Goal: Check status: Check status

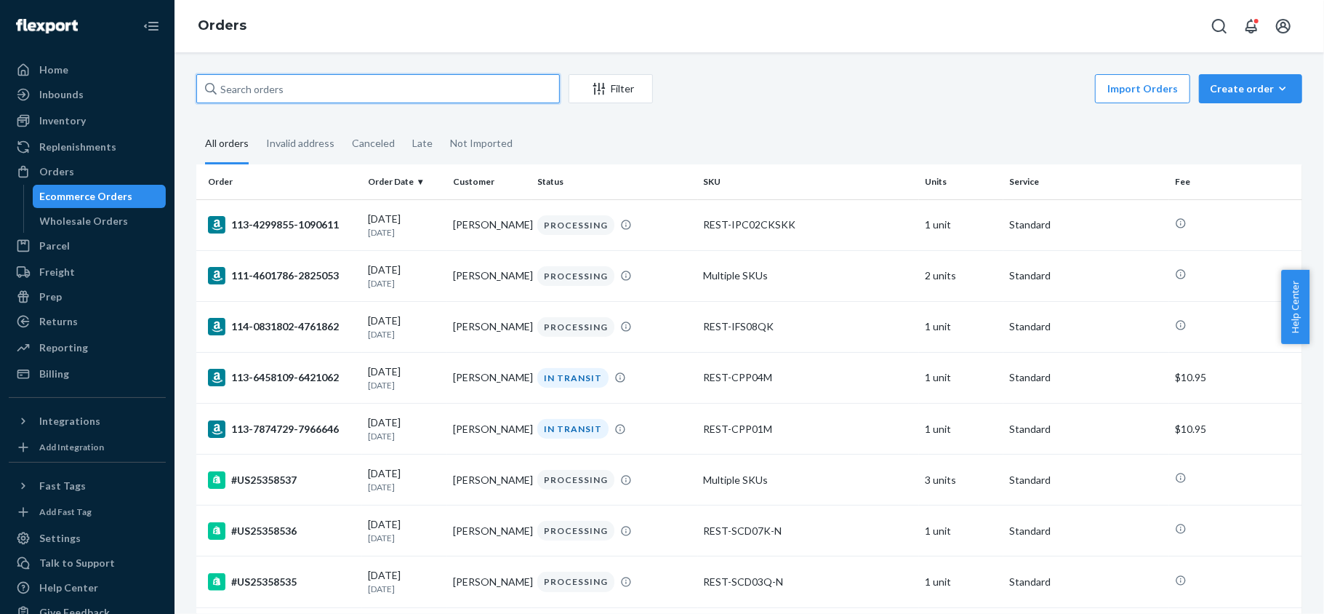
click at [305, 95] on input "text" at bounding box center [378, 88] width 364 height 29
paste input "114-0831802-4761862"
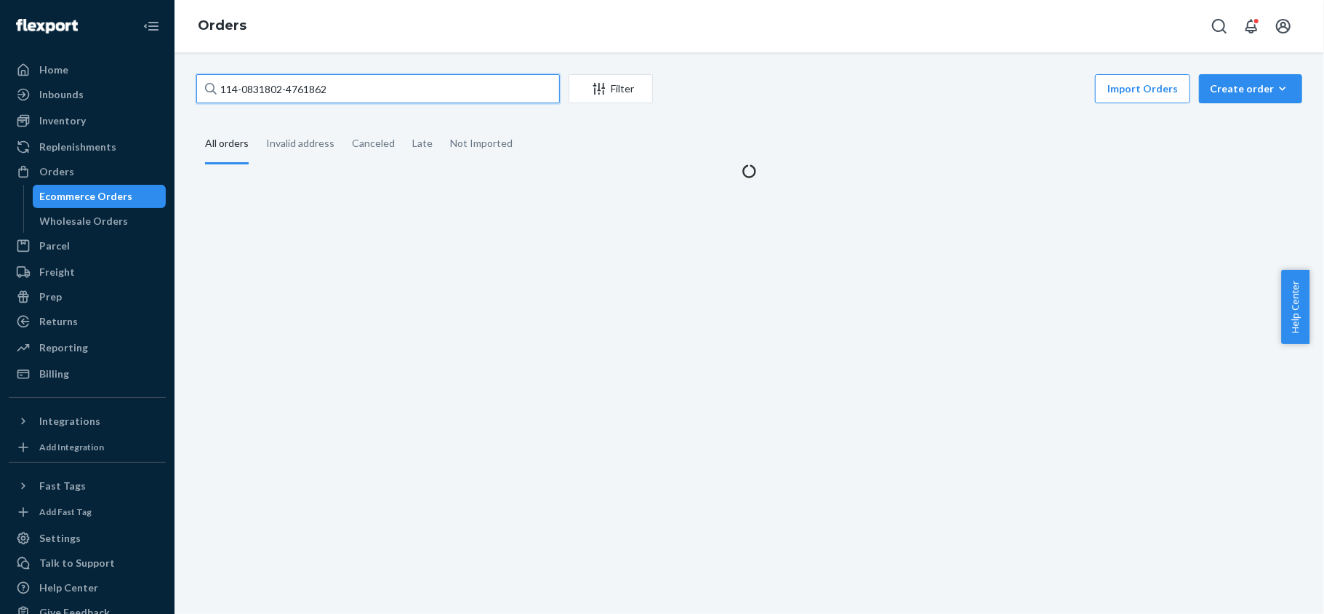
type input "114-0831802-4761862"
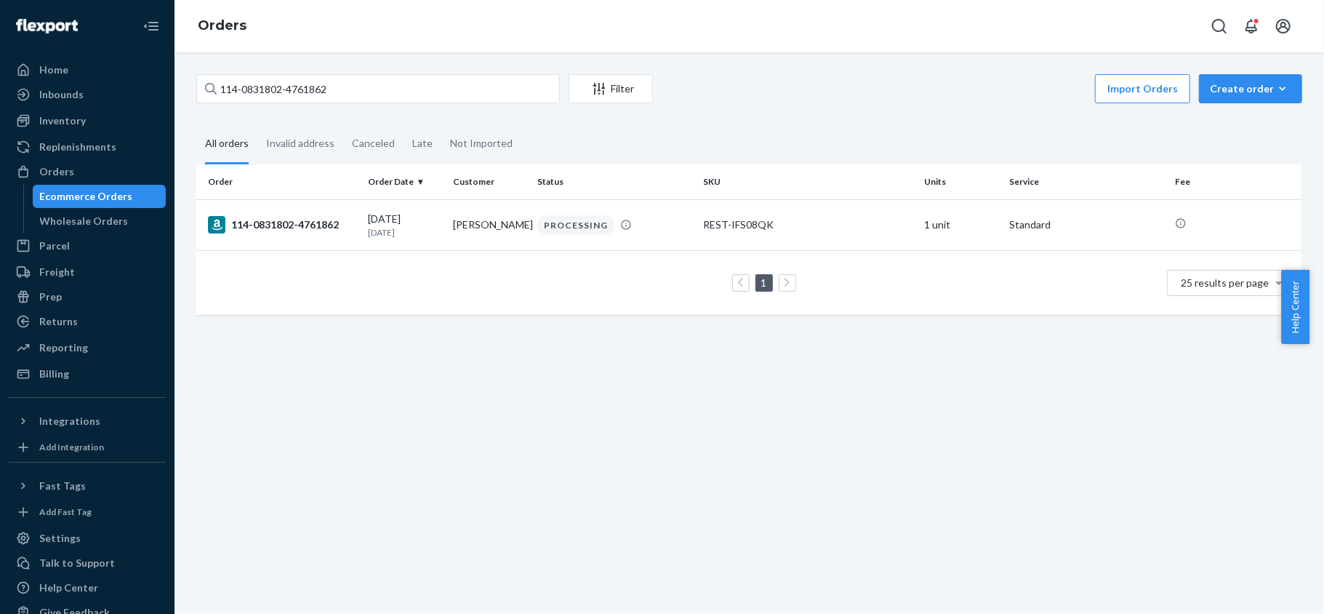
click at [379, 257] on td "1 25 results per page" at bounding box center [749, 282] width 1106 height 65
click at [403, 233] on p "[DATE]" at bounding box center [404, 232] width 73 height 12
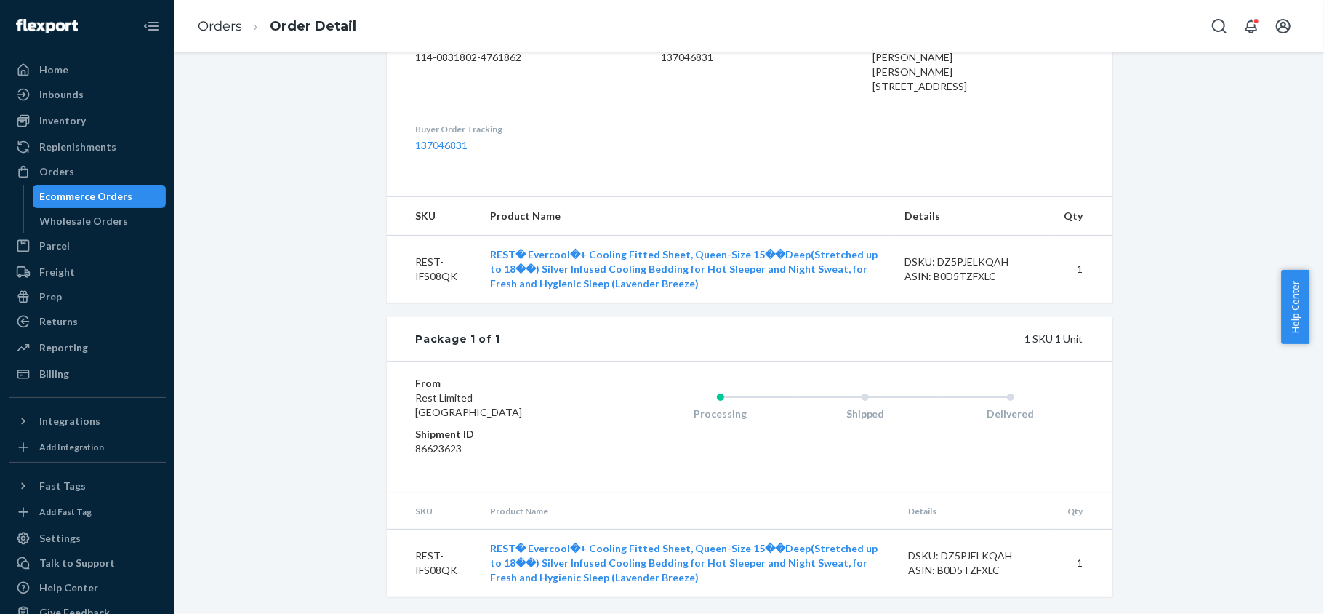
scroll to position [433, 0]
click at [76, 175] on div "Orders" at bounding box center [87, 171] width 154 height 20
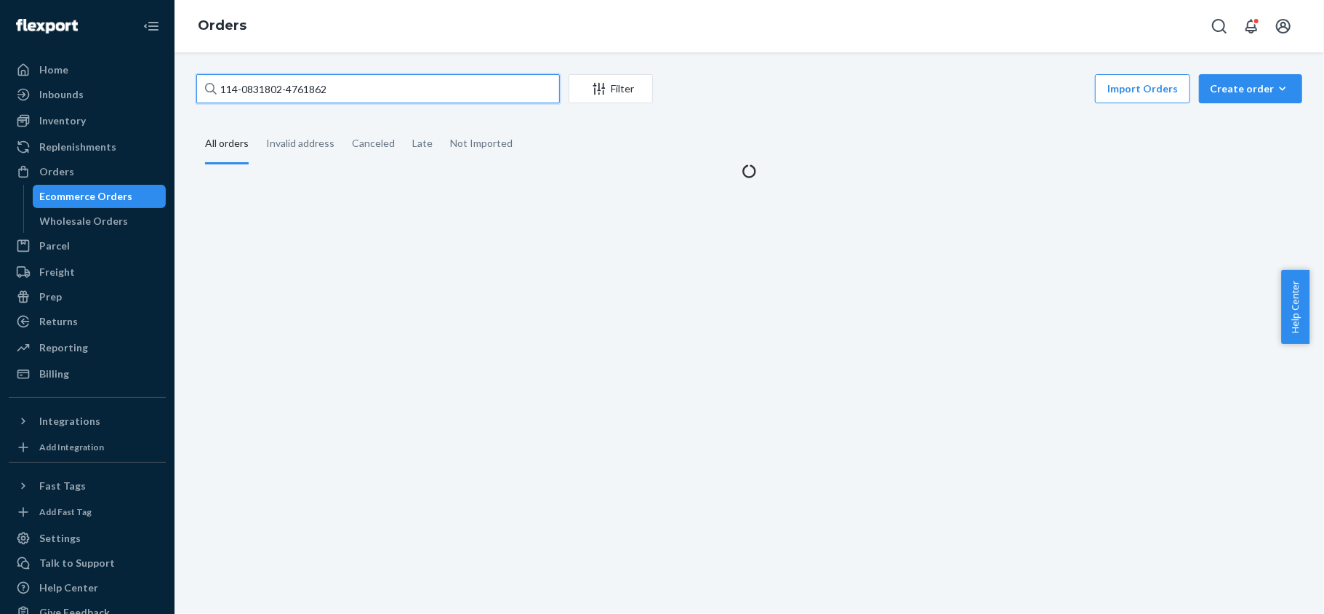
click at [355, 94] on input "114-0831802-4761862" at bounding box center [378, 88] width 364 height 29
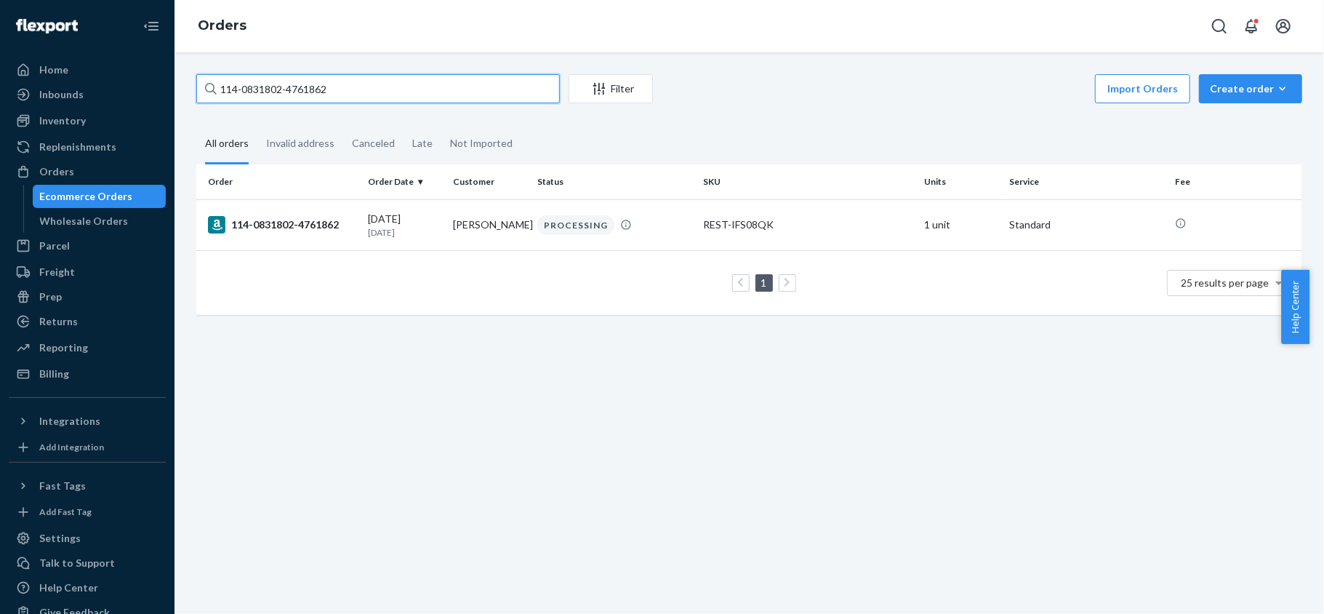
click at [355, 94] on input "114-0831802-4761862" at bounding box center [378, 88] width 364 height 29
paste input "111-4601786-2825053"
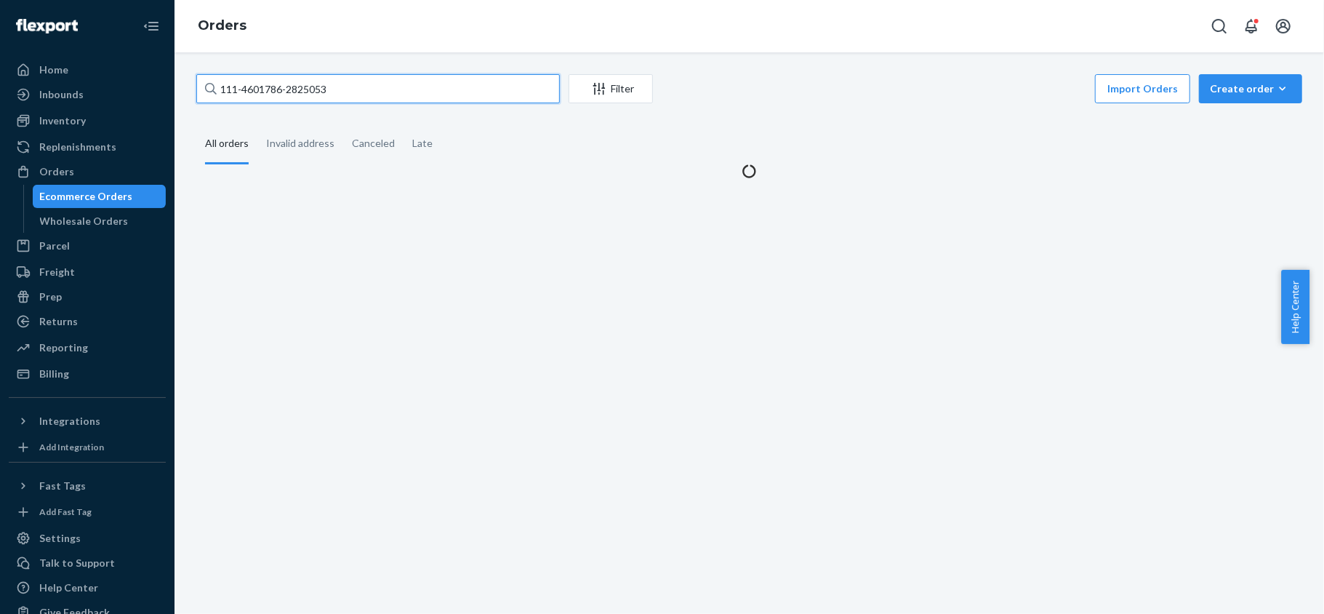
type input "111-4601786-2825053"
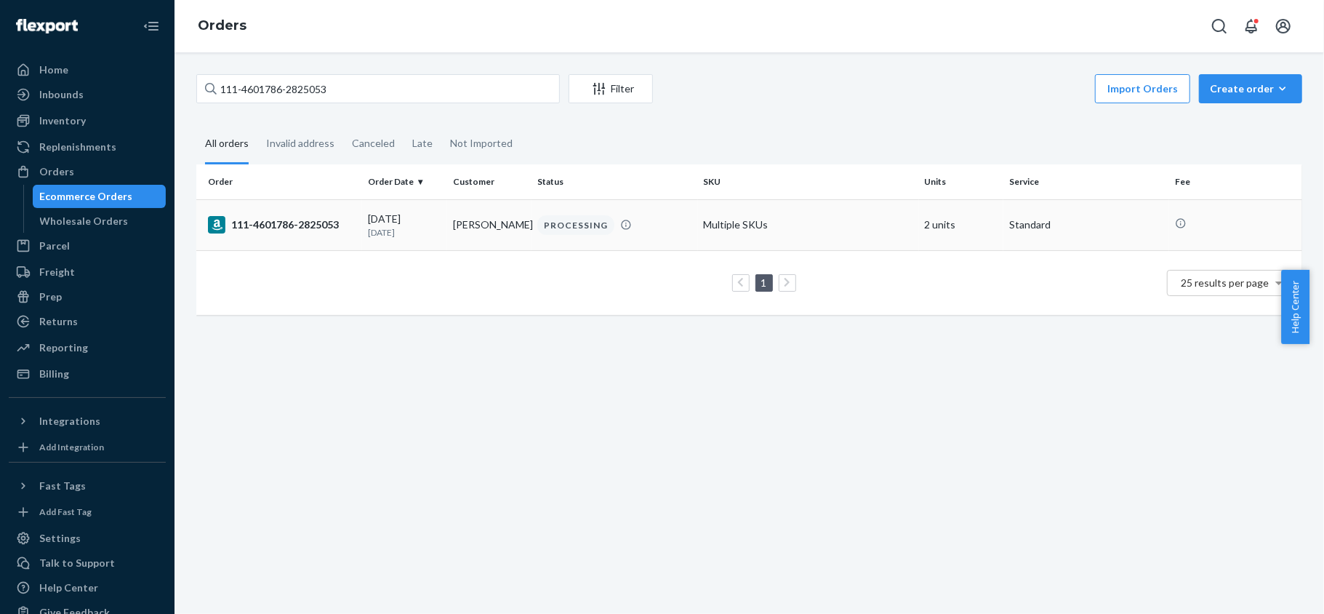
click at [385, 244] on td "09/21/2025 Today" at bounding box center [404, 224] width 85 height 51
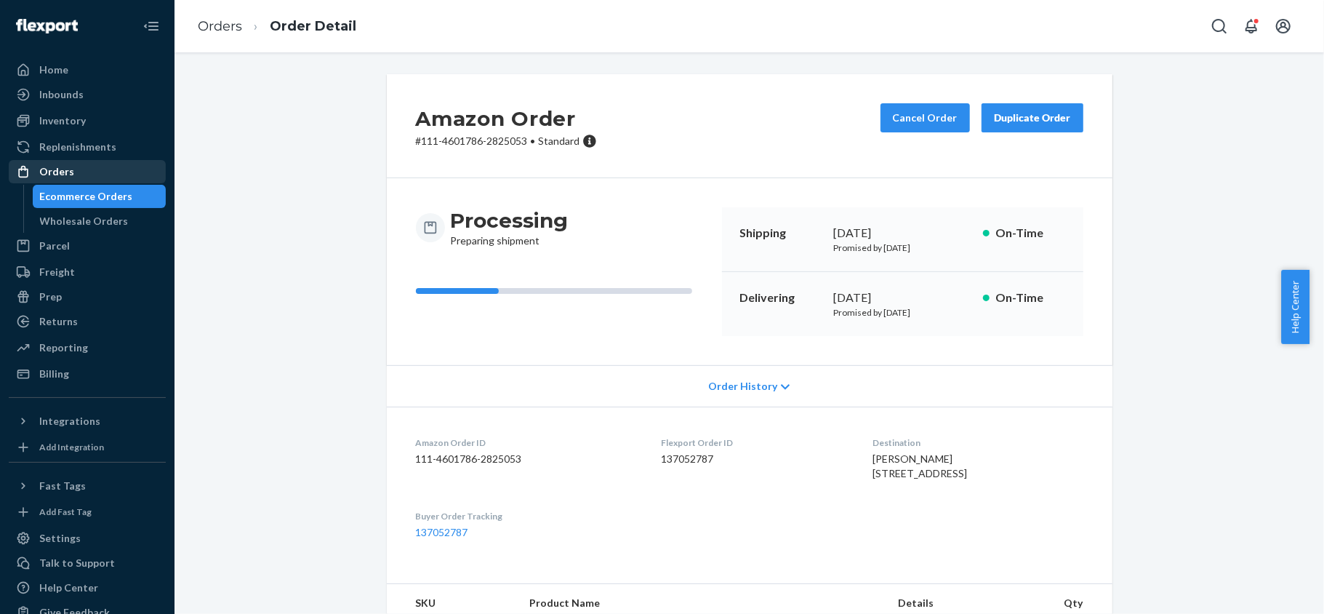
click at [108, 169] on div "Orders" at bounding box center [87, 171] width 154 height 20
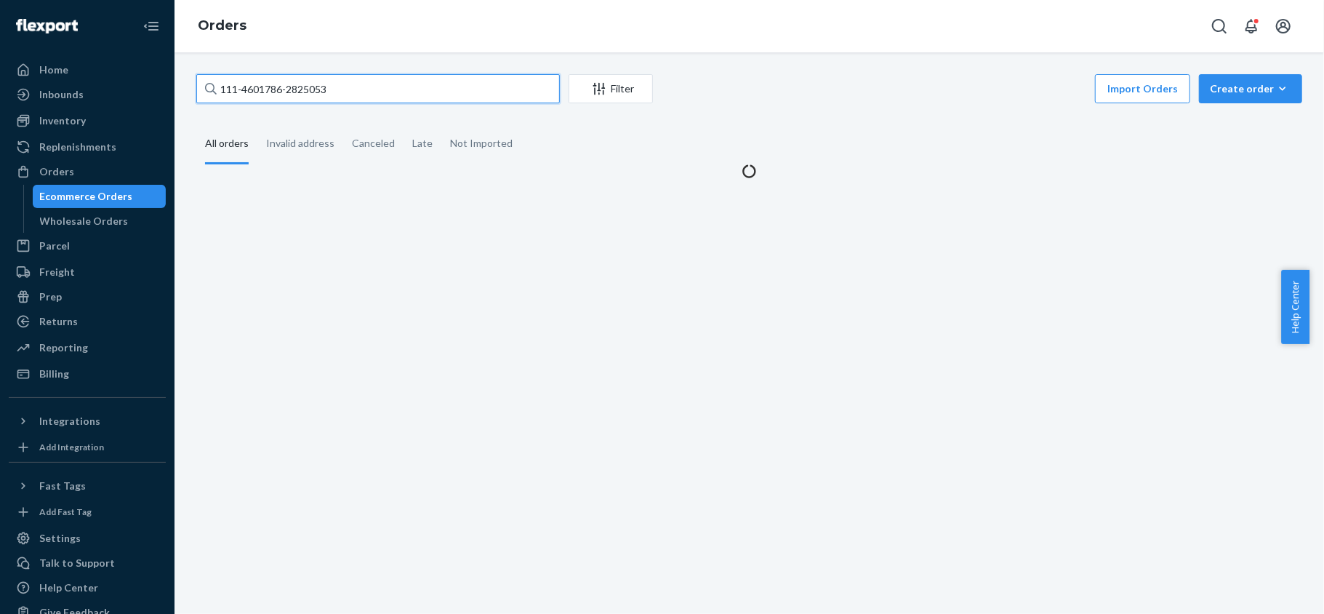
click at [355, 93] on input "111-4601786-2825053" at bounding box center [378, 88] width 364 height 29
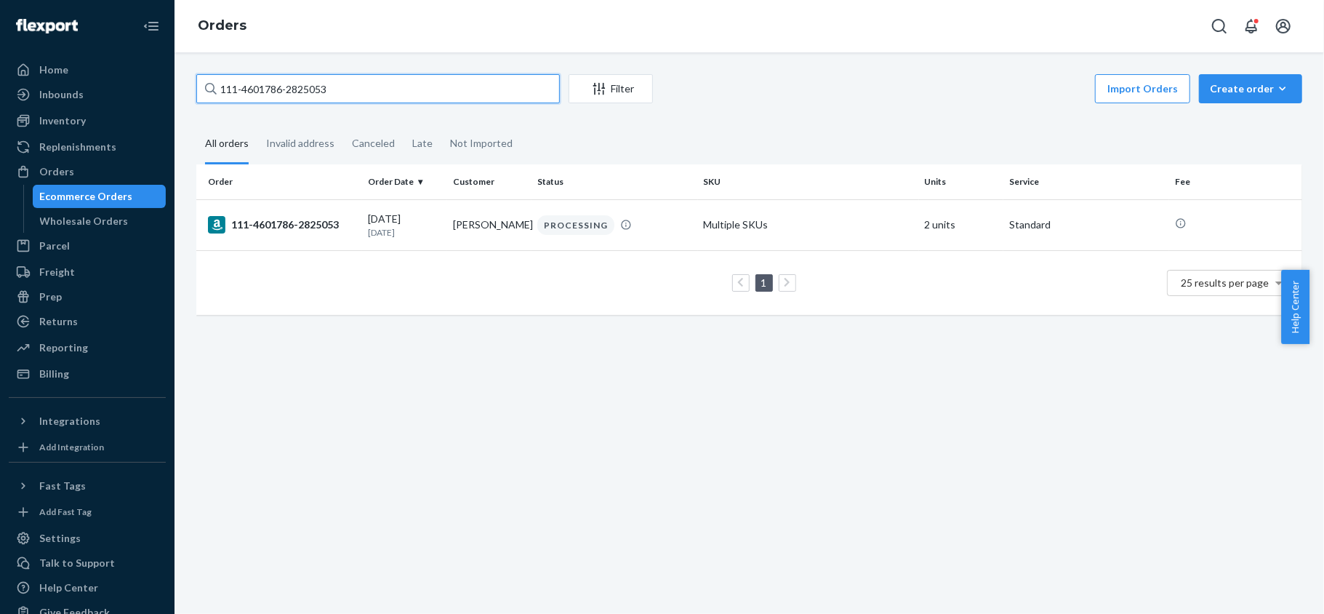
click at [355, 93] on input "111-4601786-2825053" at bounding box center [378, 88] width 364 height 29
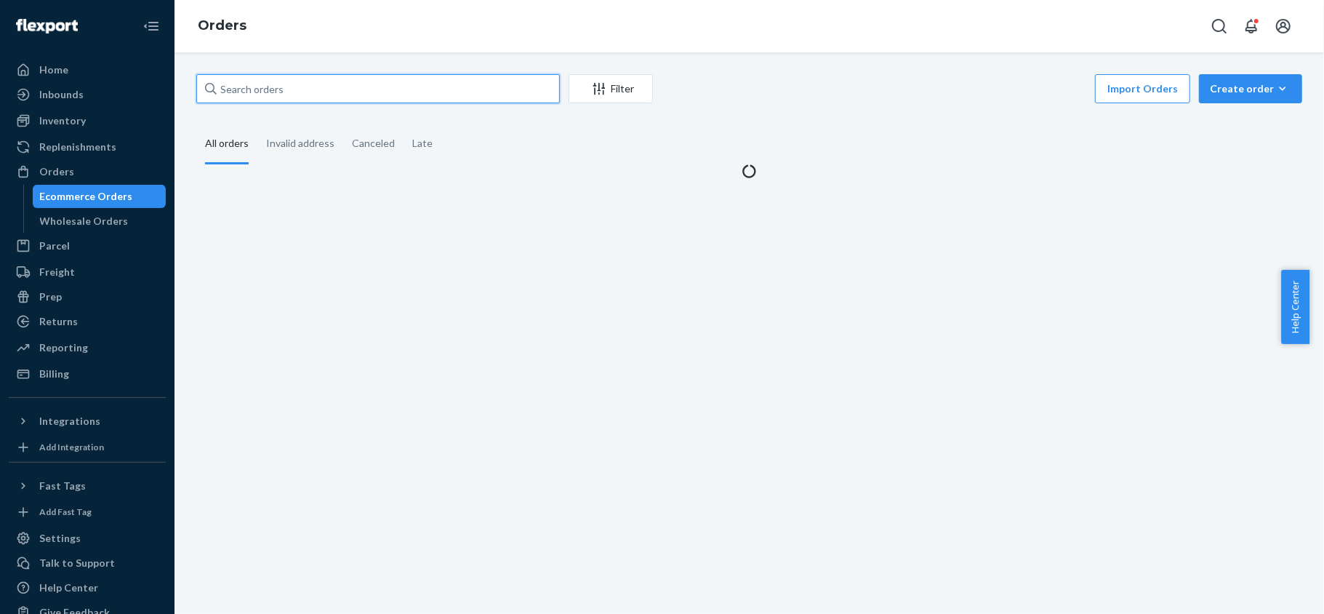
paste input "113-4299855-1090611"
type input "113-4299855-1090611"
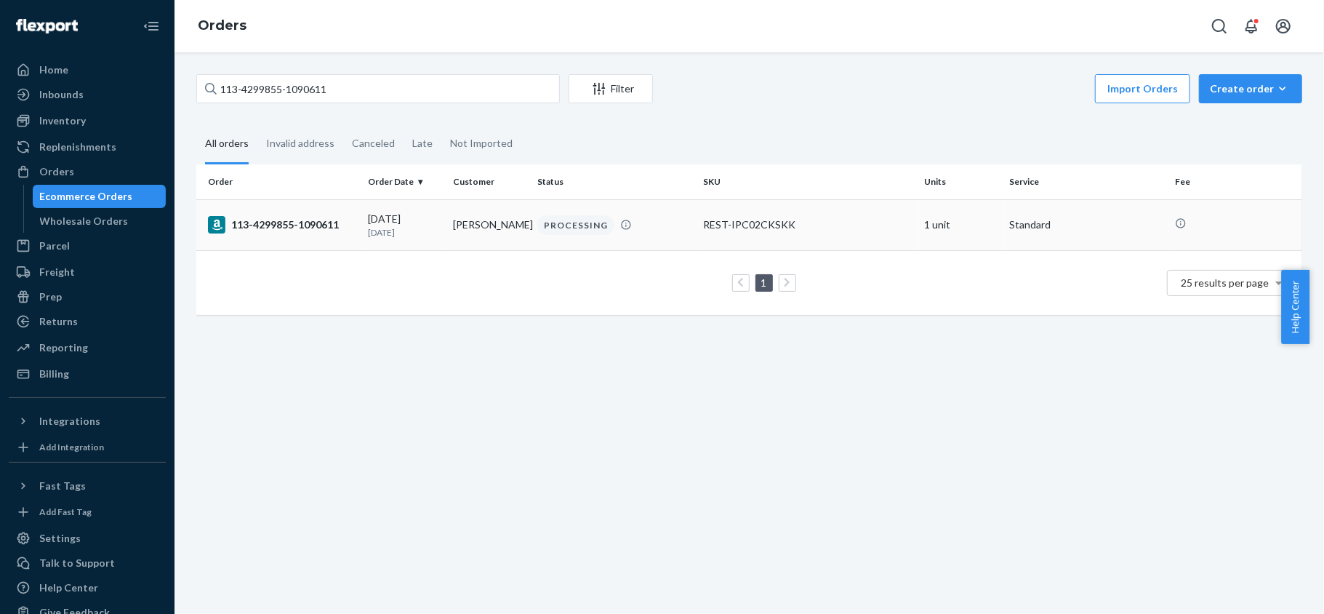
click at [474, 225] on td "Vanessa Castellon" at bounding box center [489, 224] width 85 height 51
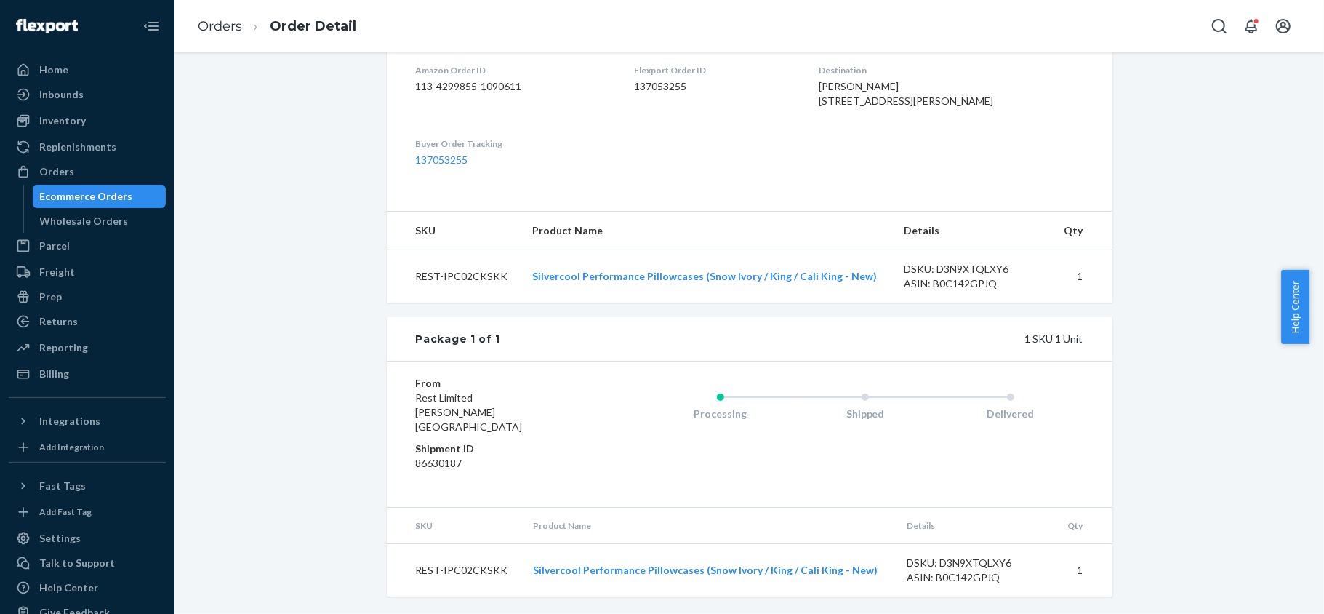
scroll to position [390, 0]
drag, startPoint x: 108, startPoint y: 172, endPoint x: 117, endPoint y: 170, distance: 8.8
click at [108, 172] on div "Orders" at bounding box center [87, 171] width 154 height 20
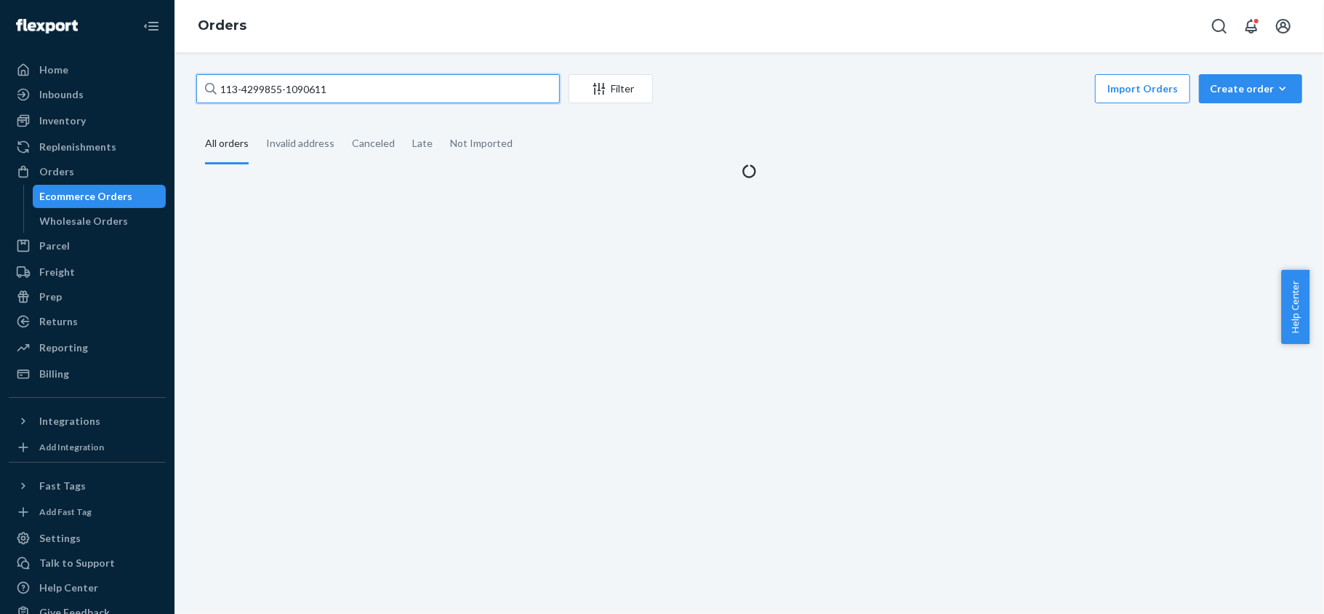
click at [371, 93] on input "113-4299855-1090611" at bounding box center [378, 88] width 364 height 29
paste input "113-8168026-2801033"
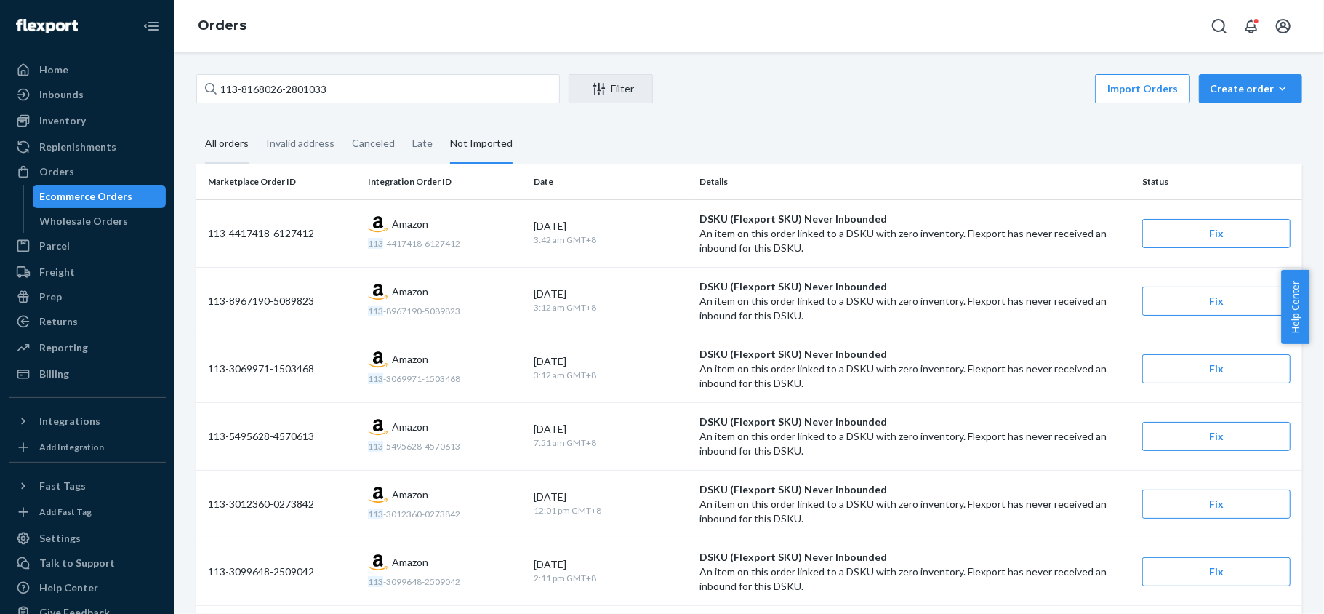
click at [233, 137] on div "All orders" at bounding box center [227, 144] width 44 height 40
click at [196, 124] on input "All orders" at bounding box center [196, 124] width 0 height 0
click at [359, 92] on input "113-8168026-2801033" at bounding box center [378, 88] width 364 height 29
click at [361, 92] on input "113-8168026-2801033" at bounding box center [378, 88] width 364 height 29
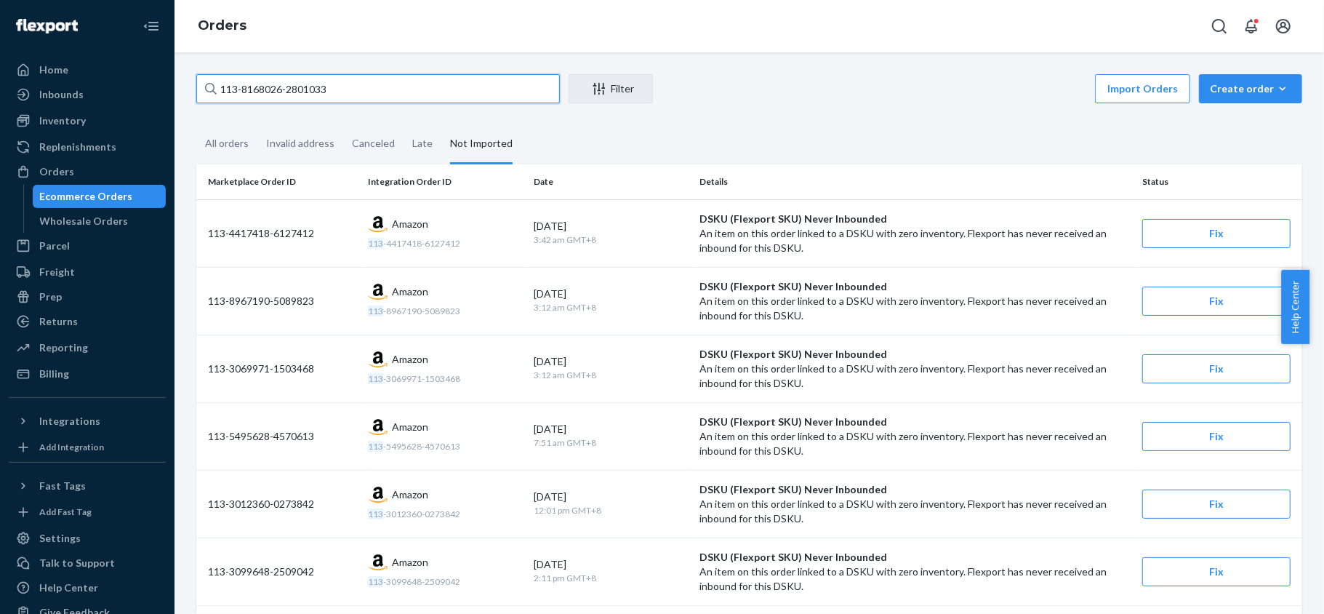
click at [356, 92] on input "113-8168026-2801033" at bounding box center [378, 88] width 364 height 29
paste input "1-7277018-0081830"
type input "111-7277018-0081830"
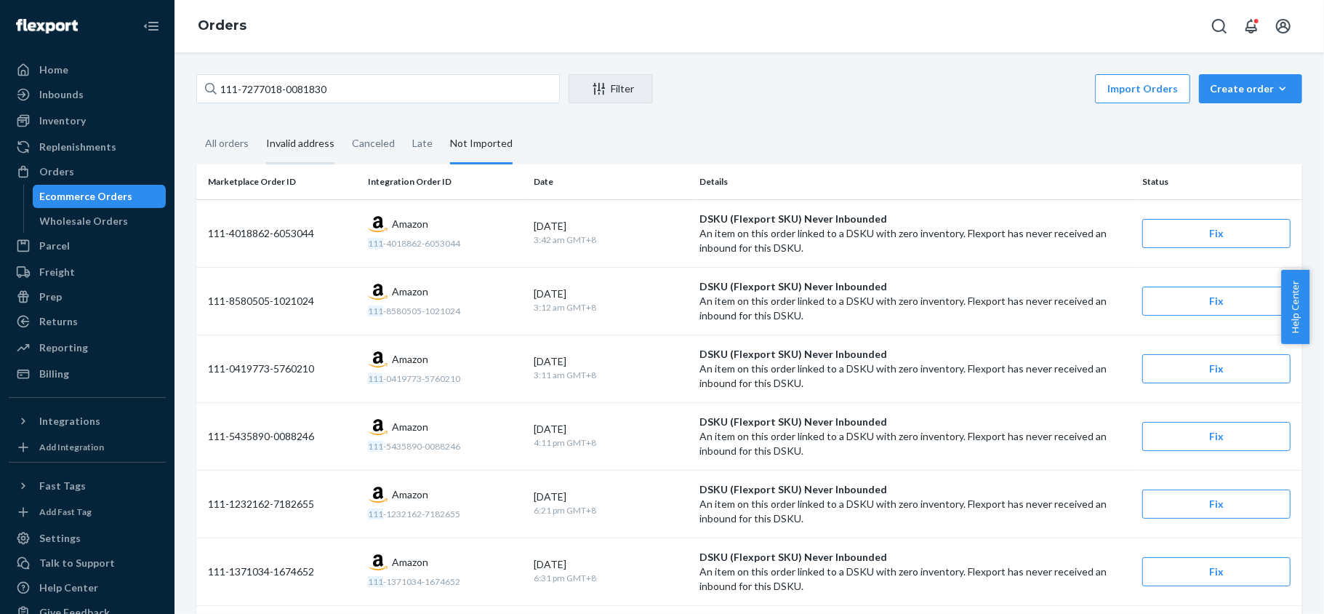
click at [257, 137] on div "Invalid address" at bounding box center [300, 144] width 86 height 40
click at [257, 124] on input "Invalid address" at bounding box center [257, 124] width 0 height 0
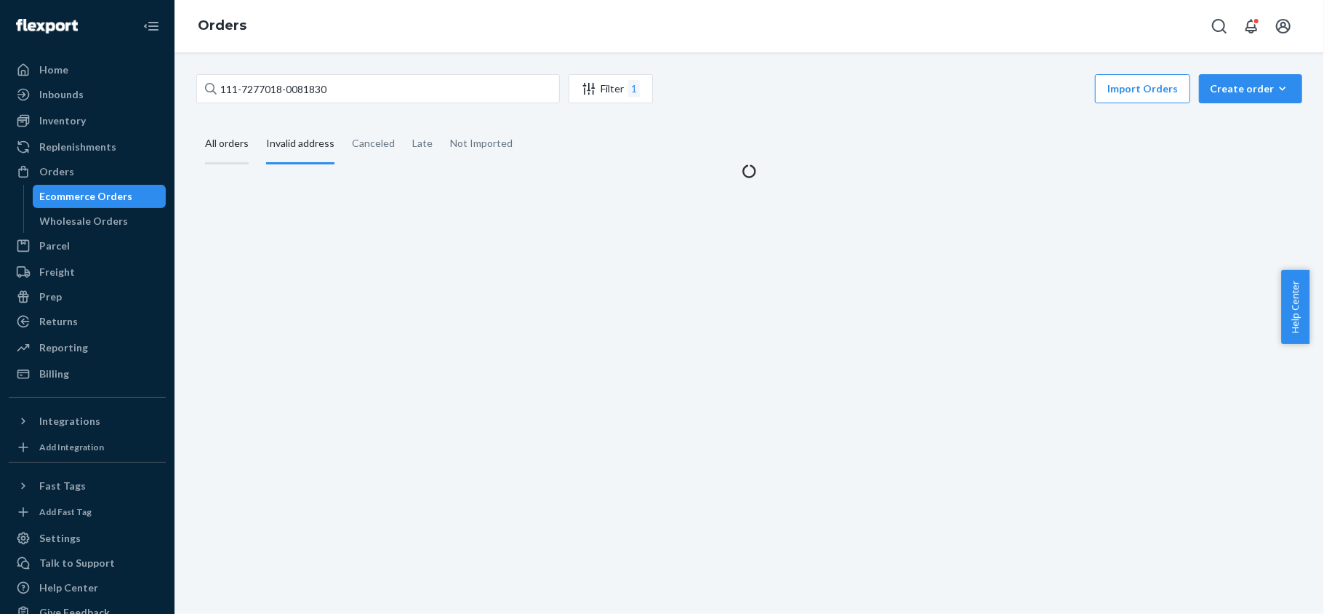
click at [243, 140] on div "All orders" at bounding box center [227, 144] width 44 height 40
click at [196, 124] on input "All orders" at bounding box center [196, 124] width 0 height 0
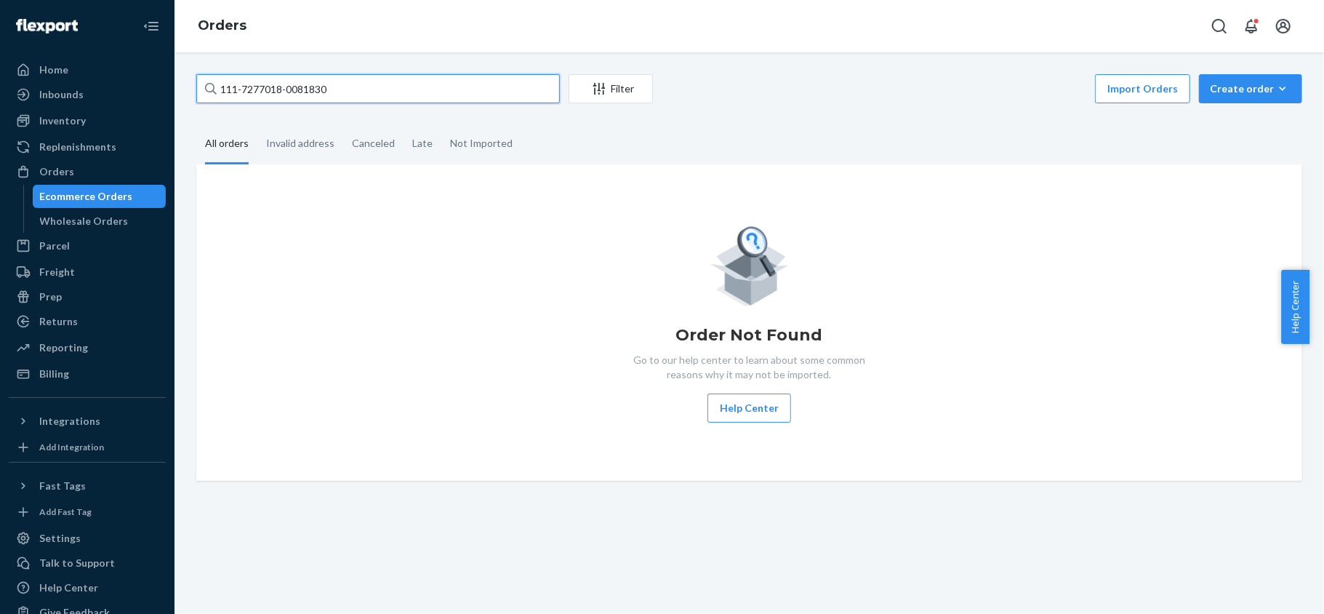
click at [369, 95] on input "111-7277018-0081830" at bounding box center [378, 88] width 364 height 29
paste input "111-7277018-0081830"
type input "111-7277018-0081830"
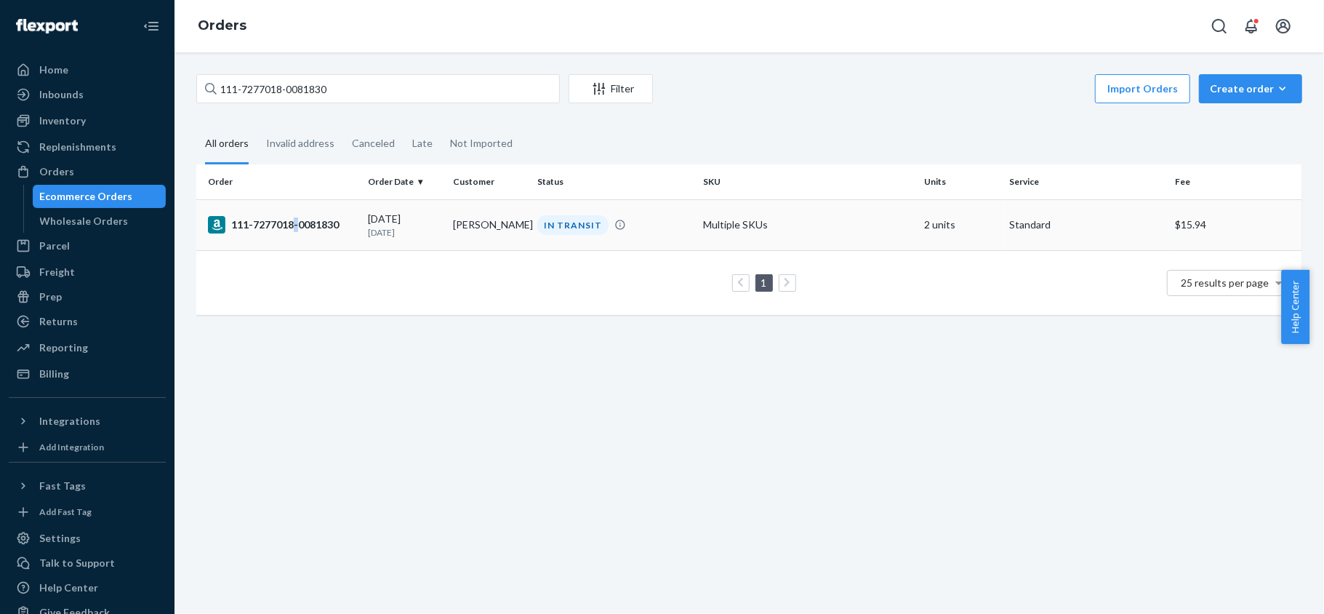
click at [297, 239] on td "111-7277018-0081830" at bounding box center [279, 224] width 166 height 51
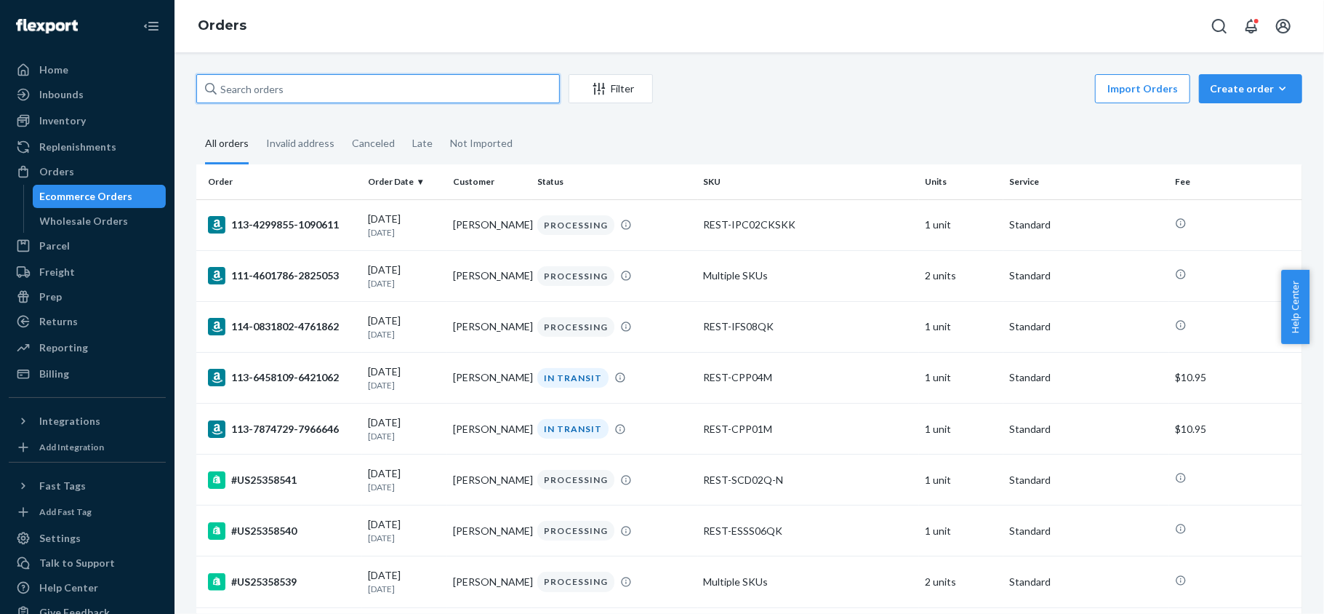
click at [291, 91] on input "text" at bounding box center [378, 88] width 364 height 29
paste input "US25356068"
type input "US25356068"
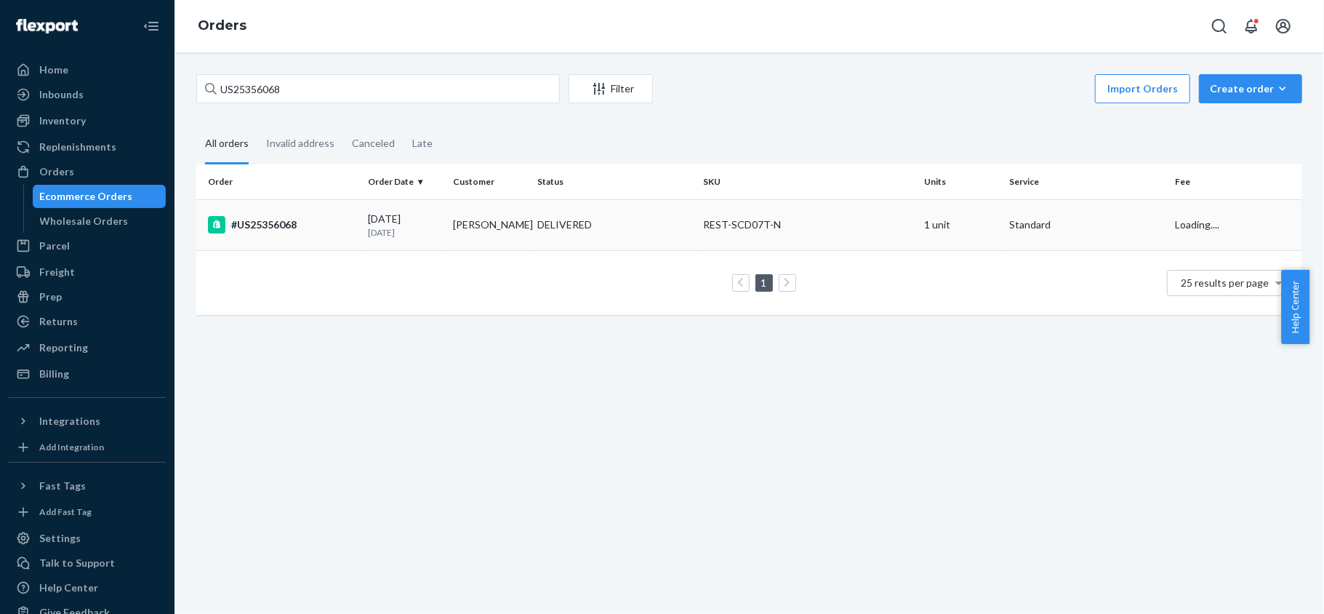
click at [312, 234] on td "#US25356068" at bounding box center [279, 224] width 166 height 51
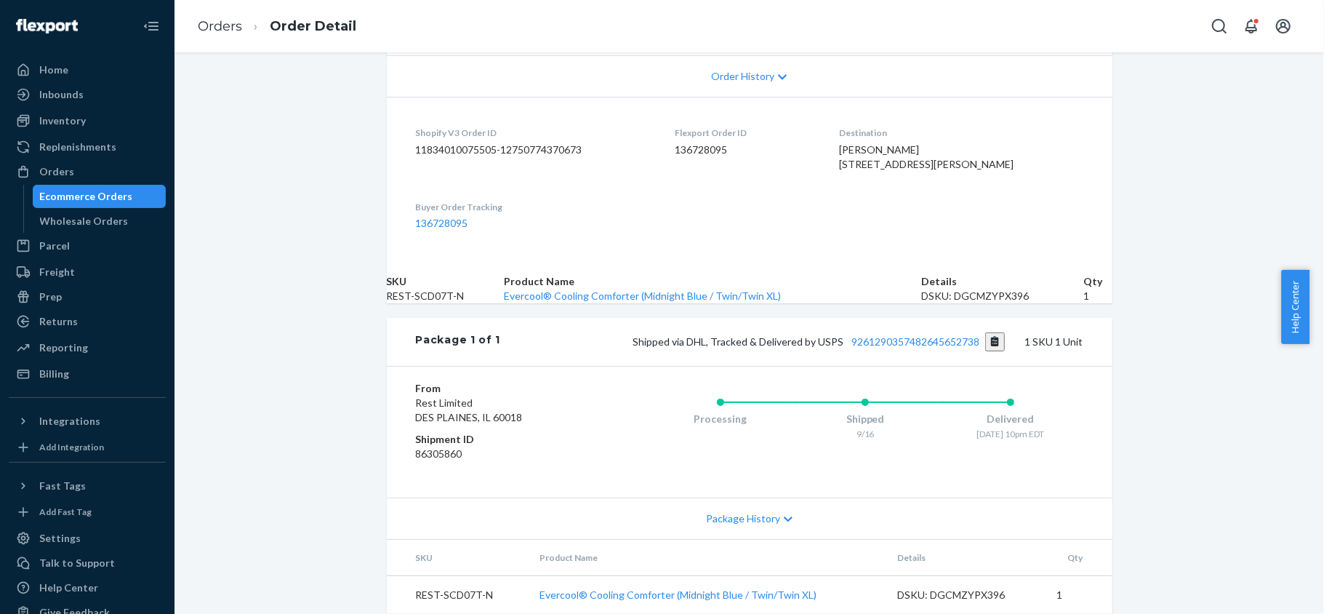
scroll to position [406, 0]
click at [902, 335] on link "9261290357482645652738" at bounding box center [916, 341] width 128 height 12
drag, startPoint x: 86, startPoint y: 169, endPoint x: 126, endPoint y: 160, distance: 40.9
click at [86, 169] on div "Orders" at bounding box center [87, 171] width 154 height 20
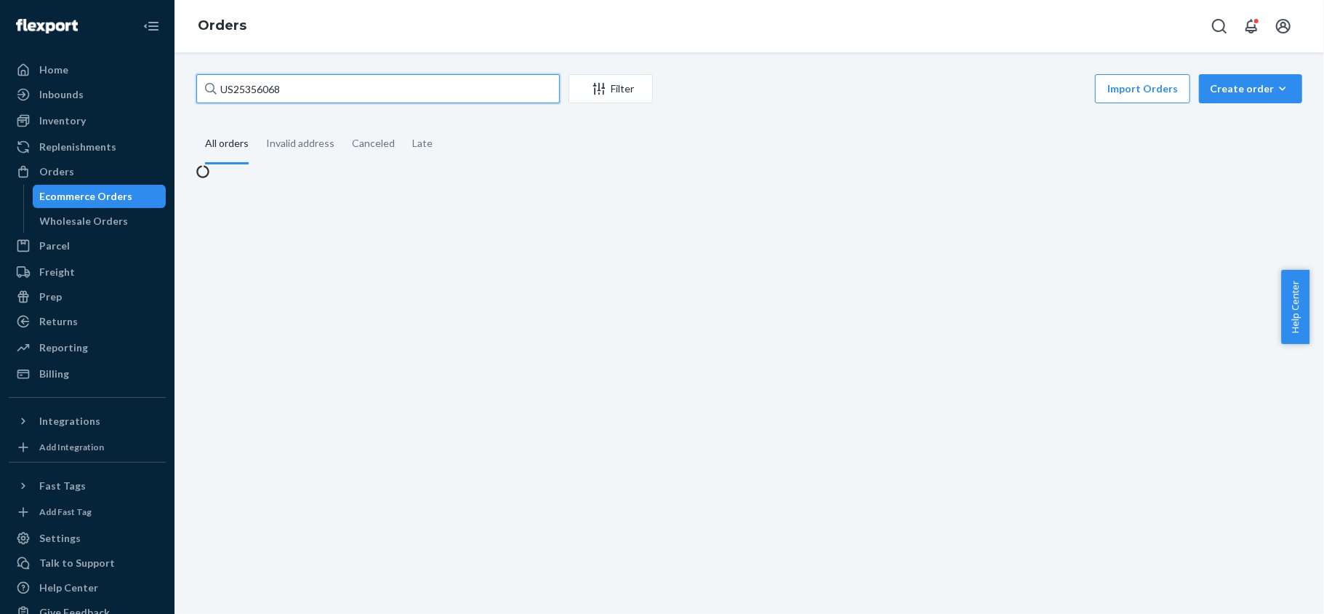
click at [292, 87] on input "US25356068" at bounding box center [378, 88] width 364 height 29
paste input "US25355472"
type input "US25355472"
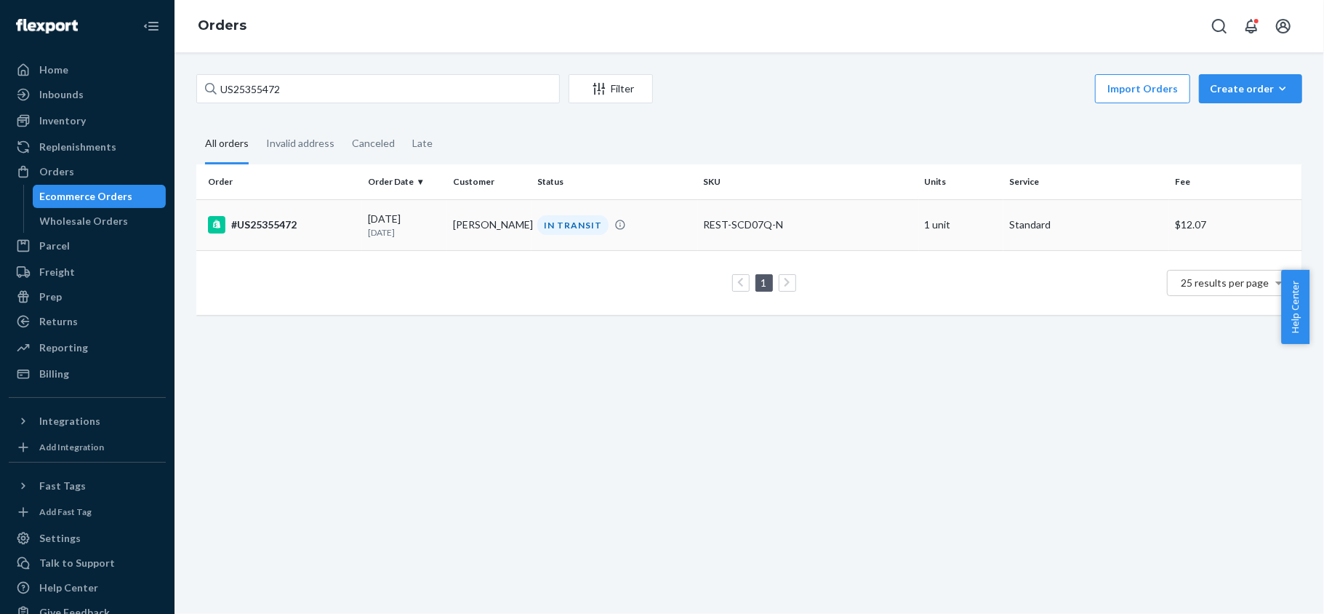
click at [362, 239] on td "09/13/2025 8 days ago" at bounding box center [404, 224] width 85 height 51
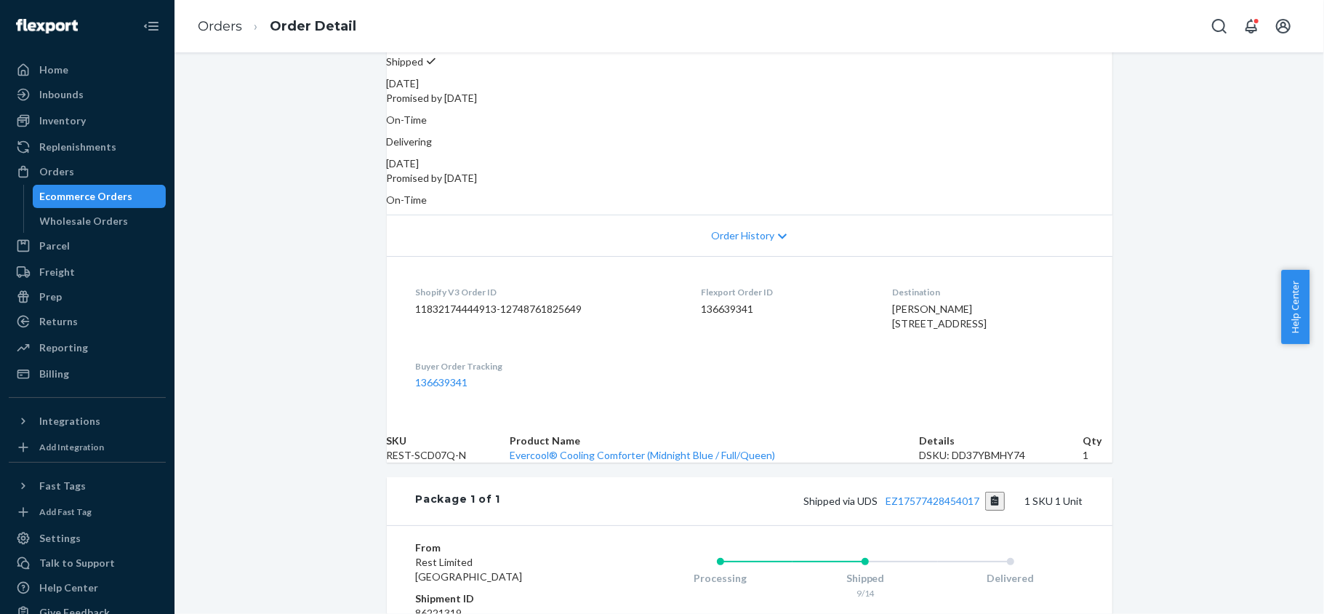
scroll to position [406, 0]
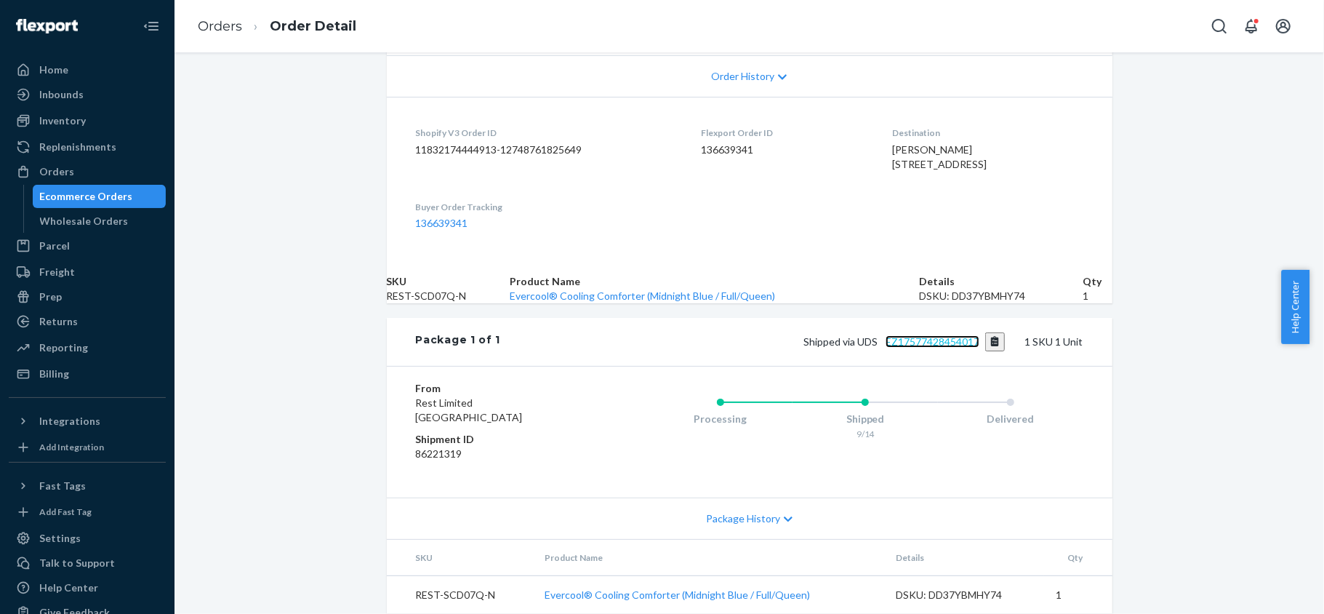
click at [922, 335] on link "EZ17577428454017" at bounding box center [933, 341] width 94 height 12
click at [912, 335] on link "EZ17577428454017" at bounding box center [933, 341] width 94 height 12
click at [65, 164] on div "Orders" at bounding box center [56, 171] width 35 height 15
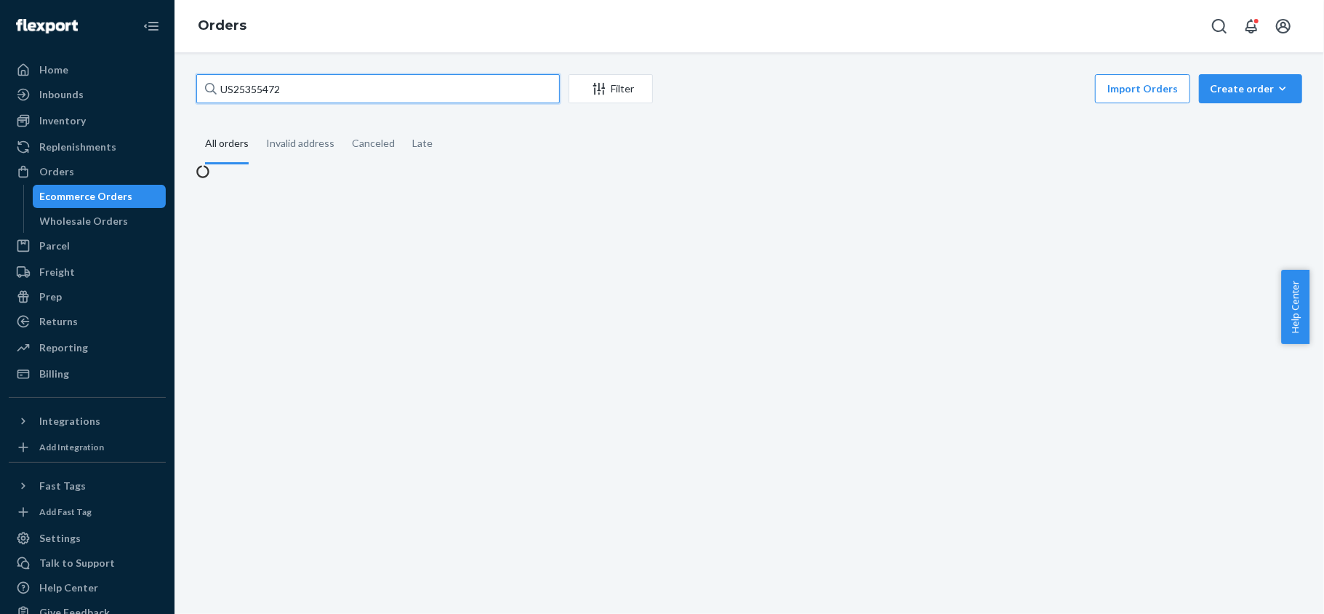
click at [319, 97] on input "US25355472" at bounding box center [378, 88] width 364 height 29
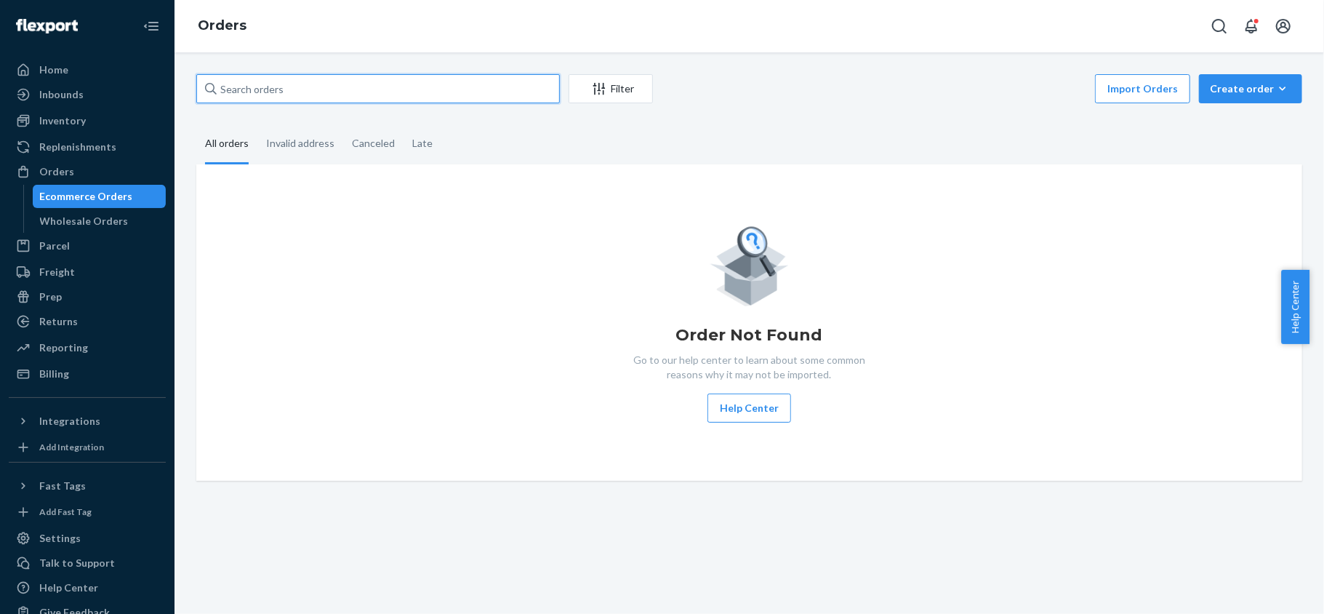
paste input "US25354618"
type input "US25354618"
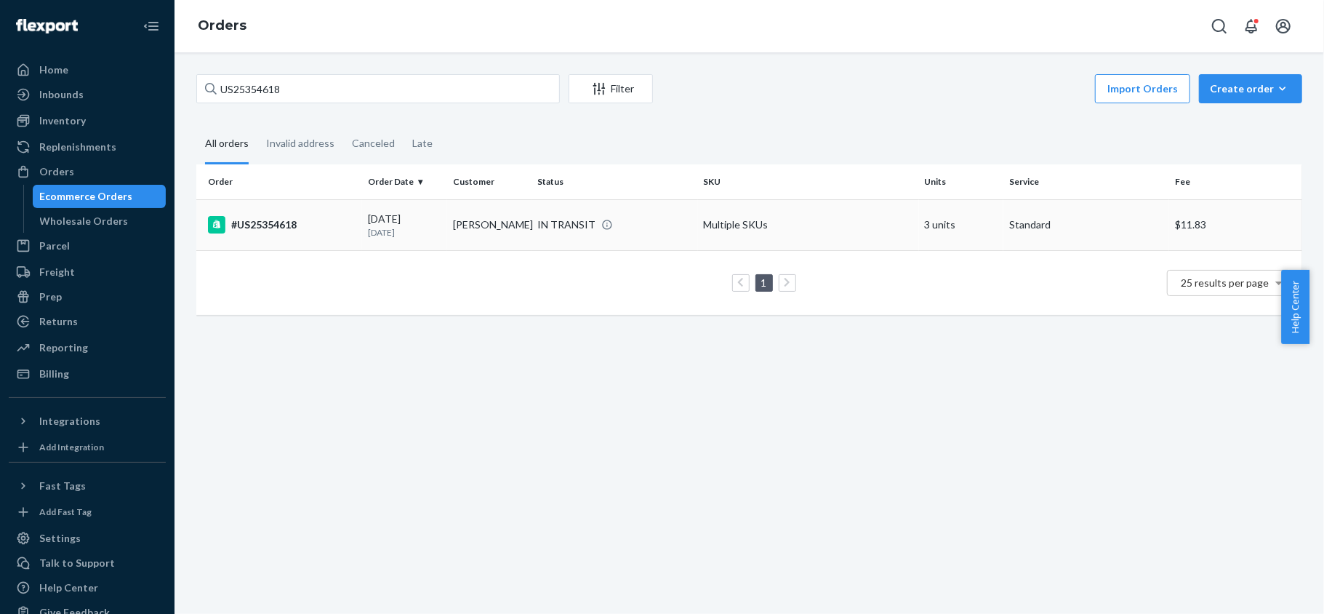
click at [332, 242] on td "#US25354618" at bounding box center [279, 224] width 166 height 51
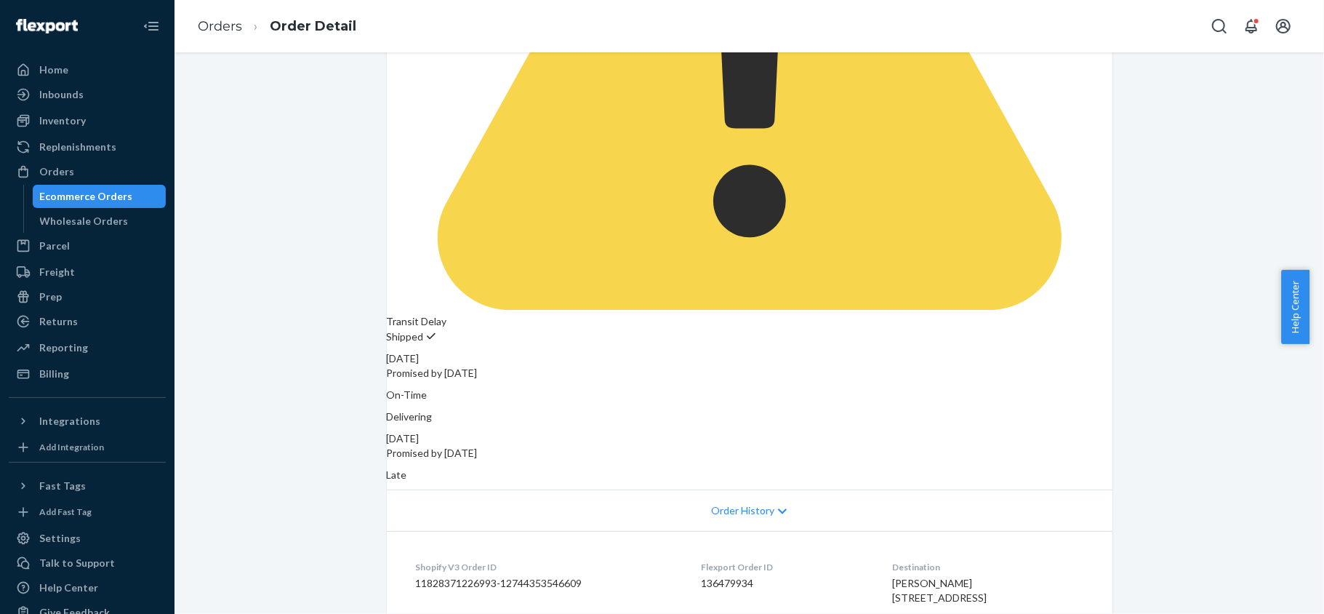
scroll to position [554, 0]
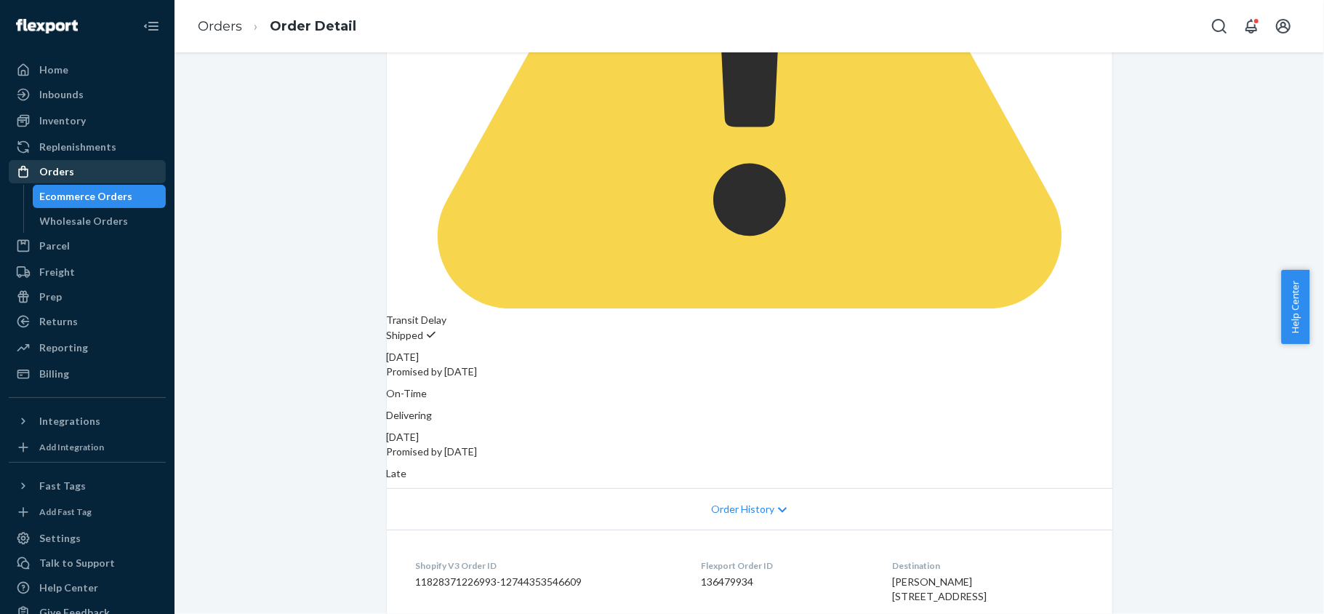
click at [105, 175] on div "Orders" at bounding box center [87, 171] width 154 height 20
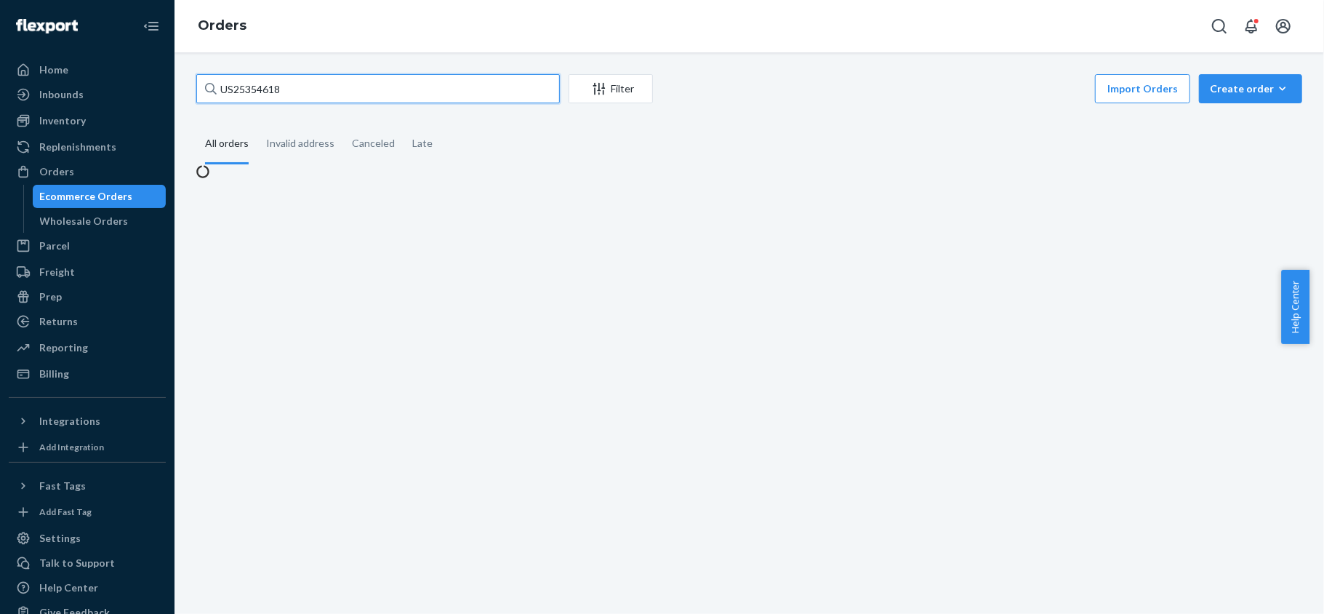
click at [298, 90] on input "US25354618" at bounding box center [378, 88] width 364 height 29
paste input "US25355343"
type input "US25355343"
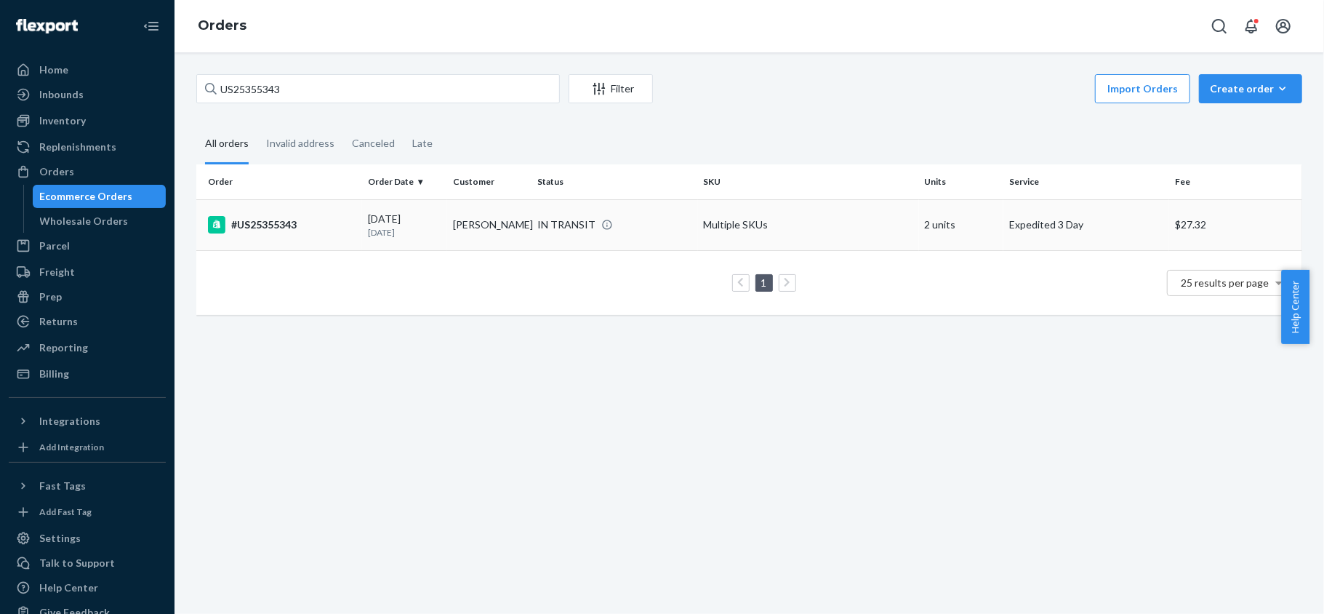
click at [312, 247] on td "#US25355343" at bounding box center [279, 224] width 166 height 51
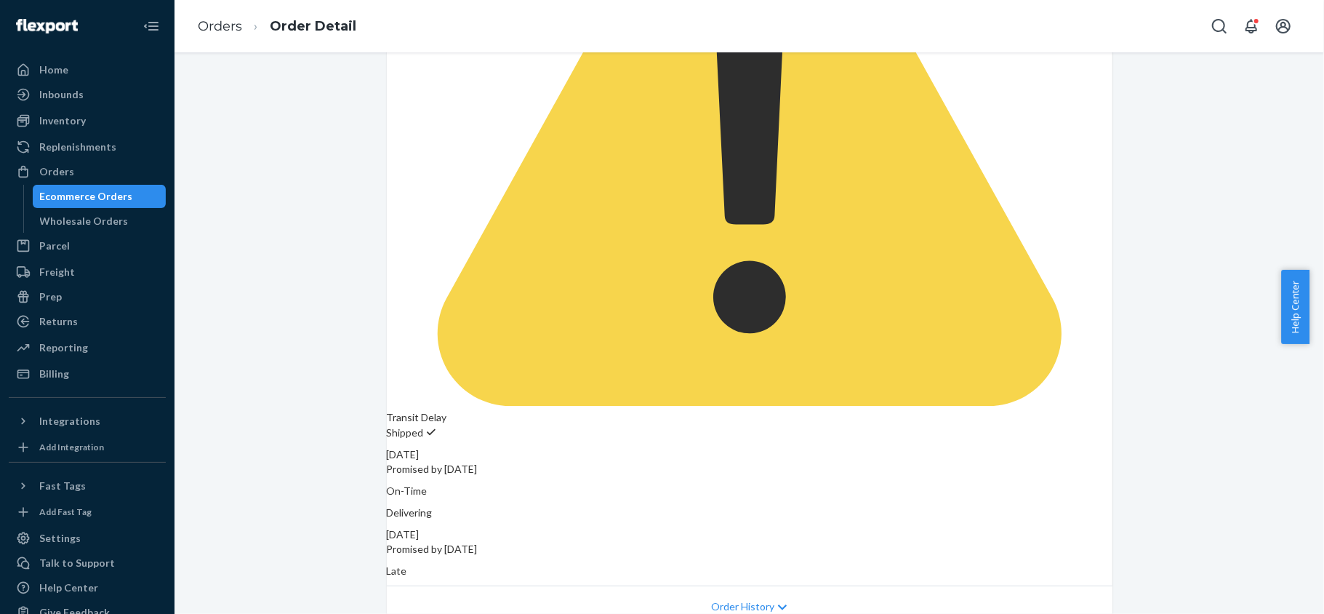
scroll to position [511, 0]
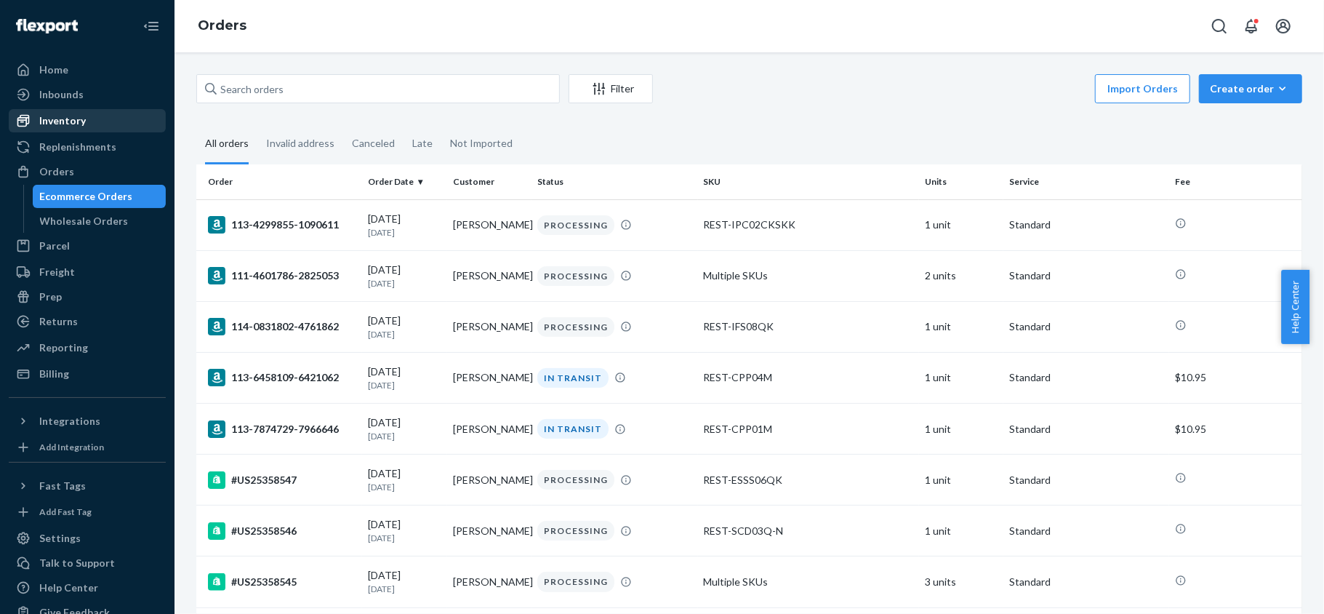
click at [76, 123] on div "Inventory" at bounding box center [62, 120] width 47 height 15
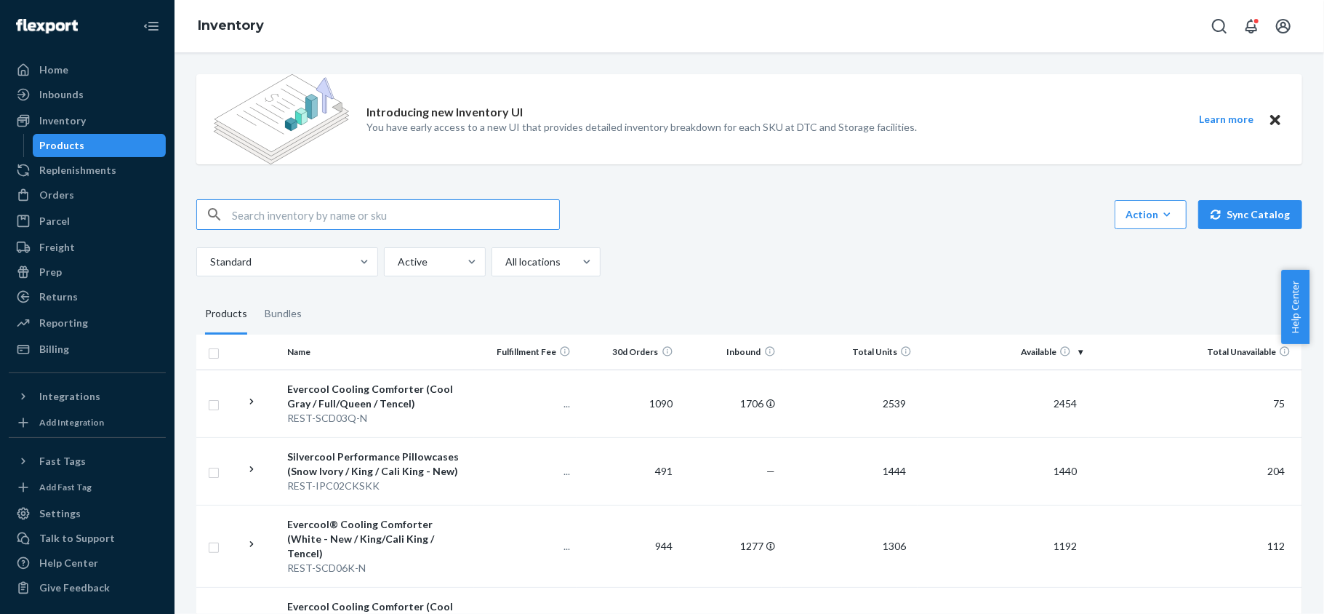
click at [375, 221] on input "text" at bounding box center [395, 214] width 327 height 29
type input "REST-ESSS04FD"
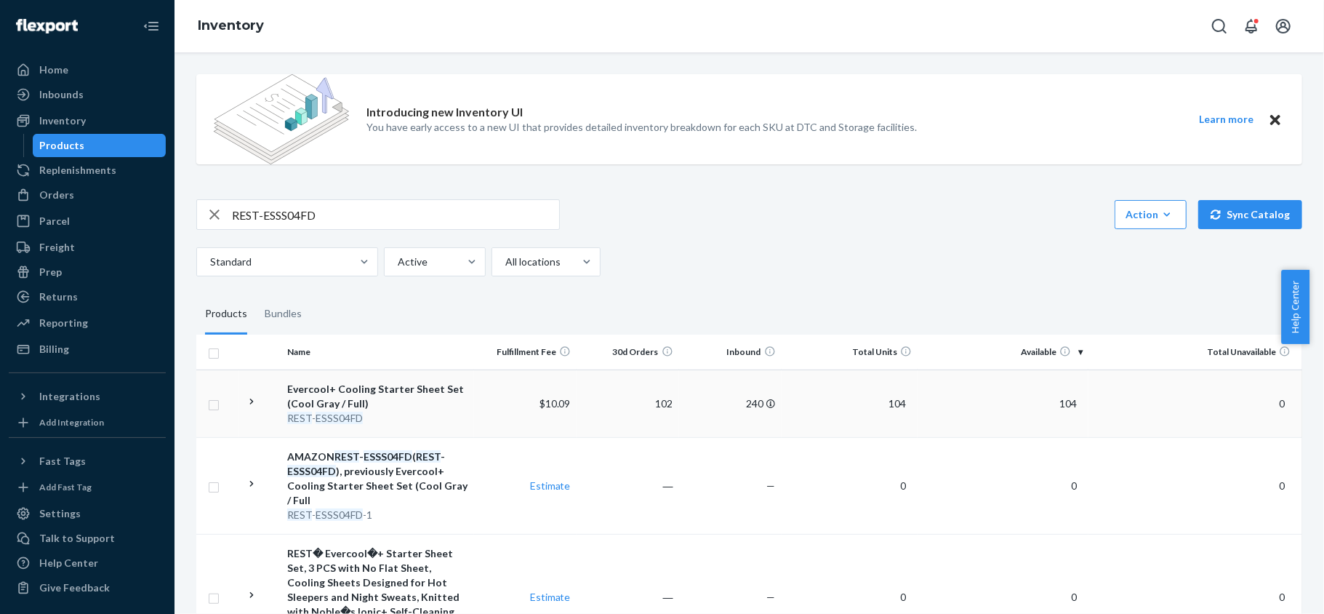
click at [1051, 396] on td "104" at bounding box center [1003, 403] width 171 height 68
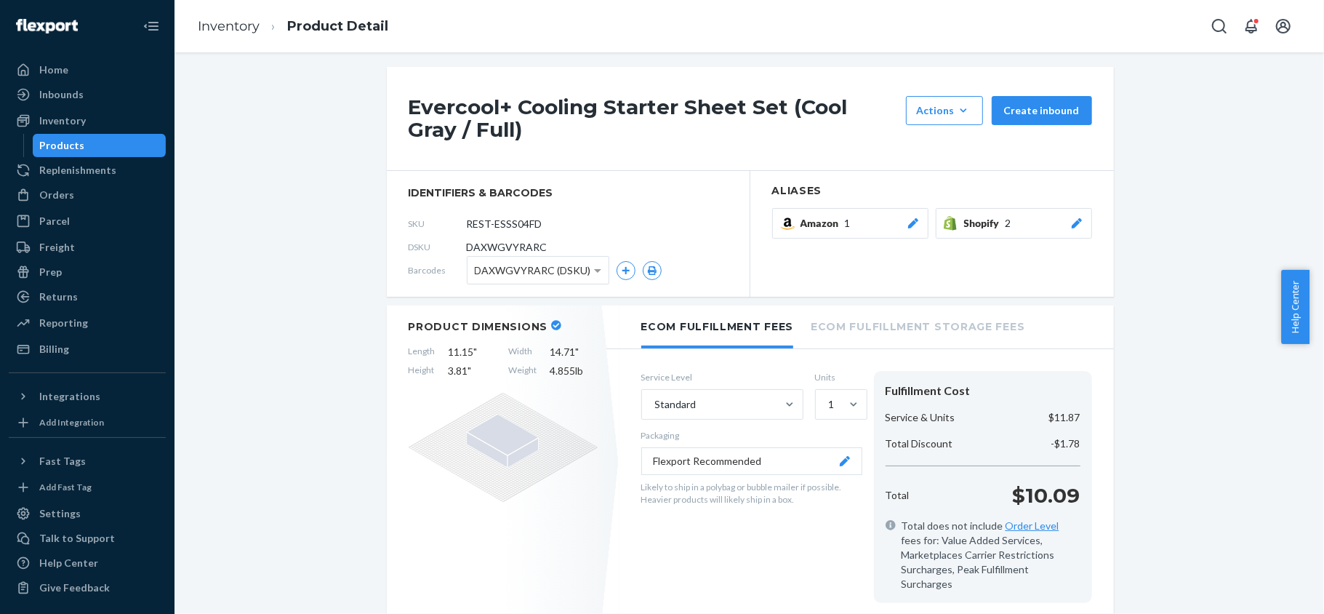
scroll to position [97, 0]
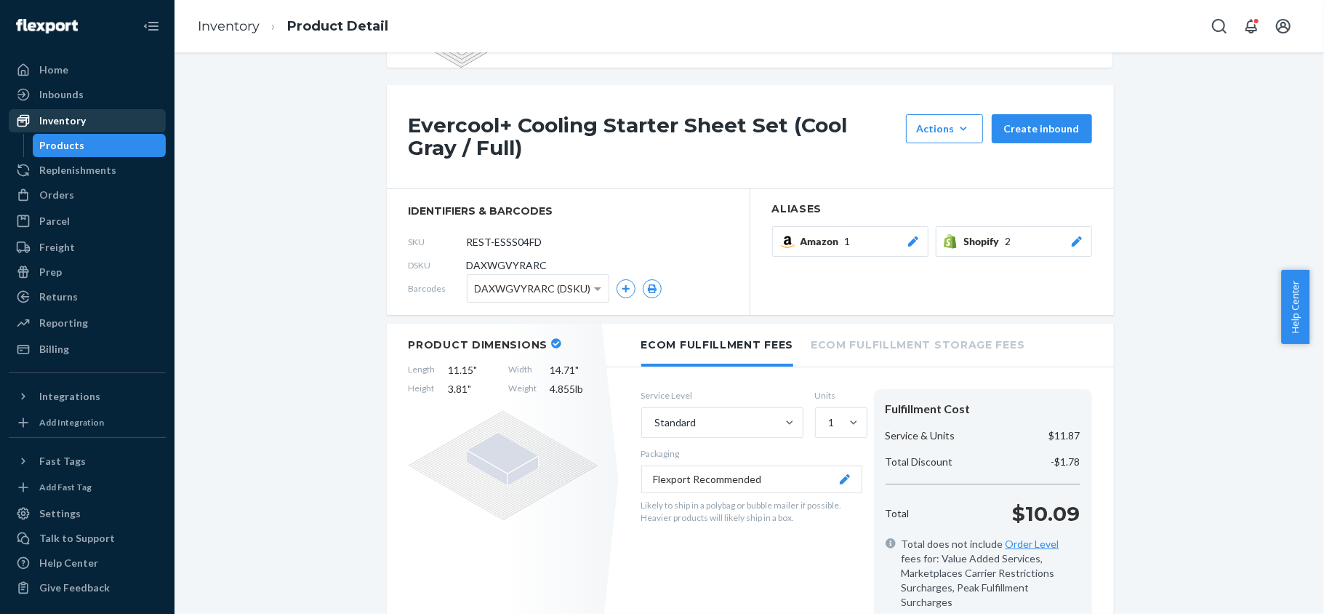
click at [120, 117] on div "Inventory" at bounding box center [87, 121] width 154 height 20
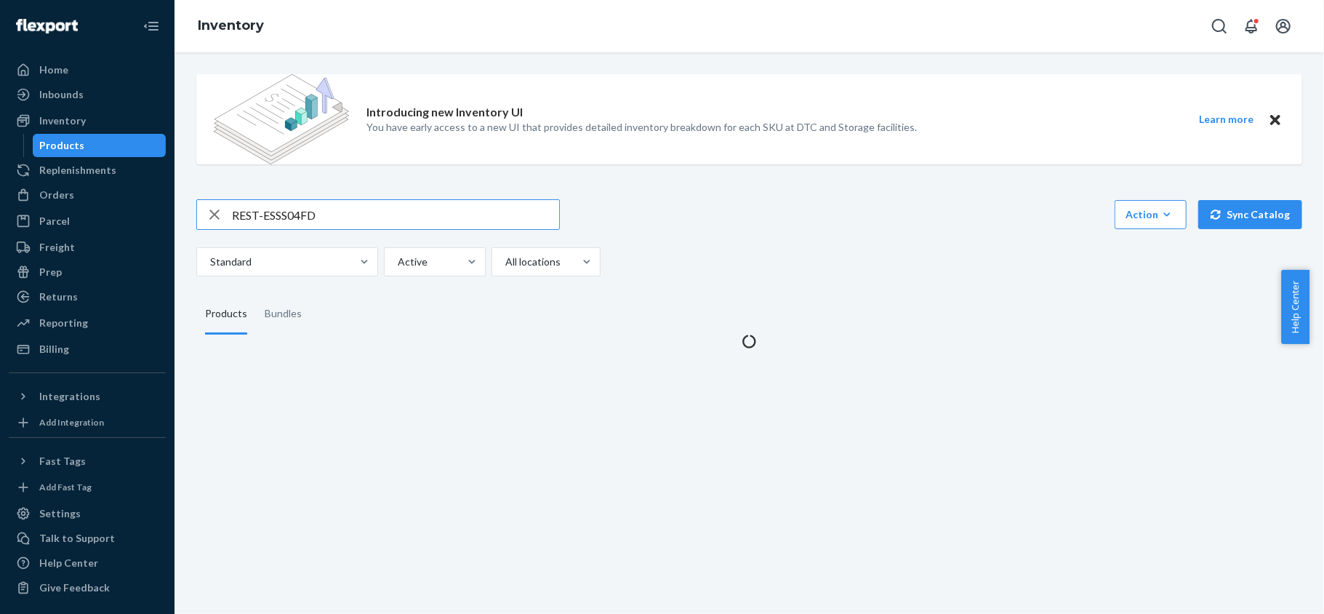
click at [319, 223] on input "REST-ESSS04FD" at bounding box center [395, 214] width 327 height 29
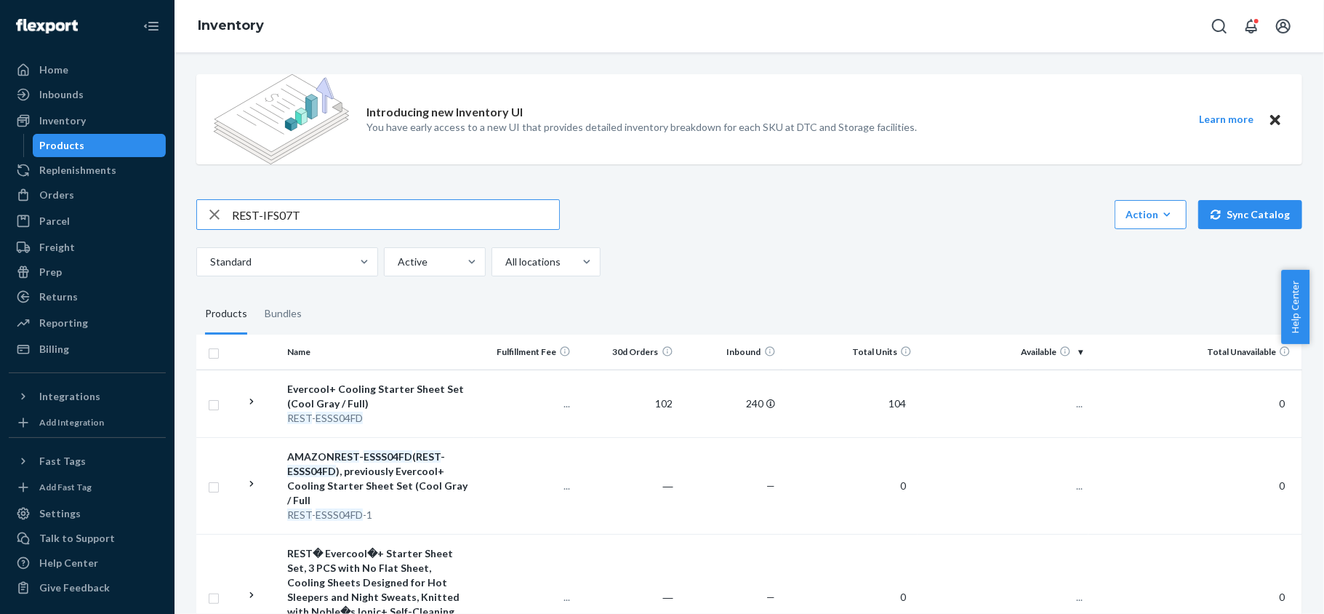
type input "REST-IFS07T"
click at [439, 224] on input "REST-IFS07T" at bounding box center [395, 214] width 327 height 29
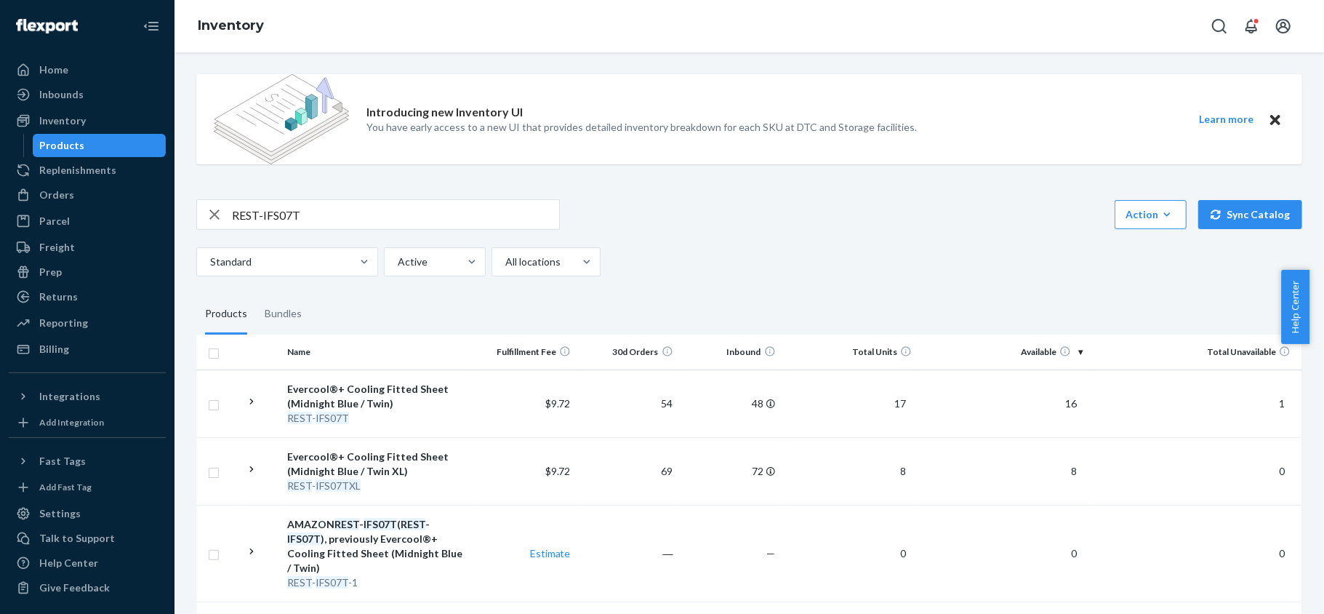
click at [369, 233] on div "REST-IFS07T Action Create product Create bundle Bulk create products Bulk updat…" at bounding box center [749, 237] width 1106 height 77
click at [369, 215] on input "REST-IFS07T" at bounding box center [395, 214] width 327 height 29
paste input "REST-ESSS01CK"
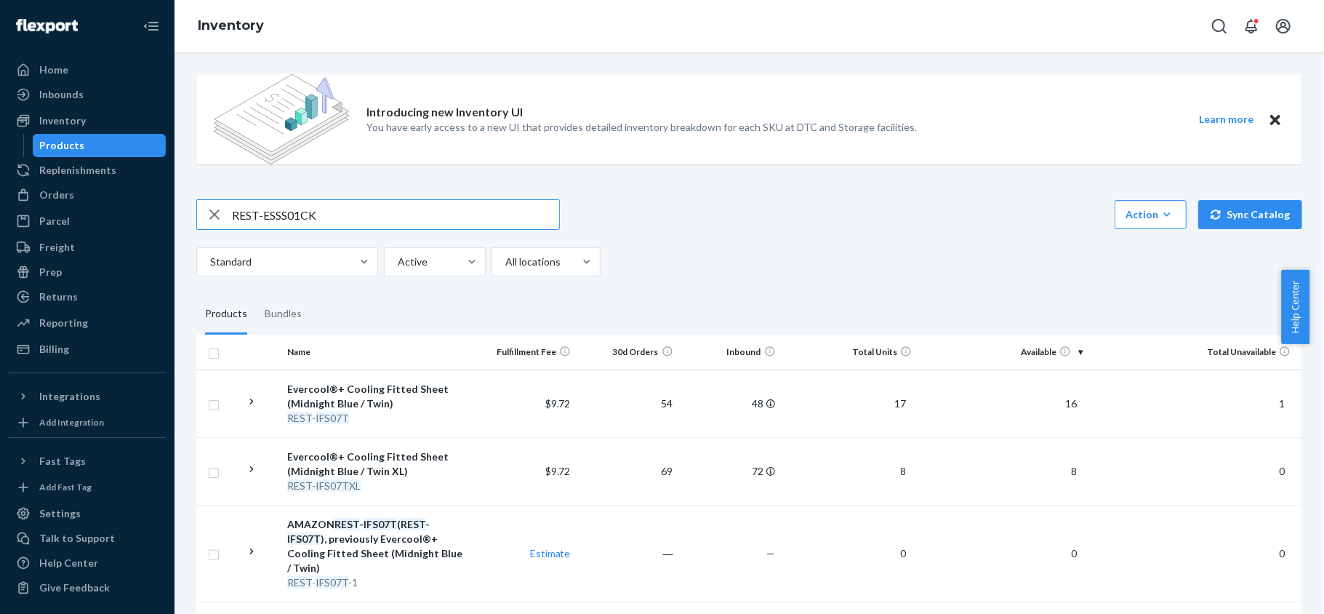
type input "REST-ESSS01CK"
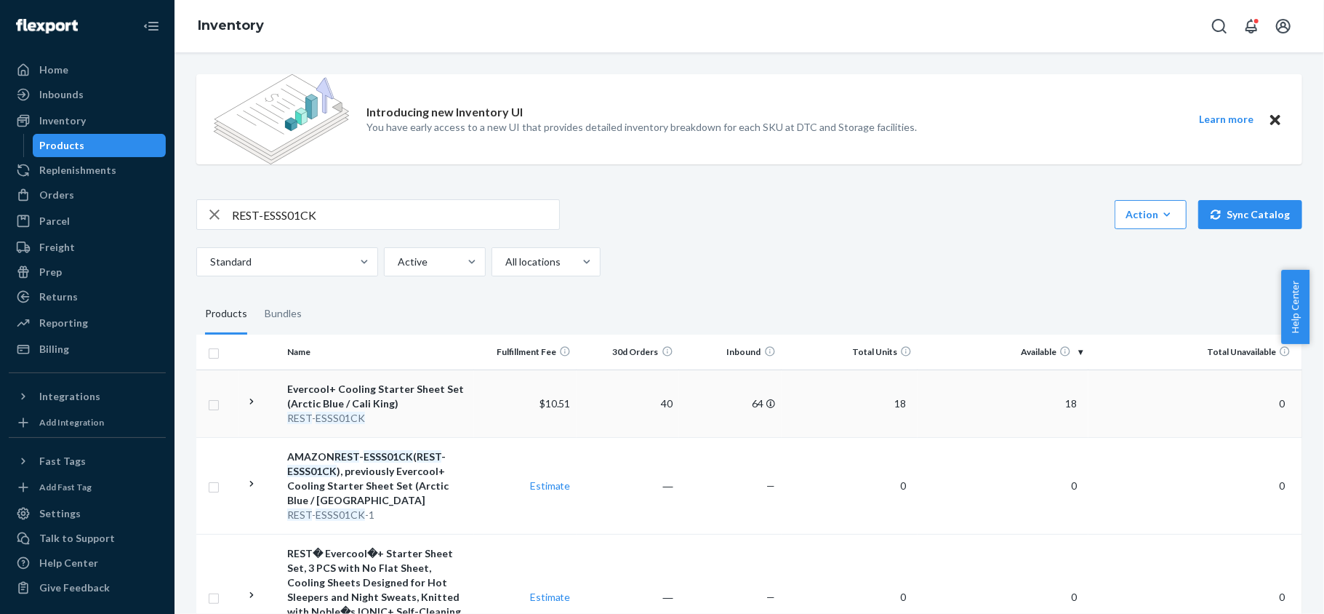
click at [1060, 401] on span "18" at bounding box center [1071, 403] width 23 height 12
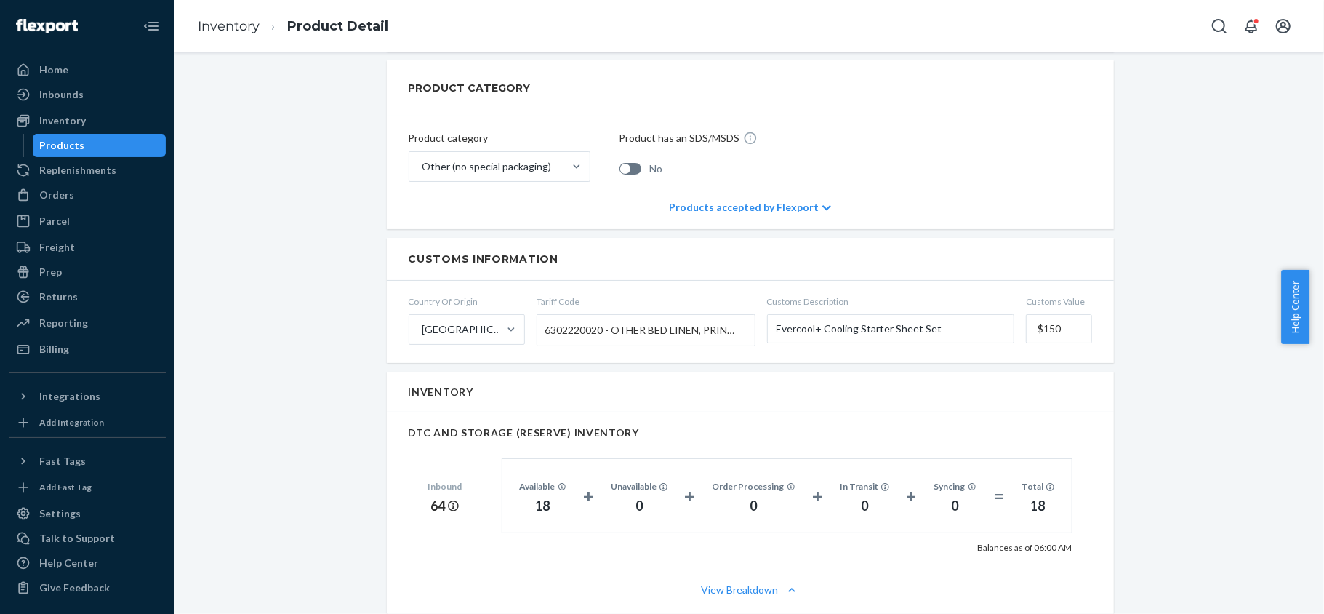
scroll to position [775, 0]
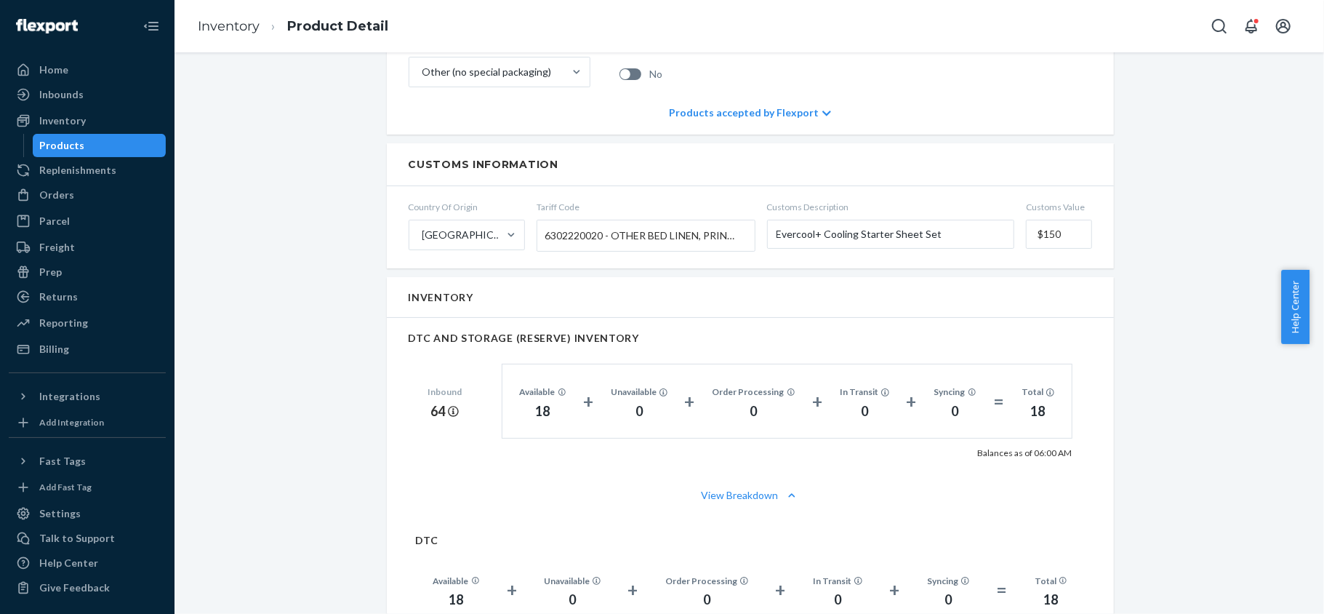
click at [83, 143] on div "Products" at bounding box center [99, 145] width 131 height 20
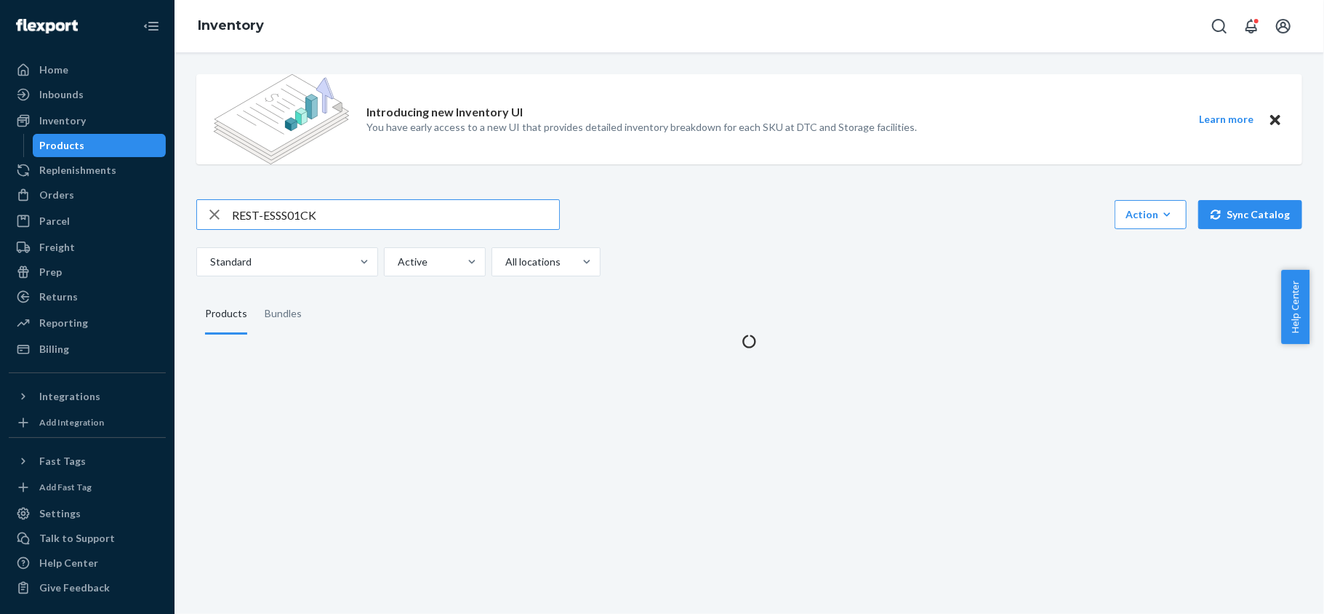
click at [343, 231] on div "REST-ESSS01CK Action Create product Create bundle Bulk create products Bulk upd…" at bounding box center [749, 237] width 1106 height 77
click at [348, 220] on input "REST-ESSS01CK" at bounding box center [395, 214] width 327 height 29
click at [349, 219] on input "REST-ESSS01CK" at bounding box center [395, 214] width 327 height 29
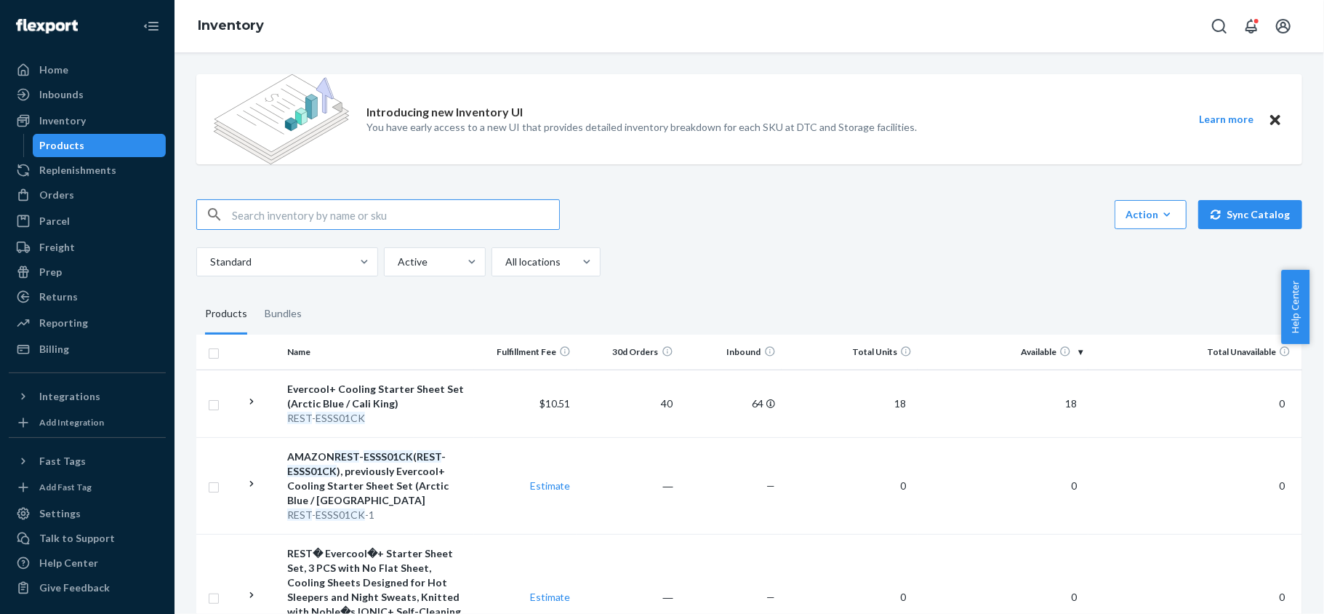
paste input "REST-ESSS01FD"
type input "REST-ESSS01FD"
click at [1069, 403] on span "43" at bounding box center [1071, 403] width 23 height 12
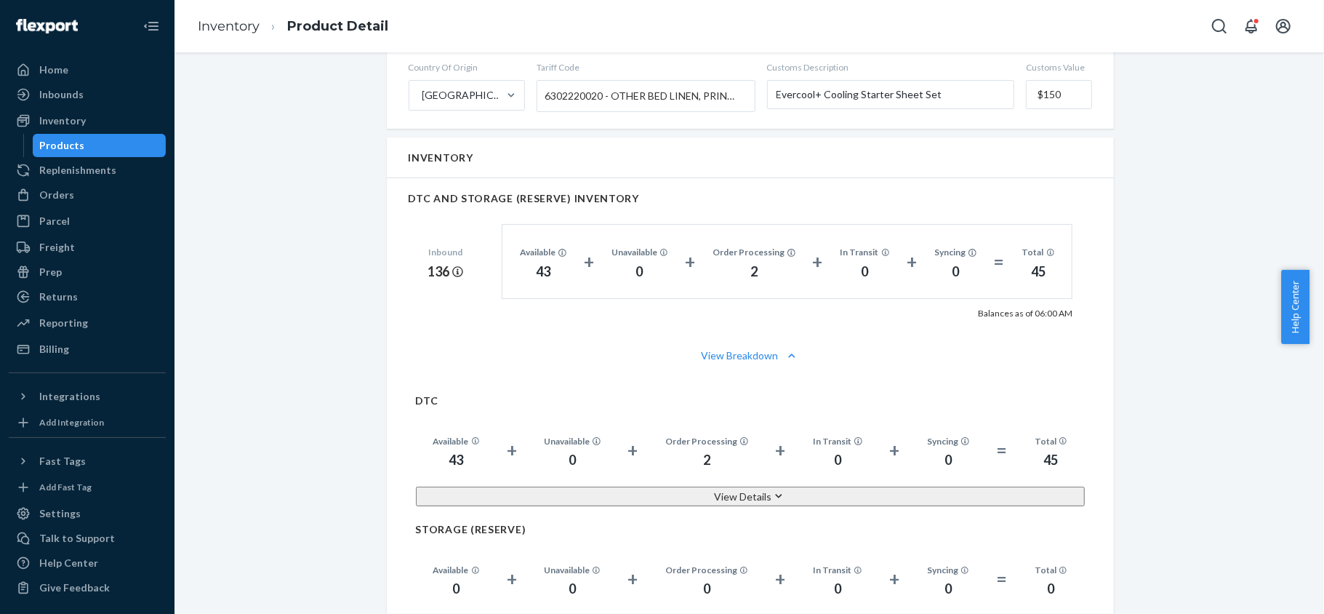
scroll to position [970, 0]
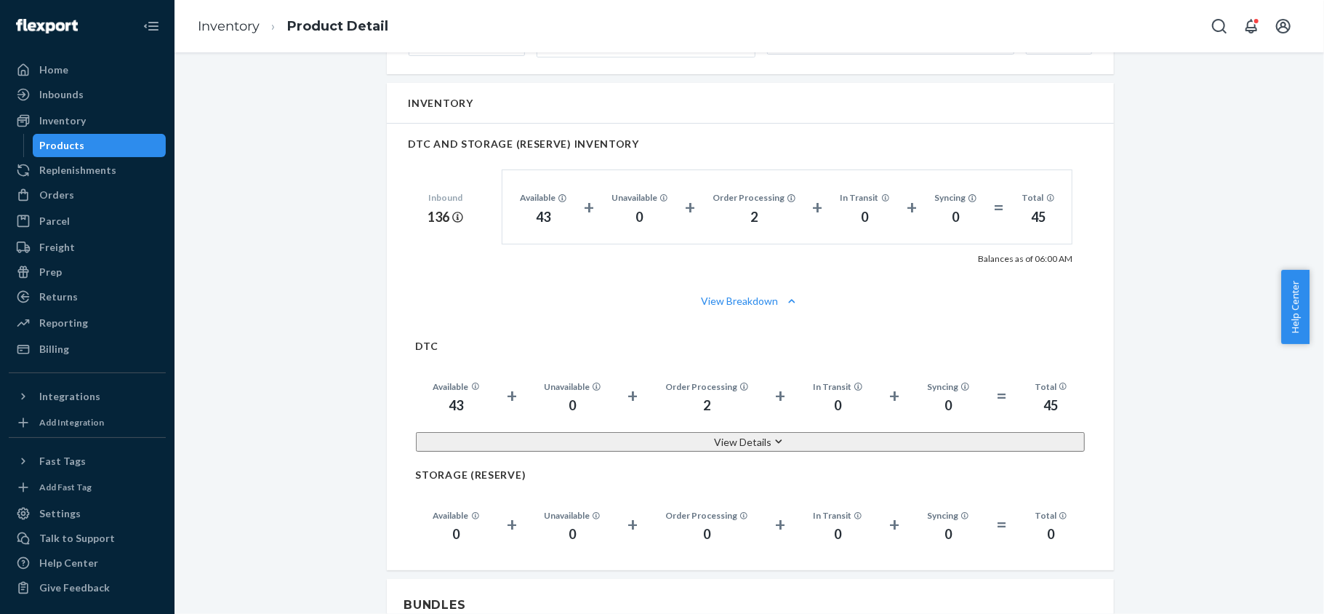
click at [93, 153] on div "Products" at bounding box center [99, 145] width 131 height 20
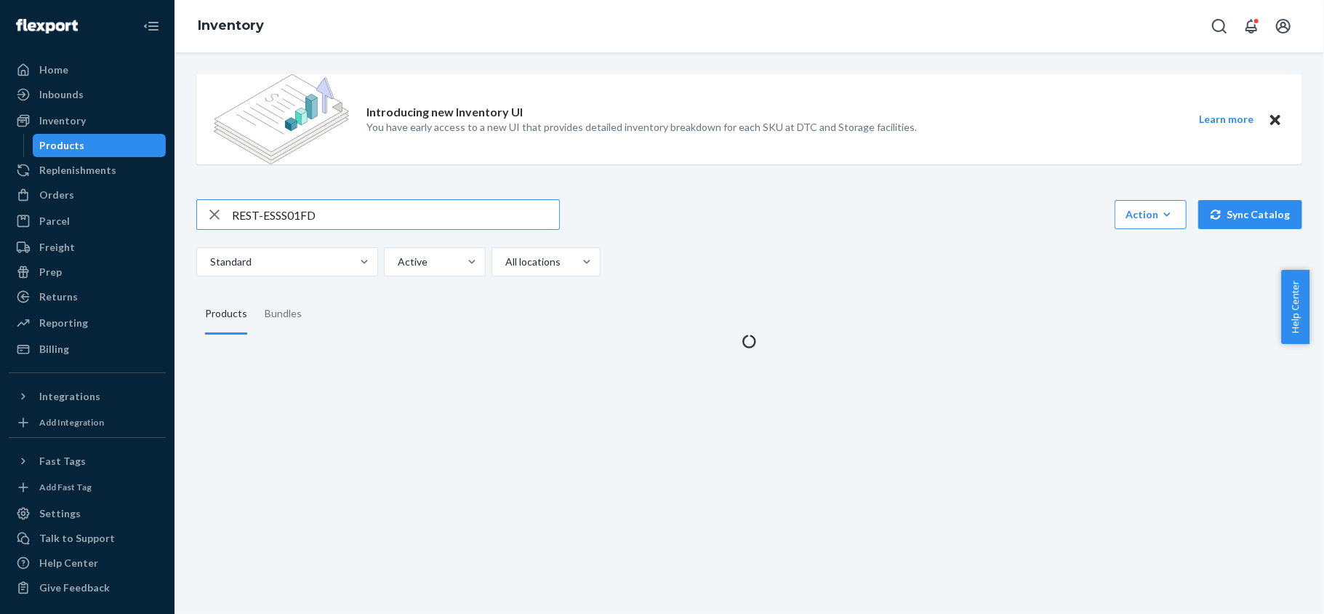
click at [340, 219] on input "REST-ESSS01FD" at bounding box center [395, 214] width 327 height 29
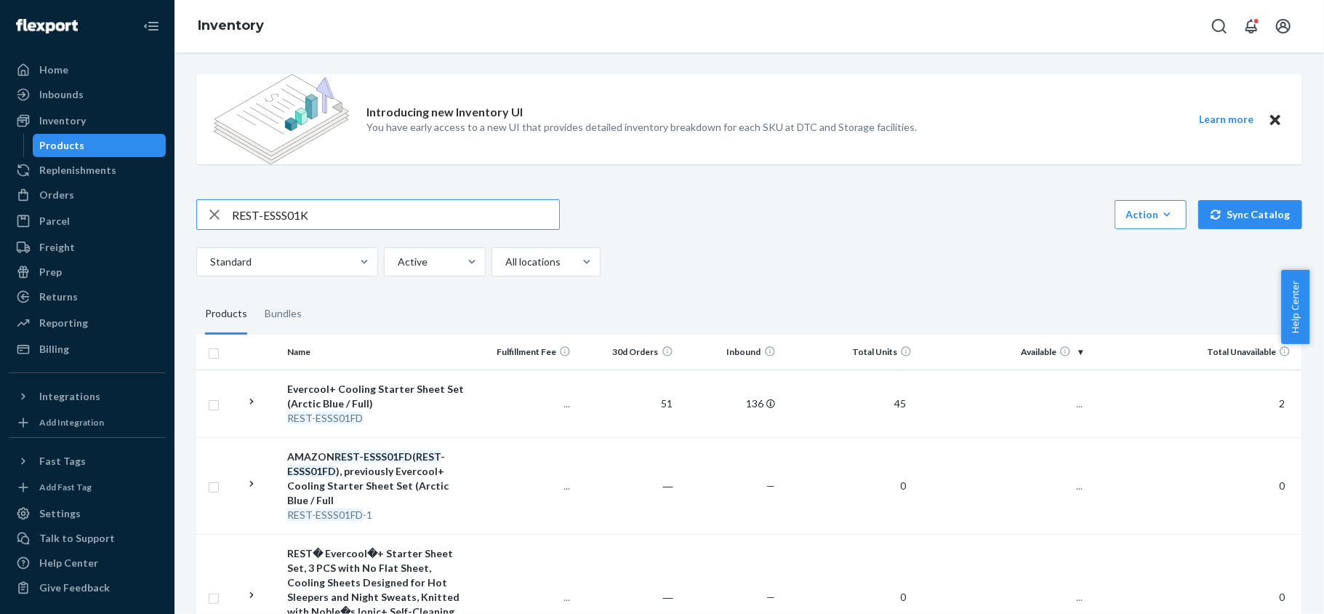
type input "REST-ESSS01K"
click at [1059, 399] on span "167" at bounding box center [1068, 403] width 29 height 12
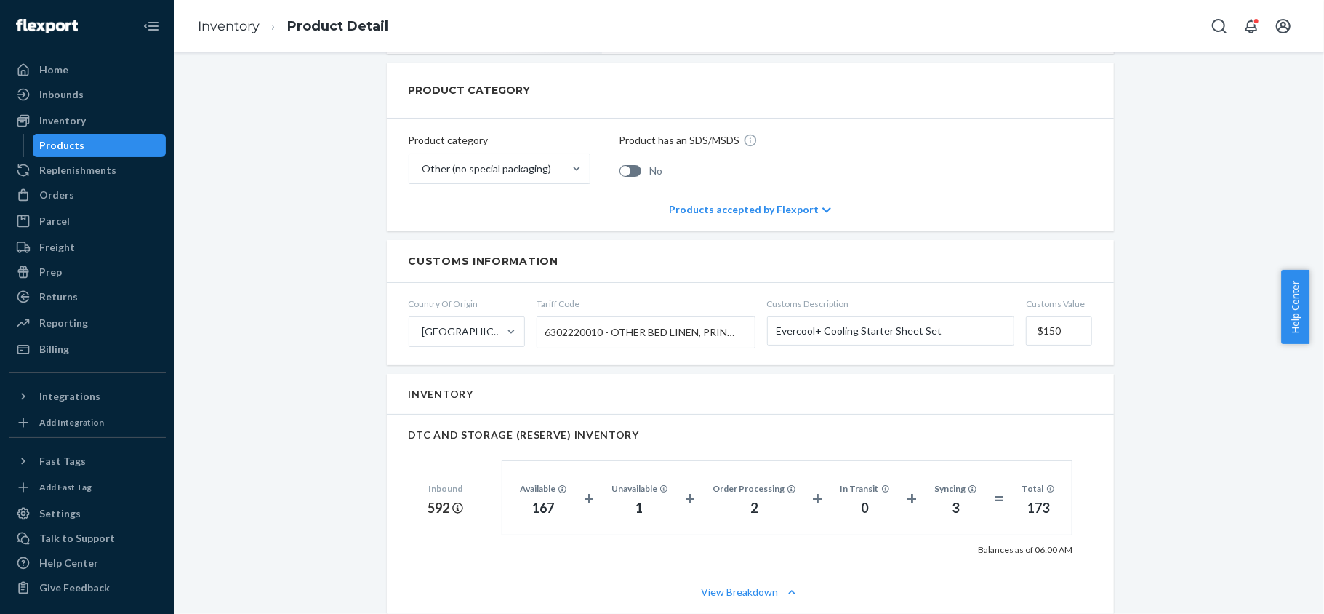
scroll to position [873, 0]
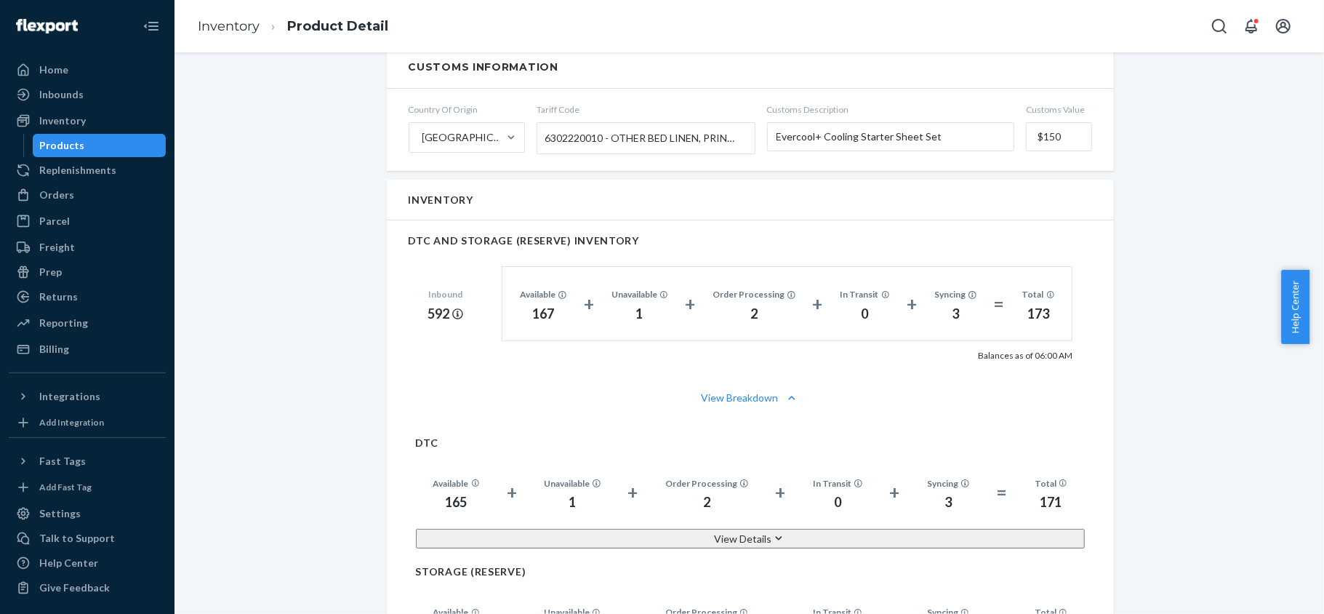
click at [92, 147] on div "Products" at bounding box center [99, 145] width 131 height 20
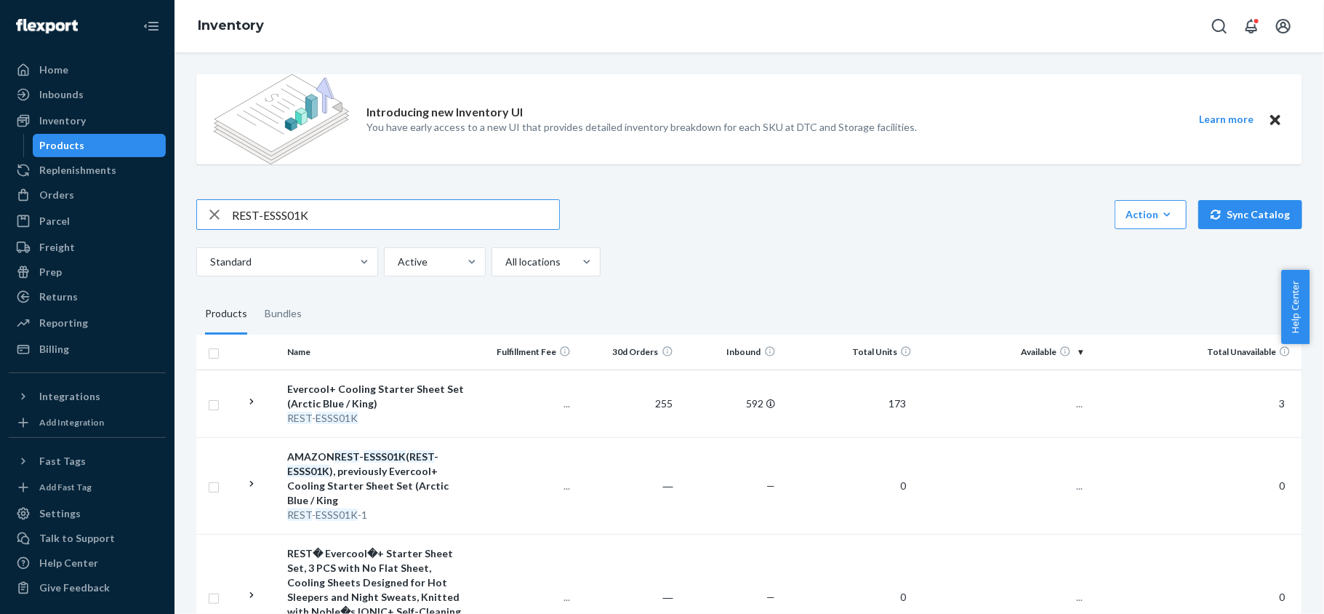
click at [297, 218] on input "REST-ESSS01K" at bounding box center [395, 214] width 327 height 29
type input "REST-ESSS01QK"
click at [1060, 404] on span "32" at bounding box center [1071, 403] width 23 height 12
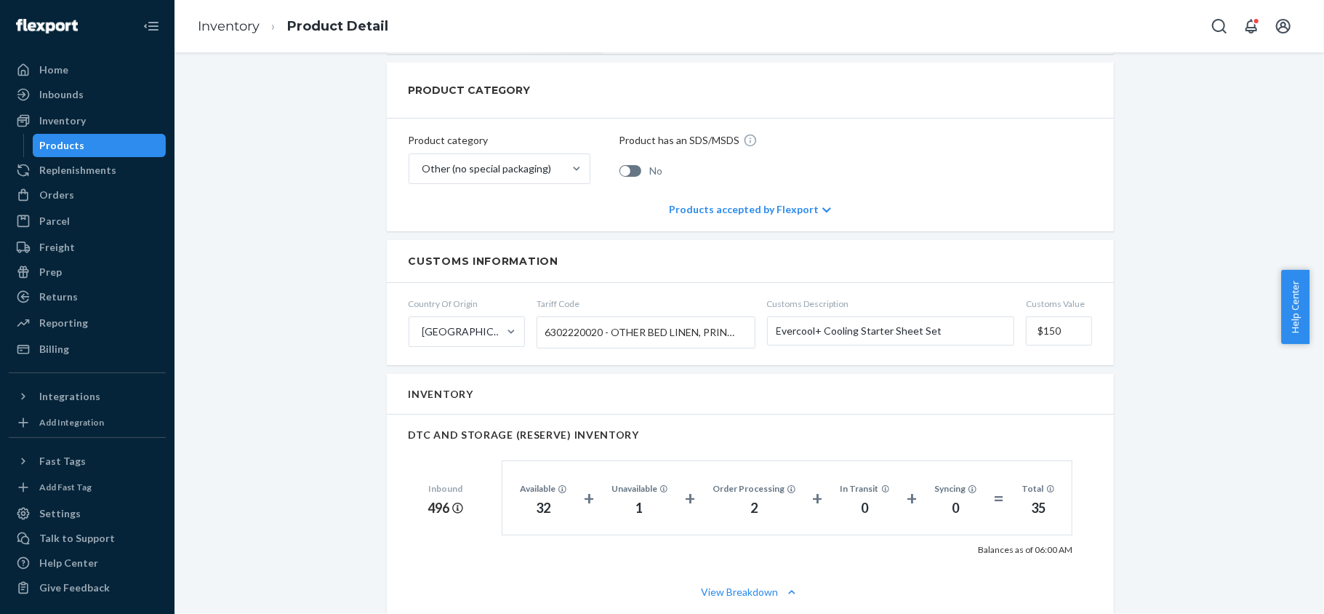
scroll to position [970, 0]
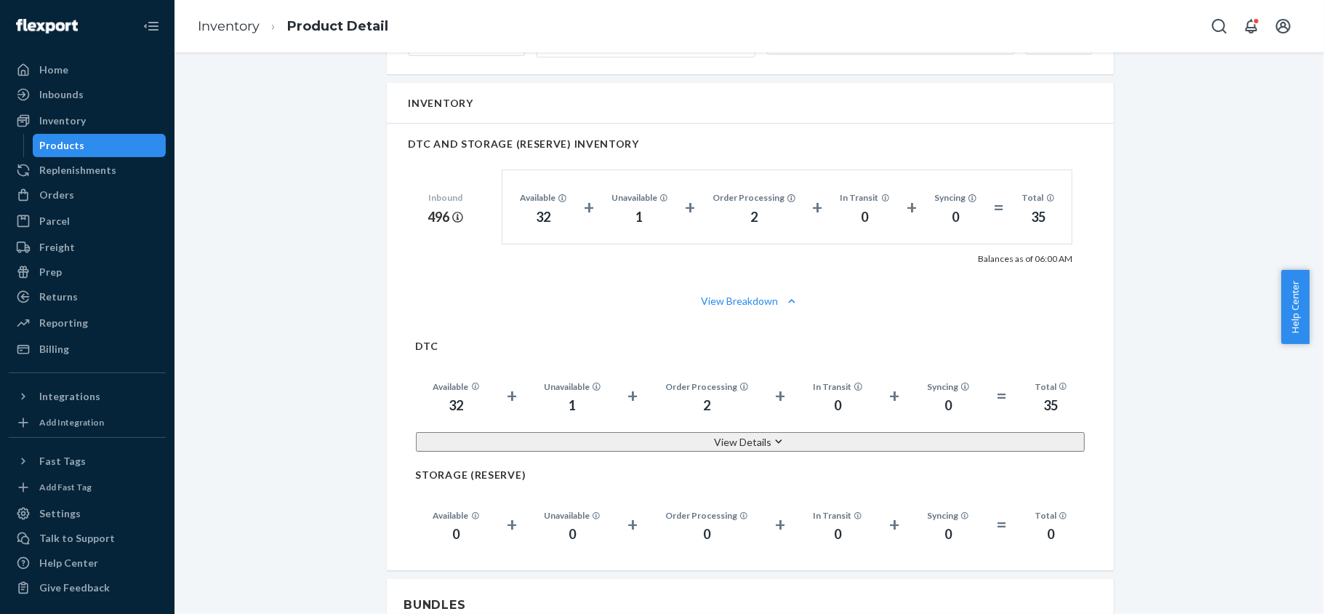
click at [97, 143] on div "Products" at bounding box center [99, 145] width 131 height 20
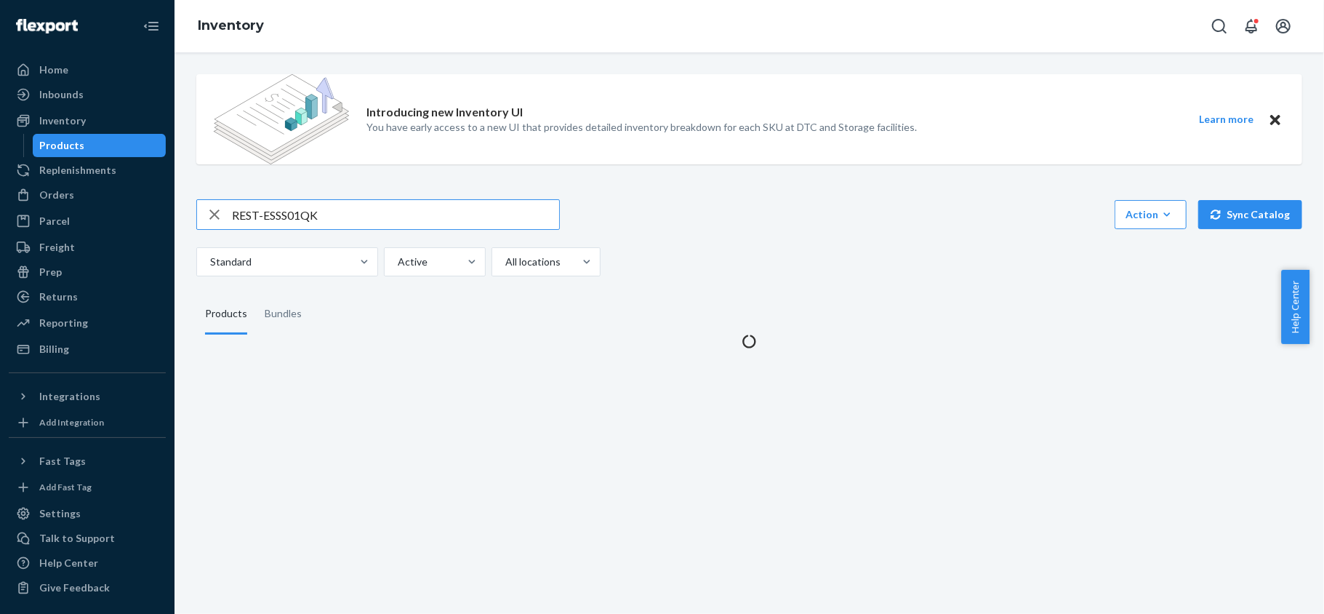
click at [372, 230] on div "REST-ESSS01QK" at bounding box center [378, 214] width 364 height 31
click at [376, 215] on input "REST-ESSS01QK" at bounding box center [395, 214] width 327 height 29
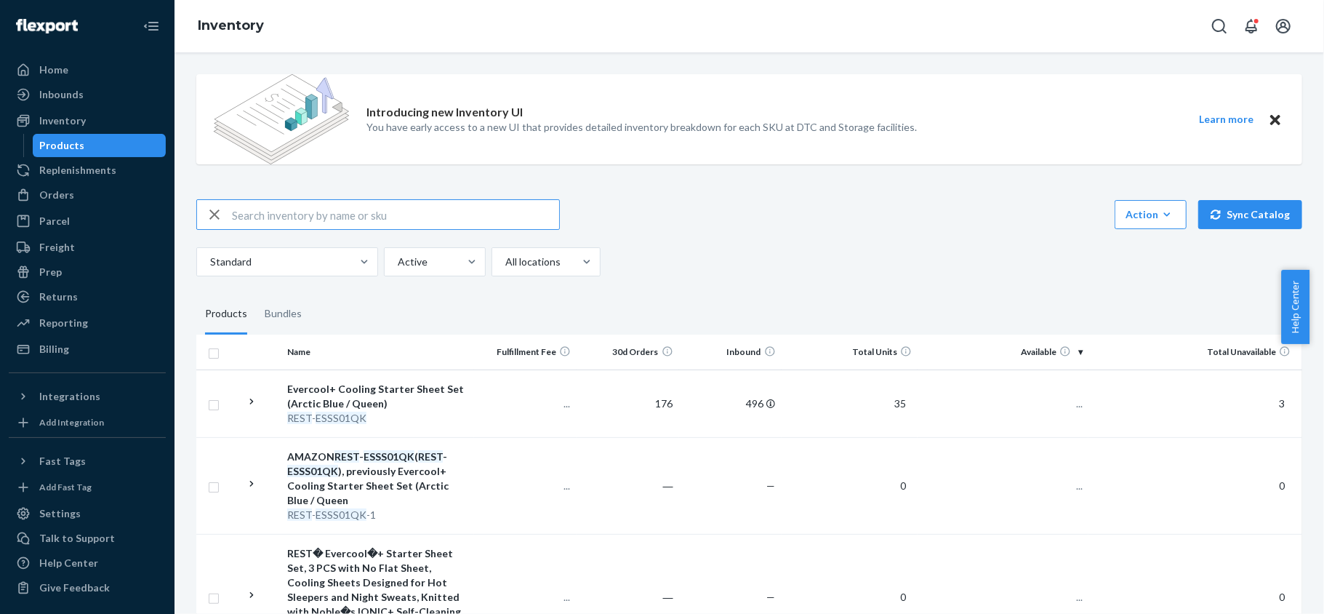
paste input "REST-ESSS02CK"
type input "REST-ESSS02CK"
click at [1048, 403] on td "37" at bounding box center [1003, 403] width 171 height 68
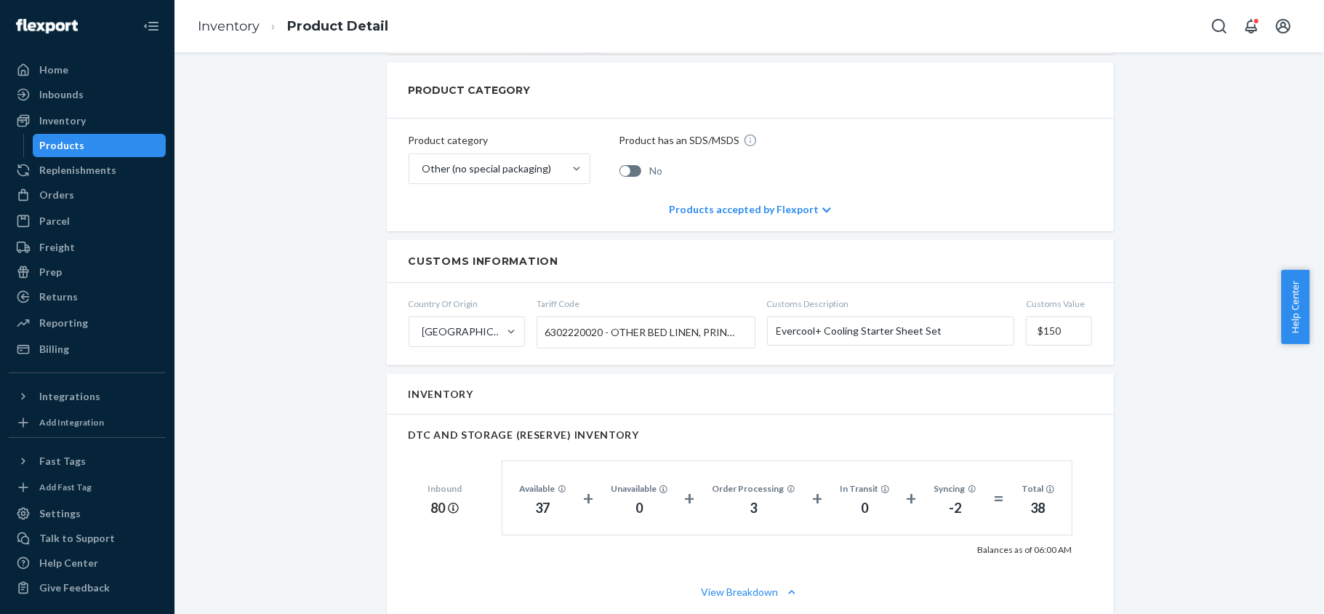
scroll to position [873, 0]
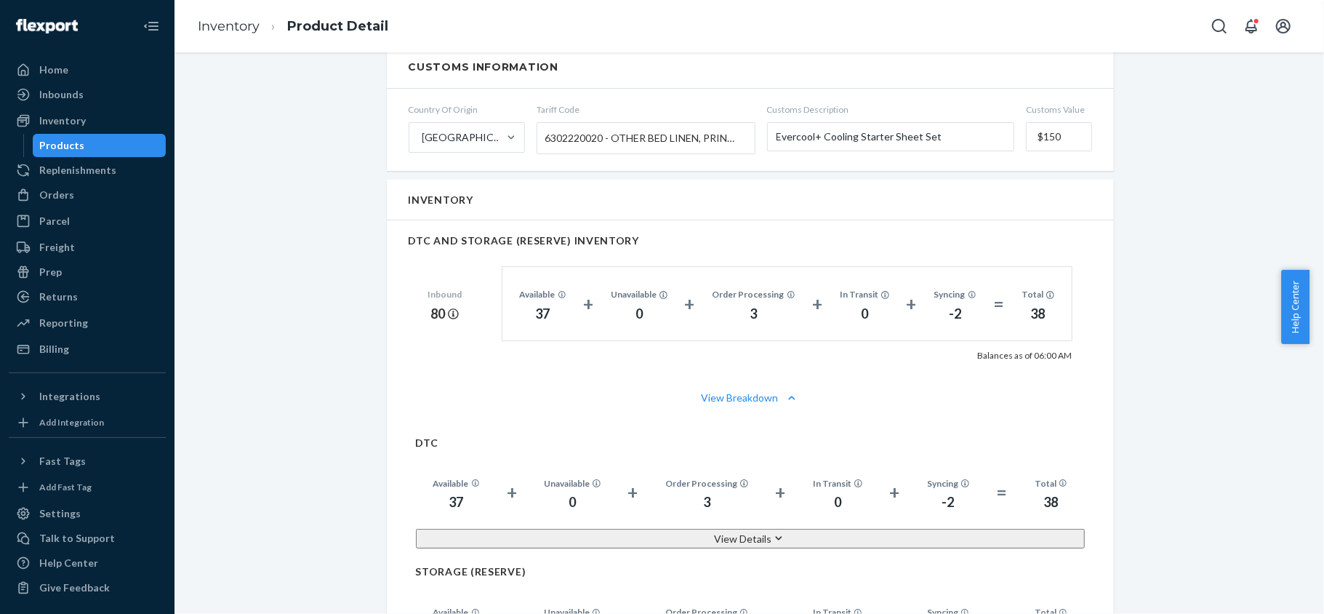
click at [105, 146] on div "Products" at bounding box center [99, 145] width 131 height 20
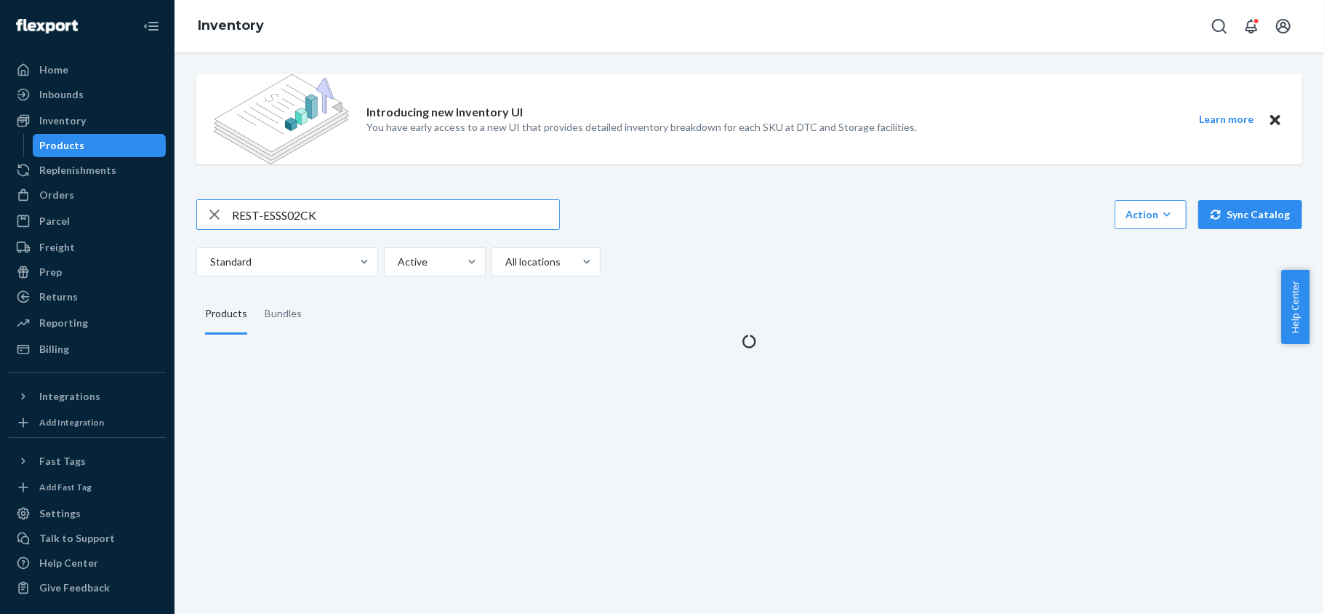
click at [326, 215] on input "REST-ESSS02CK" at bounding box center [395, 214] width 327 height 29
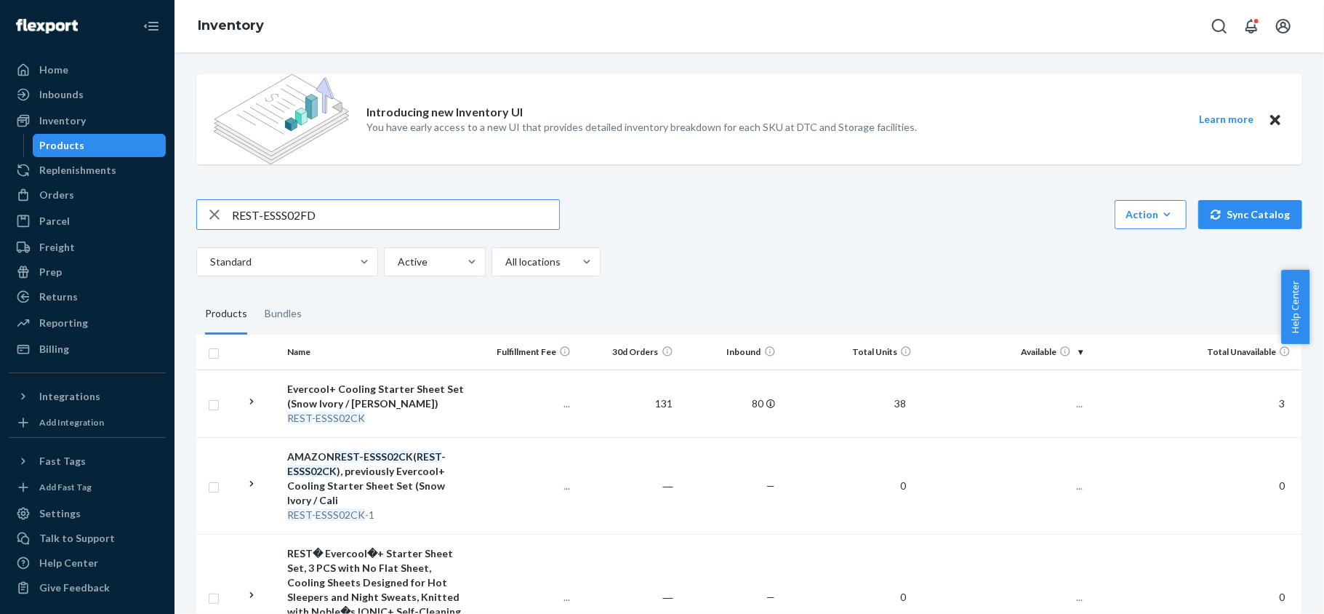
type input "REST-ESSS02FD"
drag, startPoint x: 1058, startPoint y: 401, endPoint x: 1039, endPoint y: 297, distance: 106.3
click at [1060, 406] on span "103" at bounding box center [1068, 403] width 29 height 12
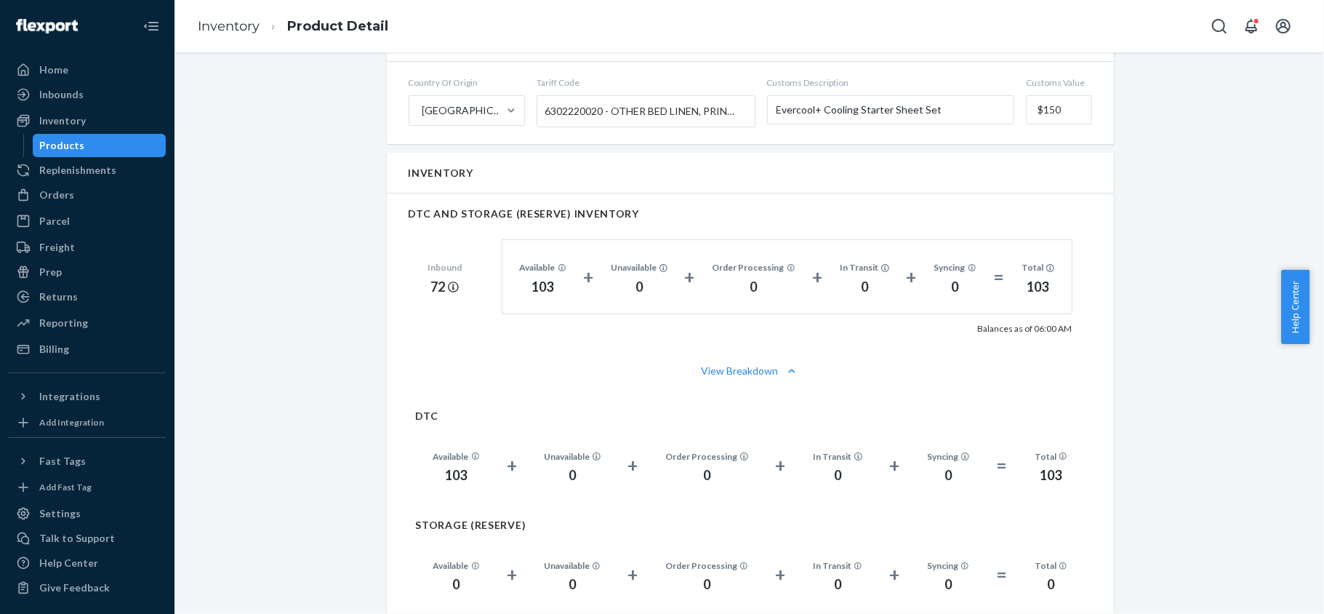
scroll to position [970, 0]
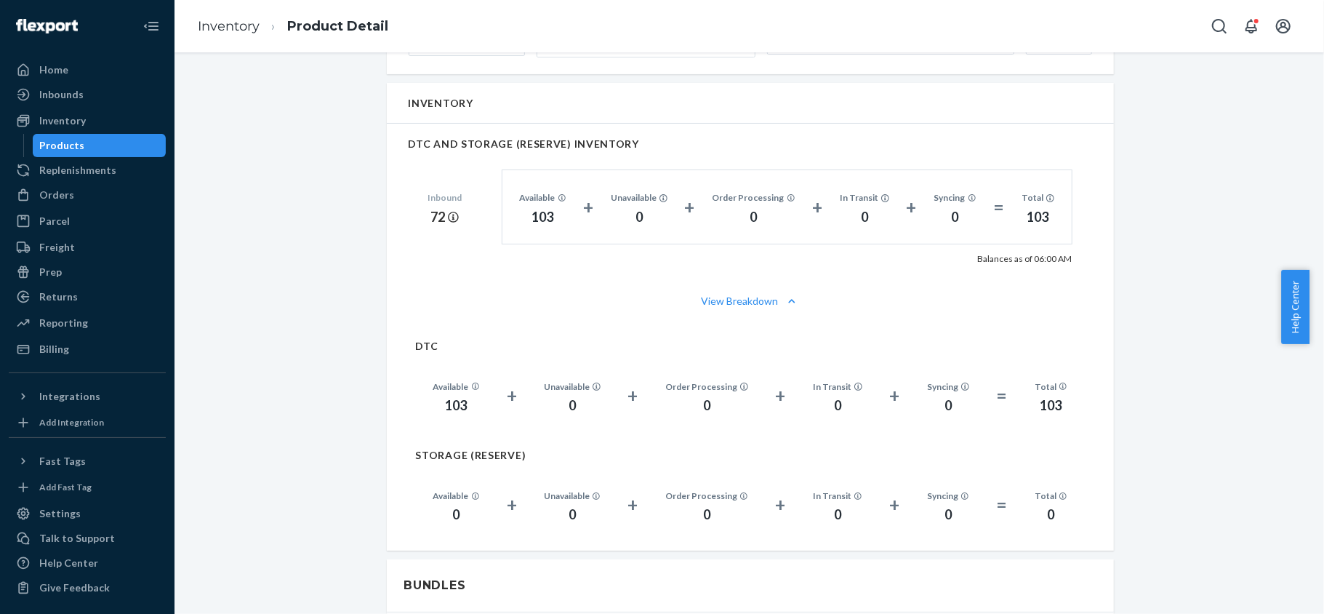
click at [111, 141] on div "Products" at bounding box center [99, 145] width 131 height 20
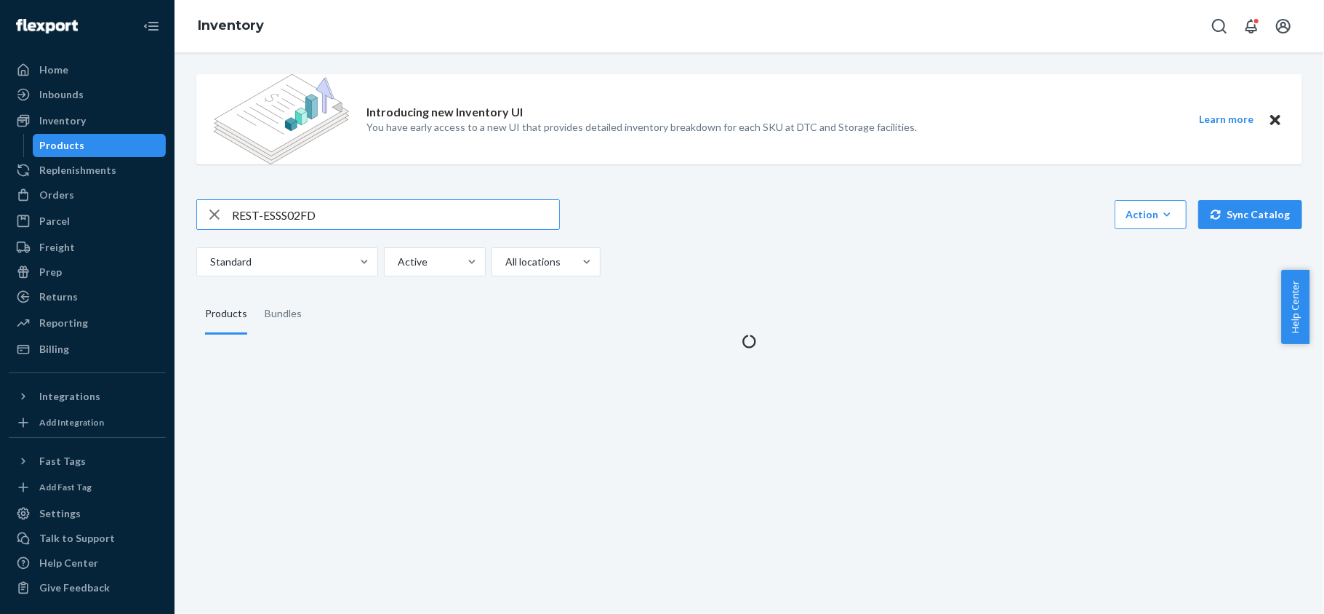
click at [324, 191] on div "Introducing new Inventory UI You have early access to a new UI that provides de…" at bounding box center [749, 206] width 1128 height 286
click at [330, 222] on input "REST-ESSS02FD" at bounding box center [395, 214] width 327 height 29
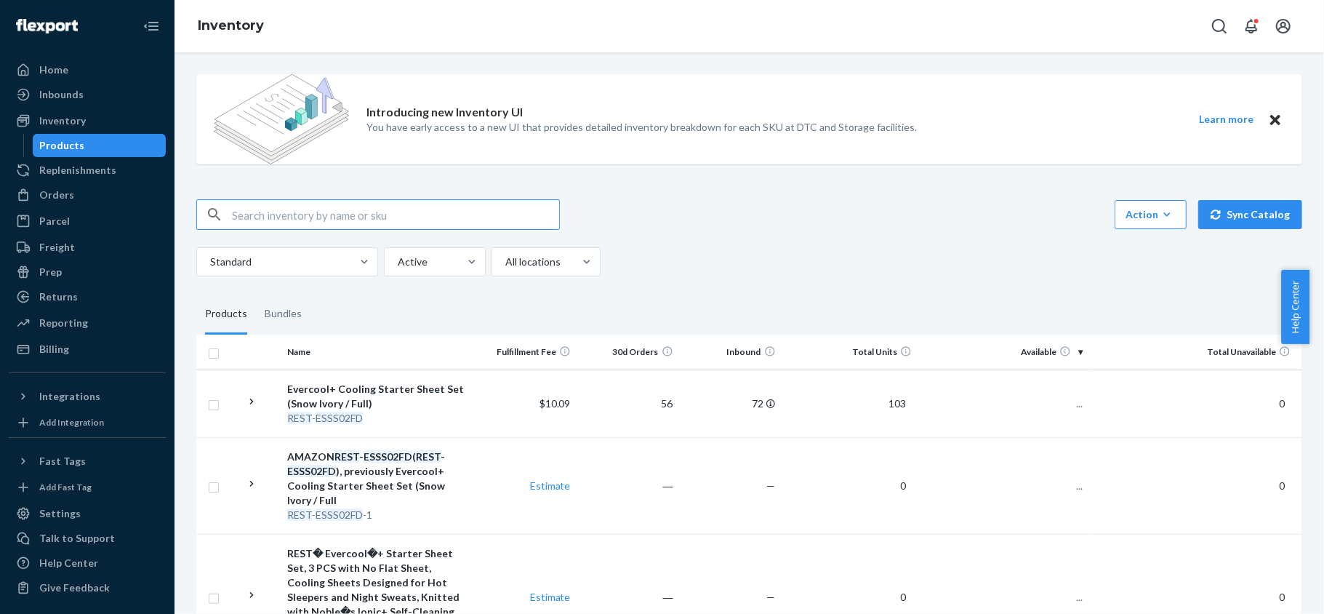
paste input "REST-ESSS02K"
type input "REST-ESSS02K"
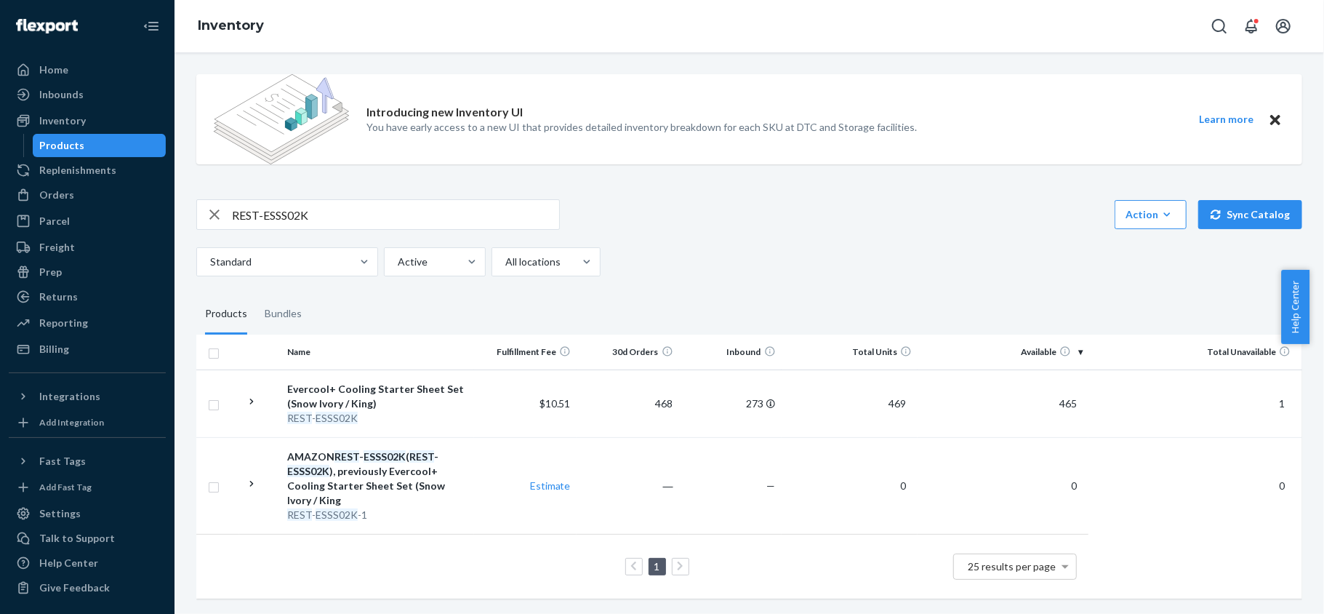
click at [1047, 410] on td "465" at bounding box center [1003, 403] width 171 height 68
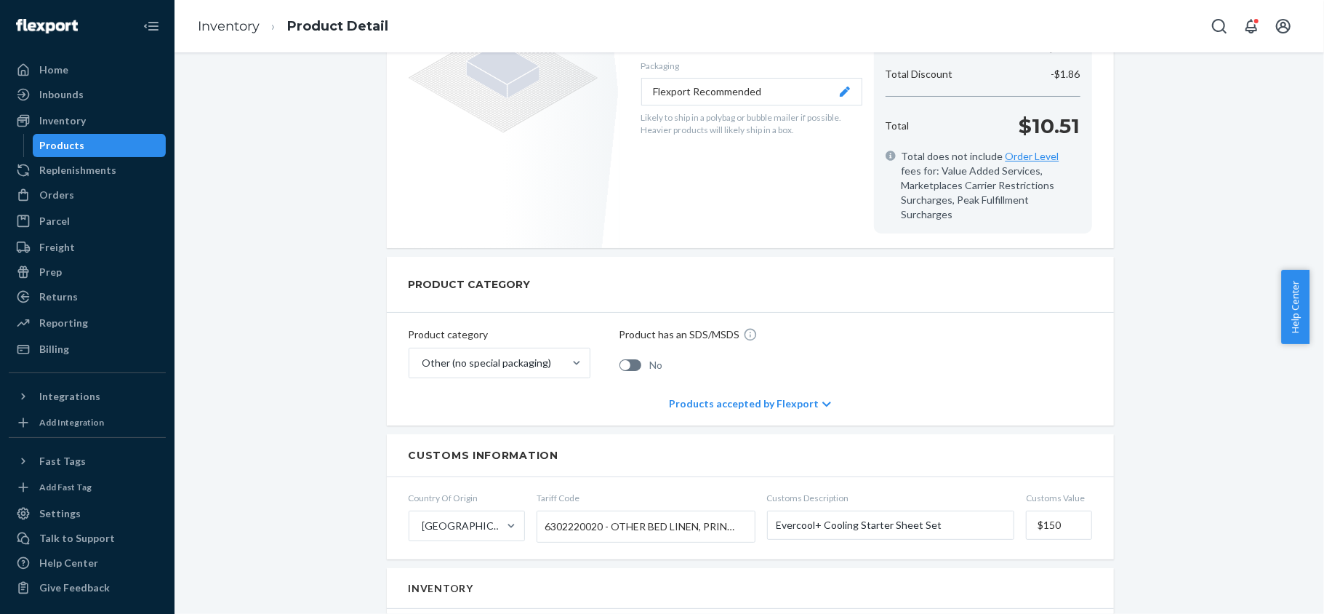
scroll to position [970, 0]
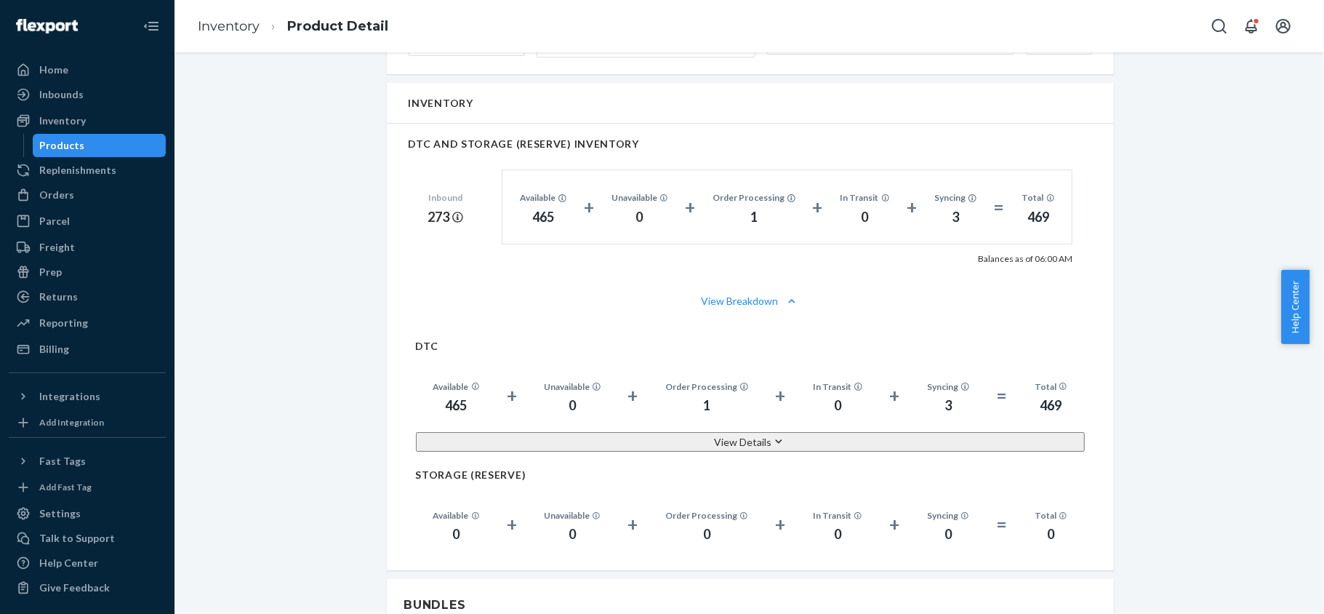
click at [115, 144] on div "Products" at bounding box center [99, 145] width 131 height 20
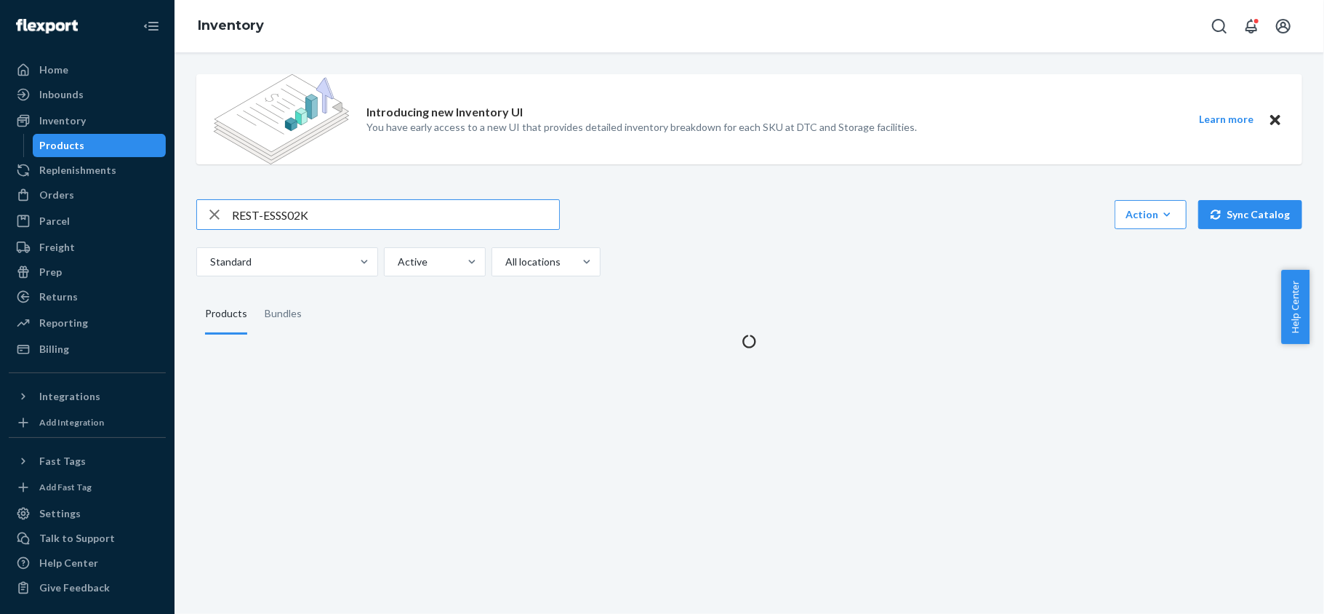
click at [324, 205] on input "REST-ESSS02K" at bounding box center [395, 214] width 327 height 29
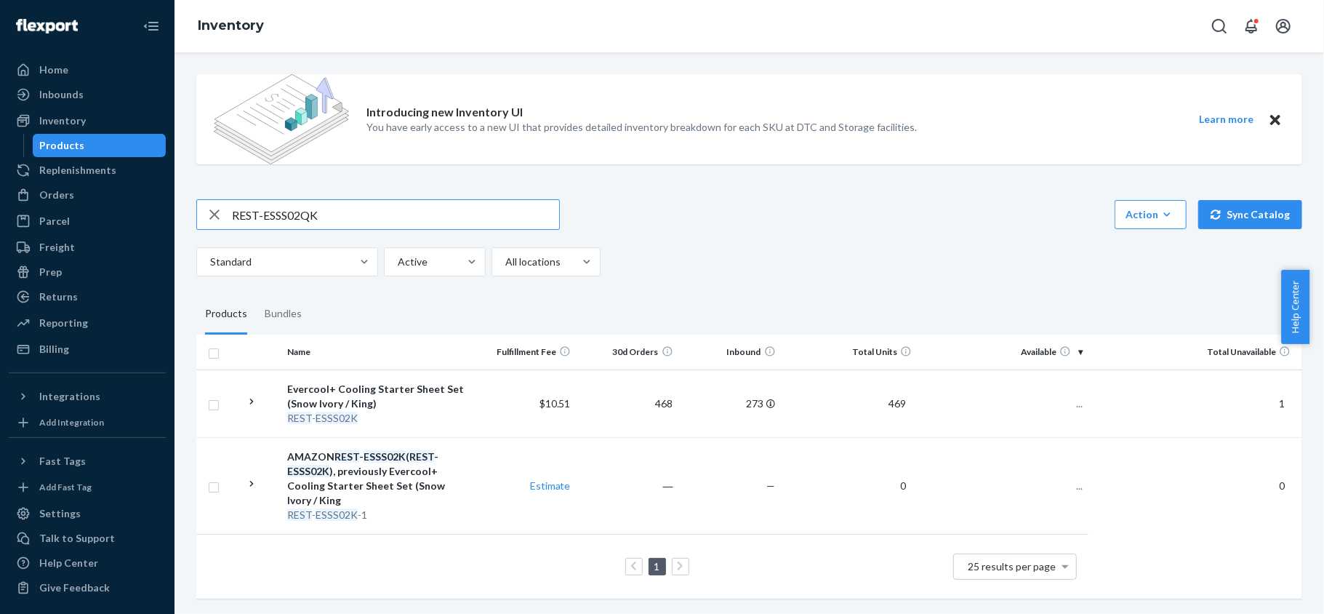
type input "REST-ESSS02QK"
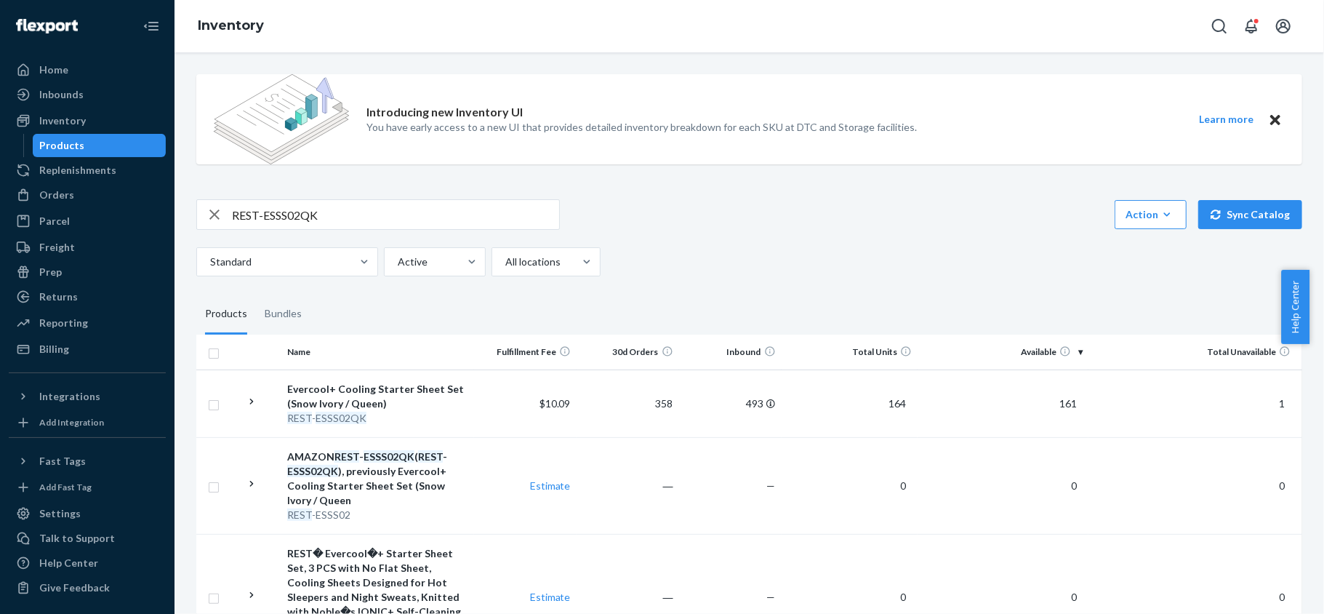
click at [1060, 406] on span "161" at bounding box center [1068, 403] width 29 height 12
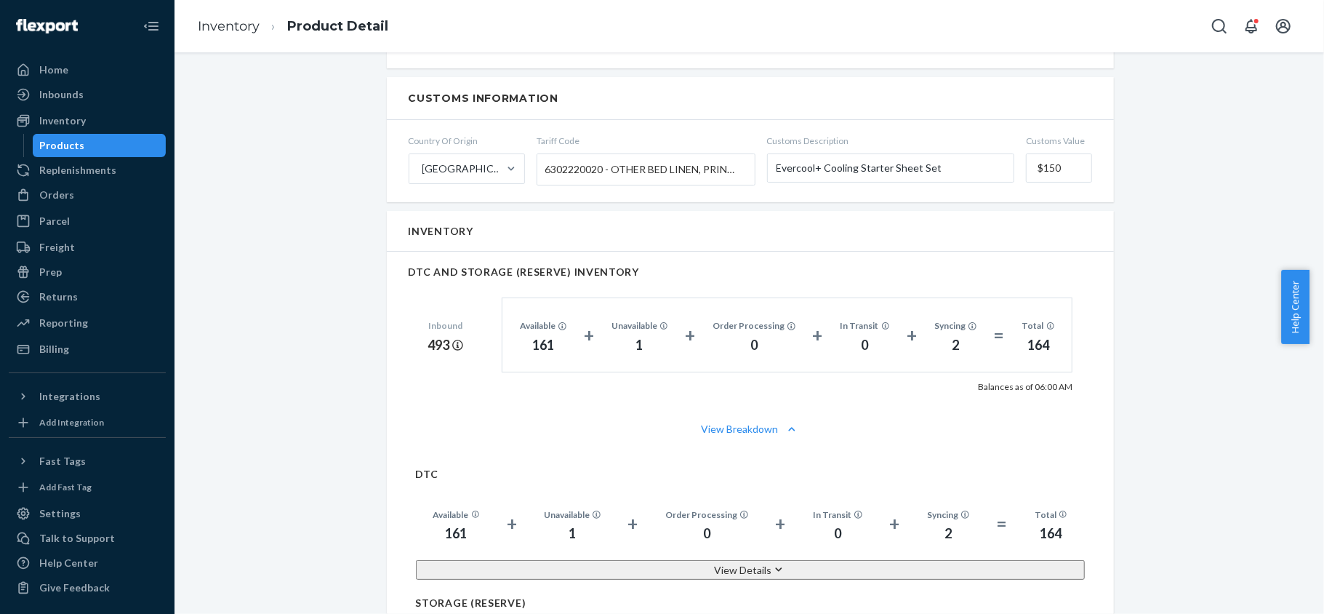
scroll to position [873, 0]
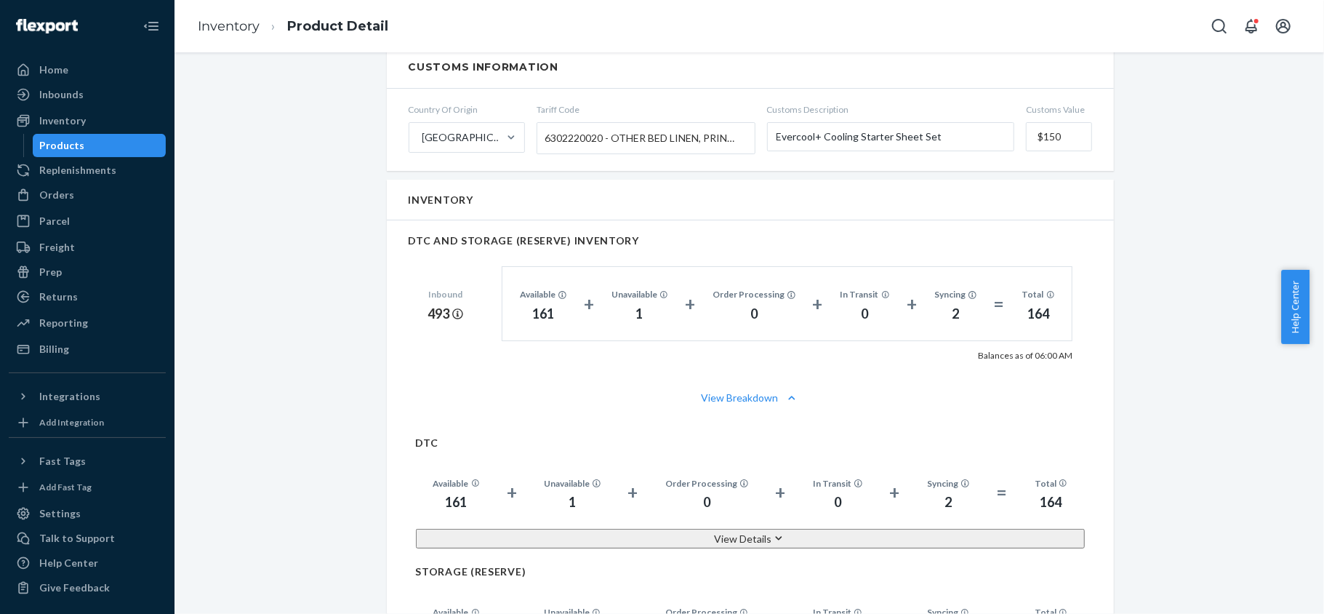
click at [111, 143] on div "Products" at bounding box center [99, 145] width 131 height 20
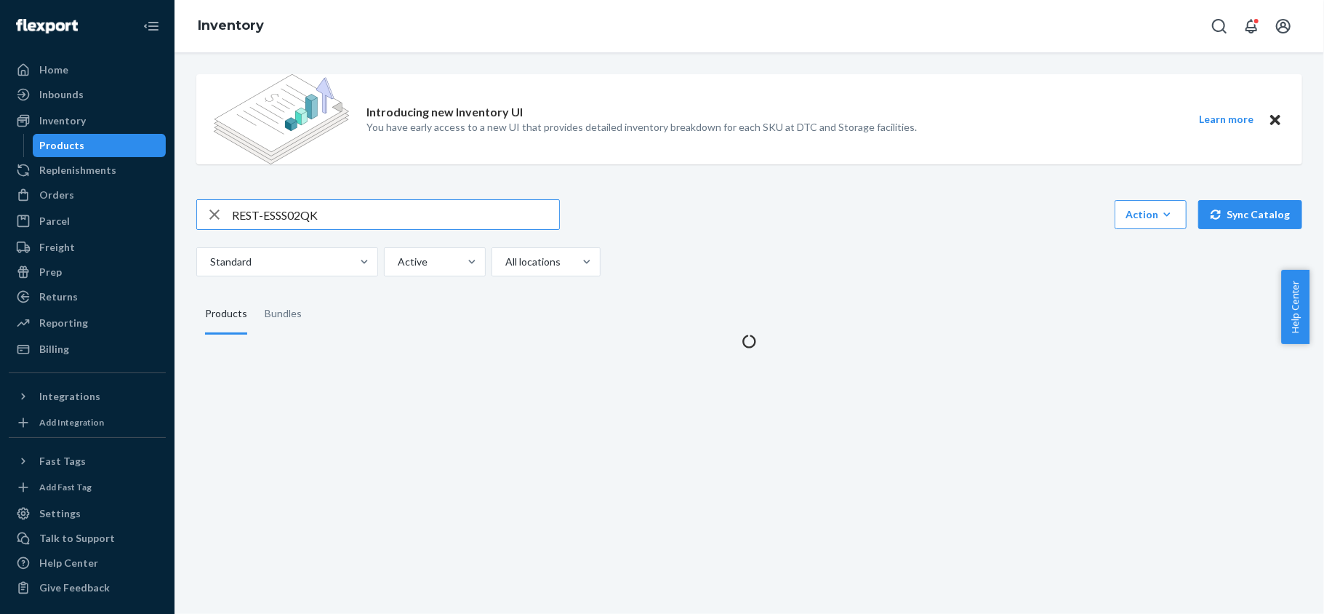
click at [314, 209] on input "REST-ESSS02QK" at bounding box center [395, 214] width 327 height 29
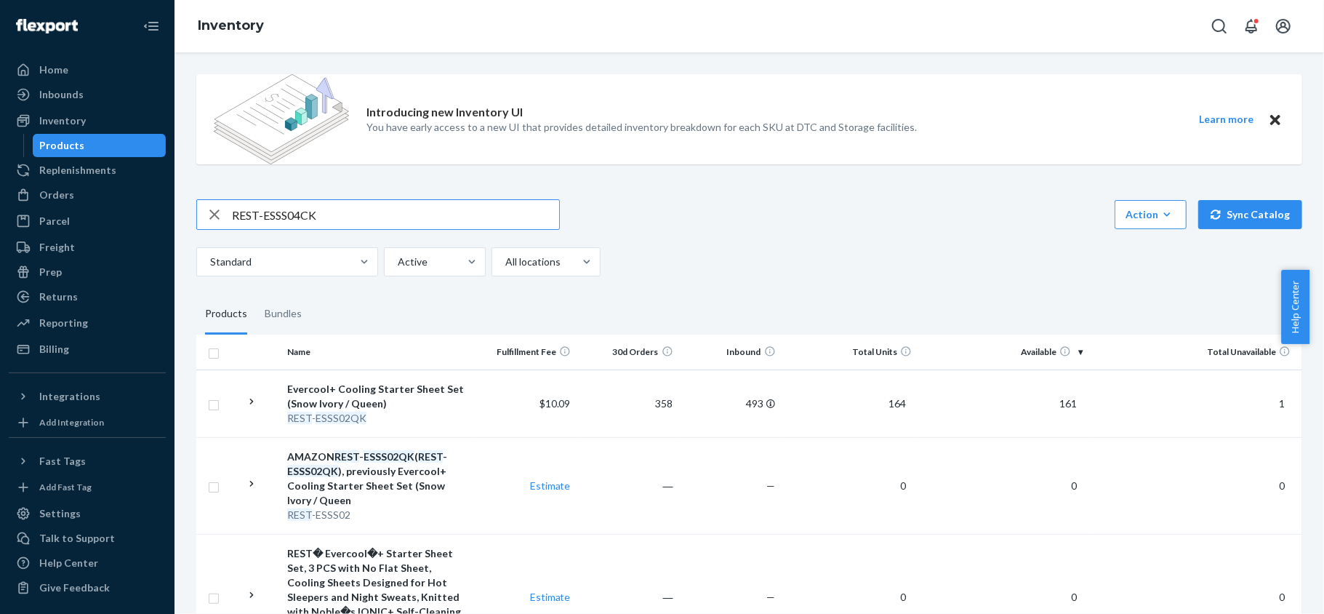
type input "REST-ESSS04CK"
click at [1060, 401] on span "103" at bounding box center [1068, 403] width 29 height 12
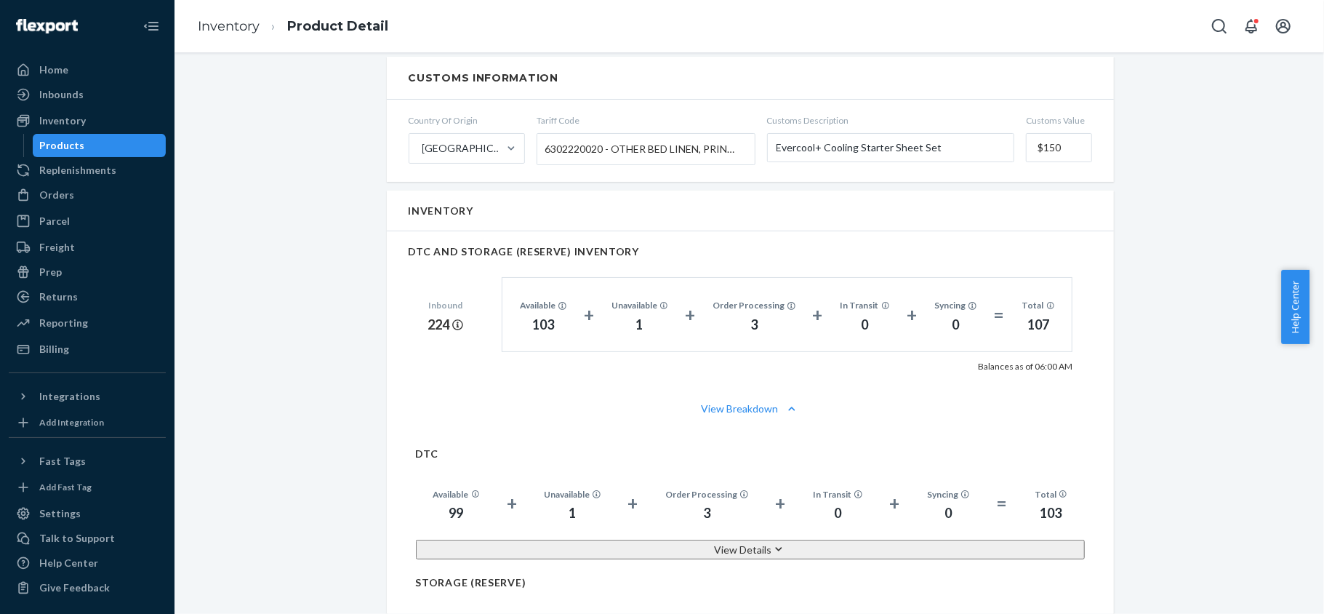
scroll to position [873, 0]
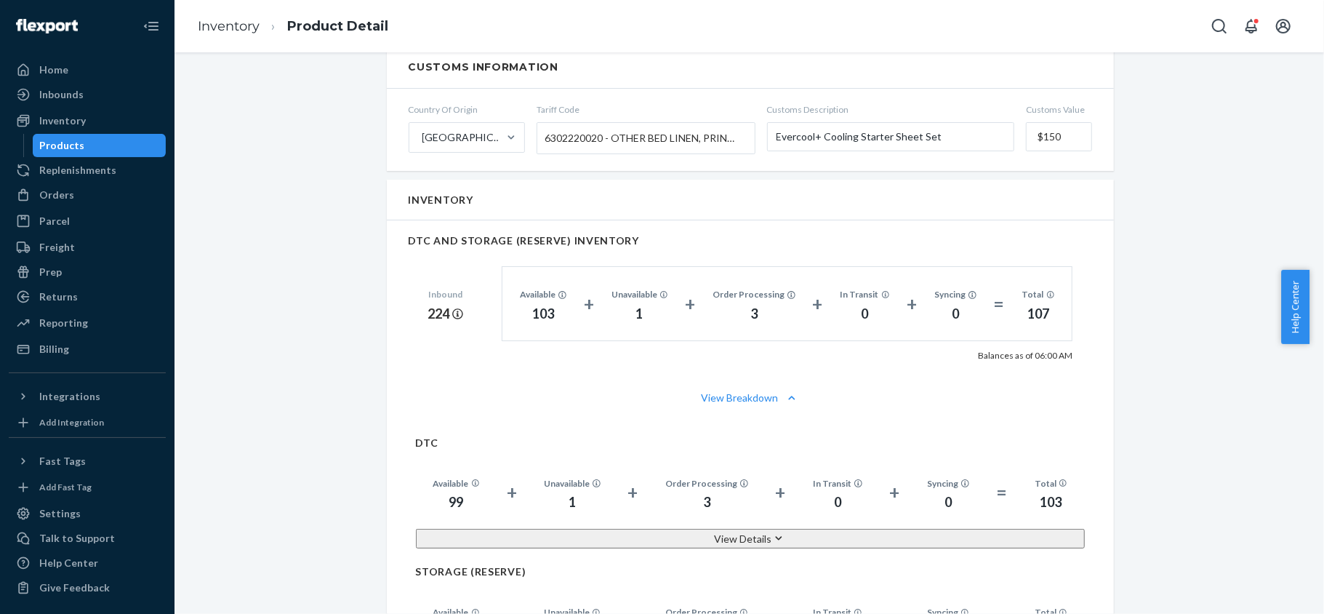
click at [113, 145] on div "Products" at bounding box center [99, 145] width 131 height 20
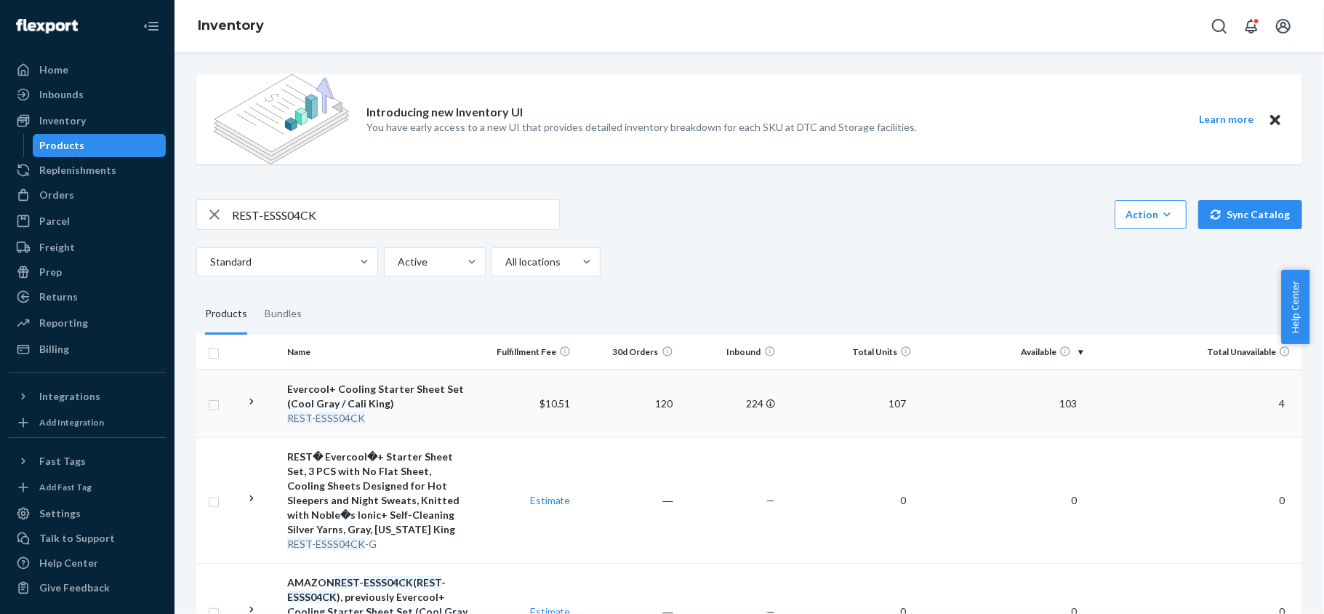
click at [1060, 408] on span "103" at bounding box center [1068, 403] width 29 height 12
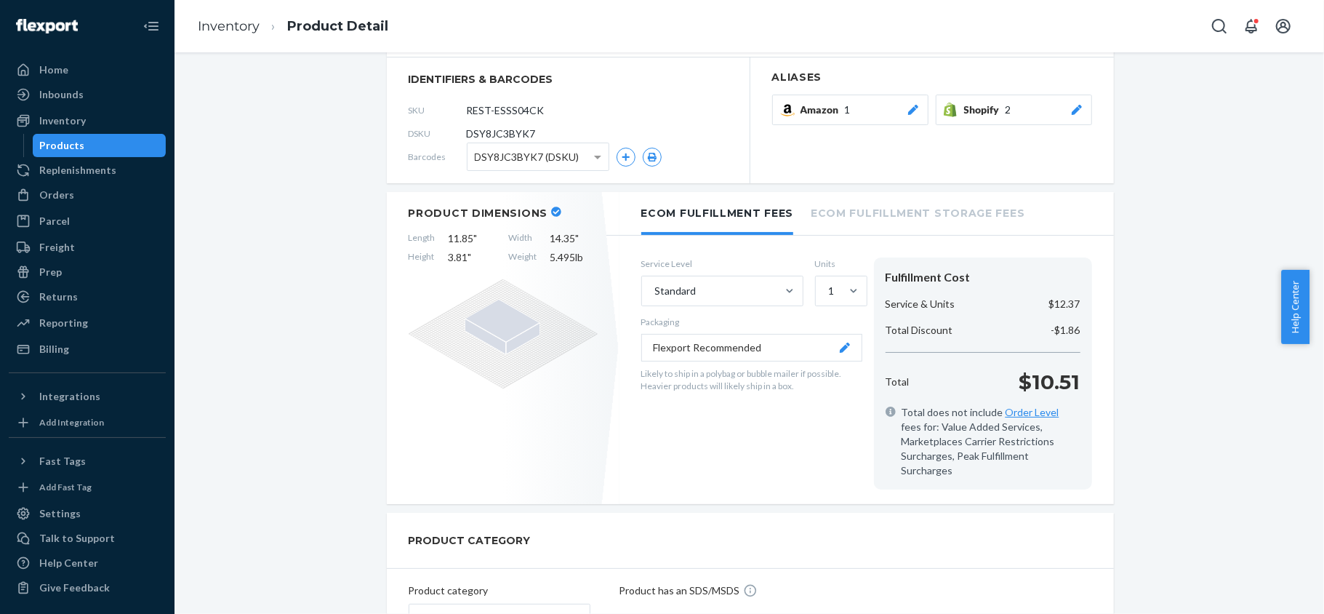
scroll to position [193, 0]
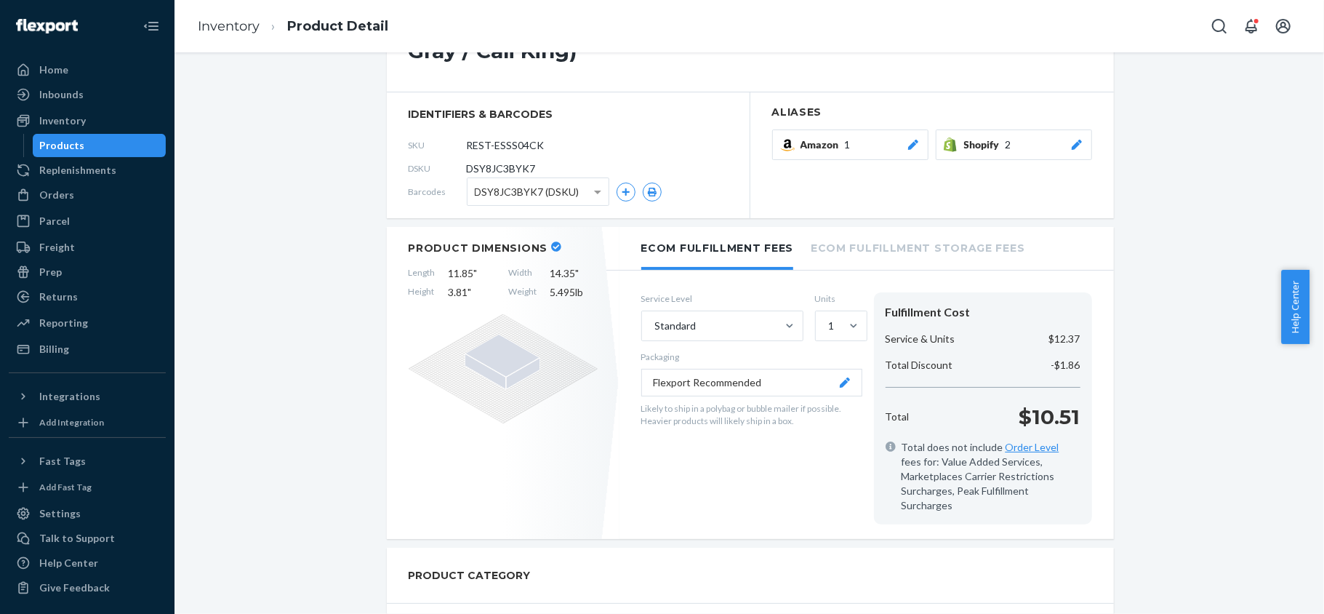
click at [127, 149] on div "Products" at bounding box center [99, 145] width 131 height 20
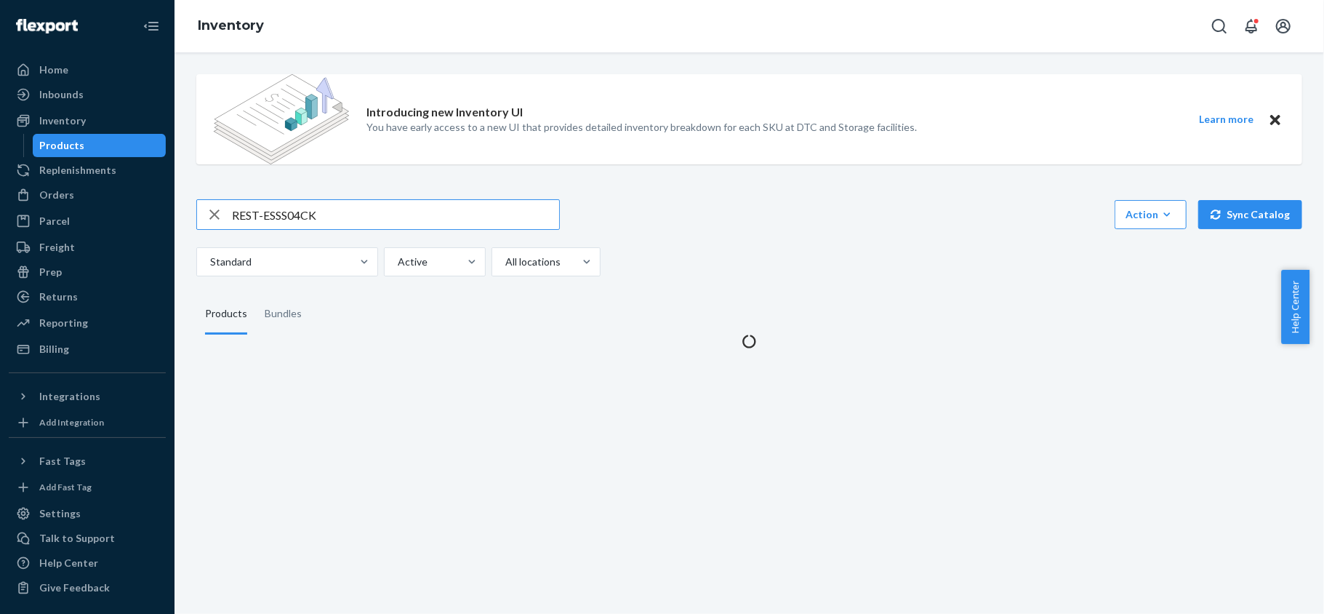
click at [312, 209] on input "REST-ESSS04CK" at bounding box center [395, 214] width 327 height 29
click at [312, 210] on input "REST-ESSS04CK" at bounding box center [395, 214] width 327 height 29
click at [313, 211] on input "REST-ESSS04CK" at bounding box center [395, 214] width 327 height 29
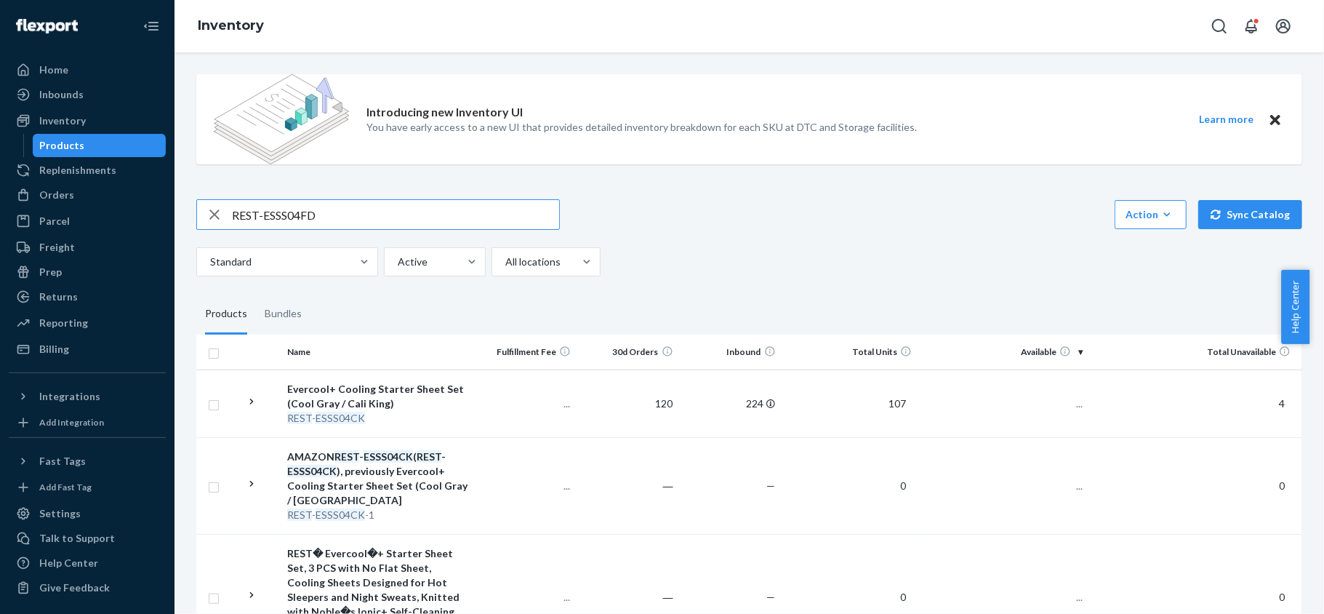
type input "REST-ESSS04FD"
click at [368, 202] on input "REST-ESSS04FD" at bounding box center [395, 214] width 327 height 29
click at [1060, 408] on span "103" at bounding box center [1068, 403] width 29 height 12
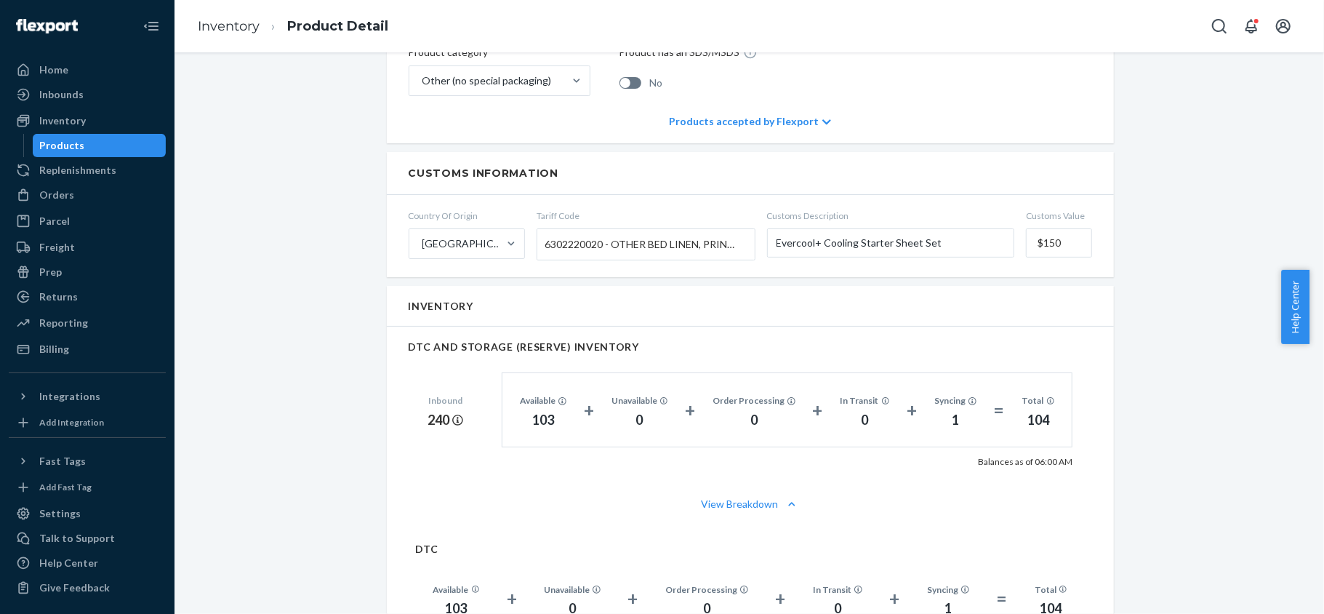
scroll to position [873, 0]
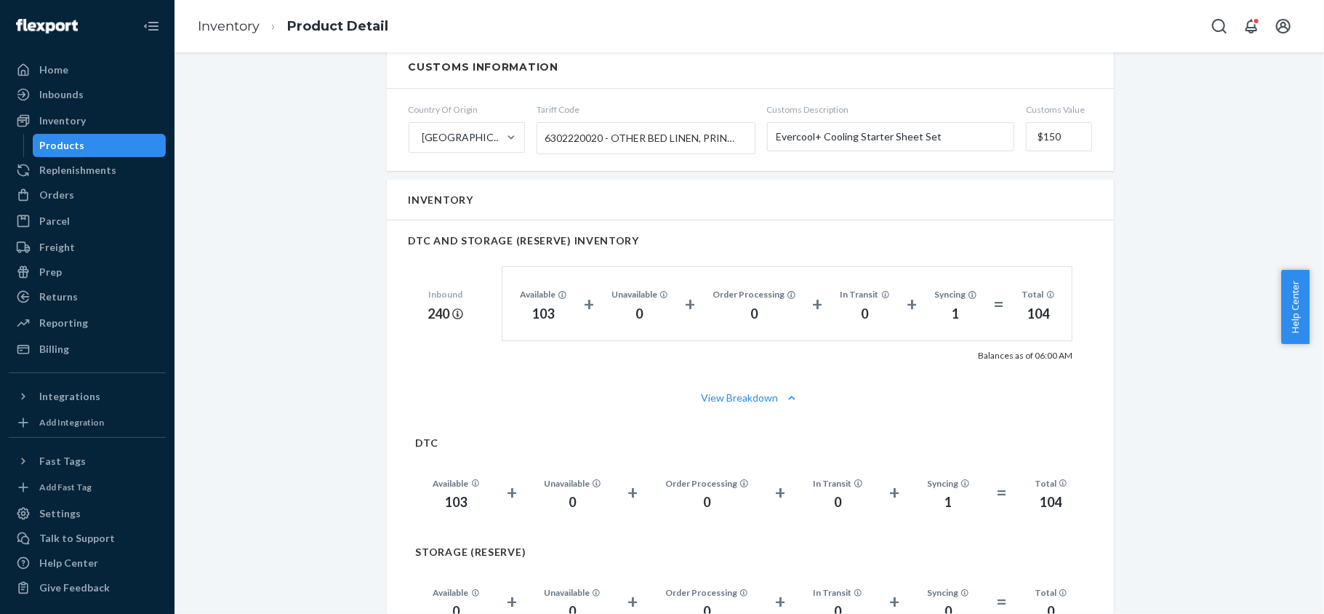
click at [108, 140] on div "Products" at bounding box center [99, 145] width 131 height 20
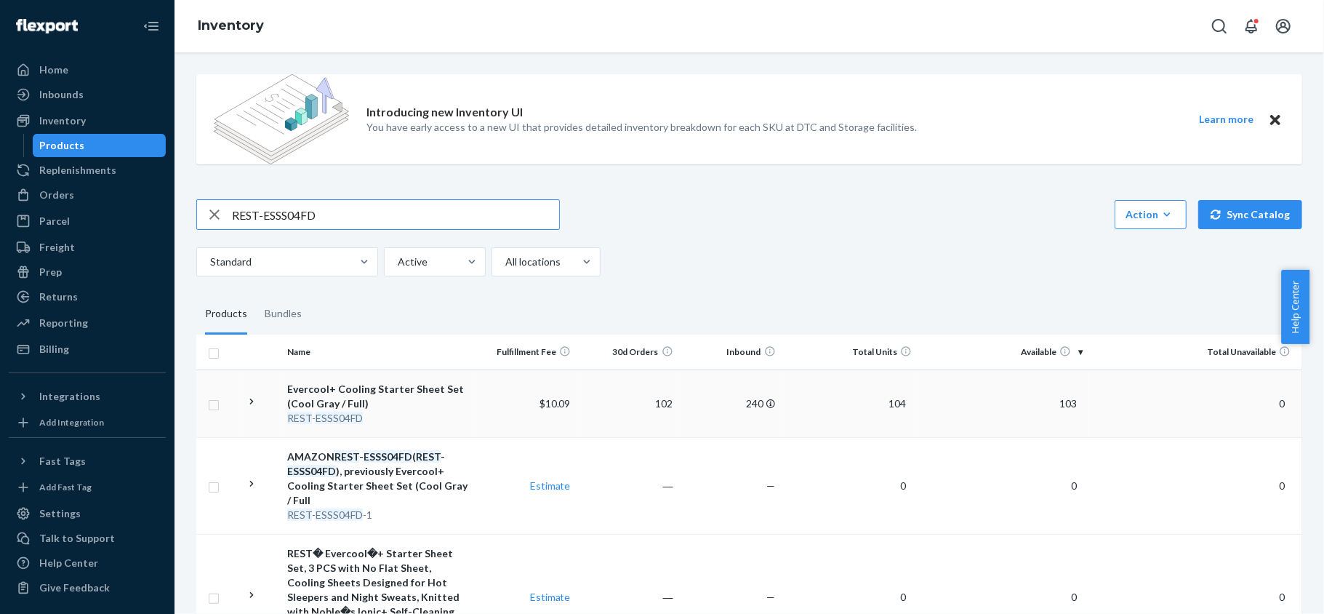
click at [1054, 403] on span "103" at bounding box center [1068, 403] width 29 height 12
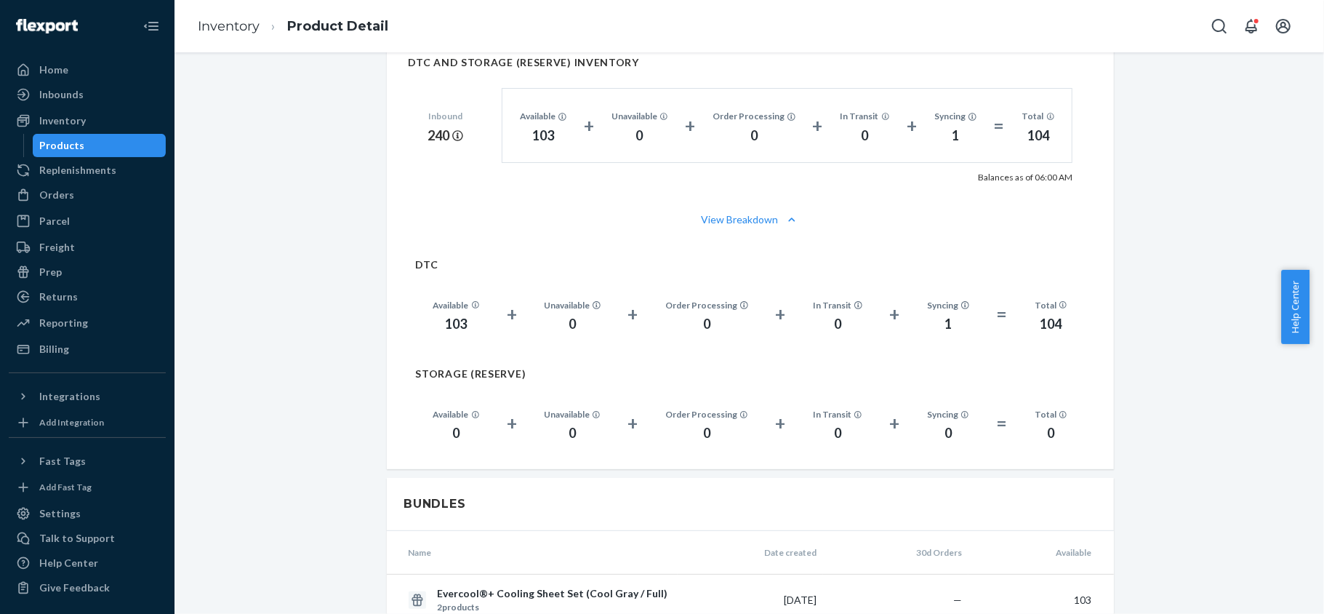
scroll to position [873, 0]
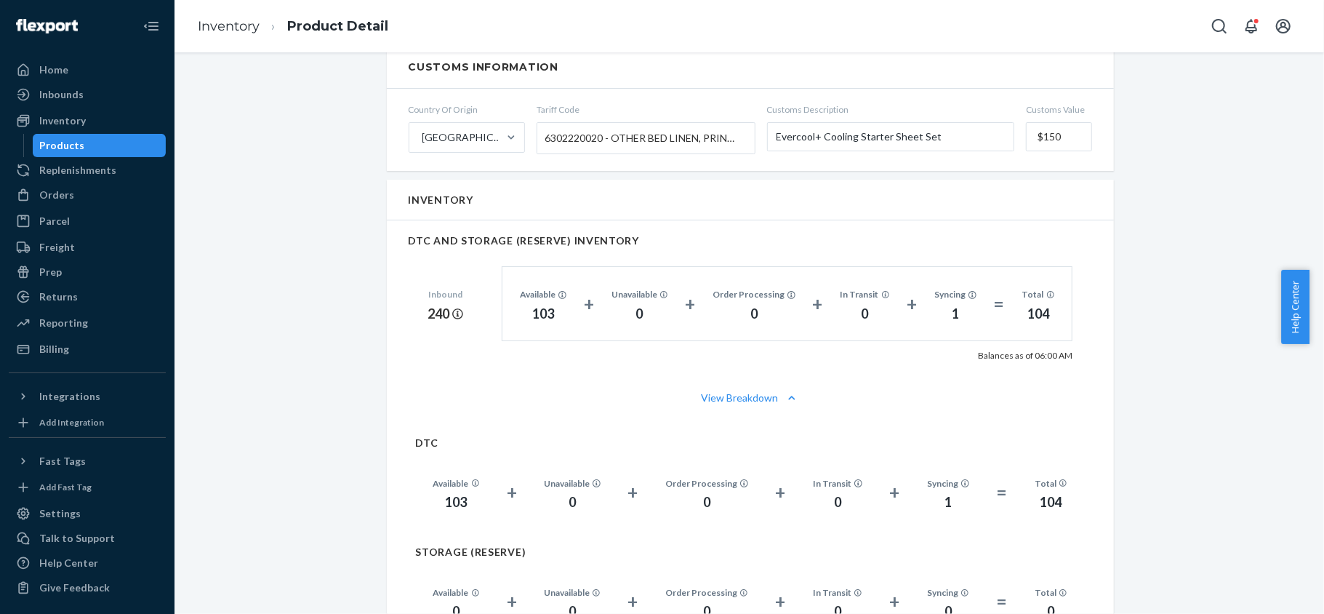
click at [116, 145] on div "Products" at bounding box center [99, 145] width 131 height 20
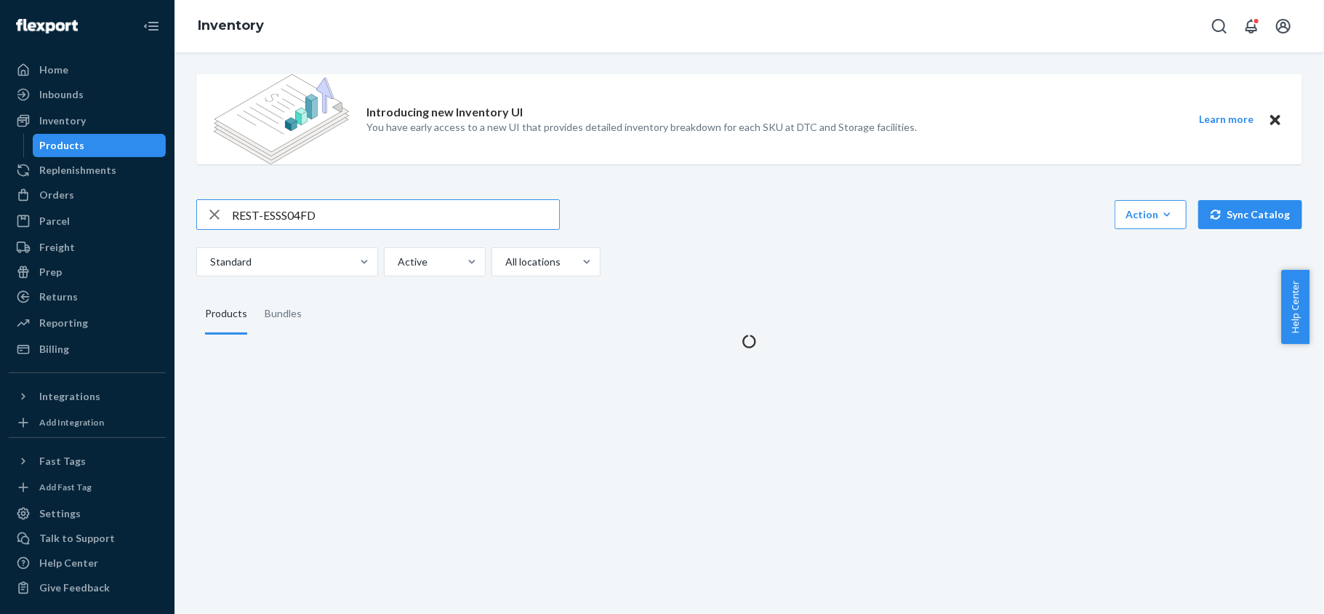
click at [309, 204] on input "REST-ESSS04FD" at bounding box center [395, 214] width 327 height 29
type input "REST-ESSS04K"
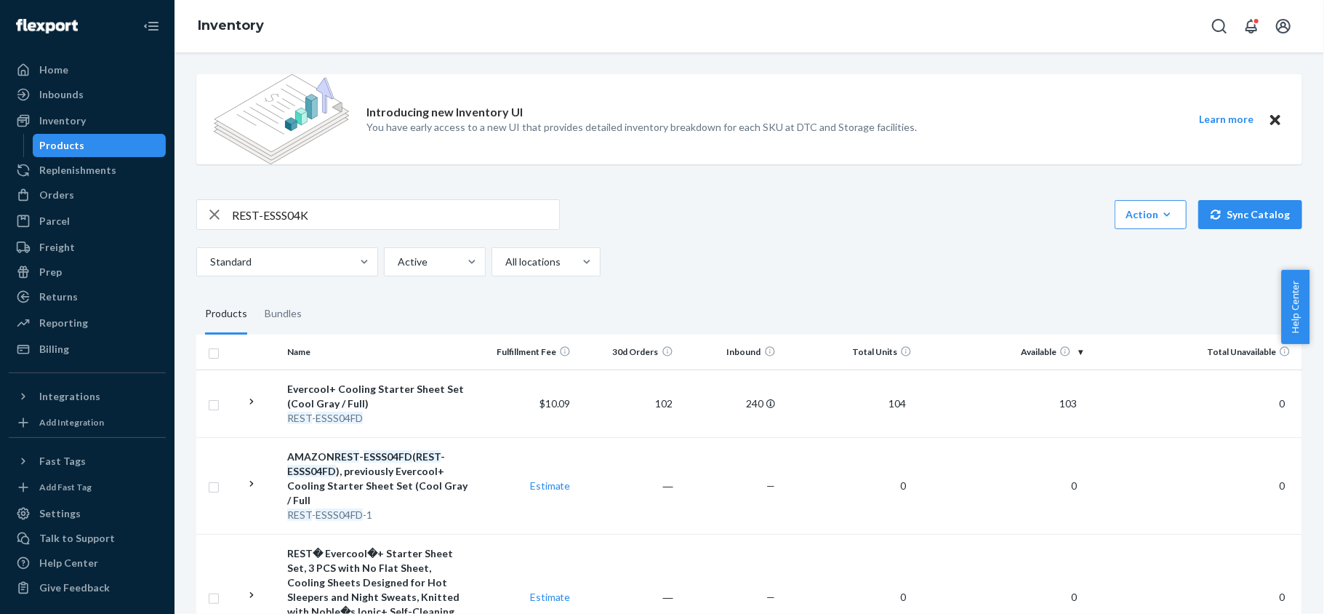
click at [391, 215] on input "REST-ESSS04K" at bounding box center [395, 214] width 327 height 29
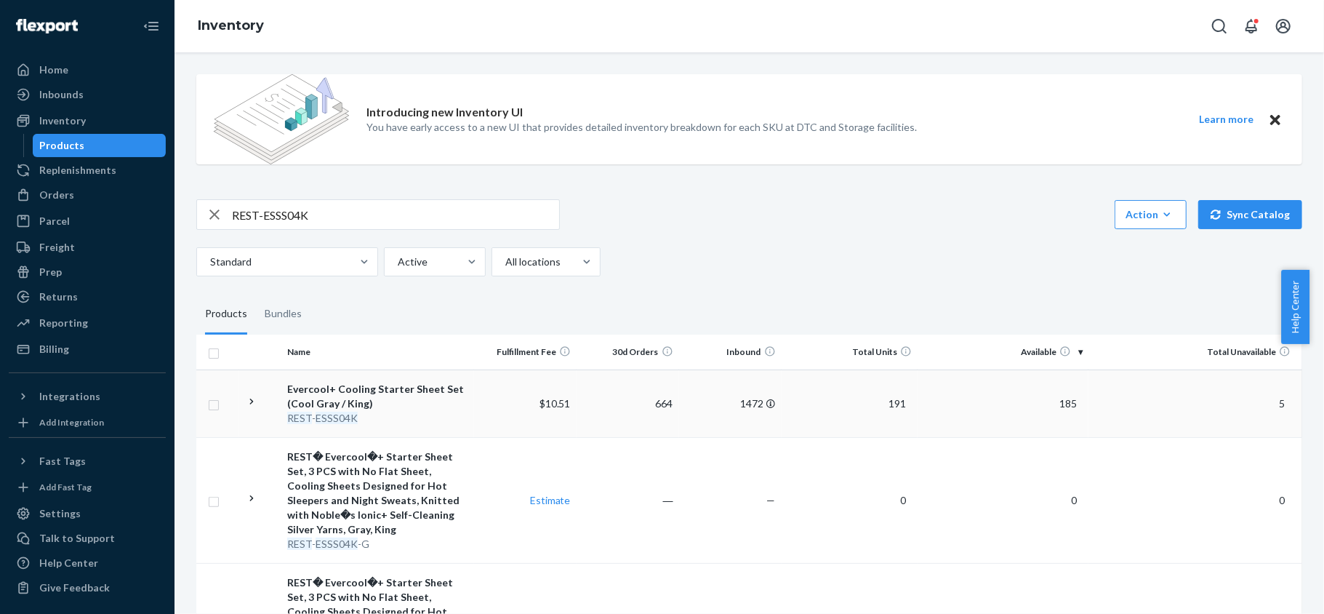
click at [1066, 407] on span "185" at bounding box center [1068, 403] width 29 height 12
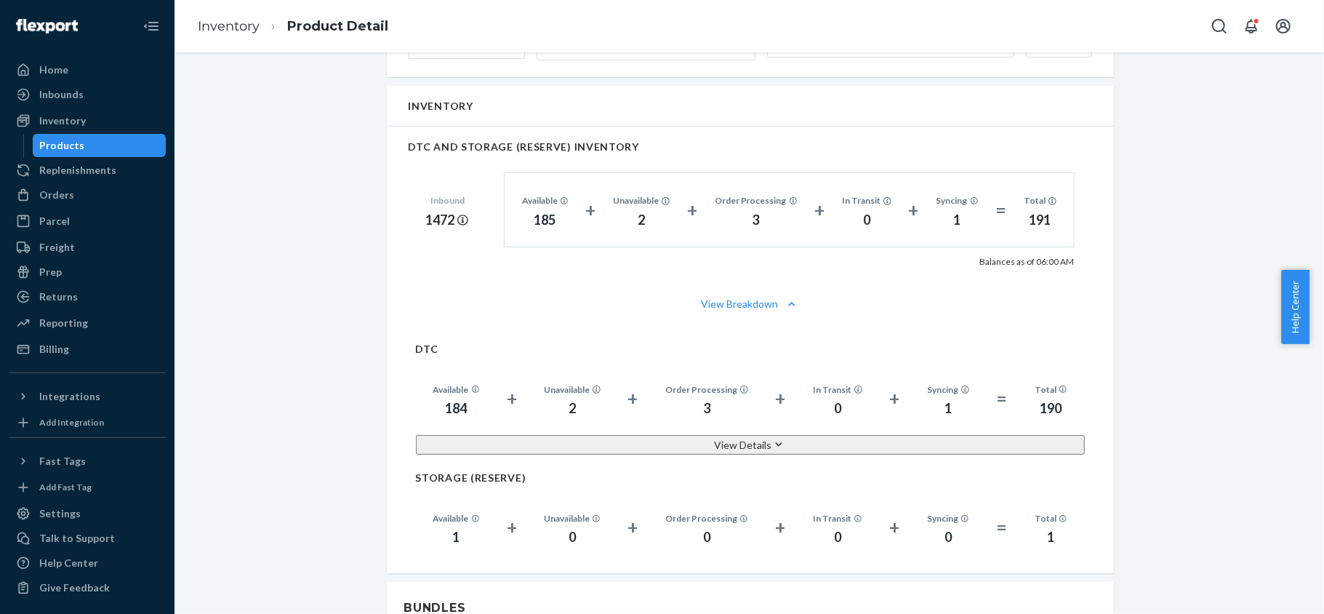
scroll to position [970, 0]
click at [140, 141] on div "Products" at bounding box center [99, 145] width 131 height 20
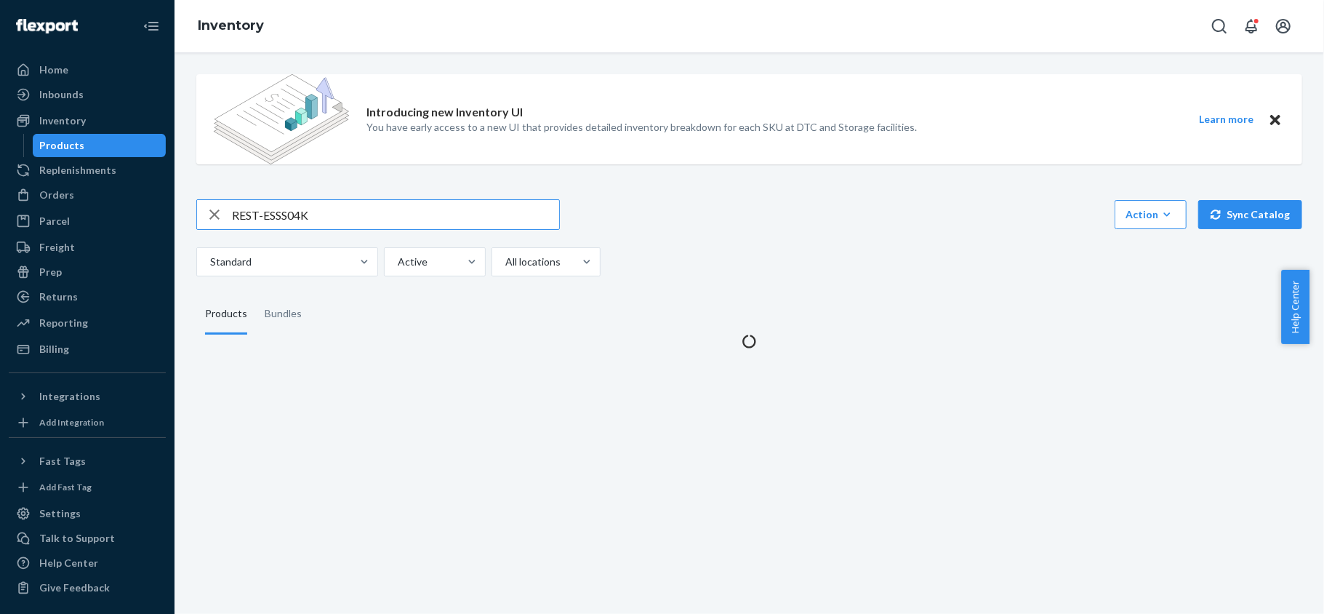
click at [369, 214] on input "REST-ESSS04K" at bounding box center [395, 214] width 327 height 29
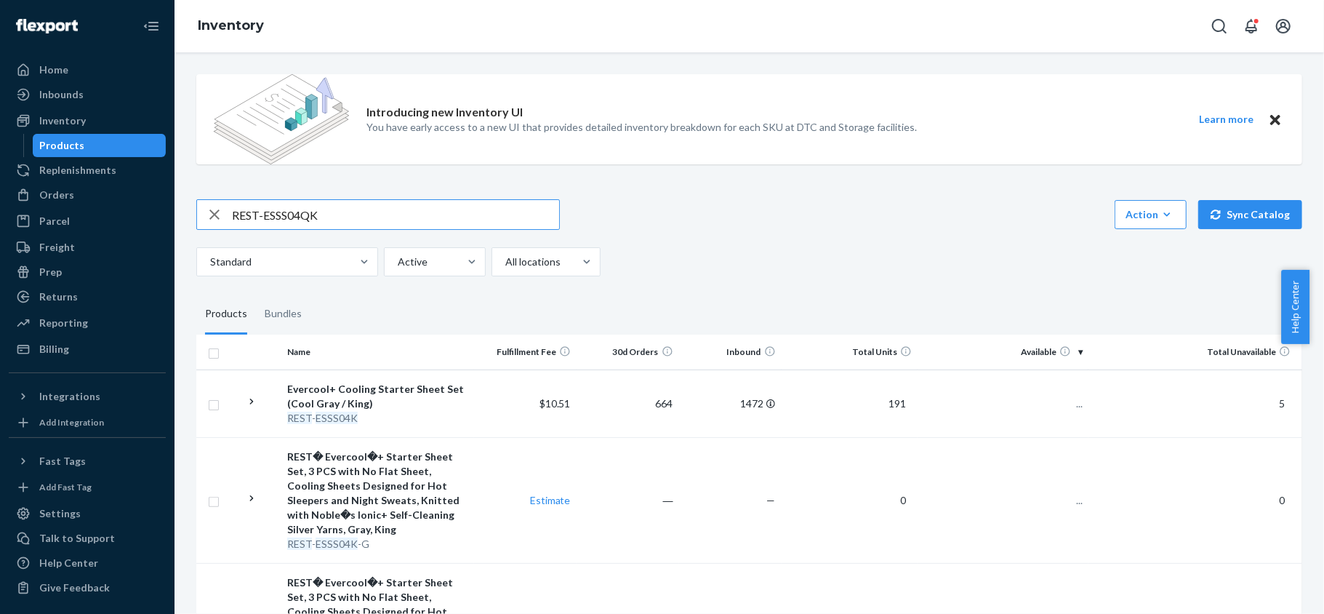
type input "REST-ESSS04QK"
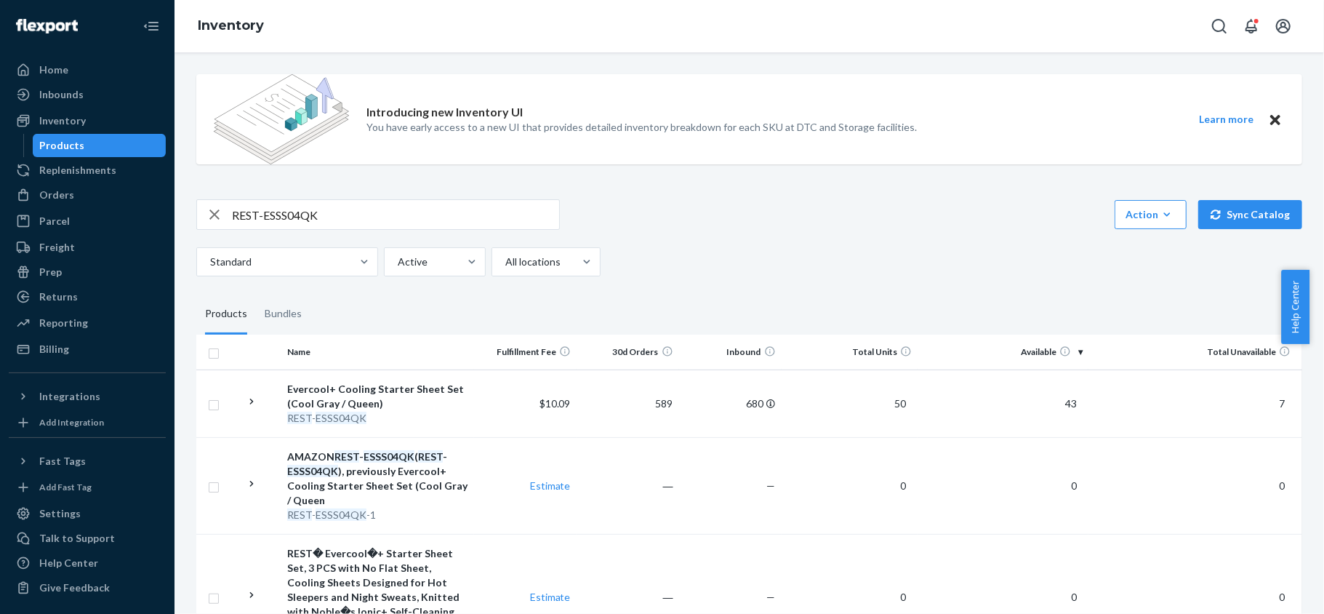
click at [1066, 404] on span "43" at bounding box center [1071, 403] width 23 height 12
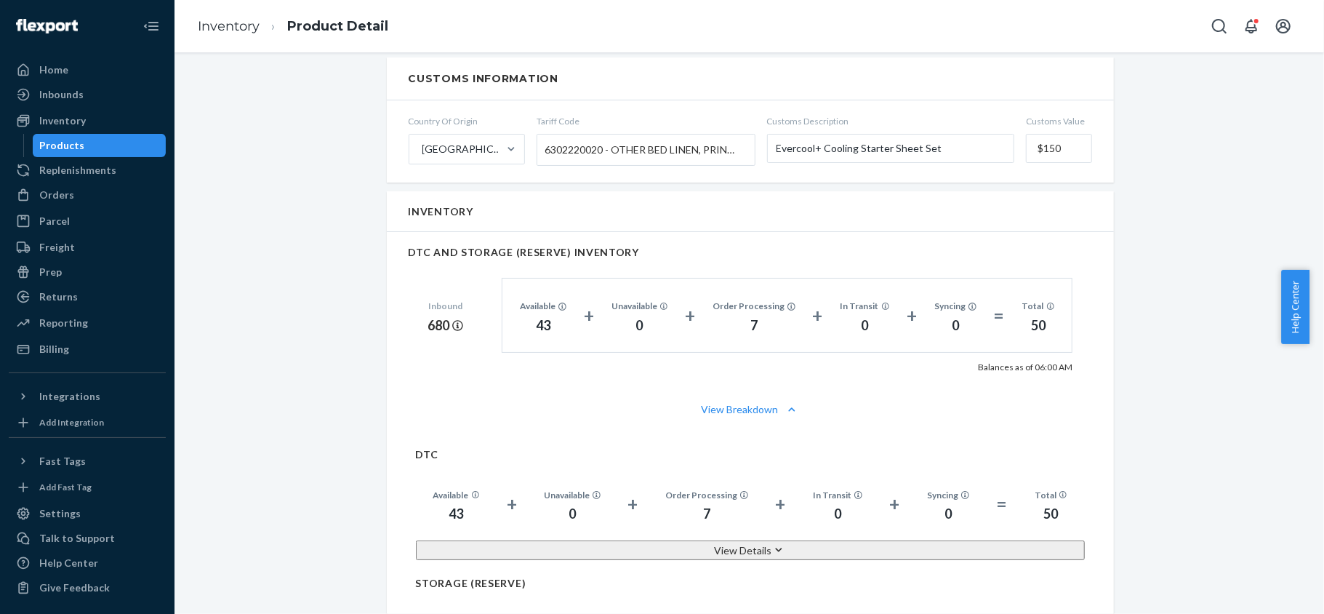
scroll to position [970, 0]
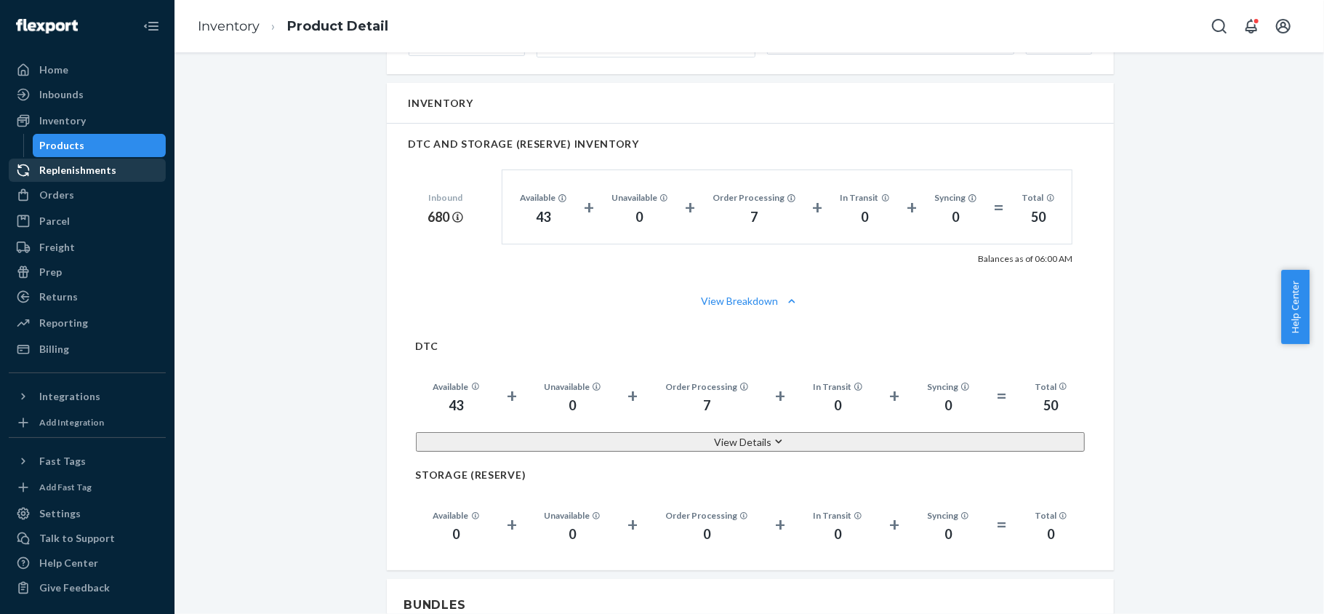
click at [114, 154] on div "Products" at bounding box center [99, 145] width 131 height 20
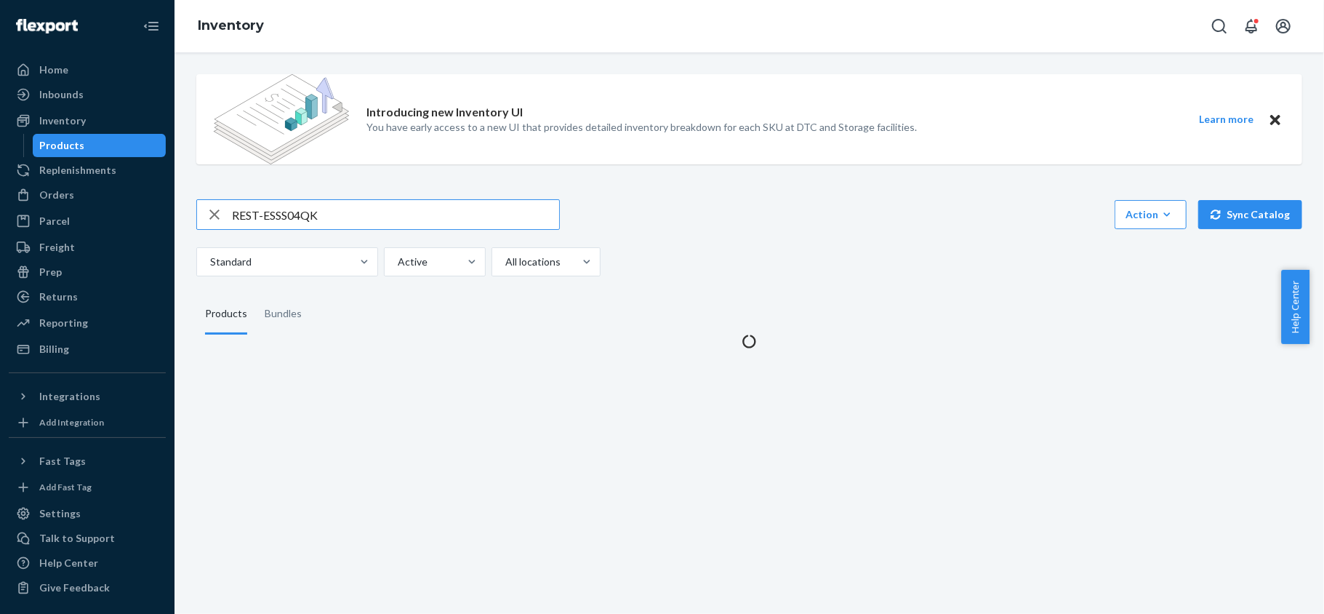
click at [412, 198] on div "Introducing new Inventory UI You have early access to a new UI that provides de…" at bounding box center [749, 206] width 1128 height 286
click at [400, 215] on input "REST-ESSS04QK" at bounding box center [395, 214] width 327 height 29
click at [404, 210] on input "REST-ESSS04QK" at bounding box center [395, 214] width 327 height 29
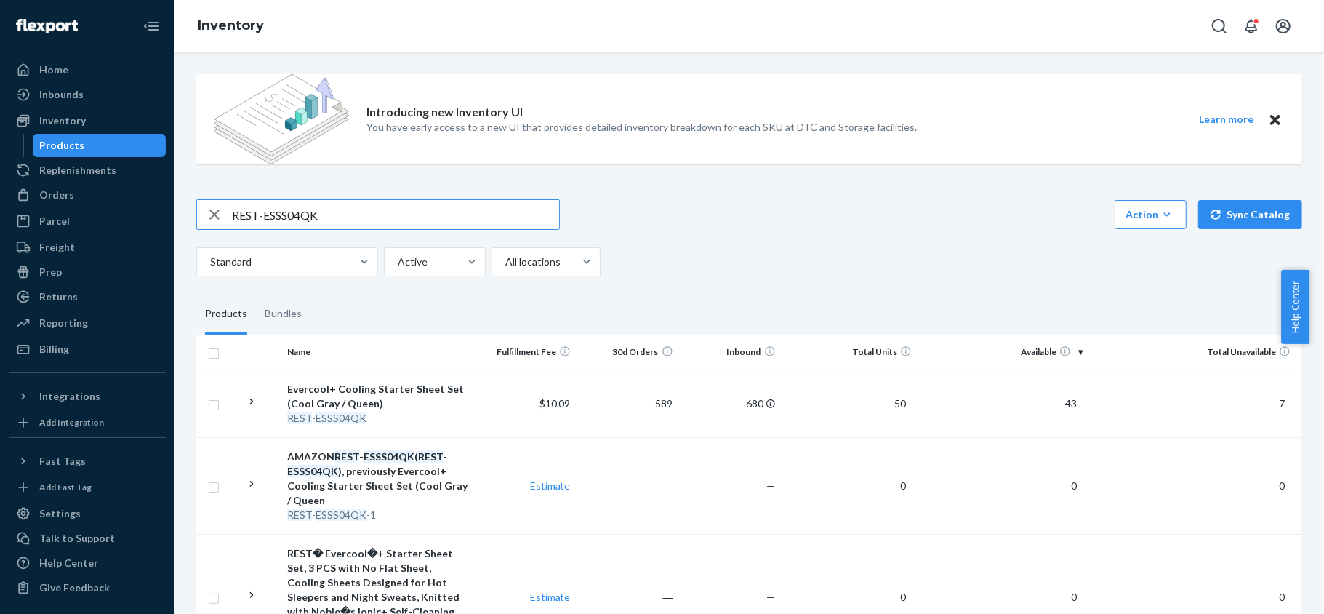
type input "REST-"
paste input "REST-ESSS06CK"
type input "REST-ESSS06CK"
click at [1056, 399] on span "129" at bounding box center [1068, 403] width 29 height 12
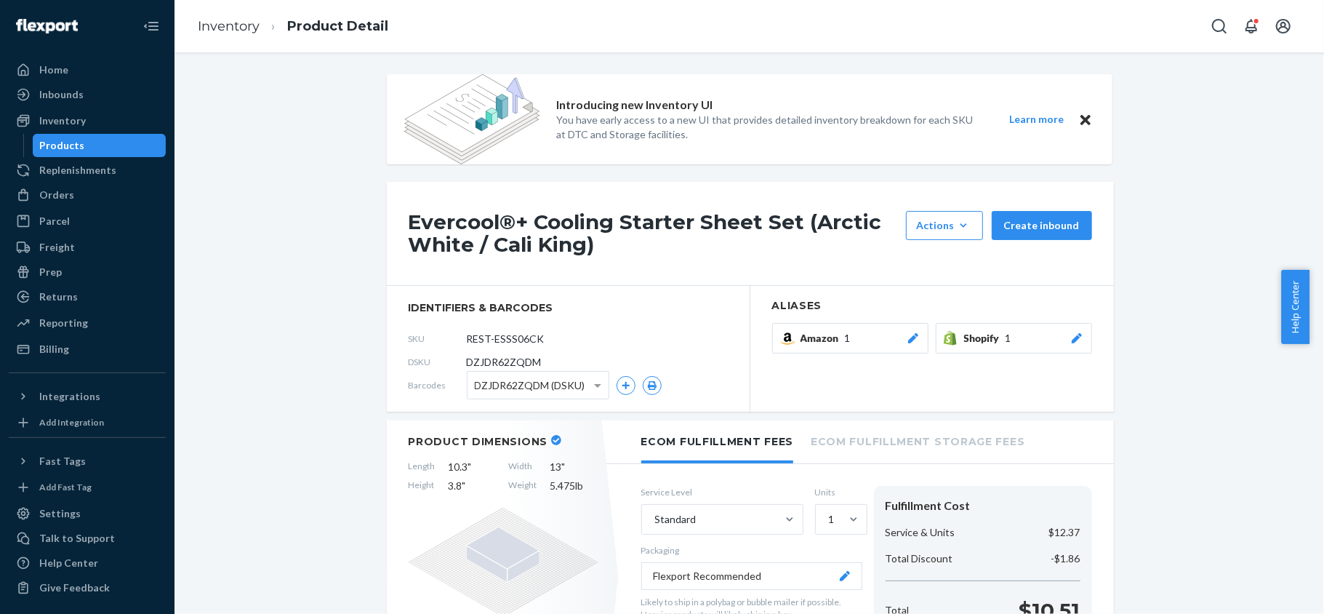
click at [106, 149] on div "Products" at bounding box center [99, 145] width 131 height 20
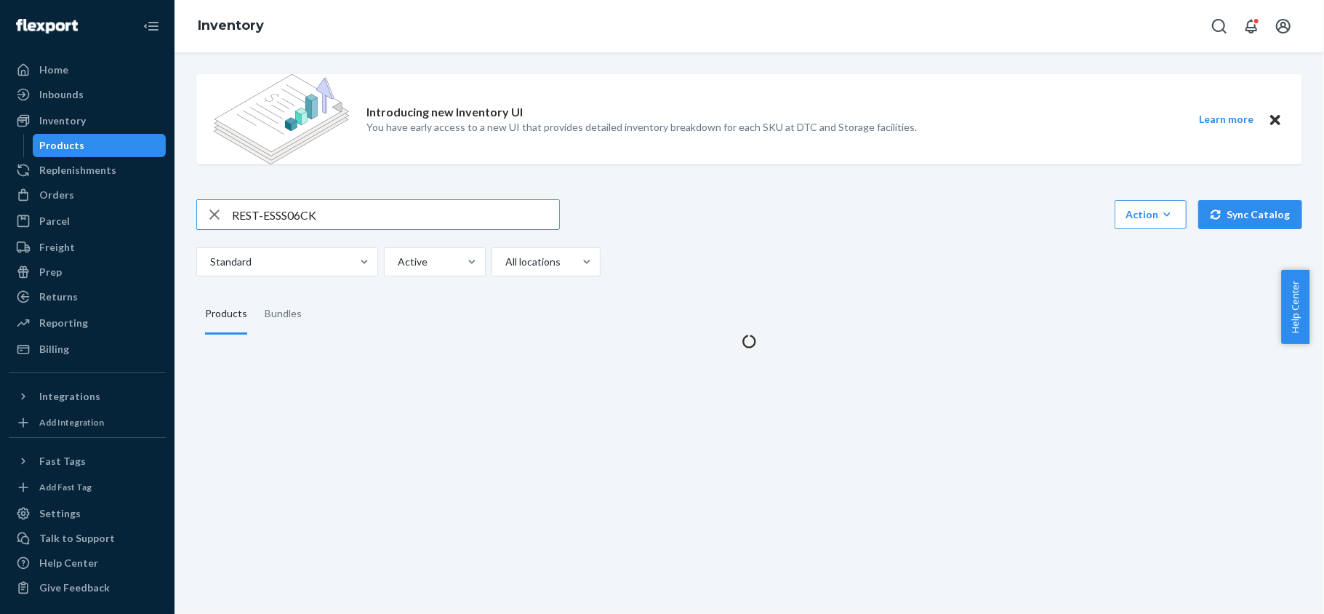
click at [335, 214] on input "REST-ESSS06CK" at bounding box center [395, 214] width 327 height 29
click at [335, 215] on input "REST-ESSS06CK" at bounding box center [395, 214] width 327 height 29
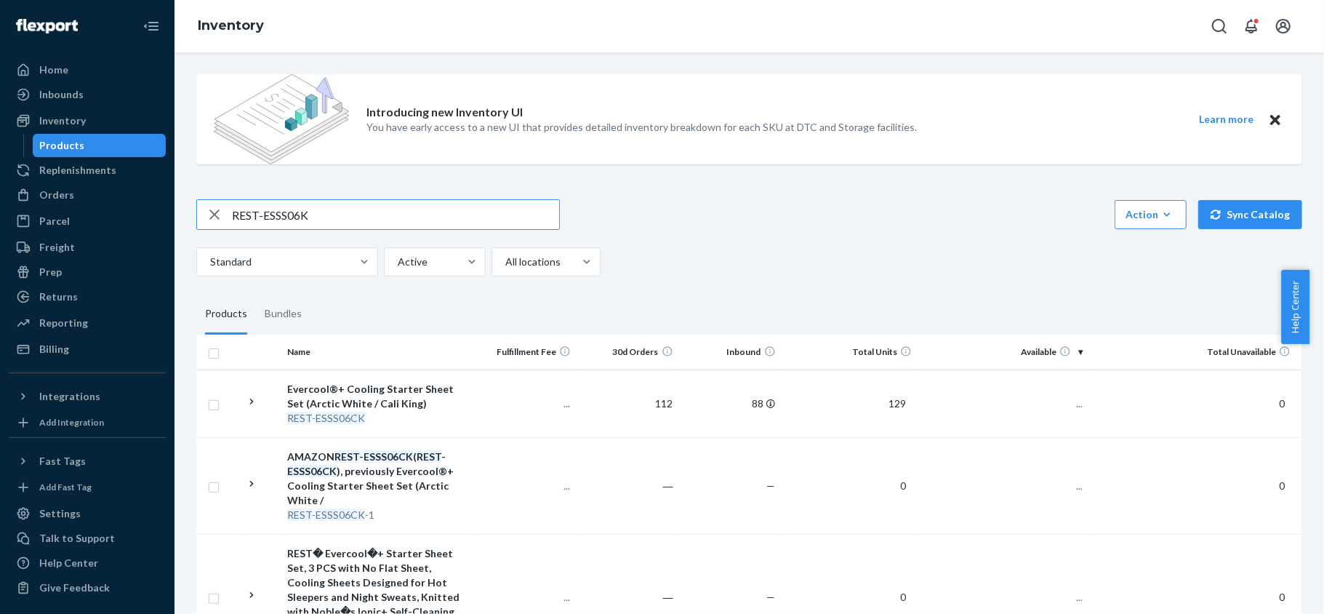
type input "REST-ESSS06K"
click at [339, 216] on input "REST-ESSS06K" at bounding box center [395, 214] width 327 height 29
click at [1056, 399] on span "231" at bounding box center [1068, 403] width 29 height 12
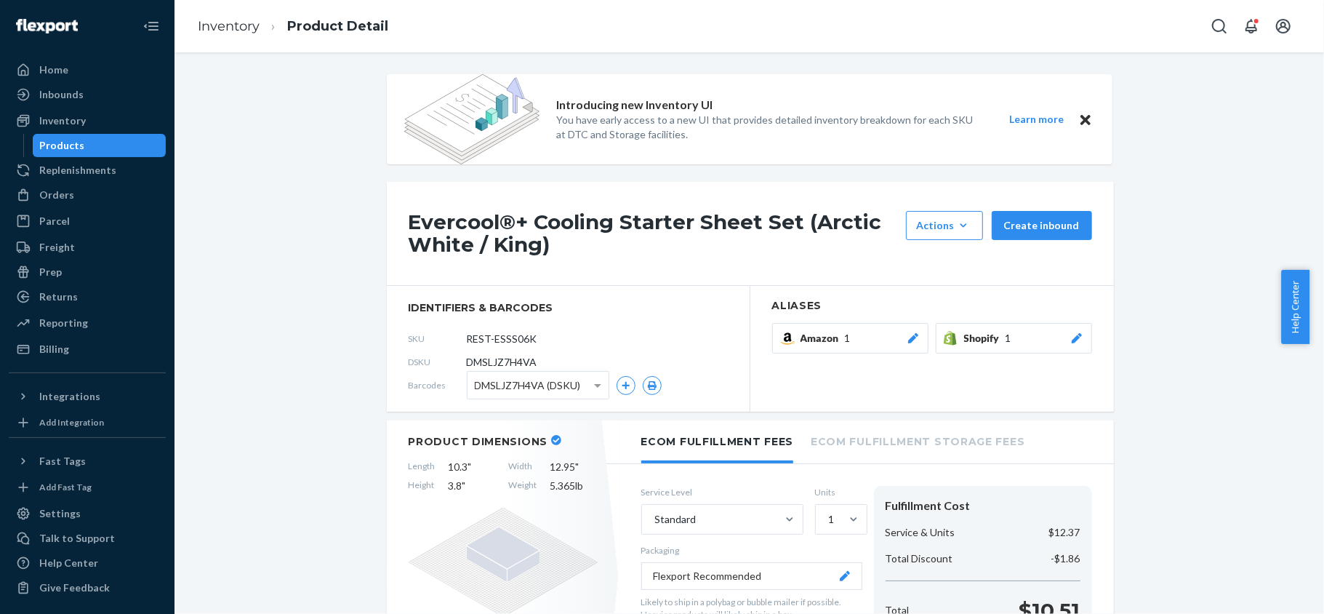
drag, startPoint x: 128, startPoint y: 143, endPoint x: 120, endPoint y: 144, distance: 8.1
click at [128, 143] on div "Products" at bounding box center [99, 145] width 131 height 20
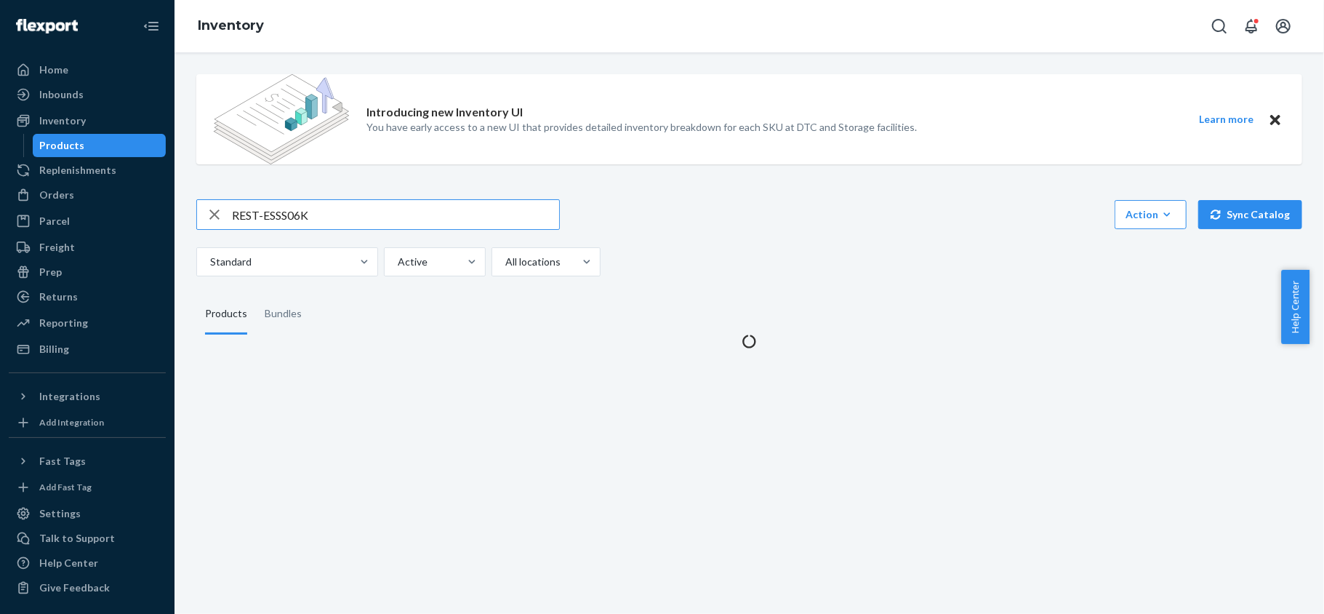
click at [294, 204] on input "REST-ESSS06K" at bounding box center [395, 214] width 327 height 29
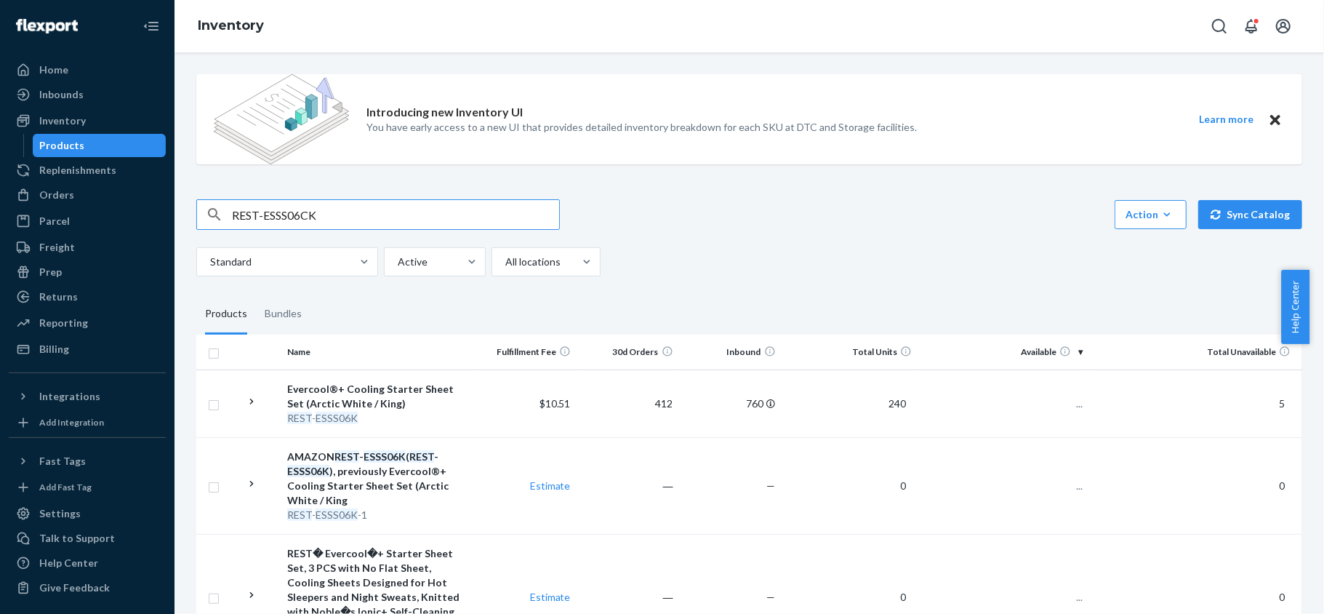
type input "REST-ESSS06CK"
click at [1062, 405] on span "129" at bounding box center [1068, 403] width 29 height 12
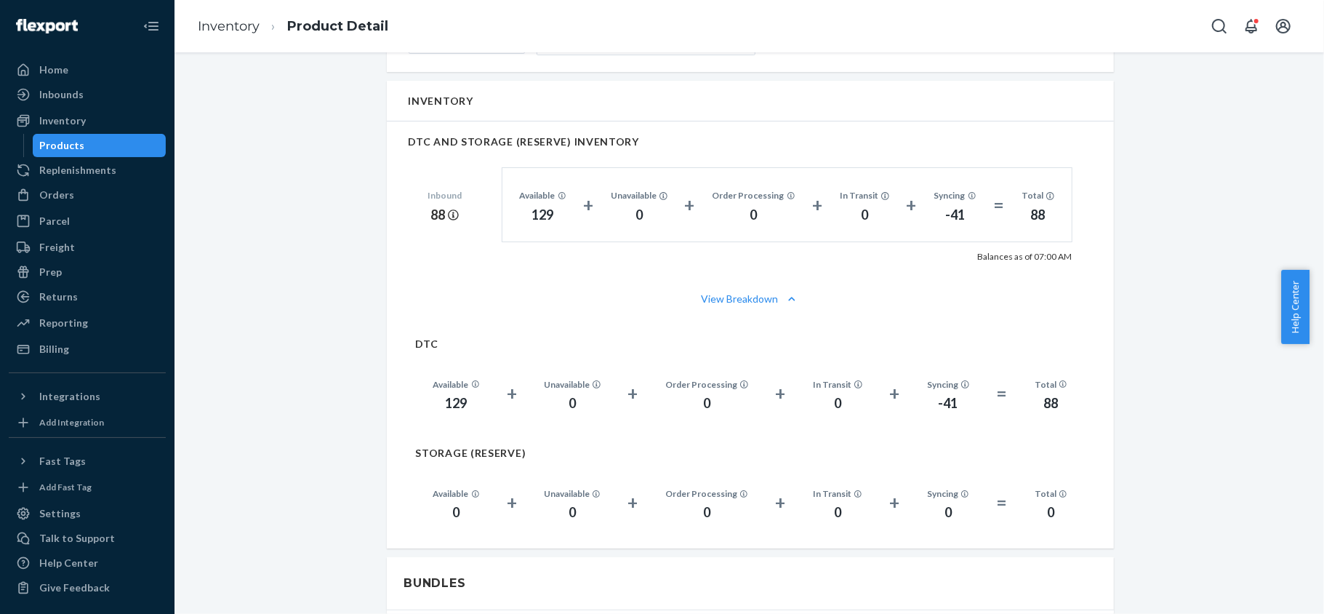
scroll to position [970, 0]
click at [116, 145] on div "Products" at bounding box center [99, 145] width 131 height 20
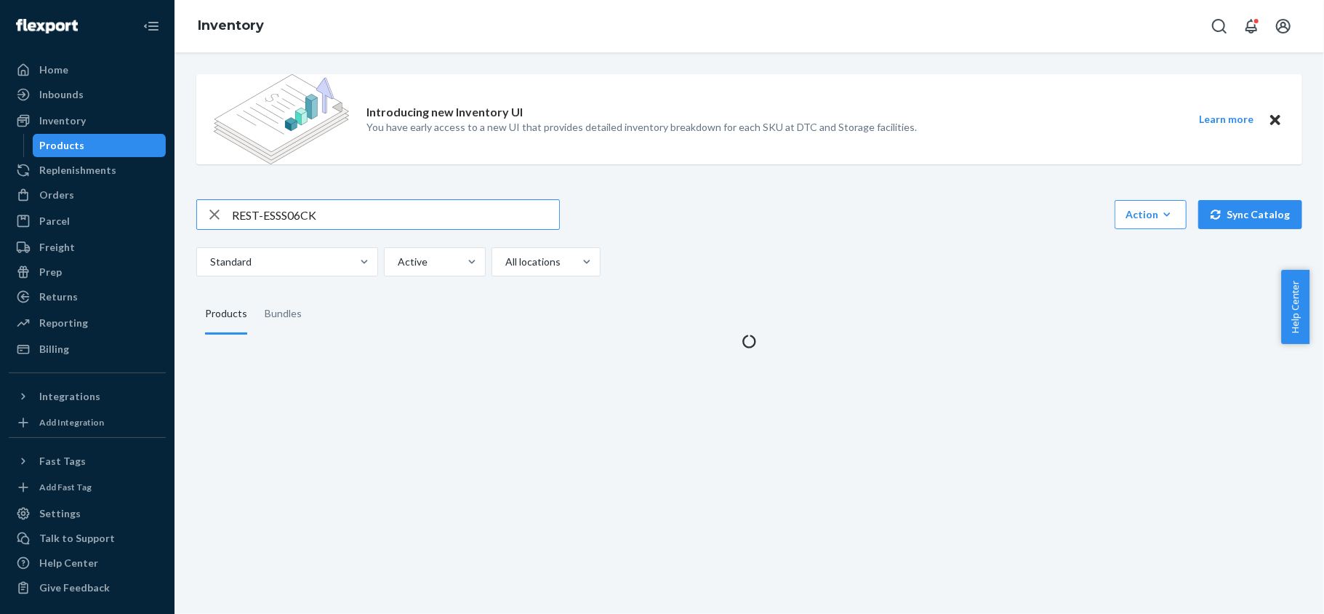
click at [321, 216] on input "REST-ESSS06CK" at bounding box center [395, 214] width 327 height 29
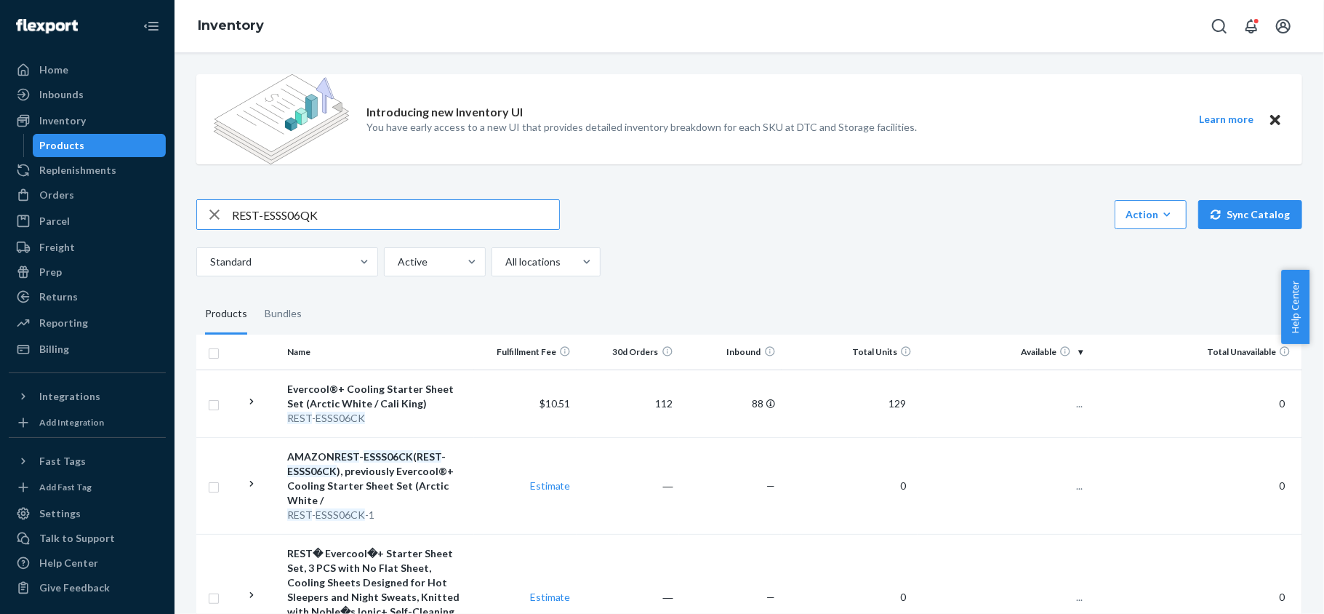
type input "REST-ESSS06QK"
click at [1054, 397] on span "139" at bounding box center [1068, 403] width 29 height 12
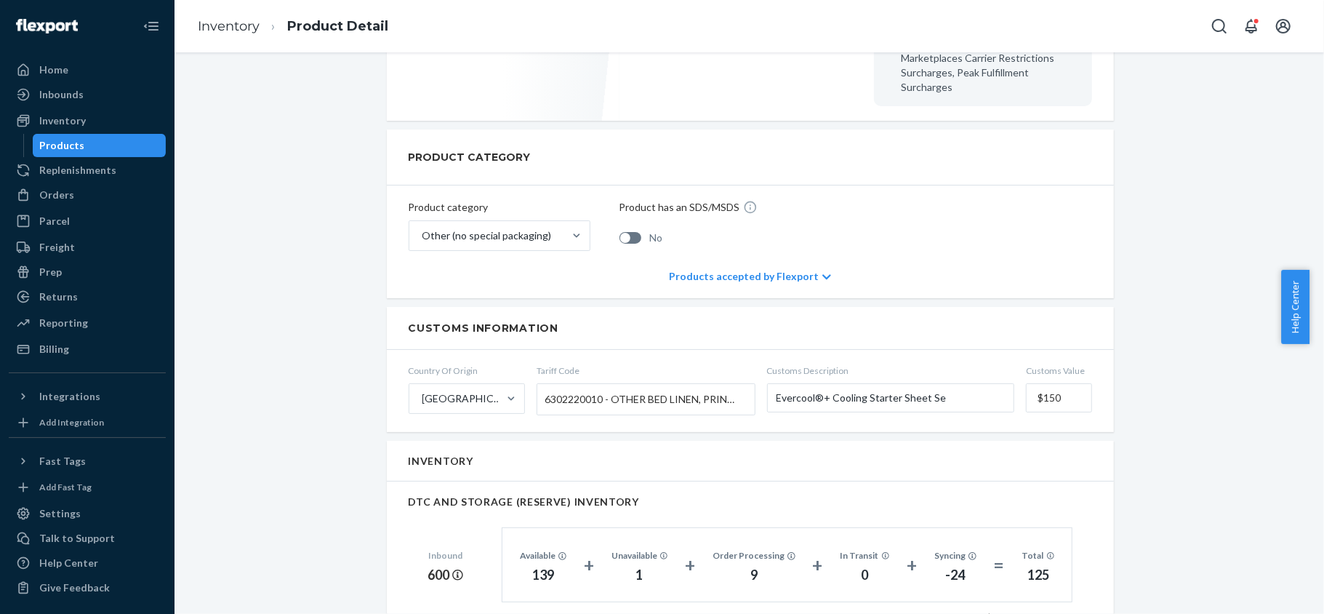
scroll to position [775, 0]
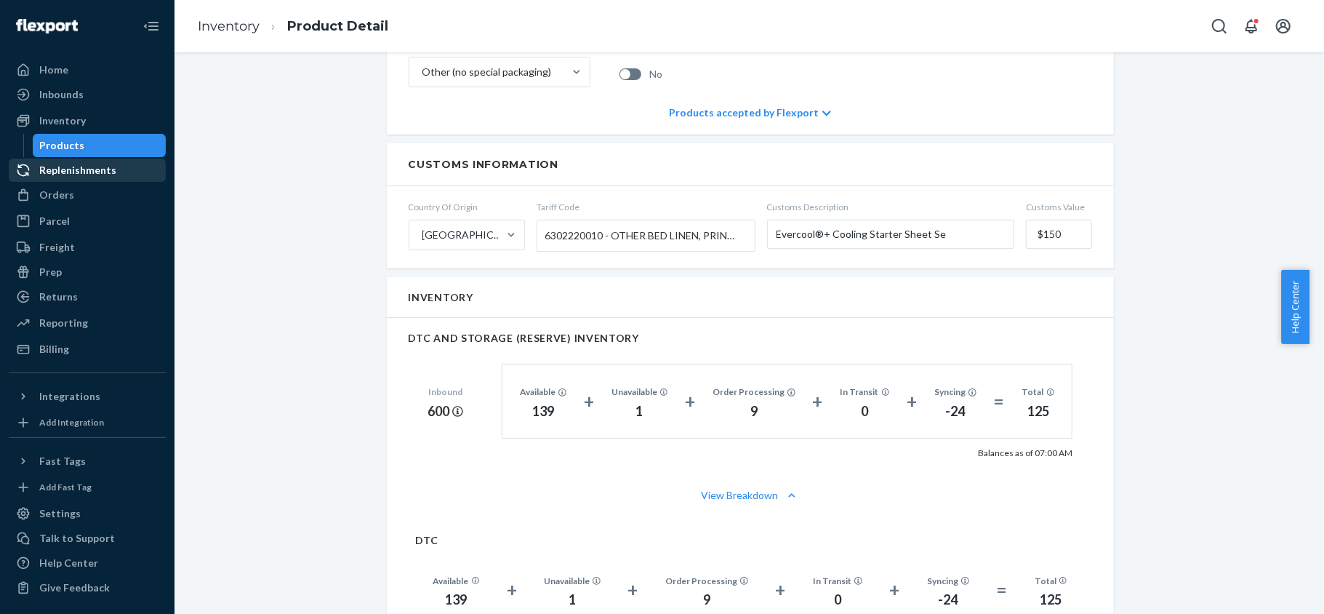
click at [138, 147] on div "Products" at bounding box center [99, 145] width 131 height 20
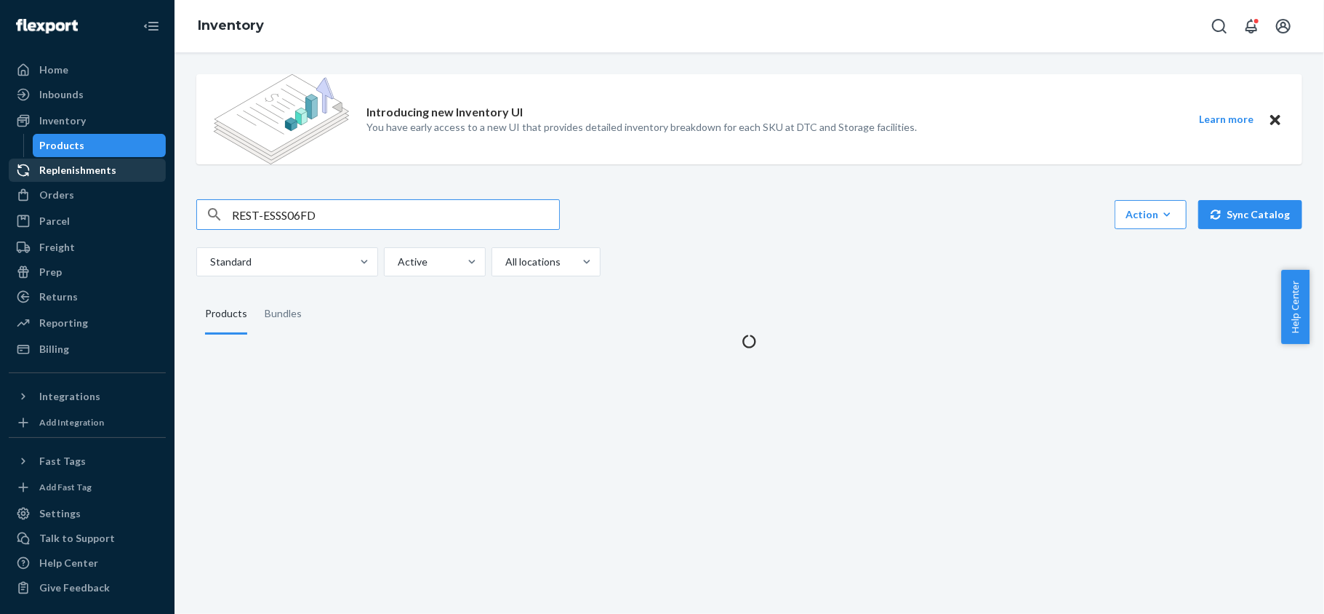
type input "REST-ESSS06FD"
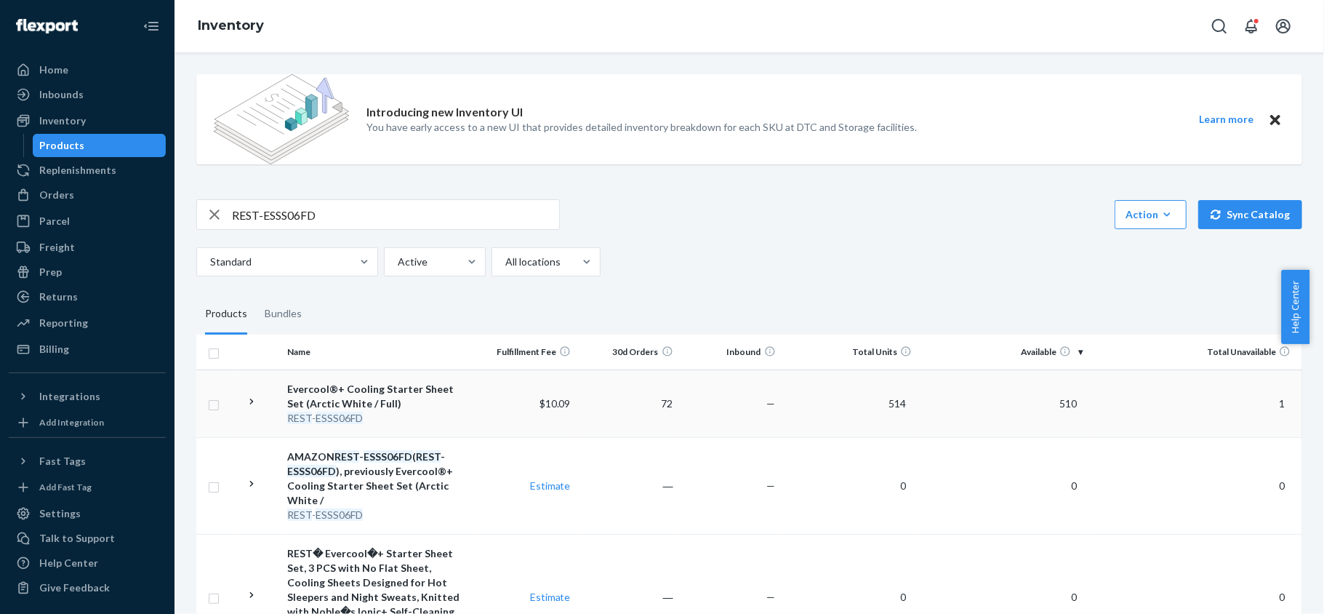
drag, startPoint x: 1051, startPoint y: 396, endPoint x: 1052, endPoint y: 407, distance: 10.9
click at [1051, 399] on td "510" at bounding box center [1003, 403] width 171 height 68
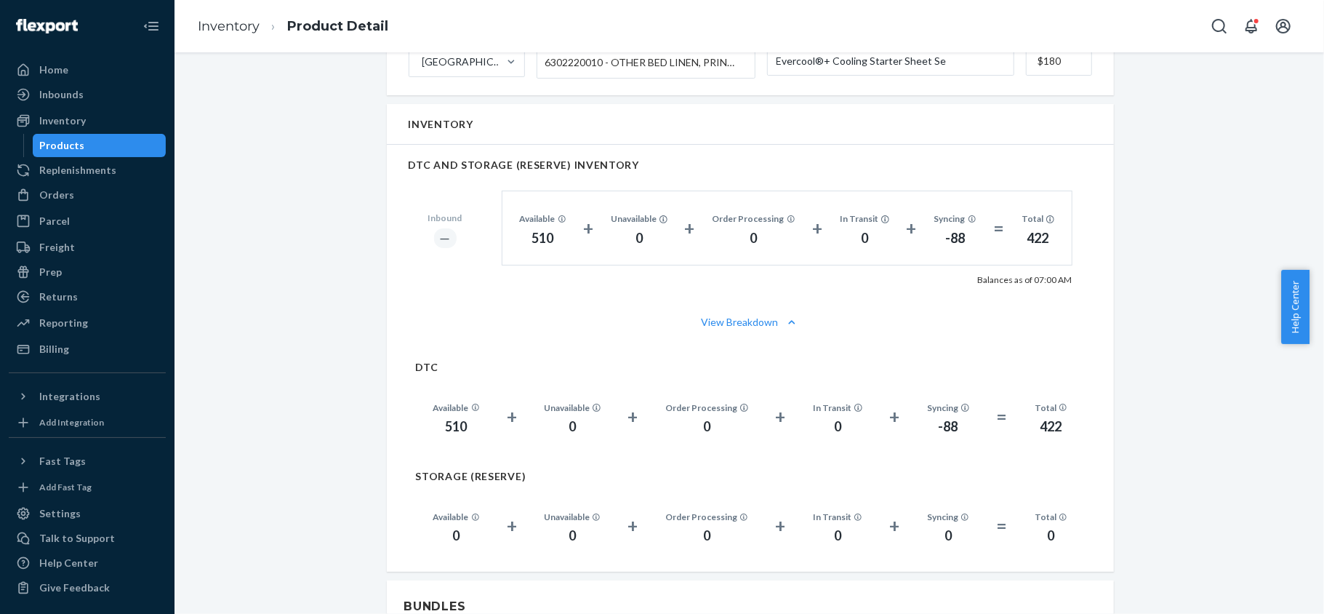
scroll to position [970, 0]
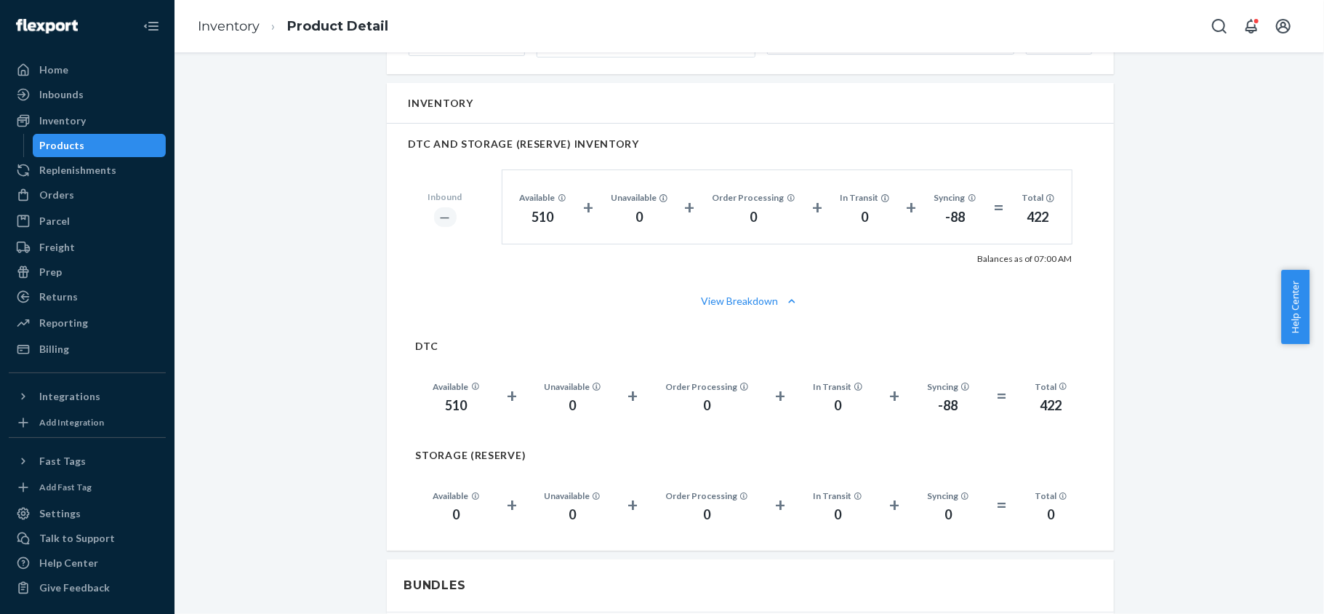
click at [135, 150] on div "Products" at bounding box center [99, 145] width 131 height 20
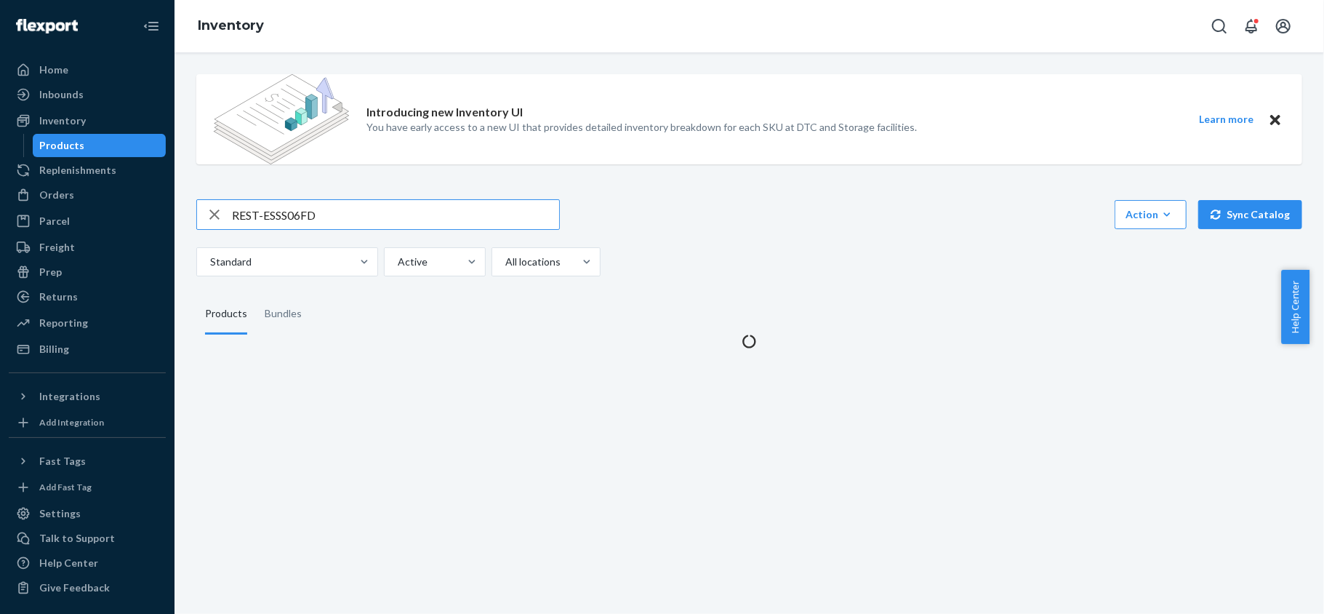
click at [321, 207] on input "REST-ESSS06FD" at bounding box center [395, 214] width 327 height 29
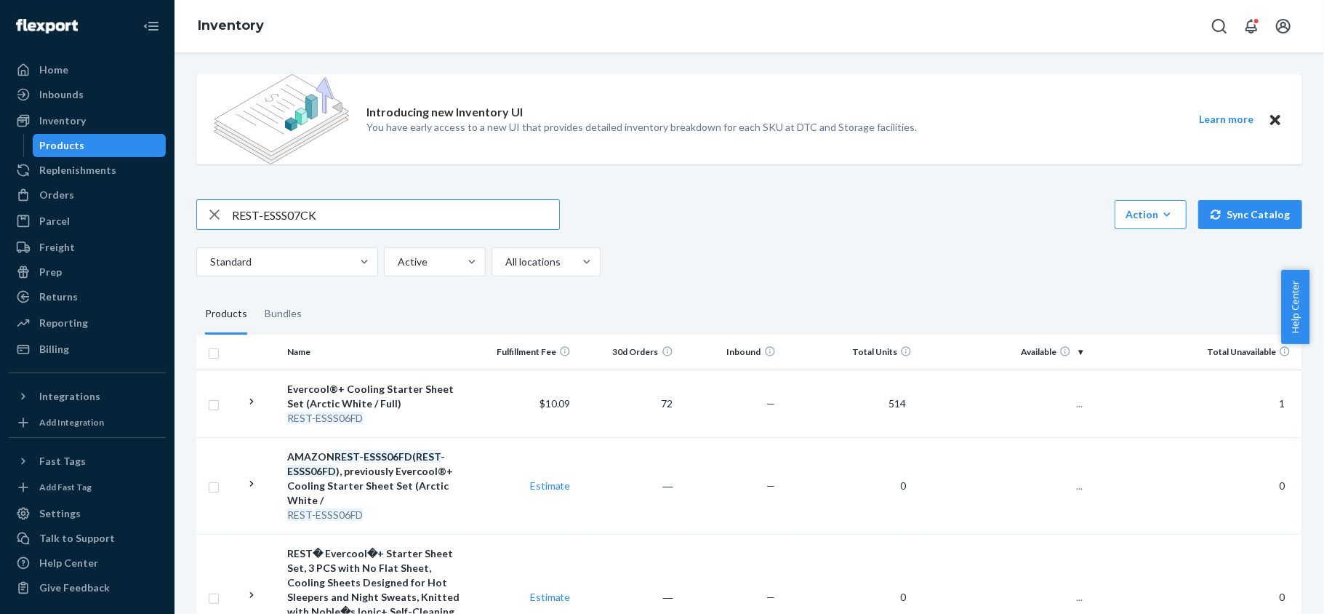
type input "REST-ESSS07CK"
drag, startPoint x: 1063, startPoint y: 390, endPoint x: 1066, endPoint y: 399, distance: 9.7
click at [1063, 390] on td "54" at bounding box center [1003, 403] width 171 height 68
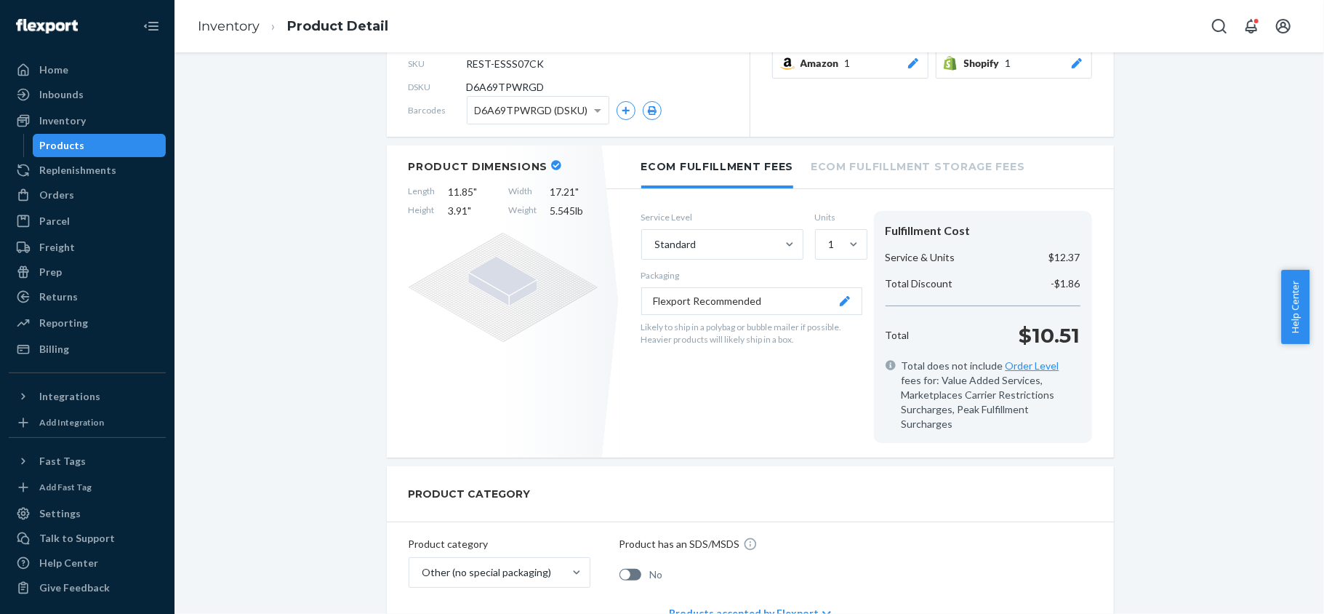
scroll to position [97, 0]
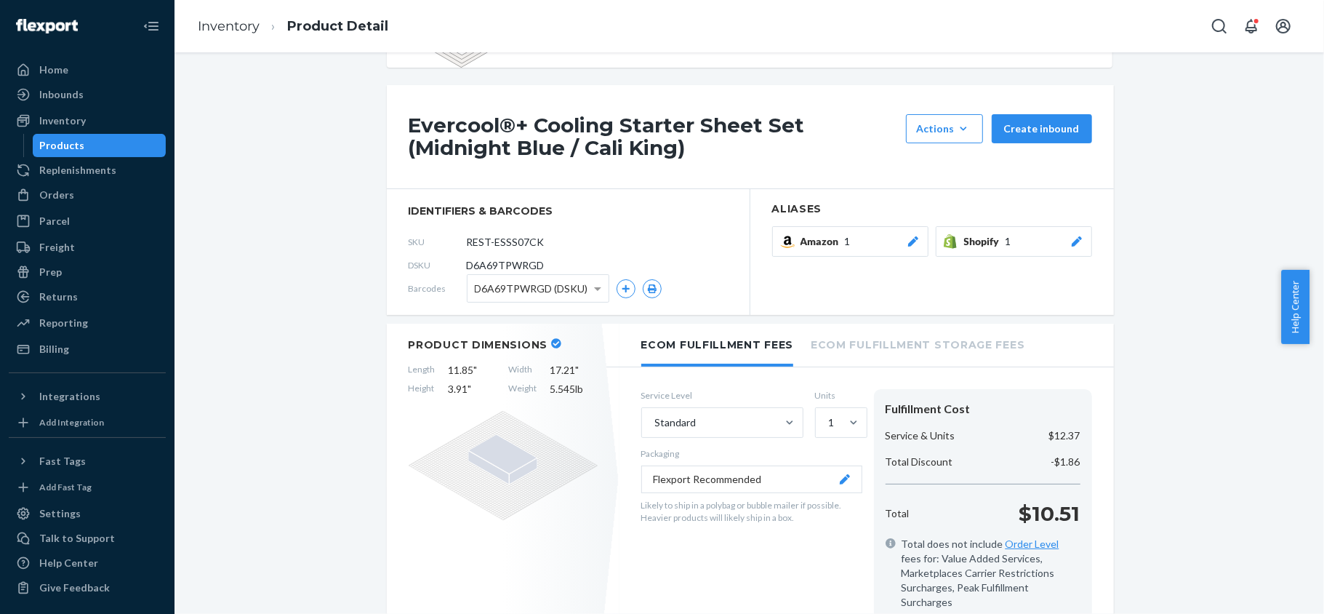
click at [100, 146] on div "Products" at bounding box center [99, 145] width 131 height 20
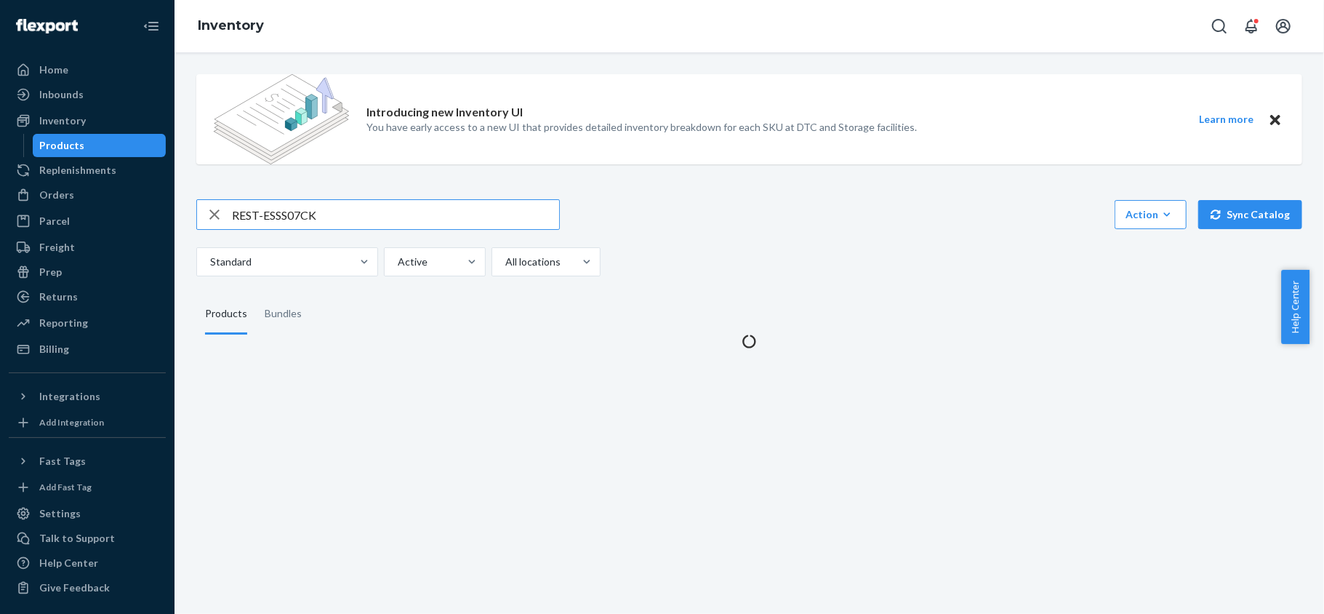
click at [351, 213] on input "REST-ESSS07CK" at bounding box center [395, 214] width 327 height 29
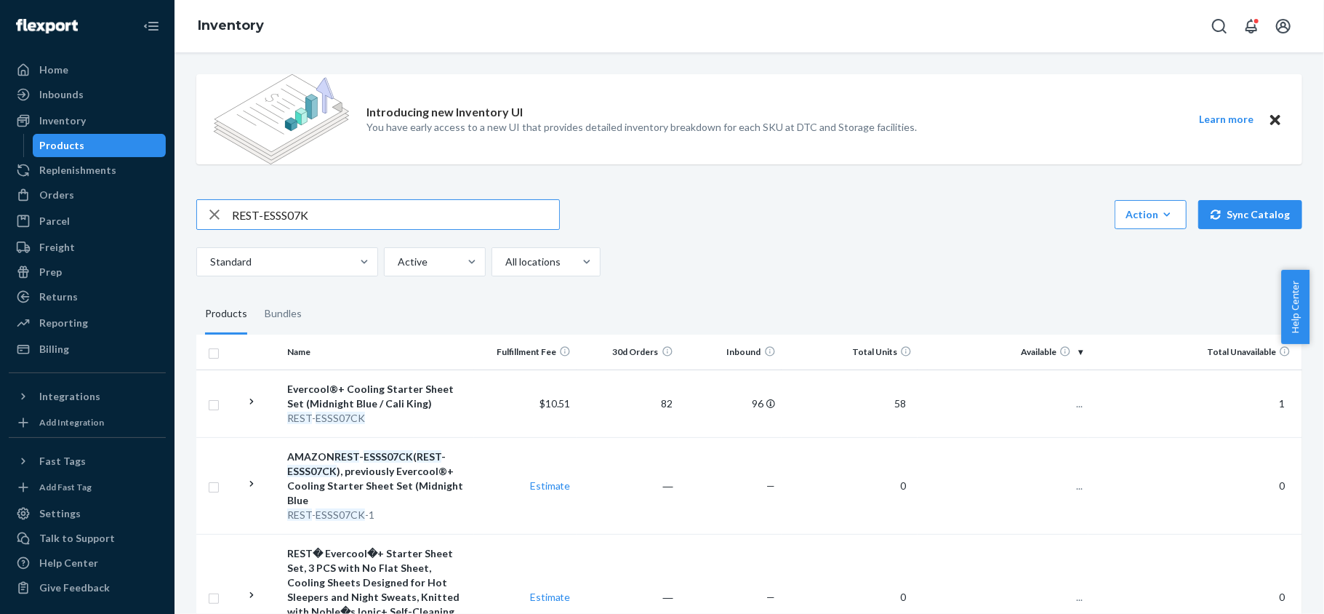
type input "REST-ESSS07K"
click at [1059, 408] on span "118" at bounding box center [1068, 403] width 29 height 12
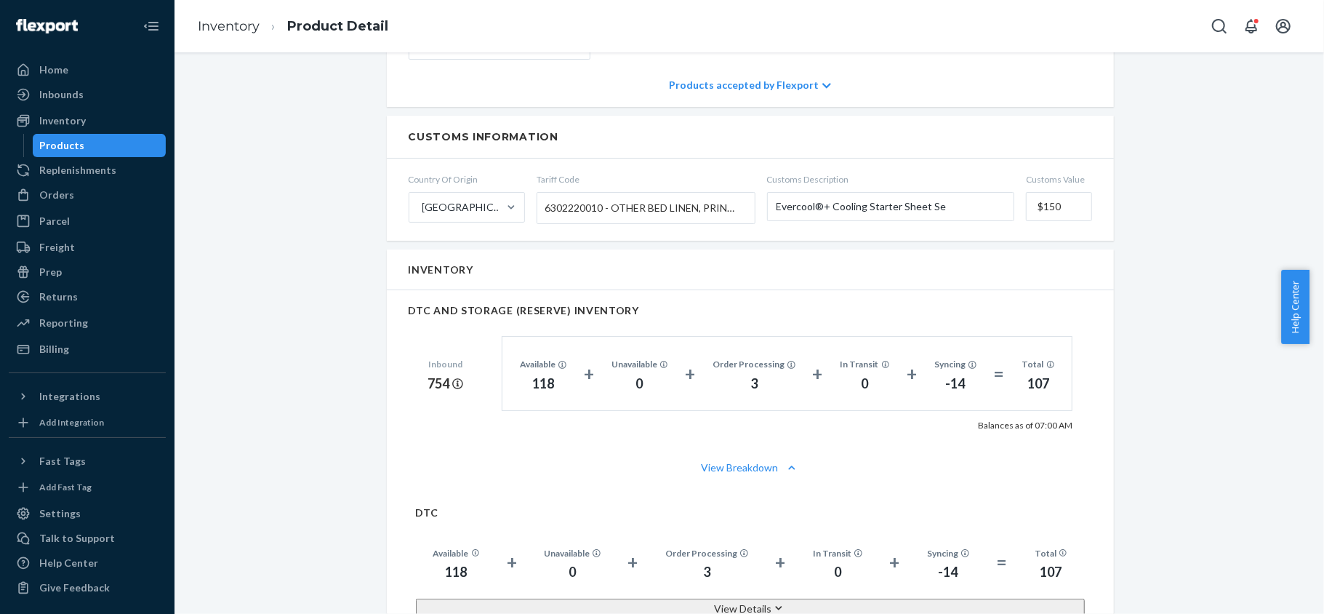
scroll to position [970, 0]
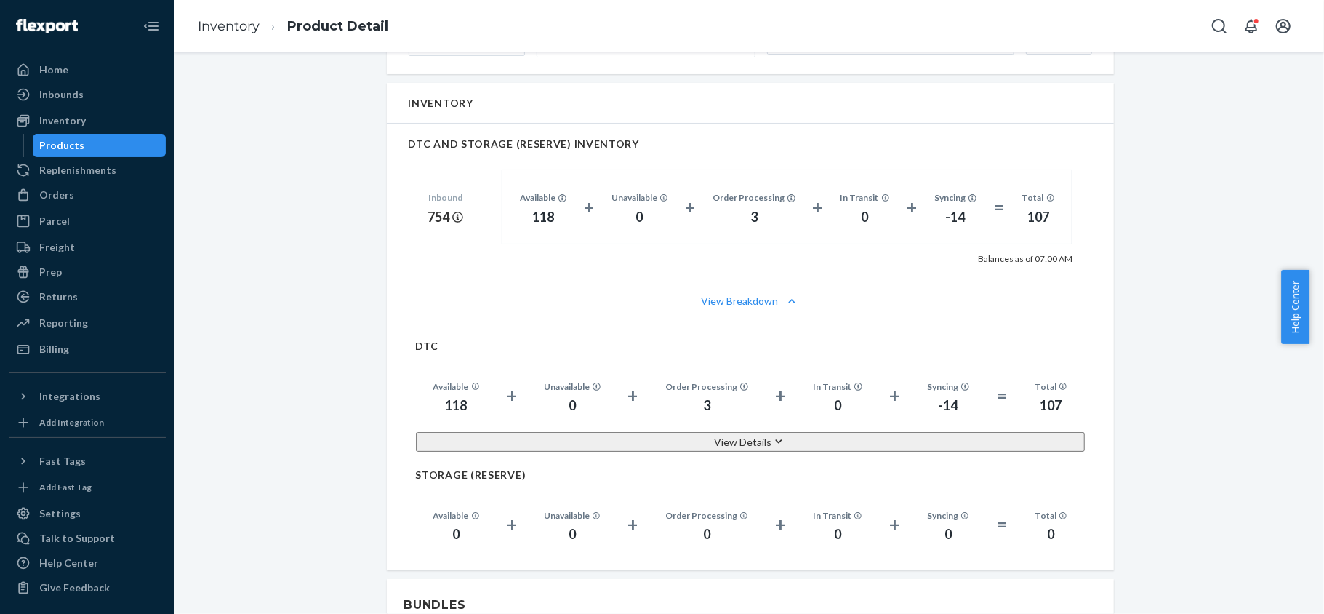
click at [143, 137] on div "Products" at bounding box center [99, 145] width 131 height 20
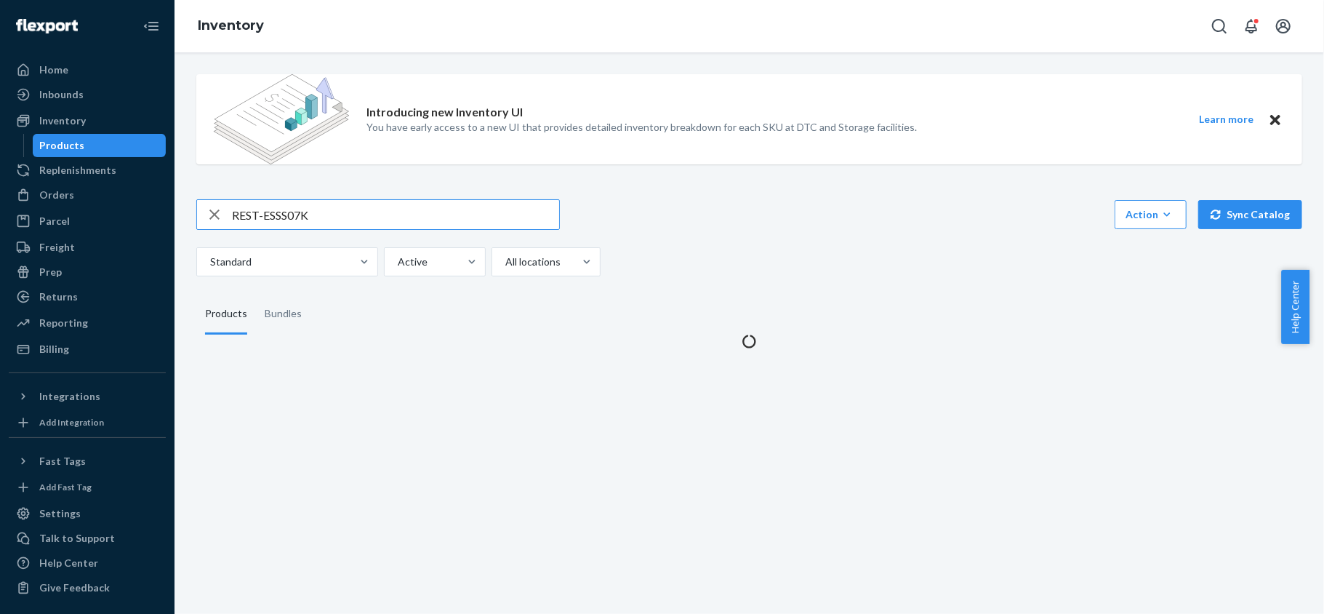
click at [349, 190] on div "Introducing new Inventory UI You have early access to a new UI that provides de…" at bounding box center [749, 206] width 1128 height 286
click at [347, 209] on input "REST-ESSS07K" at bounding box center [395, 214] width 327 height 29
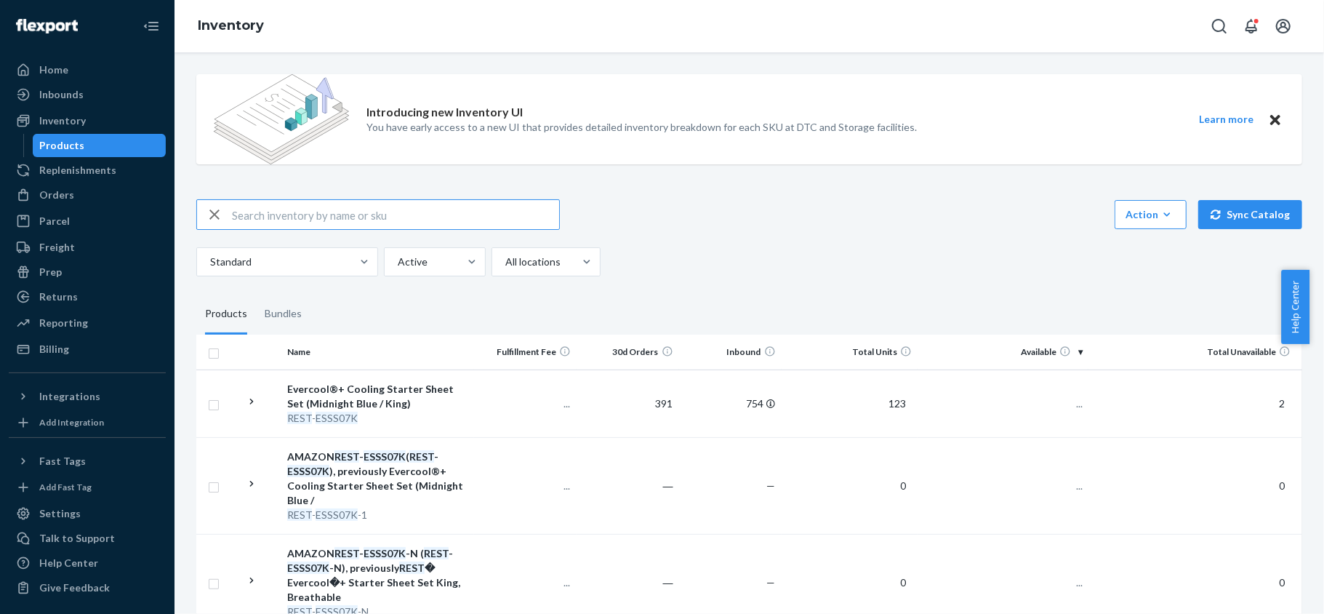
paste input "REST-ESSS07QK"
type input "REST-ESSS07QK"
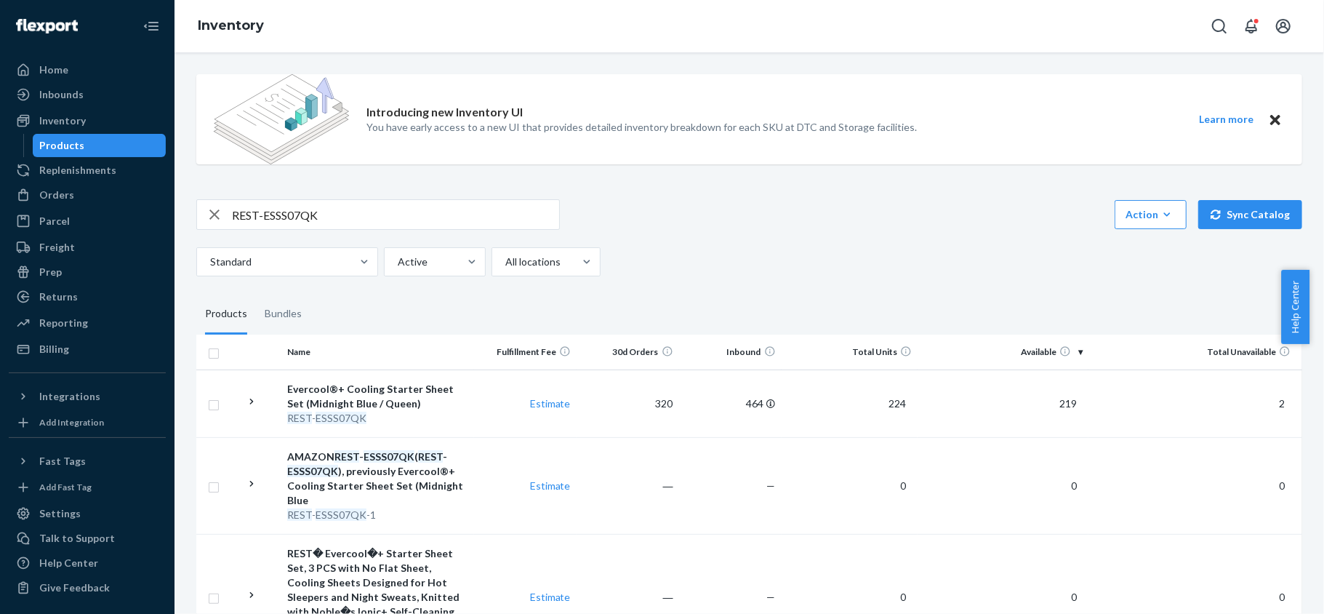
drag, startPoint x: 1052, startPoint y: 403, endPoint x: 1053, endPoint y: 413, distance: 10.3
click at [1054, 403] on span "219" at bounding box center [1068, 403] width 29 height 12
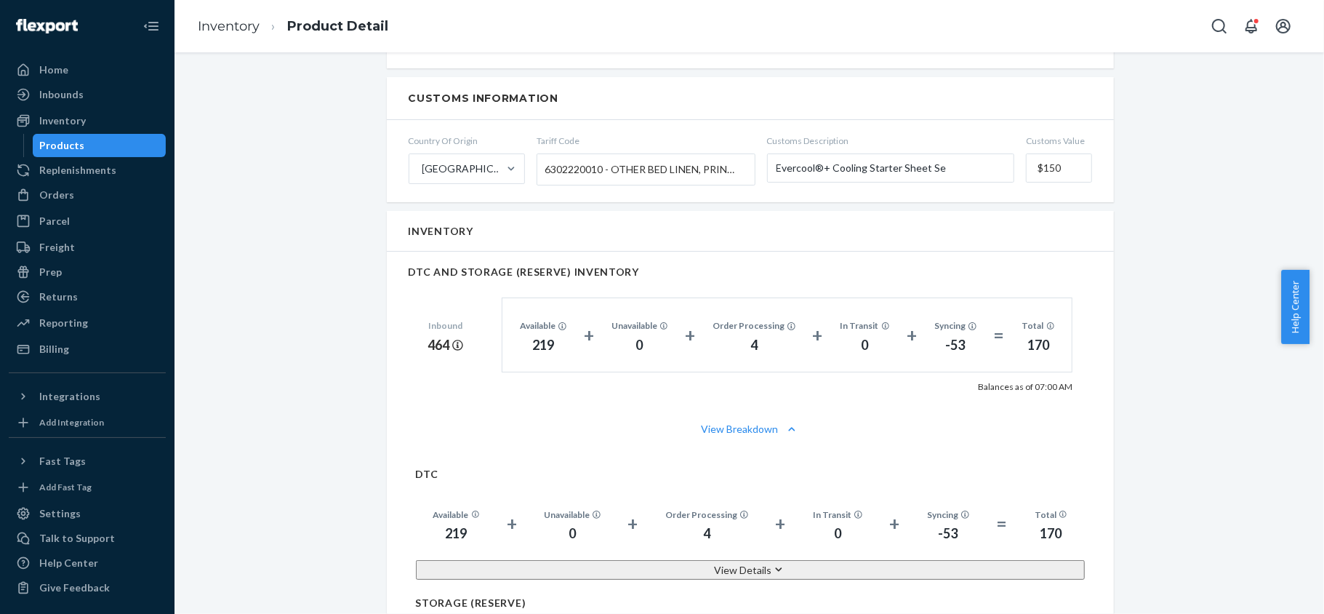
scroll to position [873, 0]
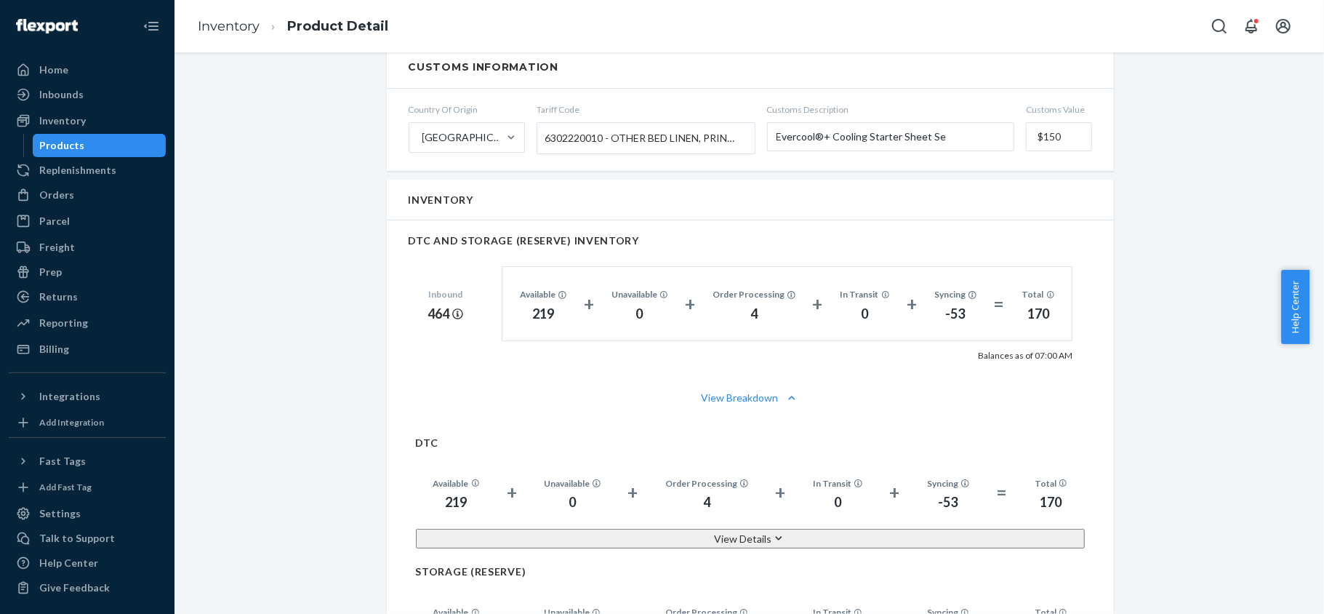
click at [119, 148] on div "Products" at bounding box center [99, 145] width 131 height 20
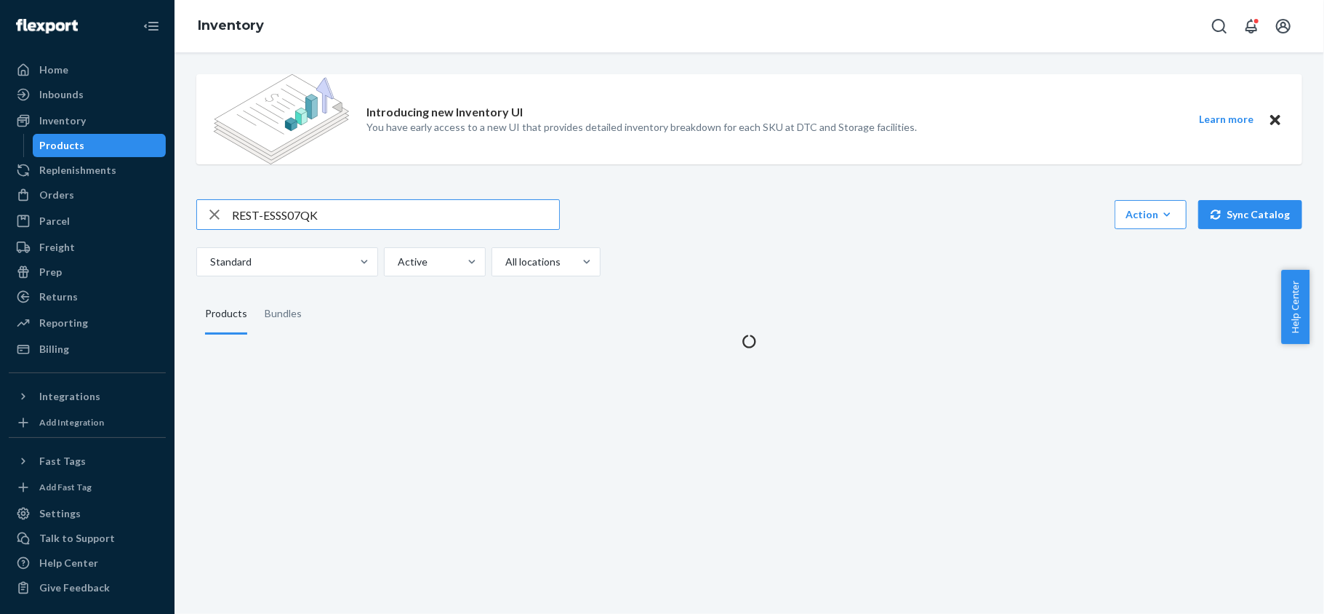
click at [294, 198] on div "Introducing new Inventory UI You have early access to a new UI that provides de…" at bounding box center [749, 206] width 1128 height 286
drag, startPoint x: 294, startPoint y: 198, endPoint x: 289, endPoint y: 217, distance: 19.4
click at [294, 198] on div "Introducing new Inventory UI You have early access to a new UI that provides de…" at bounding box center [749, 206] width 1128 height 286
click at [289, 217] on input "REST-ESSS07QK" at bounding box center [395, 214] width 327 height 29
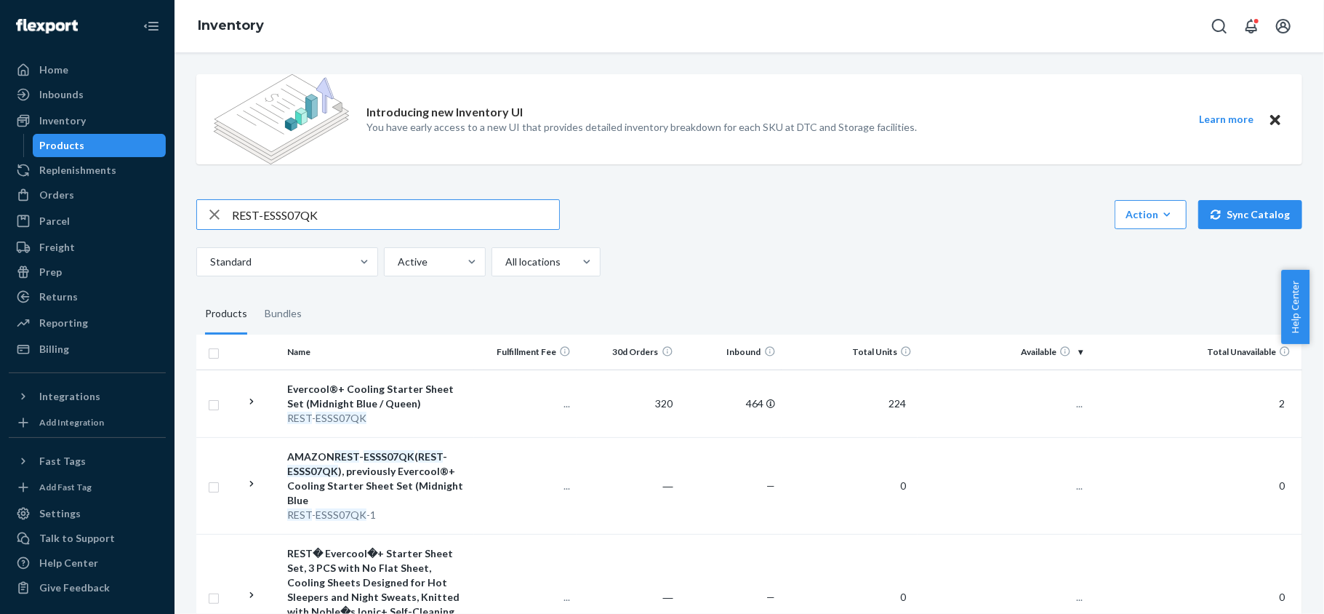
click at [289, 217] on input "REST-ESSS07QK" at bounding box center [395, 214] width 327 height 29
paste input "REST-ESSS07FD"
type input "REST-ESSS07FD"
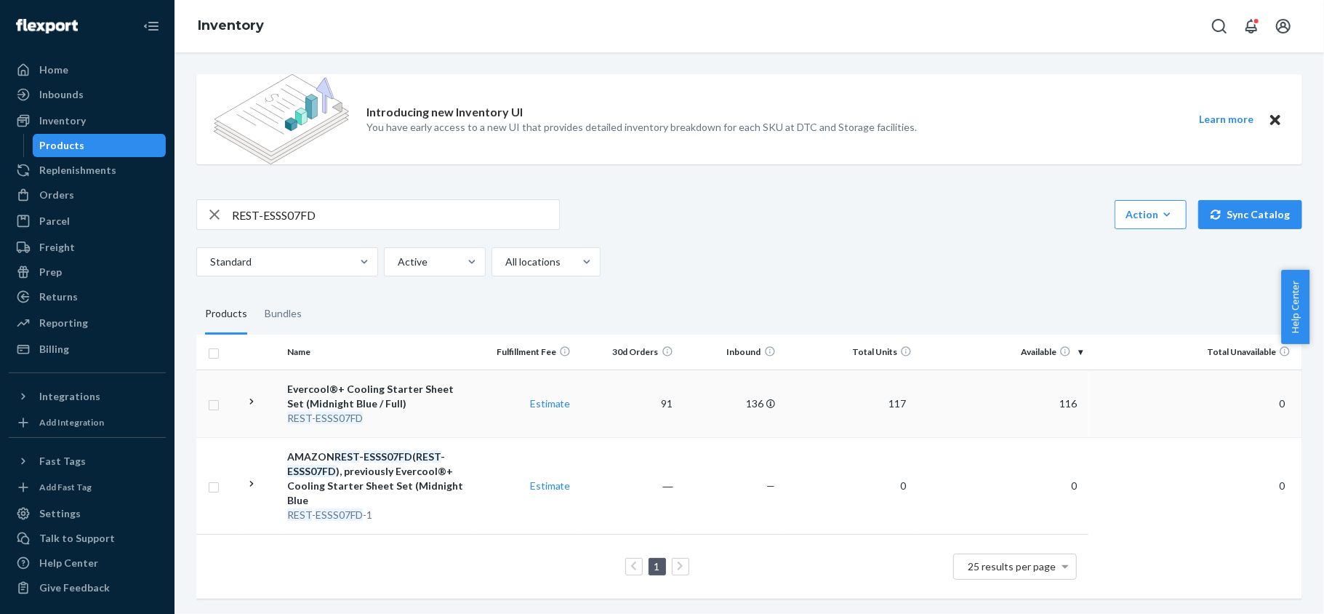
drag, startPoint x: 1069, startPoint y: 402, endPoint x: 1081, endPoint y: 409, distance: 13.4
click at [1071, 403] on td "116" at bounding box center [1003, 403] width 171 height 68
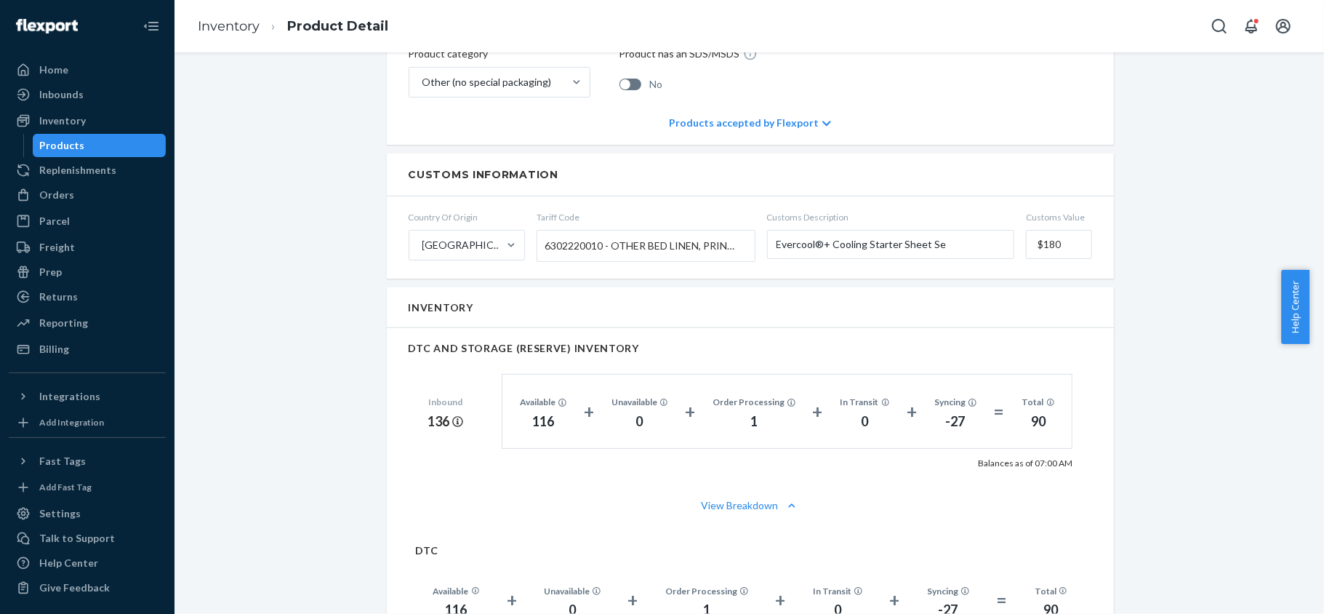
scroll to position [775, 0]
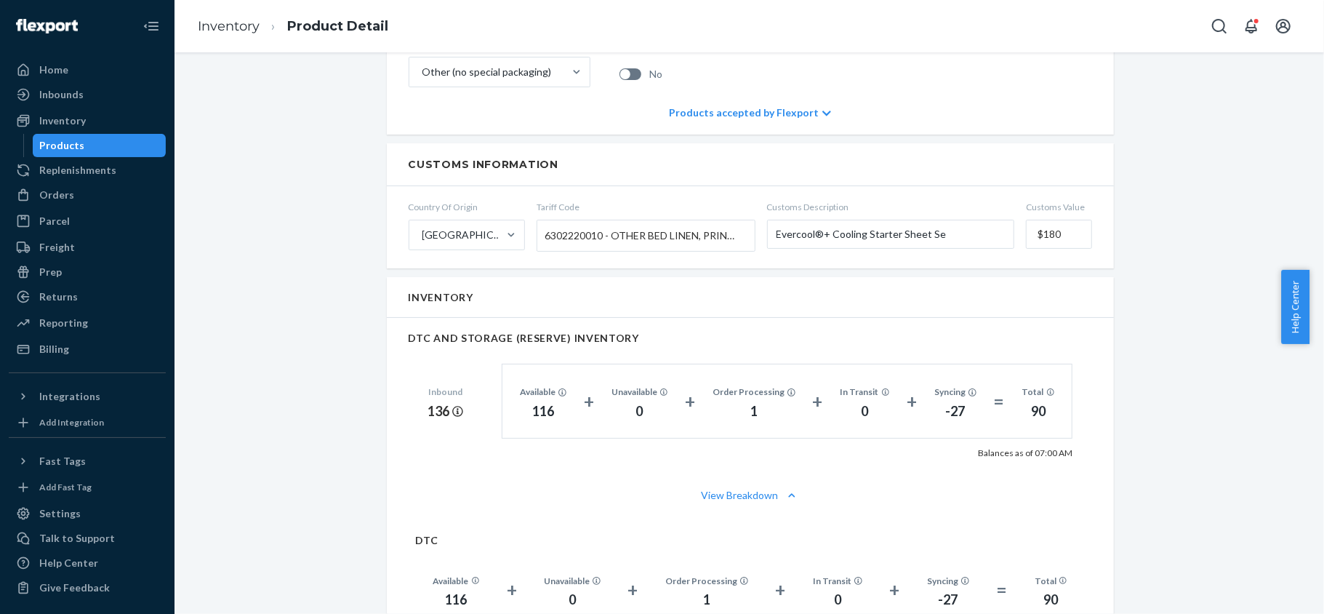
click at [123, 140] on div "Products" at bounding box center [99, 145] width 131 height 20
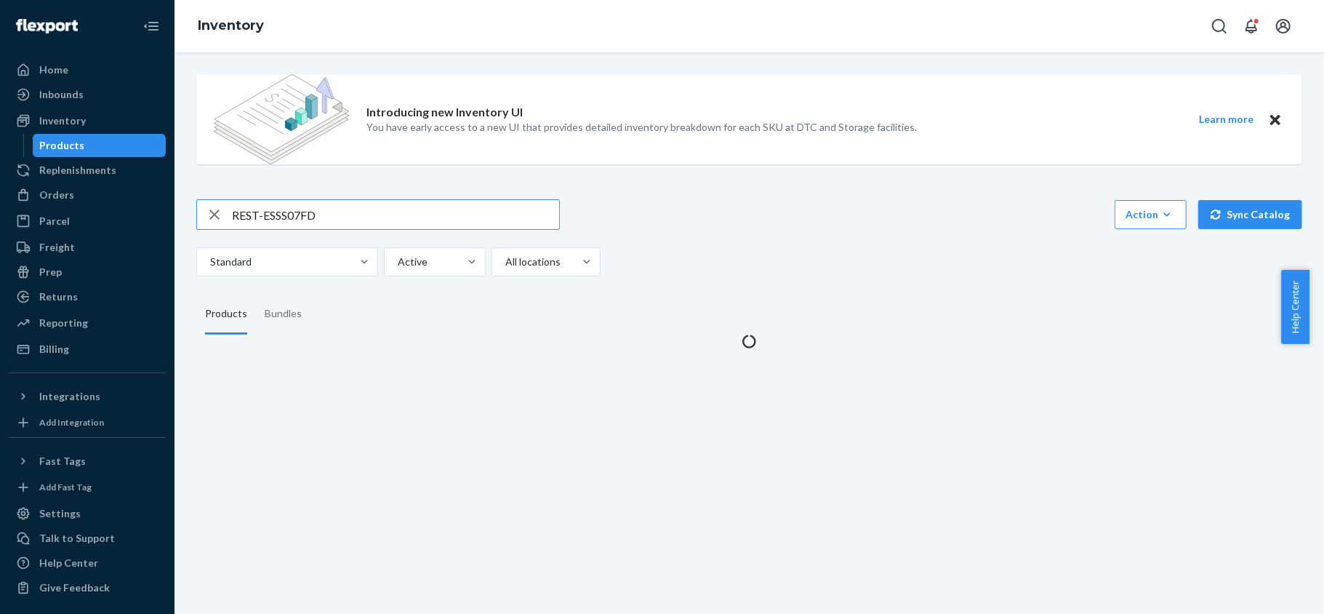
click at [321, 212] on input "REST-ESSS07FD" at bounding box center [395, 214] width 327 height 29
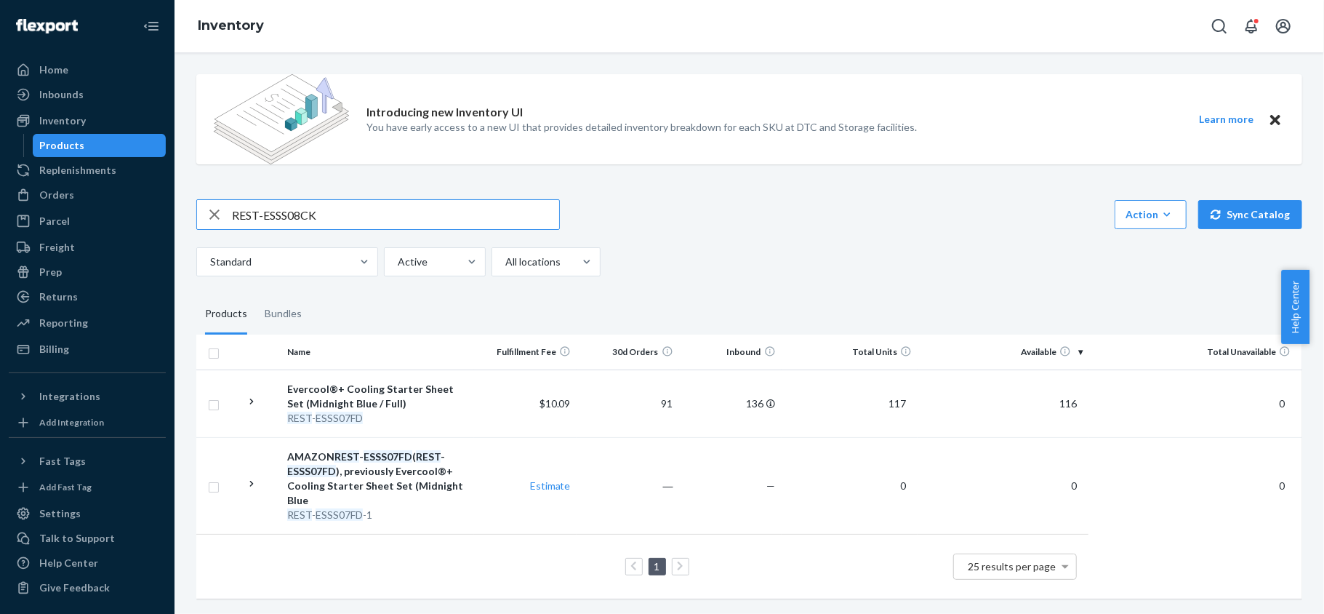
type input "REST-ESSS08CK"
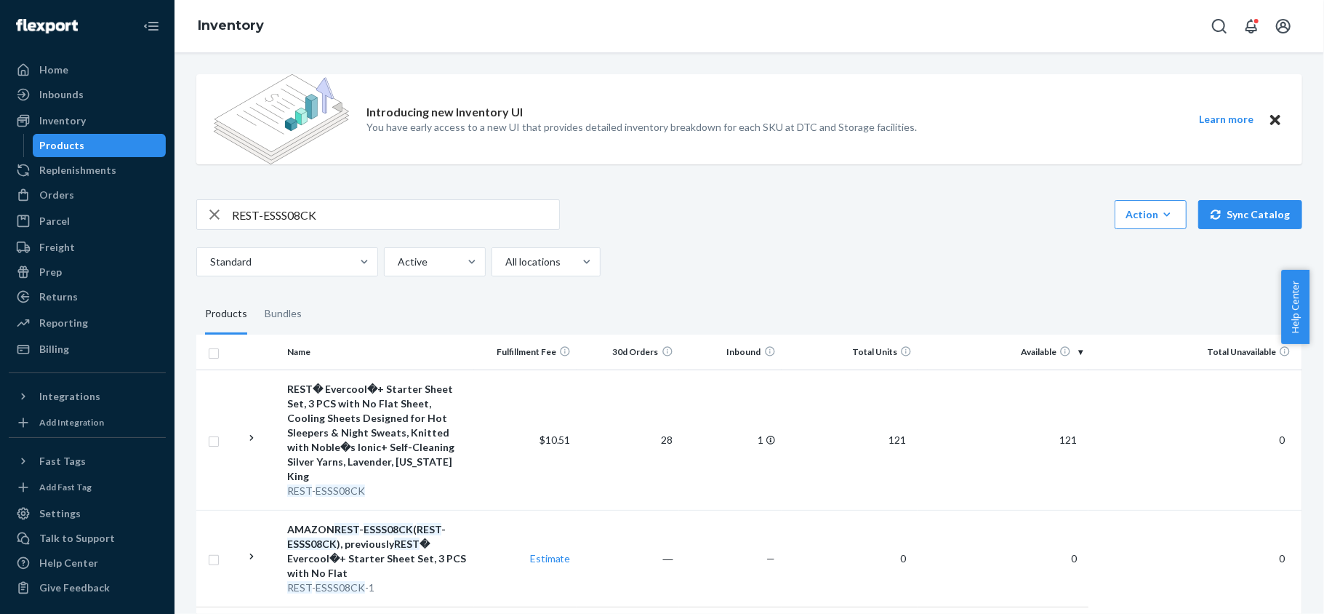
click at [1054, 434] on span "121" at bounding box center [1068, 439] width 29 height 12
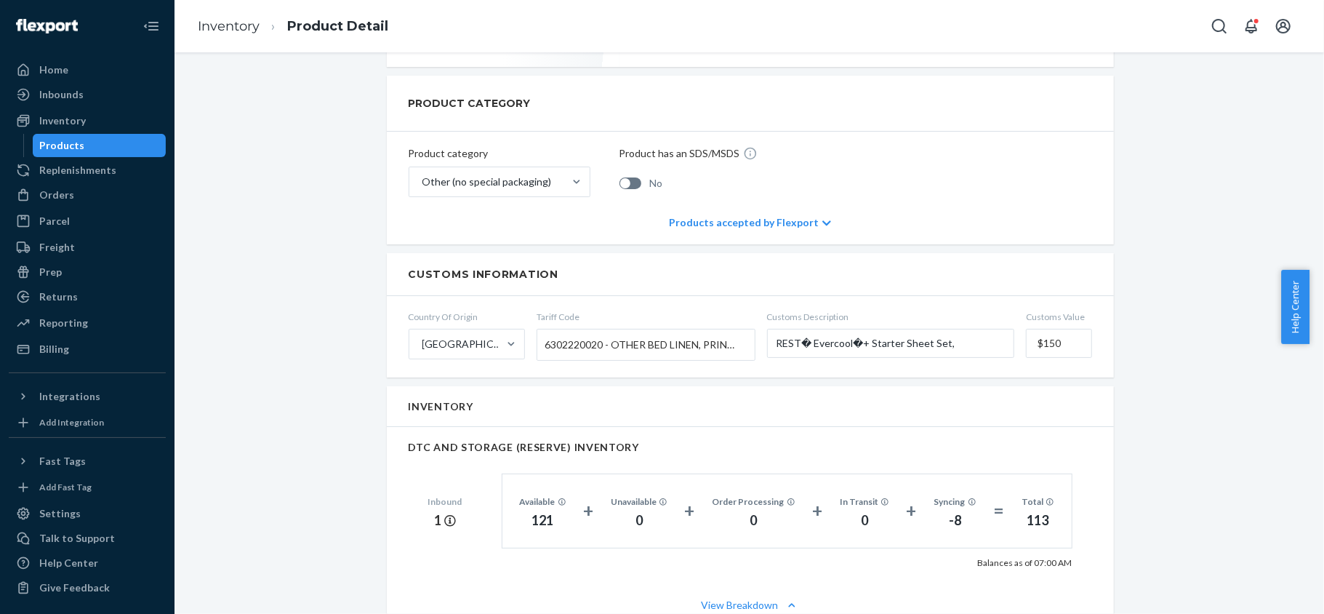
scroll to position [873, 0]
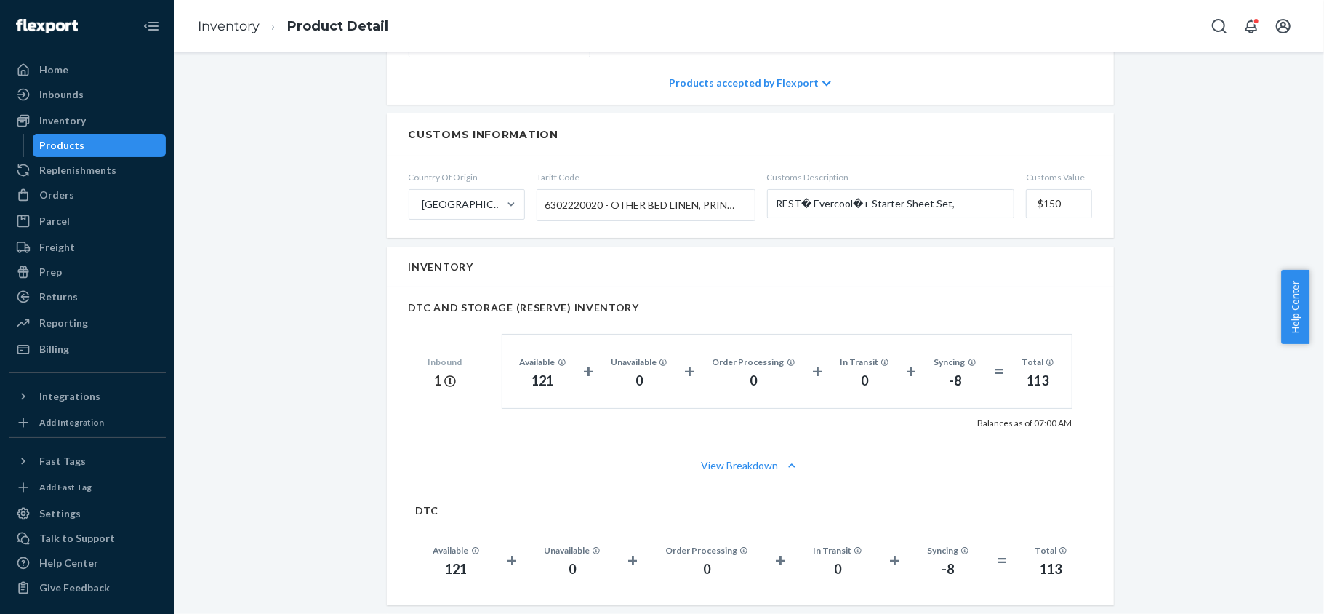
click at [126, 154] on div "Products" at bounding box center [99, 145] width 131 height 20
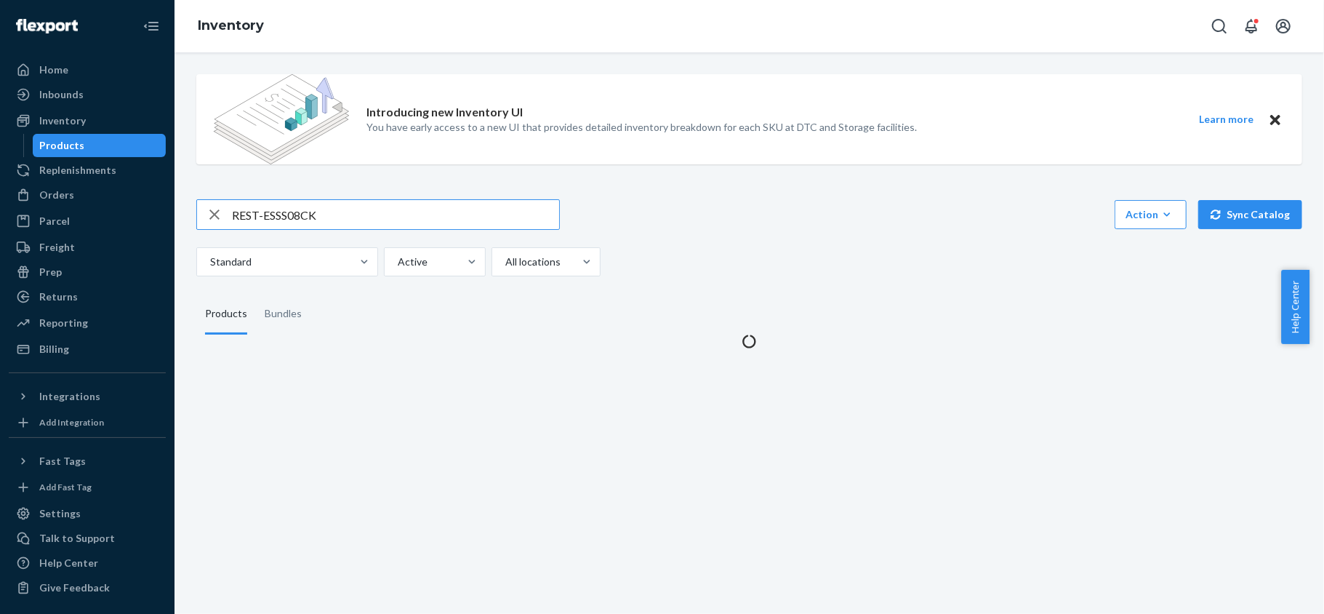
click at [292, 207] on input "REST-ESSS08CK" at bounding box center [395, 214] width 327 height 29
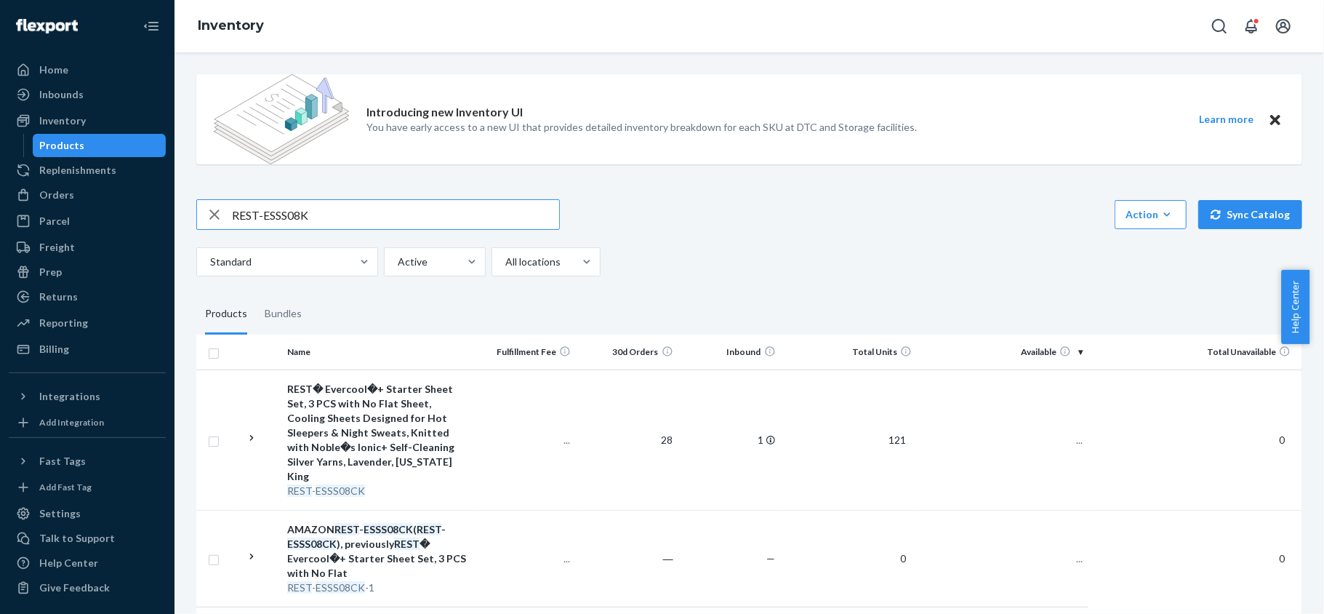
type input "REST-ESSS08K"
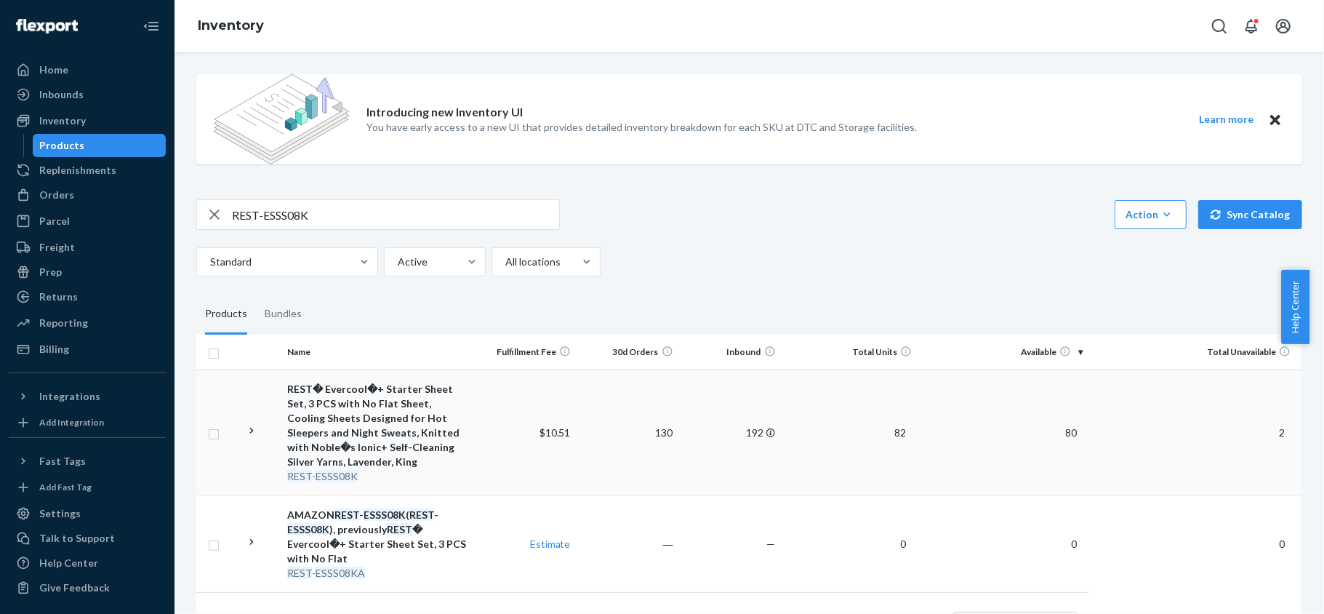
click at [1060, 437] on span "80" at bounding box center [1071, 432] width 23 height 12
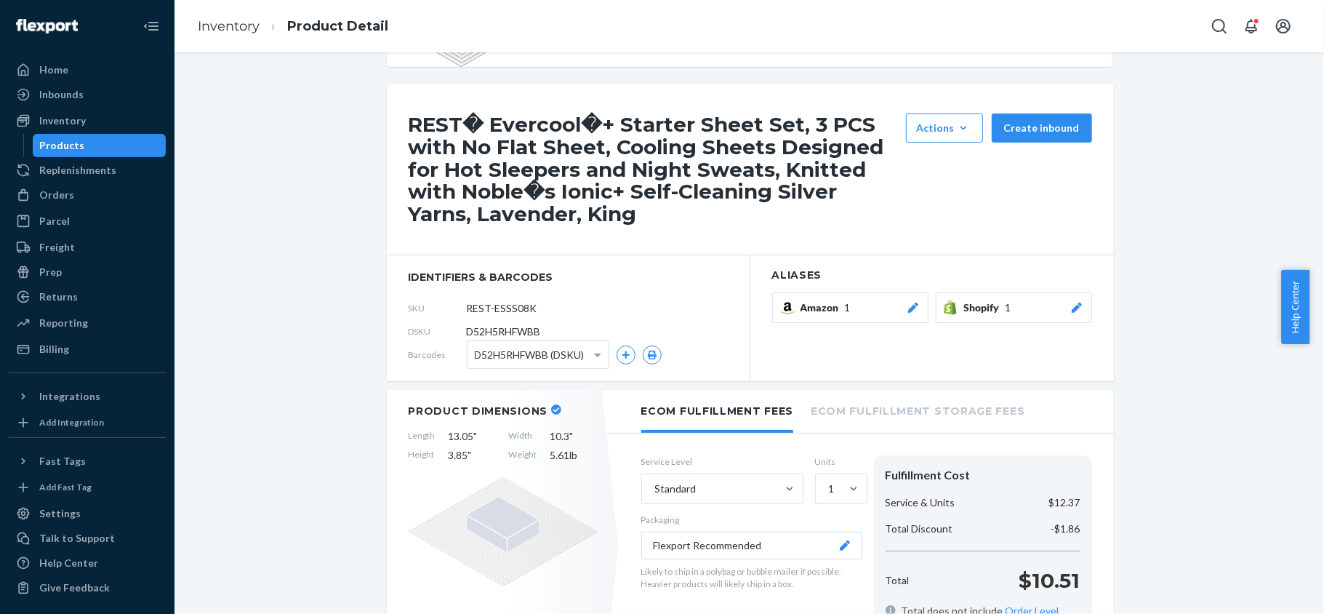
scroll to position [97, 0]
click at [105, 147] on div "Products" at bounding box center [99, 145] width 131 height 20
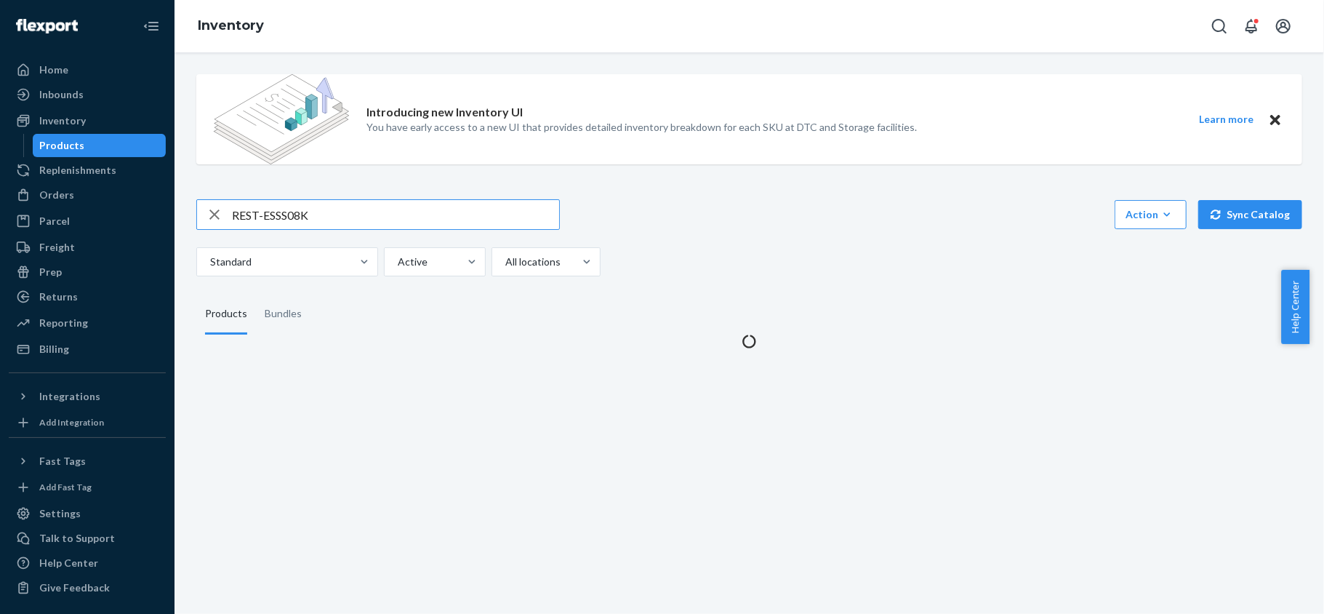
click at [318, 208] on input "REST-ESSS08K" at bounding box center [395, 214] width 327 height 29
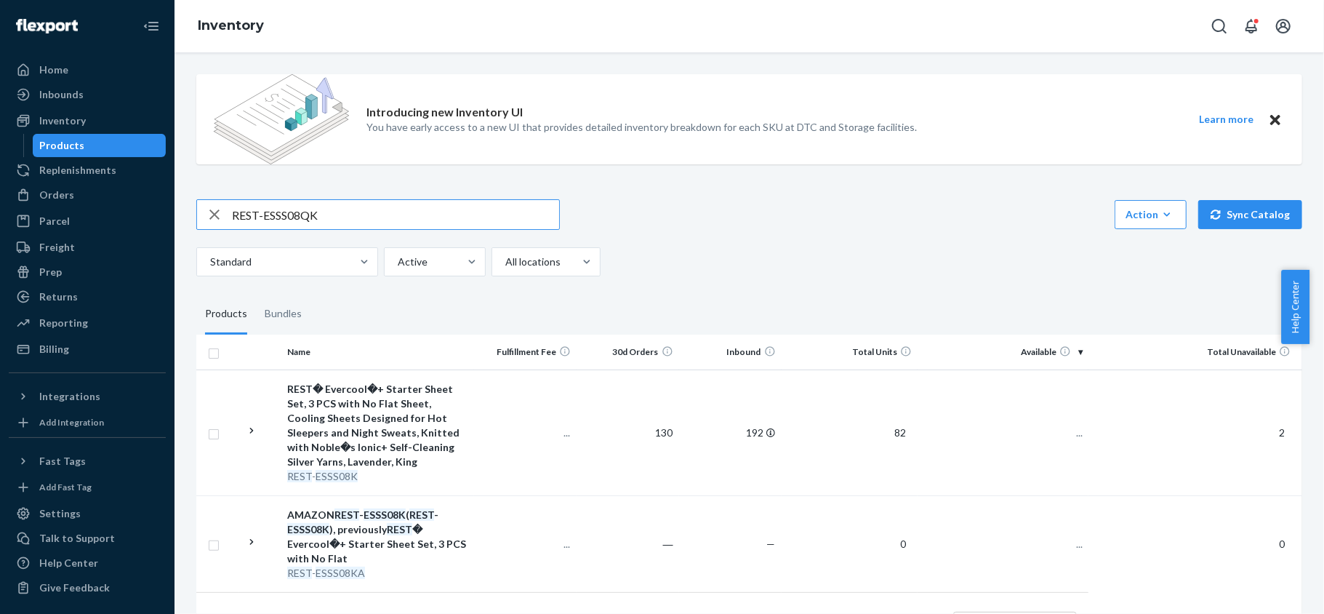
type input "REST-ESSS08QK"
click at [1060, 434] on span "71" at bounding box center [1071, 432] width 23 height 12
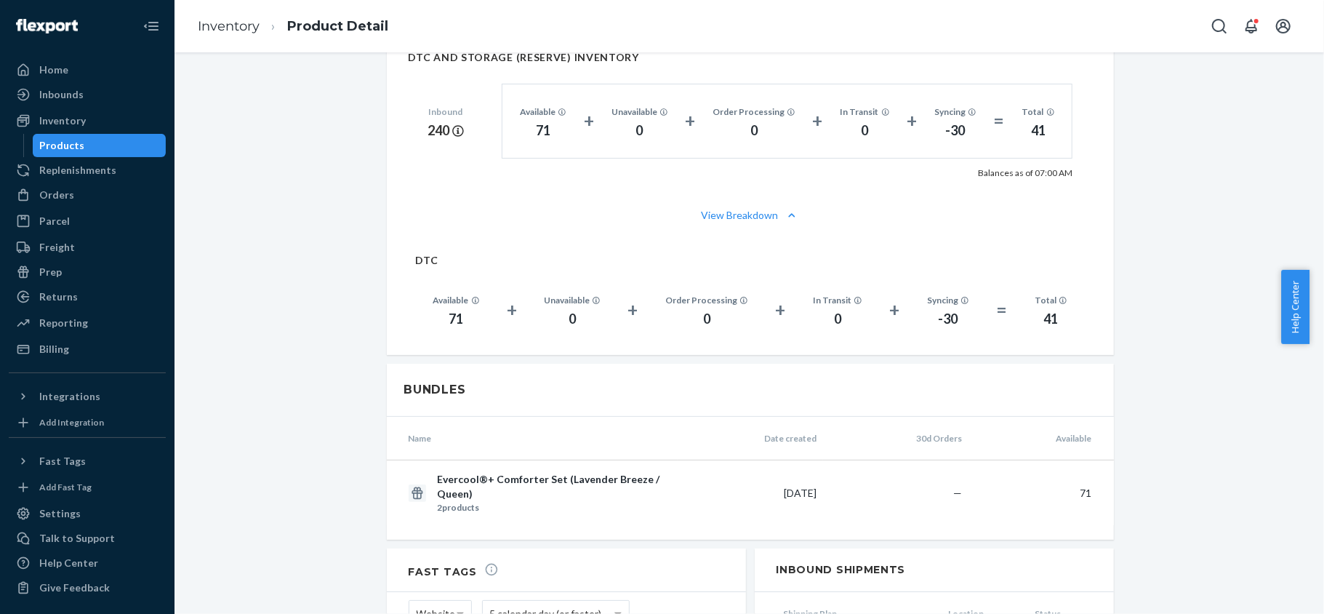
scroll to position [1164, 0]
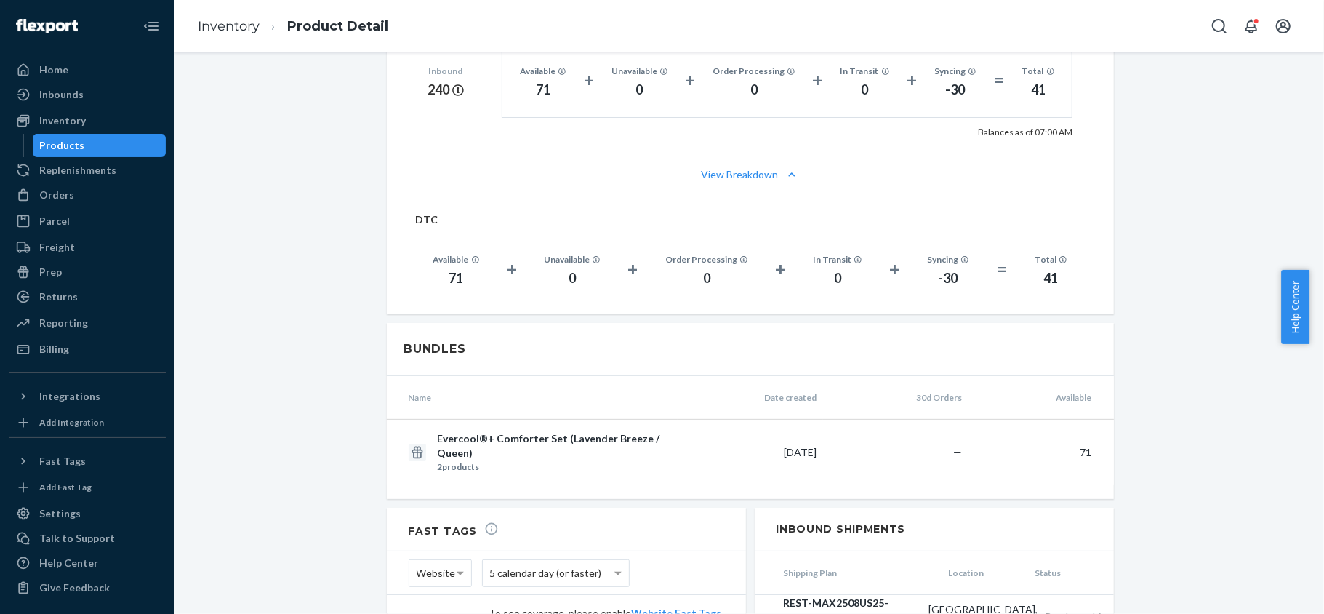
click at [137, 141] on div "Products" at bounding box center [99, 145] width 131 height 20
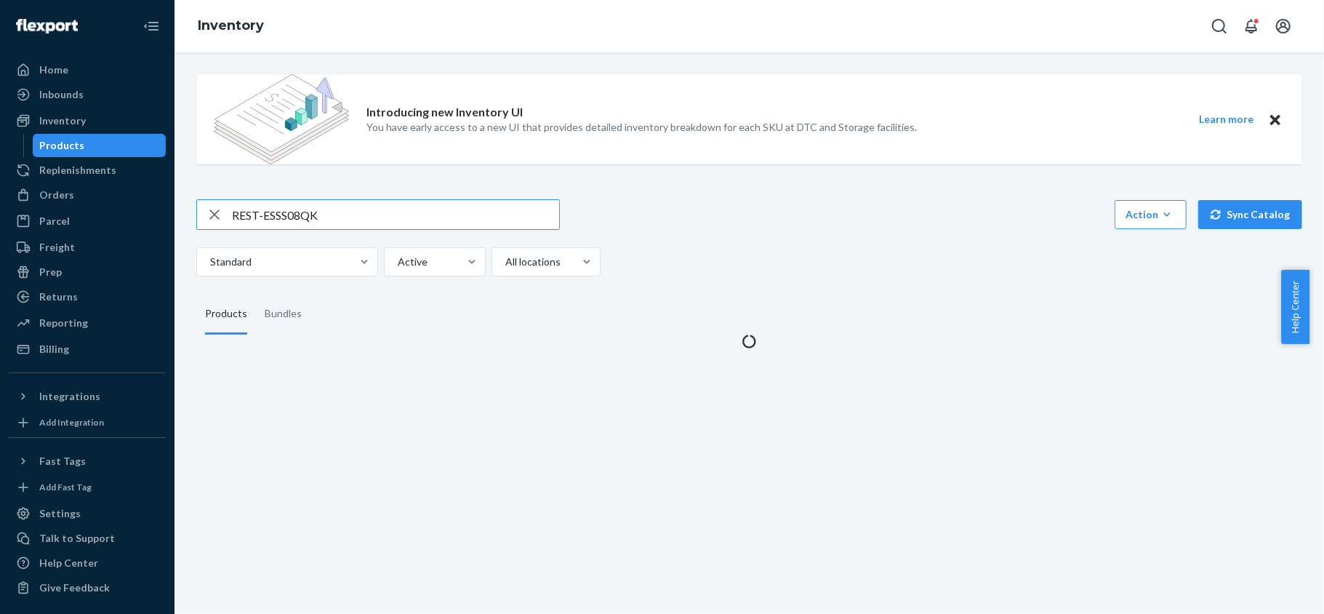
click at [323, 212] on input "REST-ESSS08QK" at bounding box center [395, 214] width 327 height 29
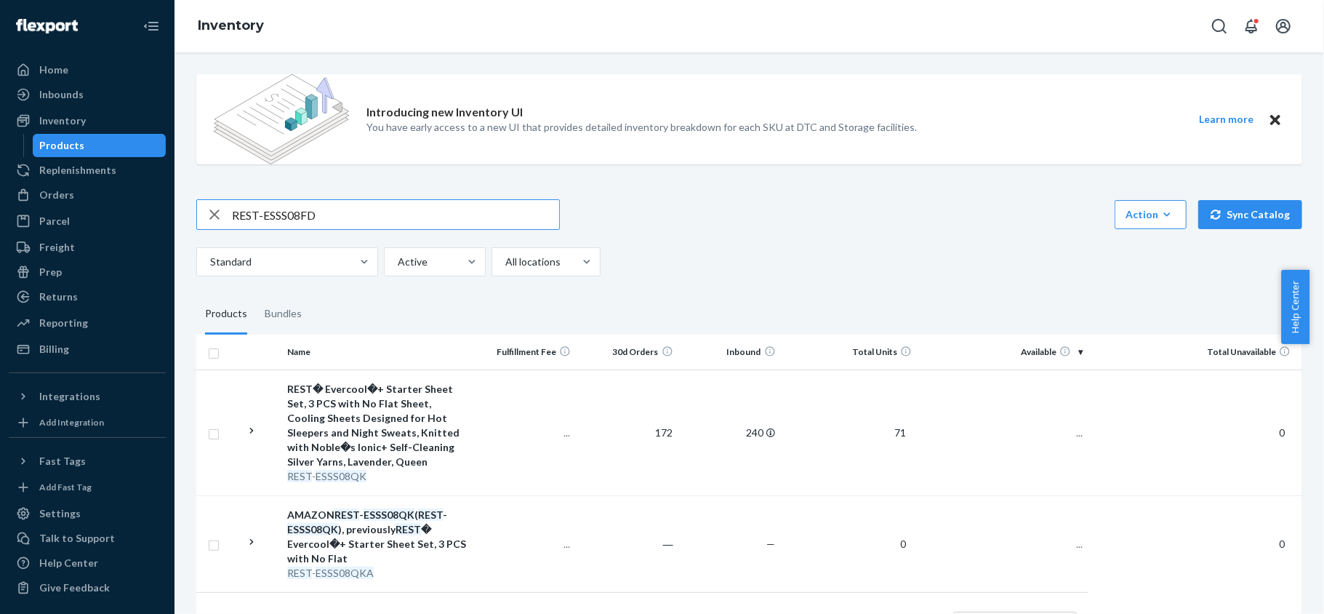
type input "REST-ESSS08FD"
click at [1069, 428] on span "37" at bounding box center [1071, 432] width 23 height 12
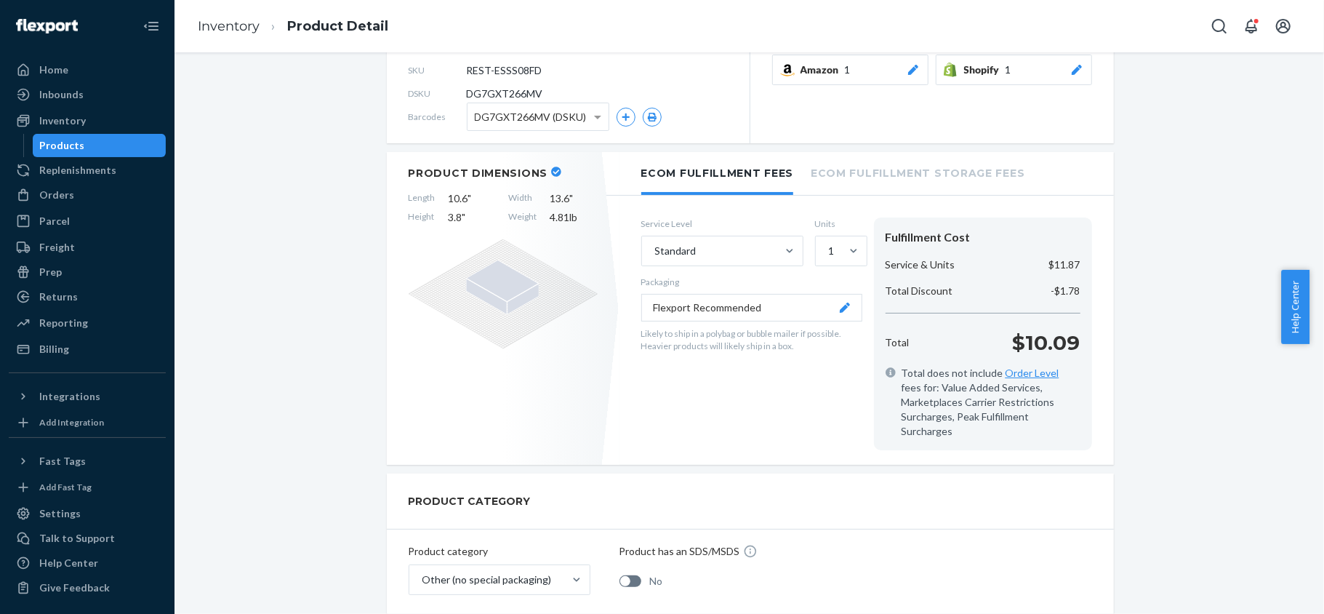
scroll to position [388, 0]
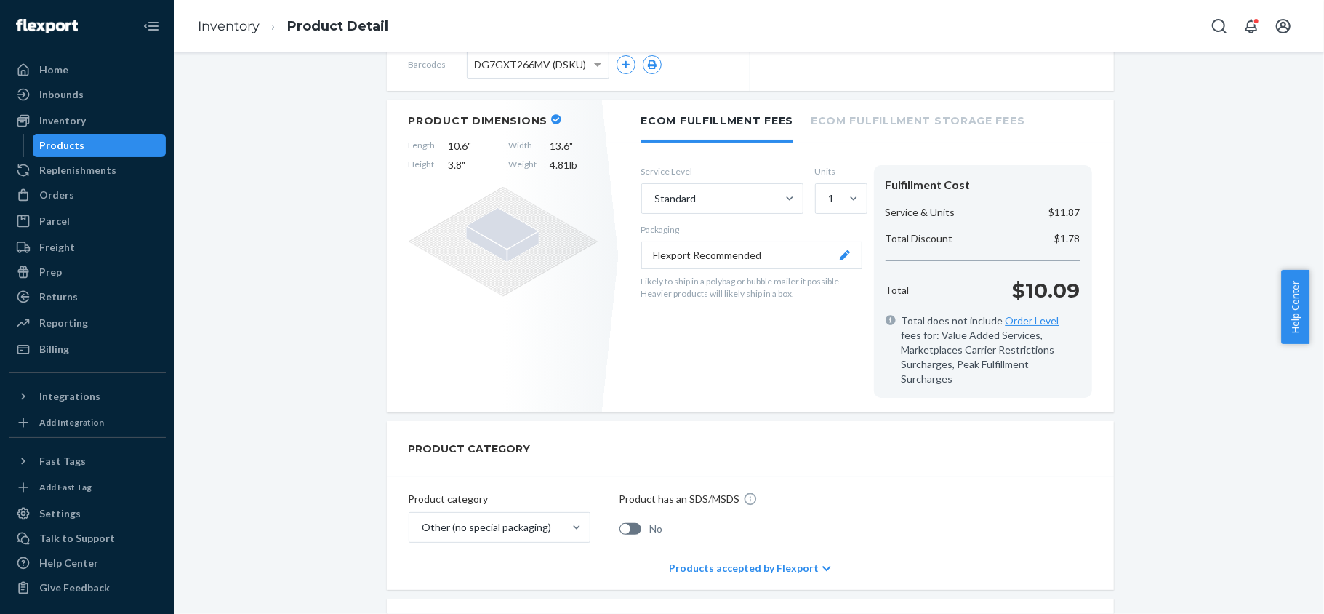
click at [134, 140] on div "Products" at bounding box center [99, 145] width 131 height 20
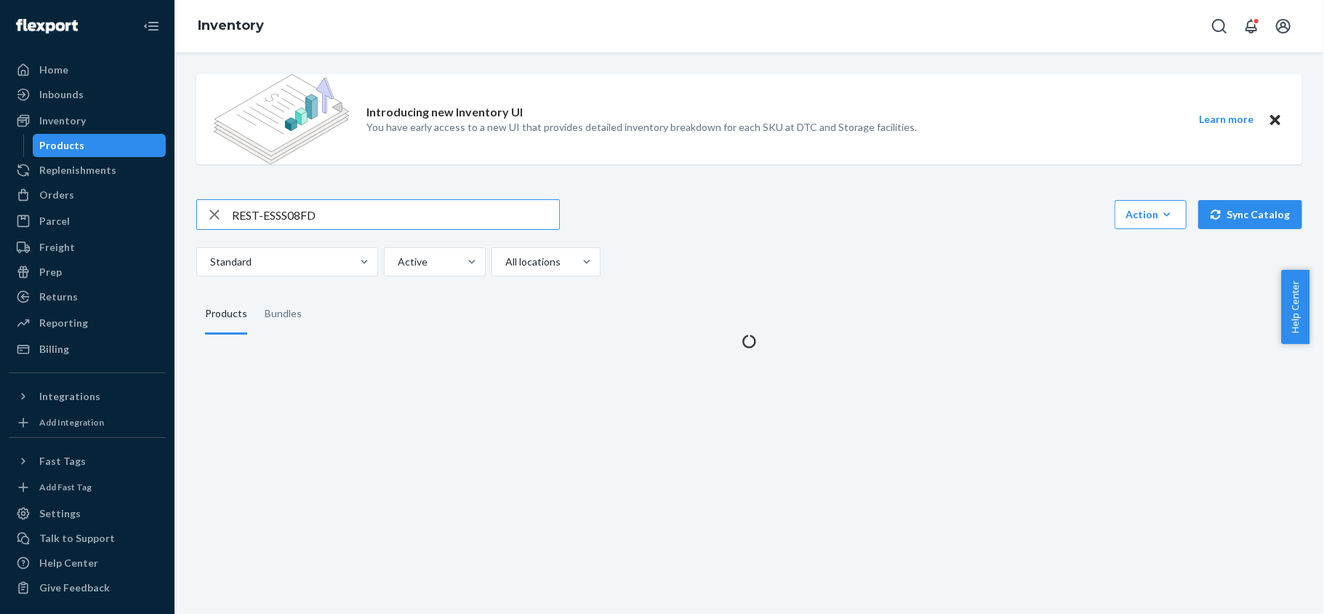
click at [356, 220] on input "REST-ESSS08FD" at bounding box center [395, 214] width 327 height 29
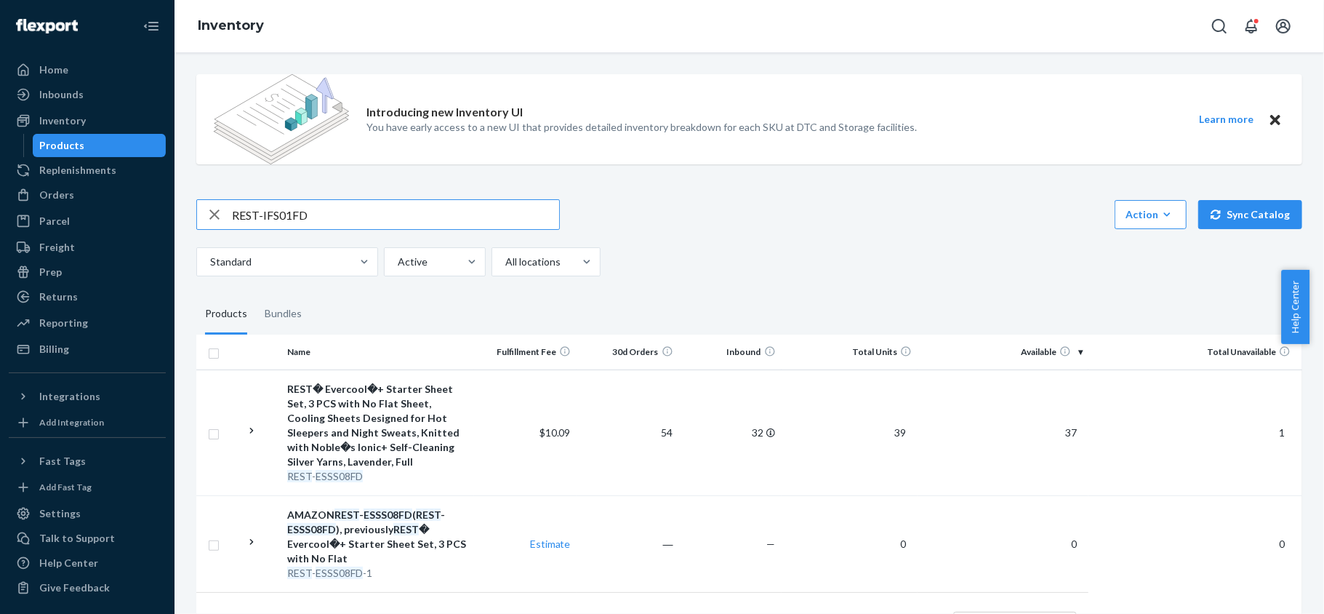
type input "REST-IFS01FD"
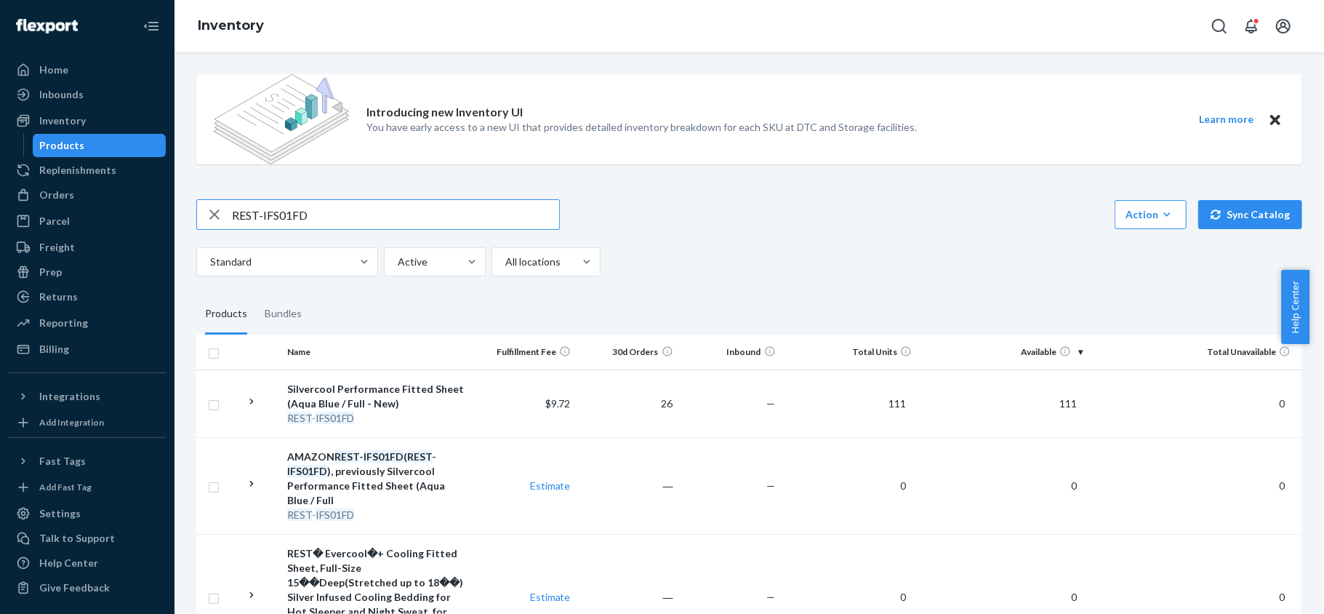
click at [327, 212] on input "REST-IFS01FD" at bounding box center [395, 214] width 327 height 29
paste input "REST-IFS01CK"
type input "REST-IFS01CK"
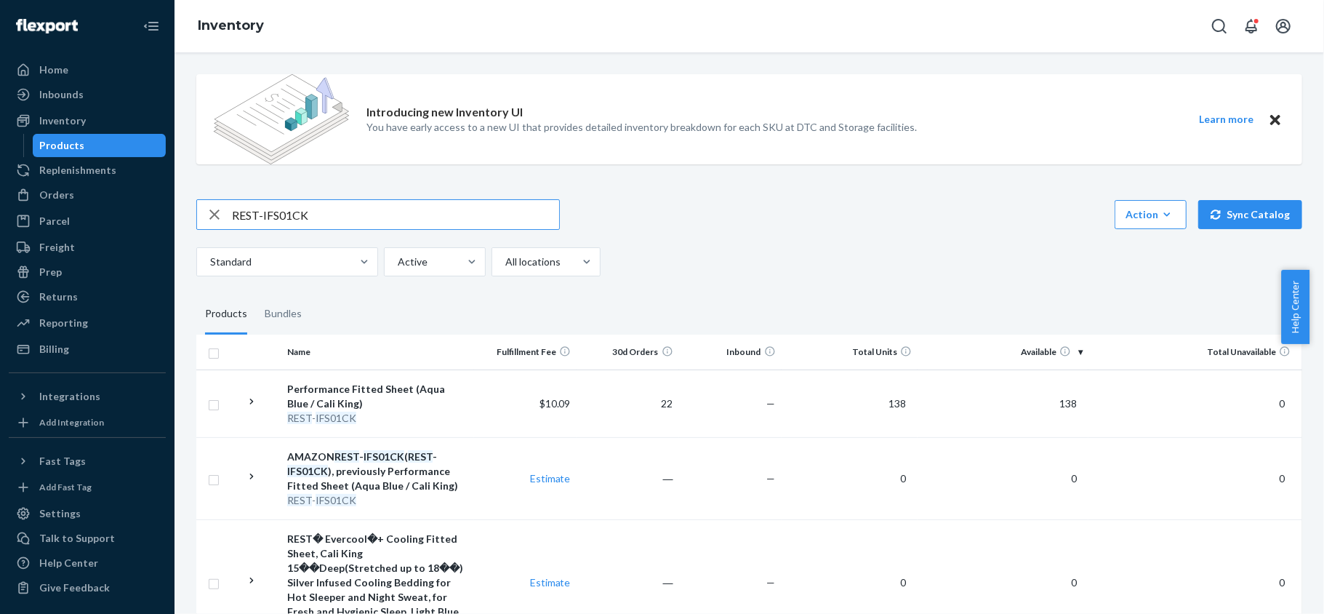
click at [379, 207] on input "REST-IFS01CK" at bounding box center [395, 214] width 327 height 29
click at [378, 208] on input "REST-IFS01CK" at bounding box center [395, 214] width 327 height 29
paste input "REST-IFS01FD"
type input "REST-IFS01FD"
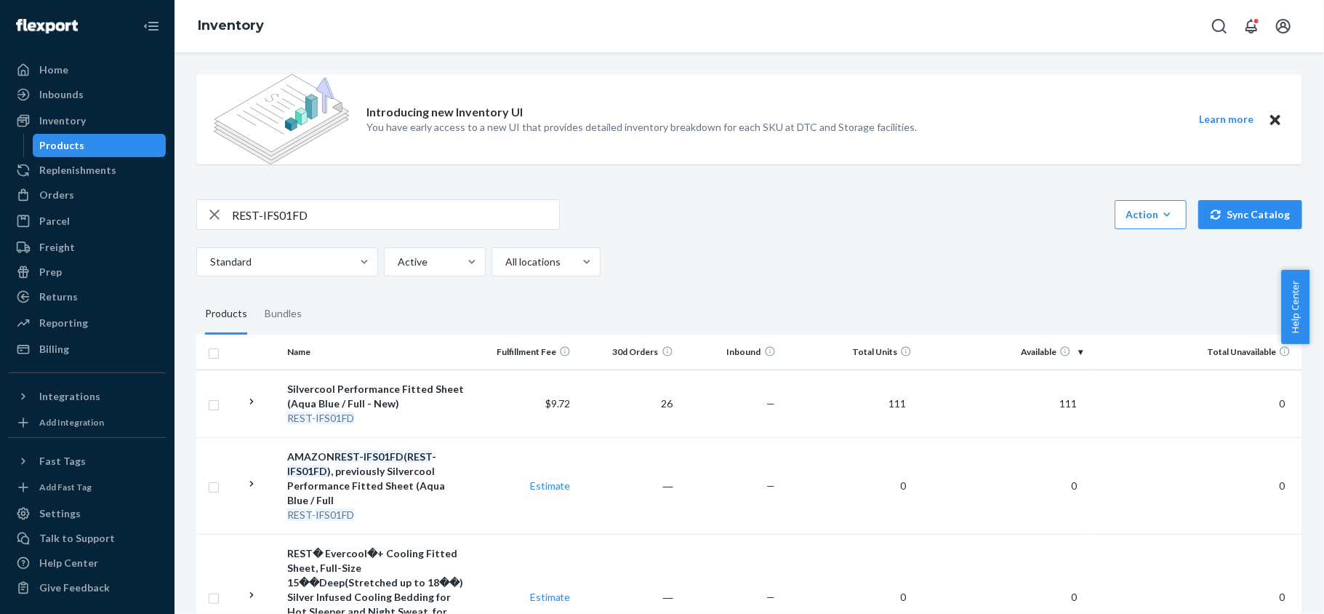
click at [321, 189] on div "Introducing new Inventory UI You have early access to a new UI that provides de…" at bounding box center [749, 464] width 1128 height 802
click at [321, 212] on input "REST-IFS01FD" at bounding box center [395, 214] width 327 height 29
paste input "REST-IFS01K"
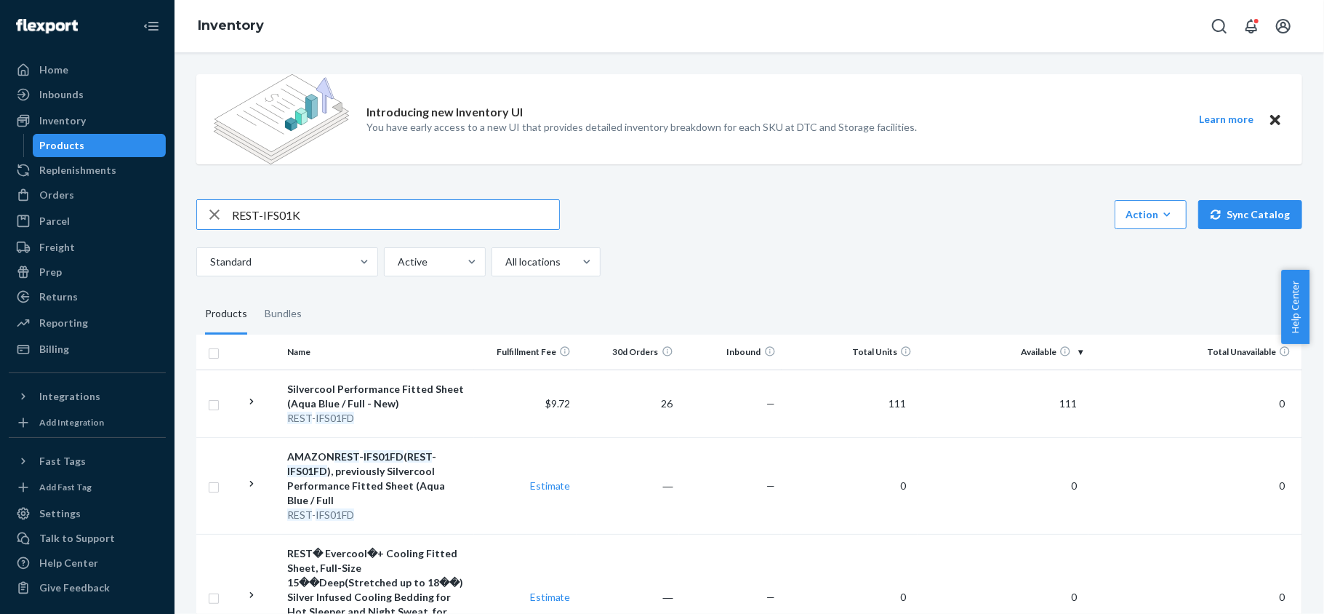
type input "REST-IFS01K"
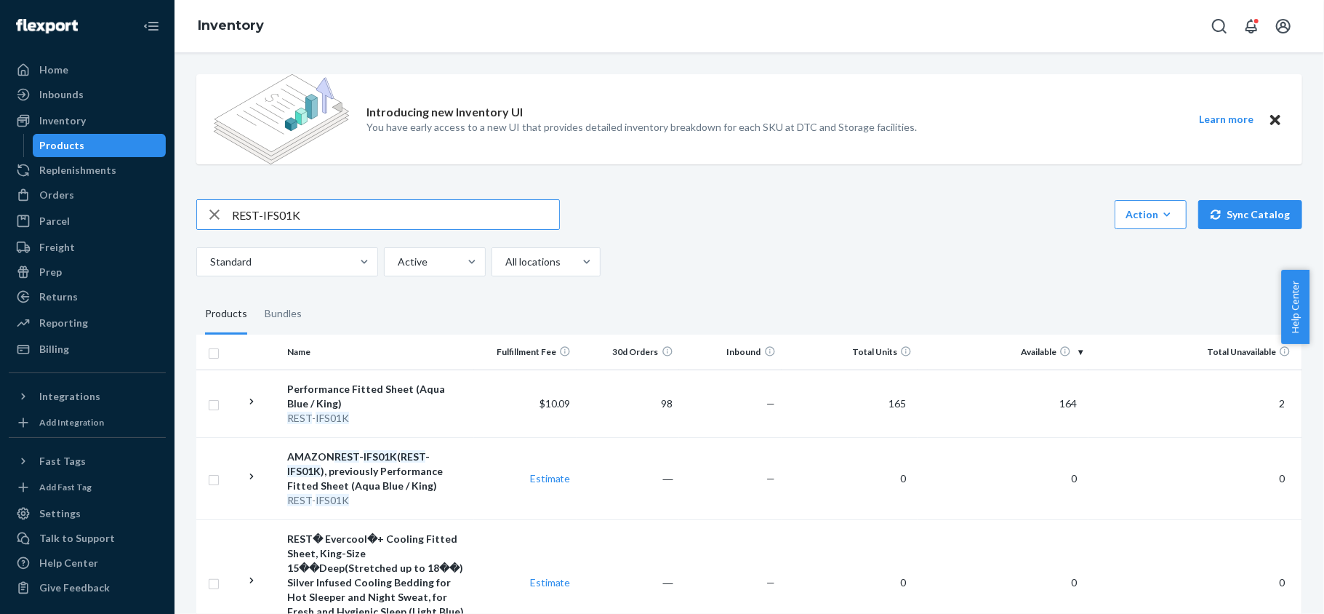
click at [332, 212] on input "REST-IFS01K" at bounding box center [395, 214] width 327 height 29
paste input "REST-IFS01QK"
type input "REST-IFS01QK"
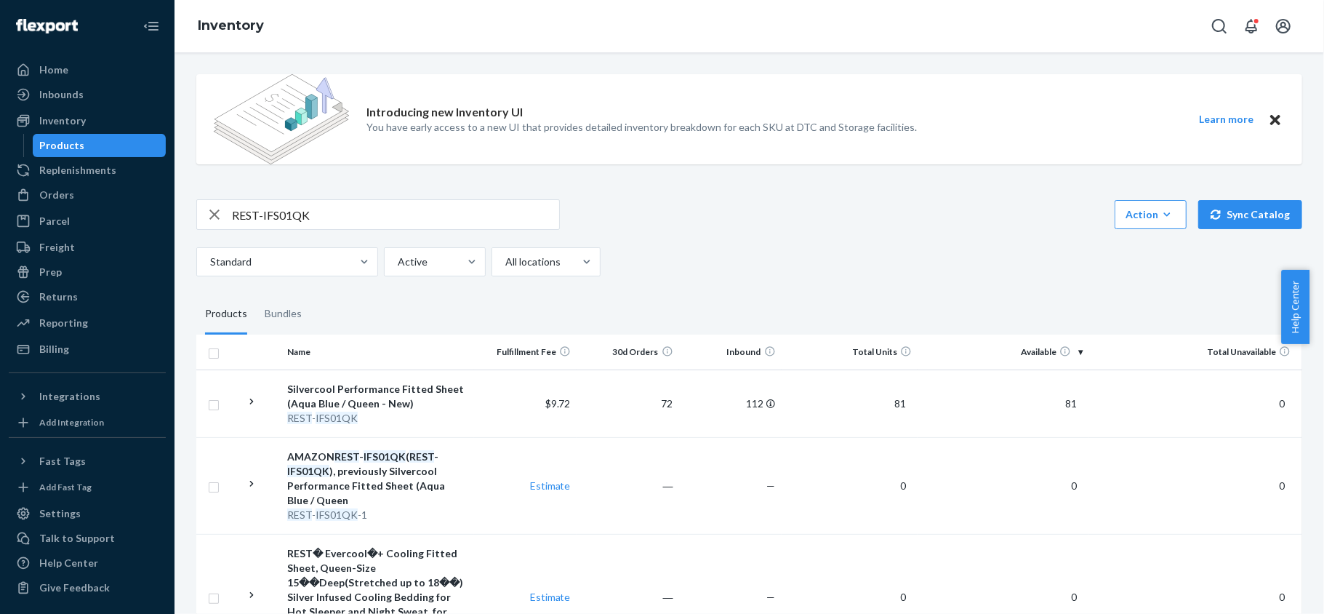
click at [353, 222] on input "REST-IFS01QK" at bounding box center [395, 214] width 327 height 29
paste input "REST-IFS01T"
type input "REST-IFS01T"
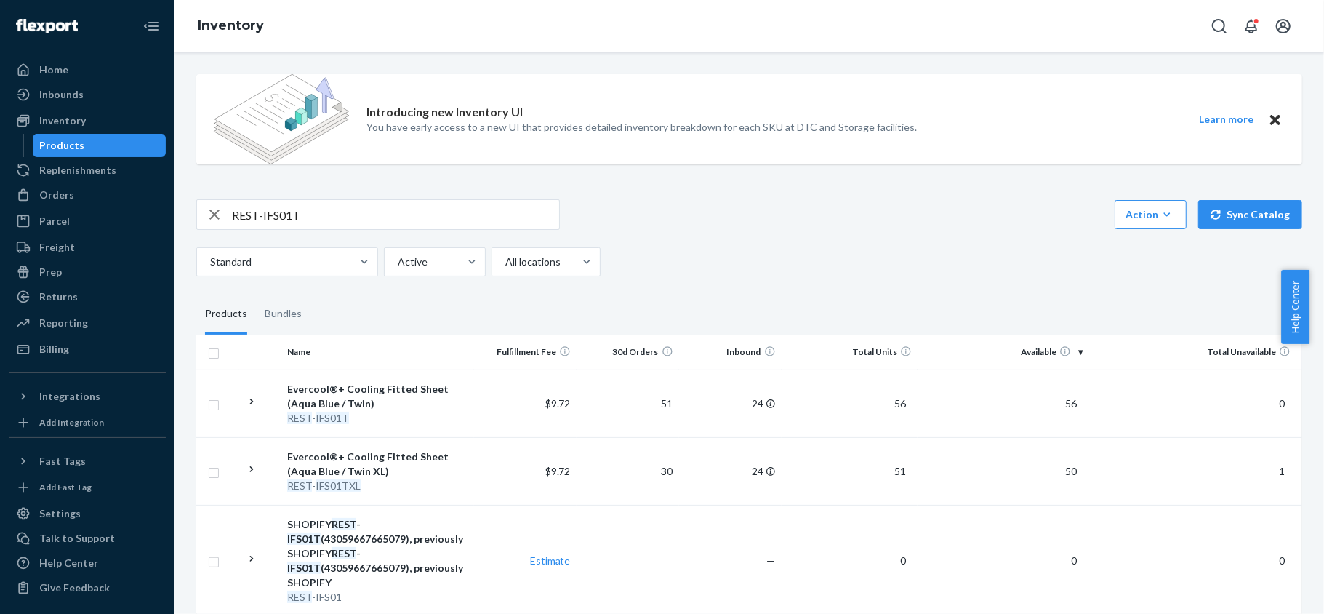
click at [329, 204] on input "REST-IFS01T" at bounding box center [395, 214] width 327 height 29
paste input "REST-IFS01TXL"
type input "REST-IFS01TXL"
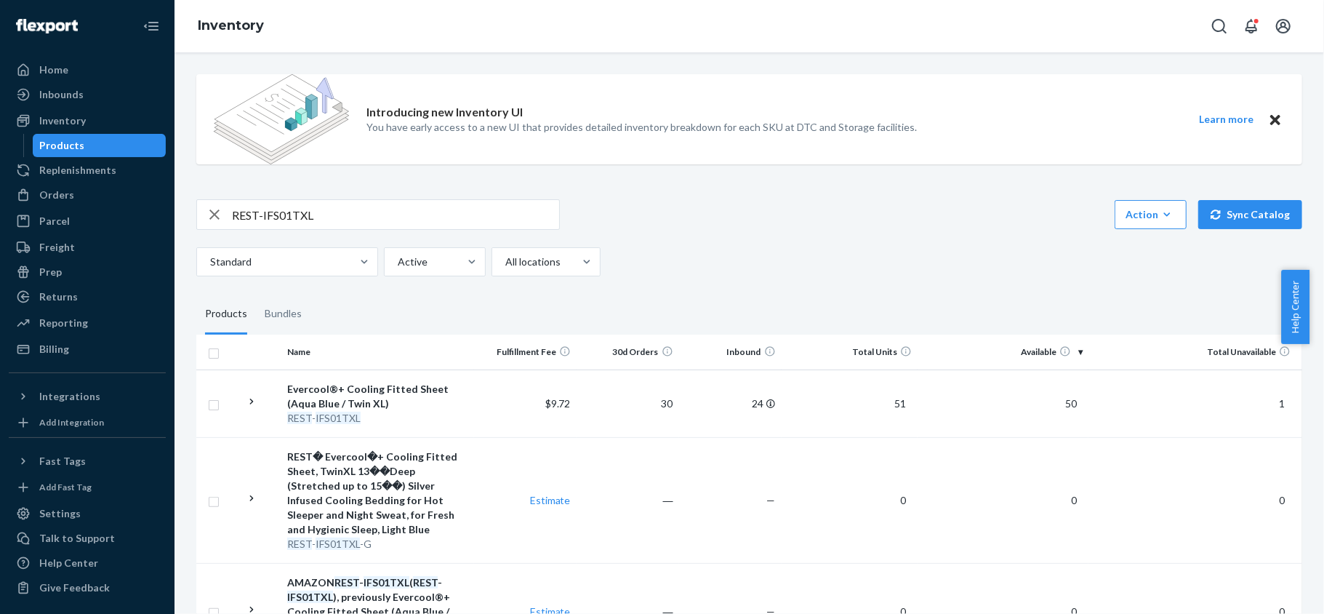
click at [347, 212] on input "REST-IFS01TXL" at bounding box center [395, 214] width 327 height 29
paste input "REST-IFS02CK"
type input "REST-IFS02CK"
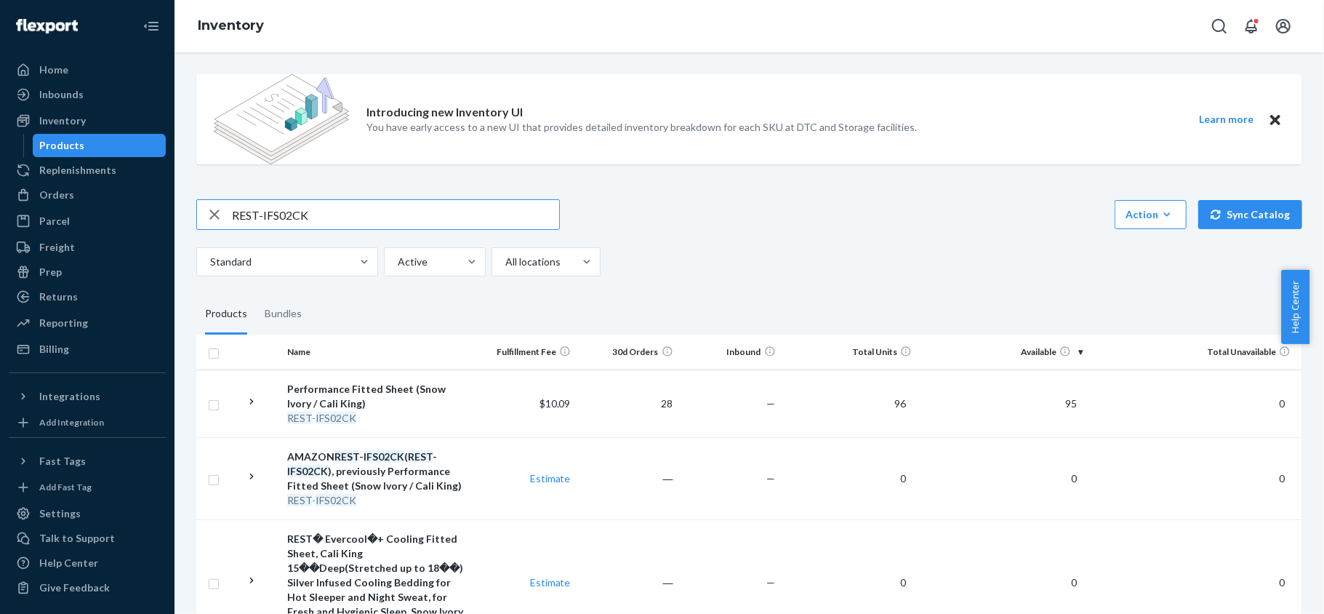
click at [377, 205] on input "REST-IFS02CK" at bounding box center [395, 214] width 327 height 29
click at [377, 207] on input "REST-IFS02CK" at bounding box center [395, 214] width 327 height 29
paste input "REST-IFS02FD"
type input "REST-IFS02FD"
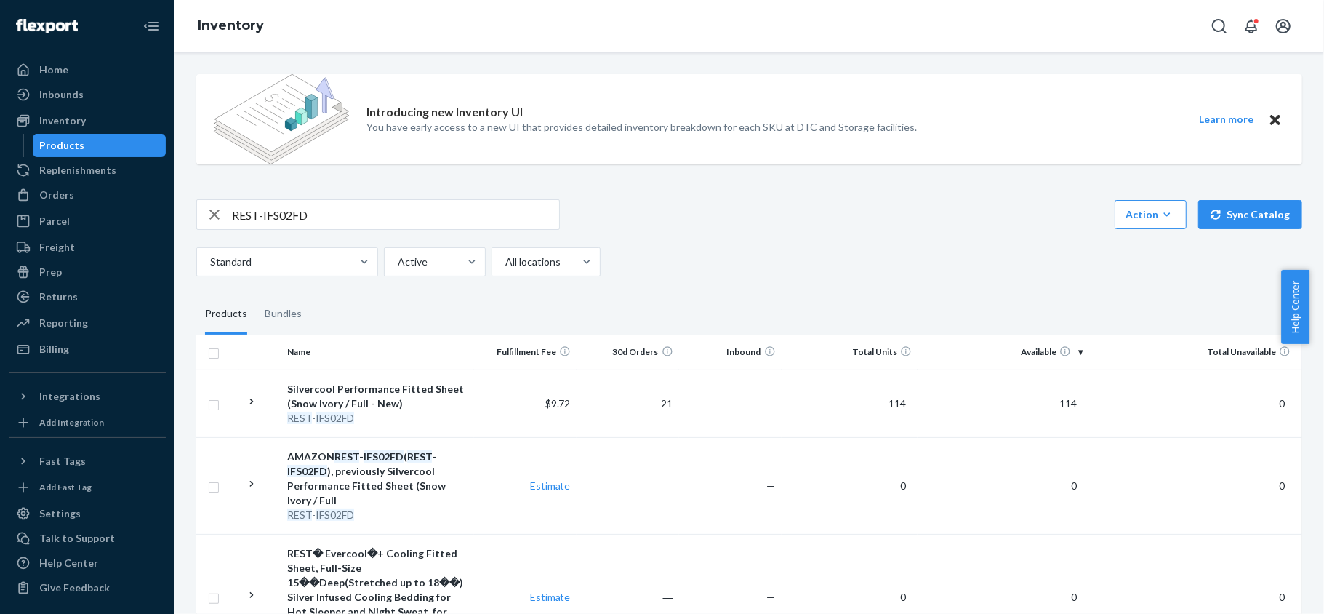
click at [351, 205] on input "REST-IFS02FD" at bounding box center [395, 214] width 327 height 29
paste input "REST-IFS02K"
type input "REST-IFS02K"
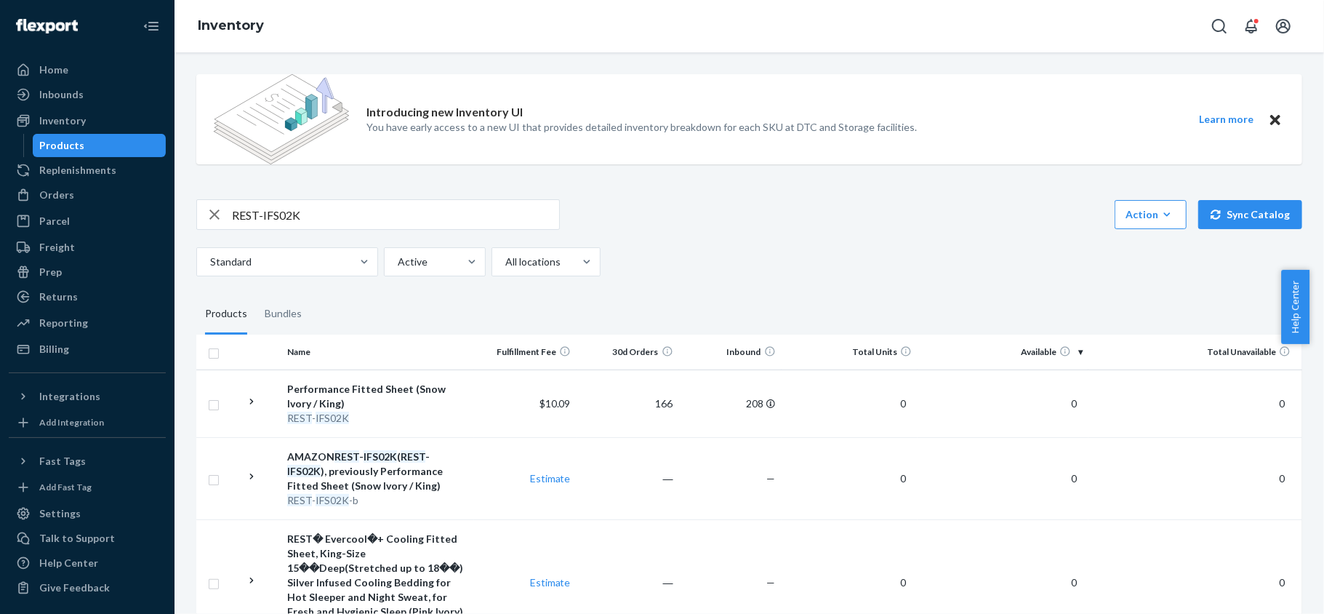
click at [327, 212] on input "REST-IFS02K" at bounding box center [395, 214] width 327 height 29
paste input "REST-IFS02QK"
type input "REST-IFS02QK"
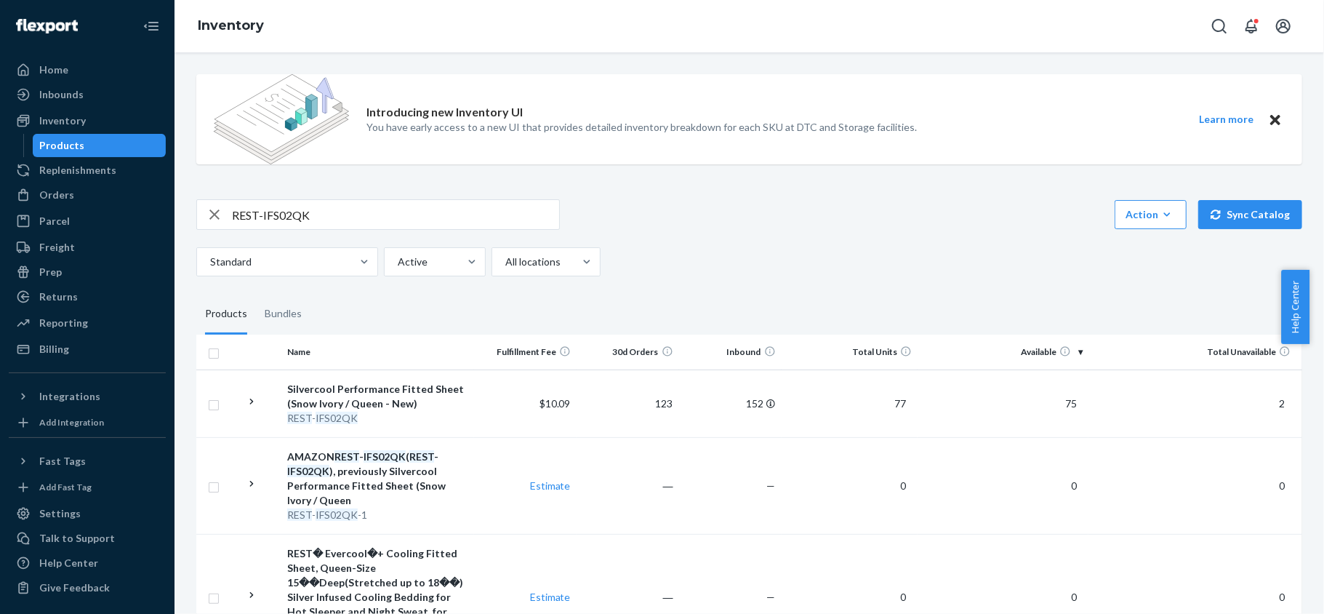
click at [396, 213] on input "REST-IFS02QK" at bounding box center [395, 214] width 327 height 29
paste input "REST-IFS02T"
type input "REST-IFS02T"
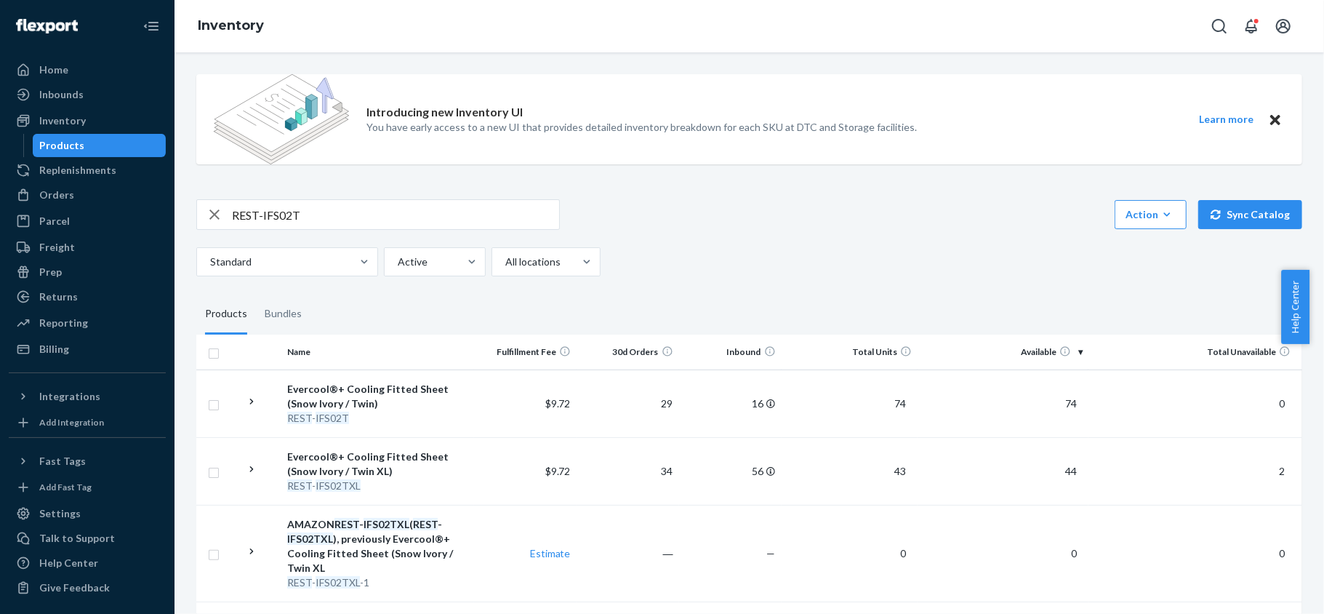
click at [327, 207] on input "REST-IFS02T" at bounding box center [395, 214] width 327 height 29
paste input "REST-IFS02TXL"
type input "REST-IFS02TXL"
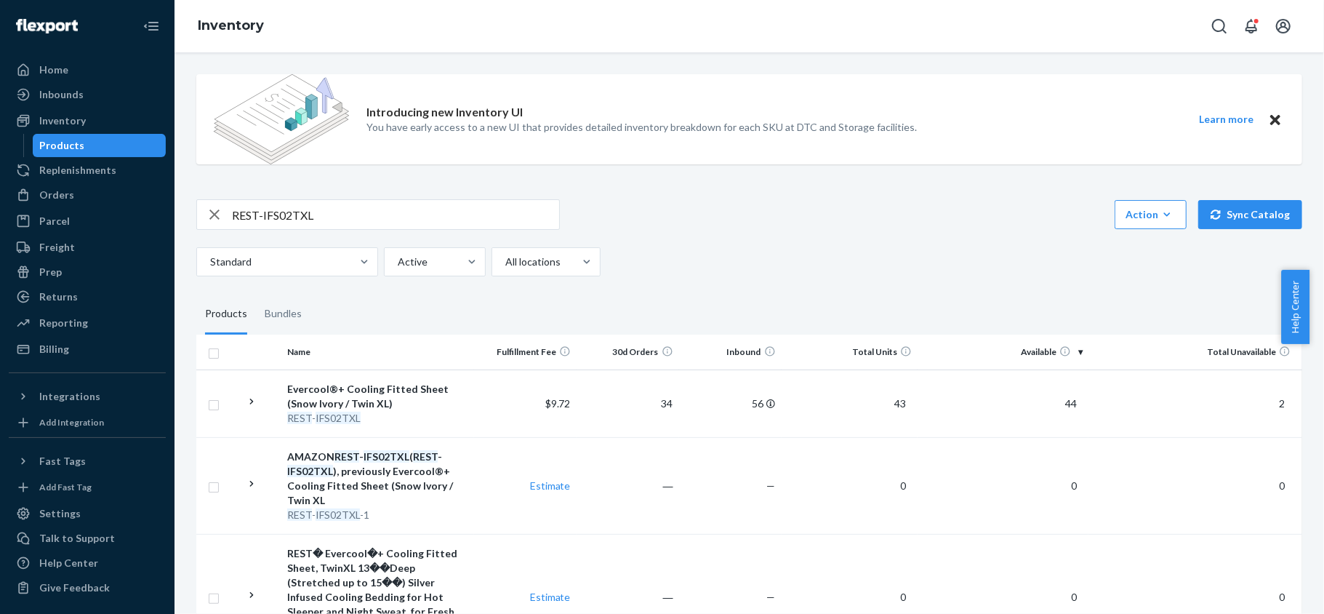
click at [345, 208] on input "REST-IFS02TXL" at bounding box center [395, 214] width 327 height 29
paste input "REST-IFS04CK"
type input "REST-IFS04CK"
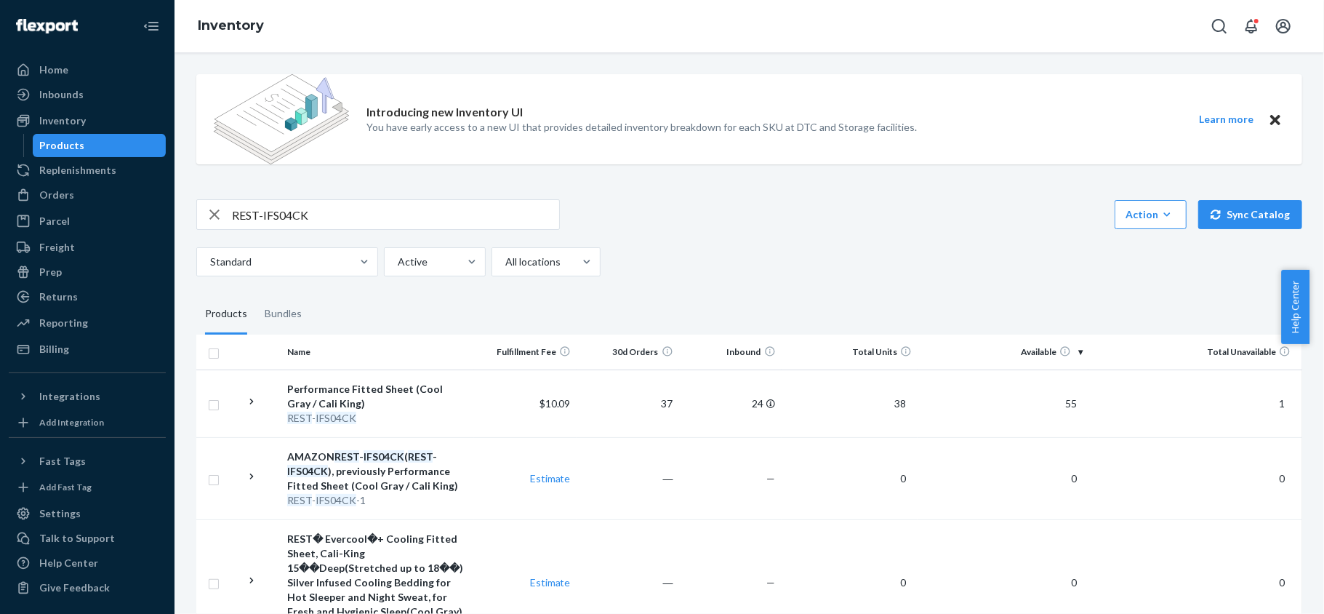
click at [365, 216] on input "REST-IFS04CK" at bounding box center [395, 214] width 327 height 29
paste input "REST-IFS04FD"
type input "REST-IFS04FD"
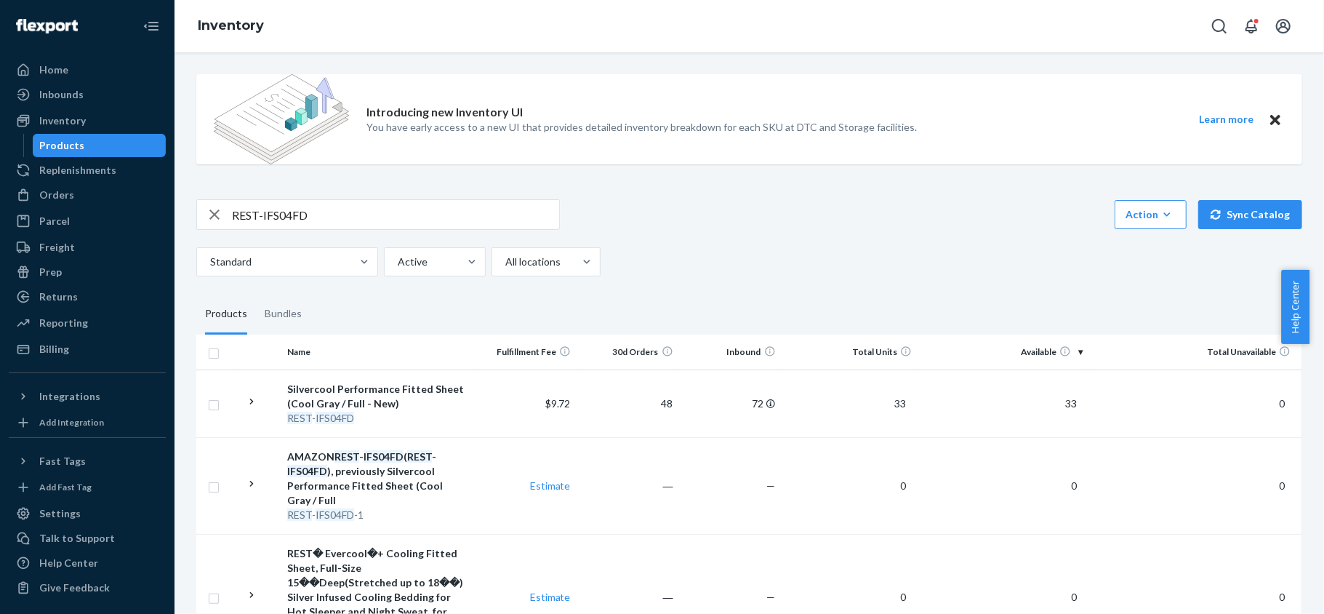
click at [432, 215] on input "REST-IFS04FD" at bounding box center [395, 214] width 327 height 29
paste input "REST-IFS04K"
type input "REST-IFS04K"
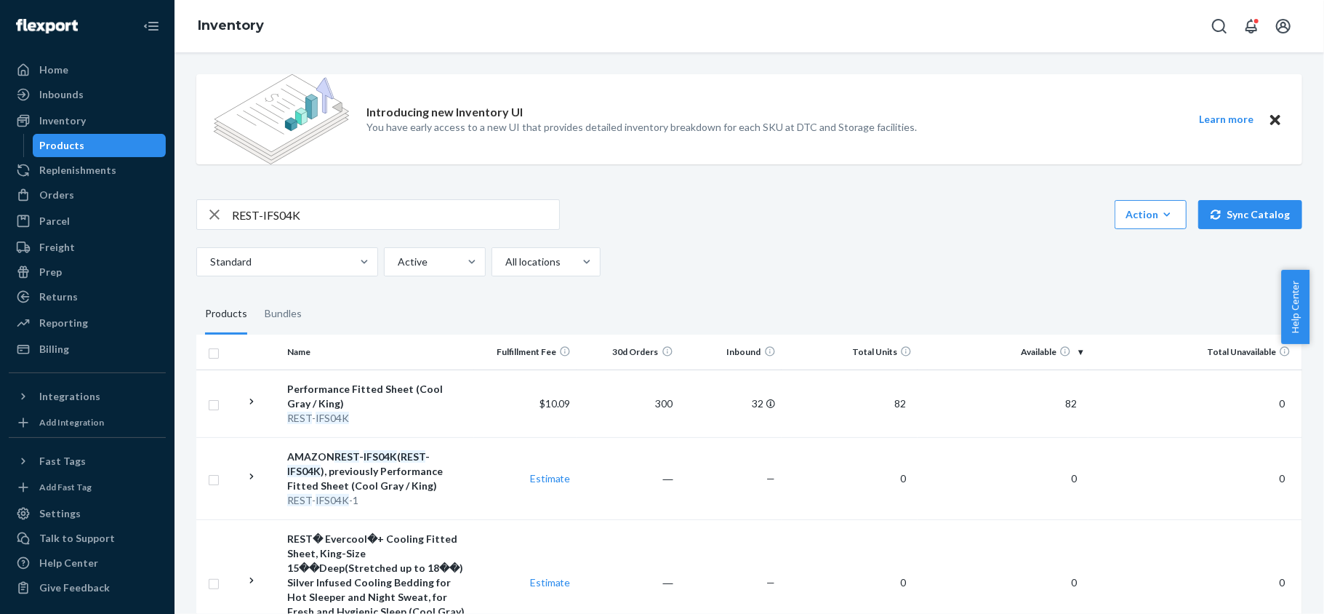
click at [353, 224] on input "REST-IFS04K" at bounding box center [395, 214] width 327 height 29
paste input "REST-IFS04QK"
type input "REST-IFS04QK"
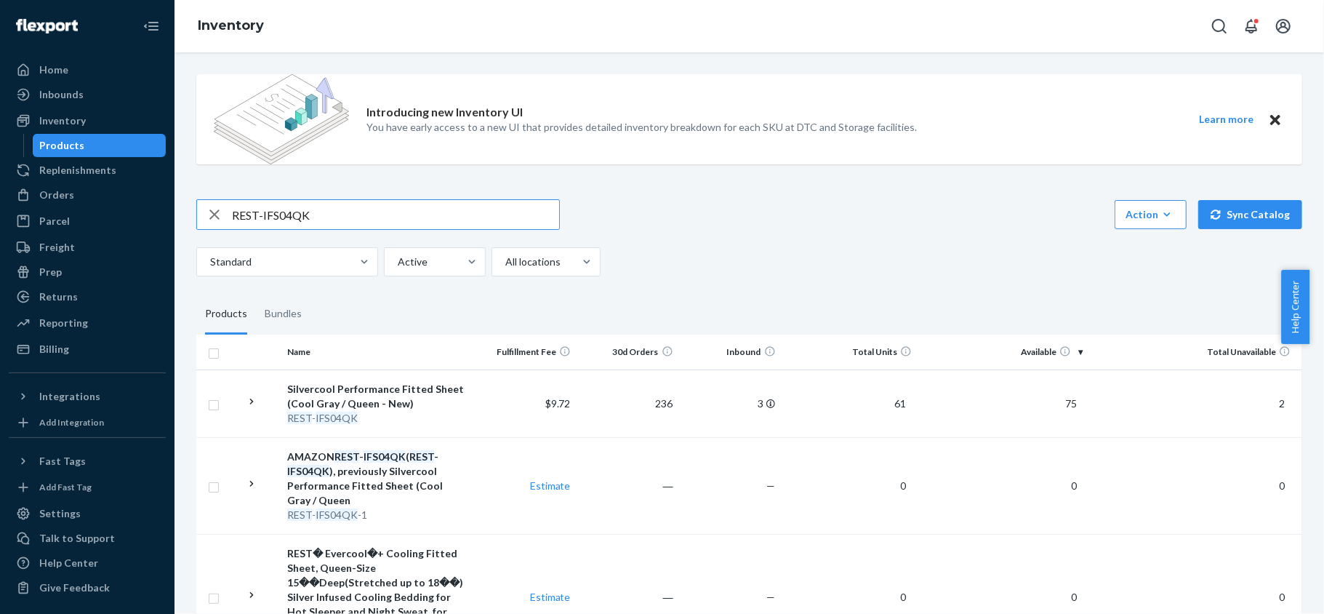
click at [314, 228] on input "REST-IFS04QK" at bounding box center [395, 214] width 327 height 29
click at [316, 225] on input "REST-IFS04QK" at bounding box center [395, 214] width 327 height 29
paste input "REST-IFS04T"
type input "REST-IFS04T"
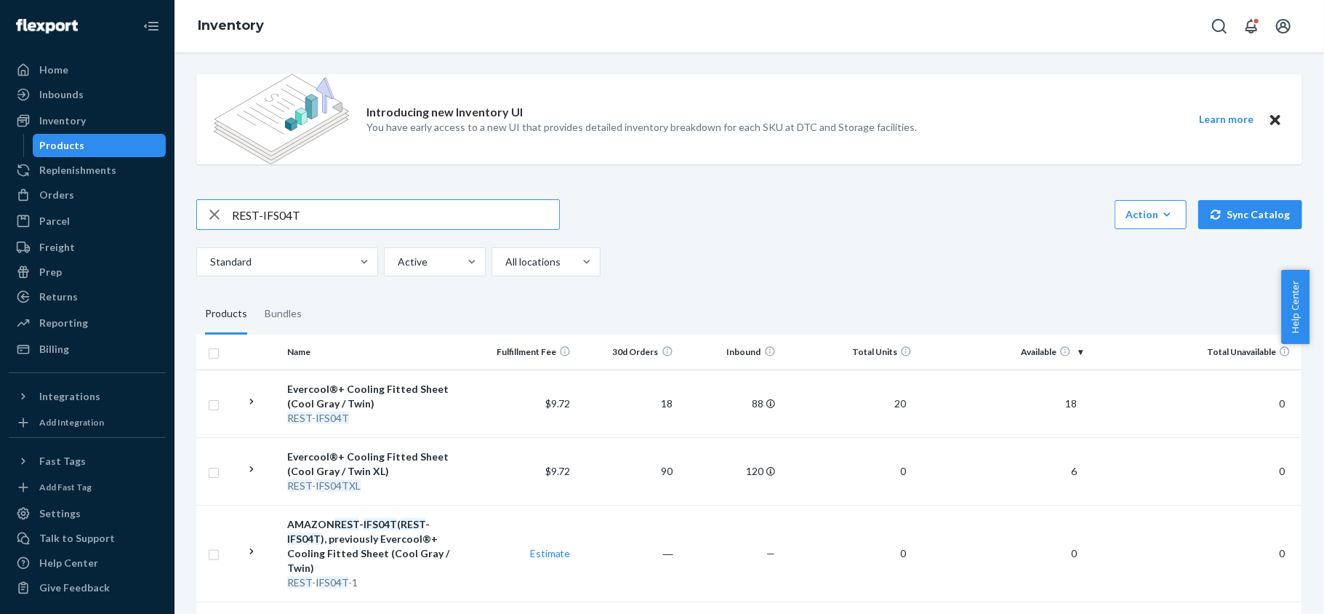
click at [345, 208] on input "REST-IFS04T" at bounding box center [395, 214] width 327 height 29
paste input "REST-IFS04TXL"
type input "REST-IFS04TXL"
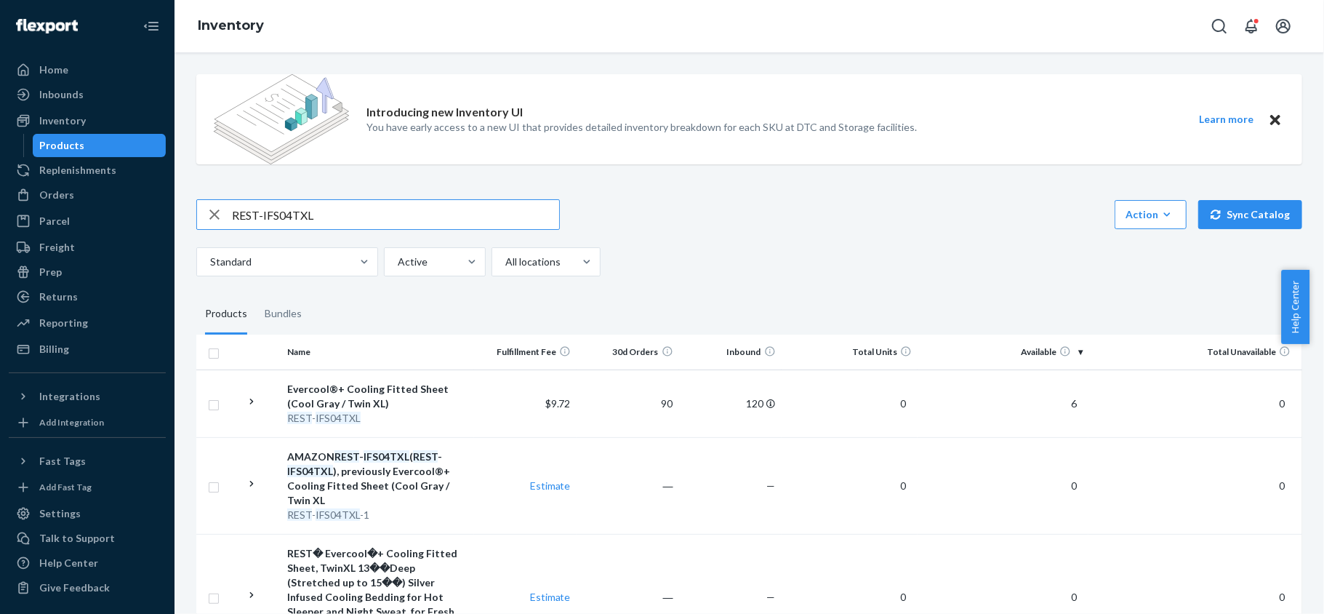
click at [359, 212] on input "REST-IFS04TXL" at bounding box center [395, 214] width 327 height 29
paste input "REST-IFS06CK"
click at [414, 207] on input "REST-IFS06CK" at bounding box center [395, 214] width 327 height 29
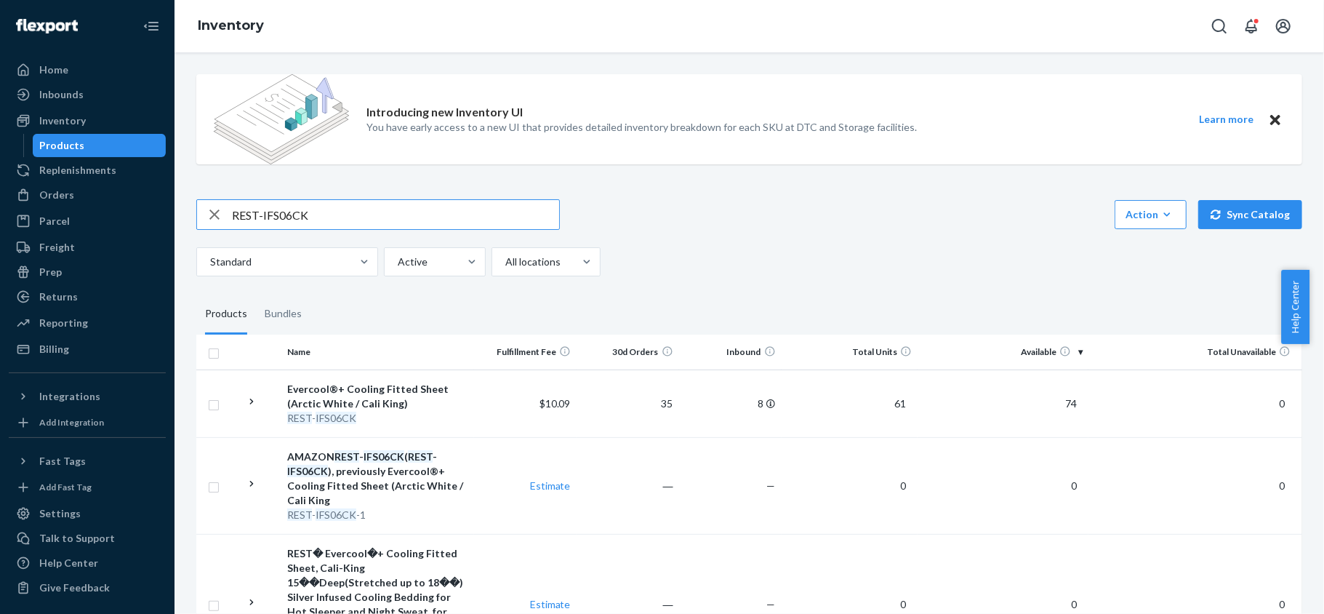
click at [414, 207] on input "REST-IFS06CK" at bounding box center [395, 214] width 327 height 29
paste input "FD"
type input "REST-IFS06FD"
click at [382, 225] on input "REST-IFS06FD" at bounding box center [395, 214] width 327 height 29
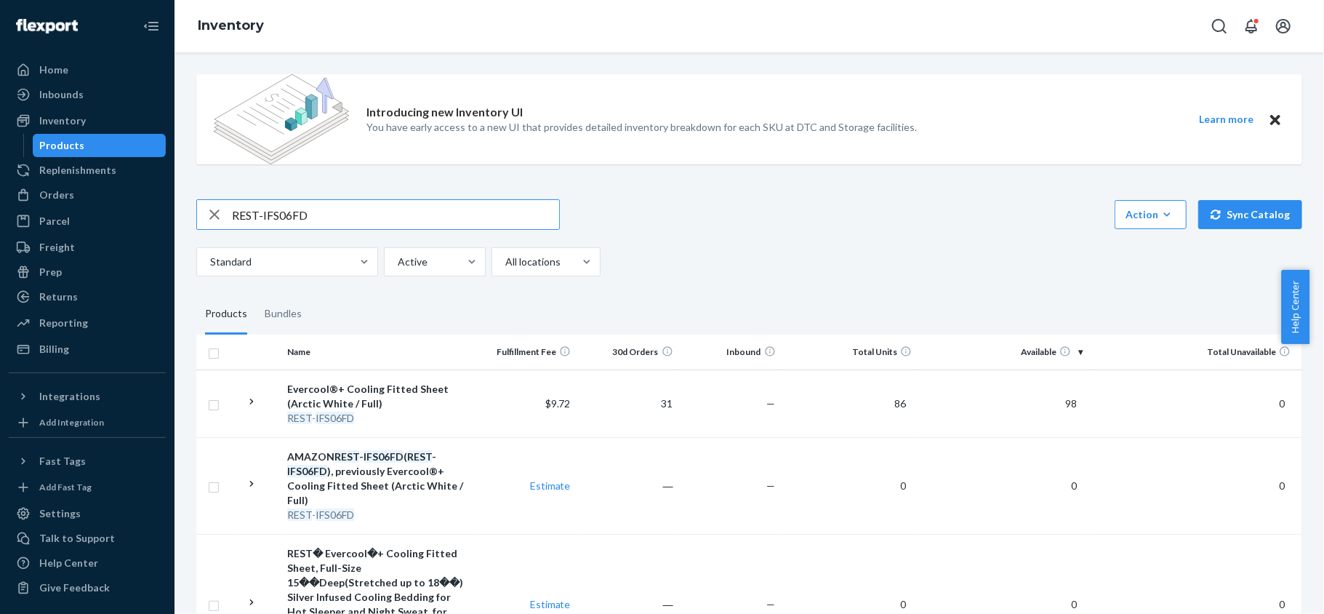
click at [382, 225] on input "REST-IFS06FD" at bounding box center [395, 214] width 327 height 29
paste input "REST-IFS06K"
type input "REST-IFS06K"
click at [359, 202] on input "REST-IFS06K" at bounding box center [395, 214] width 327 height 29
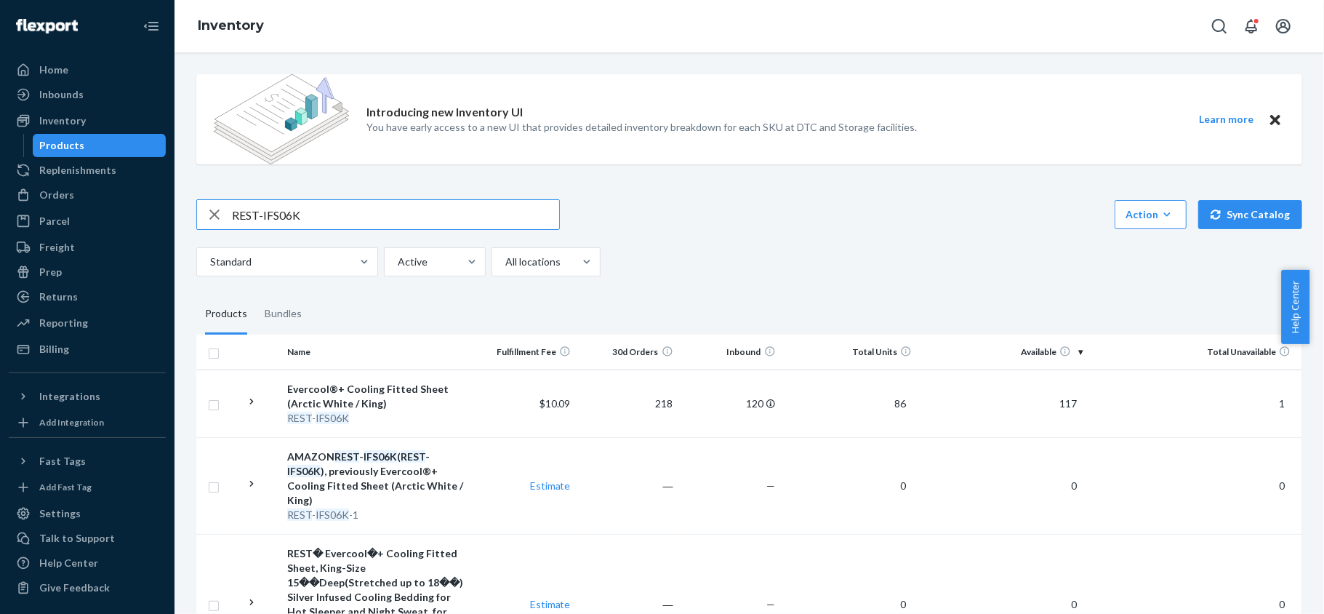
click at [359, 202] on input "REST-IFS06K" at bounding box center [395, 214] width 327 height 29
paste input "REST-IFS06QK"
type input "REST-IFS06QK"
click at [391, 215] on input "REST-IFS06QK" at bounding box center [395, 214] width 327 height 29
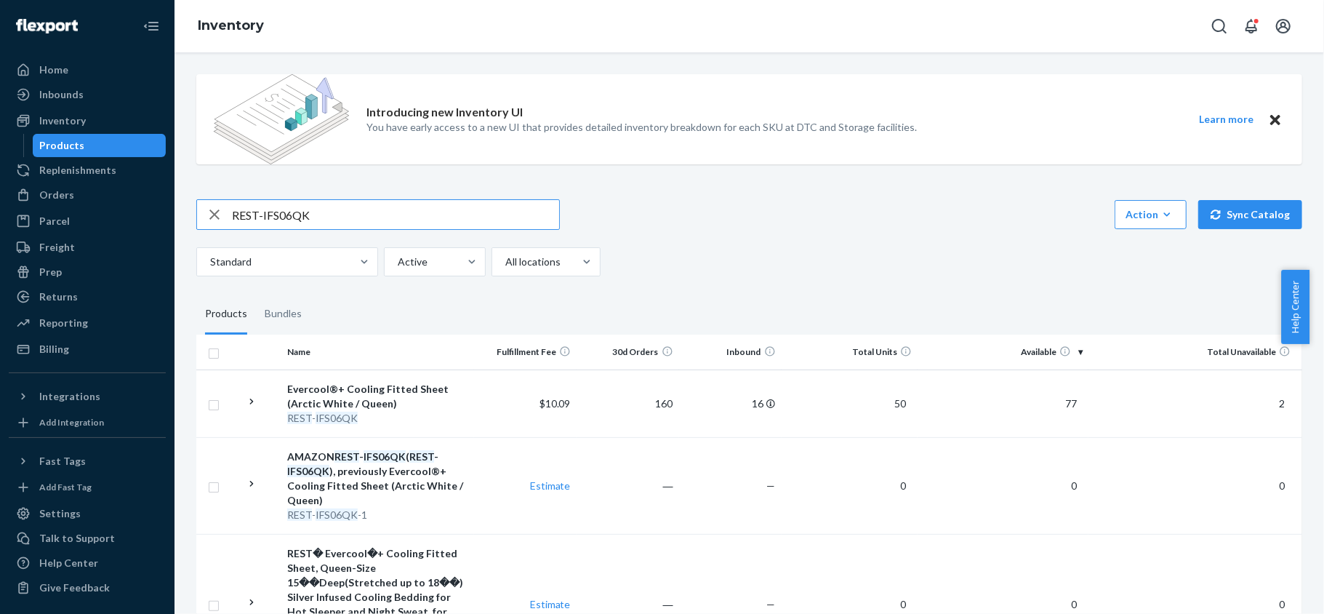
click at [391, 215] on input "REST-IFS06QK" at bounding box center [395, 214] width 327 height 29
paste input "REST-IFS06T"
type input "REST-IFS06T"
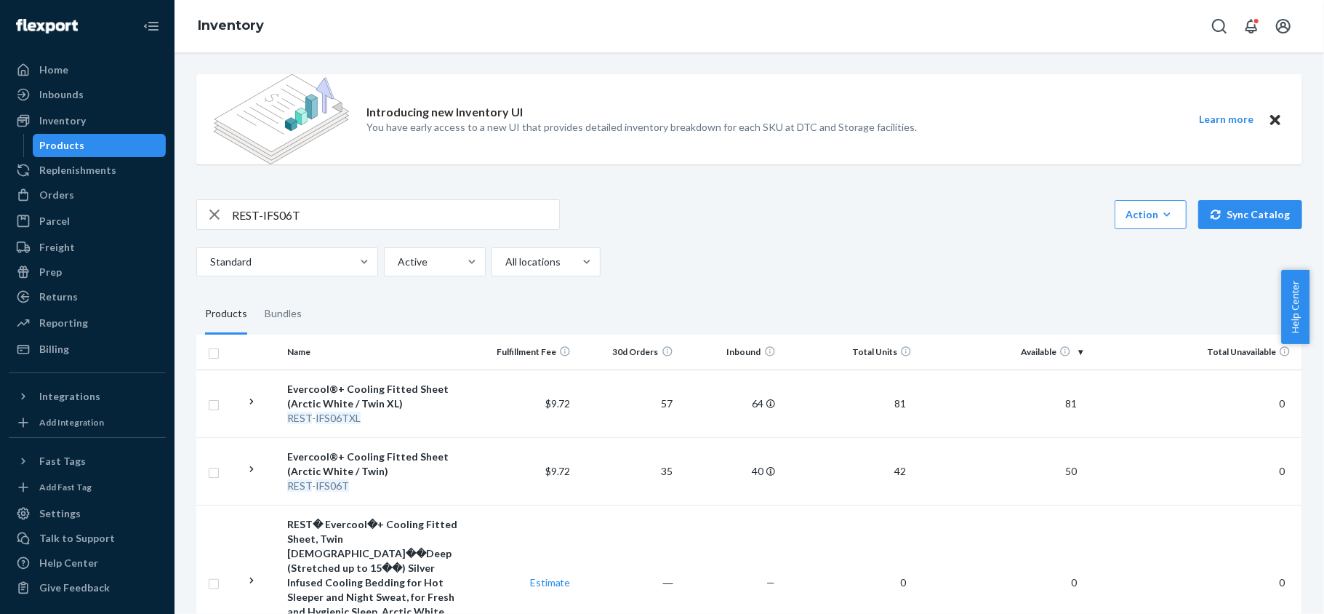
click at [350, 212] on input "REST-IFS06T" at bounding box center [395, 214] width 327 height 29
paste input "REST-IFS06TXL"
type input "REST-IFS06TXL"
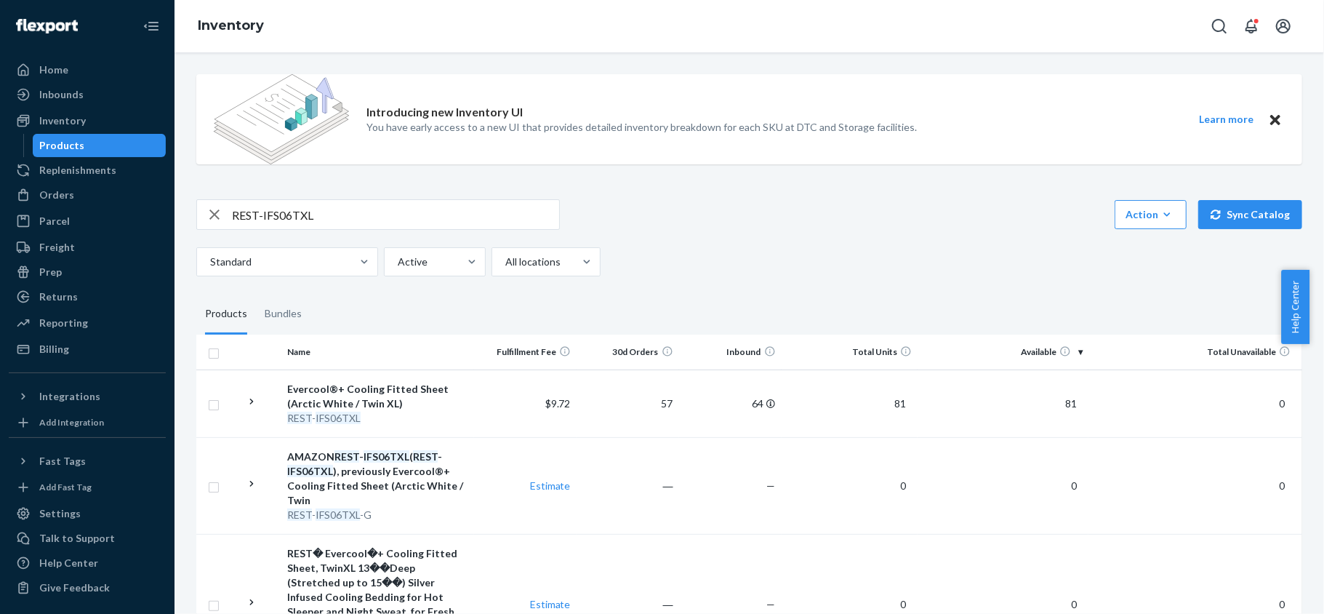
click at [425, 202] on input "REST-IFS06TXL" at bounding box center [395, 214] width 327 height 29
paste input "REST-IFS07CK"
type input "REST-IFS07CK"
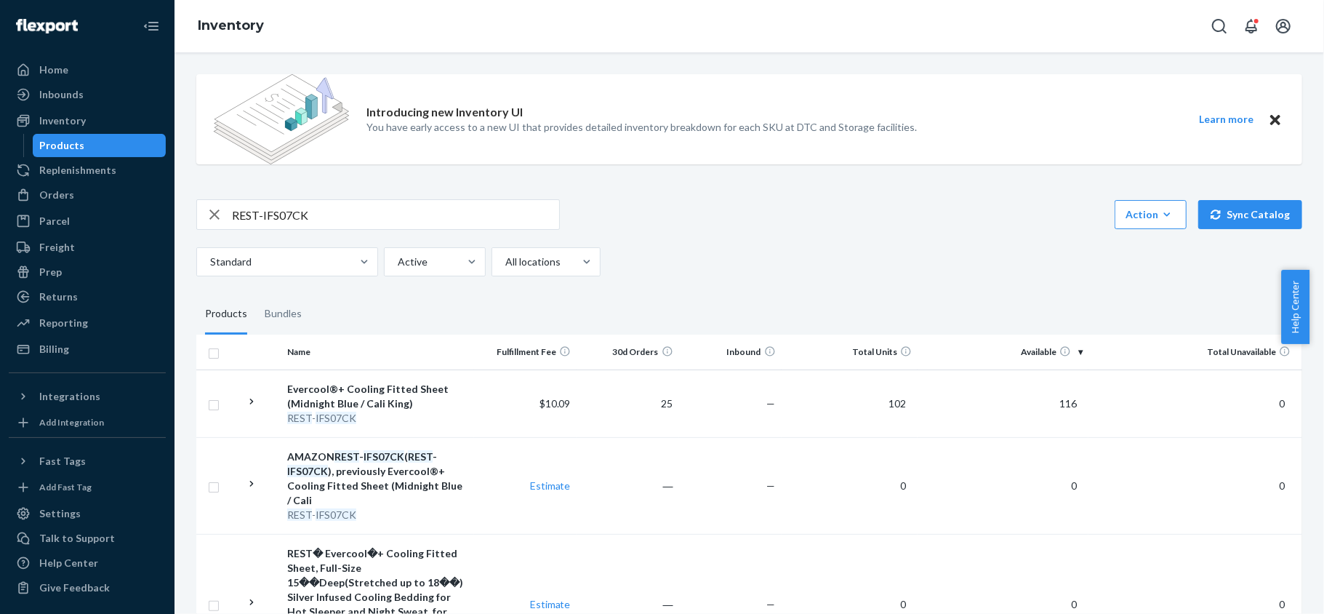
click at [314, 220] on input "REST-IFS07CK" at bounding box center [395, 214] width 327 height 29
click at [319, 214] on input "REST-IFS07CK" at bounding box center [395, 214] width 327 height 29
paste input "REST-IFS07FD"
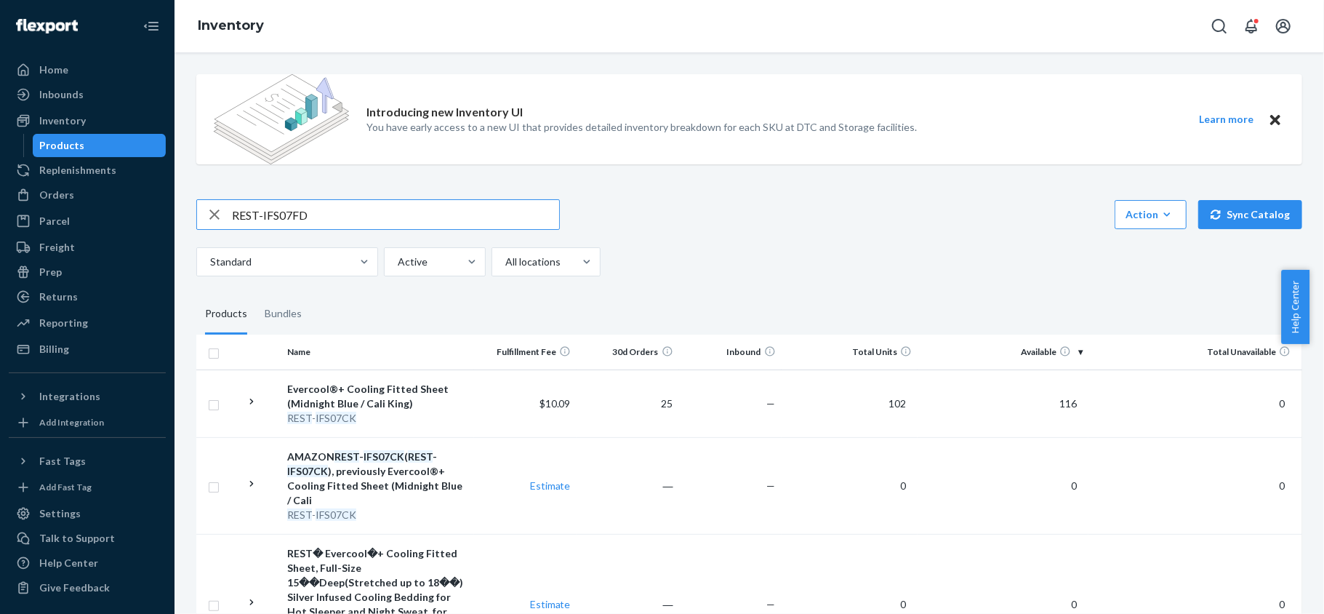
type input "REST-IFS07FD"
click at [372, 219] on input "REST-IFS07FD" at bounding box center [395, 214] width 327 height 29
paste input "REST-IFS07K"
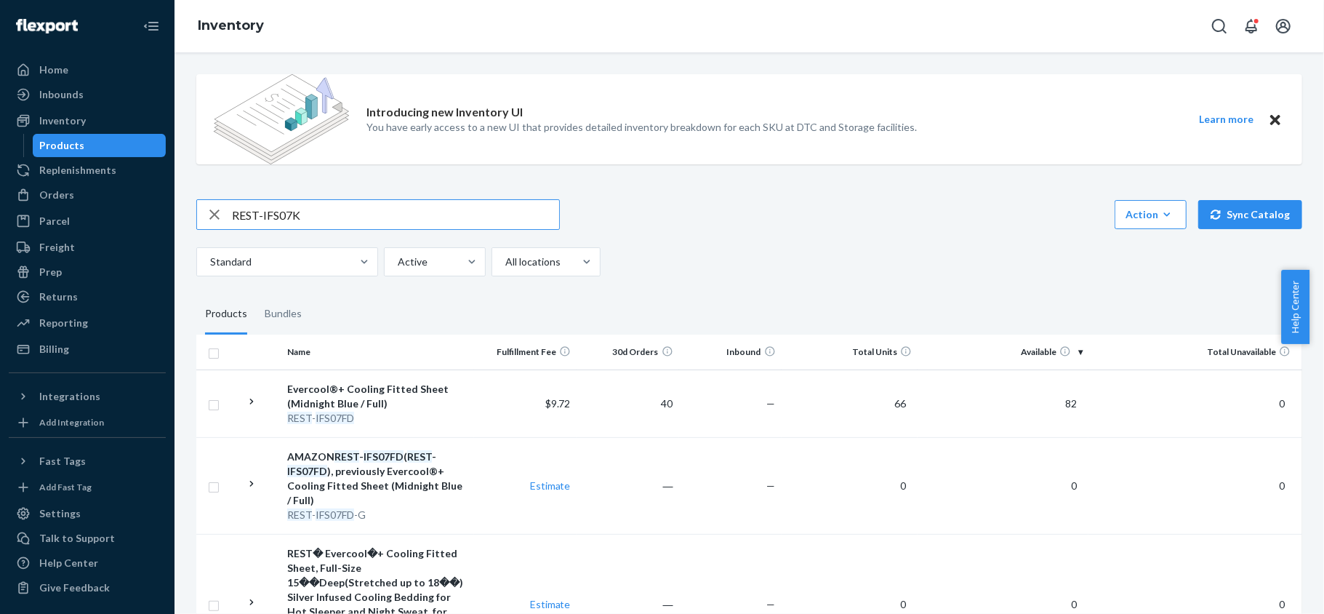
type input "REST-IFS07K"
click at [372, 219] on input "REST-IFS07K" at bounding box center [395, 214] width 327 height 29
paste input "REST-IFS07QK"
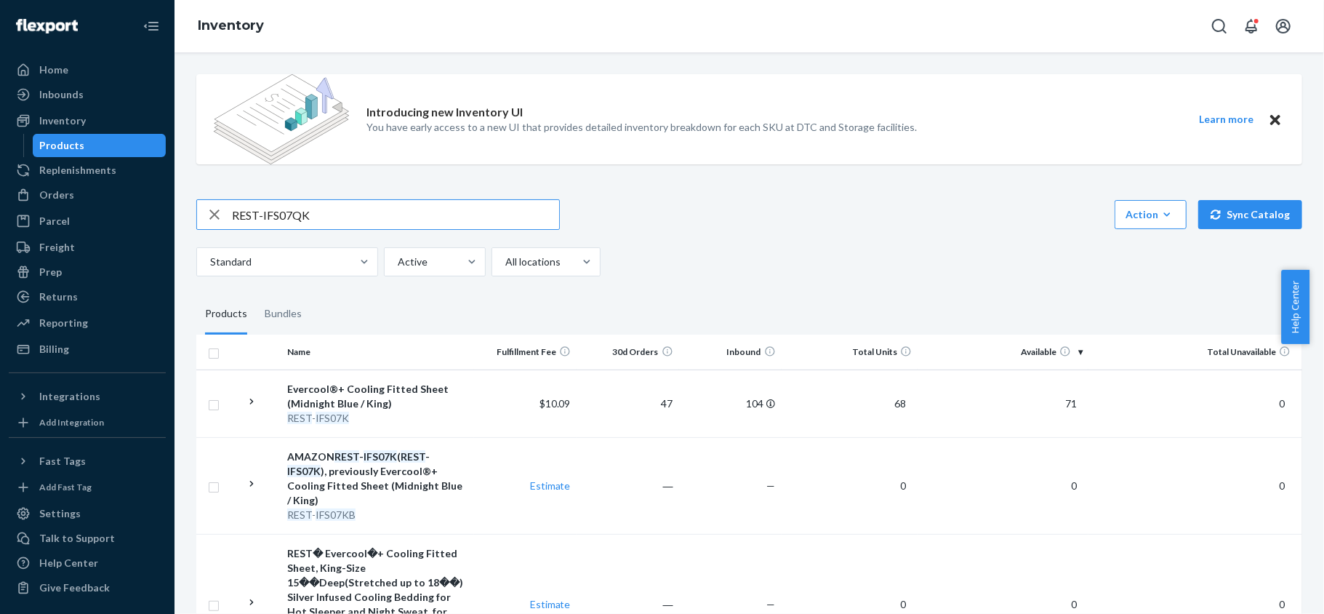
type input "REST-IFS07QK"
click at [419, 211] on input "REST-IFS07QK" at bounding box center [395, 214] width 327 height 29
click at [420, 211] on input "REST-IFS07QK" at bounding box center [395, 214] width 327 height 29
paste input "REST-IFS07T"
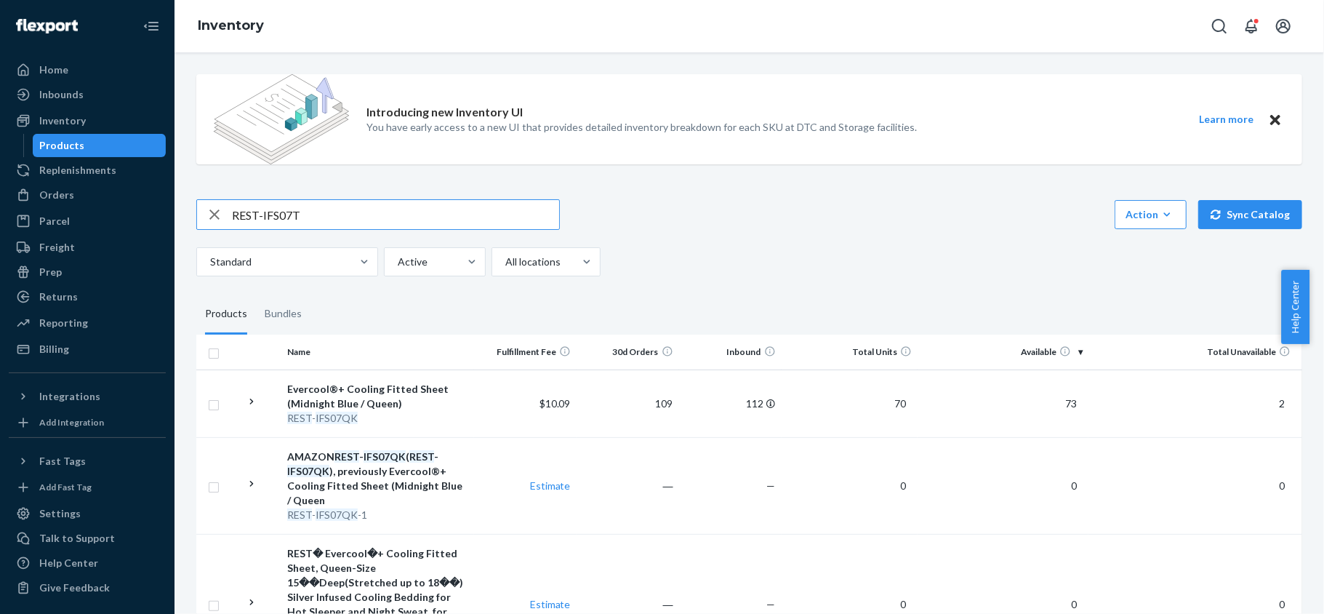
type input "REST-IFS07T"
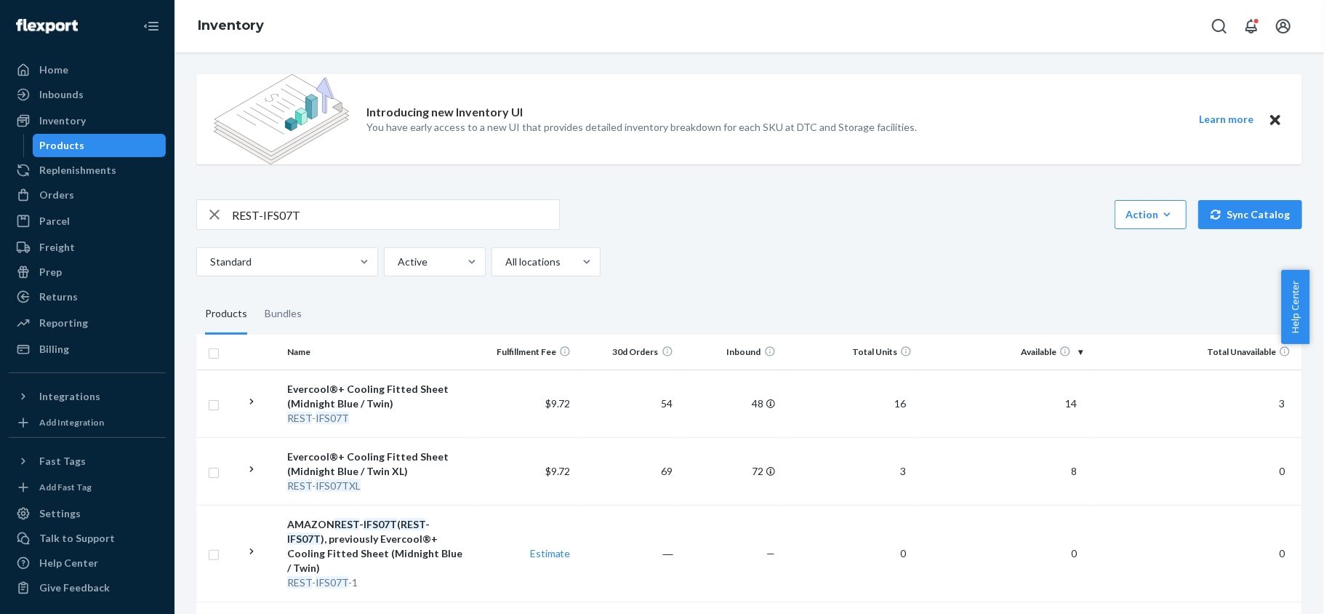
click at [353, 230] on div "REST-IFS07T" at bounding box center [378, 214] width 364 height 31
click at [353, 231] on div "REST-IFS07T Action Create product Create bundle Bulk create products Bulk updat…" at bounding box center [749, 237] width 1106 height 77
click at [361, 216] on input "REST-IFS07T" at bounding box center [395, 214] width 327 height 29
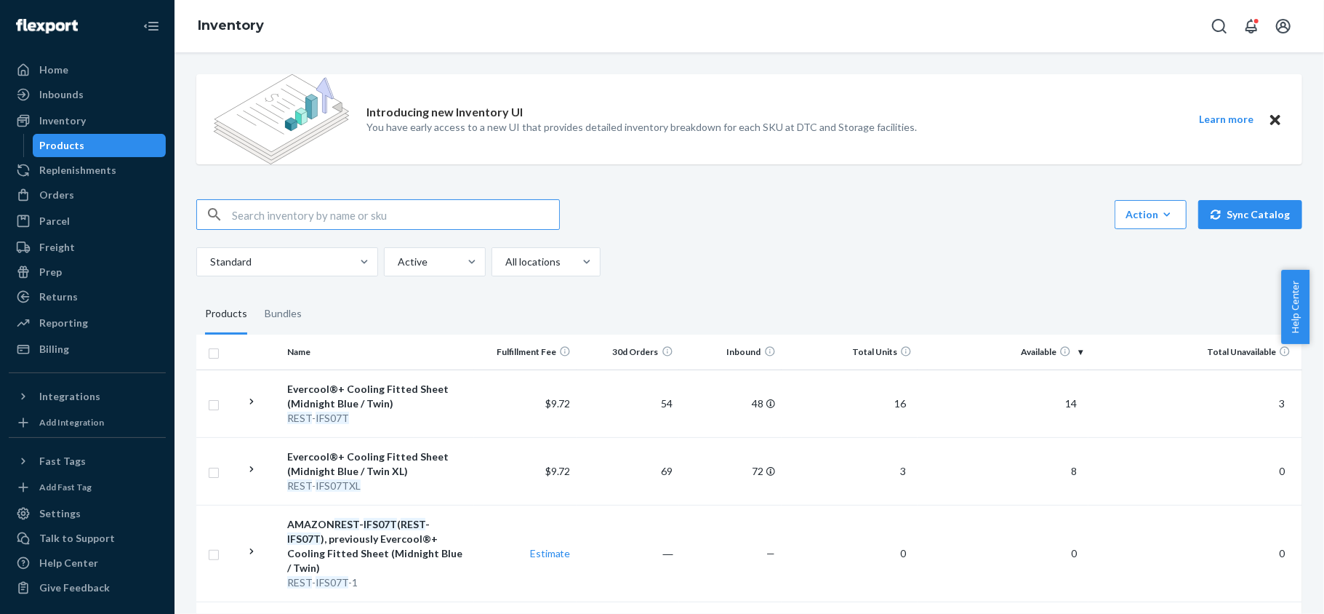
paste input "REST-IFS07TXL"
type input "REST-IFS07TXL"
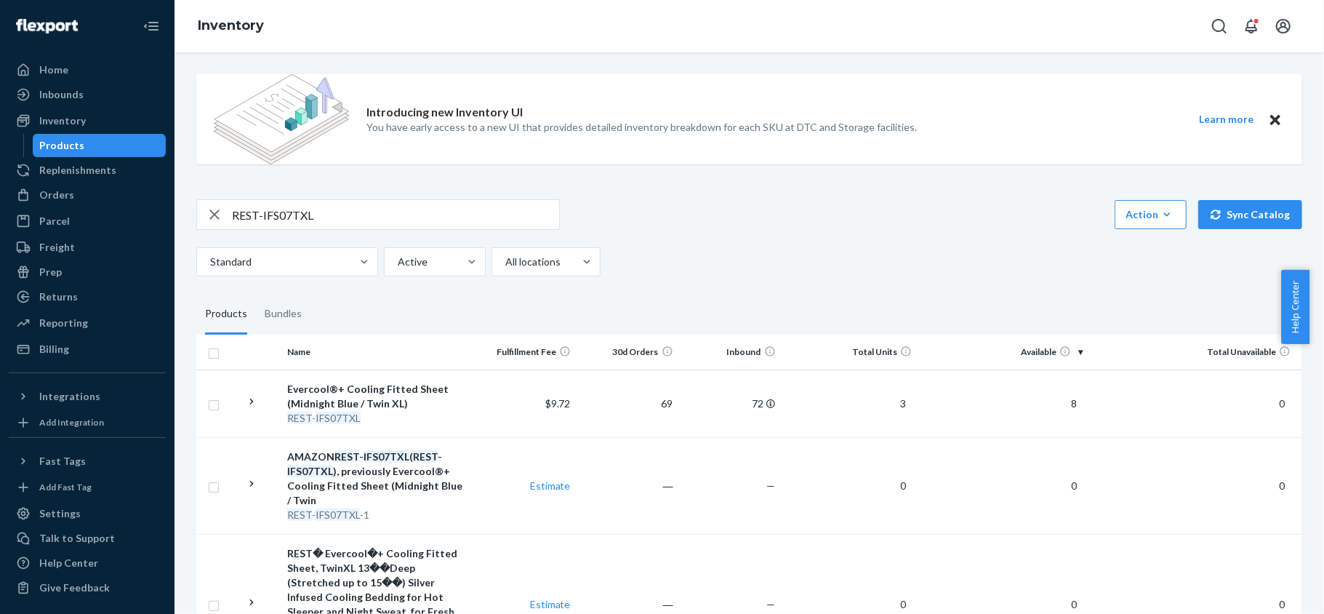
click at [413, 222] on input "REST-IFS07TXL" at bounding box center [395, 214] width 327 height 29
paste input "REST-IFS08CK"
type input "REST-IFS08CK"
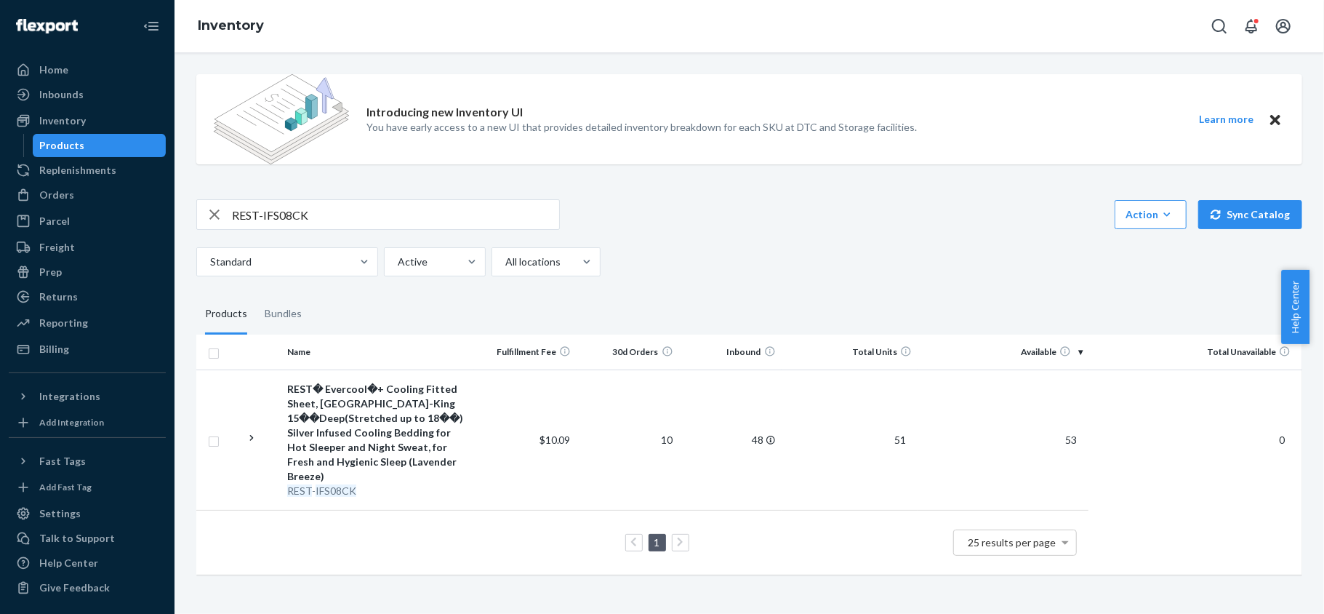
click at [464, 201] on input "REST-IFS08CK" at bounding box center [395, 214] width 327 height 29
paste input "REST-IFS08FD"
click at [353, 200] on input "REST-IFS08FD" at bounding box center [395, 214] width 327 height 29
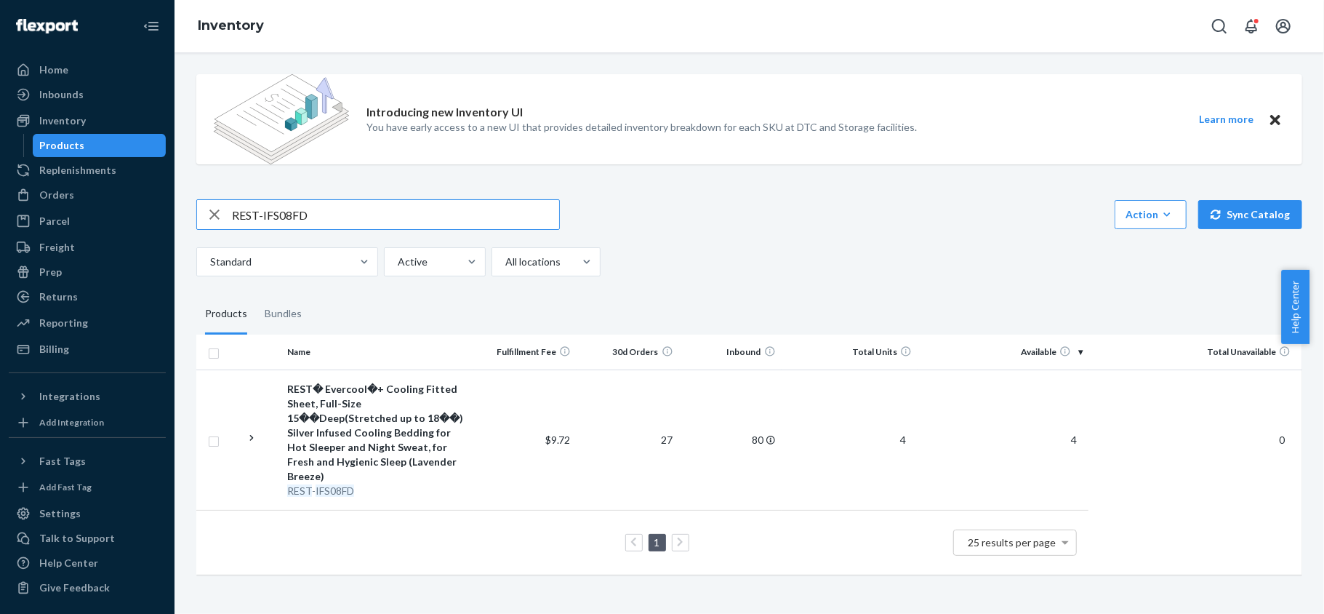
click at [353, 200] on input "REST-IFS08FD" at bounding box center [395, 214] width 327 height 29
paste input "K"
type input "REST-IFS08K"
click at [332, 223] on input "REST-IFS08K" at bounding box center [395, 214] width 327 height 29
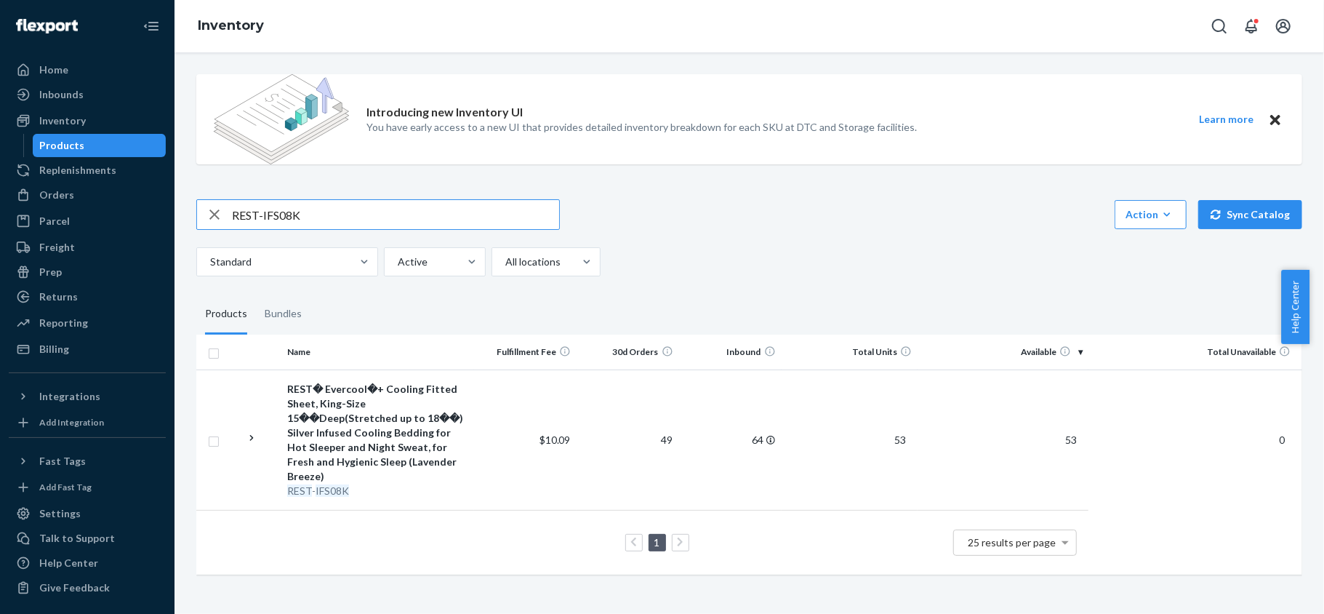
click at [332, 223] on input "REST-IFS08K" at bounding box center [395, 214] width 327 height 29
paste input "REST-IFS08QK"
type input "REST-IFS08QK"
click at [399, 217] on input "REST-IFS08QK" at bounding box center [395, 214] width 327 height 29
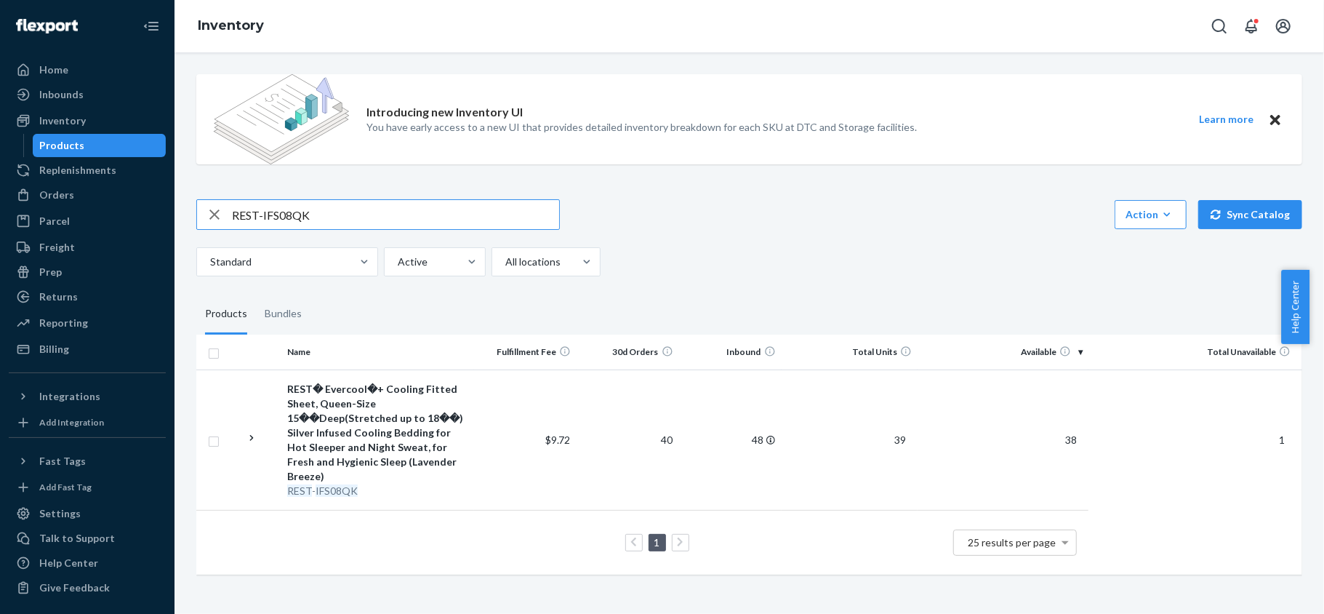
click at [399, 217] on input "REST-IFS08QK" at bounding box center [395, 214] width 327 height 29
paste input "REST-IFS08T"
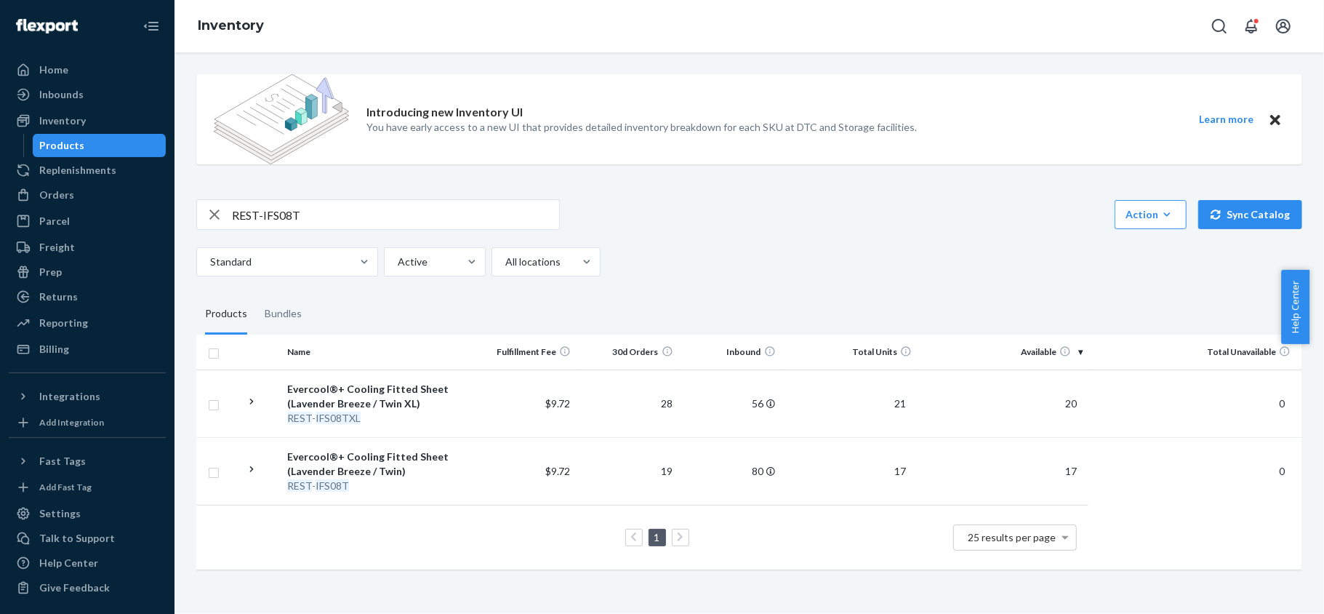
click at [432, 225] on input "REST-IFS08T" at bounding box center [395, 214] width 327 height 29
paste input "XL"
type input "REST-IFS08TXL"
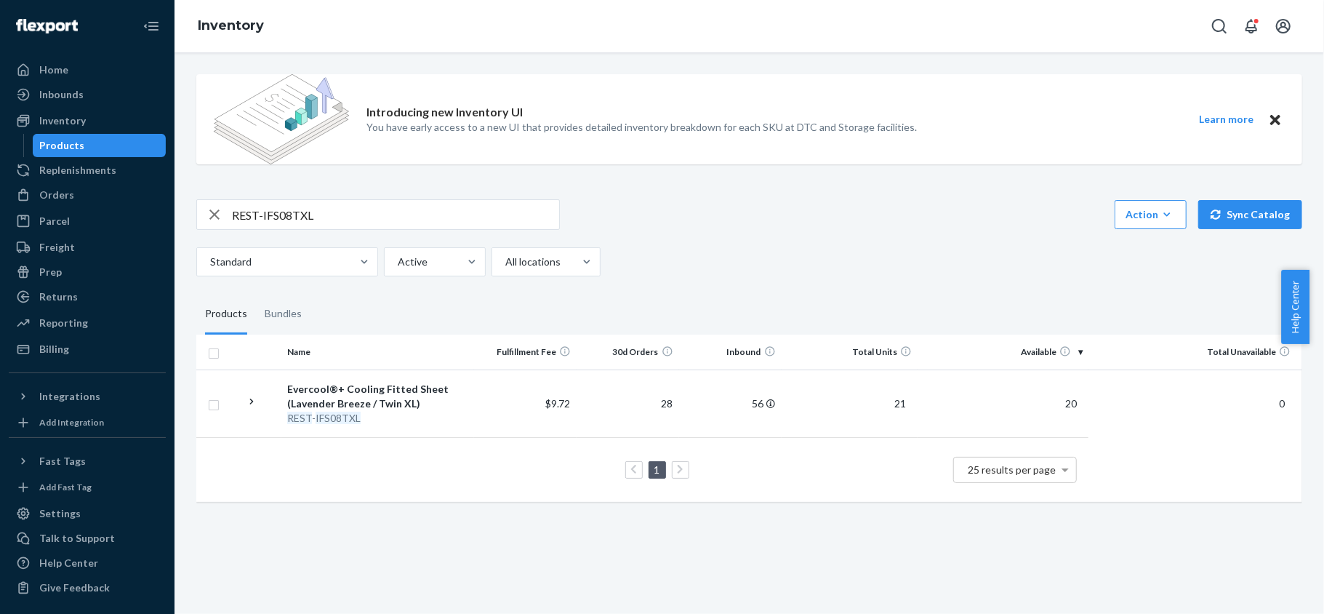
click at [408, 201] on input "REST-IFS08TXL" at bounding box center [395, 214] width 327 height 29
paste input "REST-ITS01CKK"
type input "REST-ITS01CKK"
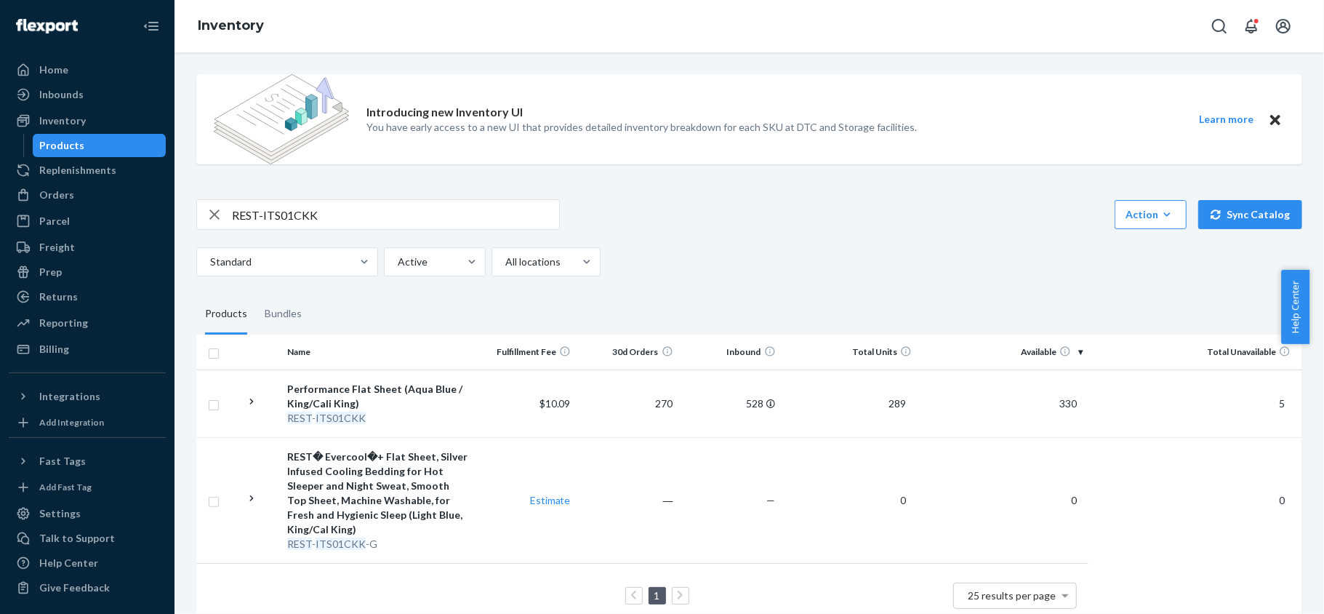
click at [403, 207] on input "REST-ITS01CKK" at bounding box center [395, 214] width 327 height 29
paste input "REST-ITS01FQD"
type input "REST-ITS01FQD"
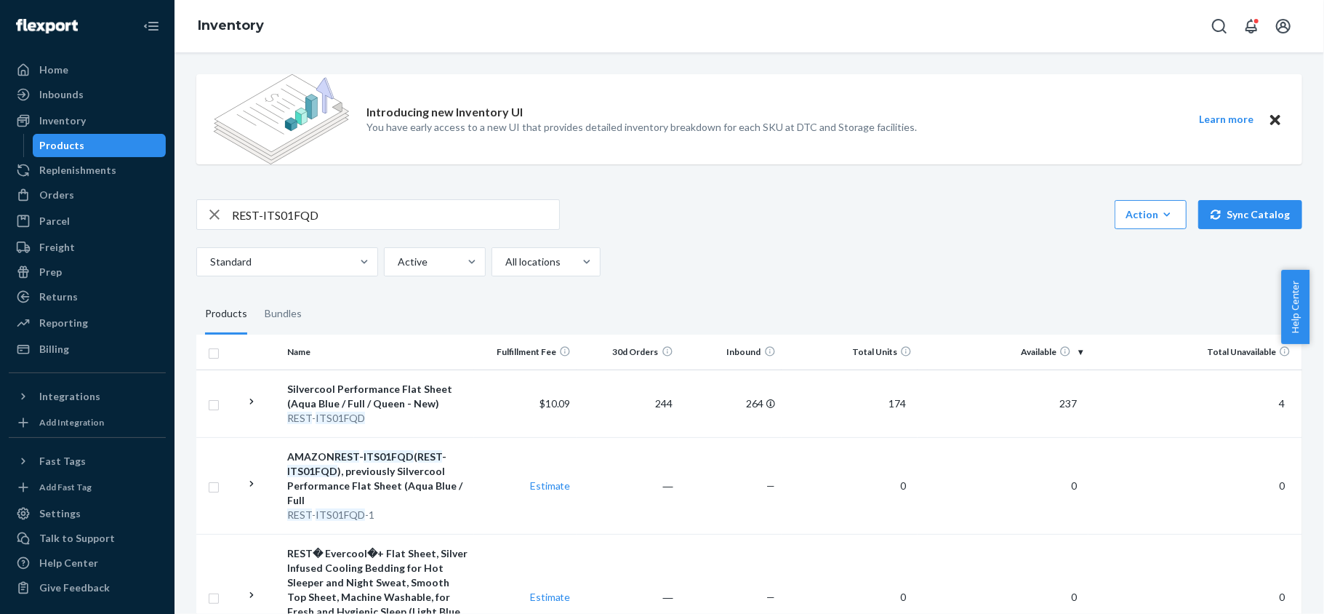
click at [355, 204] on input "REST-ITS01FQD" at bounding box center [395, 214] width 327 height 29
paste input "REST-ITS02CKK"
type input "REST-ITS02CKK"
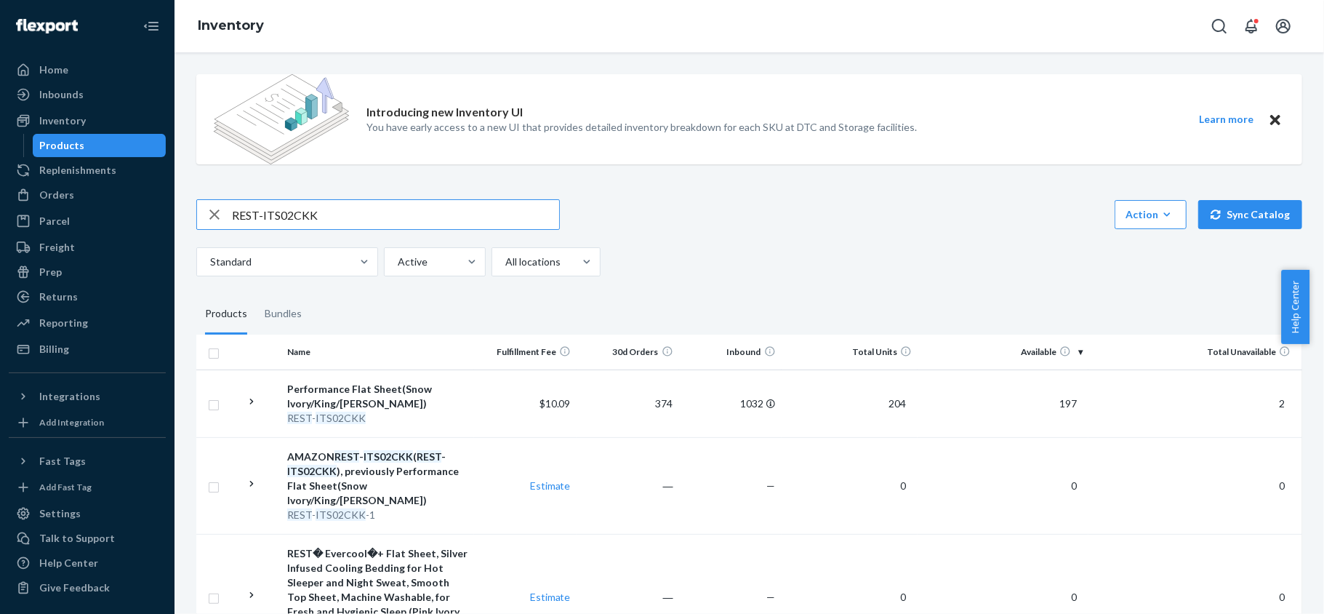
click at [358, 214] on input "REST-ITS02CKK" at bounding box center [395, 214] width 327 height 29
paste input "REST-ITS02FQD"
type input "REST-ITS02FQD"
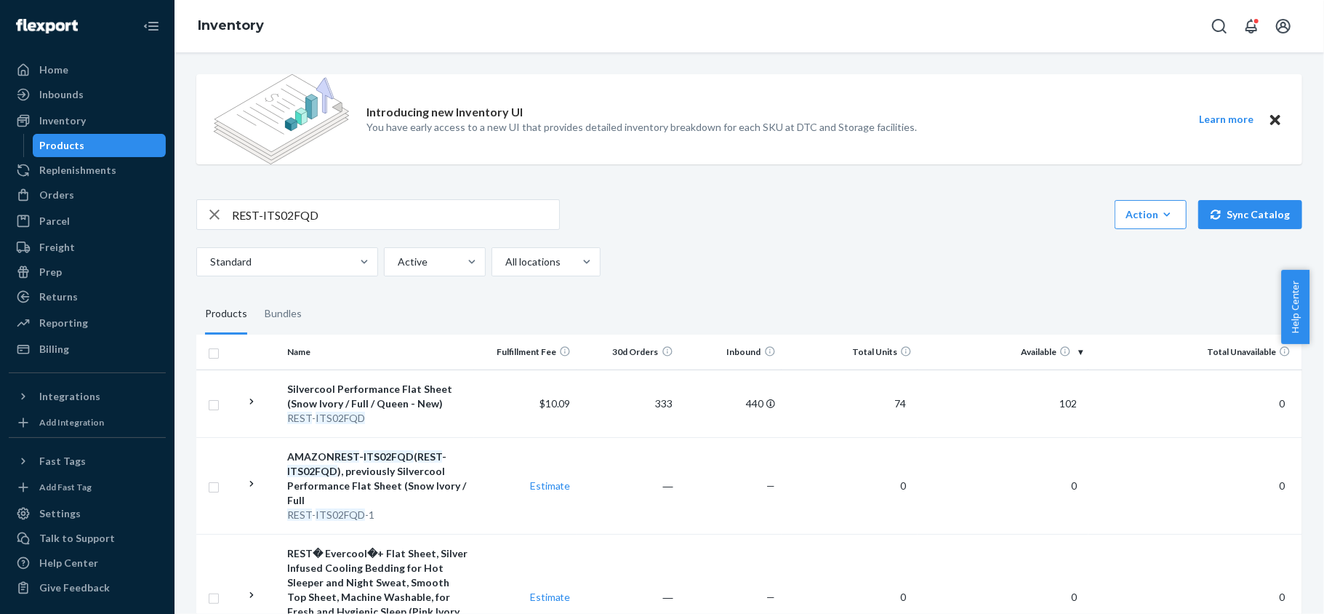
click at [343, 228] on input "REST-ITS02FQD" at bounding box center [395, 214] width 327 height 29
paste input "REST-ITS04CKK"
type input "REST-ITS04CKK"
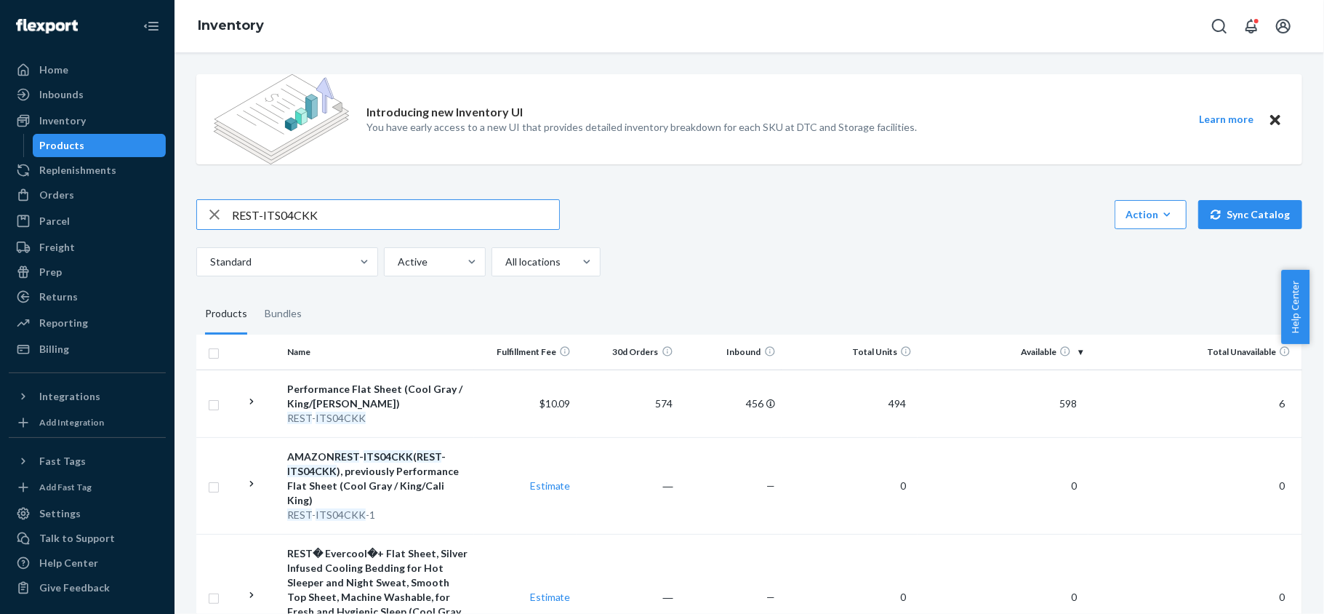
click at [326, 219] on input "REST-ITS04CKK" at bounding box center [395, 214] width 327 height 29
paste input "REST-ITS04FQD"
type input "REST-ITS04FQD"
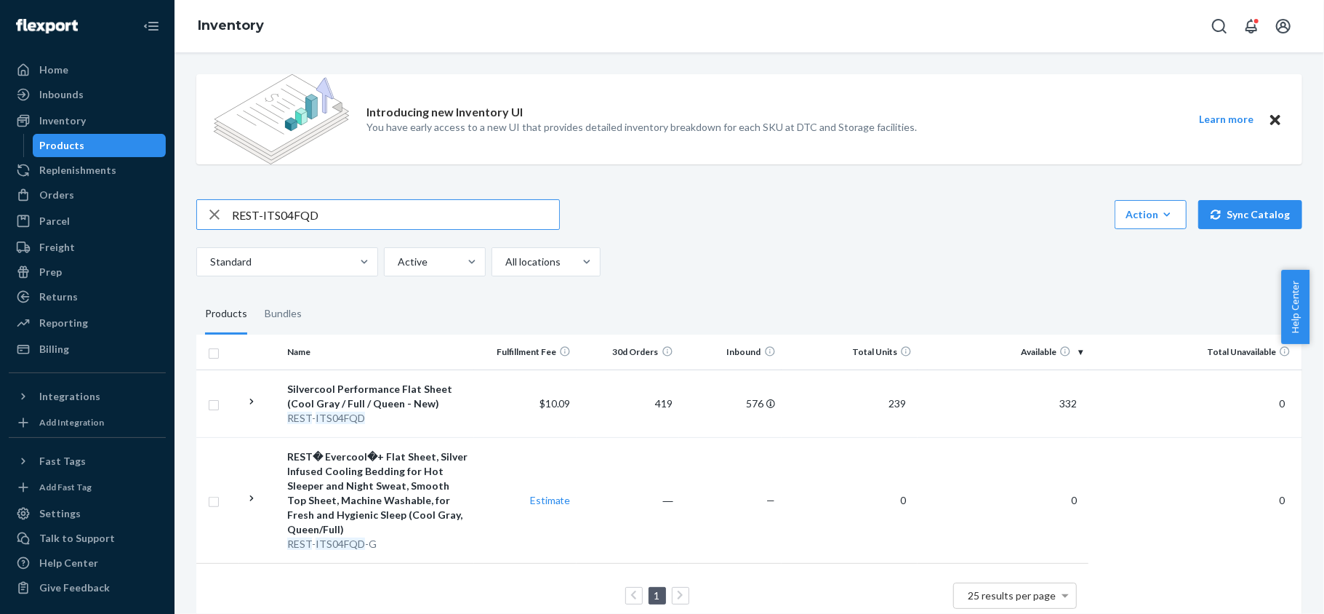
click at [390, 228] on input "REST-ITS04FQD" at bounding box center [395, 214] width 327 height 29
paste input "REST-ITS06CKK"
type input "REST-ITS06CKK"
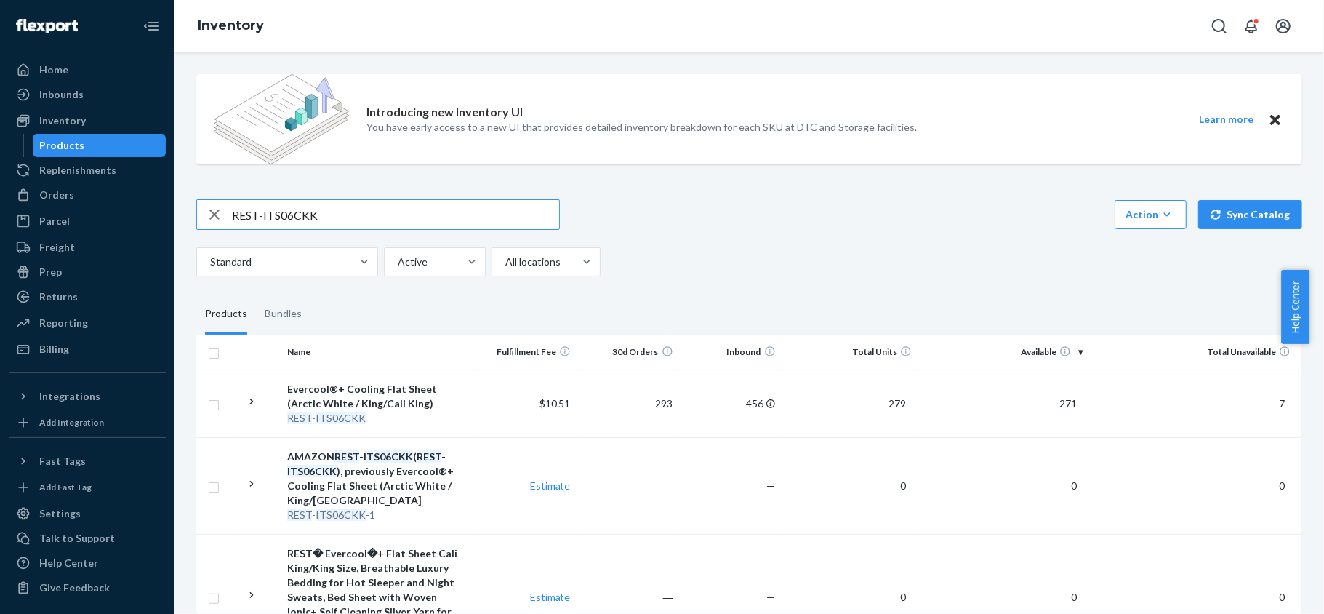
click at [345, 216] on input "REST-ITS06CKK" at bounding box center [395, 214] width 327 height 29
paste input "REST-ITS06FQD"
type input "REST-ITS06FQD"
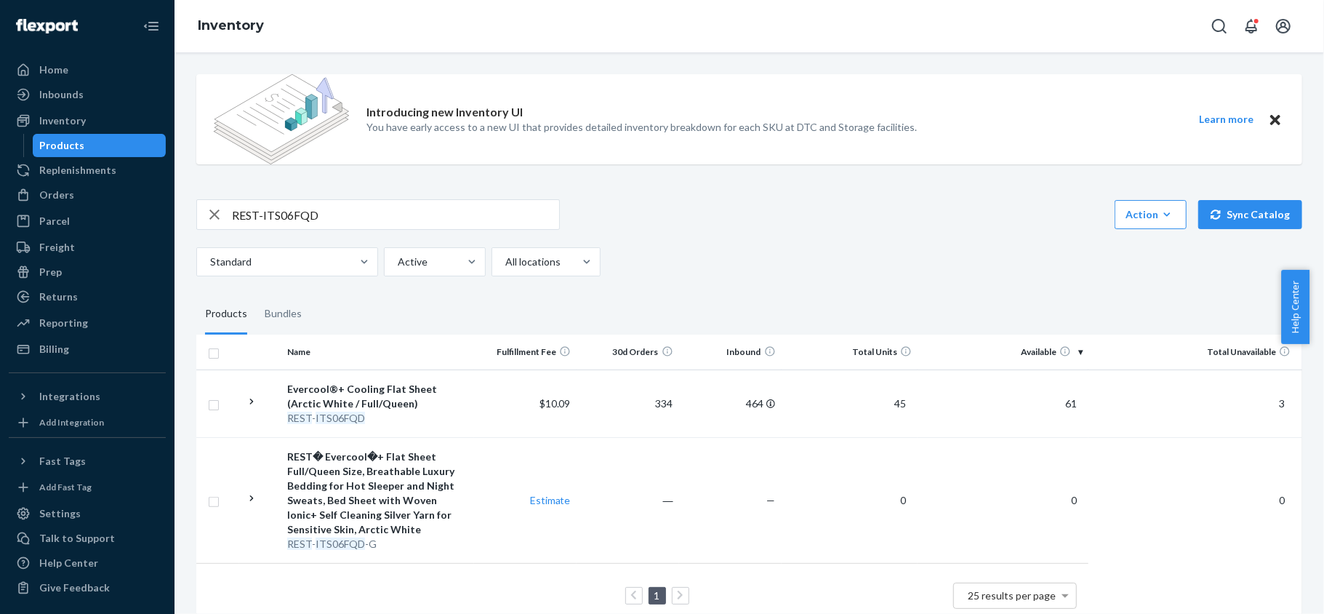
click at [399, 222] on input "REST-ITS06FQD" at bounding box center [395, 214] width 327 height 29
drag, startPoint x: 399, startPoint y: 222, endPoint x: 403, endPoint y: 204, distance: 18.7
click at [399, 220] on input "REST-ITS06FQD" at bounding box center [395, 214] width 327 height 29
paste input "REST-ITS07CKK"
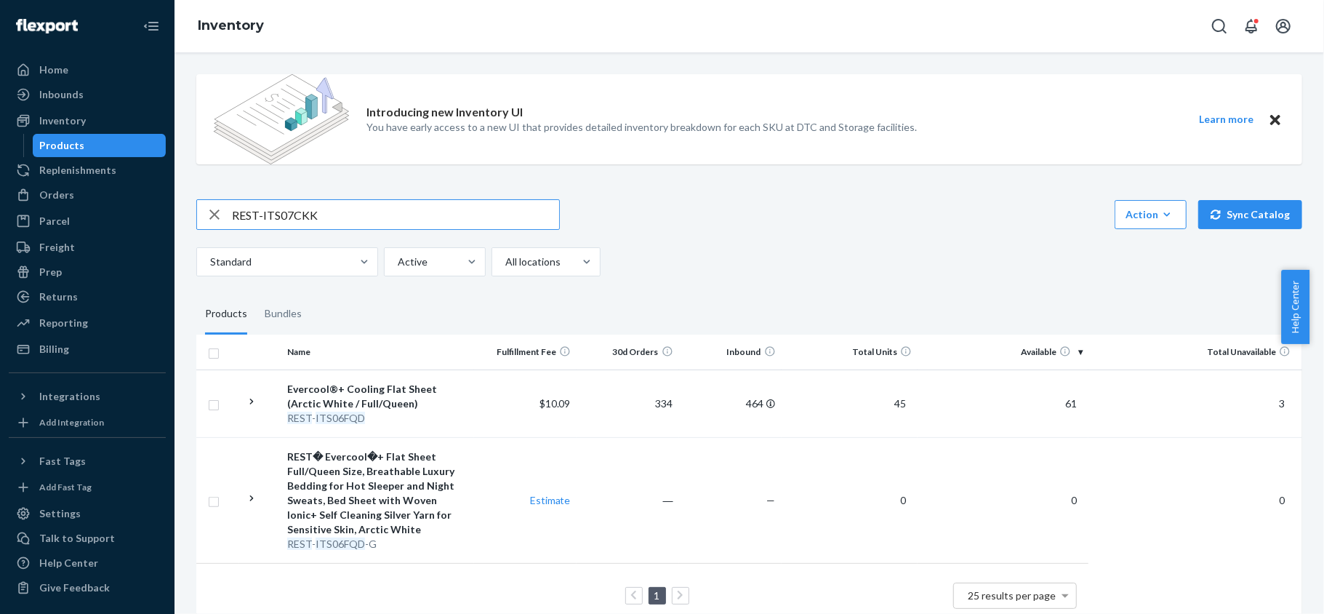
type input "REST-ITS07CKK"
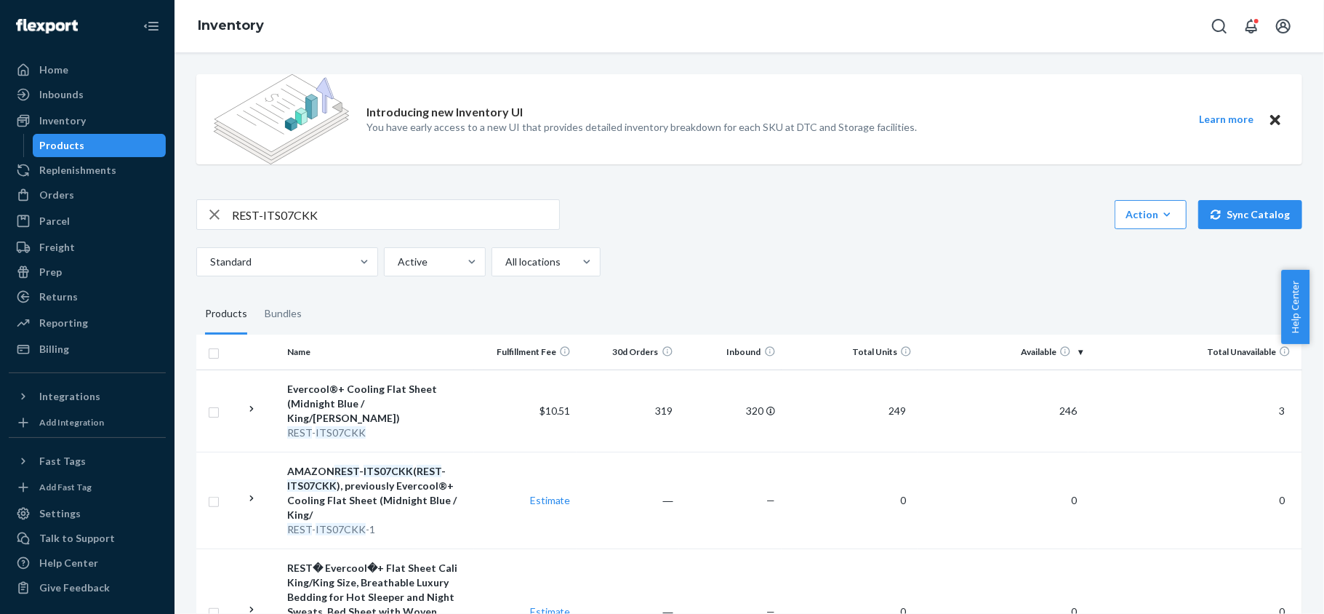
click at [381, 213] on input "REST-ITS07CKK" at bounding box center [395, 214] width 327 height 29
paste input "REST-ITS07FQD"
type input "REST-ITS07FQD"
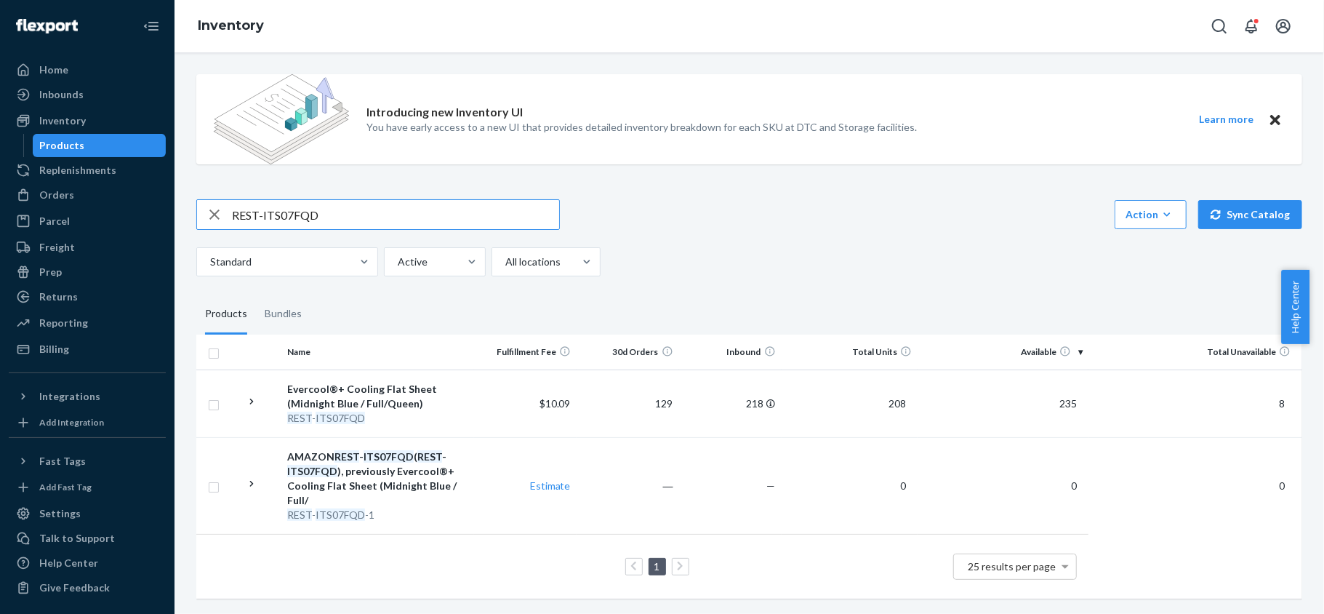
click at [407, 224] on input "REST-ITS07FQD" at bounding box center [395, 214] width 327 height 29
paste input "REST-ITS08CKK"
type input "REST-ITS08CKK"
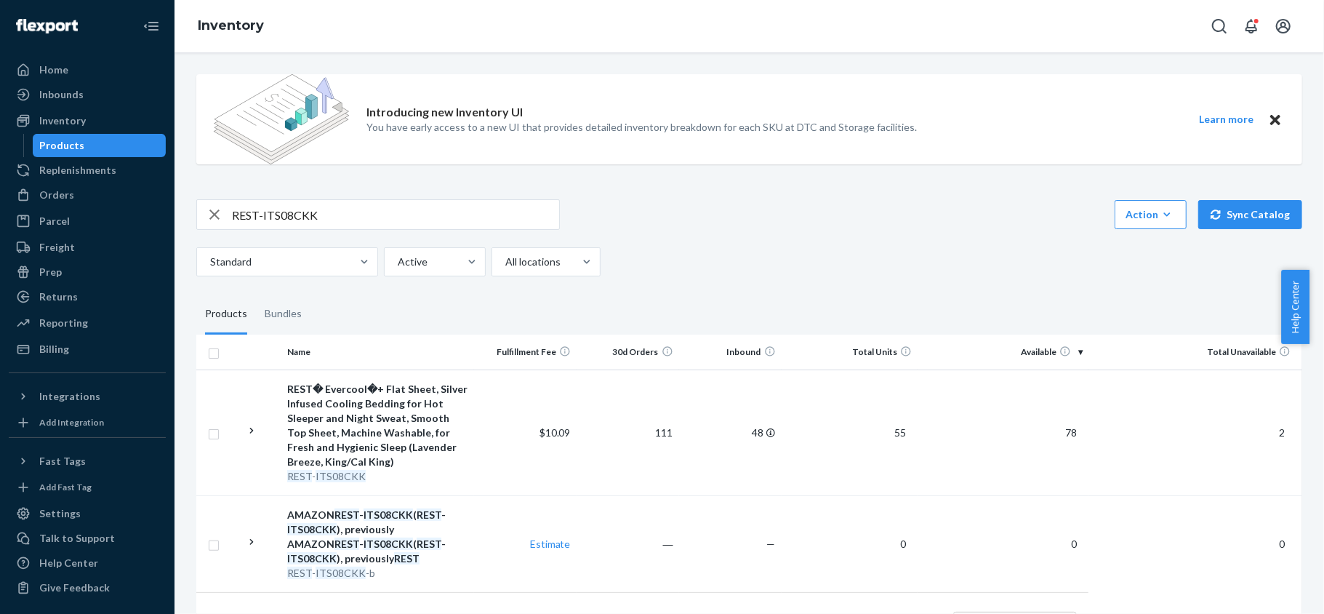
click at [385, 225] on input "REST-ITS08CKK" at bounding box center [395, 214] width 327 height 29
paste input "REST-ITS08FQD"
type input "REST-ITS08FQD"
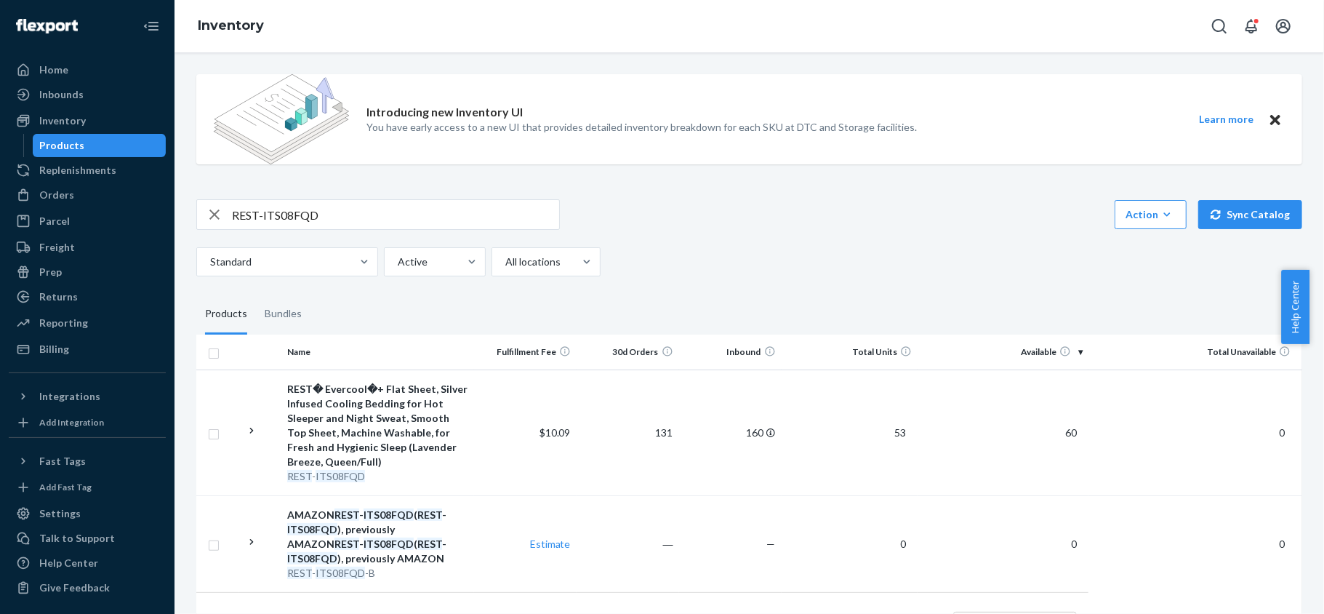
click at [373, 204] on input "REST-ITS08FQD" at bounding box center [395, 214] width 327 height 29
paste input "REST-IPC01CKSKK"
type input "REST-IPC01CKSKK"
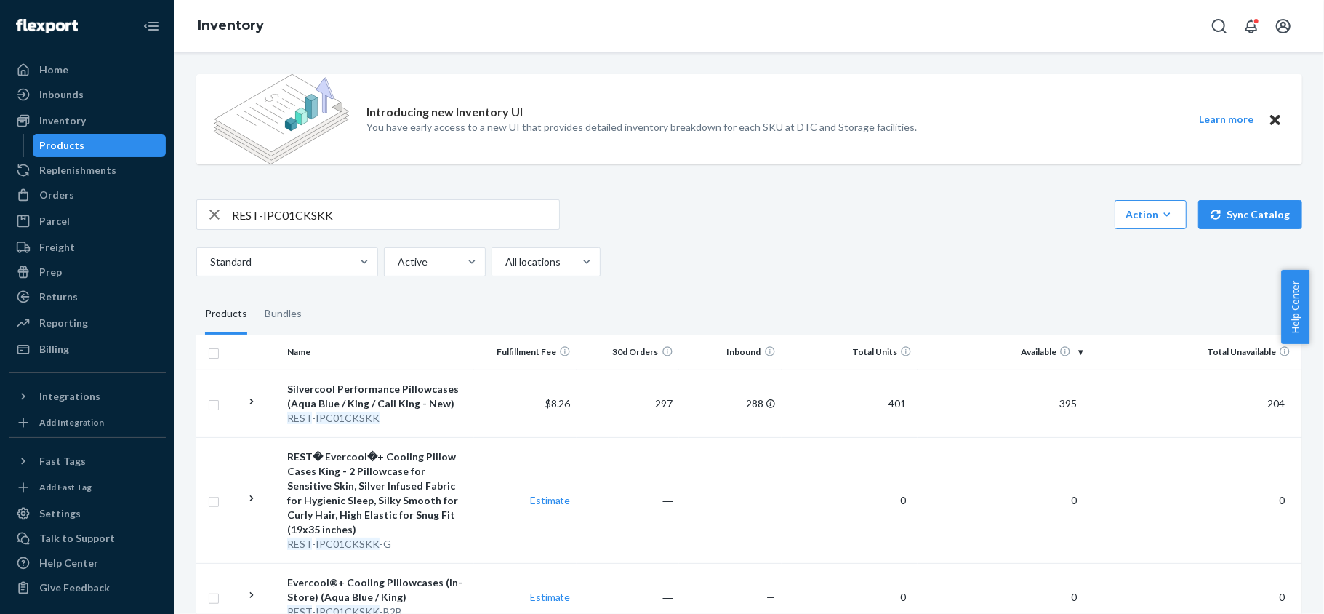
click at [367, 216] on input "REST-IPC01CKSKK" at bounding box center [395, 214] width 327 height 29
click at [367, 215] on input "REST-IPC01CKSKK" at bounding box center [395, 214] width 327 height 29
paste input "REST-IPC01S"
type input "REST-IPC01S"
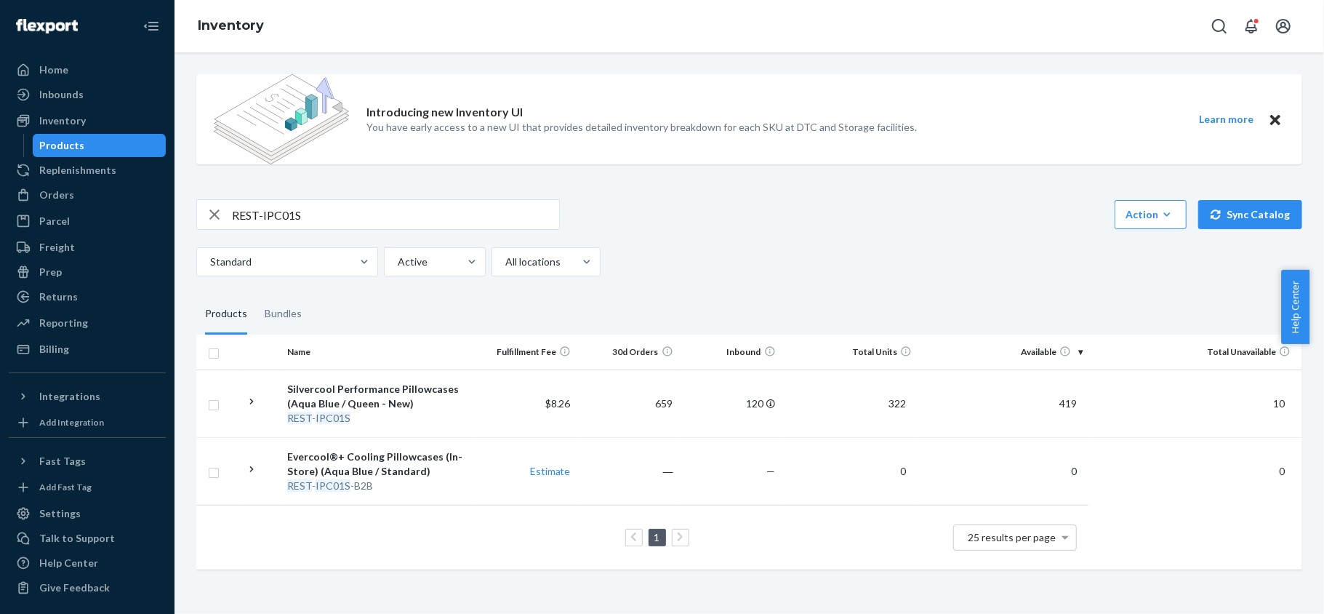
click at [336, 196] on div "Introducing new Inventory UI You have early access to a new UI that provides de…" at bounding box center [749, 323] width 1128 height 521
click at [335, 212] on input "REST-IPC01S" at bounding box center [395, 214] width 327 height 29
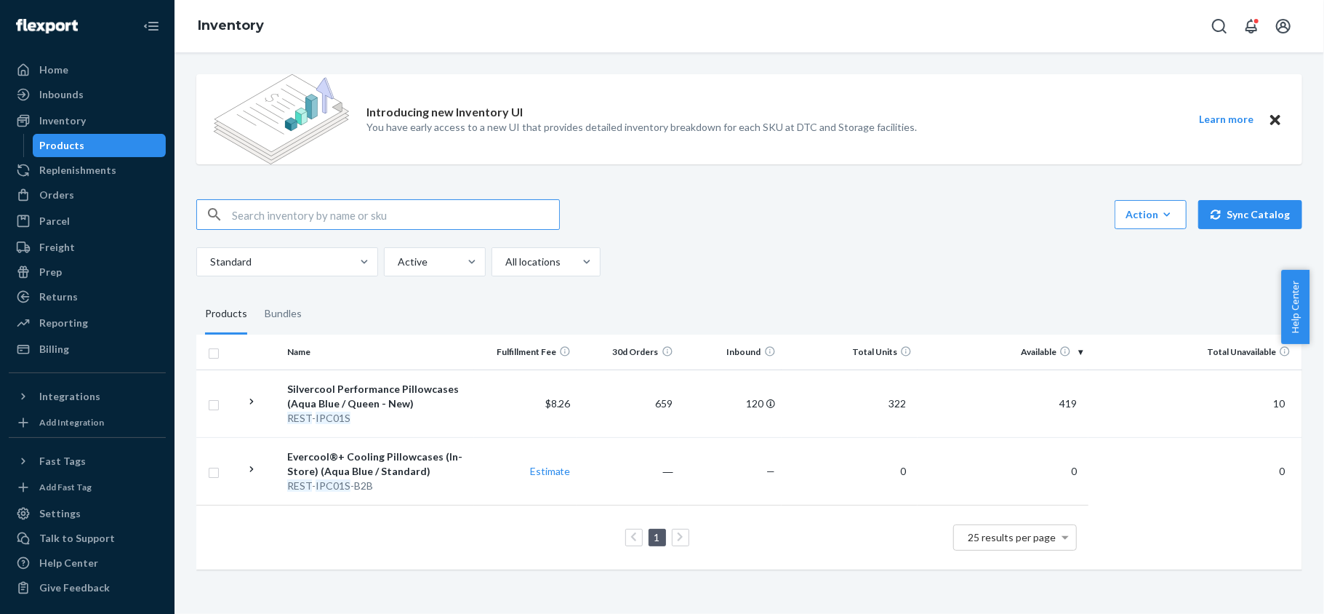
paste input "REST-IPC02CKSKK"
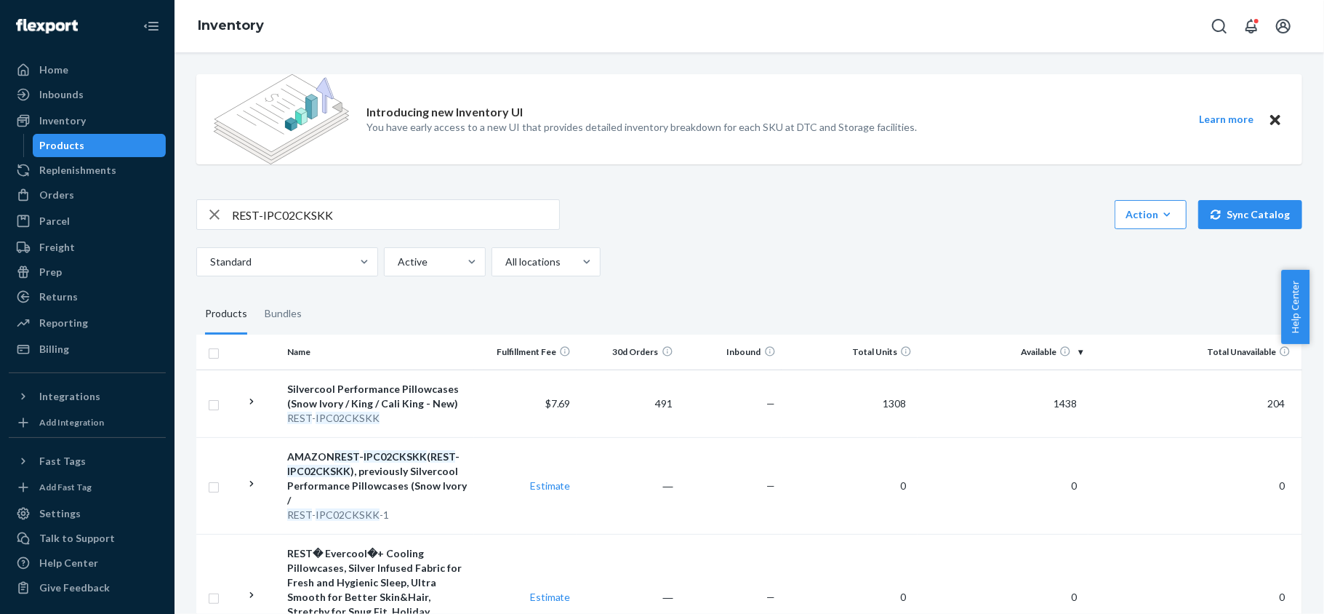
click at [399, 218] on input "REST-IPC02CKSKK" at bounding box center [395, 214] width 327 height 29
paste input "S"
type input "REST-IPC02S"
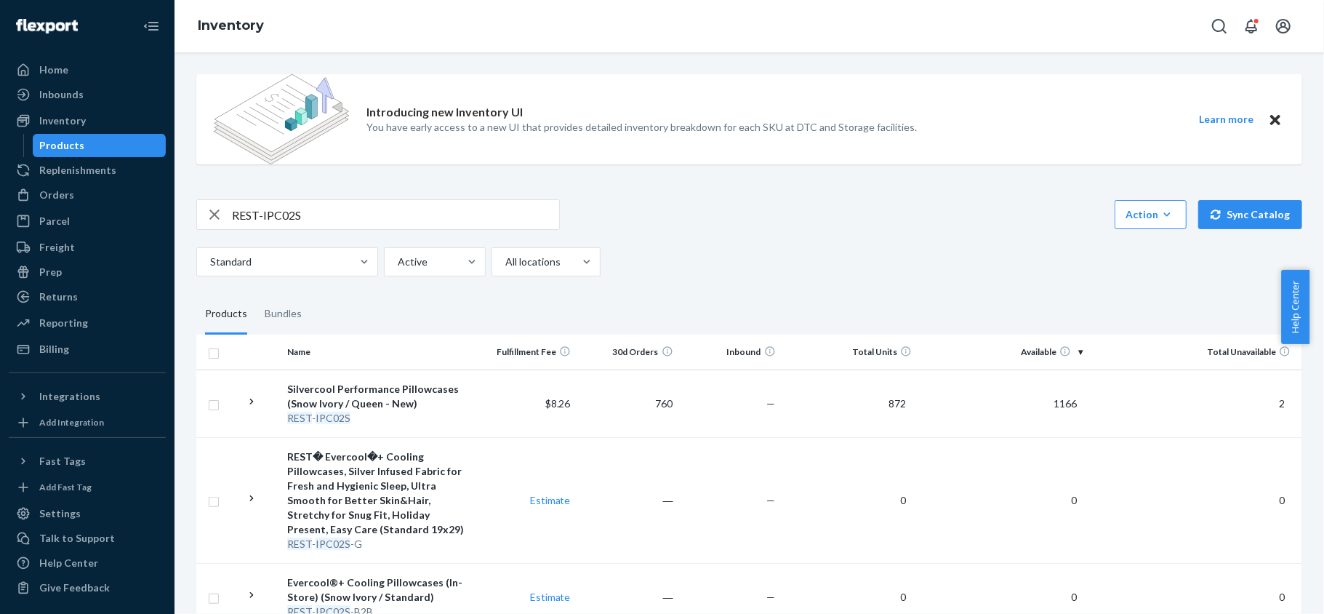
click at [401, 212] on input "REST-IPC02S" at bounding box center [395, 214] width 327 height 29
paste input "REST-IPC04CKSKK"
type input "REST-IPC04CKSKK"
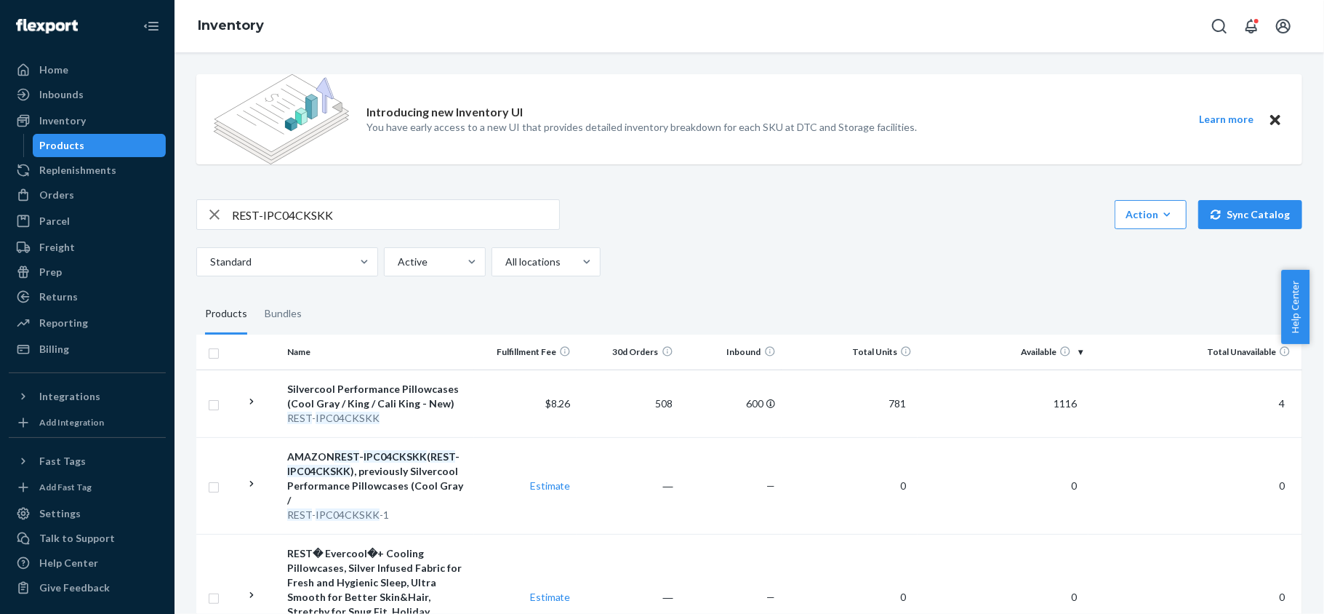
click at [391, 215] on input "REST-IPC04CKSKK" at bounding box center [395, 214] width 327 height 29
paste input "REST-IPC02S"
type input "REST-IPC02S"
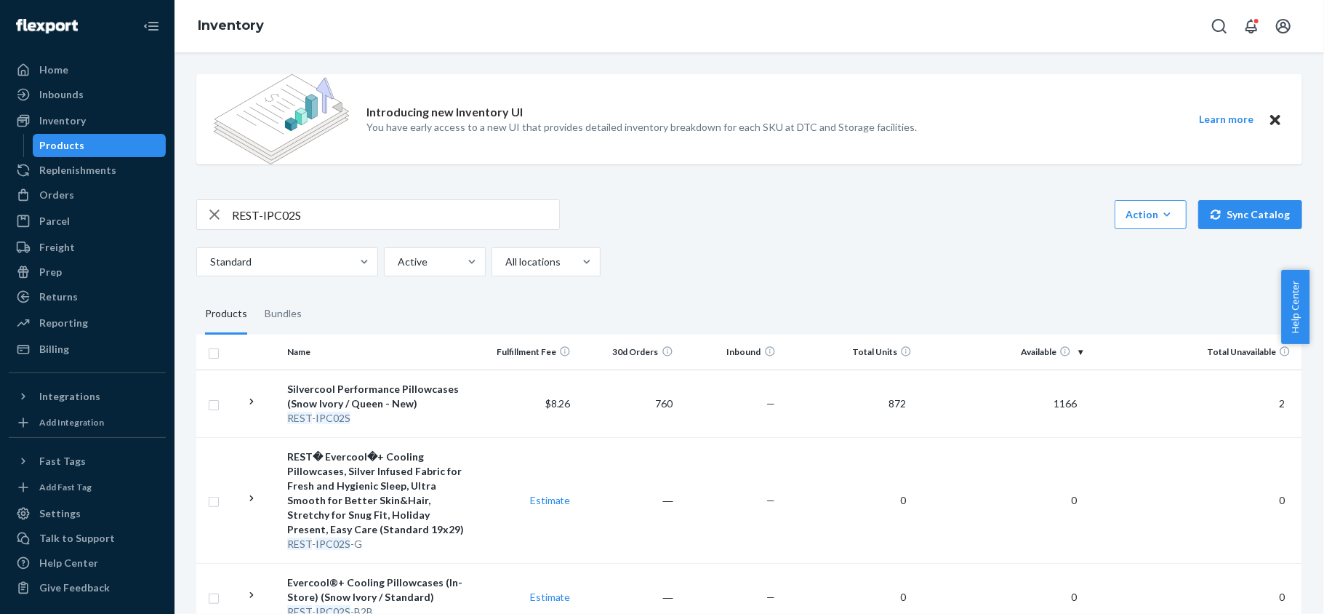
click at [387, 219] on input "REST-IPC02S" at bounding box center [395, 214] width 327 height 29
paste input "REST-IPC04S"
type input "REST-IPC04S"
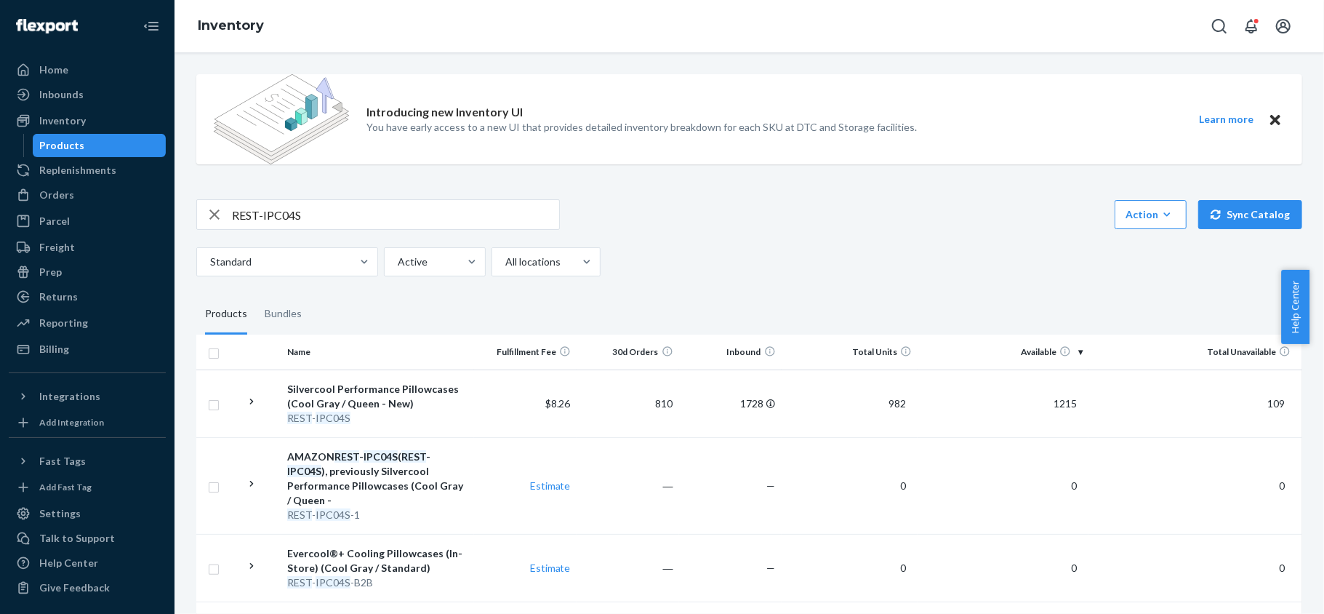
click at [297, 212] on input "REST-IPC04S" at bounding box center [395, 214] width 327 height 29
paste input "REST-IPC06CKSKK"
type input "REST-IPC06CKSKK"
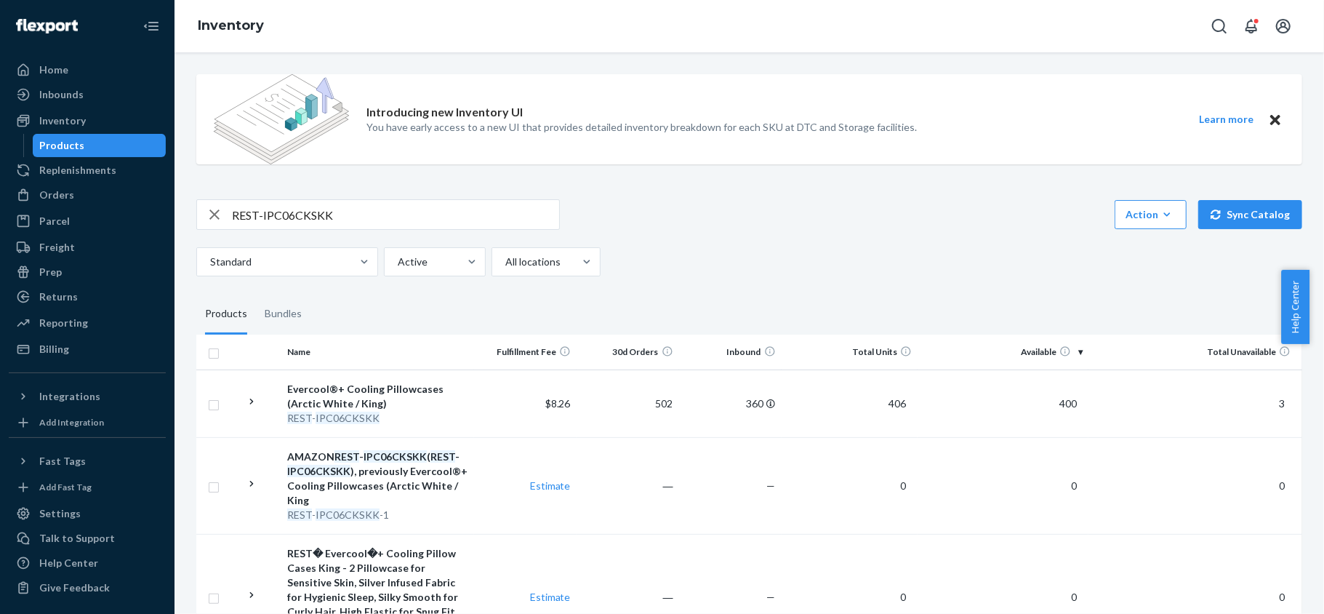
click at [346, 205] on input "REST-IPC06CKSKK" at bounding box center [395, 214] width 327 height 29
paste input "REST-IPC06S"
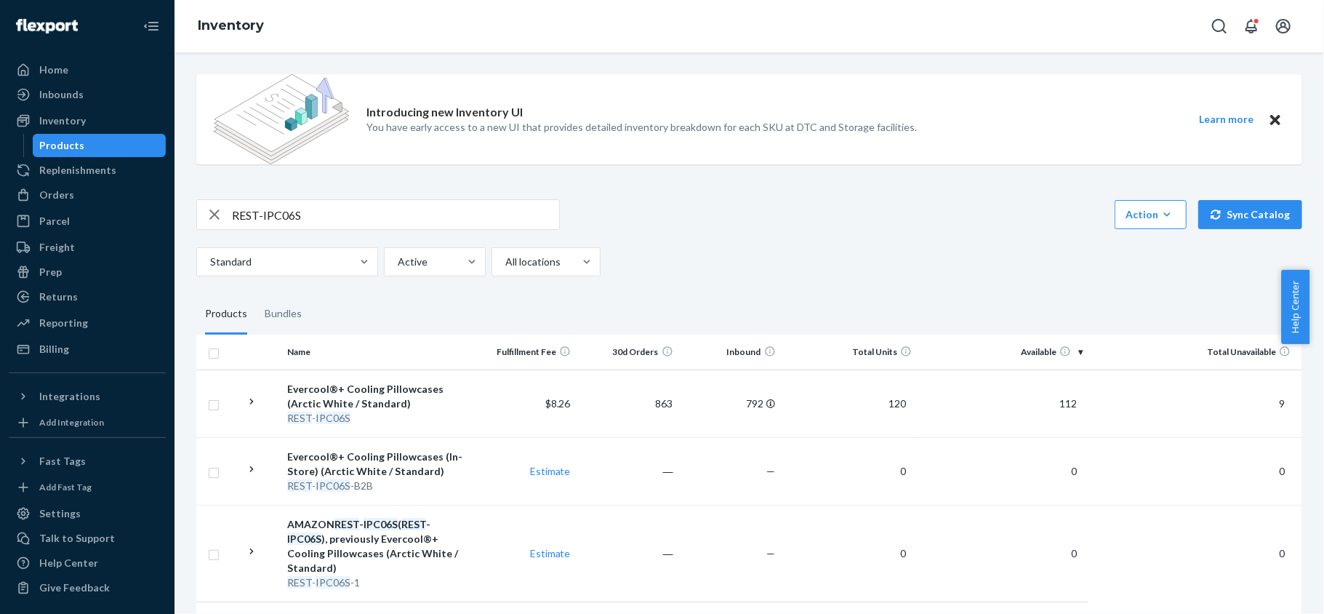
click at [399, 217] on input "REST-IPC06S" at bounding box center [395, 214] width 327 height 29
paste input "7CKSKK"
type input "REST-IPC07CKSKK"
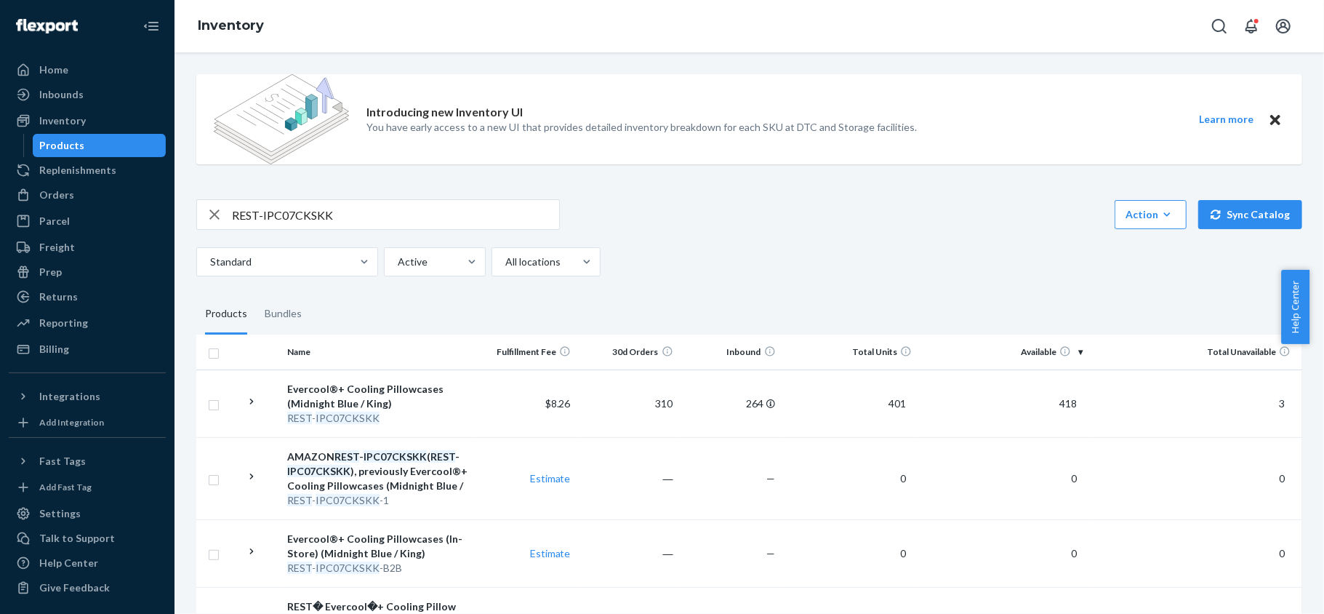
click at [413, 209] on input "REST-IPC07CKSKK" at bounding box center [395, 214] width 327 height 29
paste input "REST-IPC07S"
type input "REST-IPC07S"
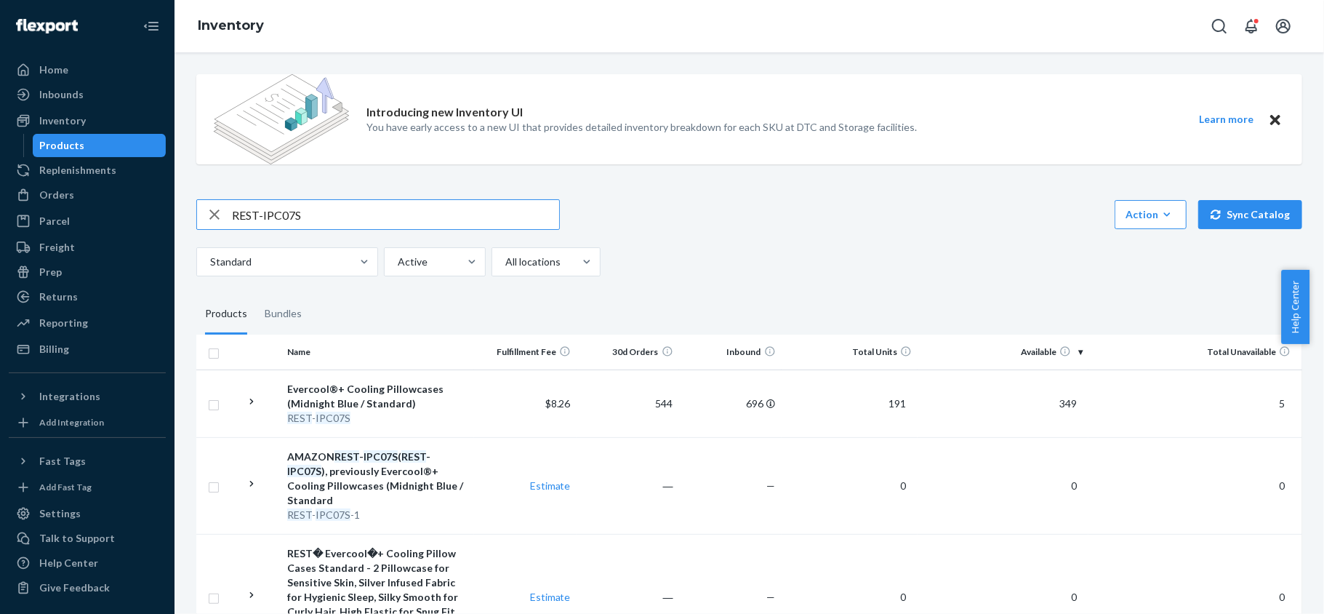
click at [425, 208] on input "REST-IPC07S" at bounding box center [395, 214] width 327 height 29
paste input "REST-IPC08CKSKK"
type input "REST-IPC08CKSKK"
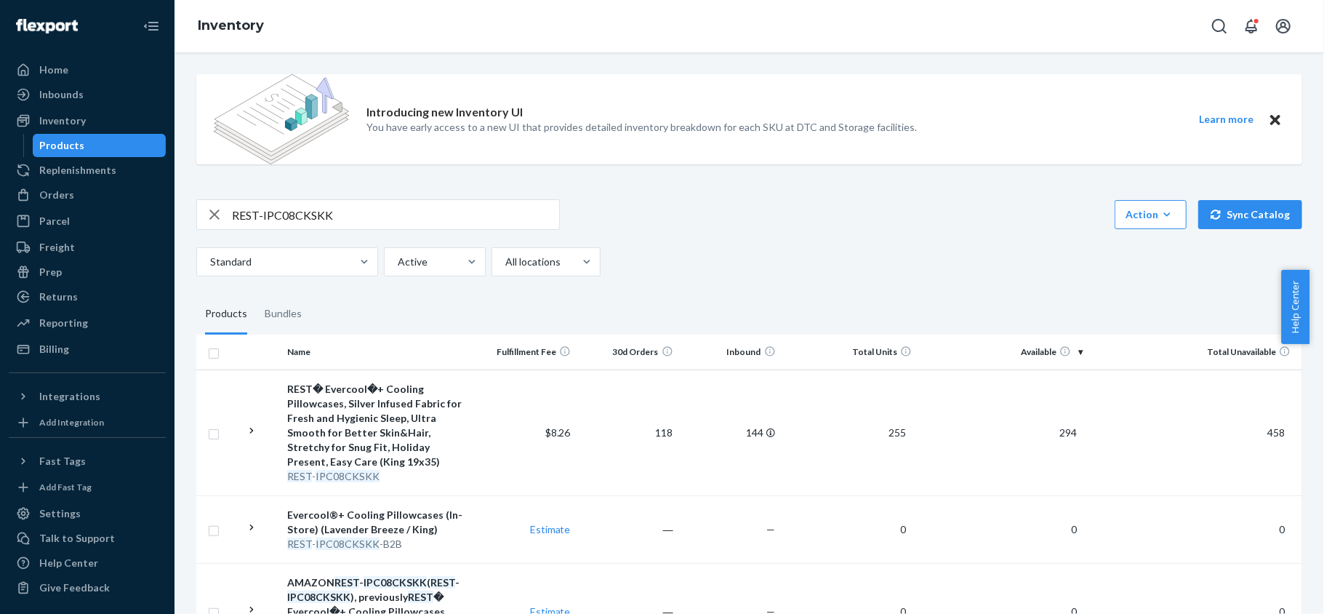
click at [370, 213] on input "REST-IPC08CKSKK" at bounding box center [395, 214] width 327 height 29
paste input "REST-IPC08S"
type input "REST-IPC08S"
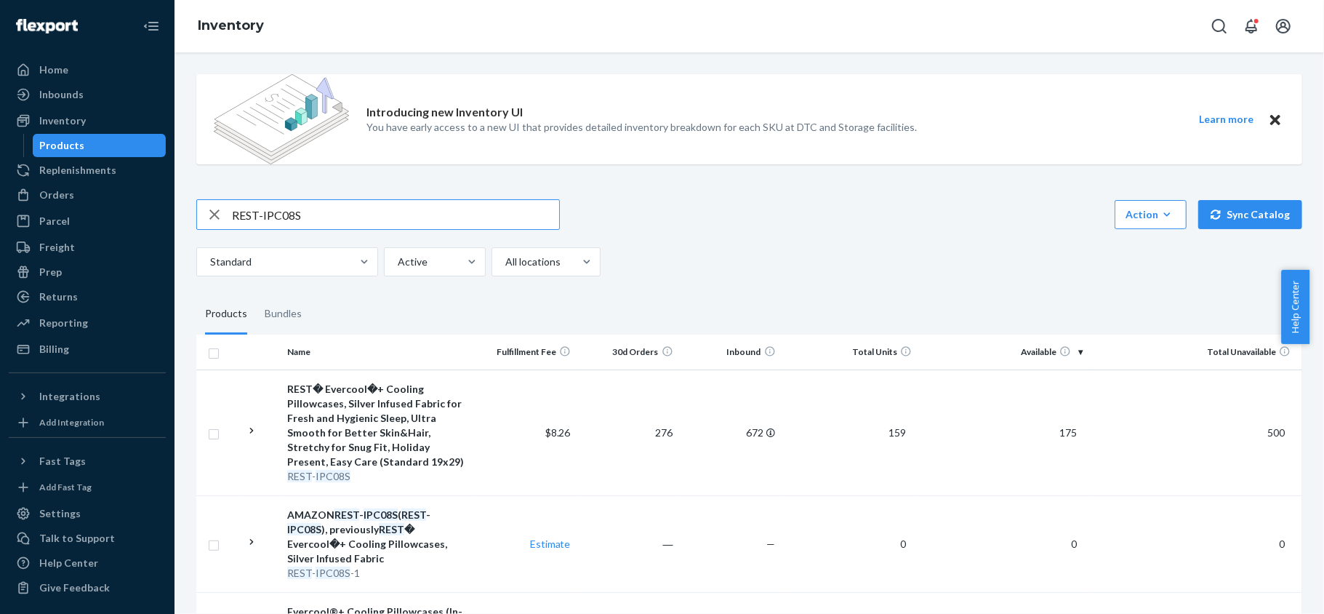
click at [376, 224] on input "REST-IPC08S" at bounding box center [395, 214] width 327 height 29
paste input "REST-SCD00K"
type input "REST-SCD00K"
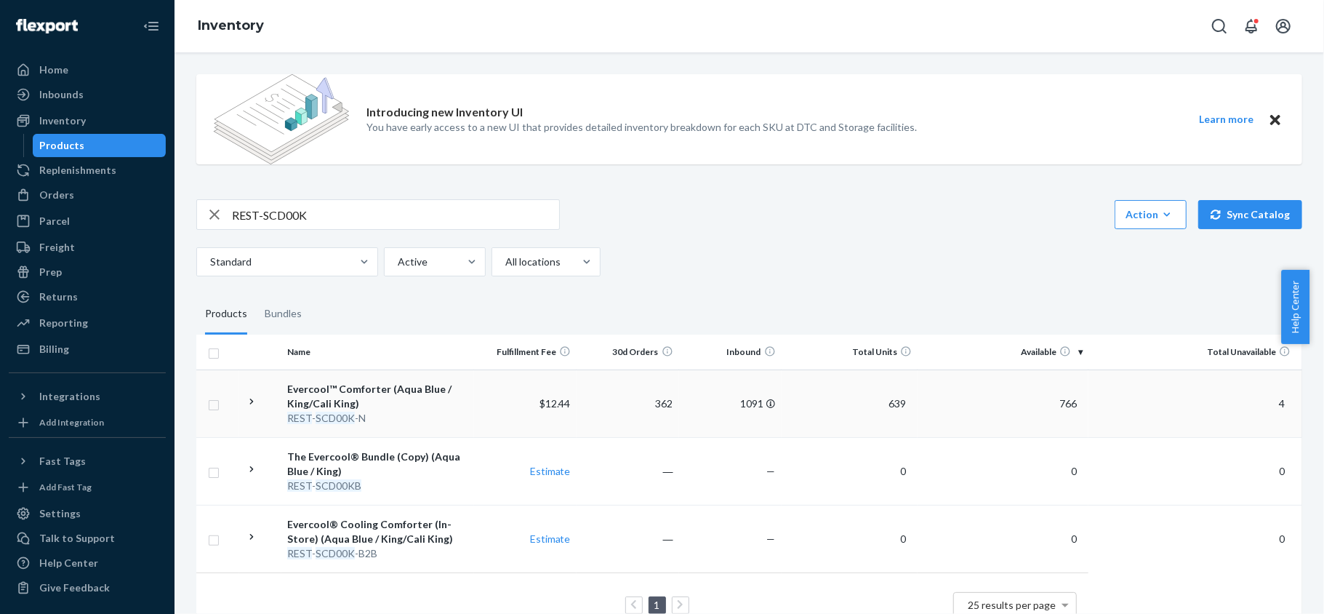
click at [1066, 393] on td "766" at bounding box center [1003, 403] width 171 height 68
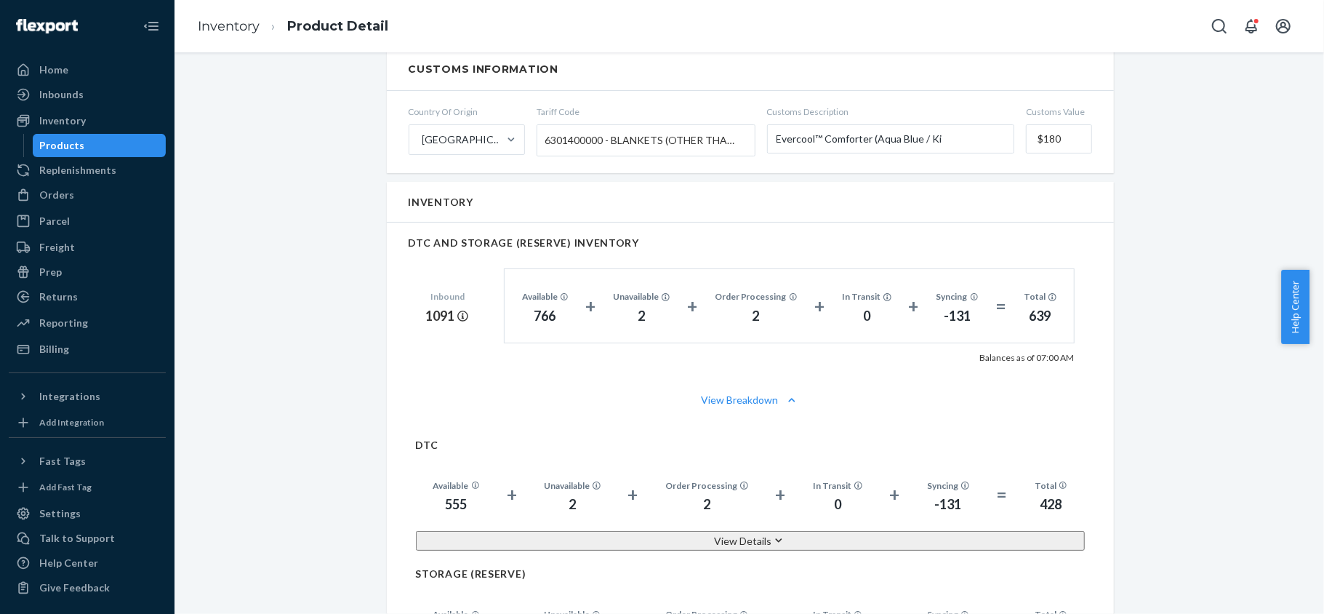
scroll to position [873, 0]
click at [140, 146] on div "Products" at bounding box center [99, 145] width 131 height 20
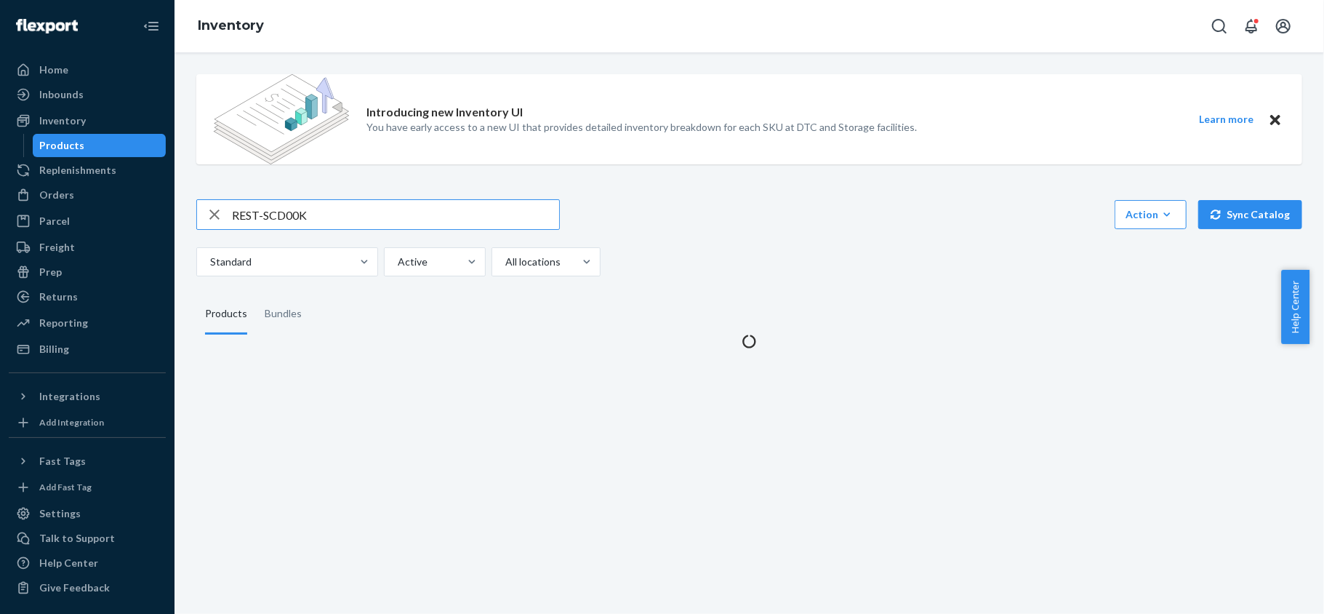
click at [298, 211] on input "REST-SCD00K" at bounding box center [395, 214] width 327 height 29
type input "REST-SCD00Q"
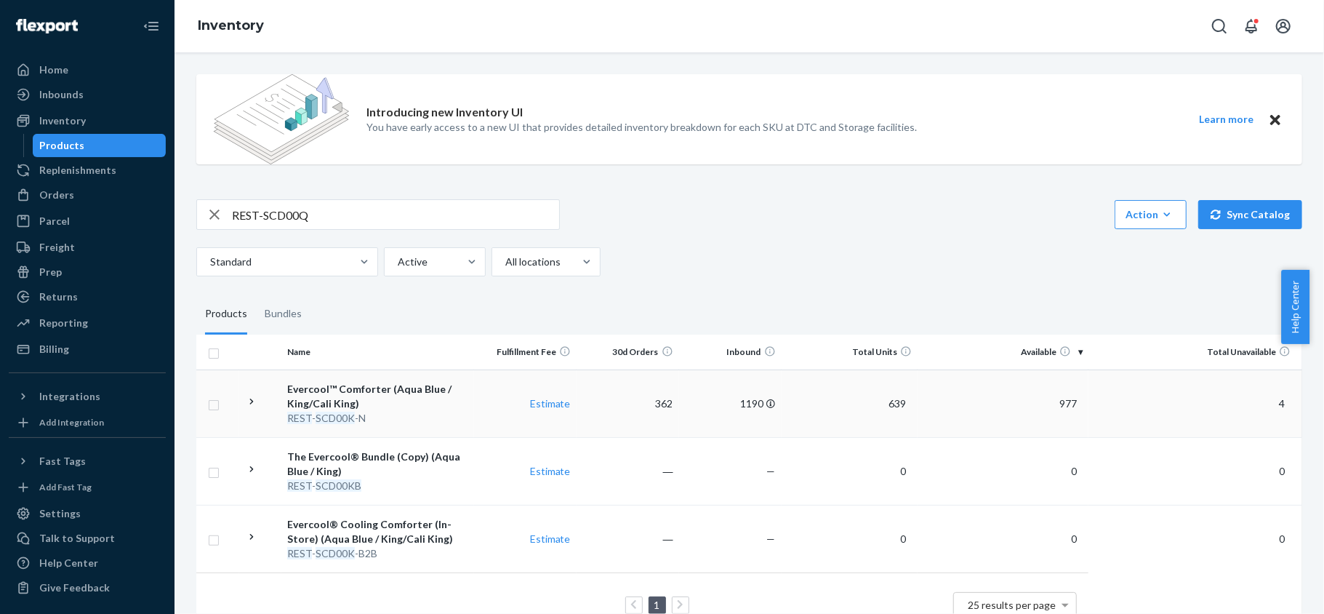
click at [1060, 396] on td "977" at bounding box center [1003, 403] width 171 height 68
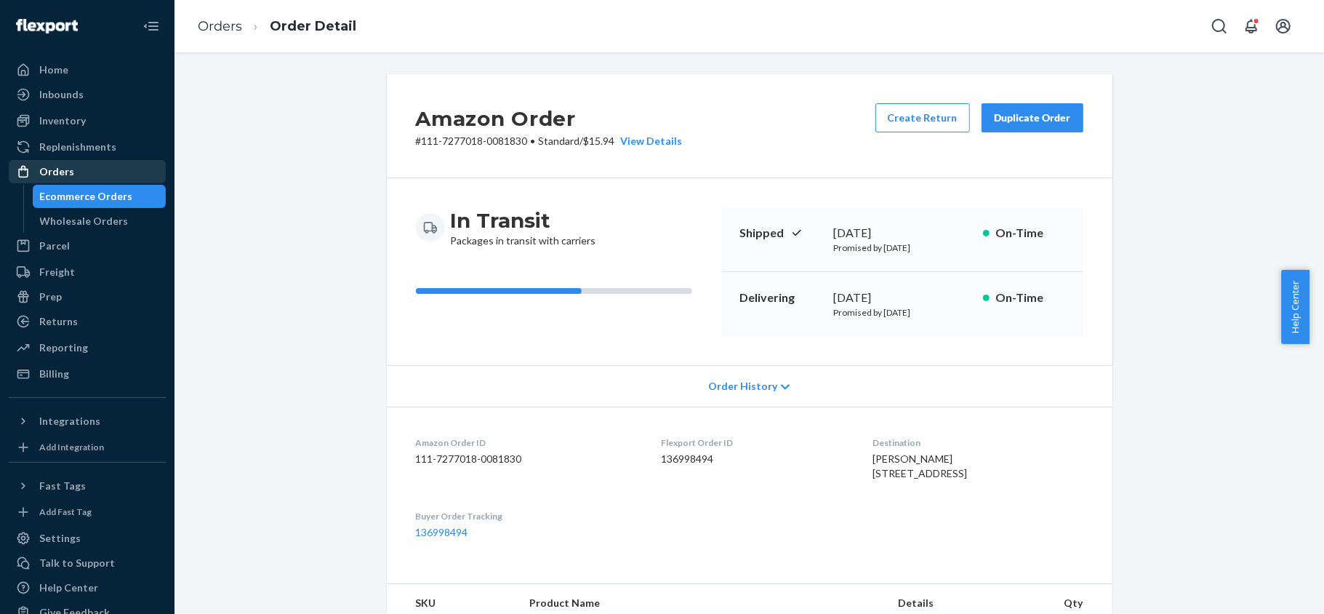
click at [96, 176] on div "Orders" at bounding box center [87, 171] width 154 height 20
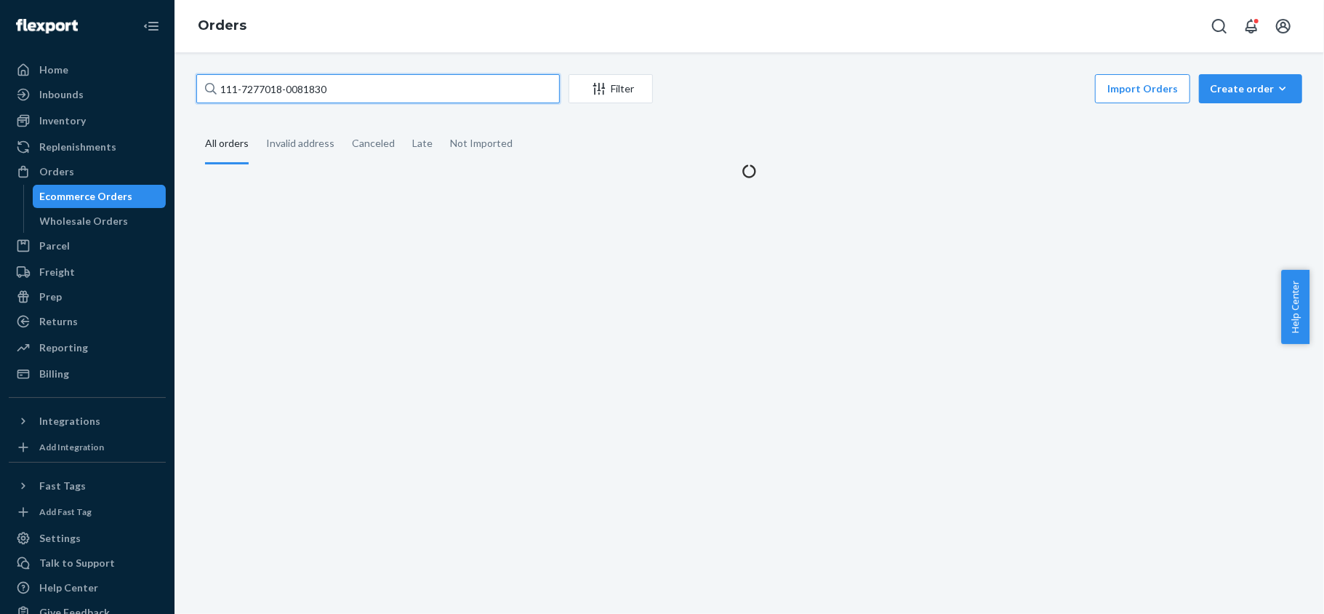
click at [345, 77] on input "111-7277018-0081830" at bounding box center [378, 88] width 364 height 29
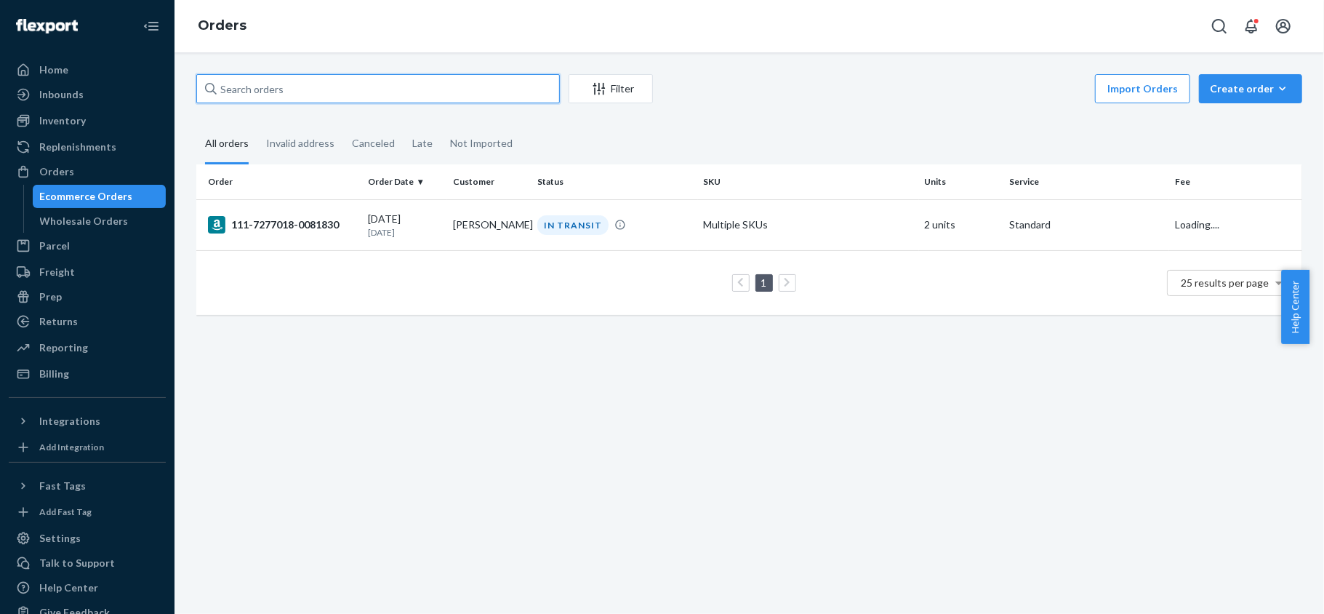
paste input "113-8168026-2801033"
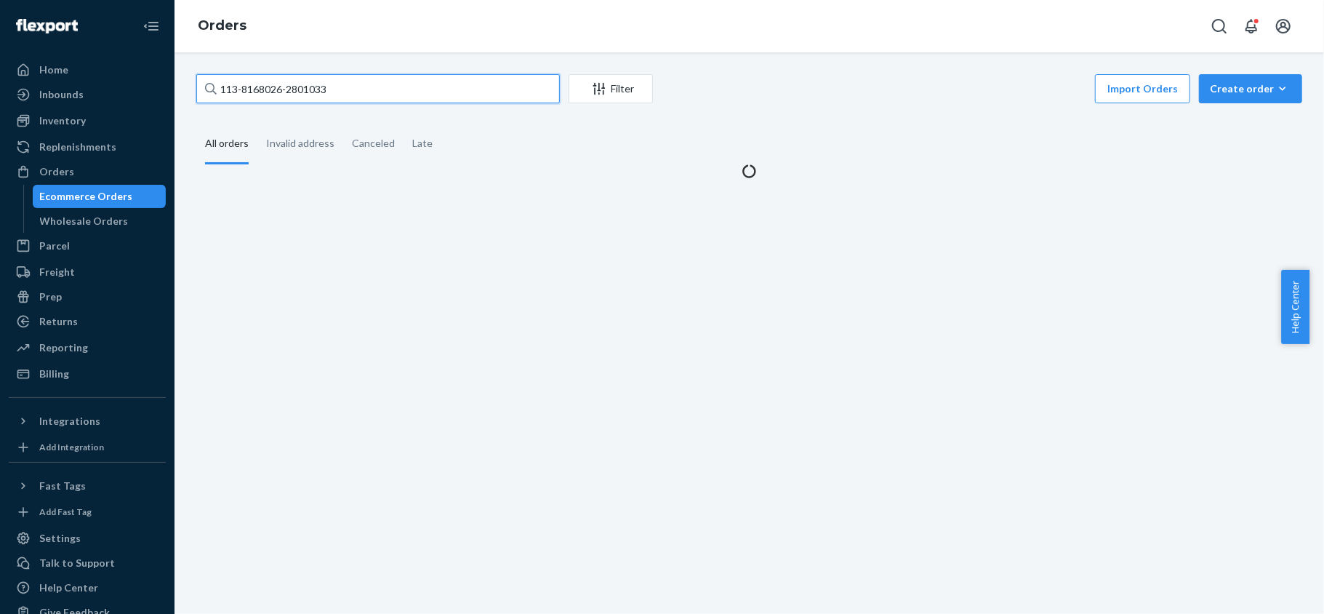
type input "113-8168026-2801033"
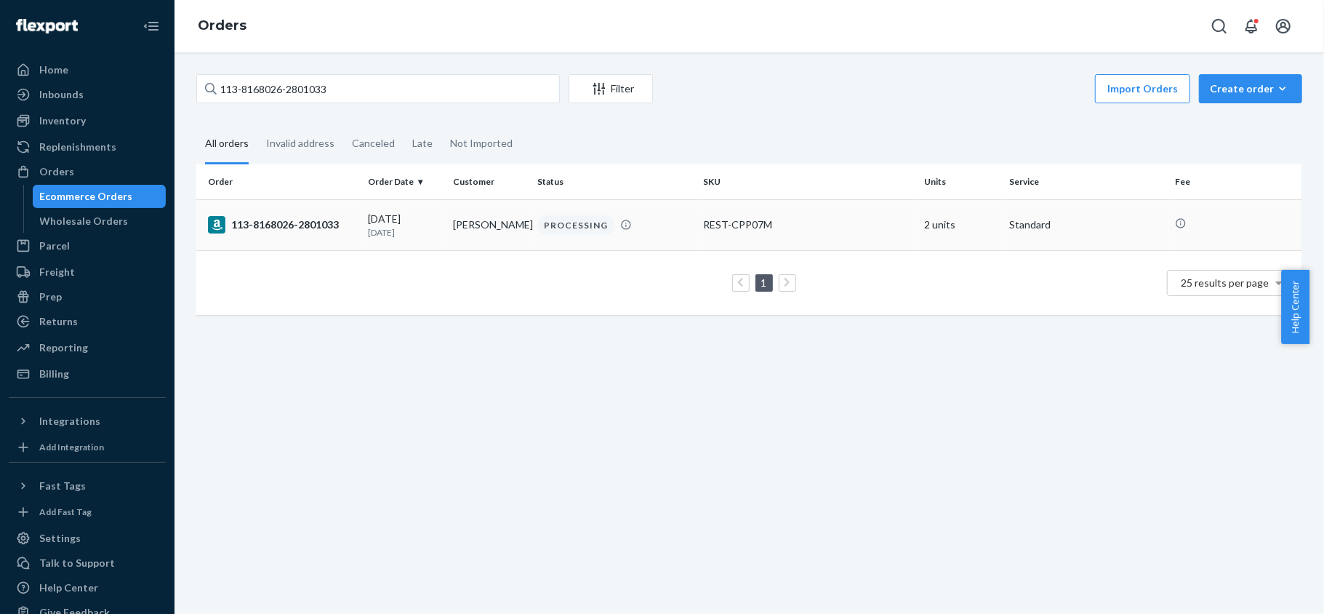
click at [342, 230] on div "113-8168026-2801033" at bounding box center [282, 224] width 148 height 17
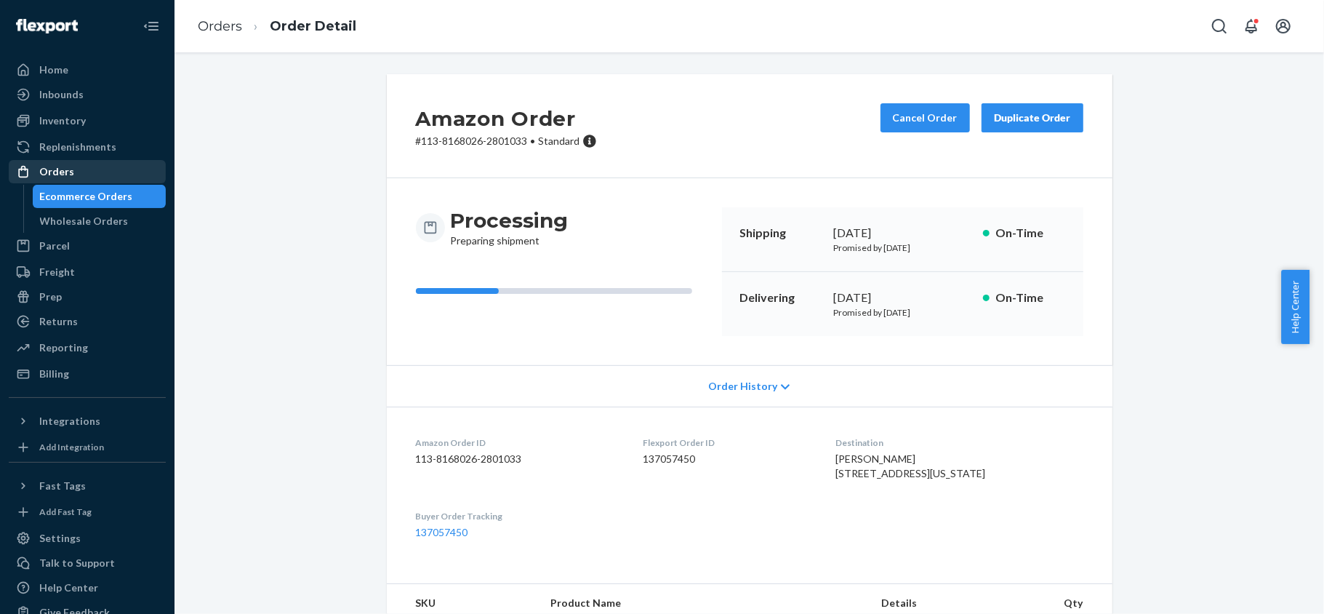
click at [121, 173] on div "Orders" at bounding box center [87, 171] width 154 height 20
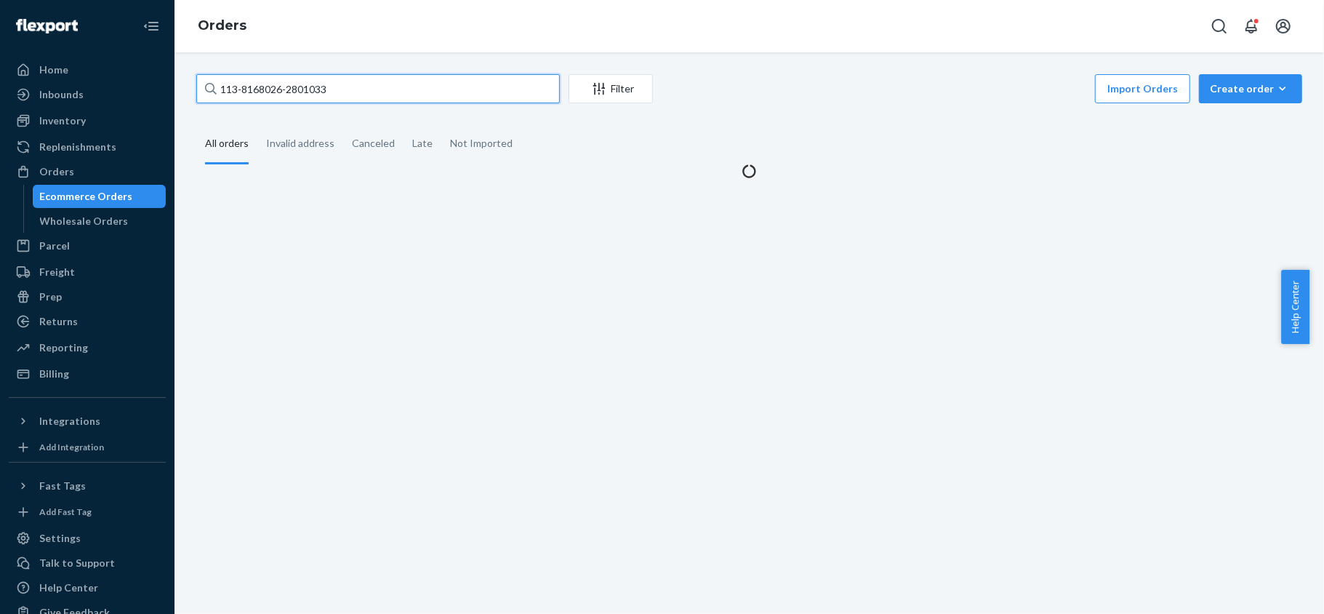
click at [367, 90] on input "113-8168026-2801033" at bounding box center [378, 88] width 364 height 29
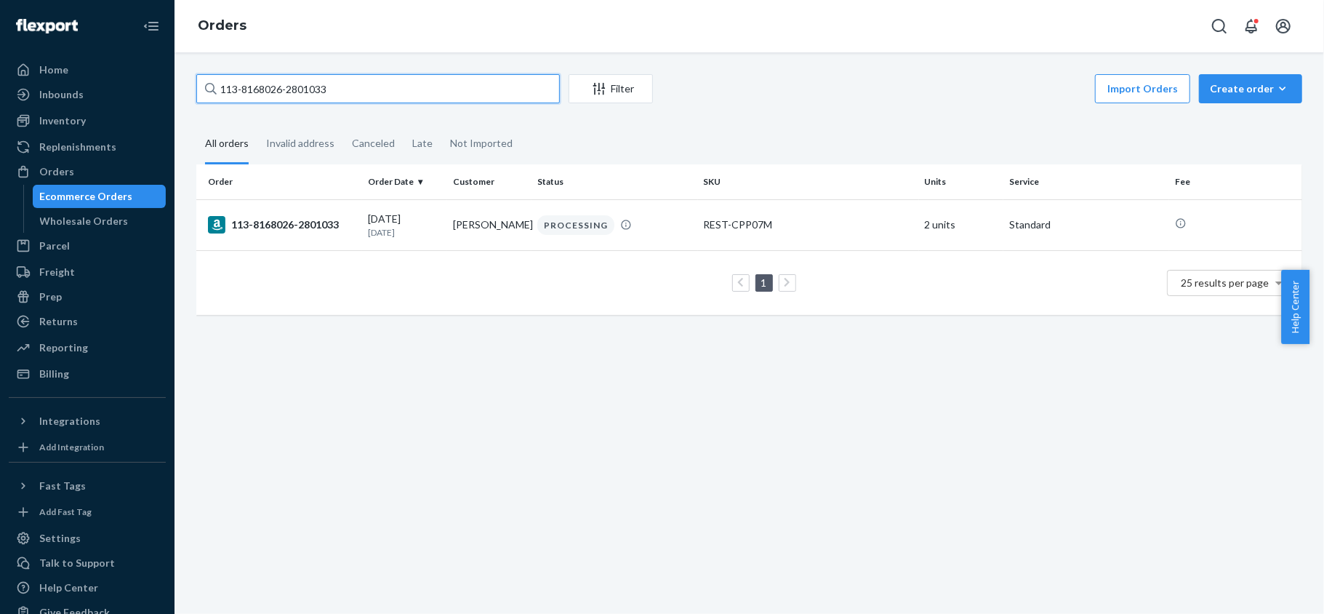
paste input "5884750-1875416"
type input "113-5884750-1875416"
click at [303, 193] on th "Order" at bounding box center [279, 181] width 166 height 35
click at [309, 228] on div "113-5884750-1875416" at bounding box center [282, 224] width 148 height 17
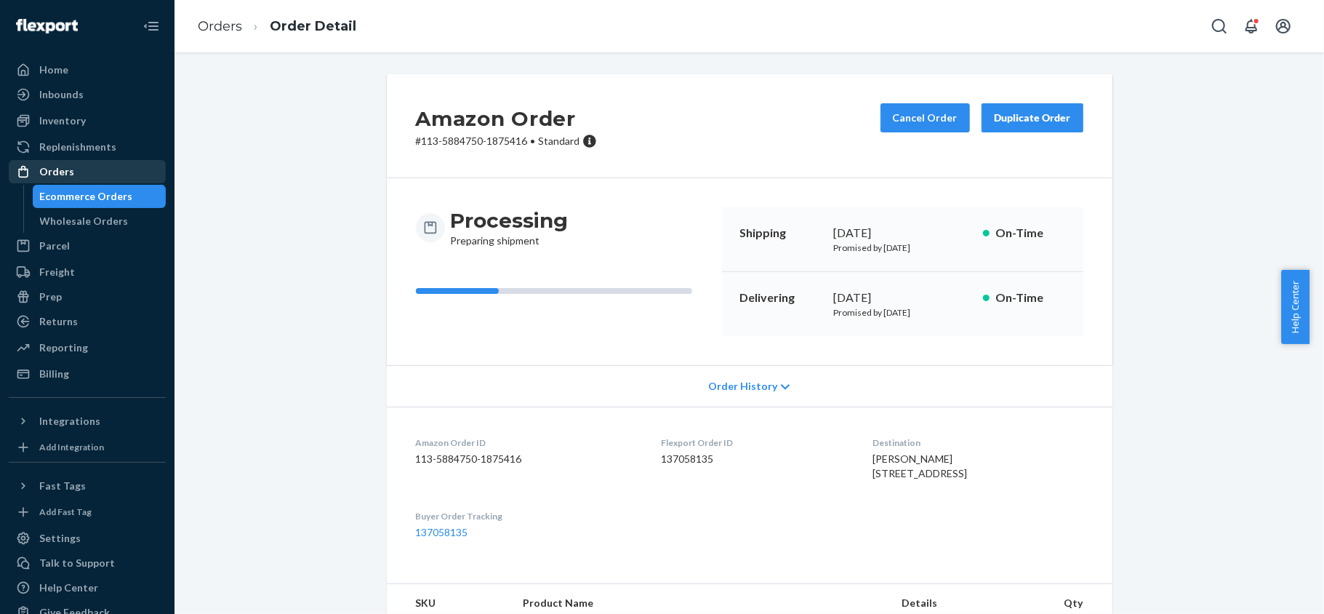
drag, startPoint x: 109, startPoint y: 164, endPoint x: 100, endPoint y: 164, distance: 9.5
click at [109, 164] on div "Orders" at bounding box center [87, 171] width 154 height 20
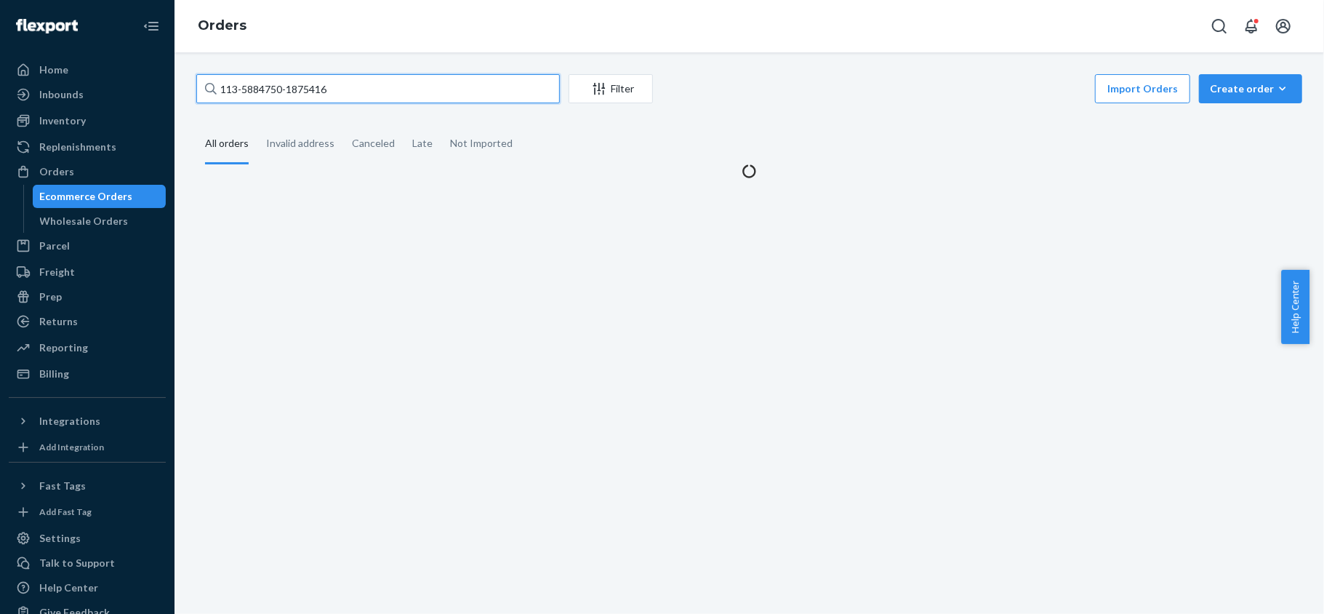
click at [337, 84] on input "113-5884750-1875416" at bounding box center [378, 88] width 364 height 29
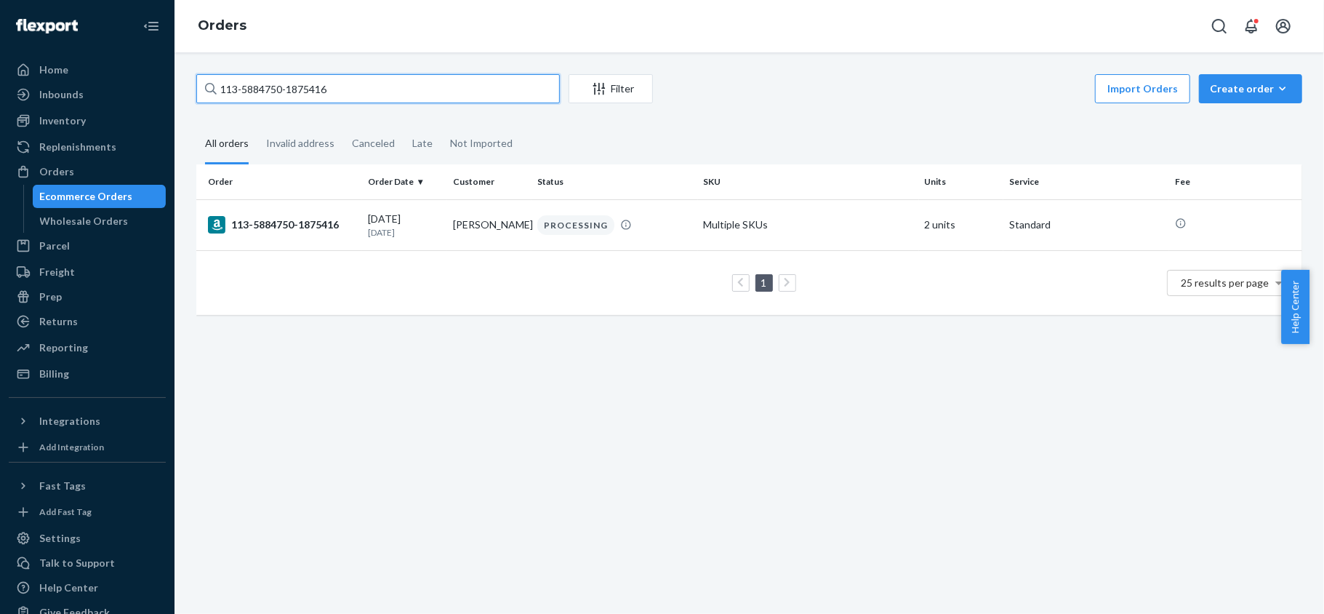
click at [337, 84] on input "113-5884750-1875416" at bounding box center [378, 88] width 364 height 29
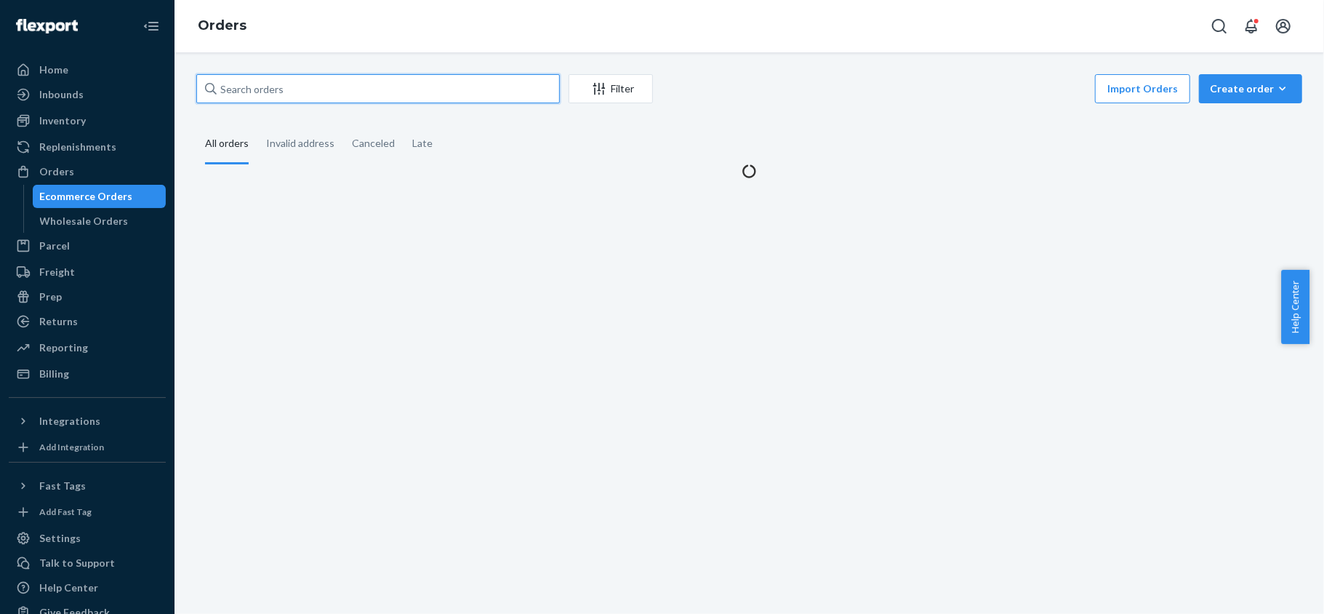
paste input "114-0007061-3637015"
type input "114-0007061-3637015"
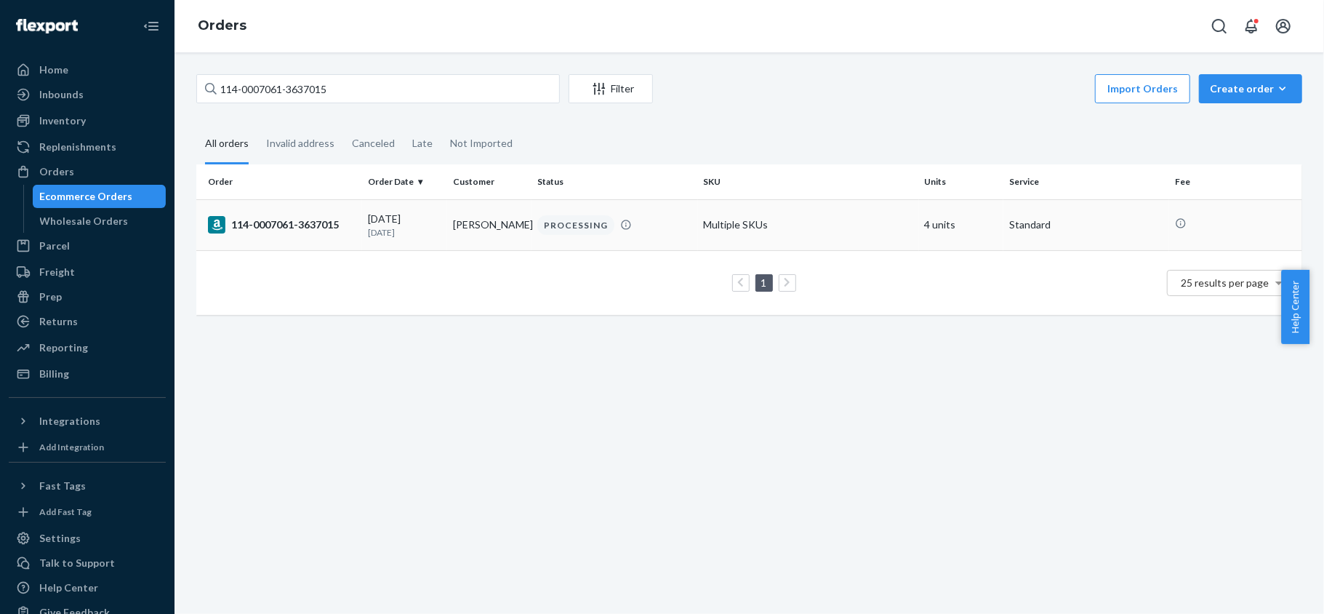
click at [338, 239] on td "114-0007061-3637015" at bounding box center [279, 224] width 166 height 51
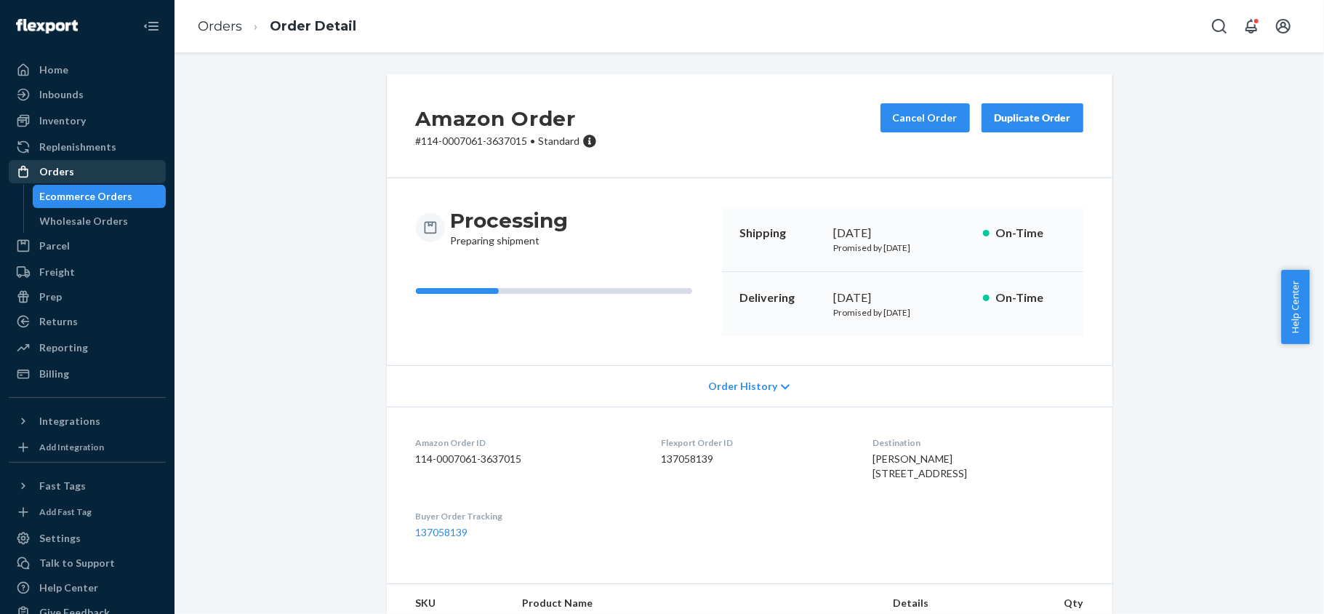
click at [95, 170] on div "Orders" at bounding box center [87, 171] width 154 height 20
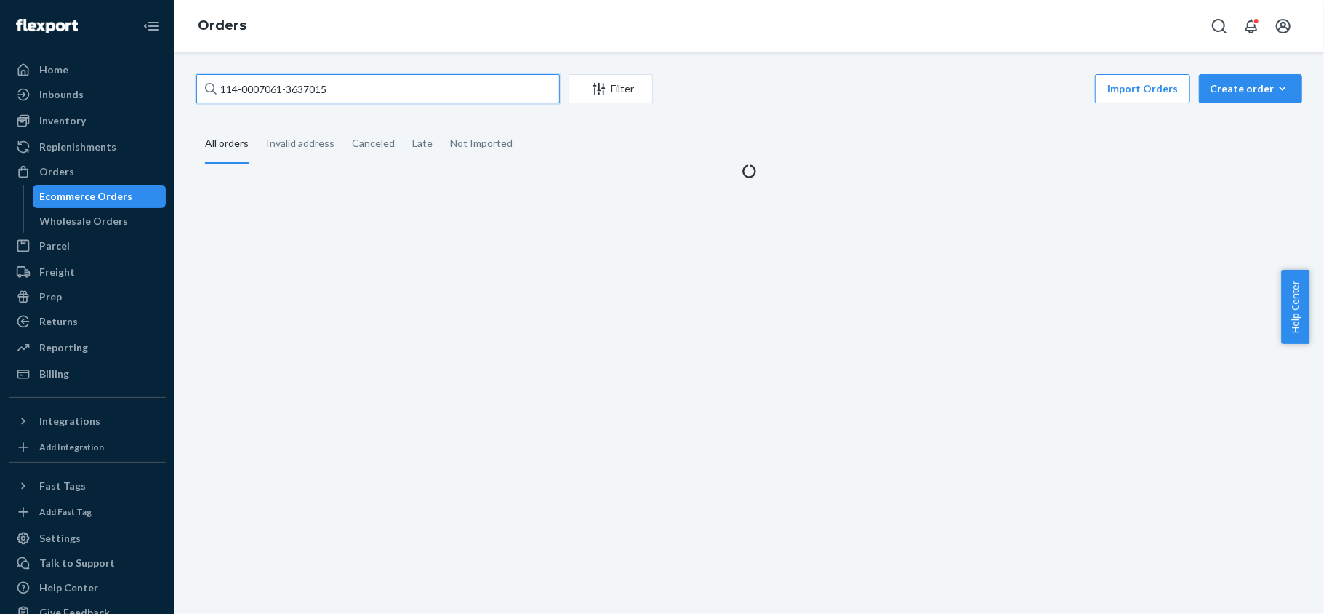
click at [329, 87] on input "114-0007061-3637015" at bounding box center [378, 88] width 364 height 29
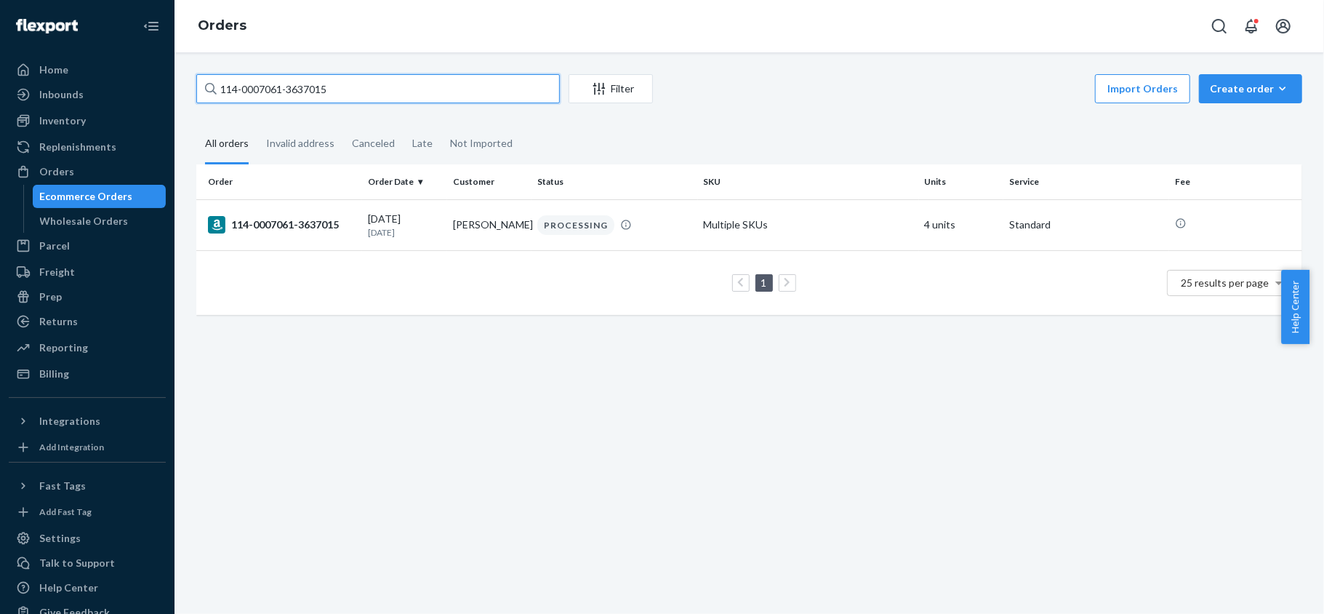
click at [329, 87] on input "114-0007061-3637015" at bounding box center [378, 88] width 364 height 29
paste input "114-4773953-3111465"
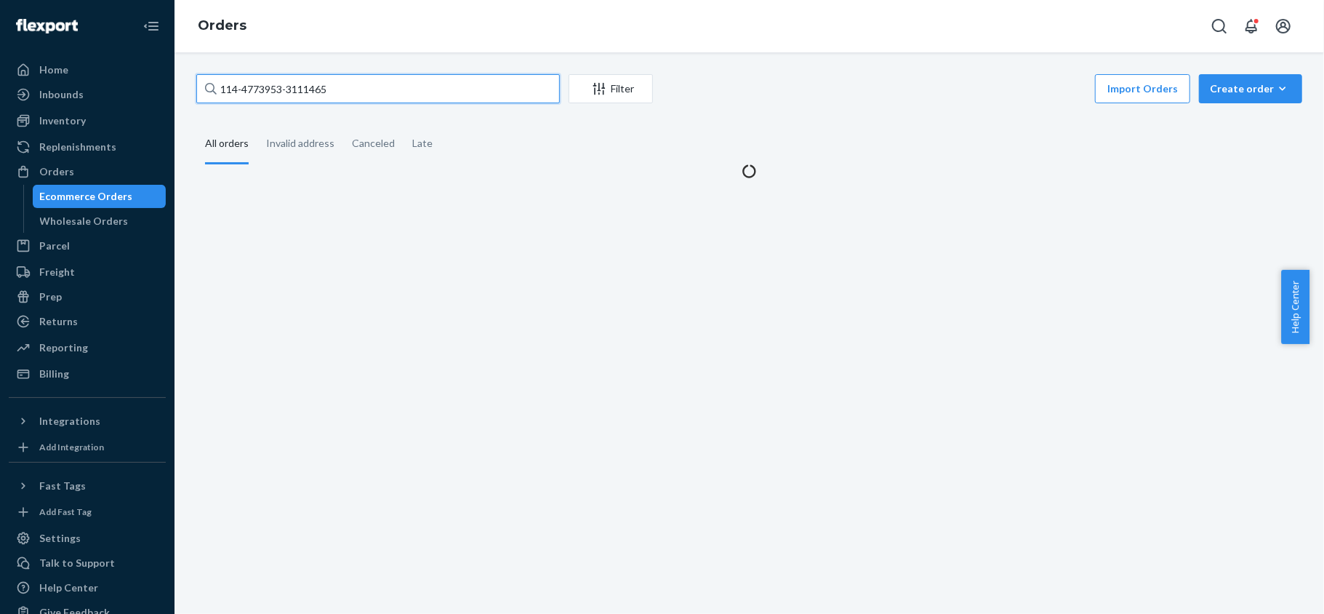
type input "114-4773953-3111465"
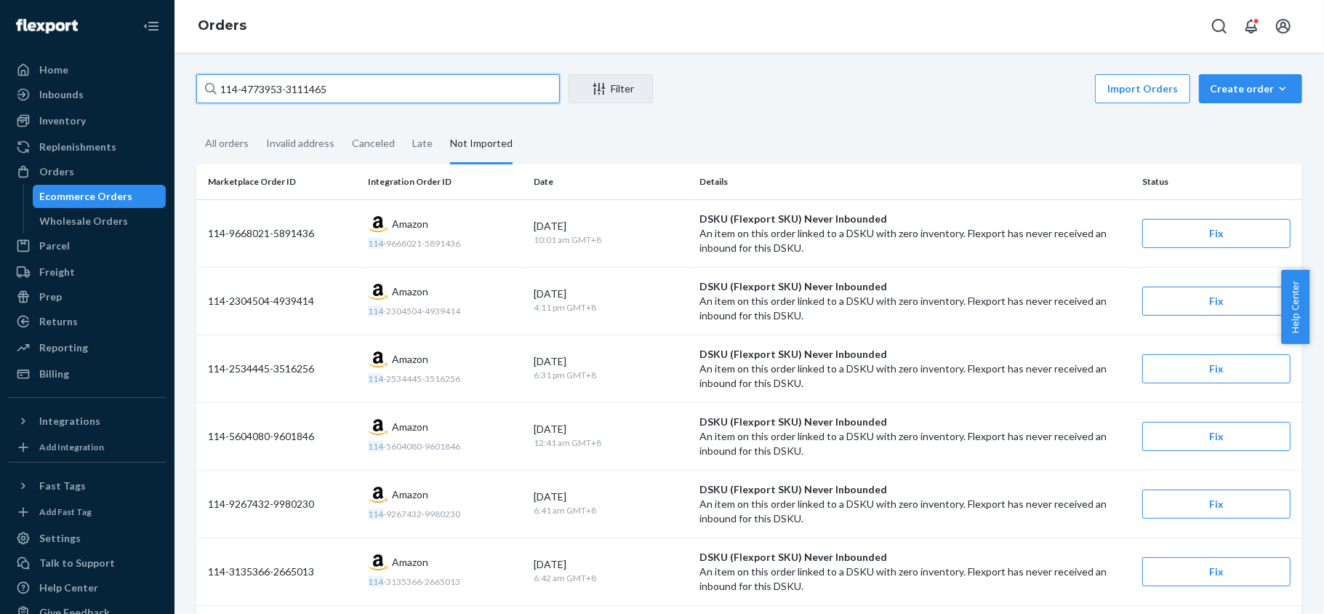
click at [356, 96] on input "114-4773953-3111465" at bounding box center [378, 88] width 364 height 29
paste input "111-2879076-9129840"
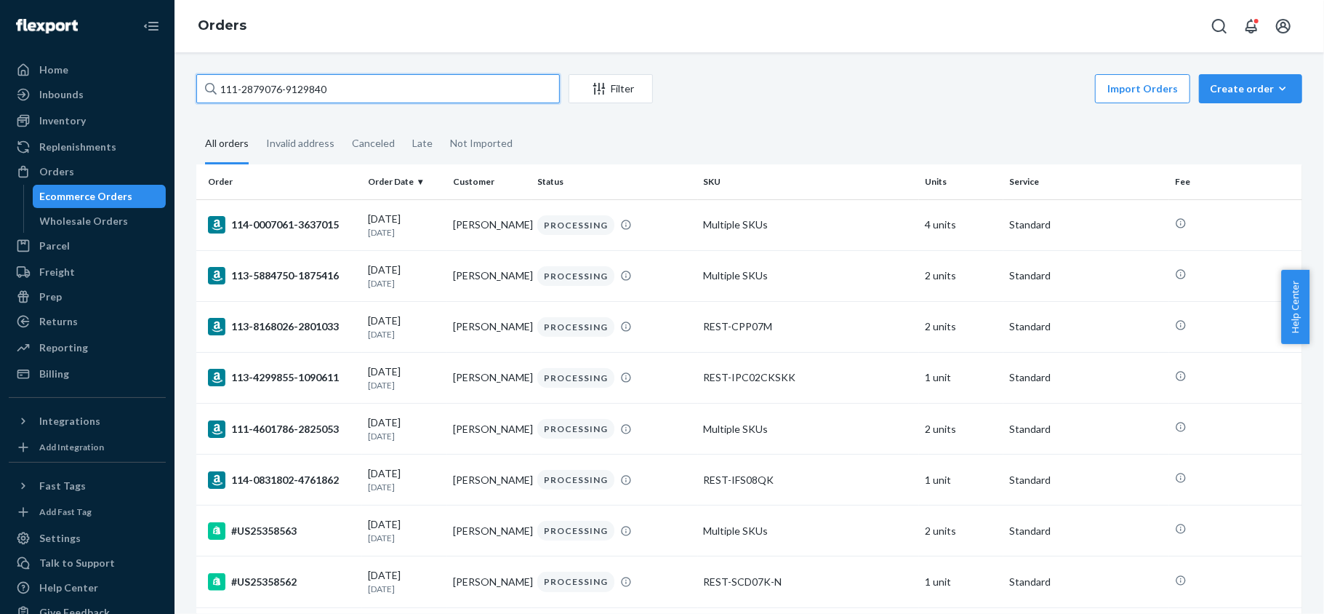
type input "111-2879076-9129840"
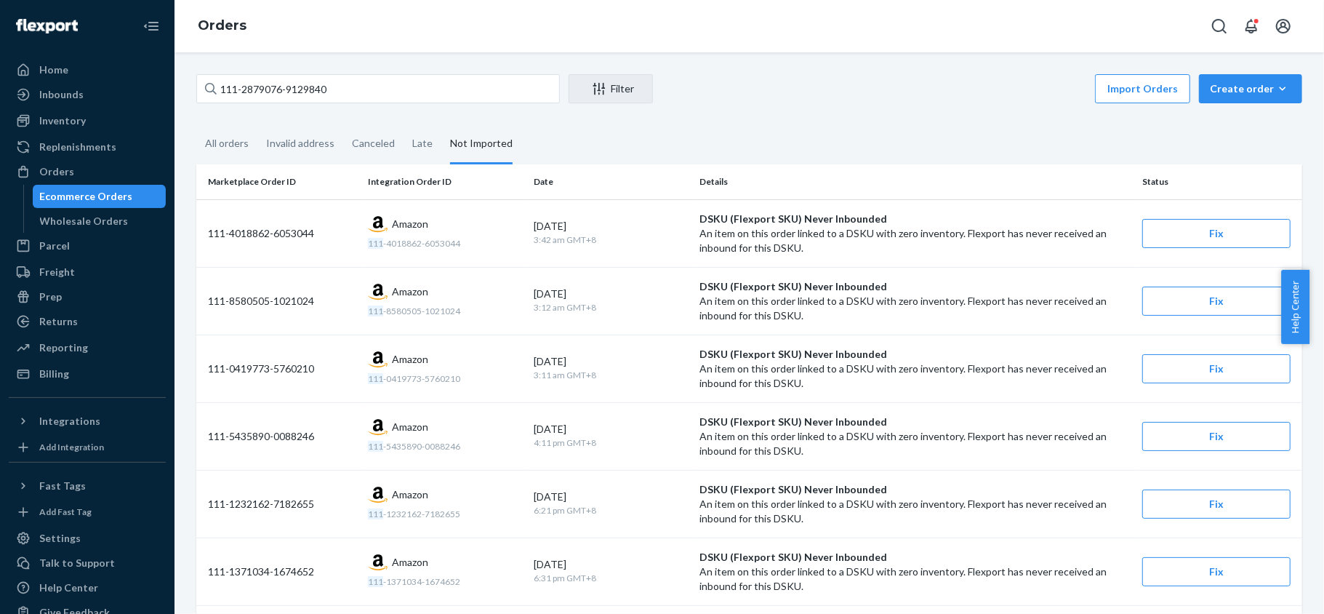
click at [307, 71] on div "111-2879076-9129840 Filter Import Orders Create order Ecommerce order Removal o…" at bounding box center [750, 332] width 1150 height 561
click at [303, 89] on input "111-2879076-9129840" at bounding box center [378, 88] width 364 height 29
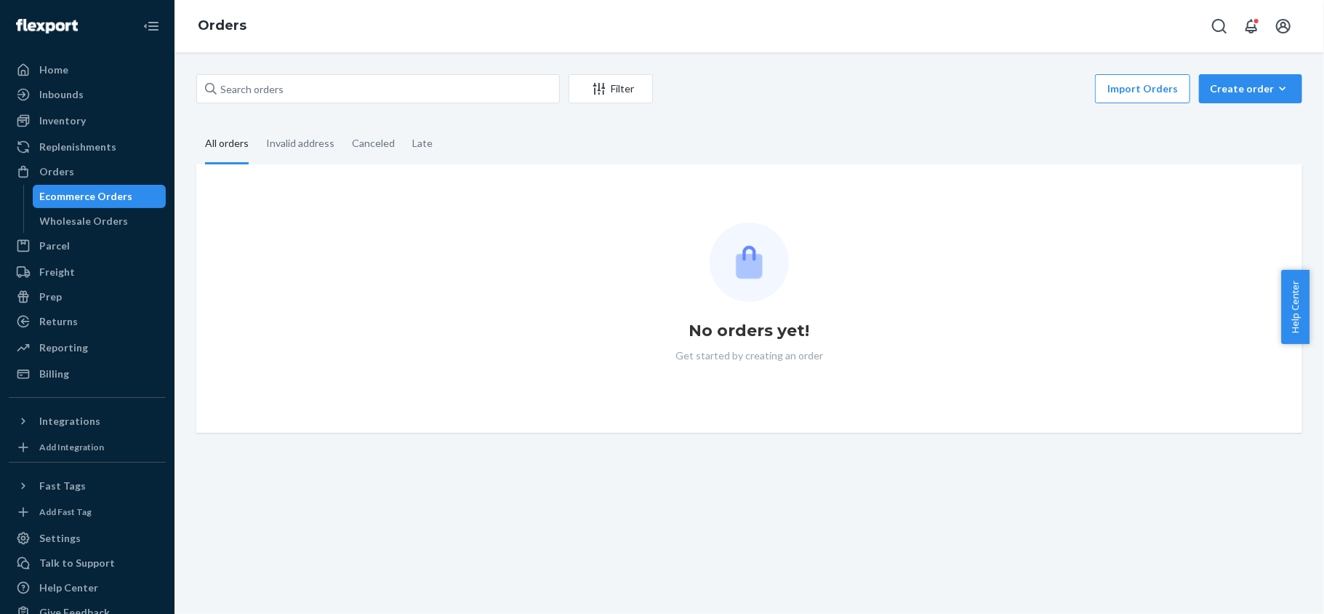
click at [215, 138] on div "All orders" at bounding box center [227, 144] width 44 height 40
click at [196, 124] on input "All orders" at bounding box center [196, 124] width 0 height 0
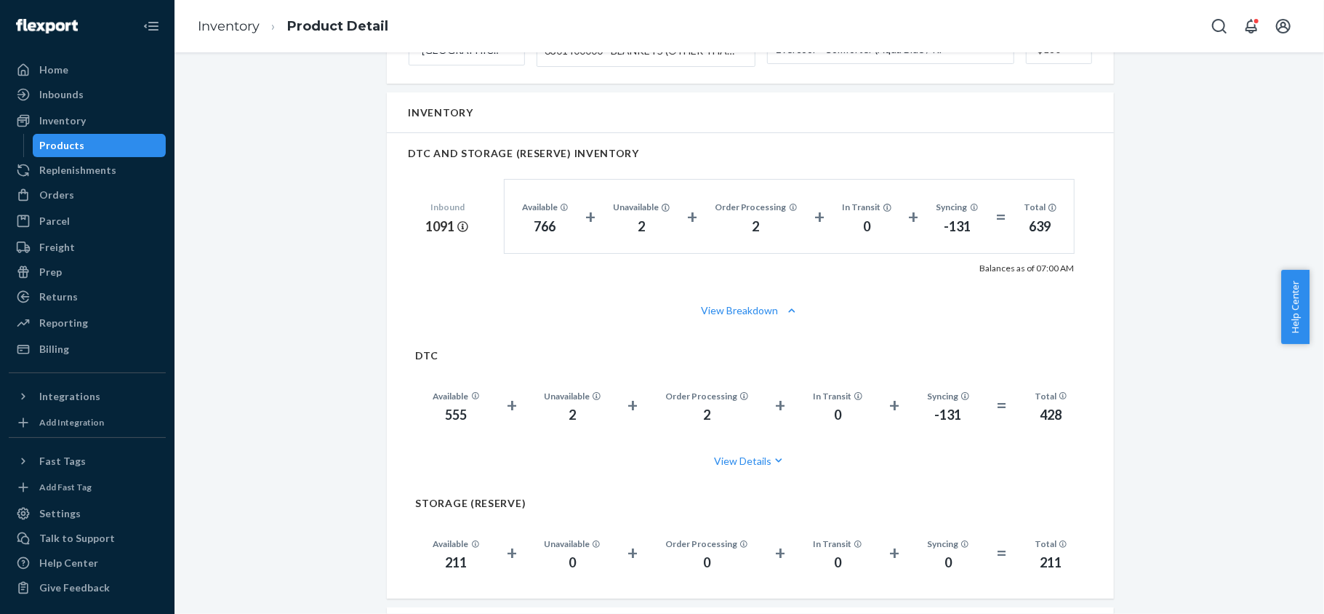
scroll to position [1164, 0]
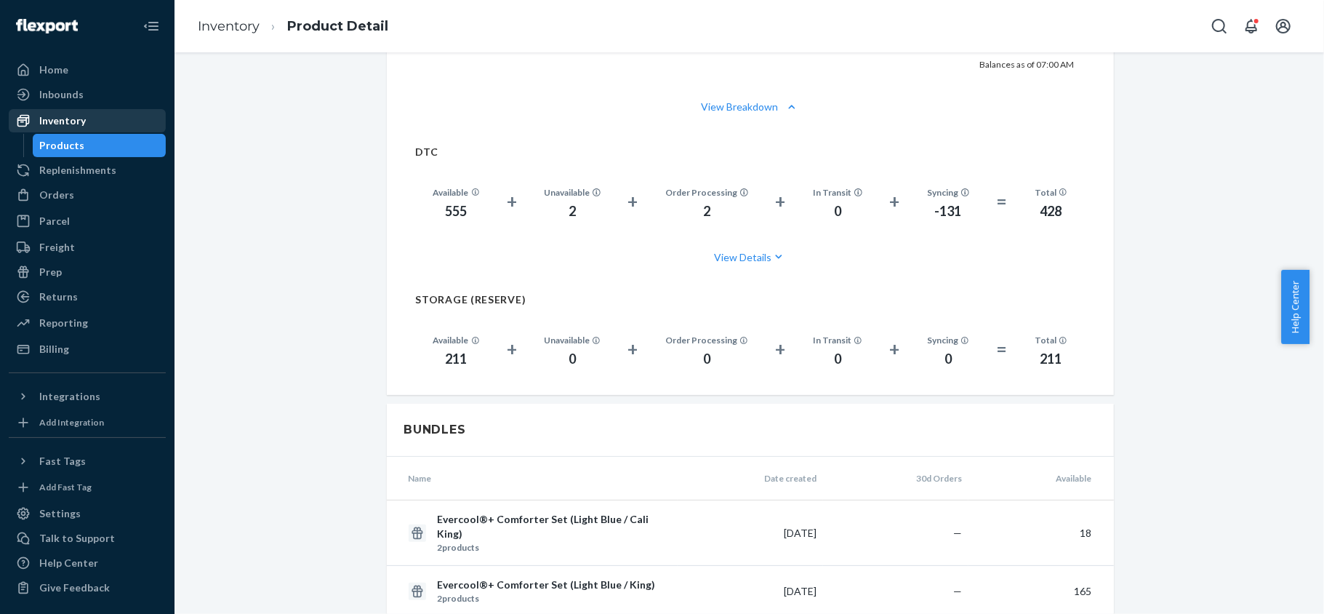
click at [102, 122] on div "Inventory" at bounding box center [87, 121] width 154 height 20
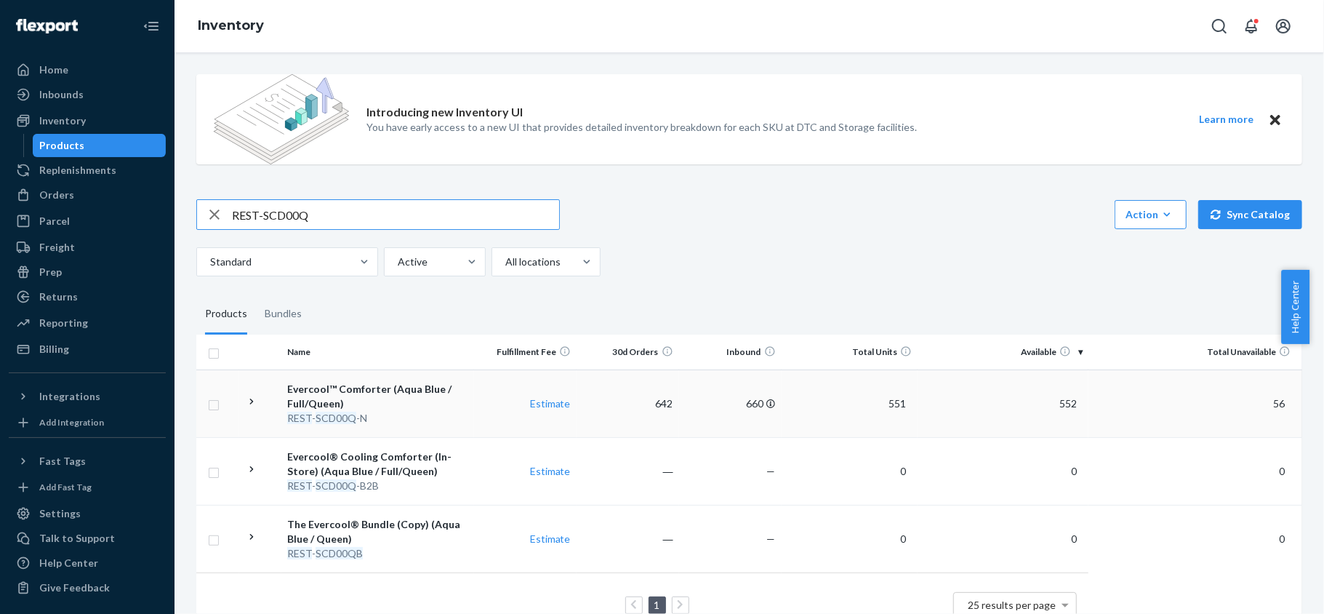
click at [1056, 403] on span "552" at bounding box center [1068, 403] width 29 height 12
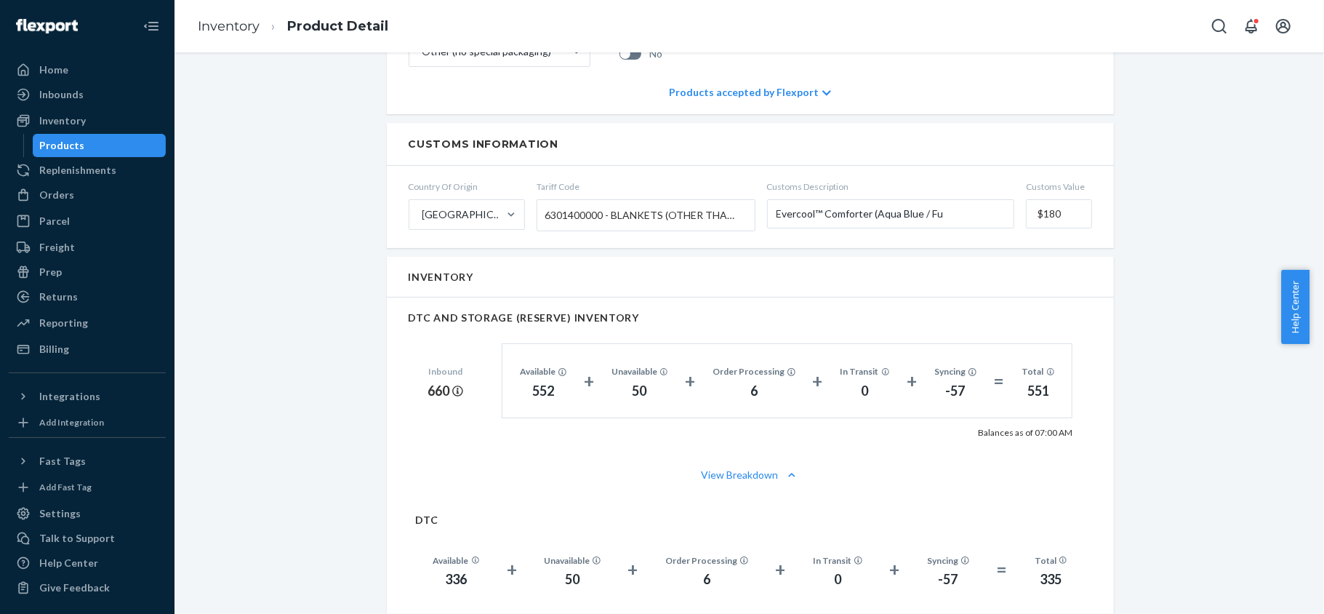
scroll to position [873, 0]
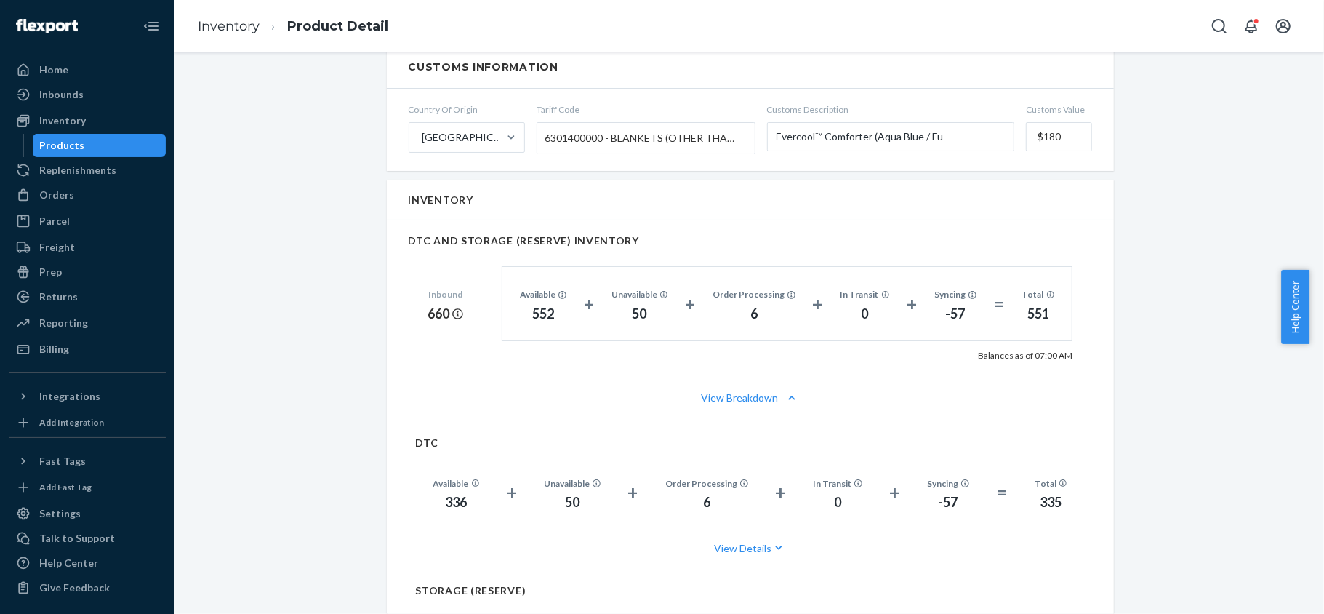
click at [129, 146] on div "Products" at bounding box center [99, 145] width 131 height 20
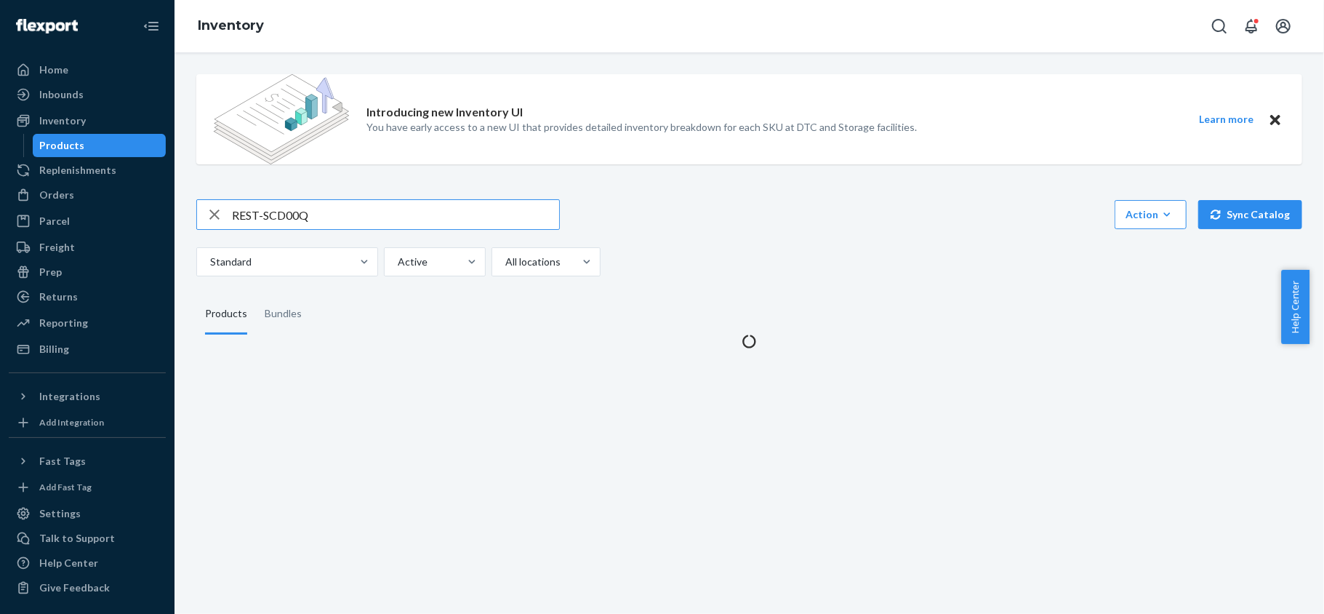
click at [318, 211] on input "REST-SCD00Q" at bounding box center [395, 214] width 327 height 29
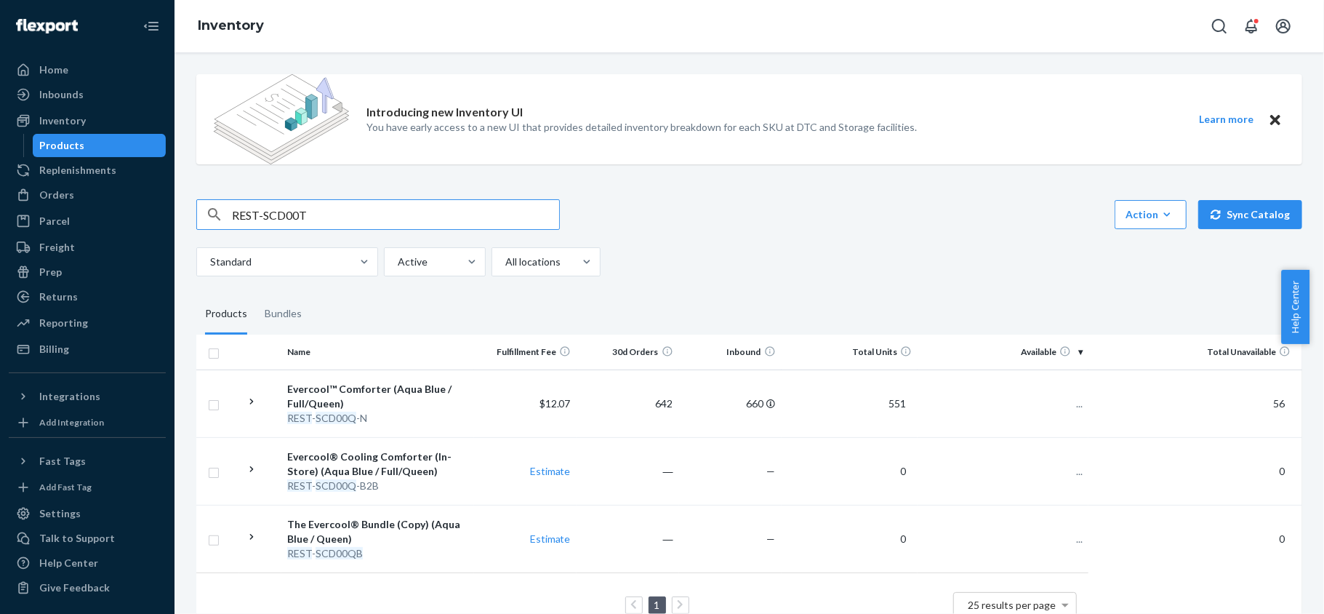
type input "REST-SCD00T"
click at [1060, 411] on td "473" at bounding box center [1003, 403] width 171 height 68
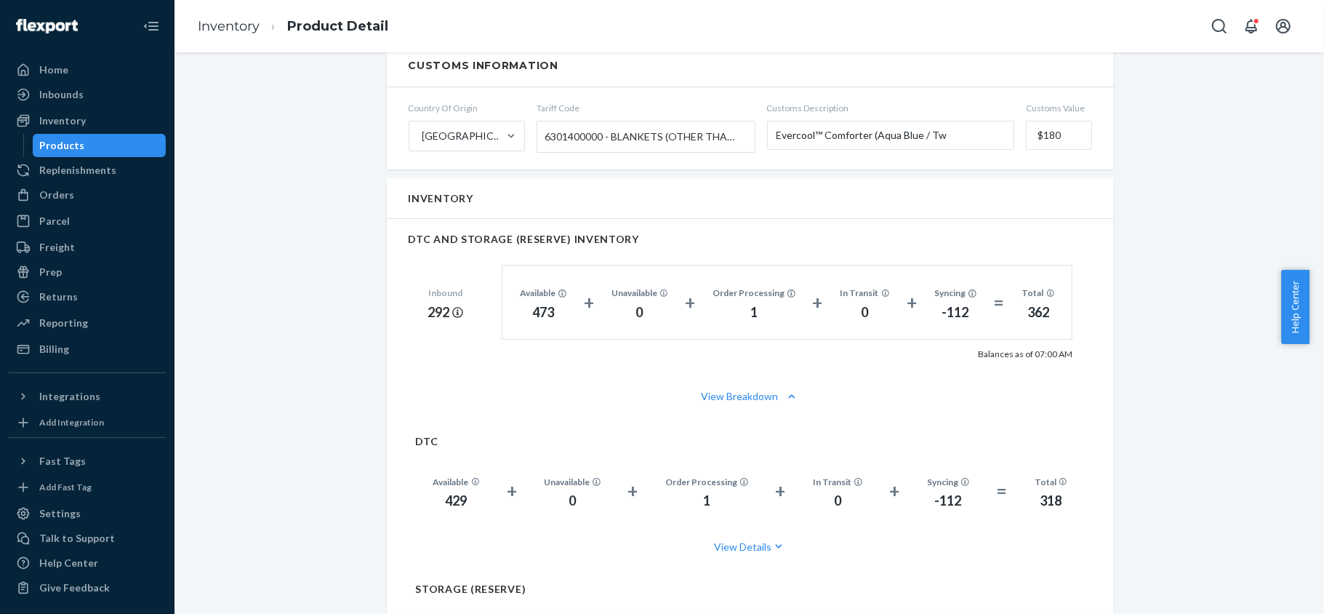
scroll to position [970, 0]
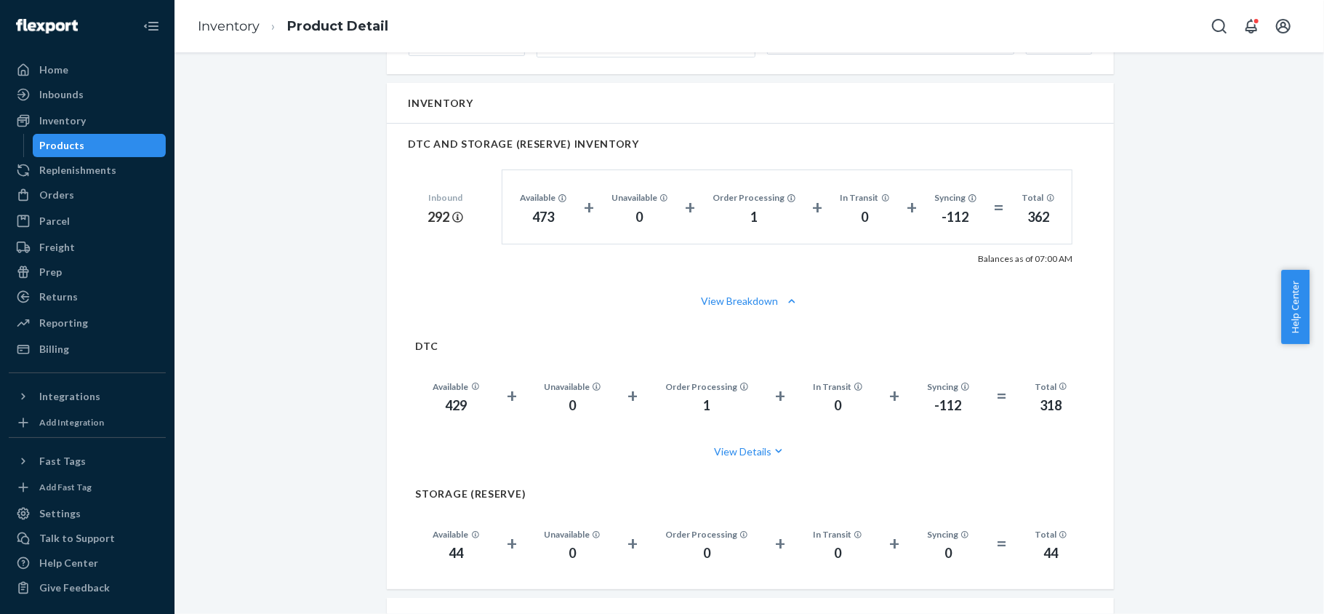
click at [97, 147] on div "Products" at bounding box center [99, 145] width 131 height 20
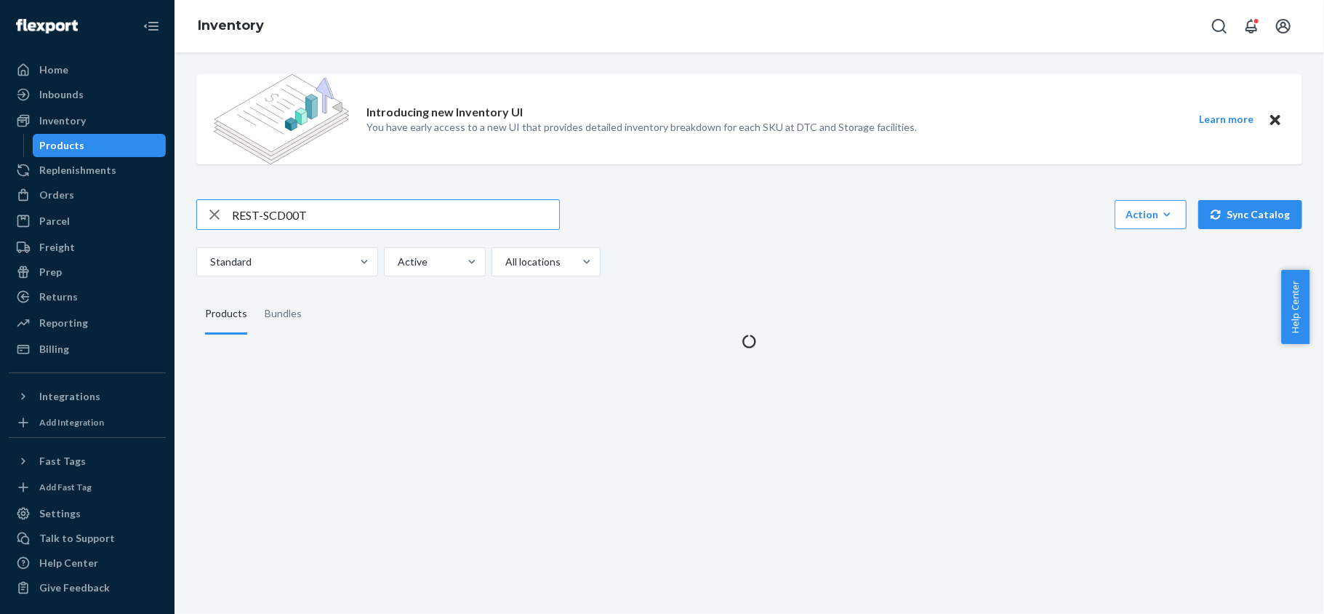
click at [292, 215] on input "REST-SCD00T" at bounding box center [395, 214] width 327 height 29
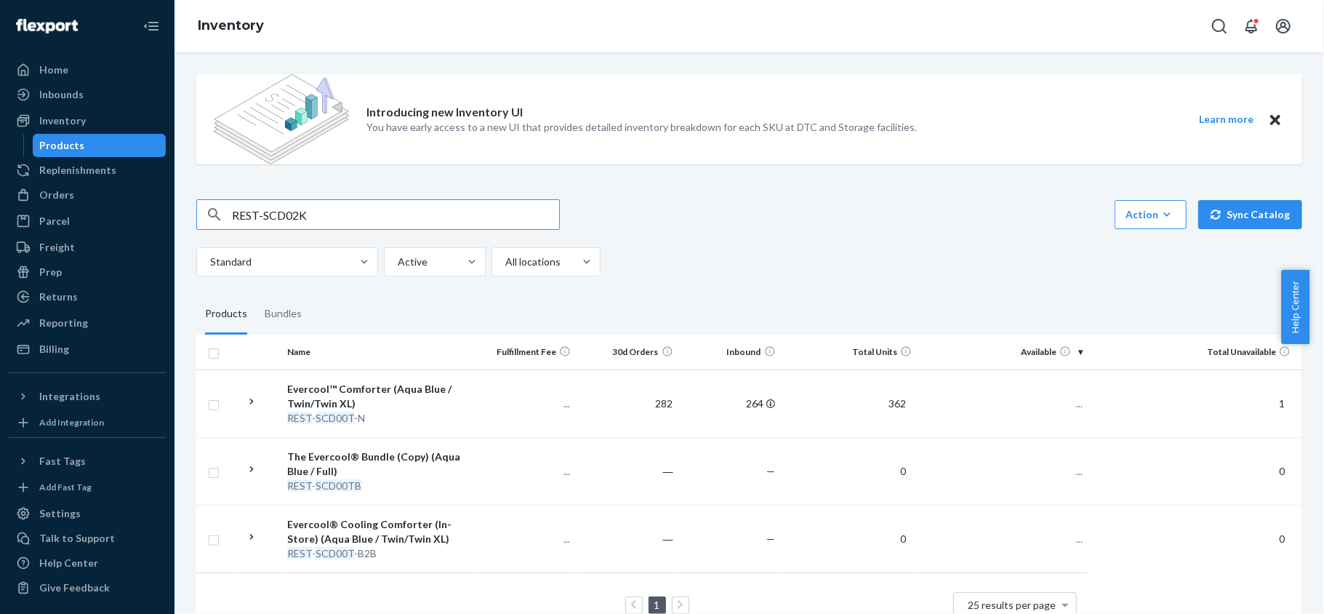
type input "REST-SCD02K"
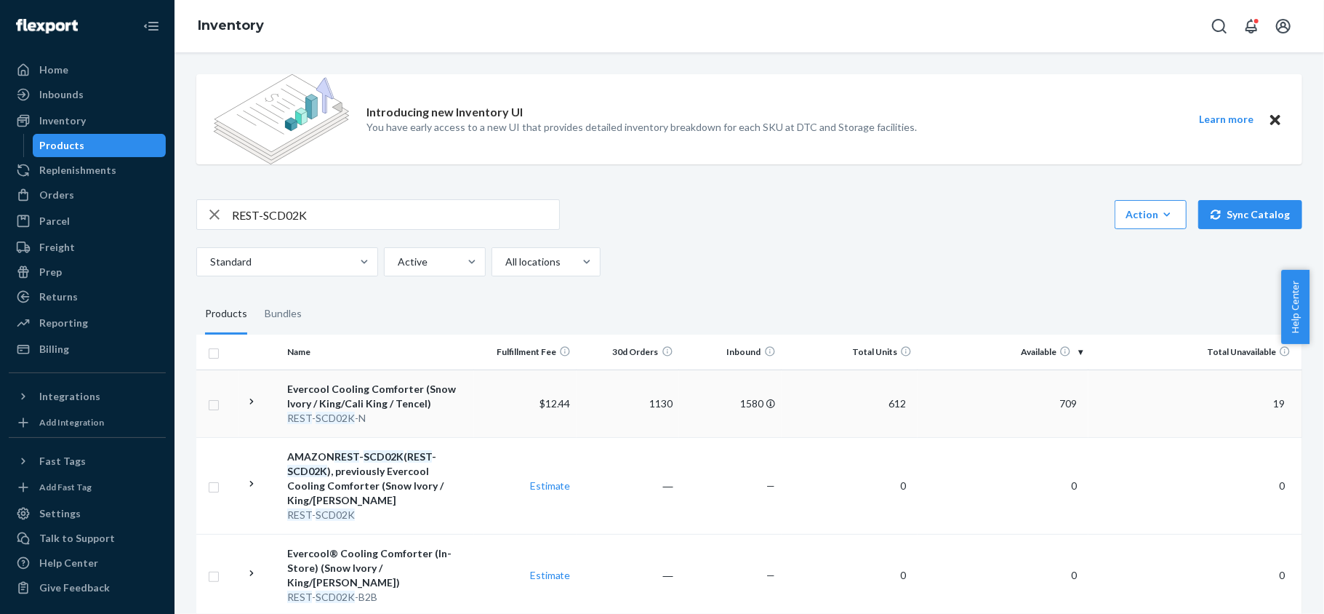
click at [1054, 403] on span "709" at bounding box center [1068, 403] width 29 height 12
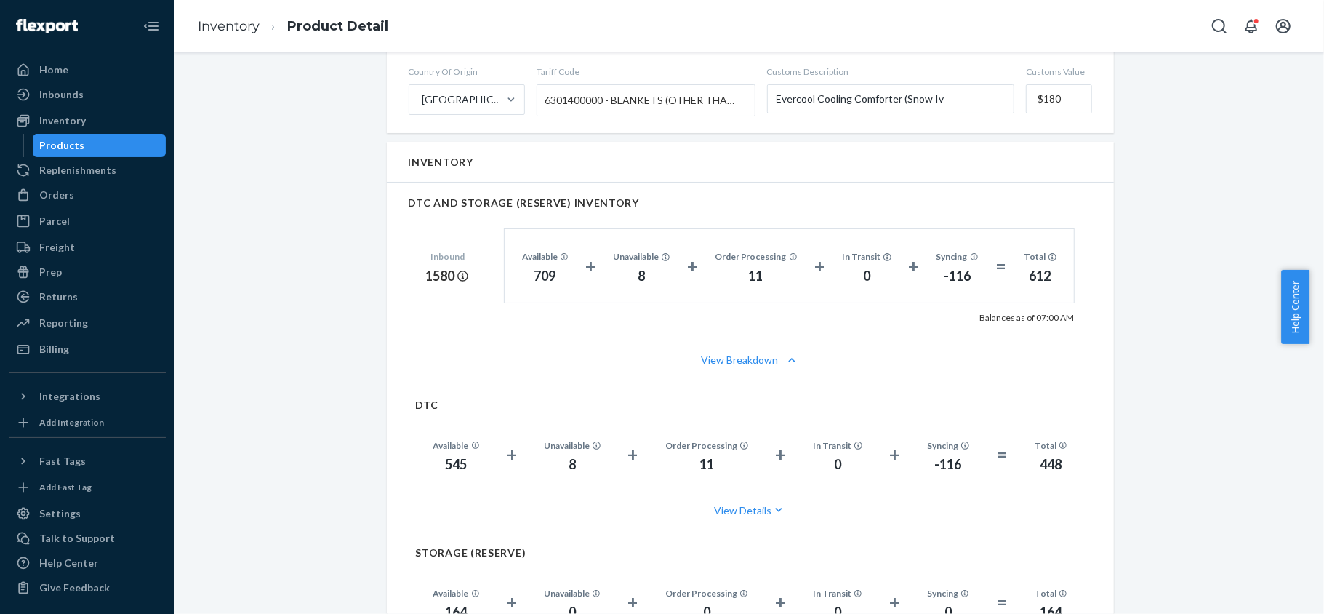
scroll to position [970, 0]
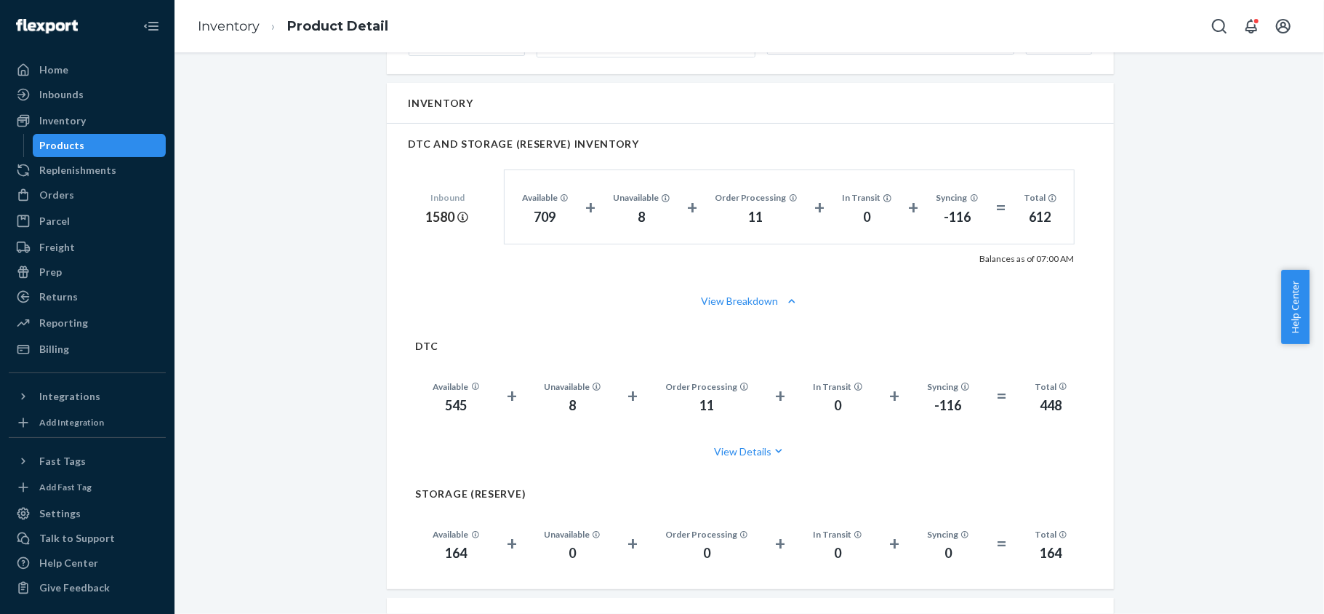
click at [111, 144] on div "Products" at bounding box center [99, 145] width 131 height 20
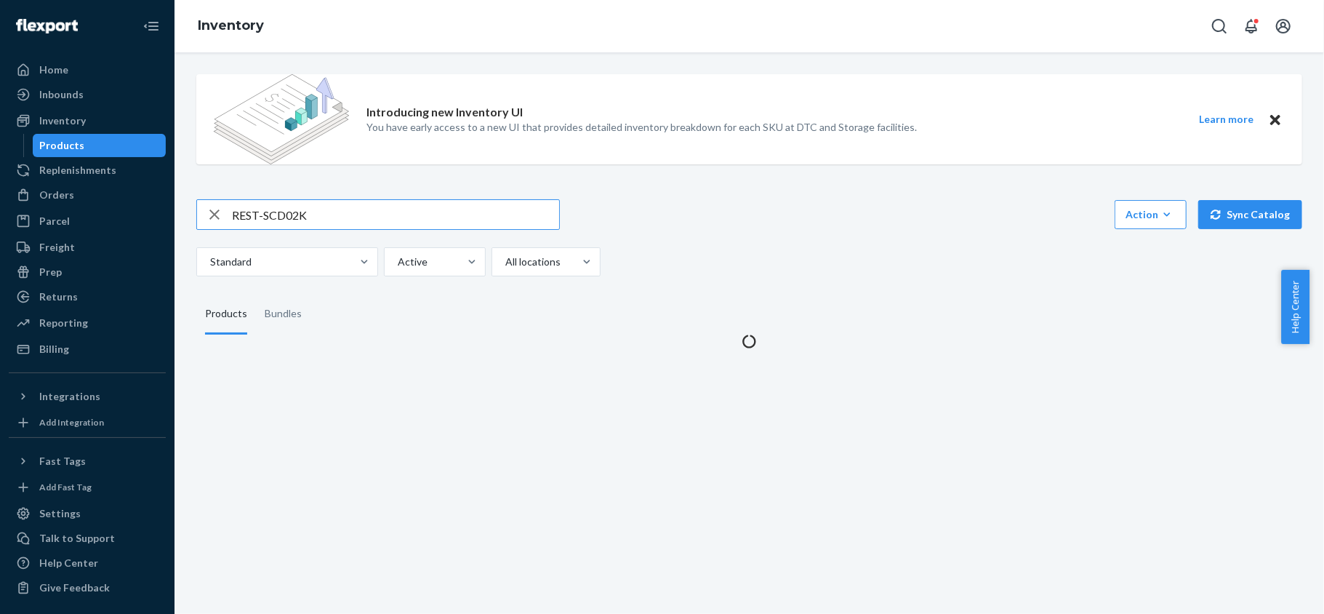
click at [335, 220] on input "REST-SCD02K" at bounding box center [395, 214] width 327 height 29
type input "REST-SCD02Q"
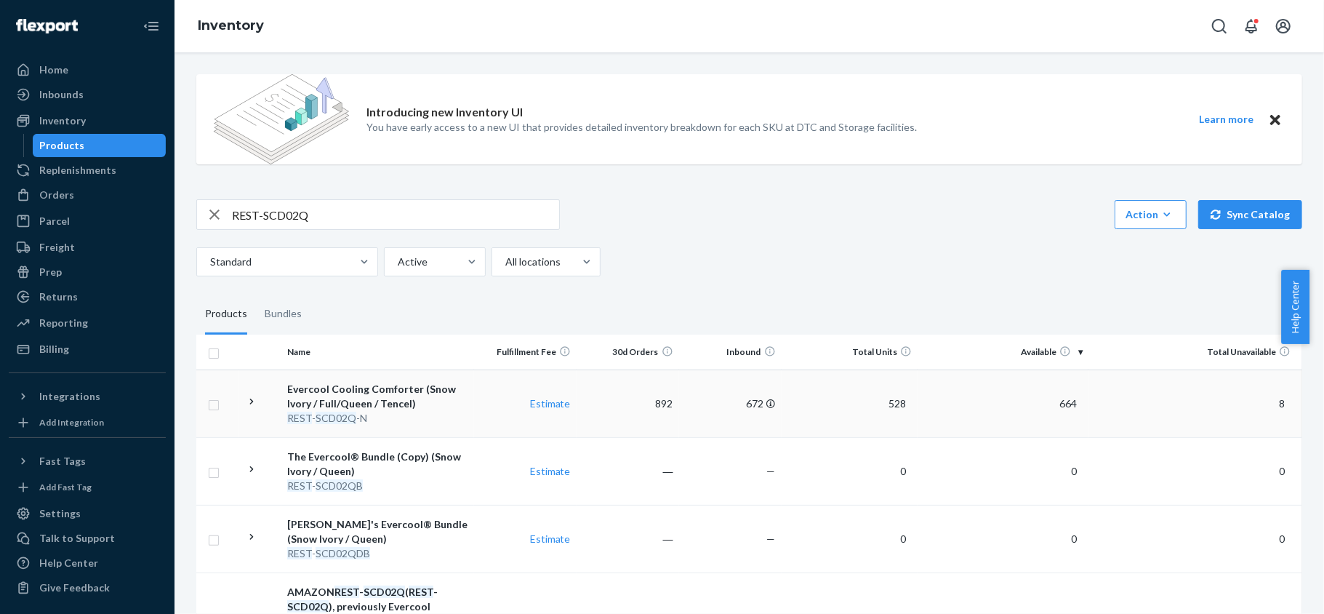
click at [1054, 399] on span "664" at bounding box center [1068, 403] width 29 height 12
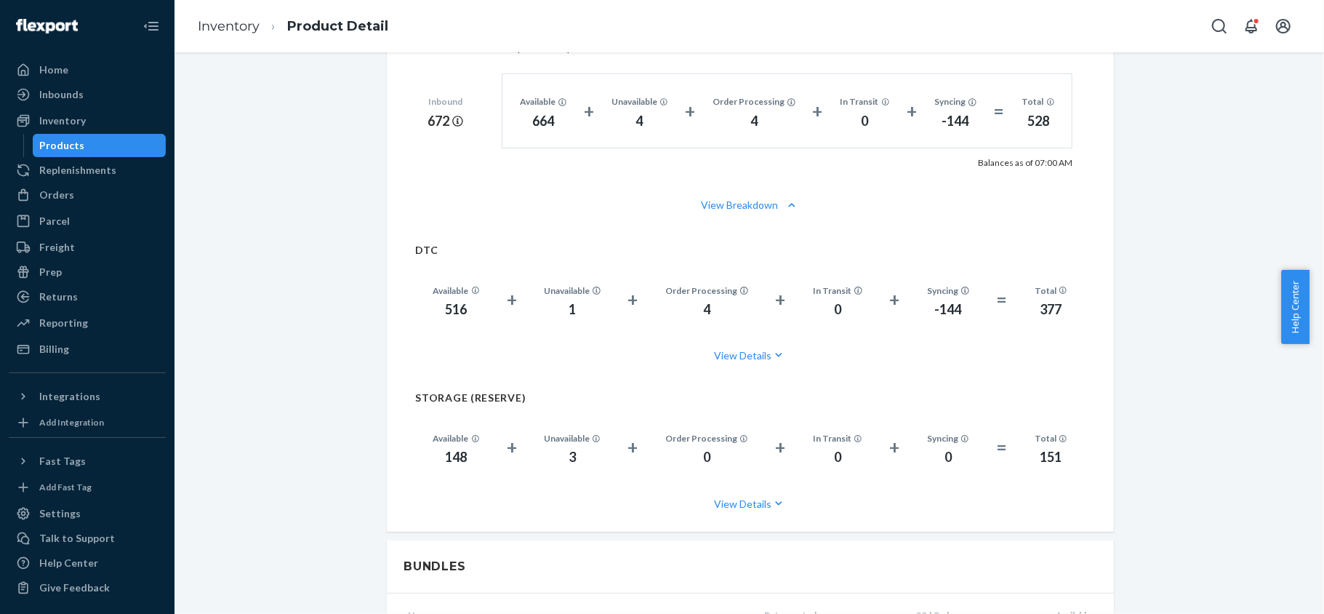
scroll to position [1066, 0]
click at [137, 140] on div "Products" at bounding box center [99, 145] width 131 height 20
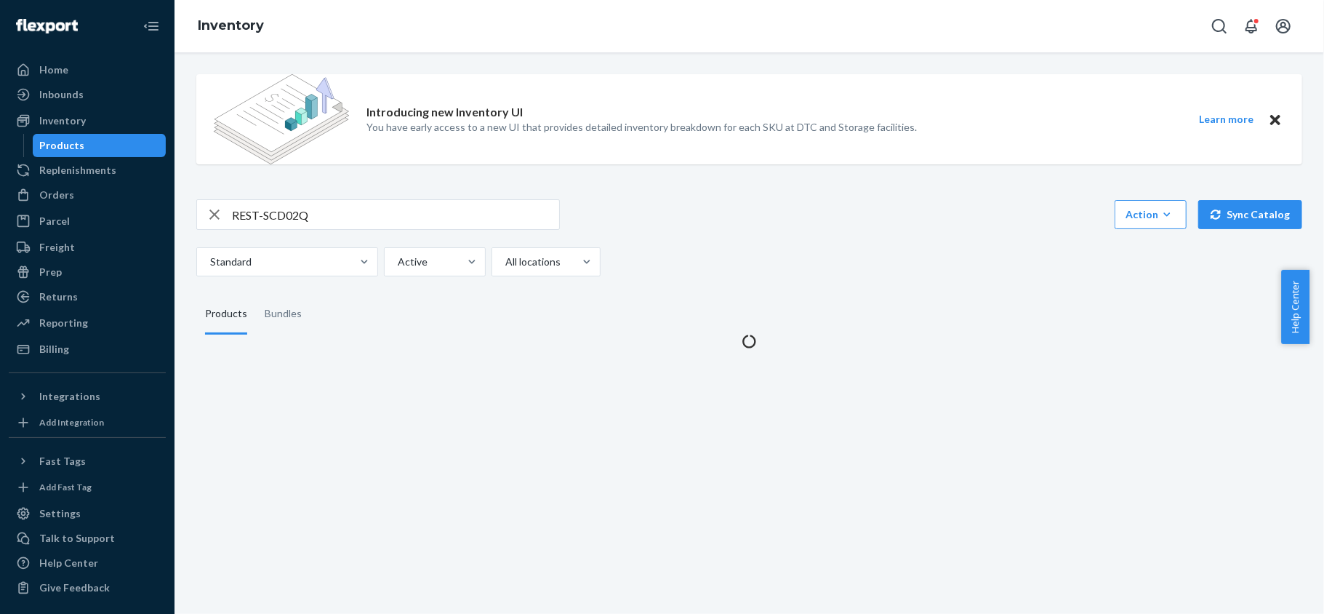
click at [339, 196] on div "Introducing new Inventory UI You have early access to a new UI that provides de…" at bounding box center [749, 206] width 1128 height 286
click at [339, 212] on input "REST-SCD02Q" at bounding box center [395, 214] width 327 height 29
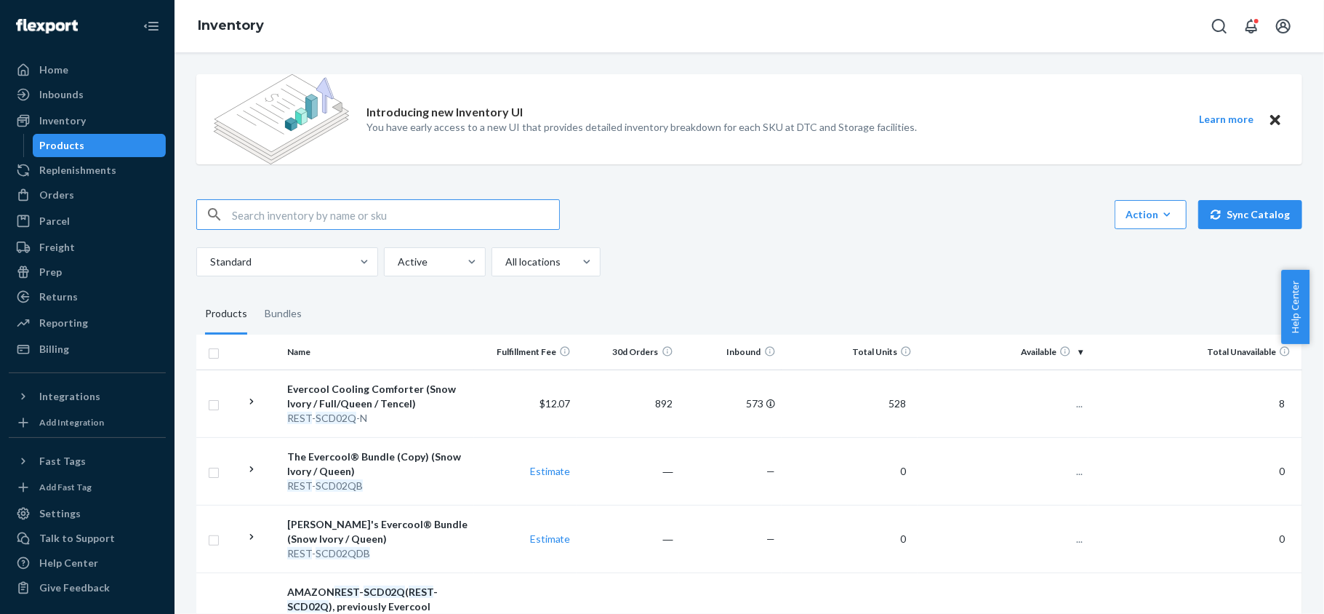
type input "v"
paste input "REST-SCD02T"
type input "REST-SCD02T"
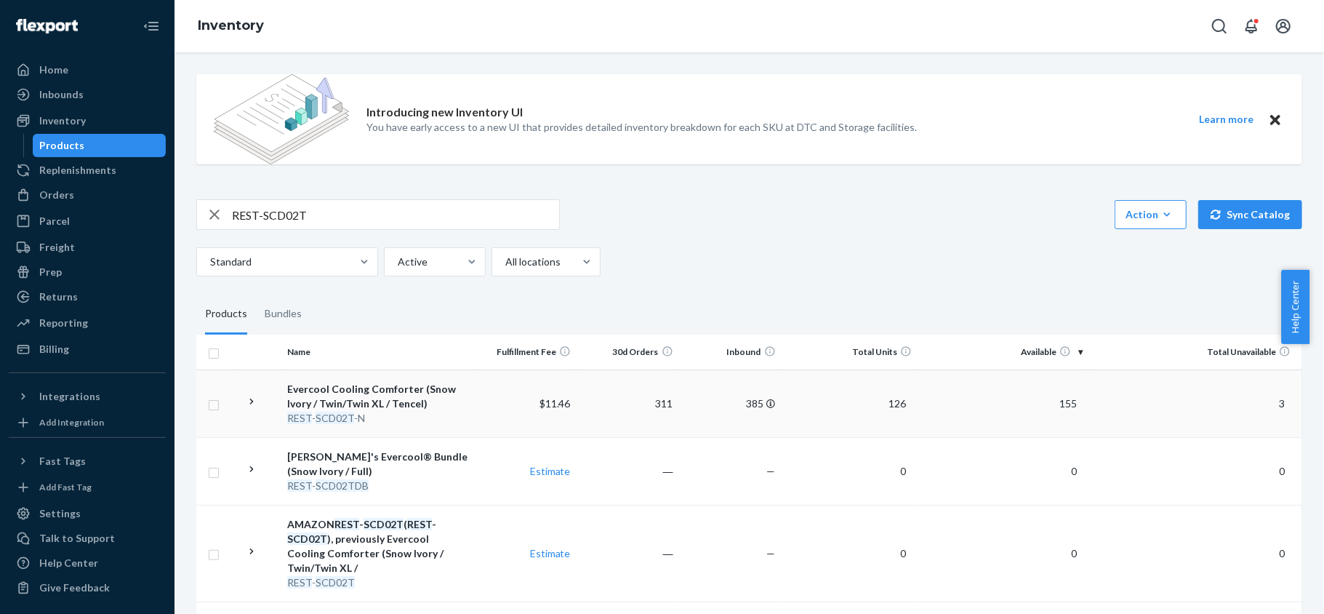
click at [1075, 402] on td "155" at bounding box center [1003, 403] width 171 height 68
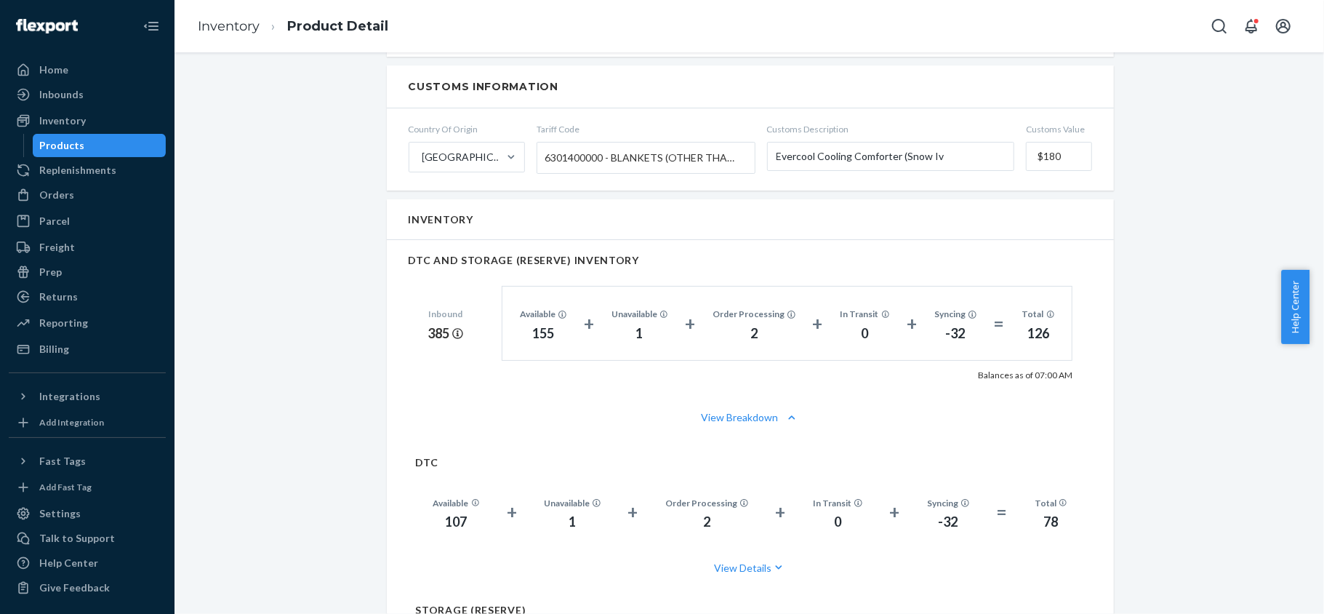
scroll to position [873, 0]
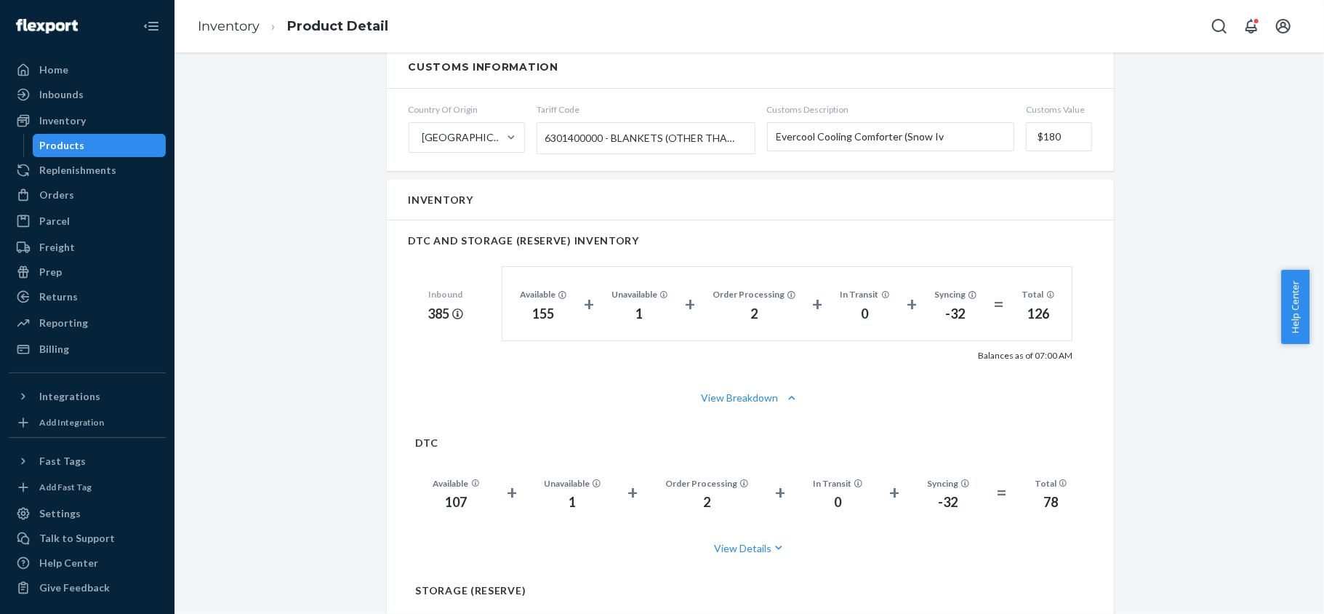
click at [97, 145] on div "Products" at bounding box center [99, 145] width 131 height 20
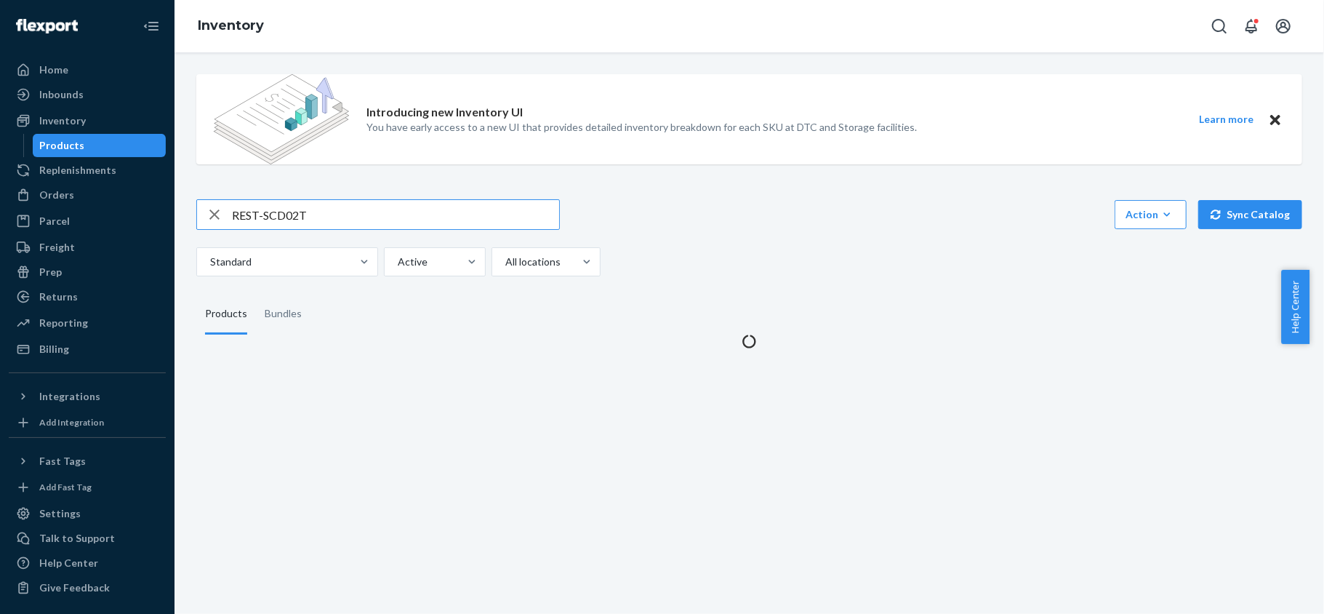
click at [298, 216] on input "REST-SCD02T" at bounding box center [395, 214] width 327 height 29
click at [300, 216] on input "REST-SCD02T" at bounding box center [395, 214] width 327 height 29
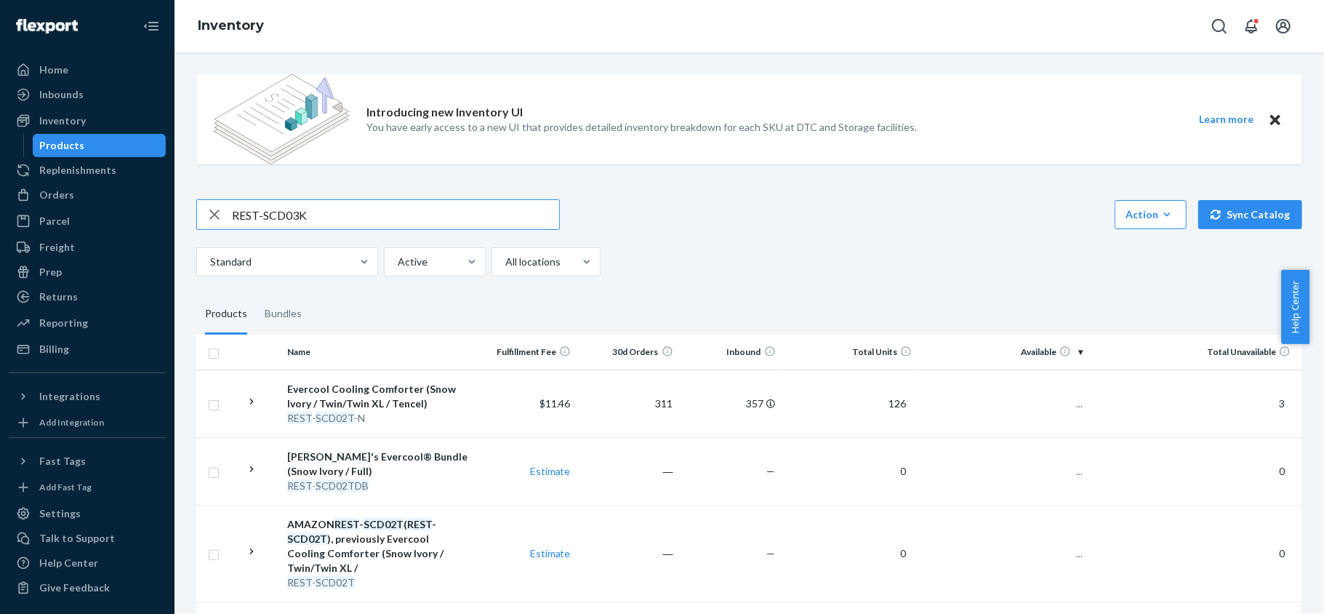
type input "REST-SCD03K"
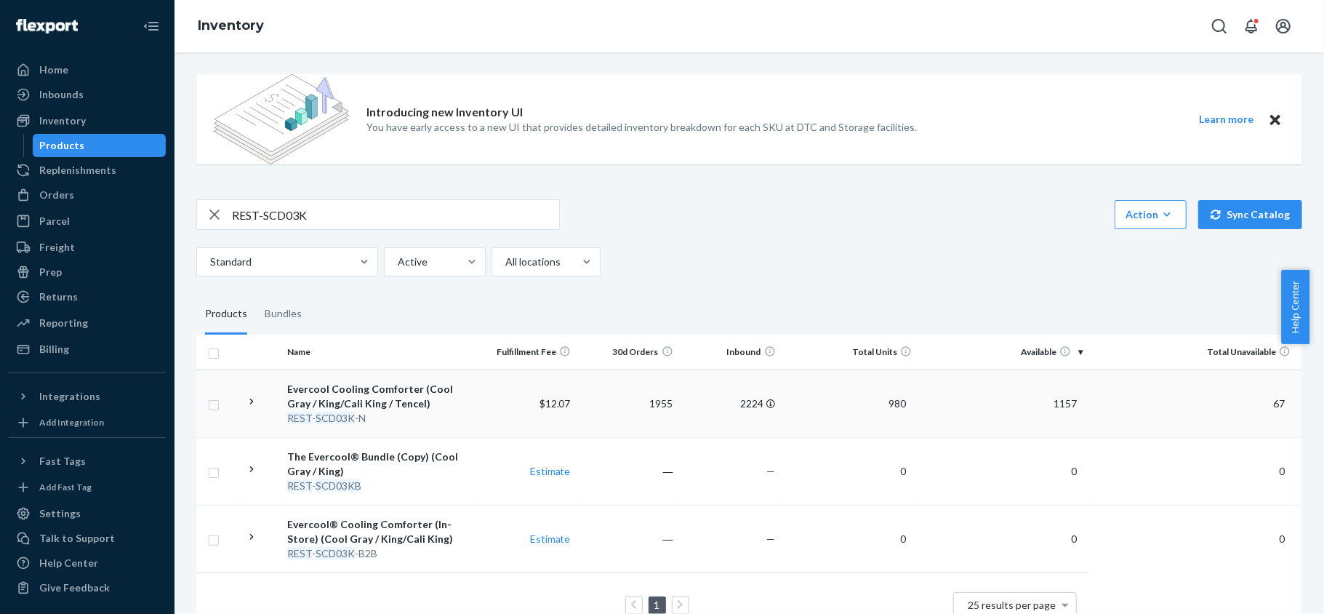
click at [1063, 405] on span "1157" at bounding box center [1065, 403] width 35 height 12
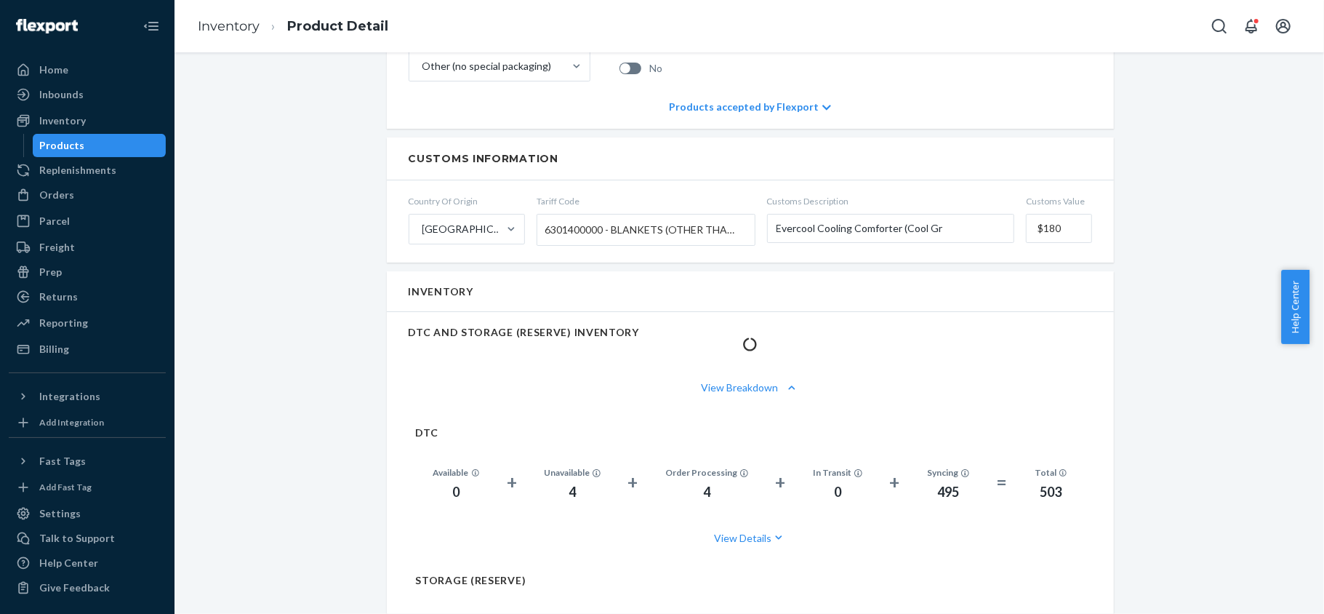
scroll to position [970, 0]
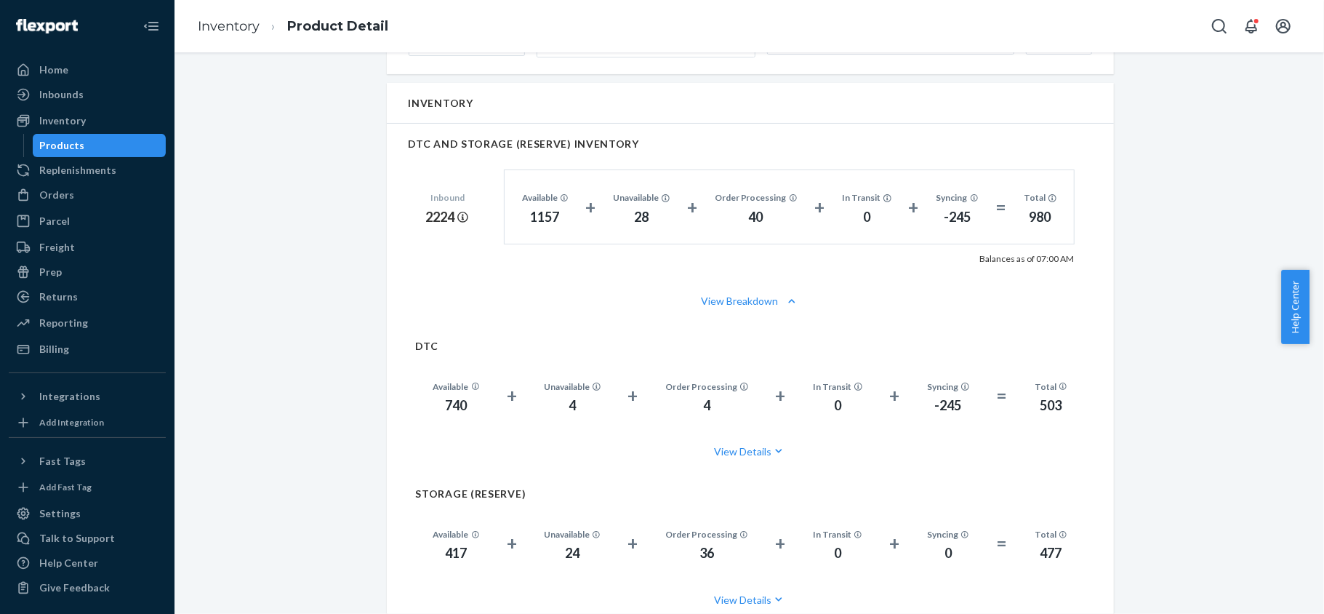
click at [140, 147] on div "Products" at bounding box center [99, 145] width 131 height 20
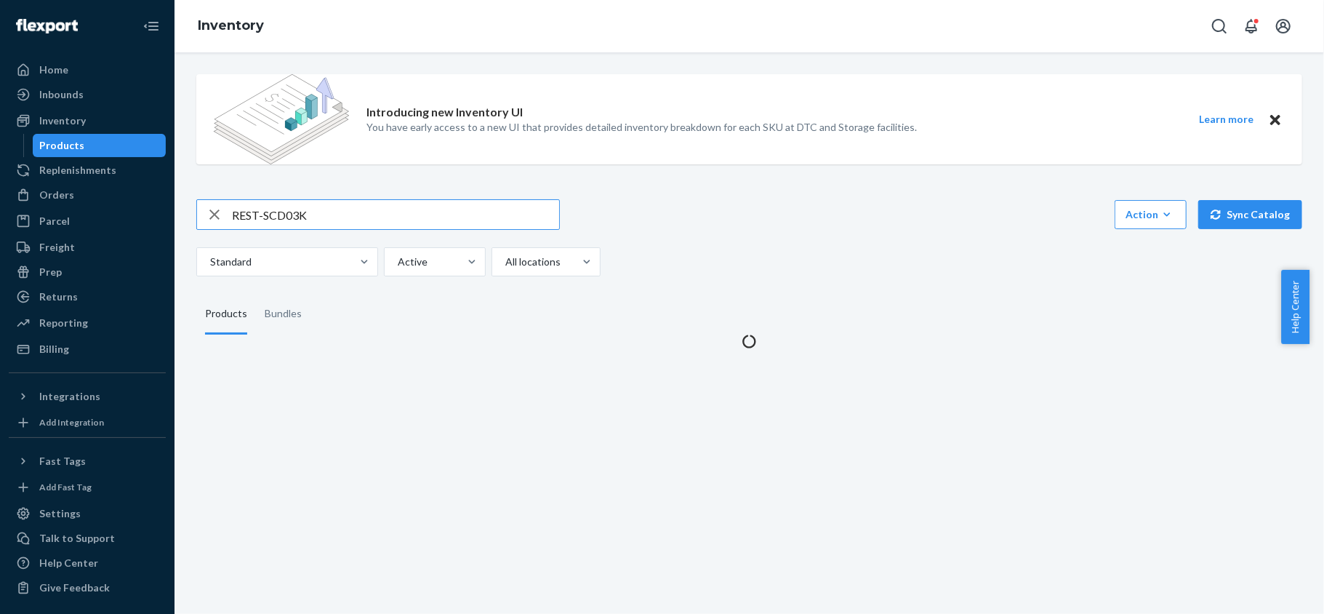
click at [338, 204] on input "REST-SCD03K" at bounding box center [395, 214] width 327 height 29
click at [339, 204] on input "REST-SCD03K" at bounding box center [395, 214] width 327 height 29
type input "REST-SCD03Q"
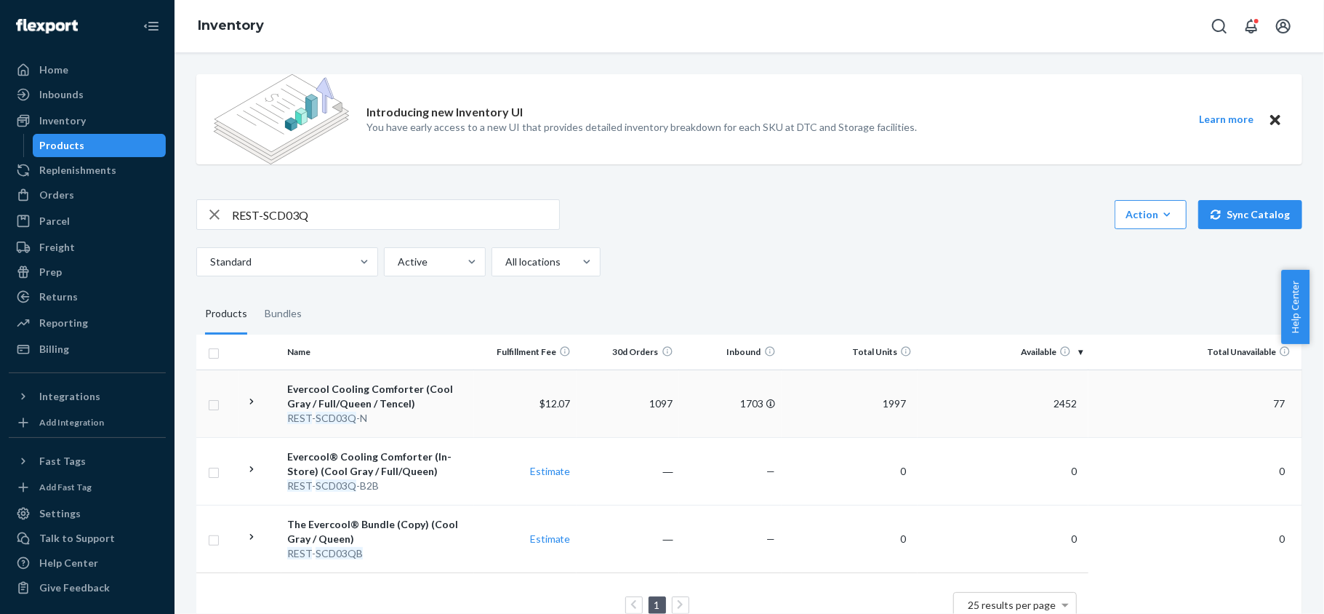
click at [1048, 403] on span "2452" at bounding box center [1065, 403] width 35 height 12
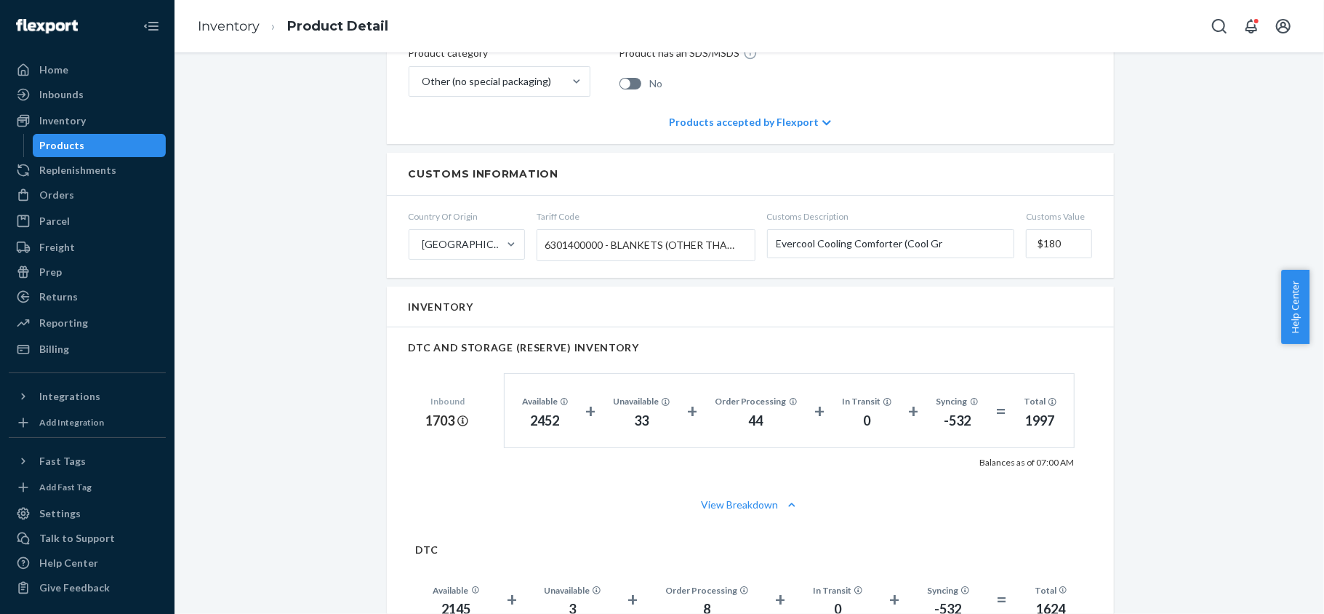
scroll to position [873, 0]
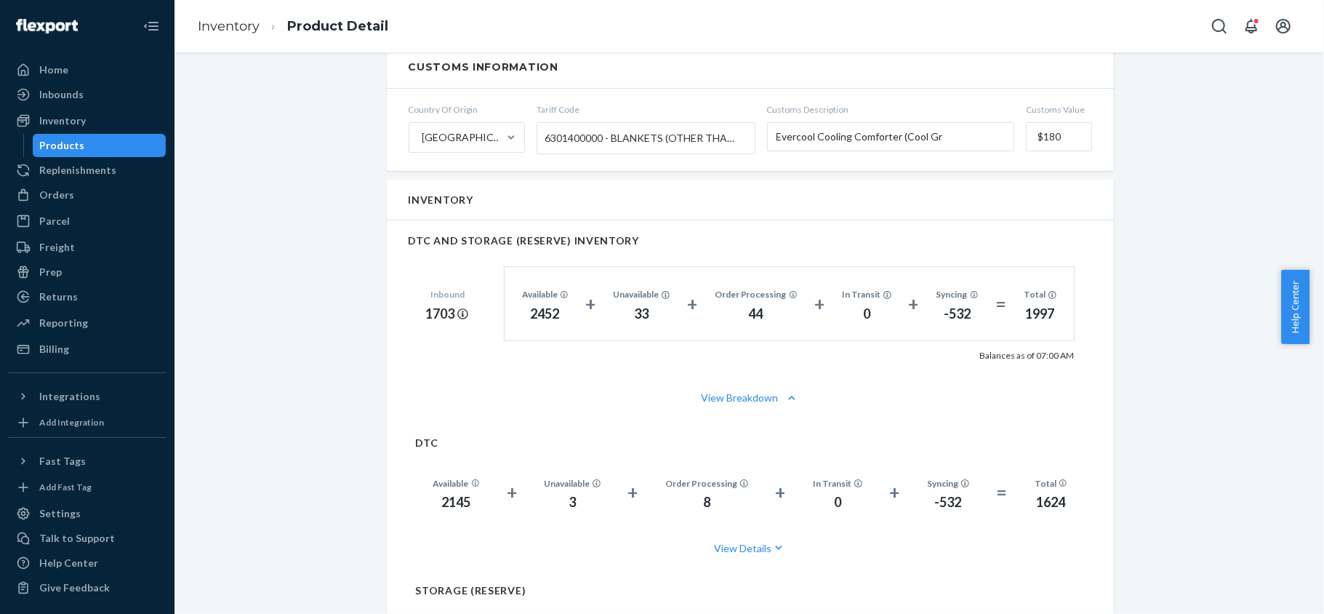
drag, startPoint x: 128, startPoint y: 145, endPoint x: 132, endPoint y: 153, distance: 8.1
click at [128, 145] on div "Products" at bounding box center [99, 145] width 131 height 20
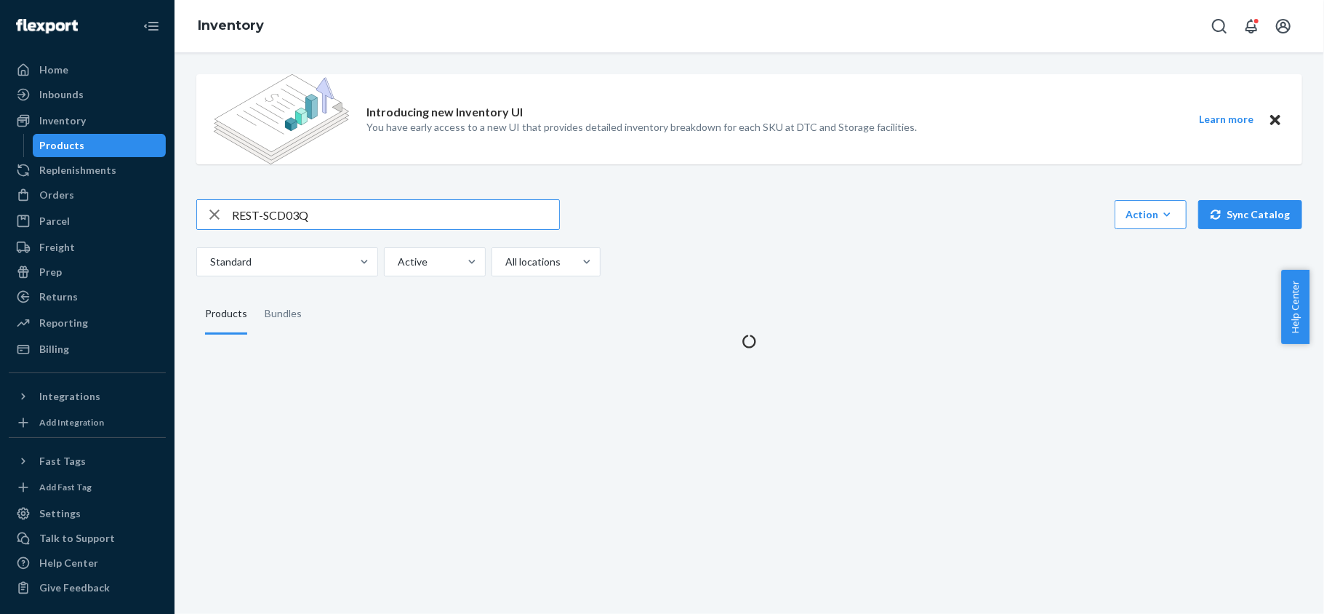
click at [306, 215] on input "REST-SCD03Q" at bounding box center [395, 214] width 327 height 29
click at [307, 215] on input "REST-SCD03Q" at bounding box center [395, 214] width 327 height 29
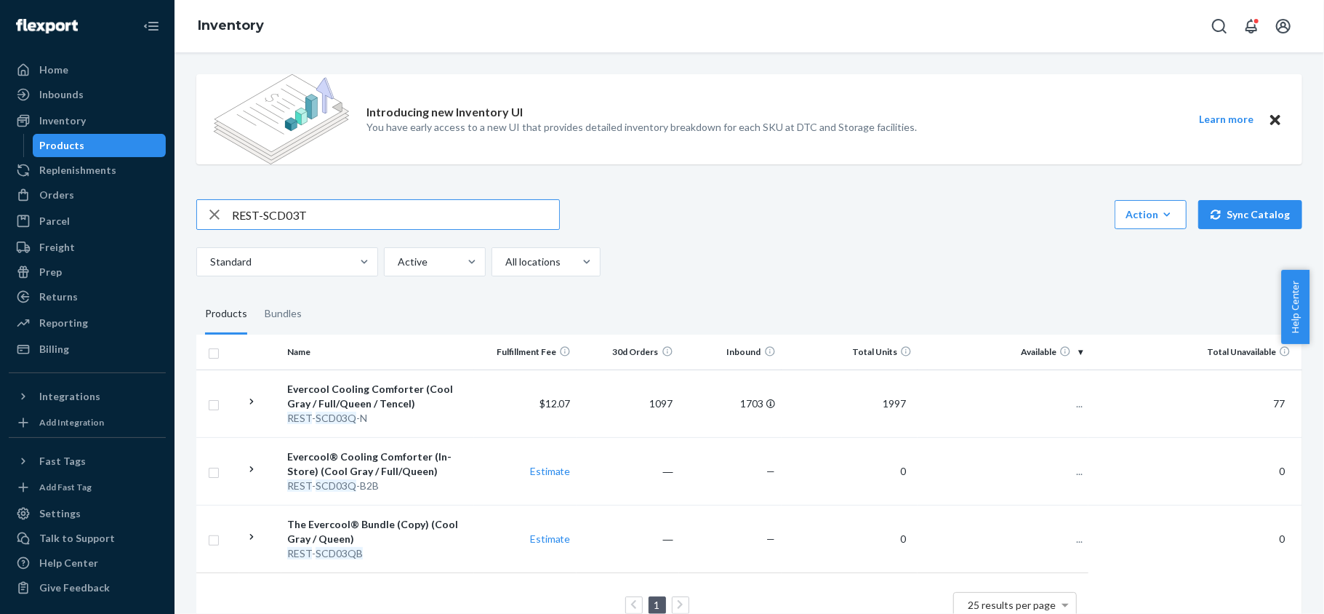
type input "REST-SCD03T"
click at [1048, 420] on td "559" at bounding box center [1003, 403] width 171 height 68
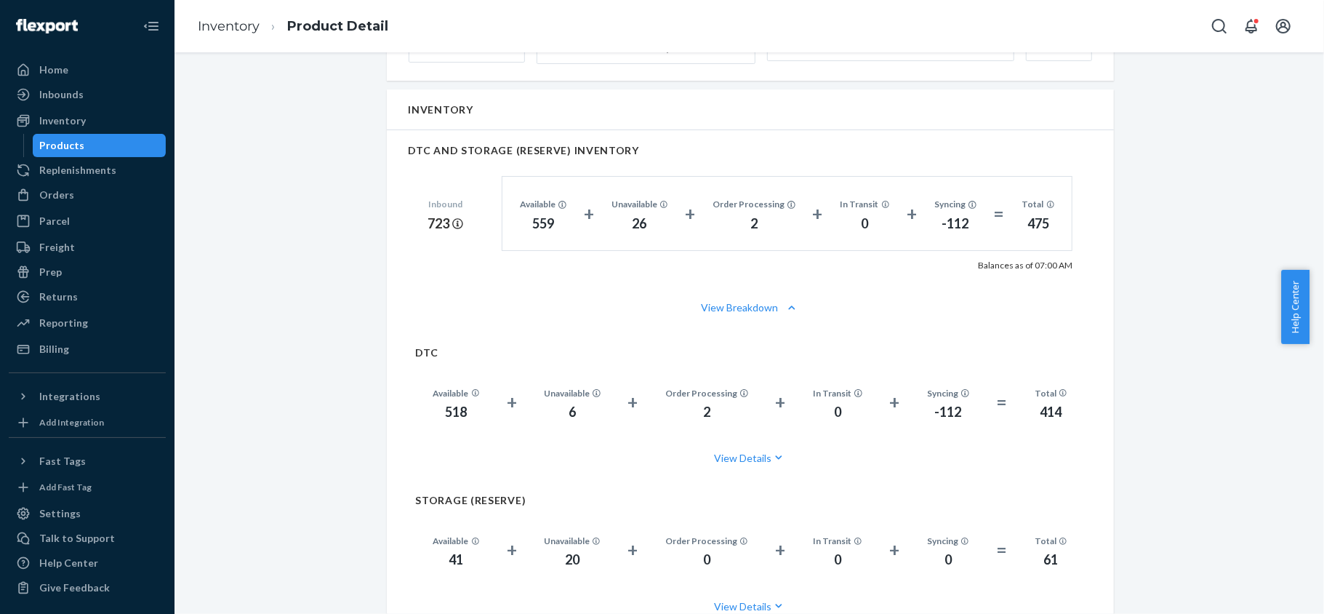
scroll to position [970, 0]
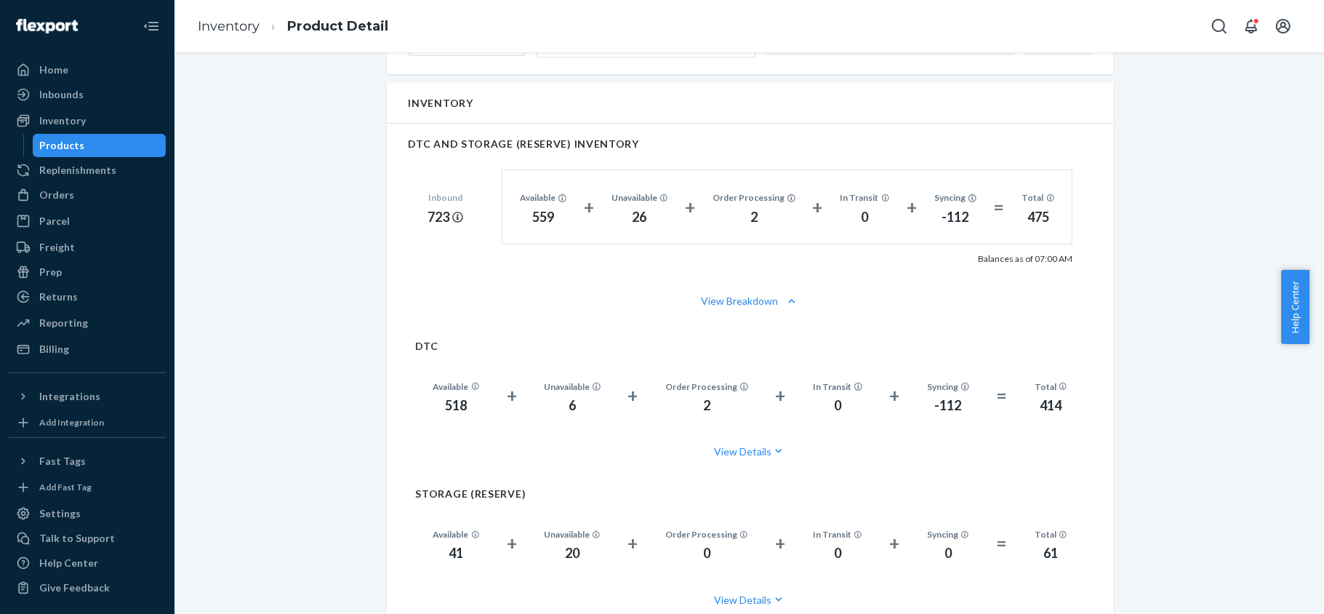
click at [100, 150] on div "Products" at bounding box center [99, 145] width 131 height 20
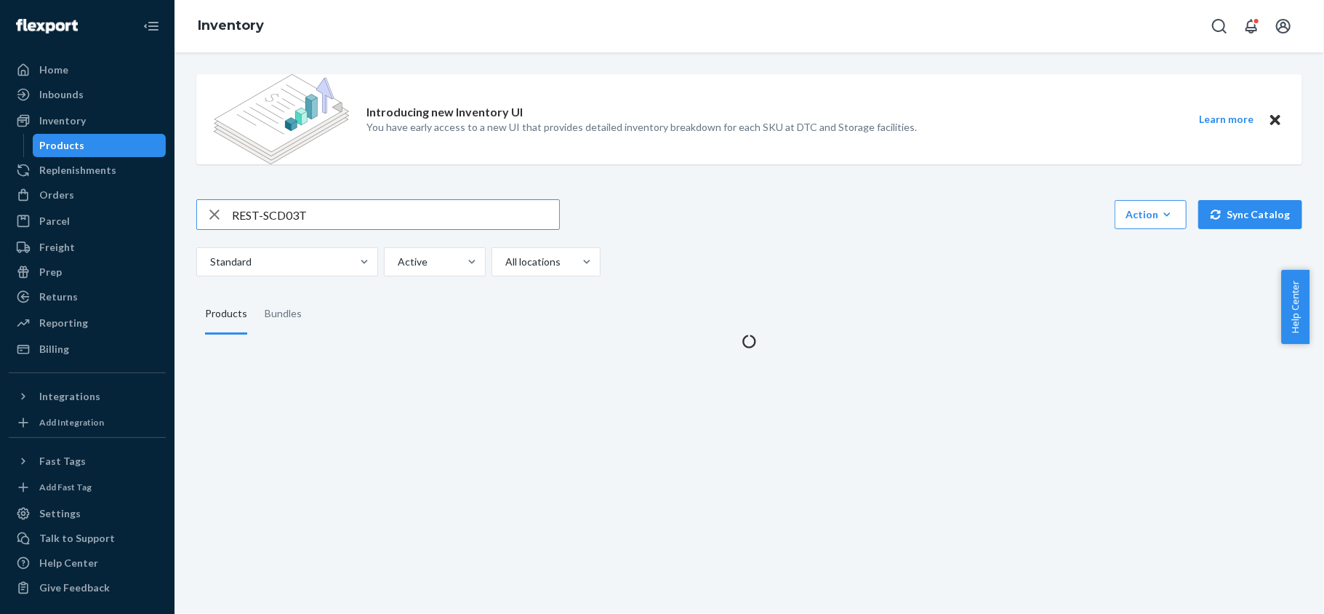
click at [317, 213] on input "REST-SCD03T" at bounding box center [395, 214] width 327 height 29
click at [318, 213] on input "REST-SCD03T" at bounding box center [395, 214] width 327 height 29
type input "REST-SCD06K-N"
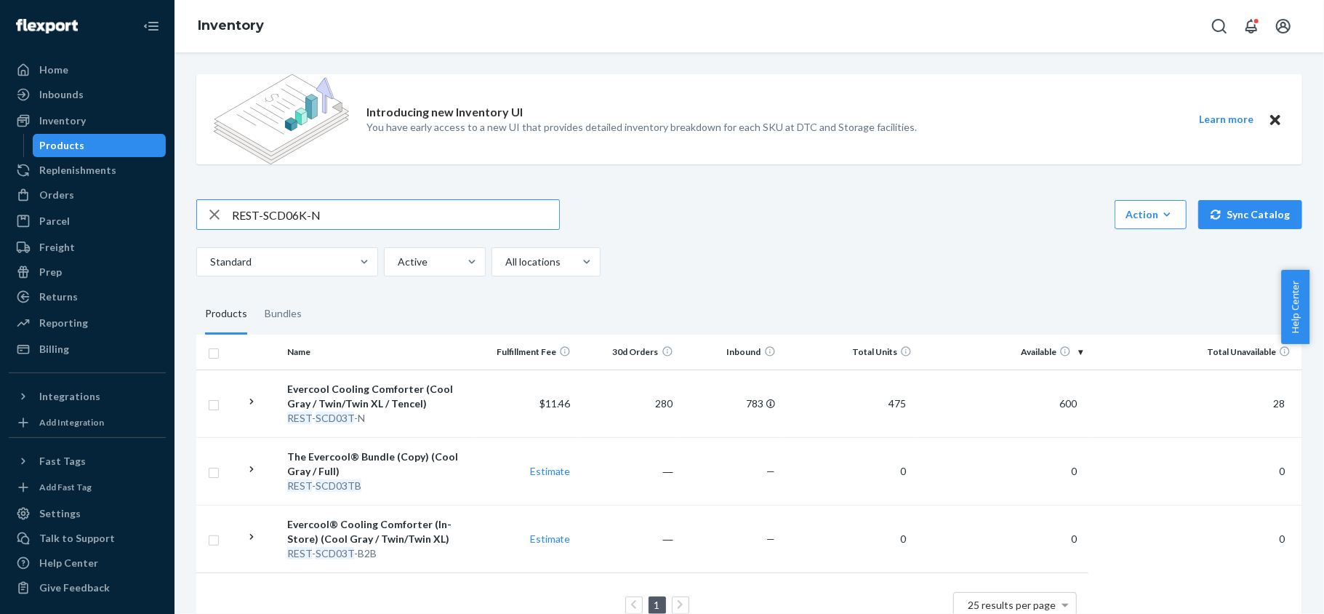
click at [399, 209] on input "REST-SCD06K-N" at bounding box center [395, 214] width 327 height 29
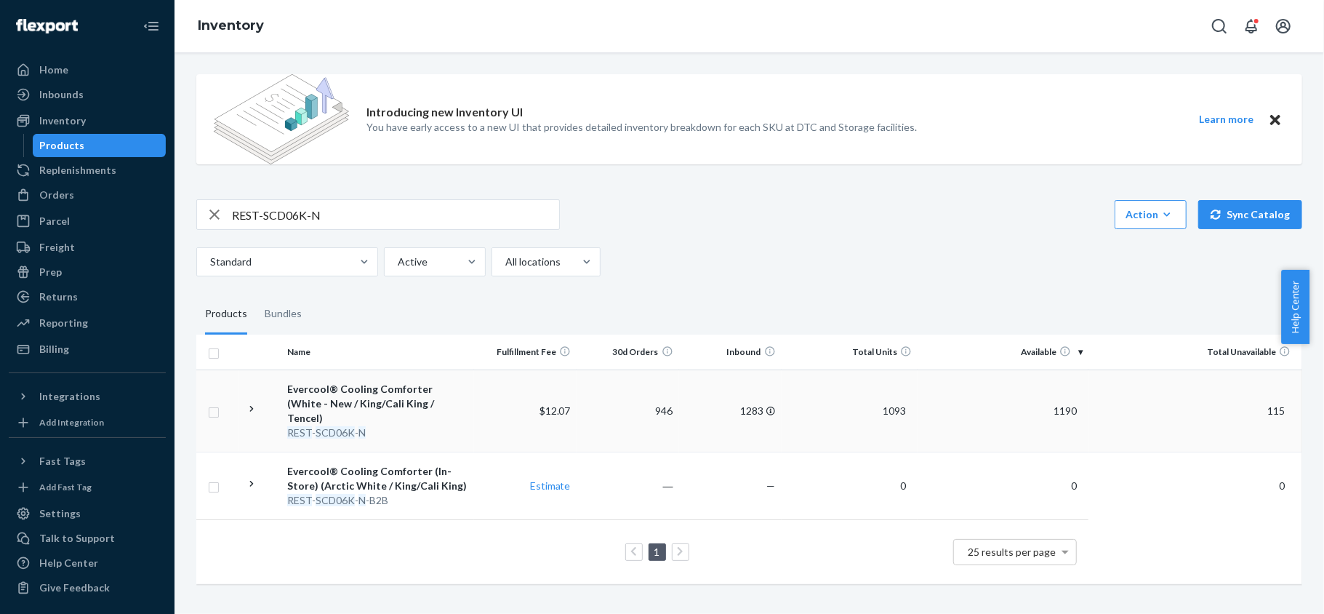
click at [1071, 404] on span "1190" at bounding box center [1065, 410] width 35 height 12
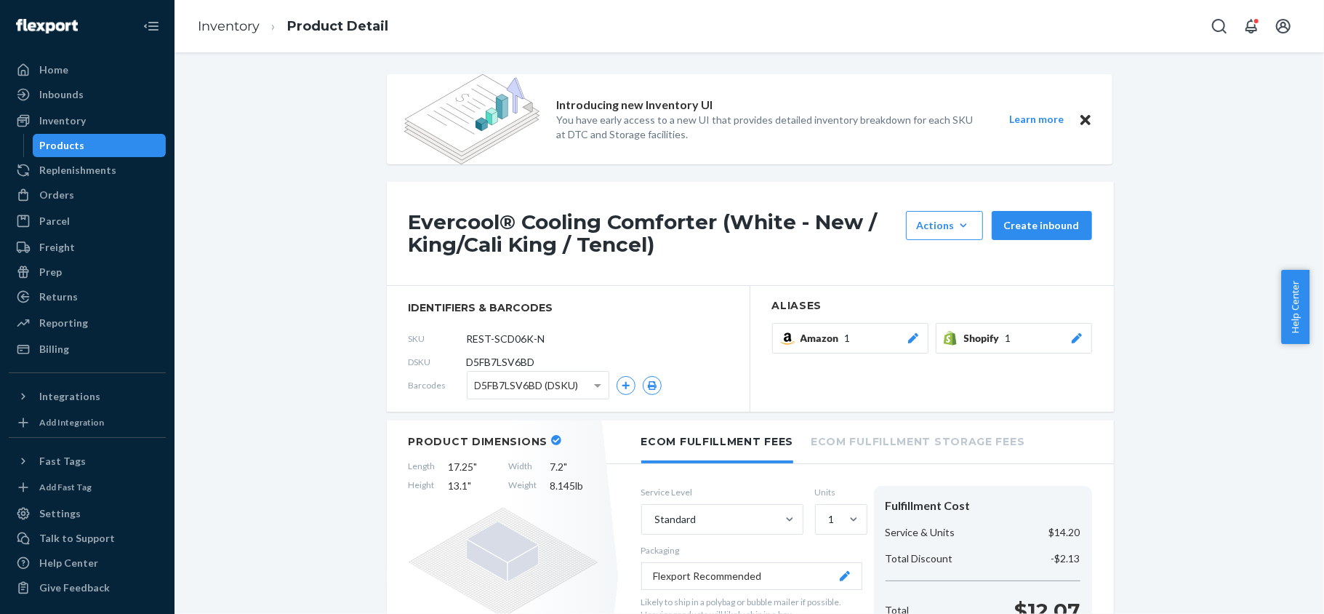
click at [119, 145] on div "Products" at bounding box center [99, 145] width 131 height 20
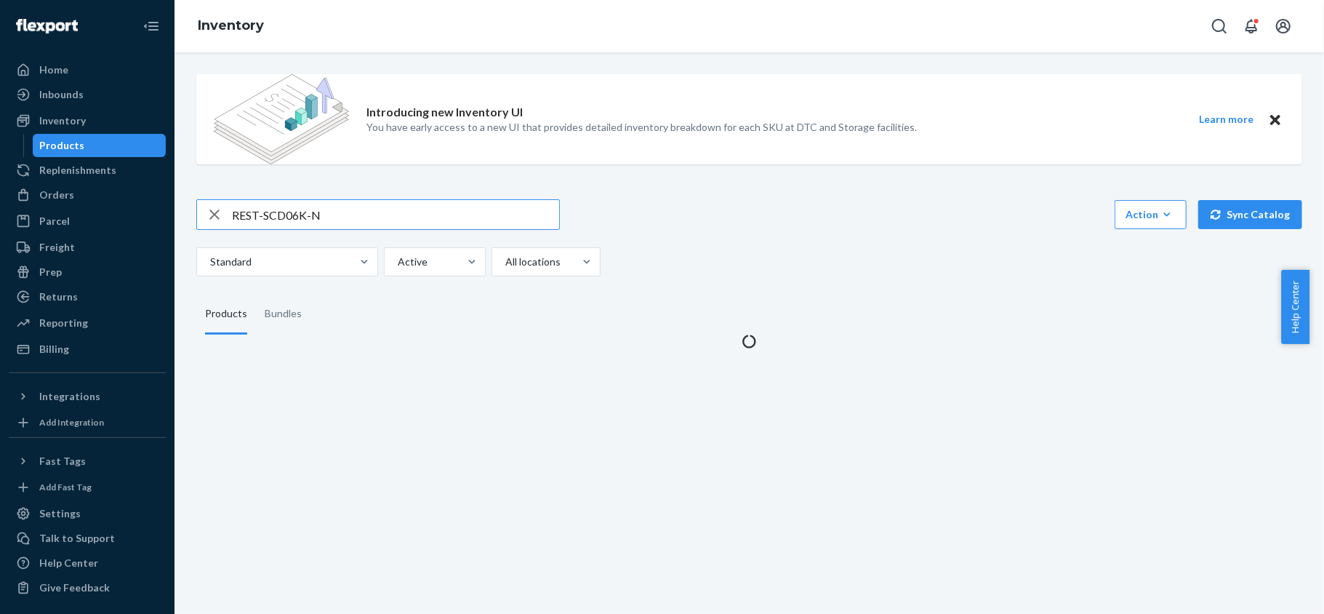
click at [367, 208] on input "REST-SCD06K-N" at bounding box center [395, 214] width 327 height 29
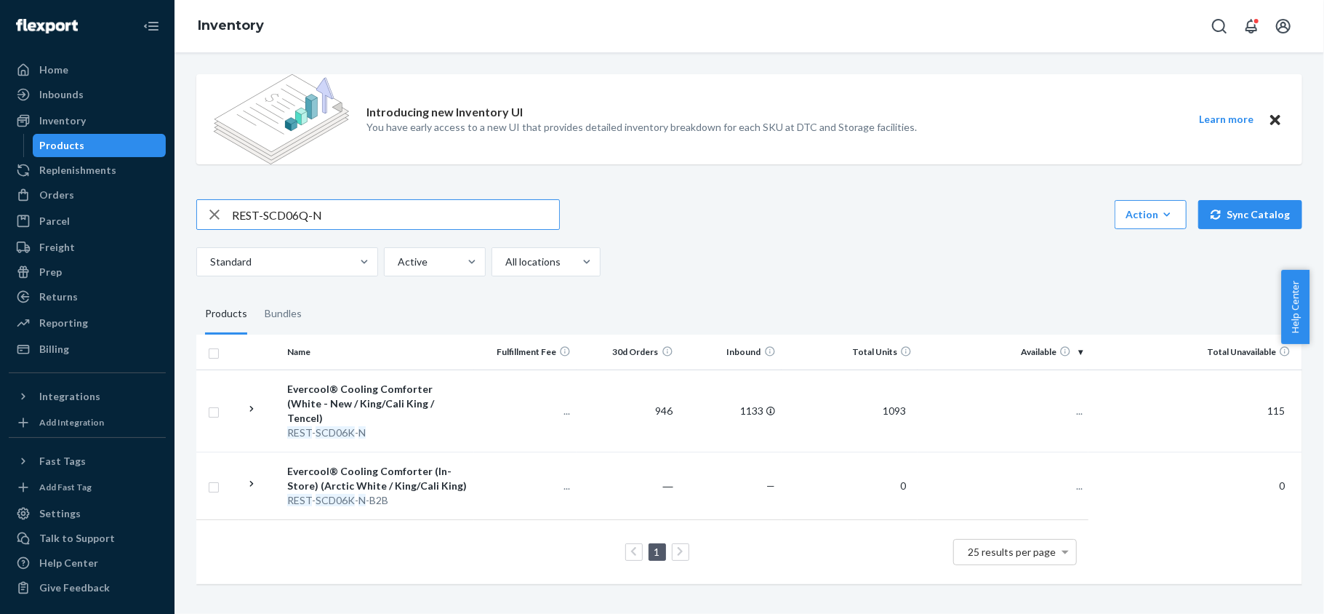
type input "REST-SCD06Q-N"
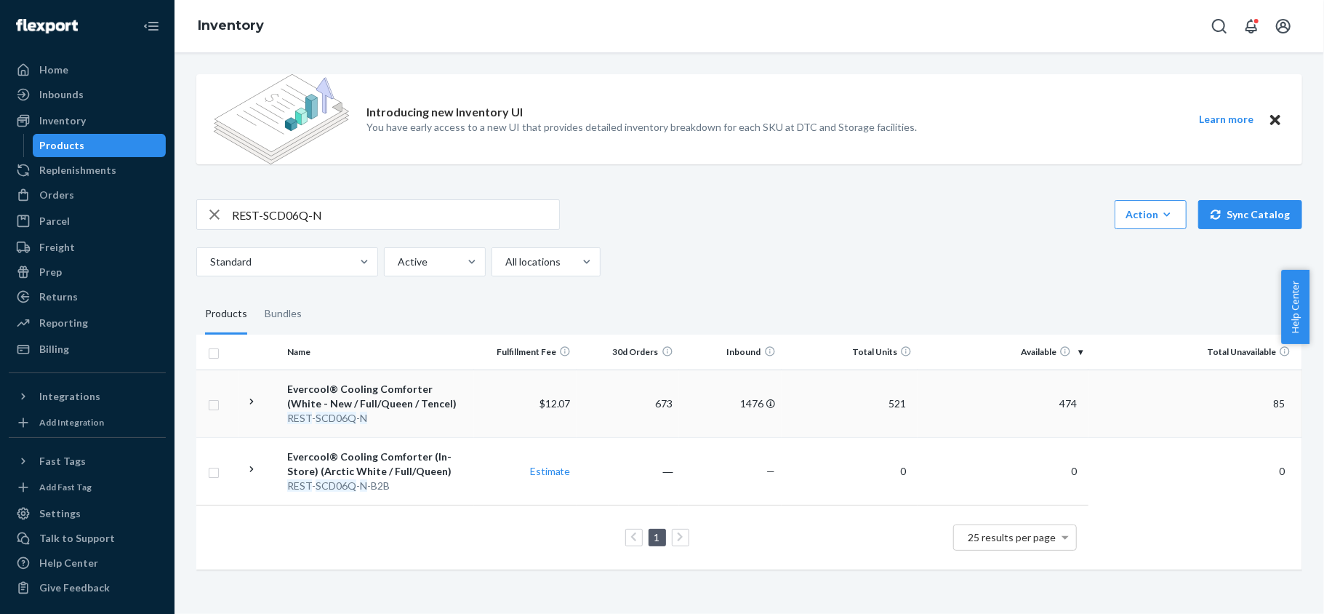
click at [1063, 403] on span "474" at bounding box center [1068, 403] width 29 height 12
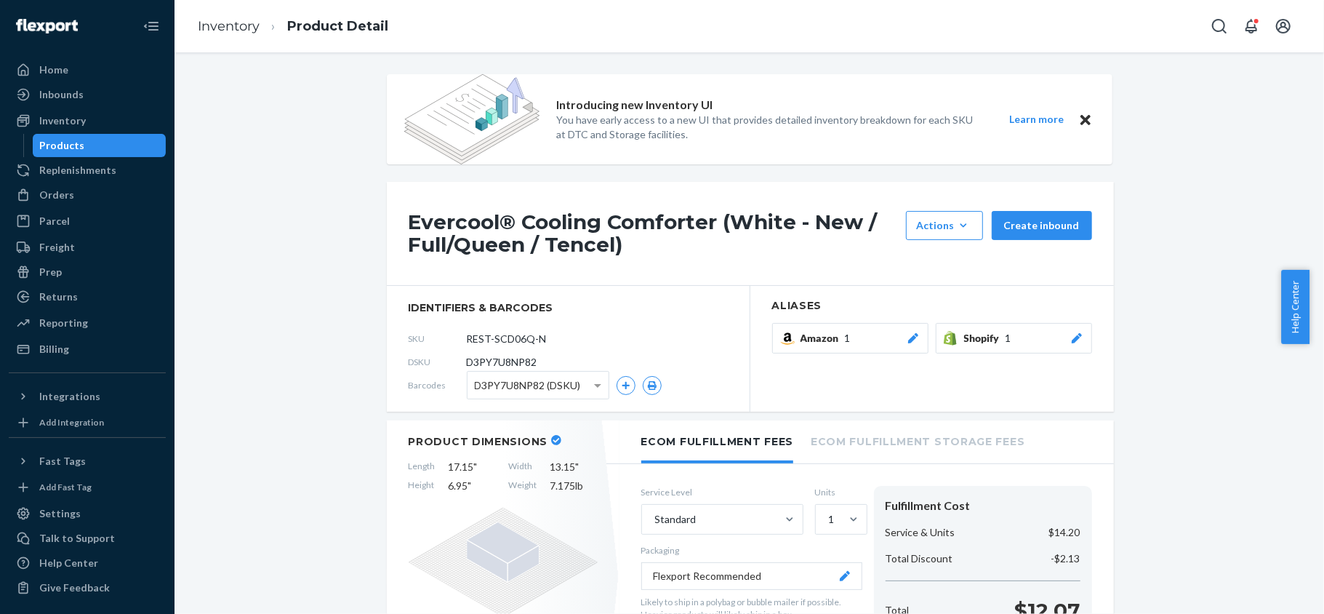
click at [125, 149] on div "Products" at bounding box center [99, 145] width 131 height 20
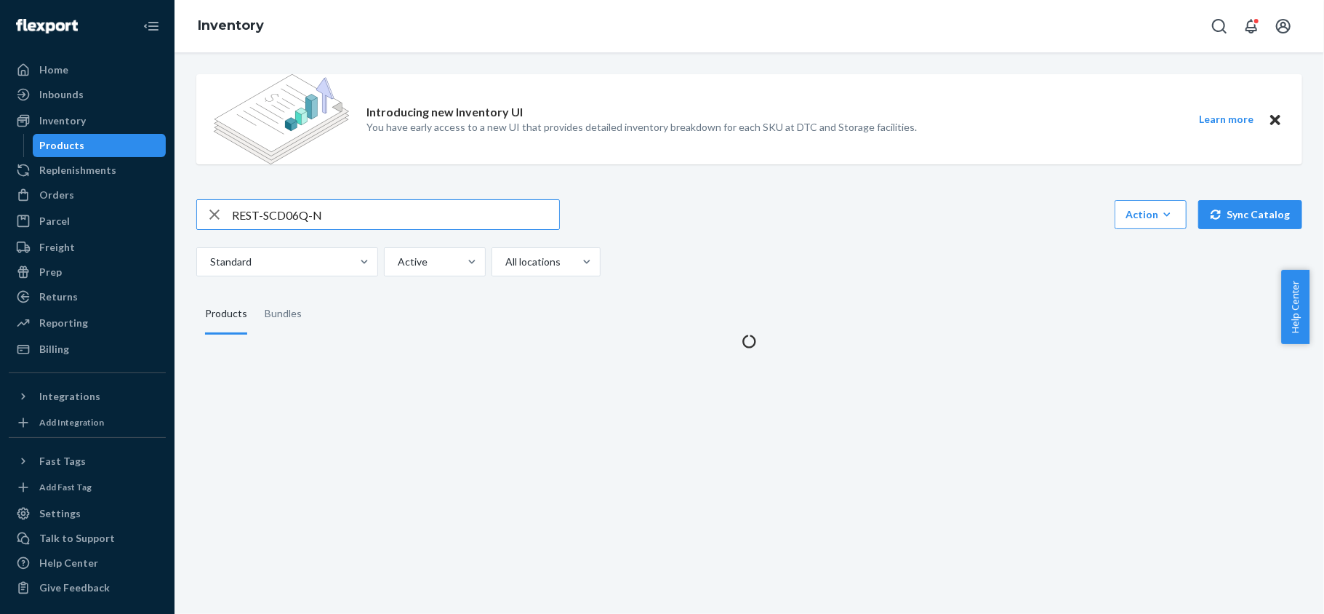
click at [329, 217] on input "REST-SCD06Q-N" at bounding box center [395, 214] width 327 height 29
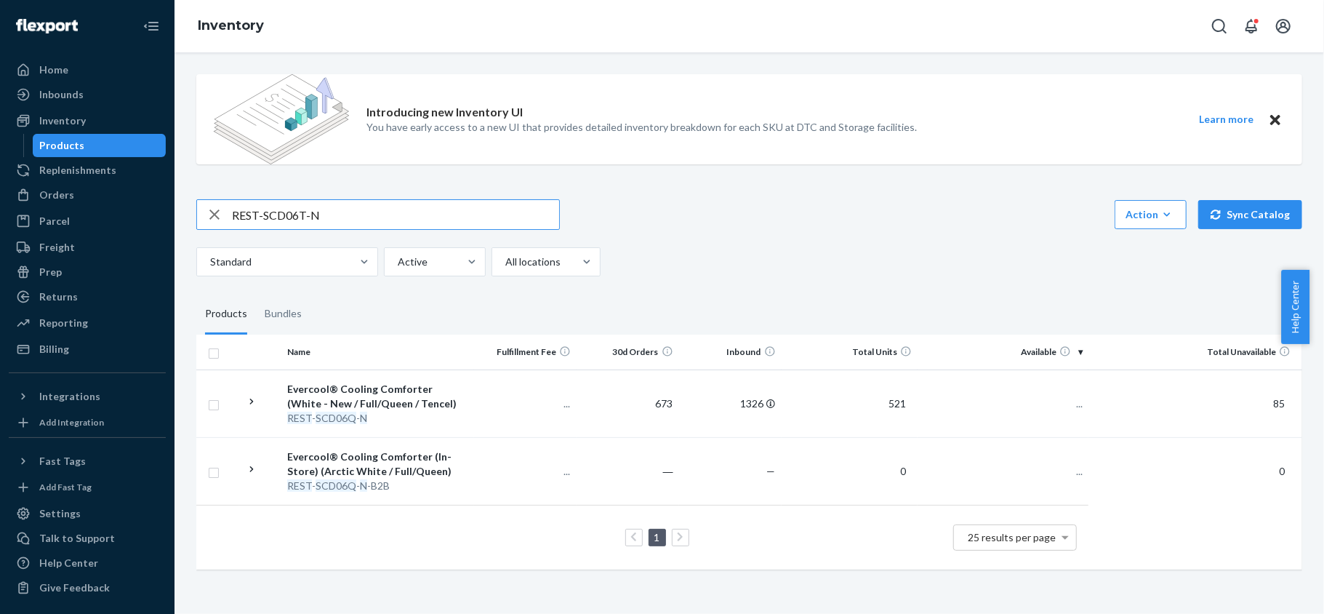
type input "REST-SCD06T-N"
click at [350, 212] on input "REST-SCD06T-N" at bounding box center [395, 214] width 327 height 29
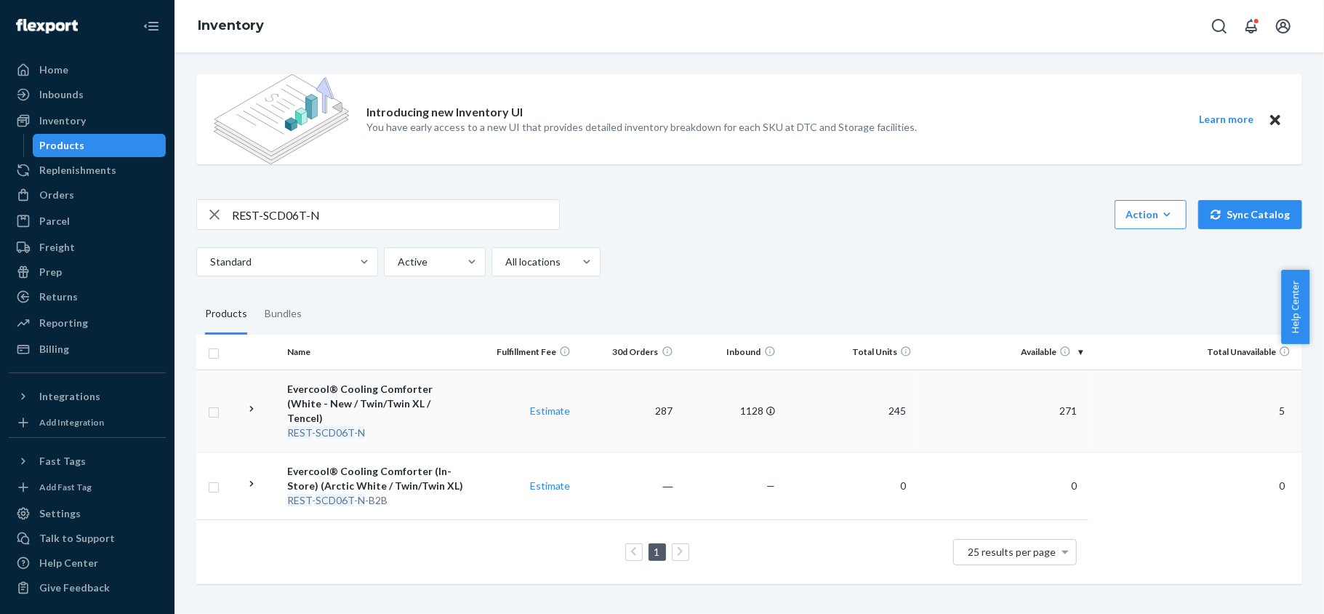
click at [1054, 406] on span "271" at bounding box center [1068, 410] width 29 height 12
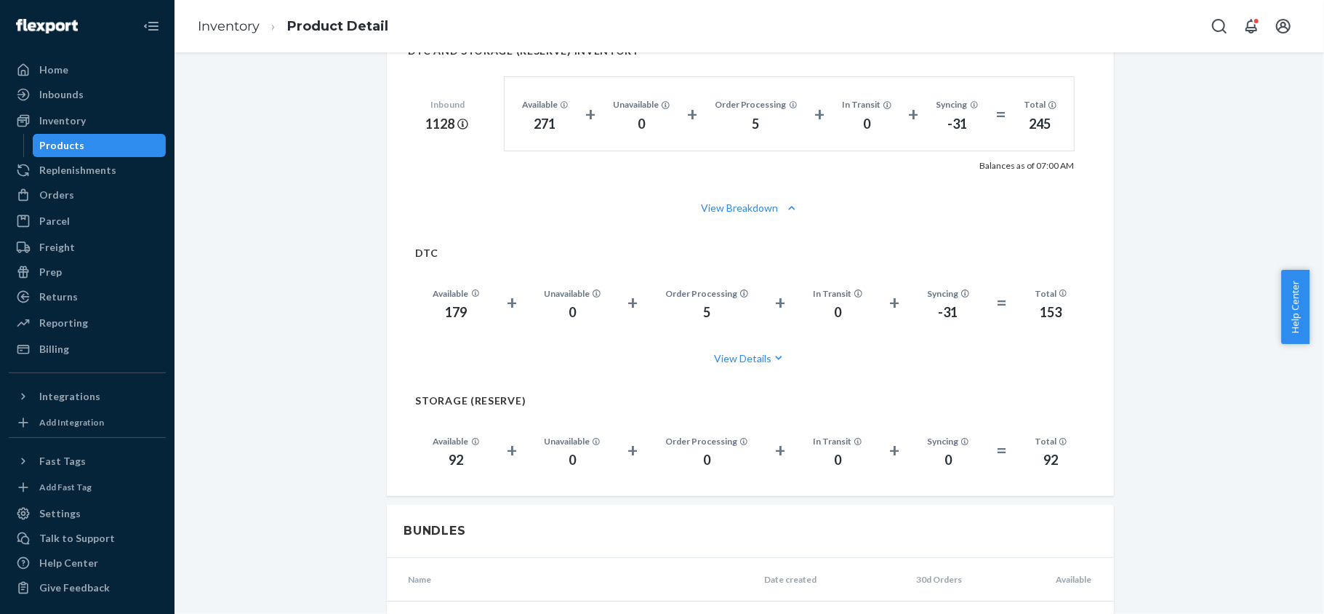
scroll to position [1066, 0]
click at [132, 144] on div "Products" at bounding box center [99, 145] width 131 height 20
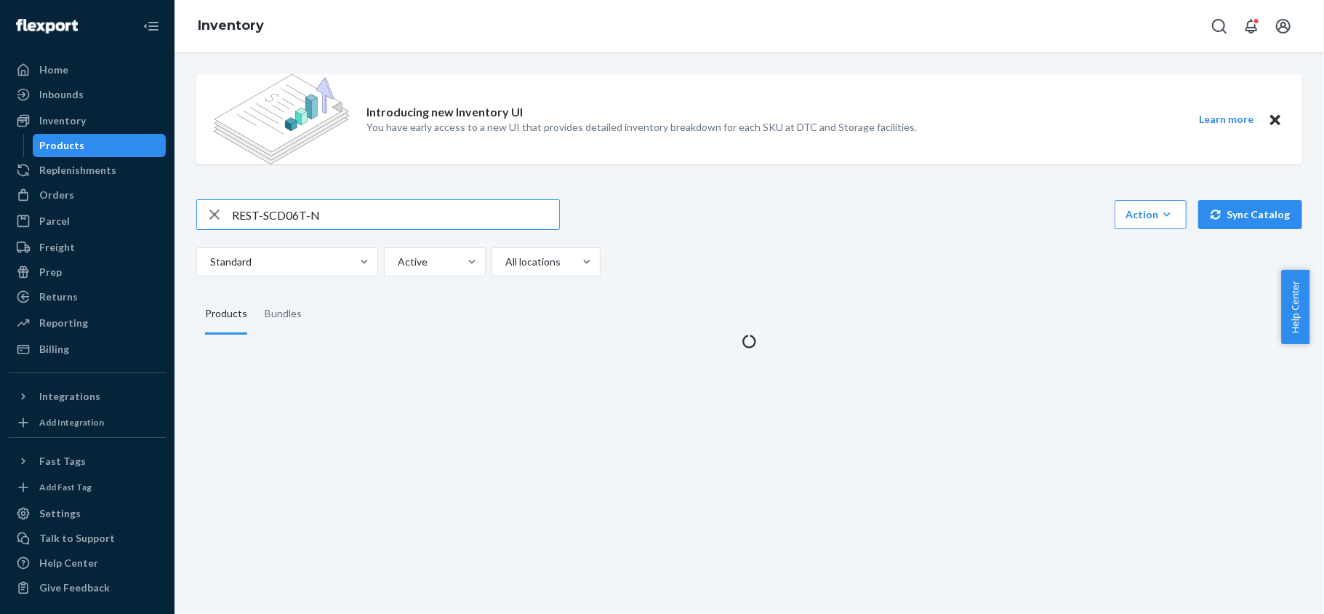
click at [333, 207] on input "REST-SCD06T-N" at bounding box center [395, 214] width 327 height 29
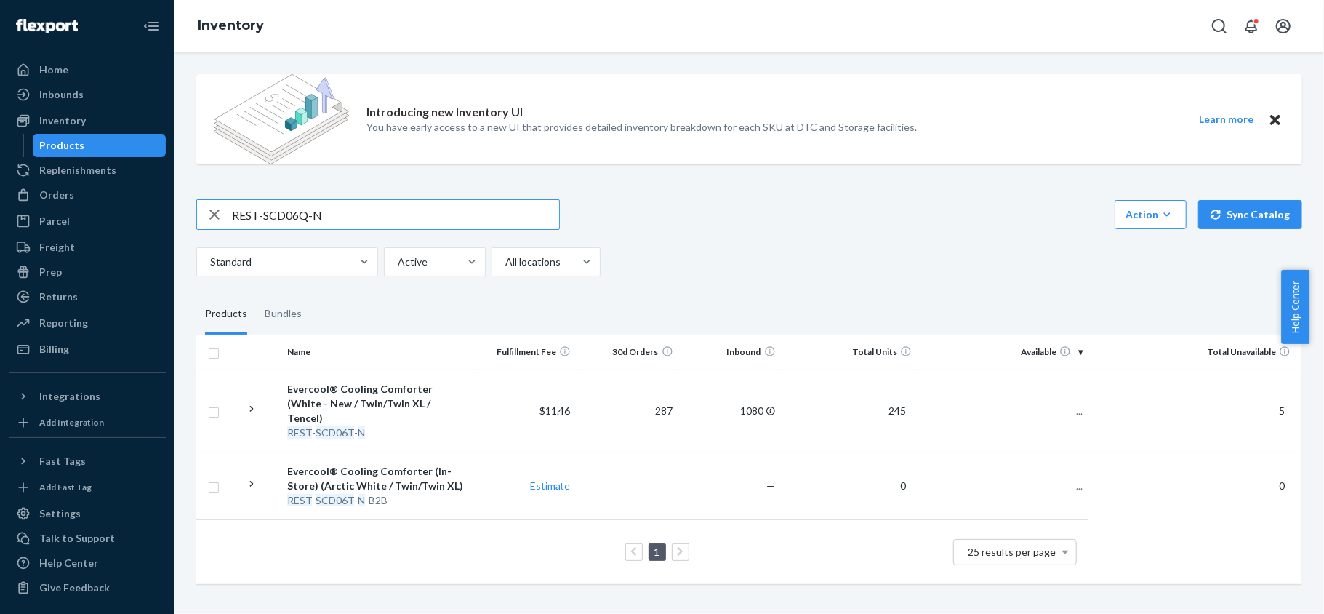
type input "REST-SCD06Q-N"
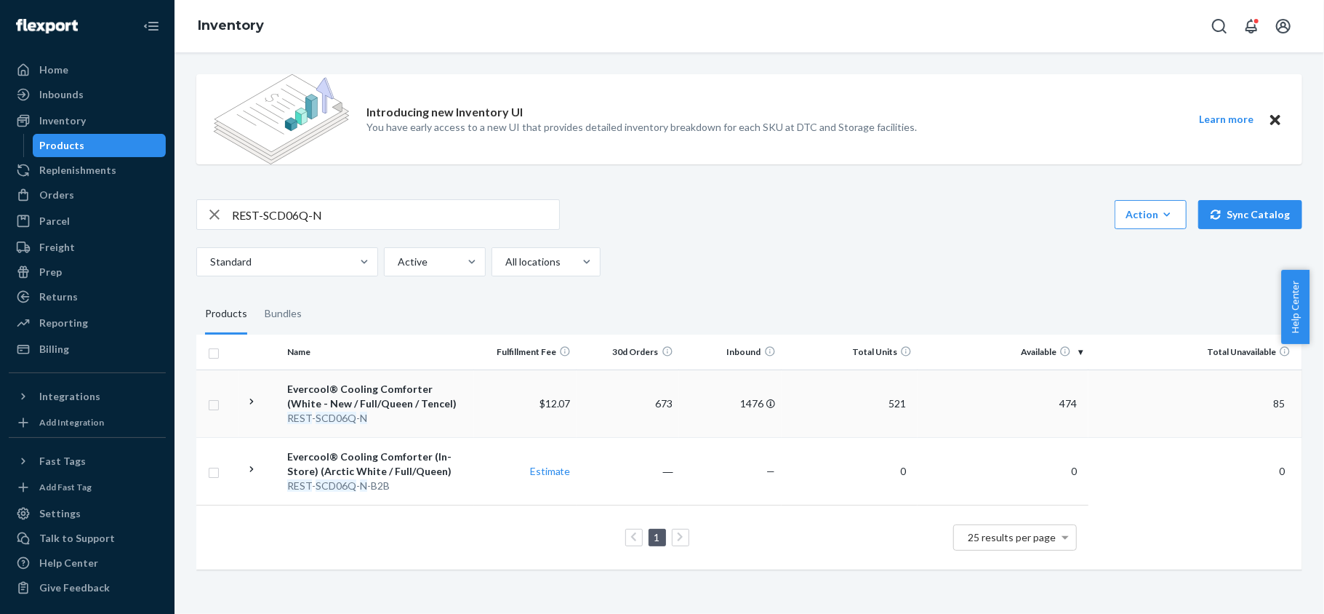
click at [1071, 407] on span "474" at bounding box center [1068, 403] width 29 height 12
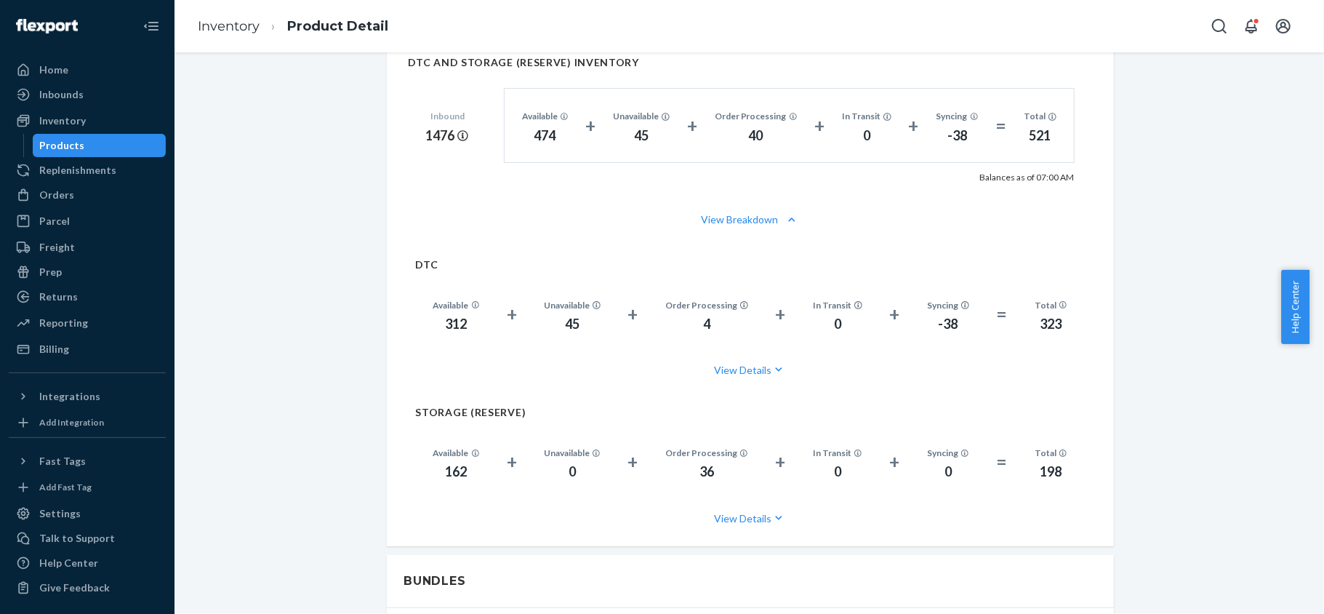
scroll to position [1066, 0]
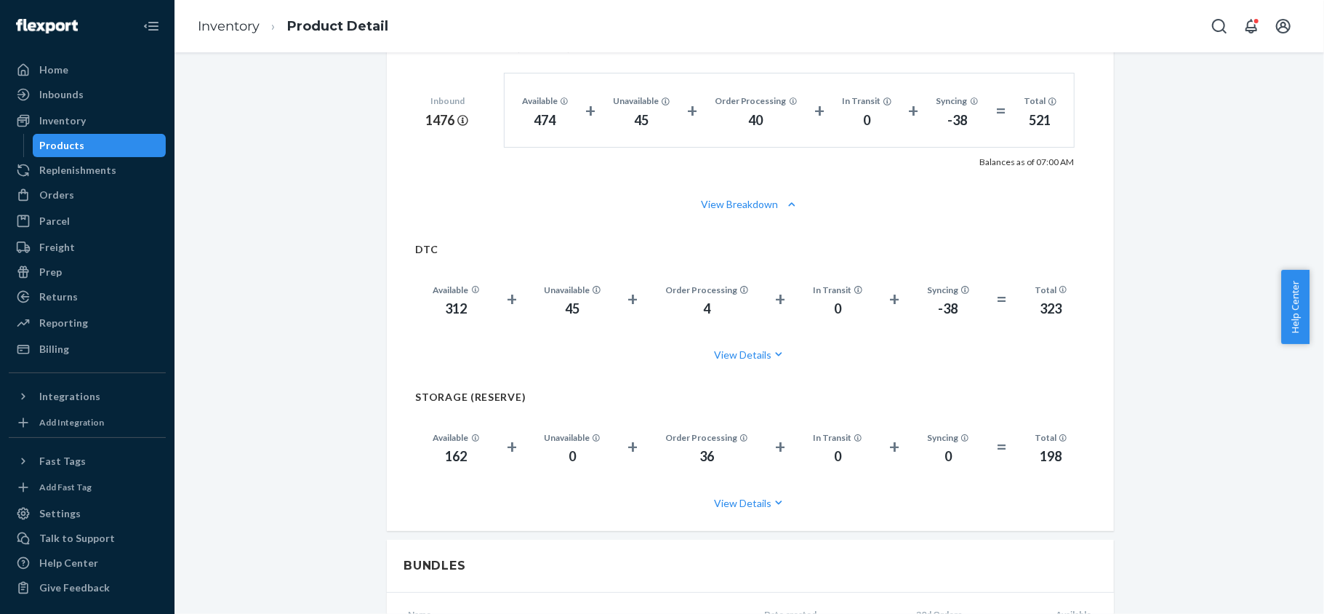
click at [132, 140] on div "Products" at bounding box center [99, 145] width 131 height 20
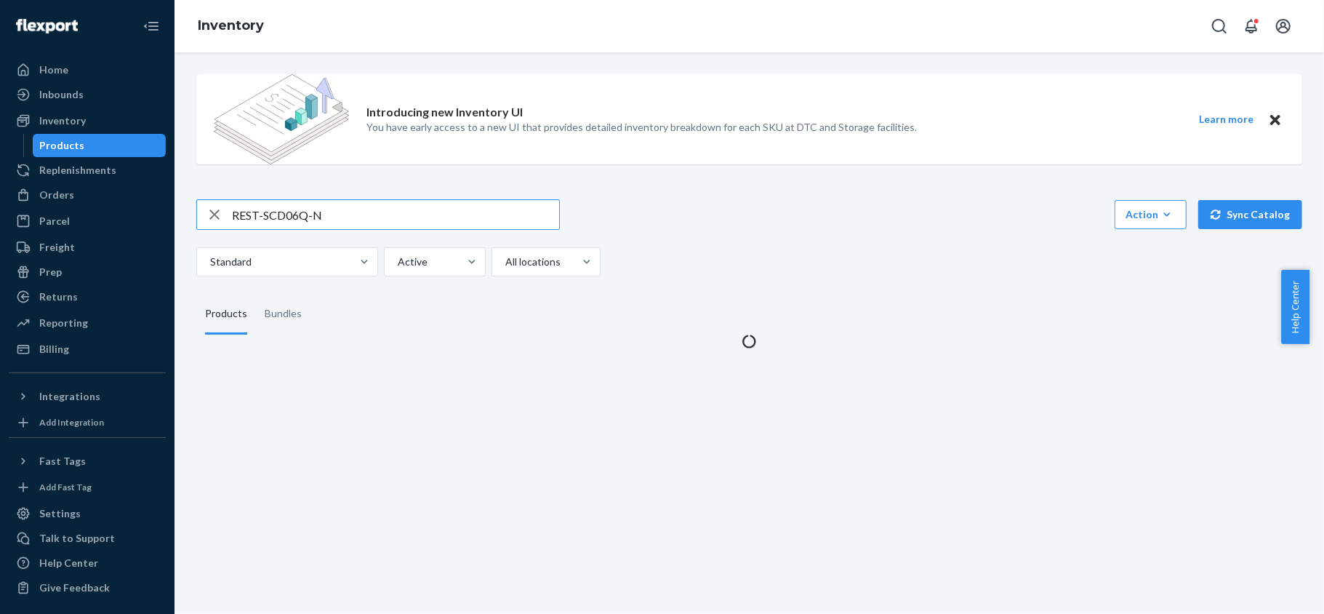
click at [311, 208] on input "REST-SCD06Q-N" at bounding box center [395, 214] width 327 height 29
type input "REST-SCD07K-N"
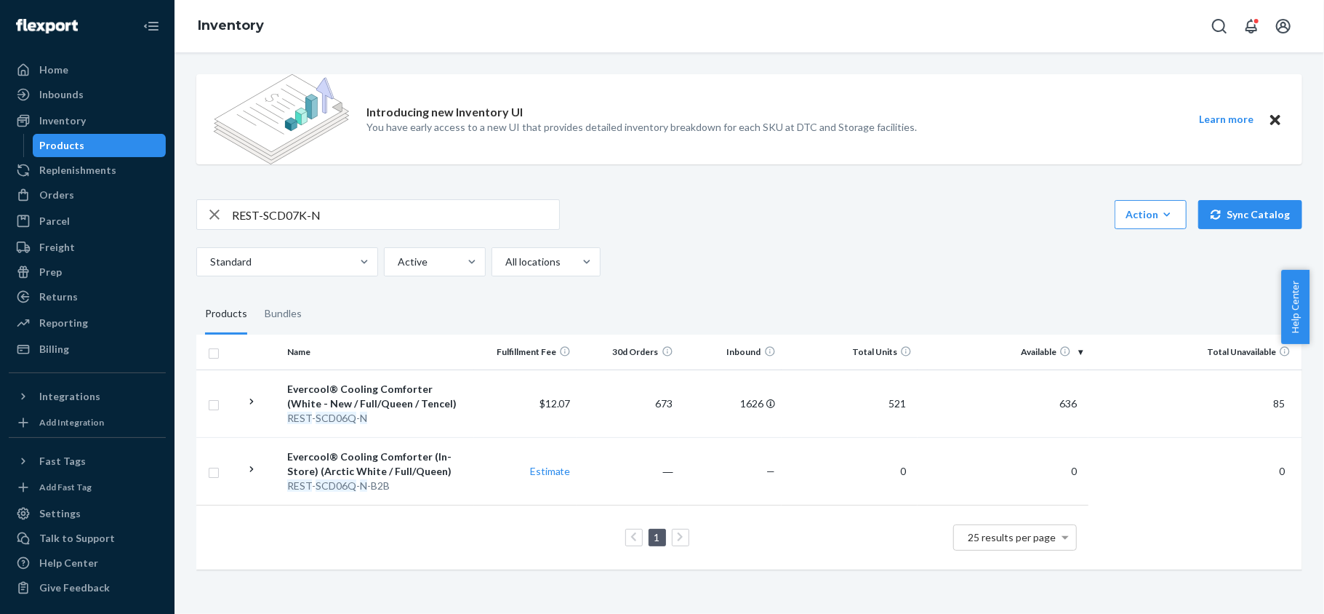
click at [362, 215] on input "REST-SCD07K-N" at bounding box center [395, 214] width 327 height 29
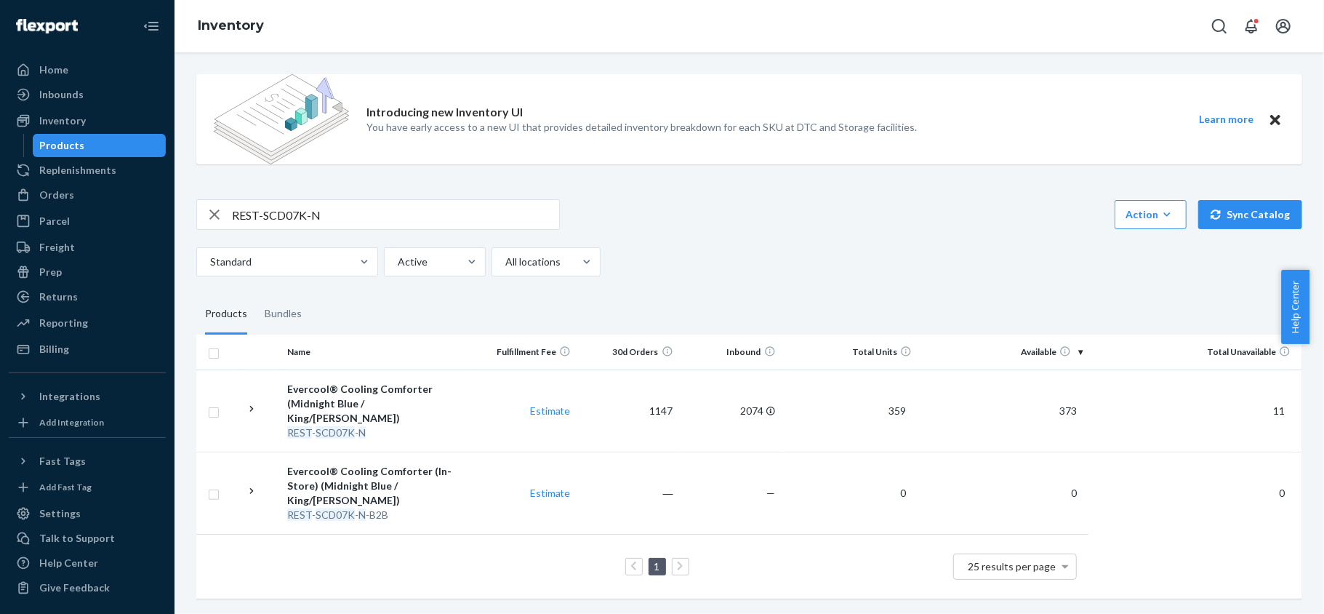
click at [1053, 396] on td "373" at bounding box center [1003, 410] width 171 height 82
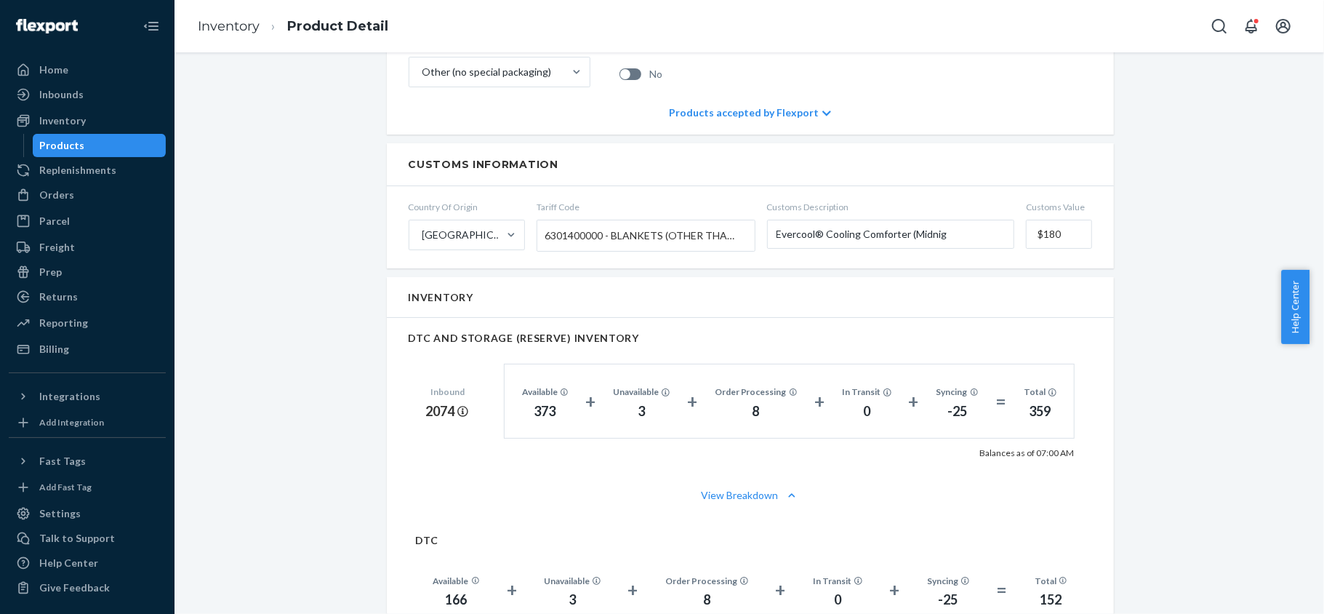
scroll to position [970, 0]
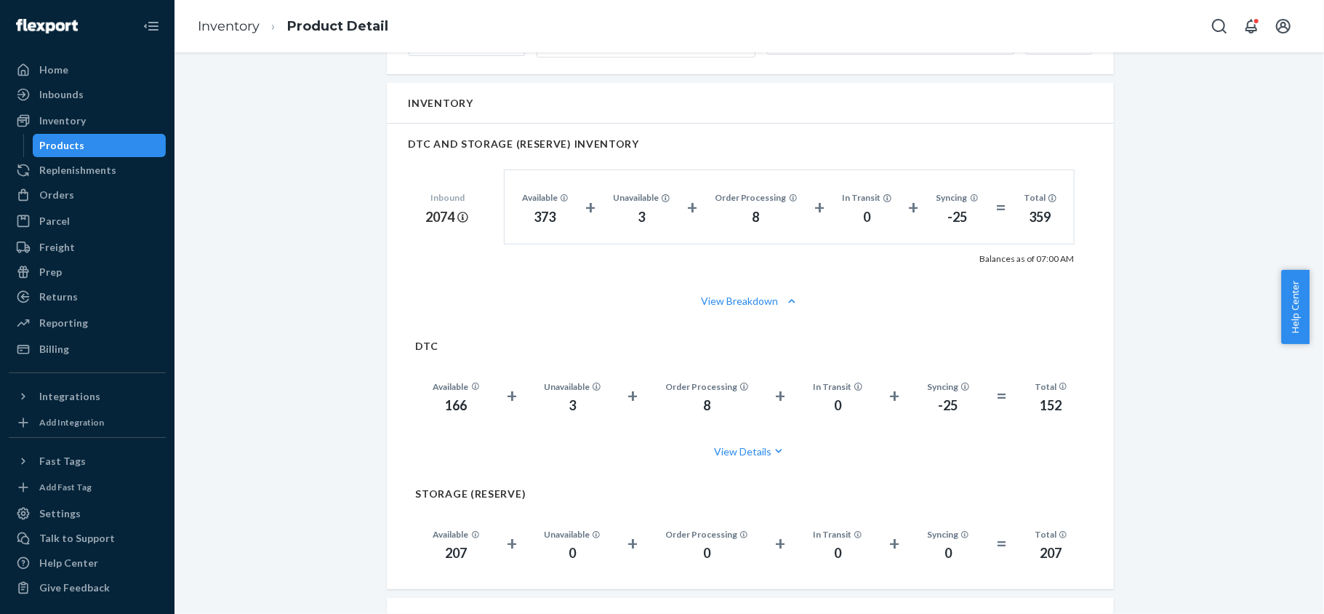
click at [108, 141] on div "Products" at bounding box center [99, 145] width 131 height 20
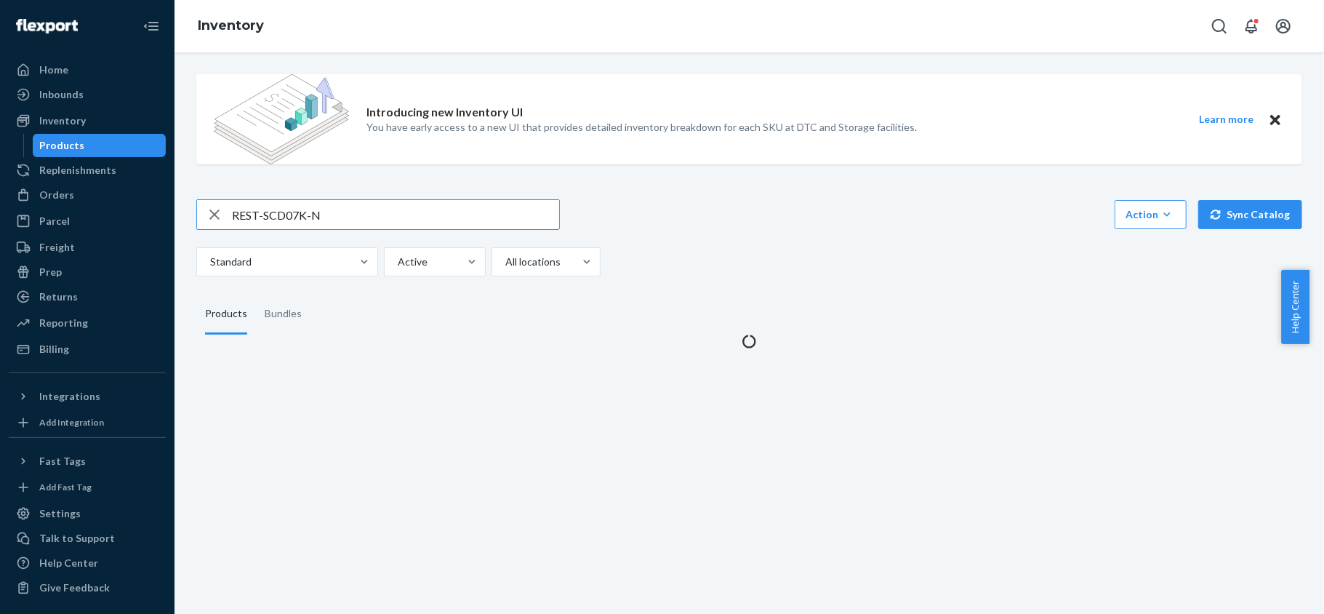
click at [305, 225] on input "REST-SCD07K-N" at bounding box center [395, 214] width 327 height 29
click at [306, 225] on input "REST-SCD07K-N" at bounding box center [395, 214] width 327 height 29
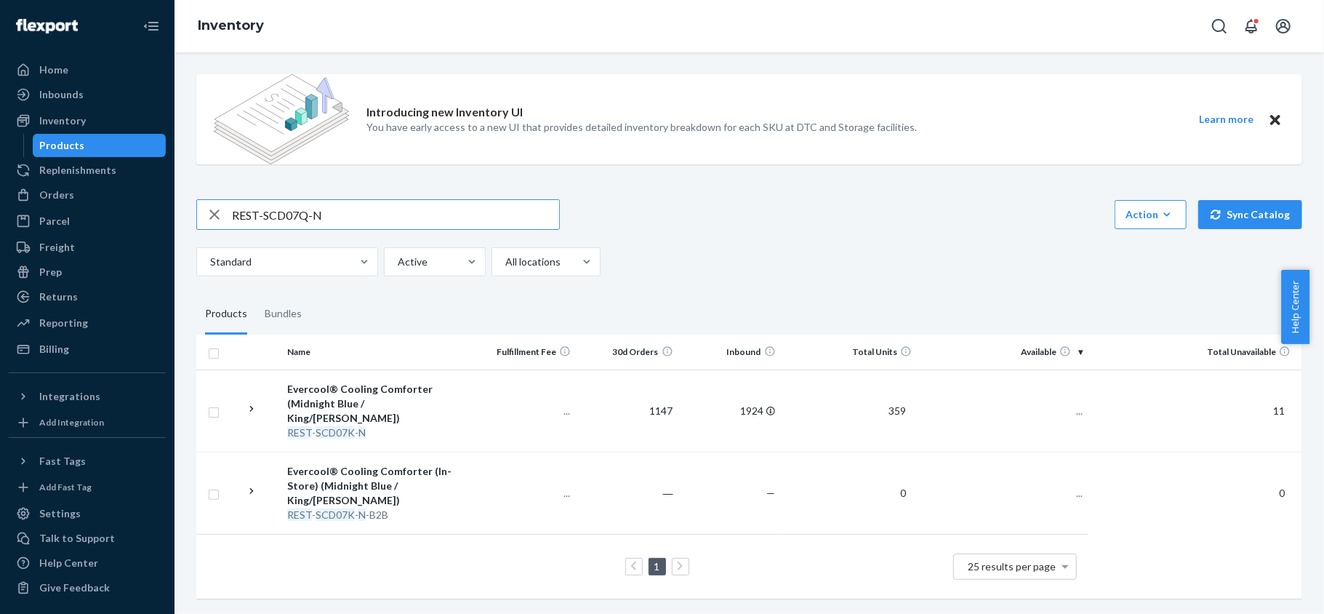
type input "REST-SCD07Q-N"
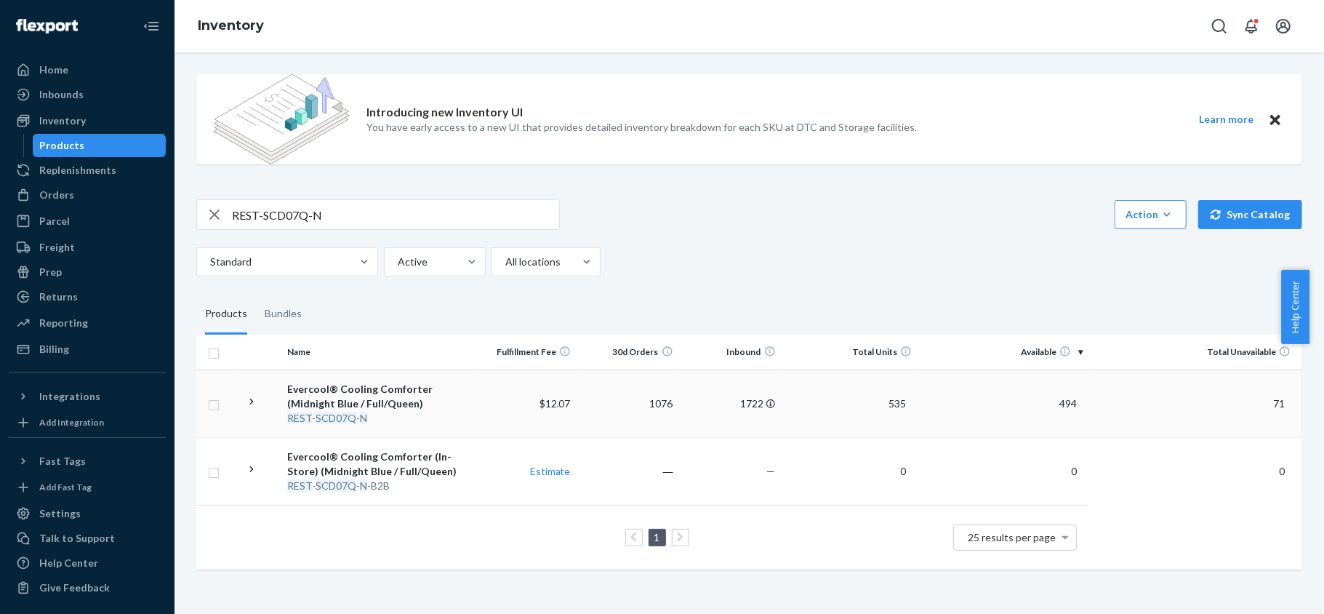
click at [1065, 403] on span "494" at bounding box center [1068, 403] width 29 height 12
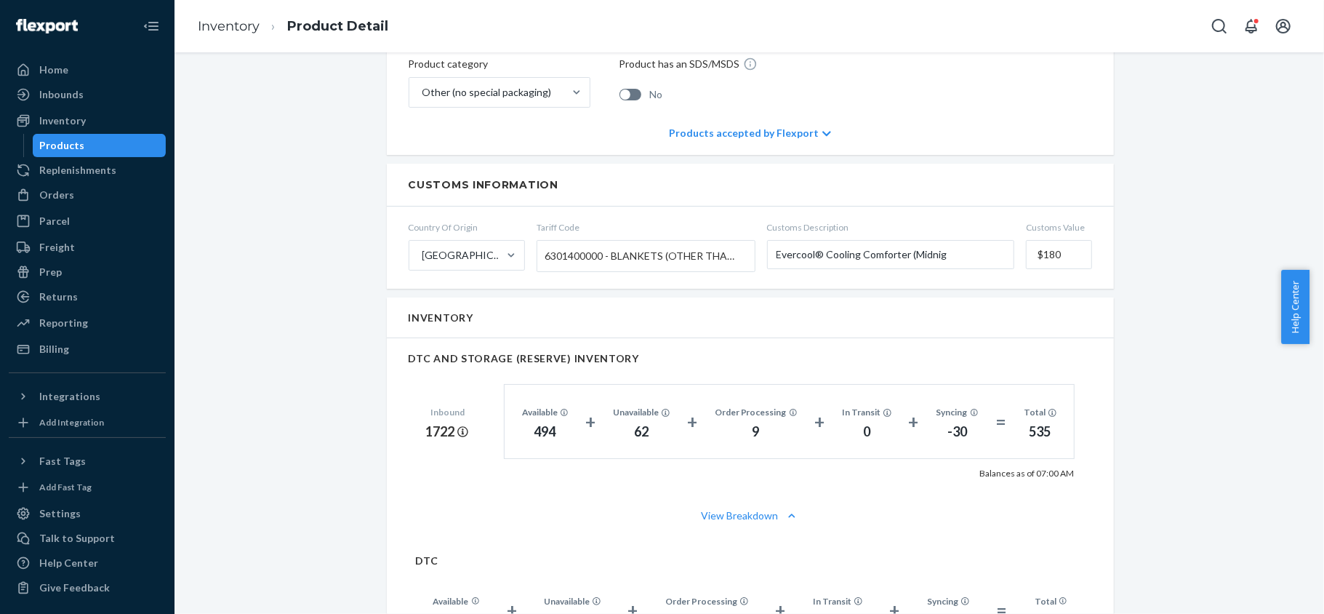
scroll to position [873, 0]
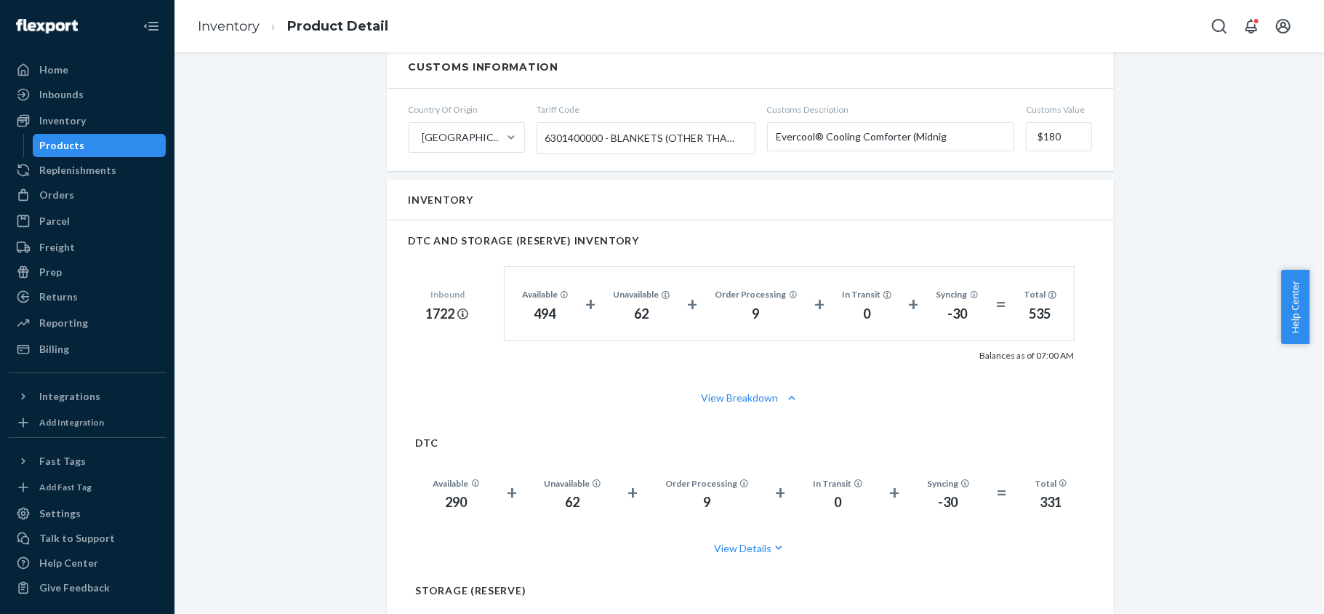
click at [112, 141] on div "Products" at bounding box center [99, 145] width 131 height 20
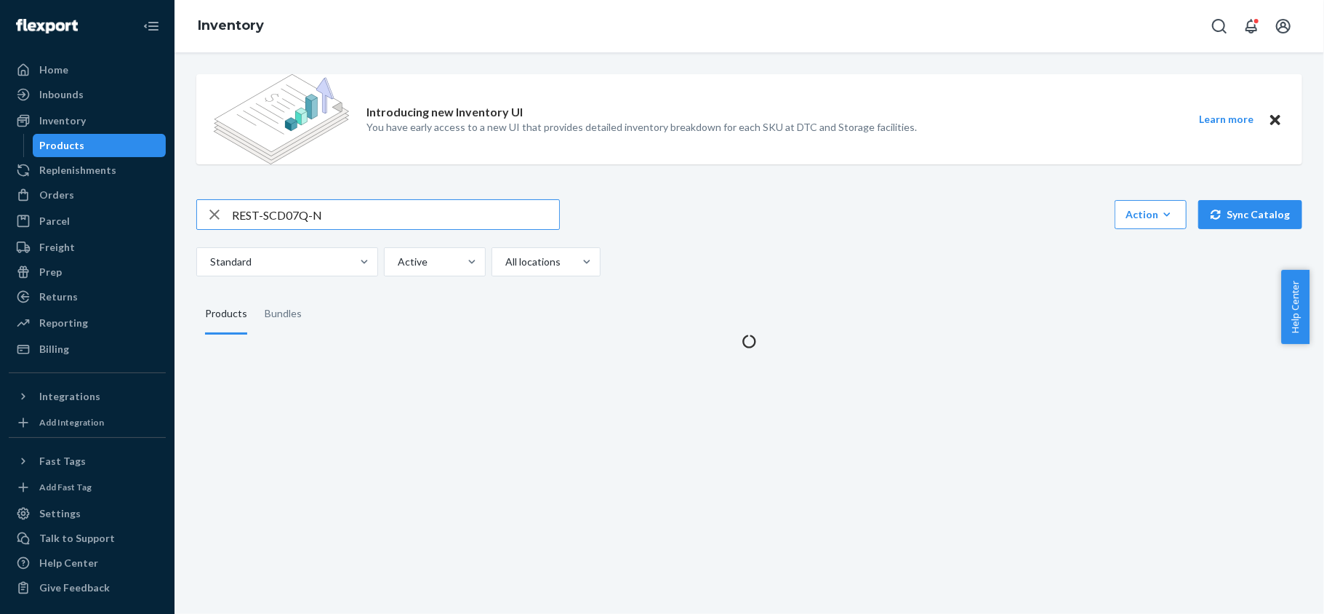
click at [347, 212] on input "REST-SCD07Q-N" at bounding box center [395, 214] width 327 height 29
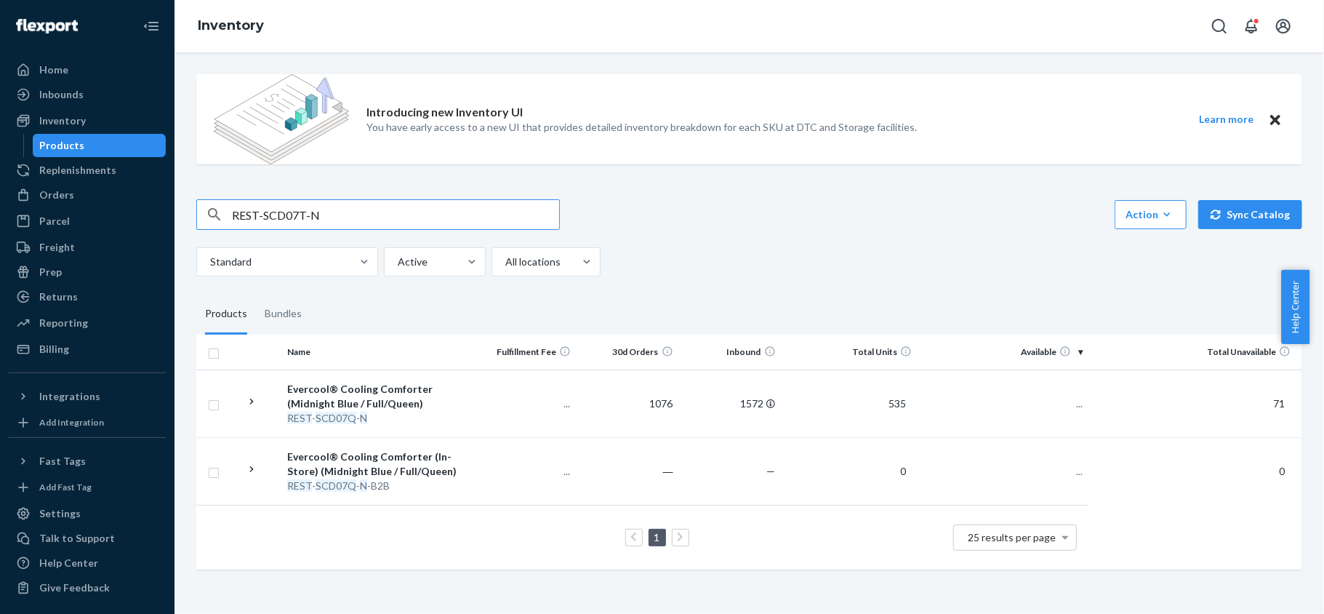
type input "REST-SCD07T-N"
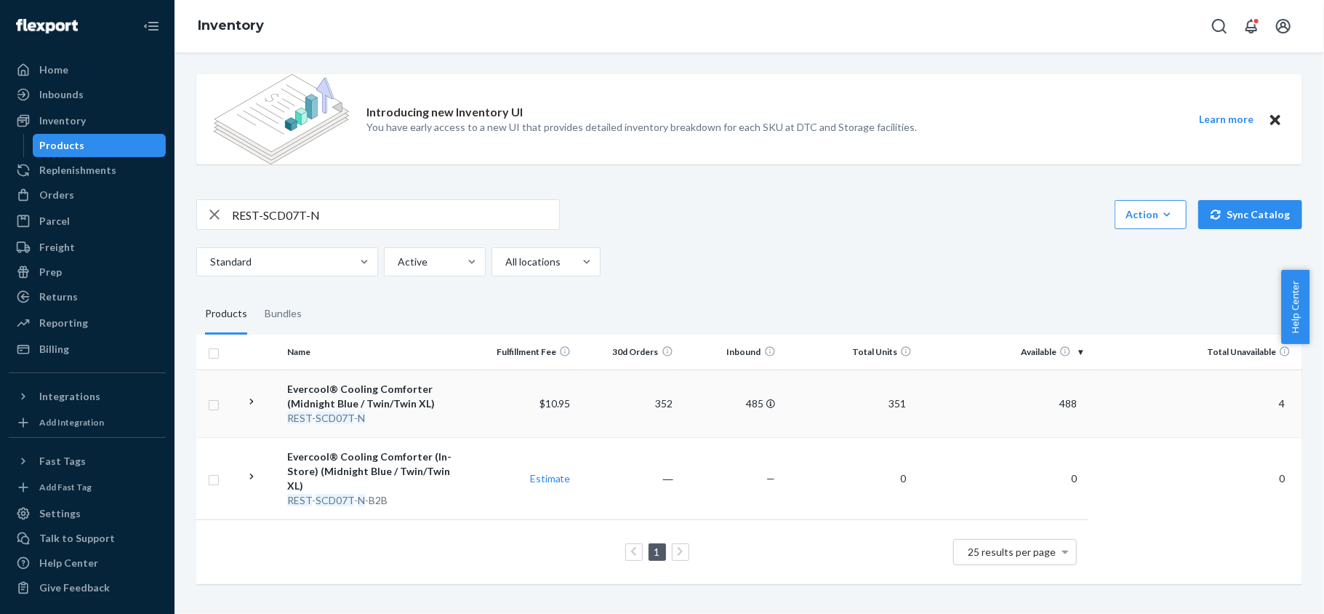
click at [1063, 414] on td "488" at bounding box center [1003, 403] width 171 height 68
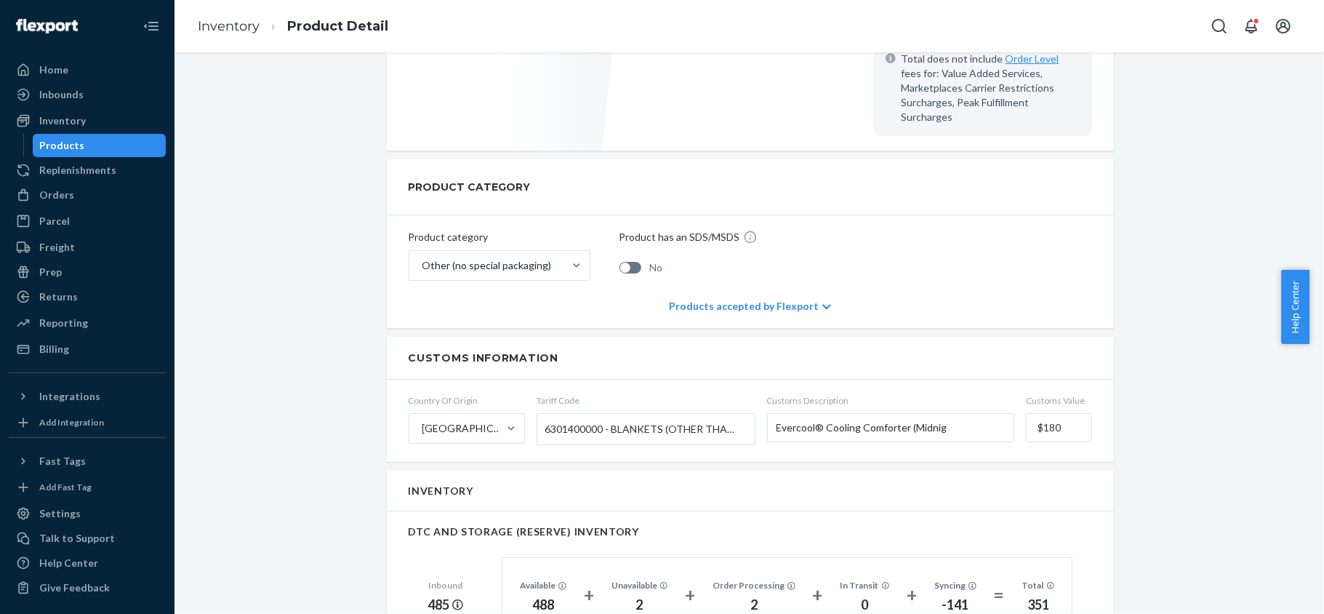
scroll to position [873, 0]
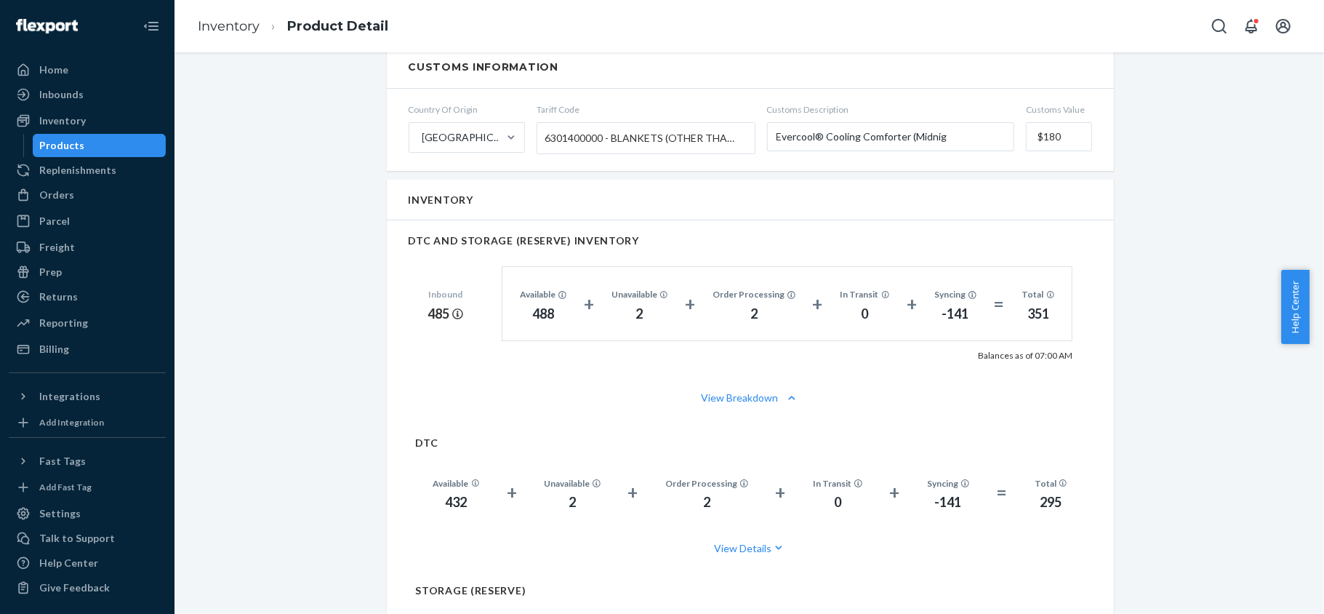
click at [118, 140] on div "Products" at bounding box center [99, 145] width 131 height 20
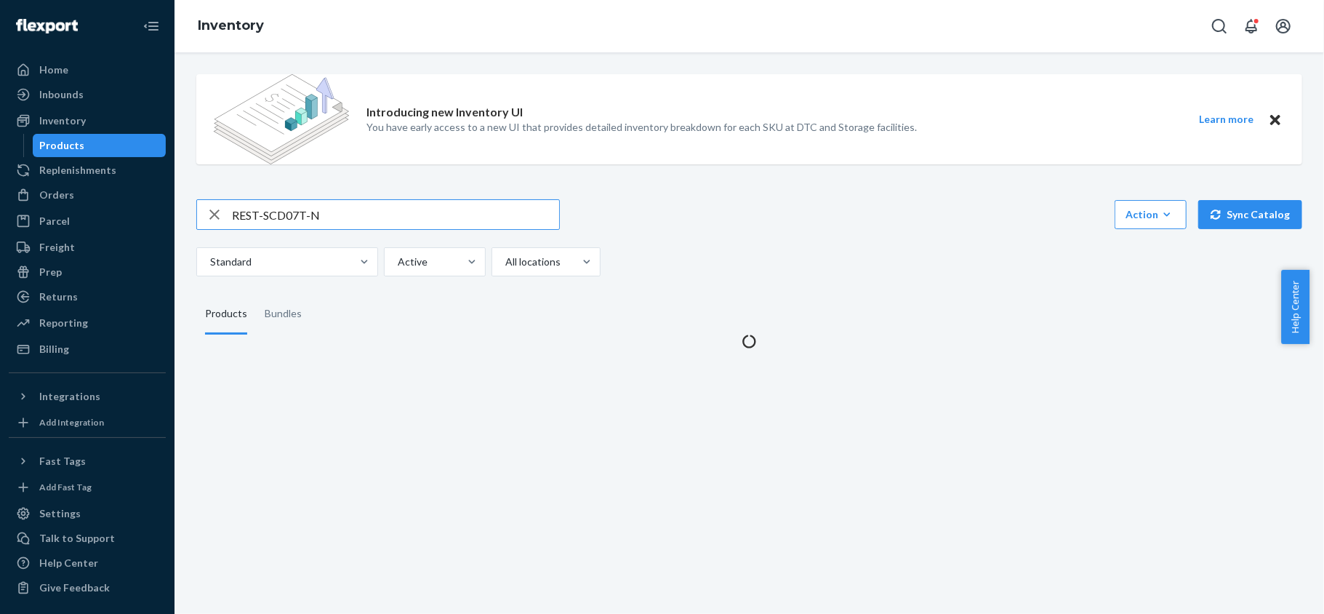
click at [370, 222] on input "REST-SCD07T-N" at bounding box center [395, 214] width 327 height 29
click at [371, 222] on input "REST-SCD07T-N" at bounding box center [395, 214] width 327 height 29
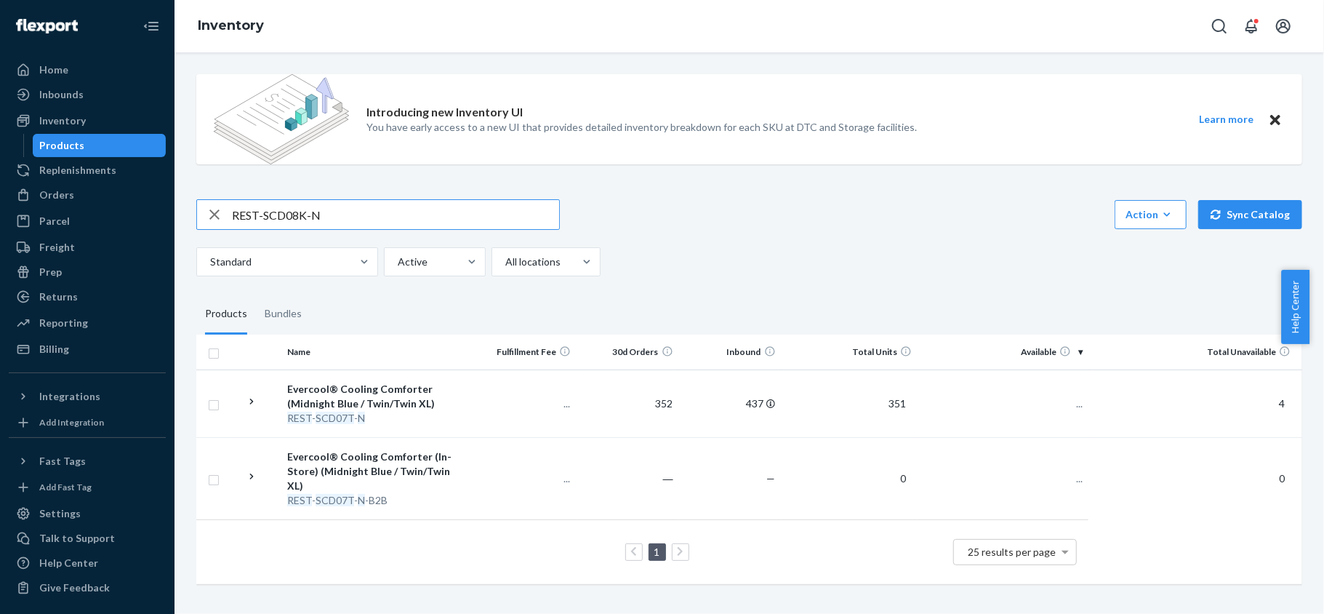
type input "REST-SCD08K-N"
click at [1054, 406] on span "578" at bounding box center [1068, 403] width 29 height 12
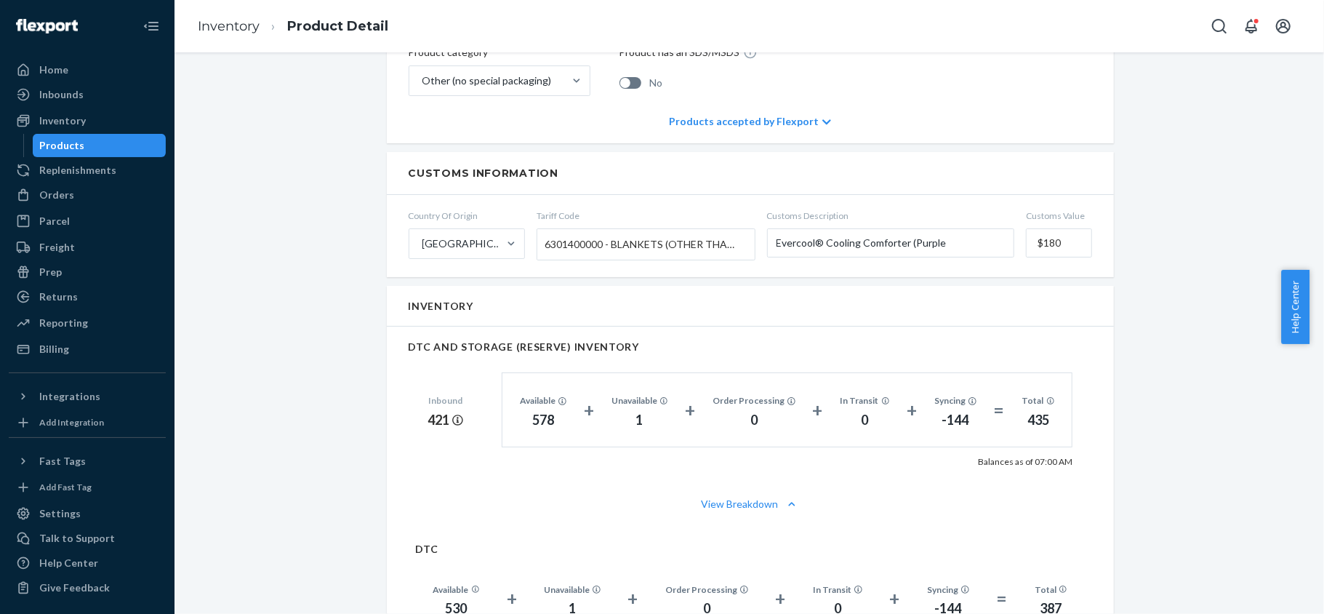
scroll to position [775, 0]
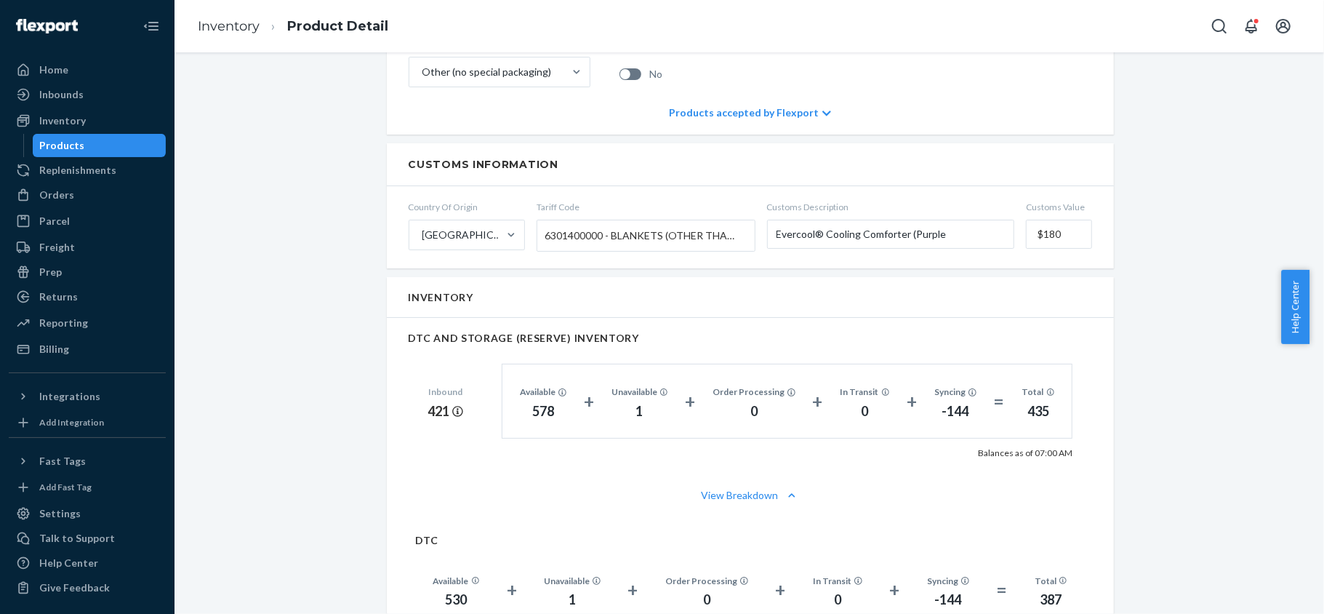
click at [95, 156] on link "Products" at bounding box center [100, 145] width 134 height 23
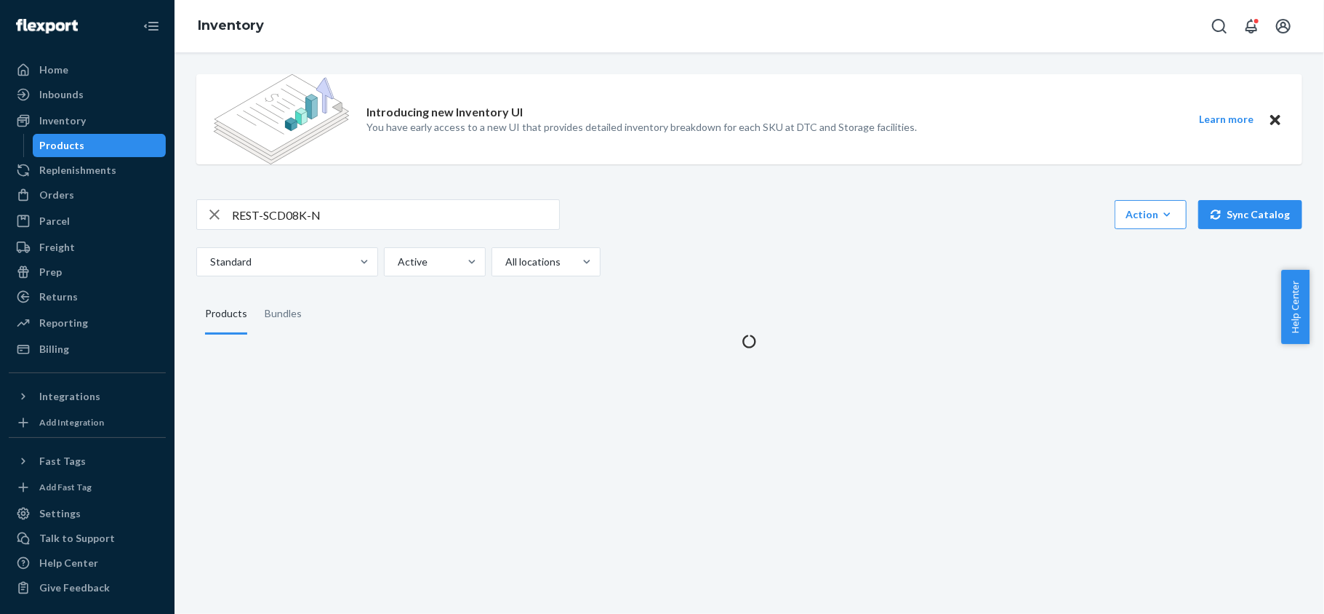
click at [300, 198] on div "Introducing new Inventory UI You have early access to a new UI that provides de…" at bounding box center [749, 206] width 1128 height 286
click at [303, 209] on input "REST-SCD08K-N" at bounding box center [395, 214] width 327 height 29
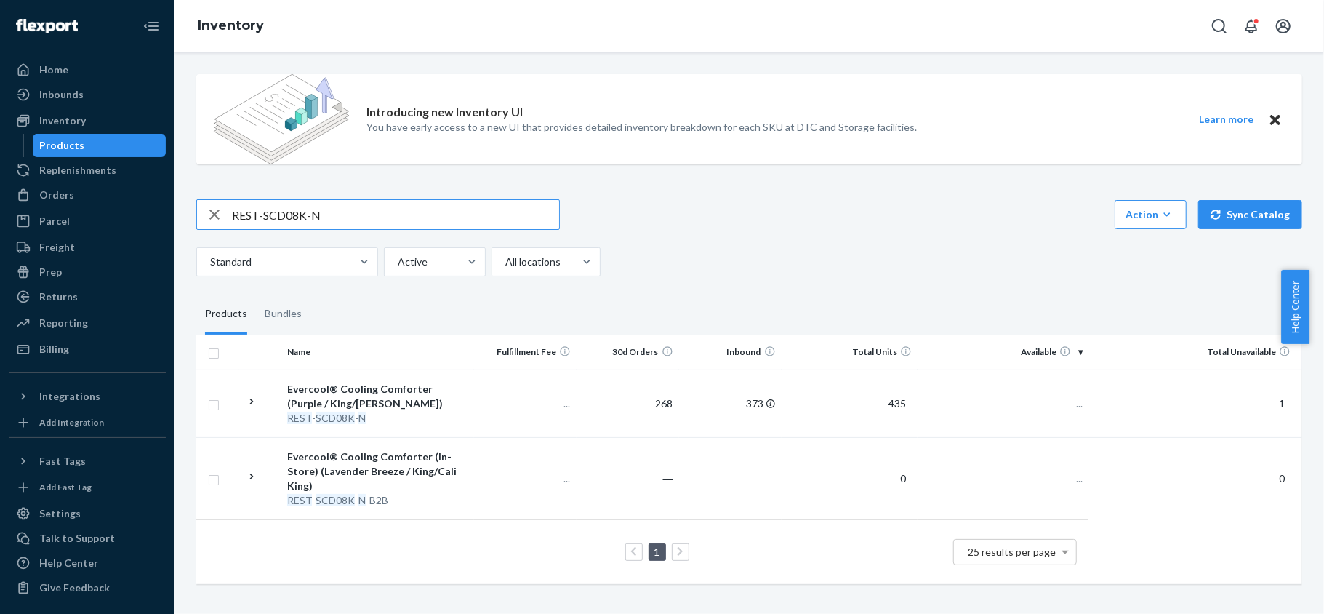
click at [303, 209] on input "REST-SCD08K-N" at bounding box center [395, 214] width 327 height 29
paste input "REST-SCD08Q-N"
type input "REST-SCD08Q-N"
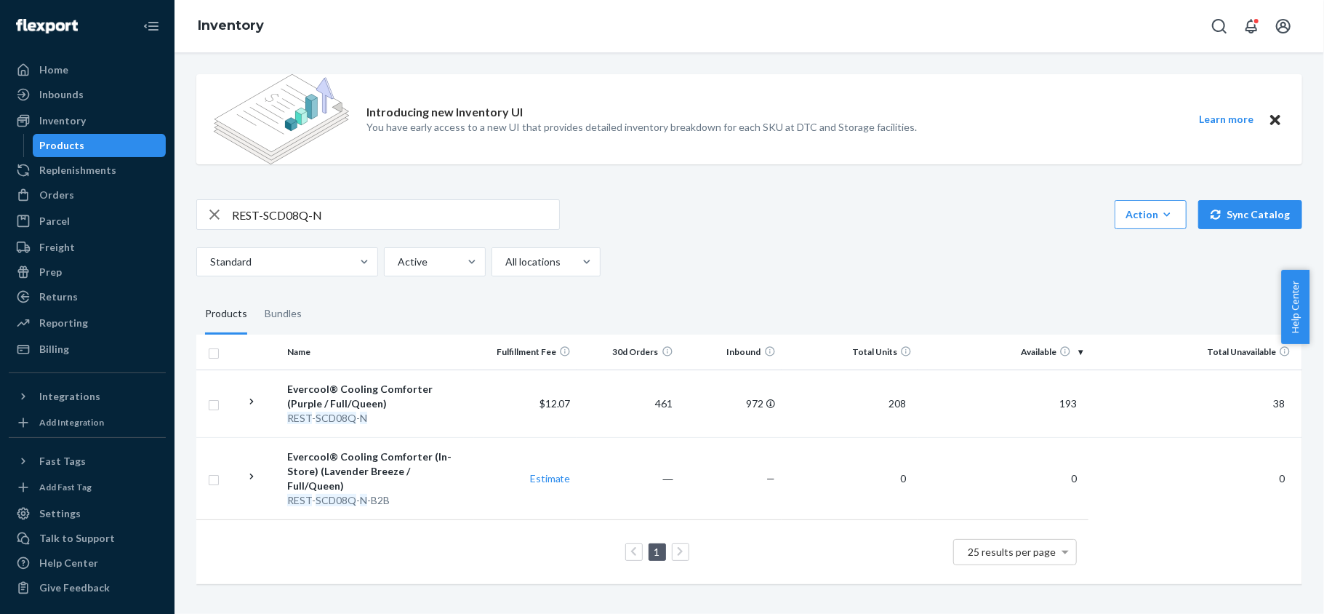
click at [1068, 405] on span "193" at bounding box center [1068, 403] width 29 height 12
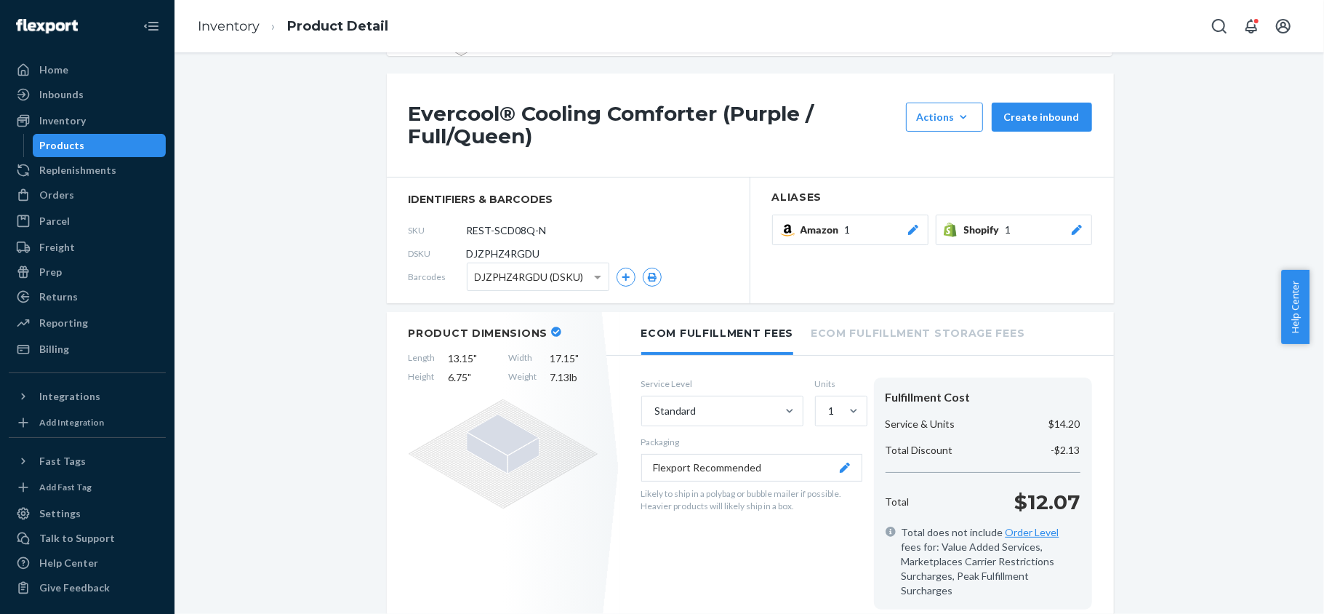
scroll to position [97, 0]
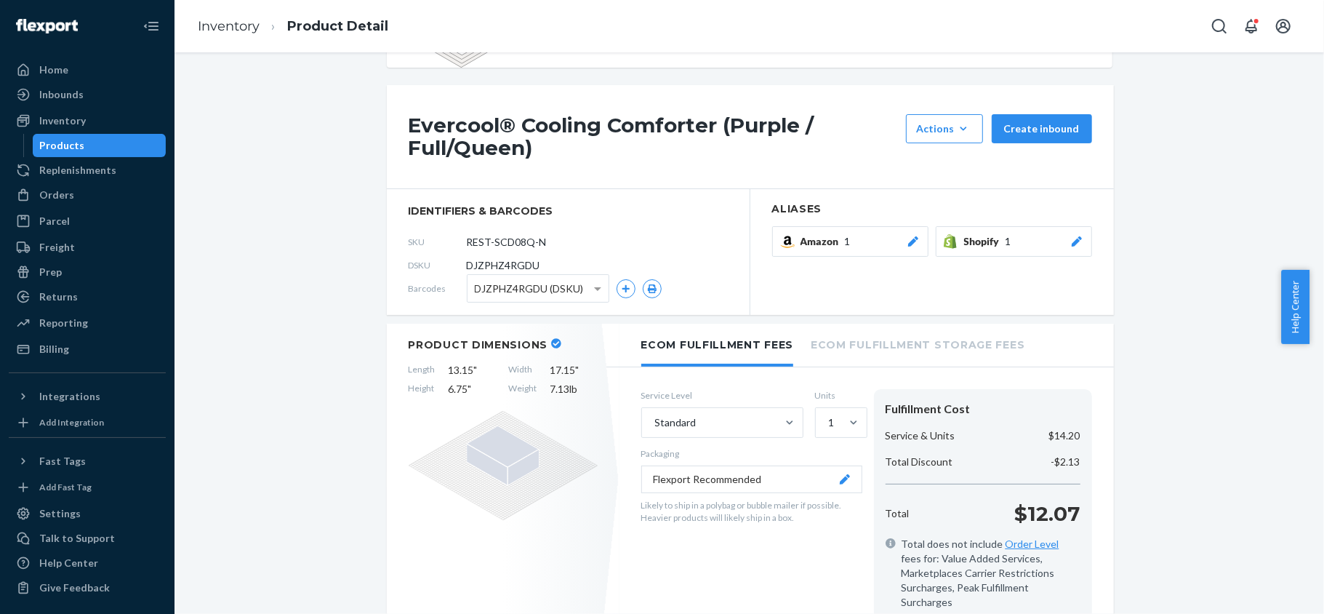
click at [115, 143] on div "Products" at bounding box center [99, 145] width 131 height 20
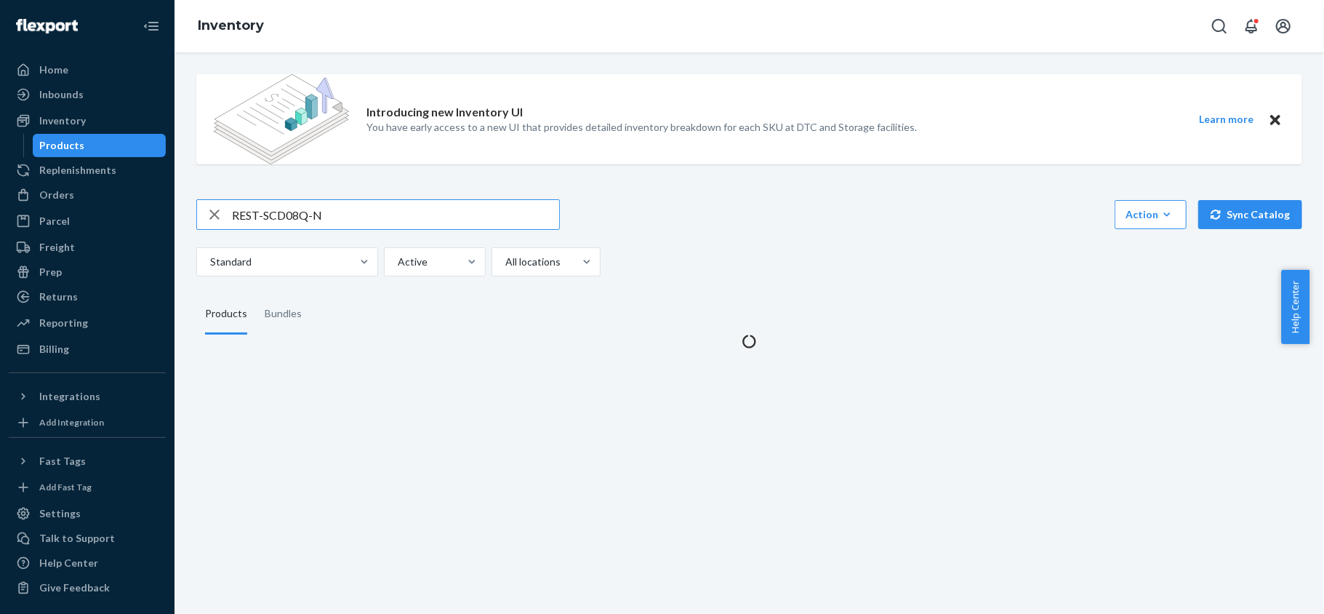
click at [355, 220] on input "REST-SCD08Q-N" at bounding box center [395, 214] width 327 height 29
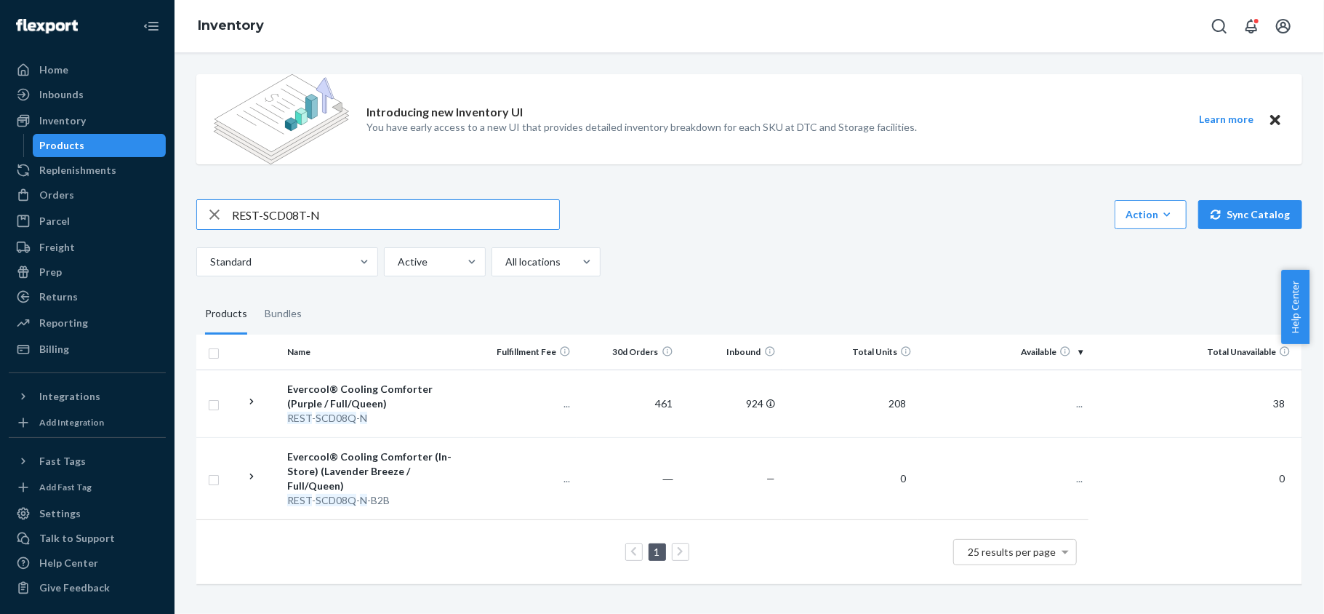
type input "REST-SCD08T-N"
click at [393, 215] on input "REST-SCD08T-N" at bounding box center [395, 214] width 327 height 29
click at [1060, 399] on span "51" at bounding box center [1071, 403] width 23 height 12
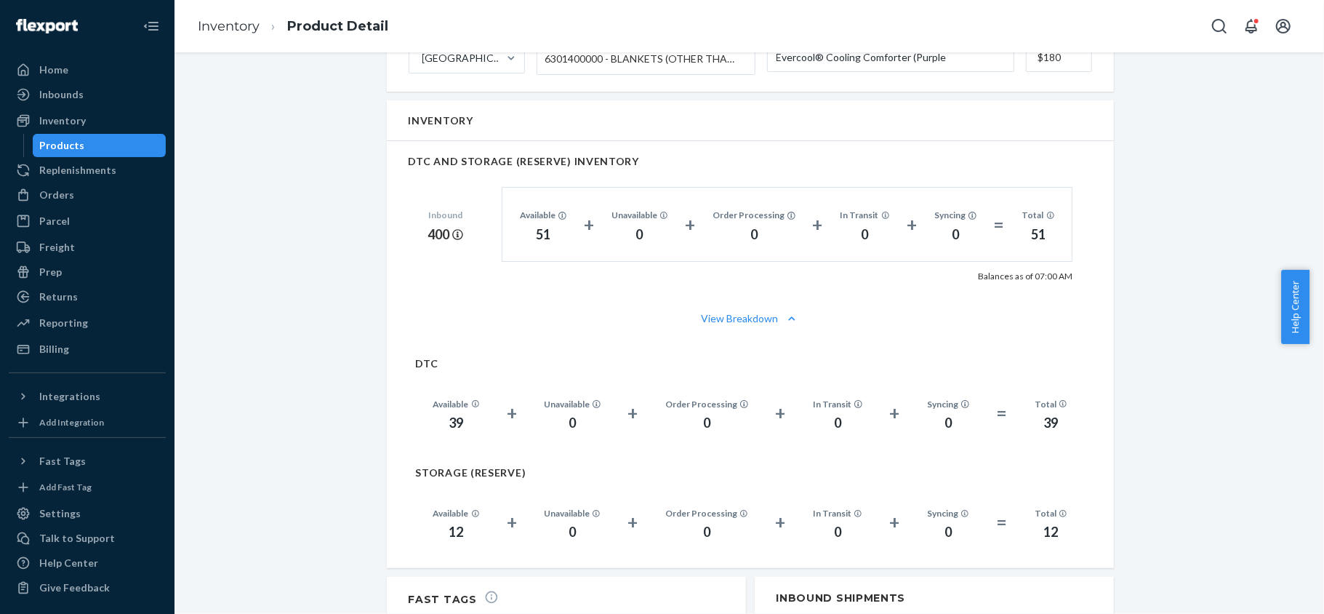
scroll to position [970, 0]
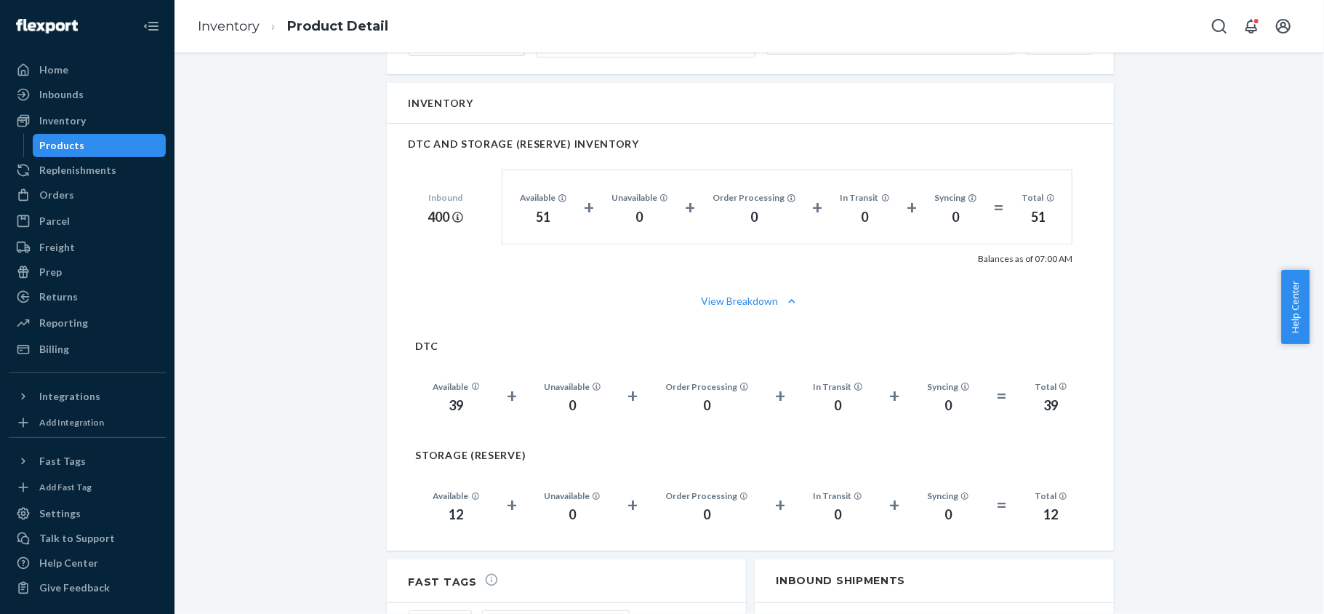
drag, startPoint x: 134, startPoint y: 148, endPoint x: 115, endPoint y: 148, distance: 18.9
click at [134, 148] on div "Products" at bounding box center [99, 145] width 131 height 20
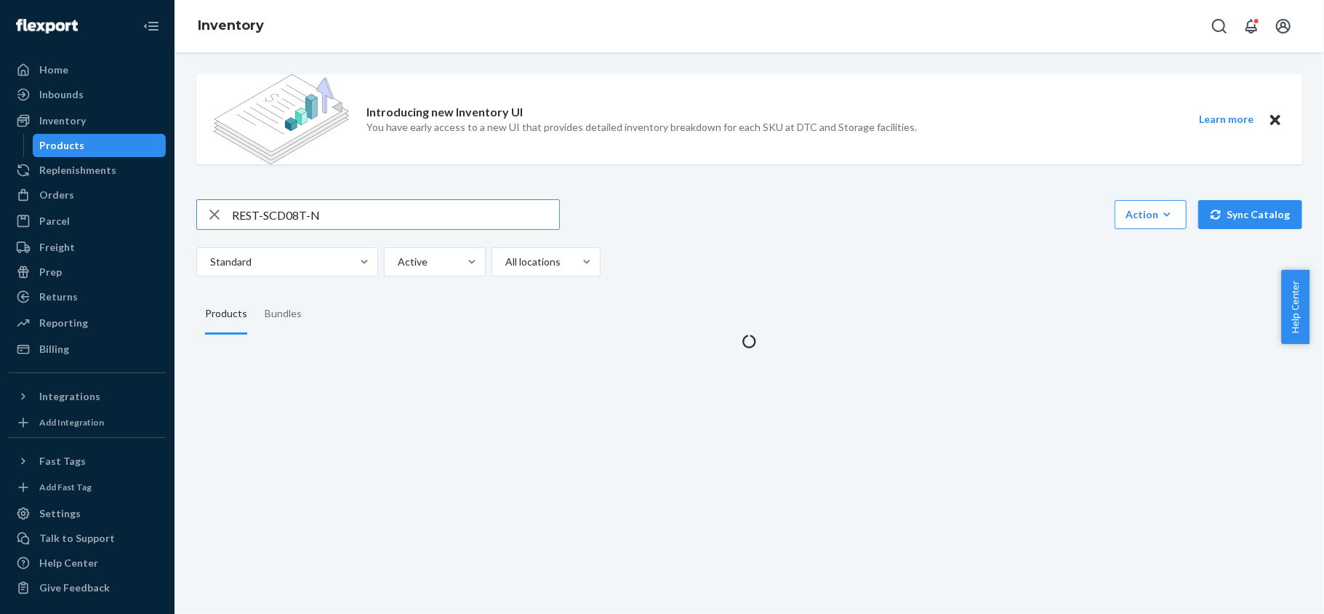
click at [352, 220] on input "REST-SCD08T-N" at bounding box center [395, 214] width 327 height 29
click at [353, 221] on input "REST-SCD08T-N" at bounding box center [395, 214] width 327 height 29
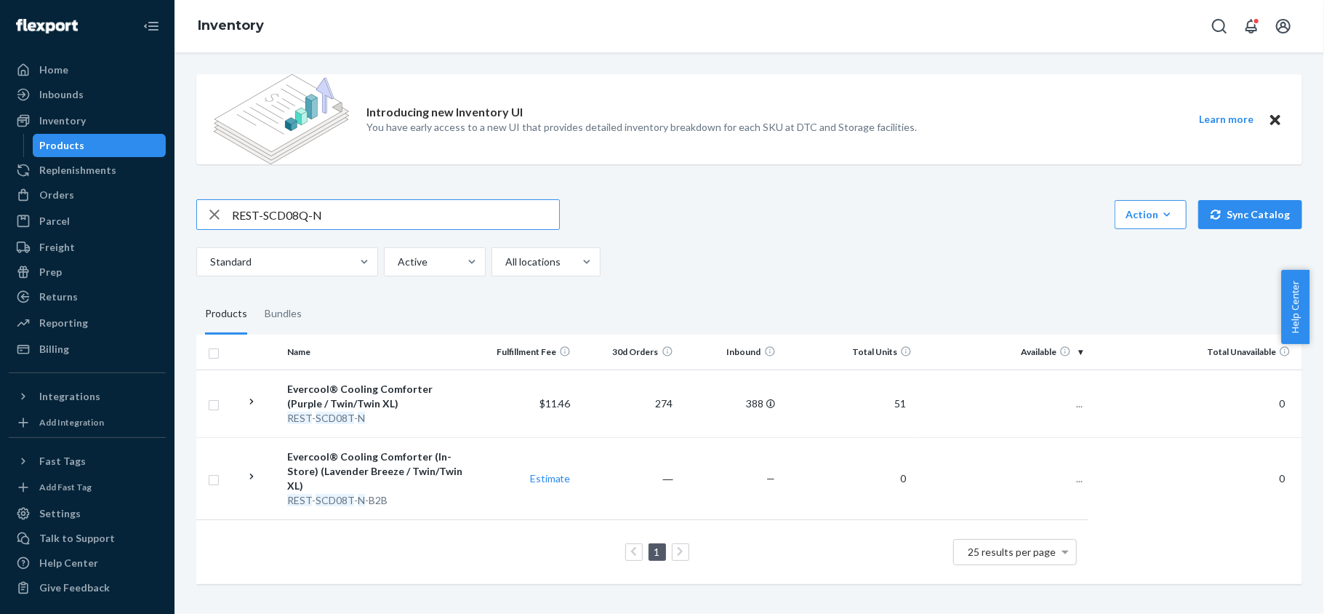
type input "REST-SCD08Q-N"
drag, startPoint x: 1051, startPoint y: 414, endPoint x: 1056, endPoint y: 422, distance: 9.5
click at [1052, 414] on td "193" at bounding box center [1003, 403] width 171 height 68
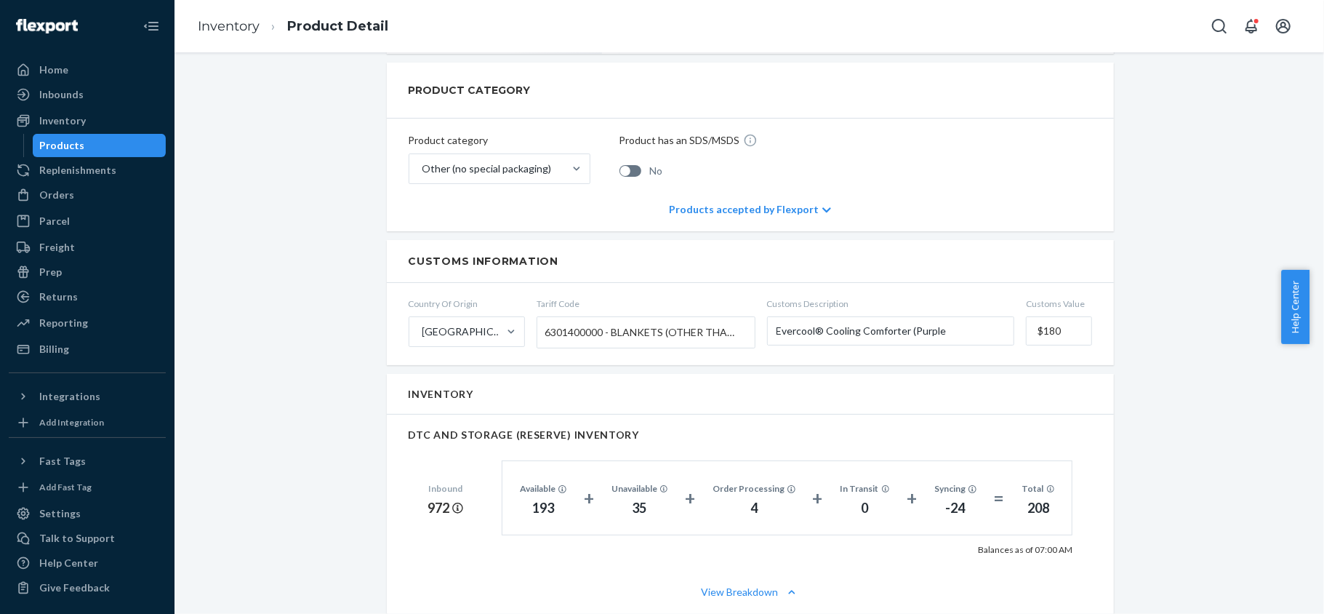
scroll to position [873, 0]
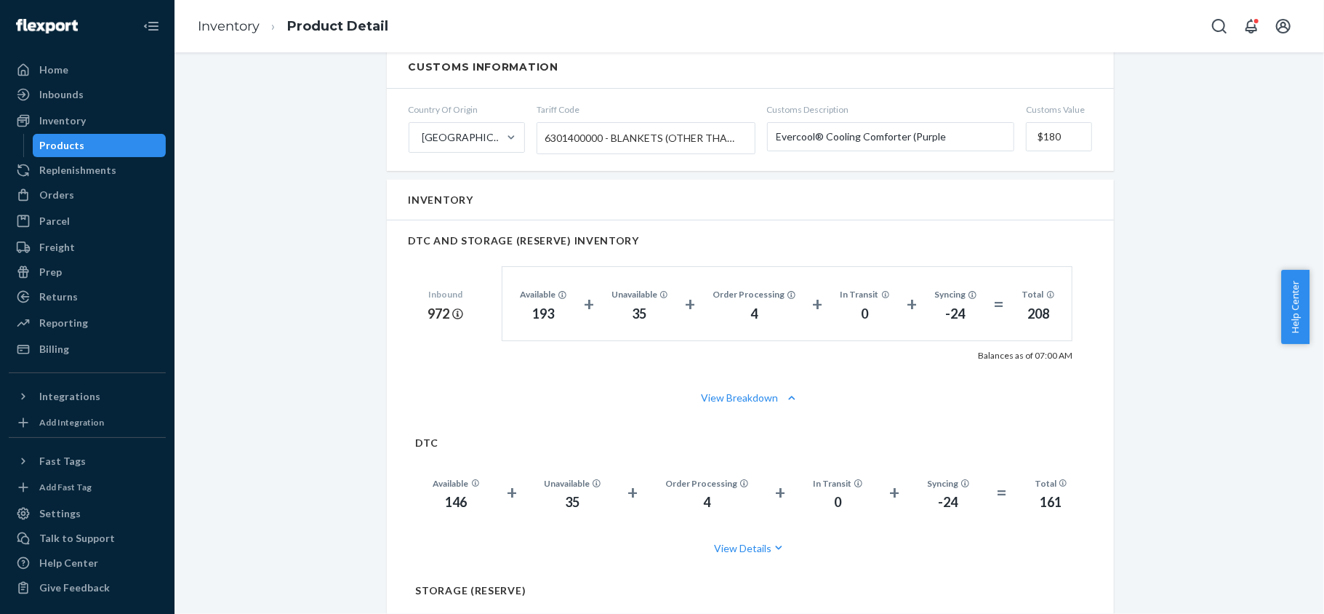
click at [111, 143] on div "Products" at bounding box center [99, 145] width 131 height 20
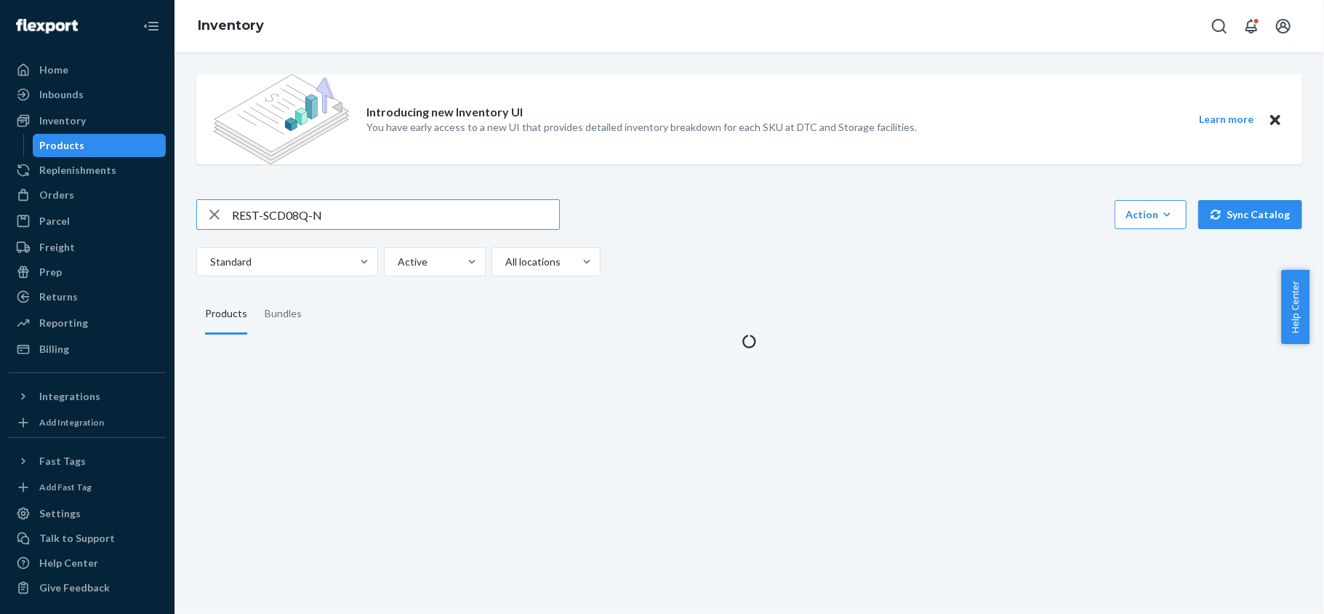
click at [353, 219] on input "REST-SCD08Q-N" at bounding box center [395, 214] width 327 height 29
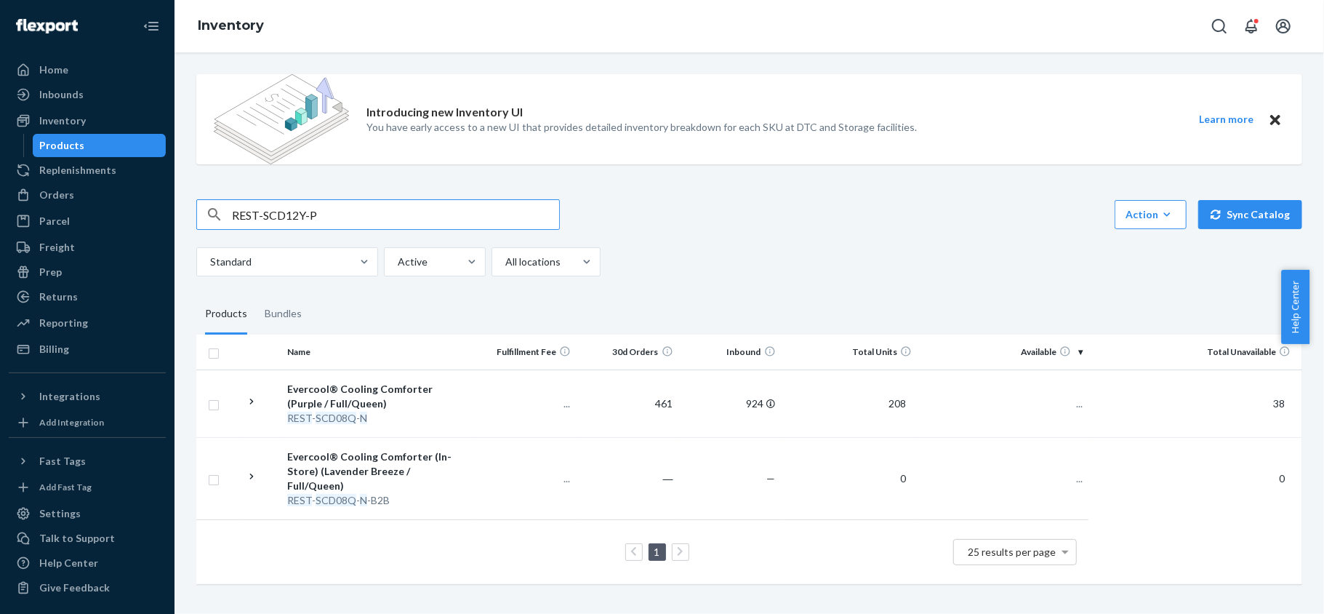
type input "REST-SCD12Y-P"
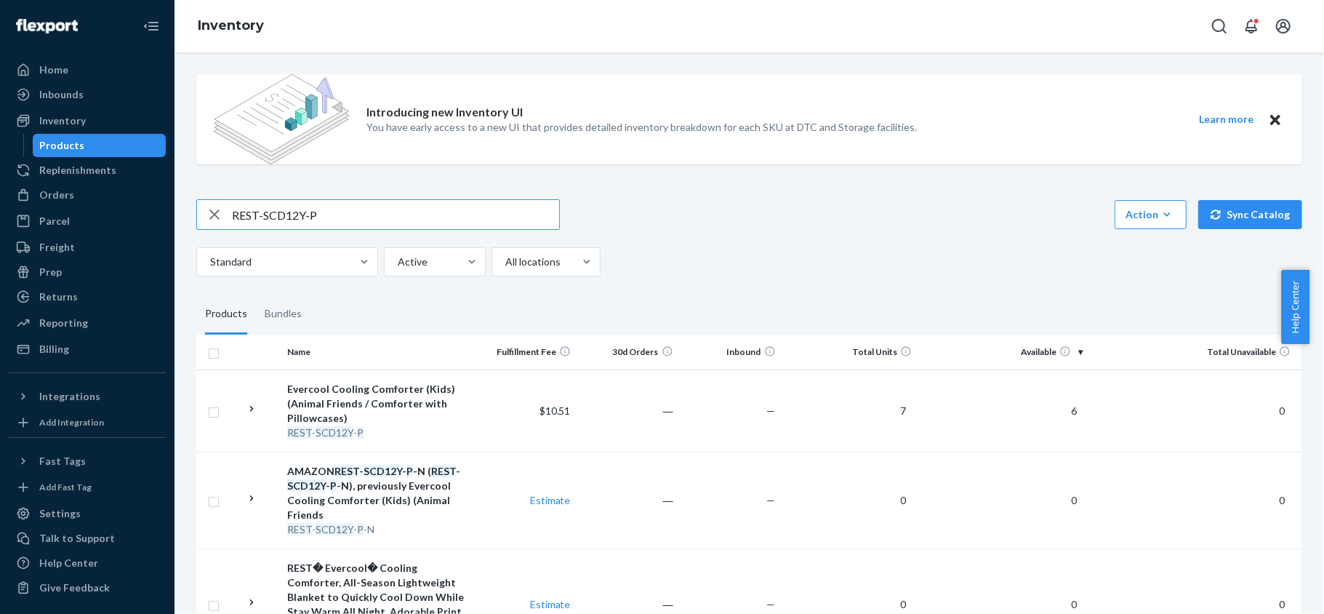
click at [353, 225] on input "REST-SCD12Y-P" at bounding box center [395, 214] width 327 height 29
paste input "REST-SCD21Y-P"
type input "REST-SCD21Y-P"
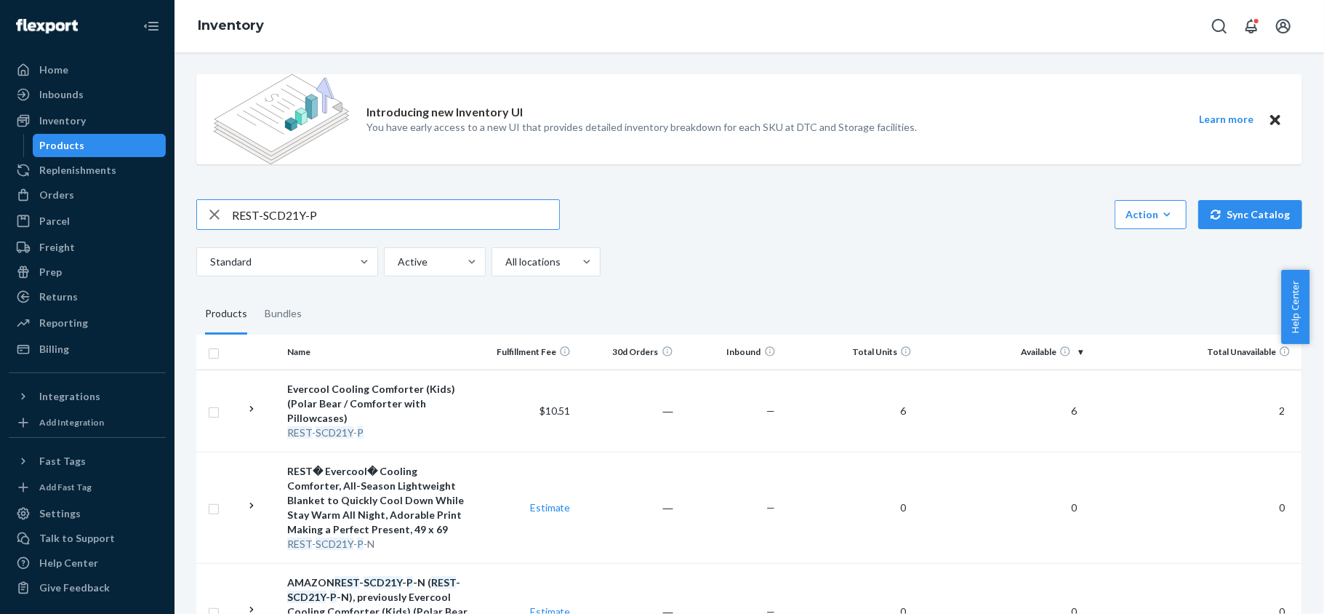
click at [409, 213] on input "REST-SCD21Y-P" at bounding box center [395, 214] width 327 height 29
paste input "REST-CEM07M"
type input "REST-CEM07M"
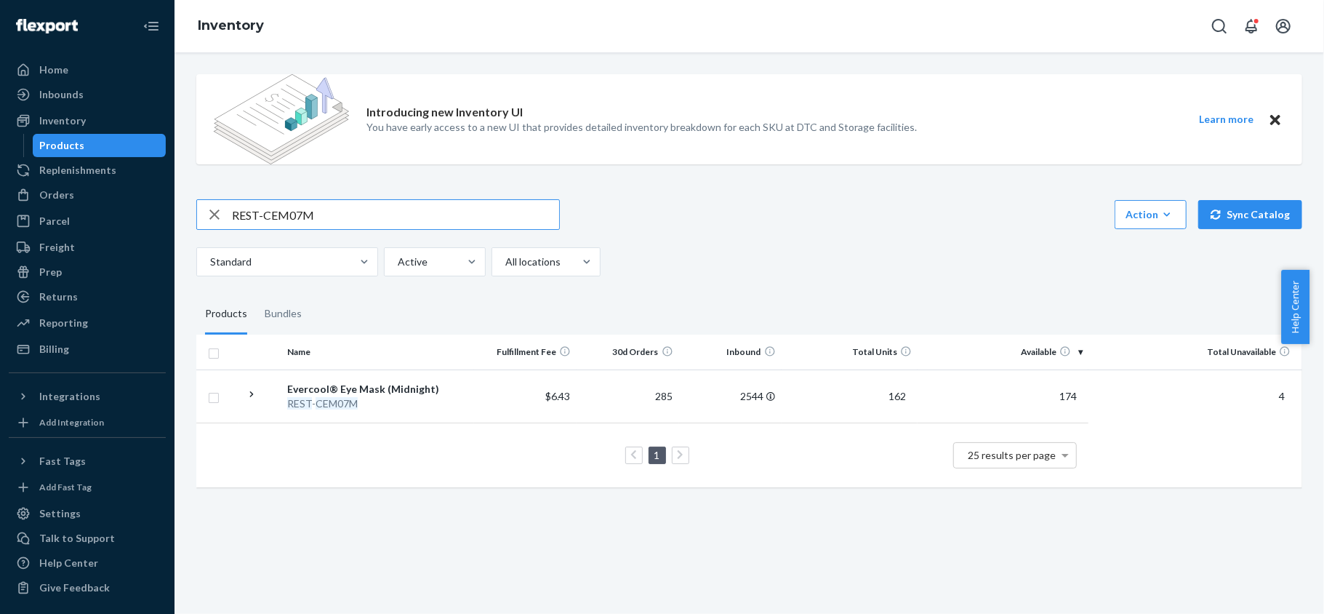
click at [415, 207] on input "REST-CEM07M" at bounding box center [395, 214] width 327 height 29
paste input "REST-CPP01H"
type input "REST-CPP01H"
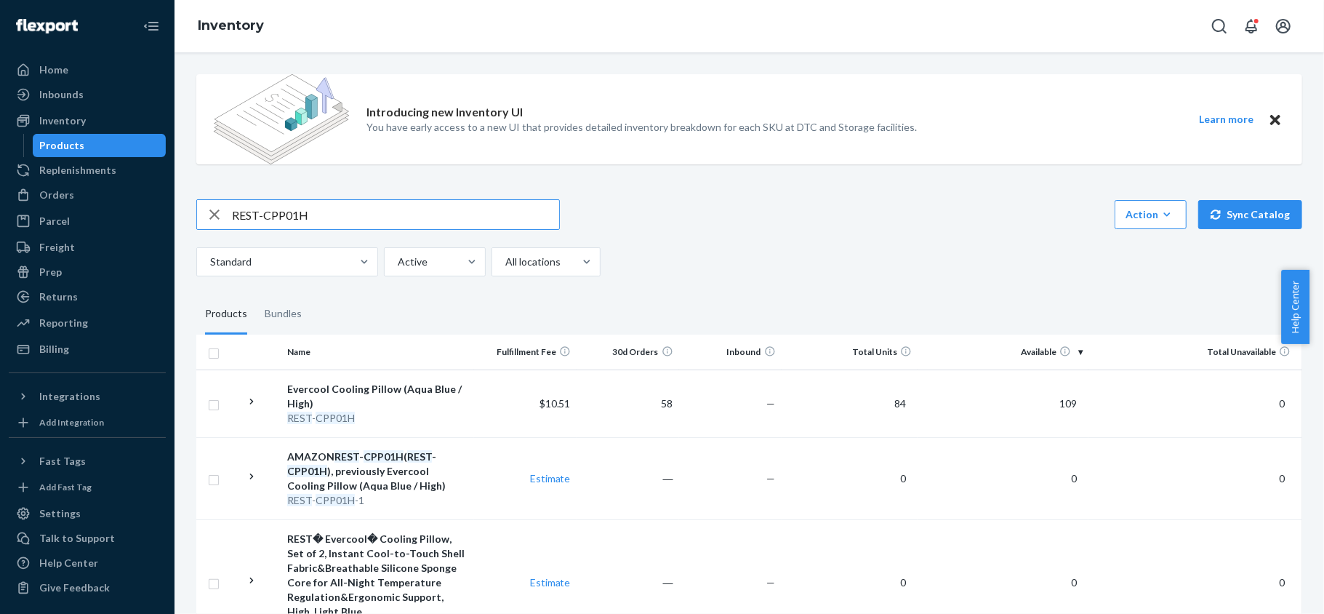
click at [318, 209] on input "REST-CPP01H" at bounding box center [395, 214] width 327 height 29
paste input "REST-CPP01M"
type input "REST-CPP01M"
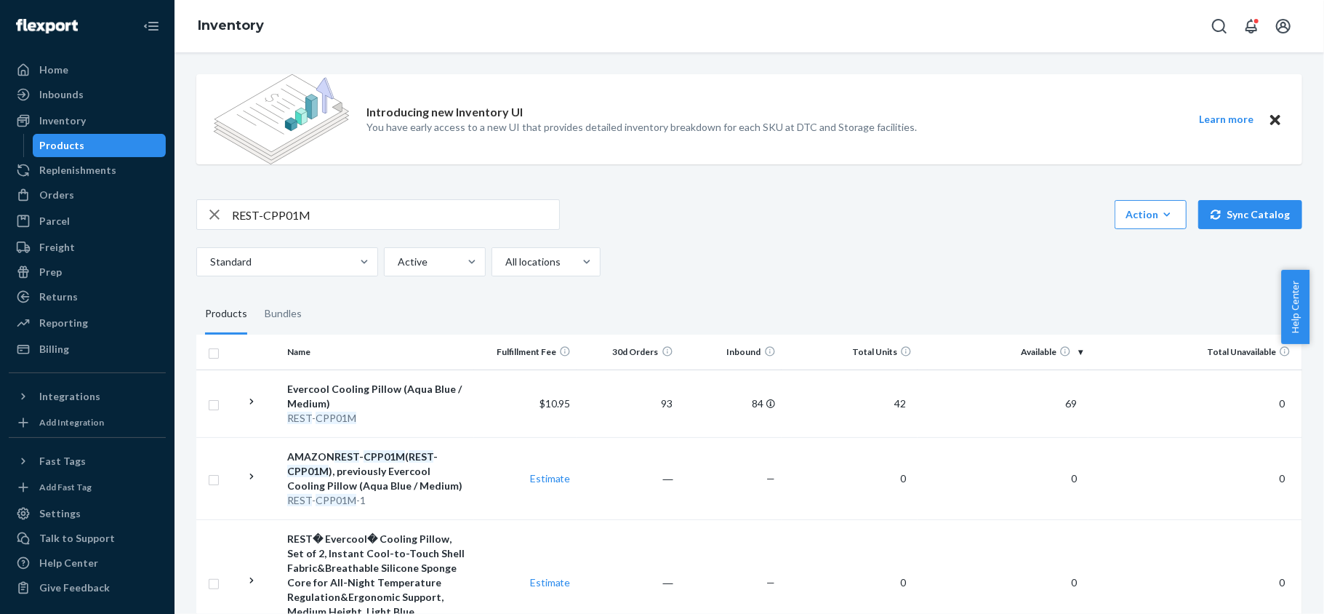
click at [356, 200] on input "REST-CPP01M" at bounding box center [395, 214] width 327 height 29
click at [356, 201] on input "REST-CPP01M" at bounding box center [395, 214] width 327 height 29
paste input "REST-CPP01L"
type input "REST-CPP01L"
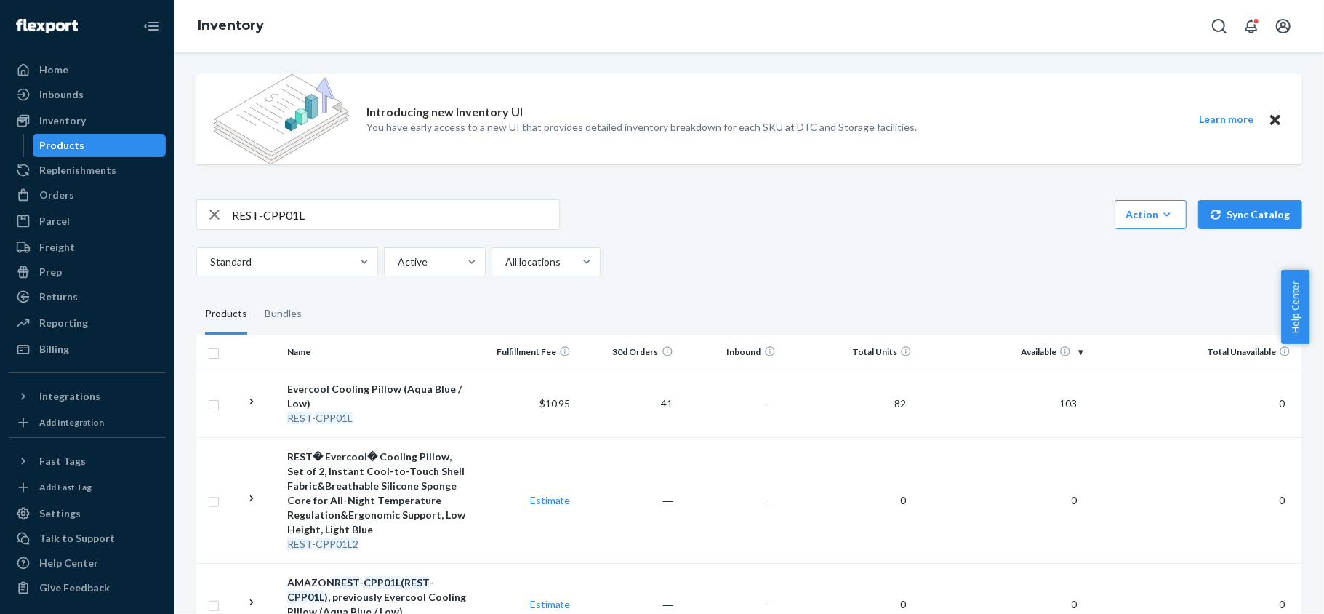
click at [393, 207] on input "REST-CPP01L" at bounding box center [395, 214] width 327 height 29
click at [391, 207] on input "REST-CPP01L" at bounding box center [395, 214] width 327 height 29
paste input "REST-CPP04H"
type input "REST-CPP04H"
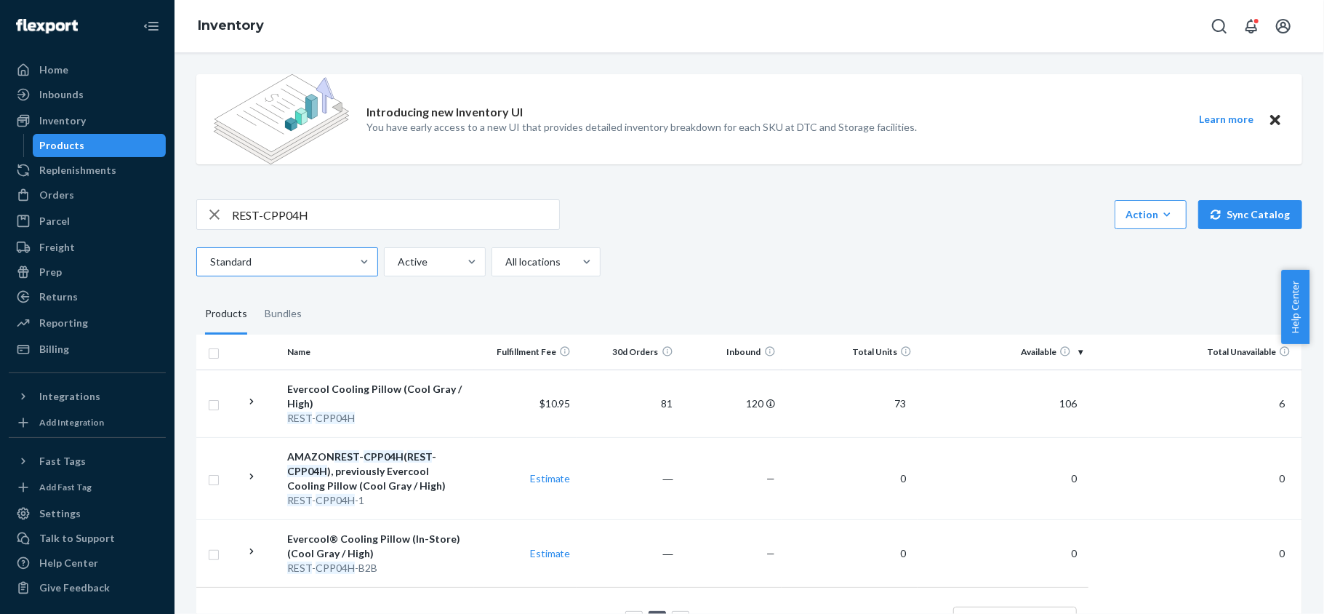
click at [337, 248] on div "Standard" at bounding box center [287, 261] width 182 height 29
click at [210, 255] on input "Standard" at bounding box center [209, 262] width 1 height 15
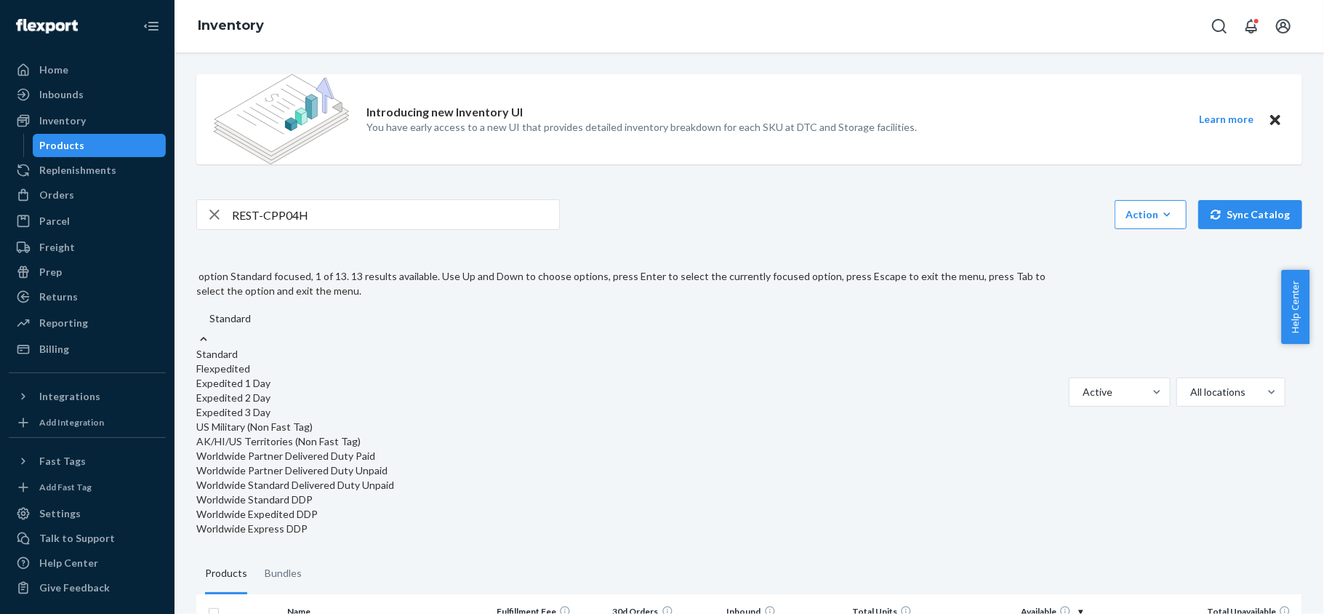
click at [351, 204] on input "REST-CPP04H" at bounding box center [395, 214] width 327 height 29
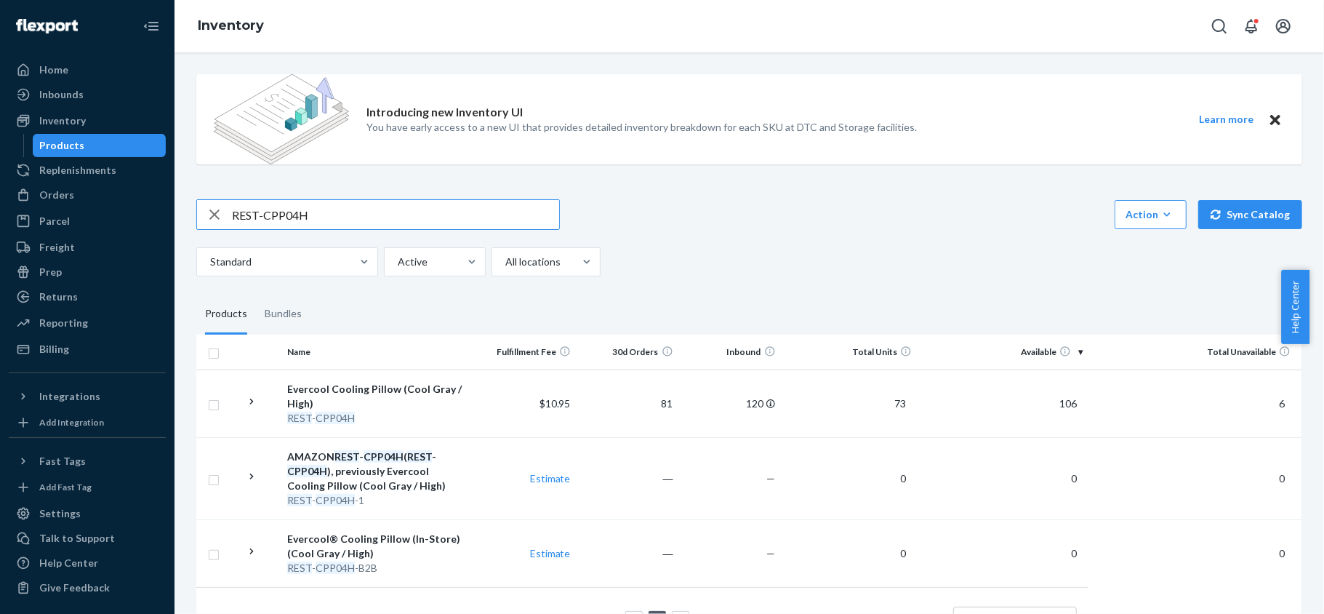
click at [351, 204] on input "REST-CPP04H" at bounding box center [395, 214] width 327 height 29
paste input "REST-CPP04M"
type input "REST-CPP04M"
click at [404, 223] on input "REST-CPP04M" at bounding box center [395, 214] width 327 height 29
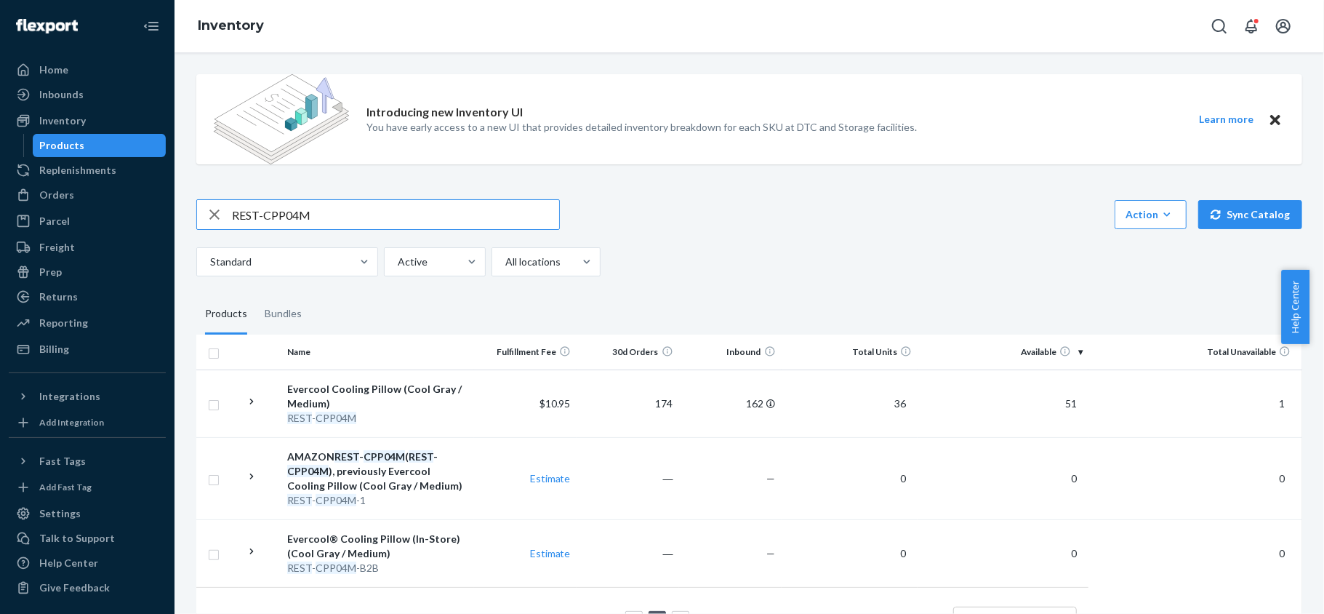
click at [403, 223] on input "REST-CPP04M" at bounding box center [395, 214] width 327 height 29
click at [402, 223] on input "REST-CPP04M" at bounding box center [395, 214] width 327 height 29
paste input "REST-CPP04L"
type input "REST-CPP04L"
click at [361, 225] on input "REST-CPP04L" at bounding box center [395, 214] width 327 height 29
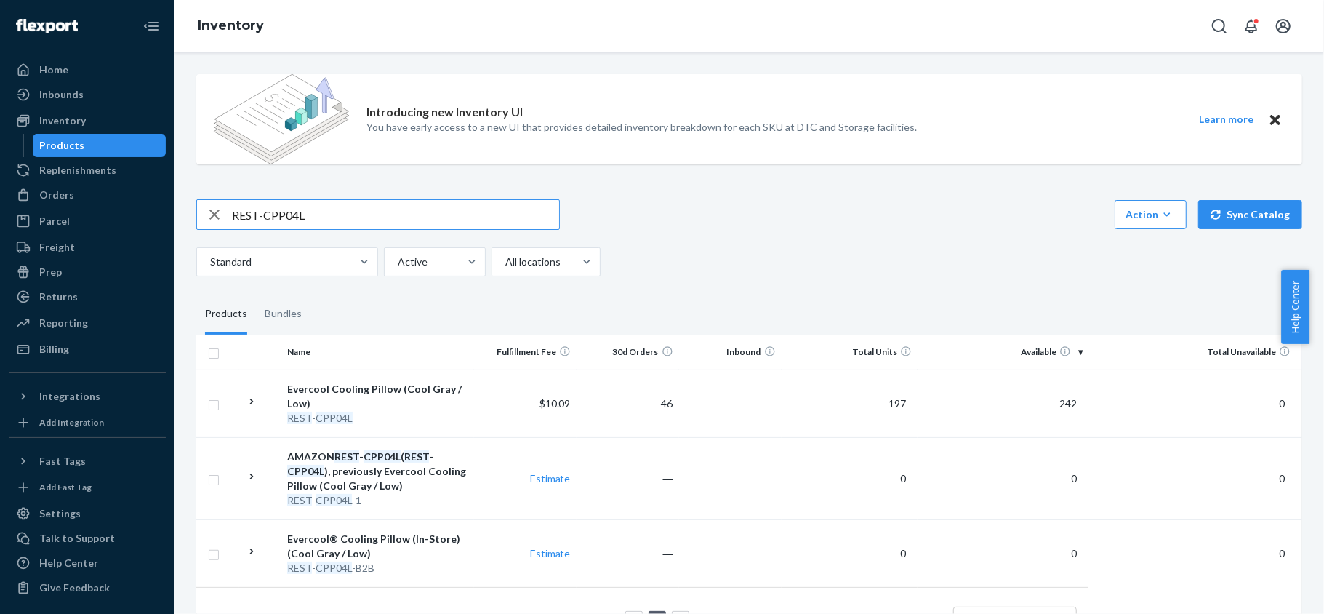
click at [361, 225] on input "REST-CPP04L" at bounding box center [395, 214] width 327 height 29
paste input "REST-CPP06H"
type input "REST-CPP06H"
click at [377, 202] on input "REST-CPP06H" at bounding box center [395, 214] width 327 height 29
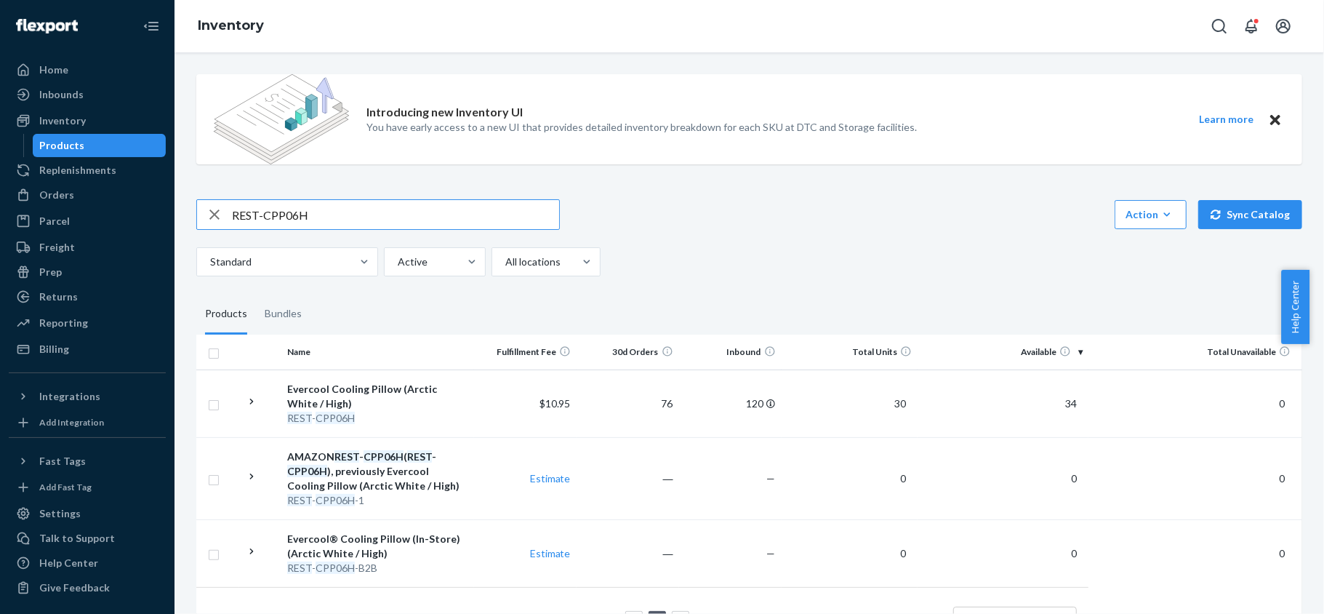
click at [377, 202] on input "REST-CPP06H" at bounding box center [395, 214] width 327 height 29
paste input "REST-CPP06M"
type input "REST-CPP06M"
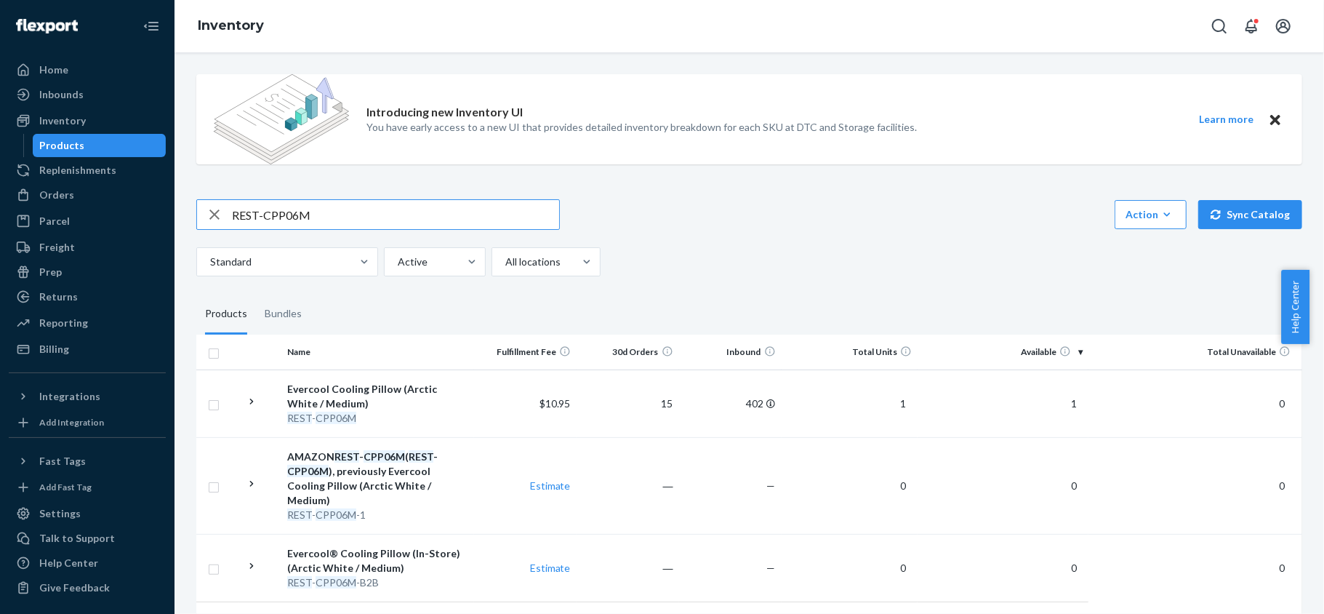
click at [372, 222] on input "REST-CPP06M" at bounding box center [395, 214] width 327 height 29
paste input "REST-CPP06L"
type input "REST-CPP06L"
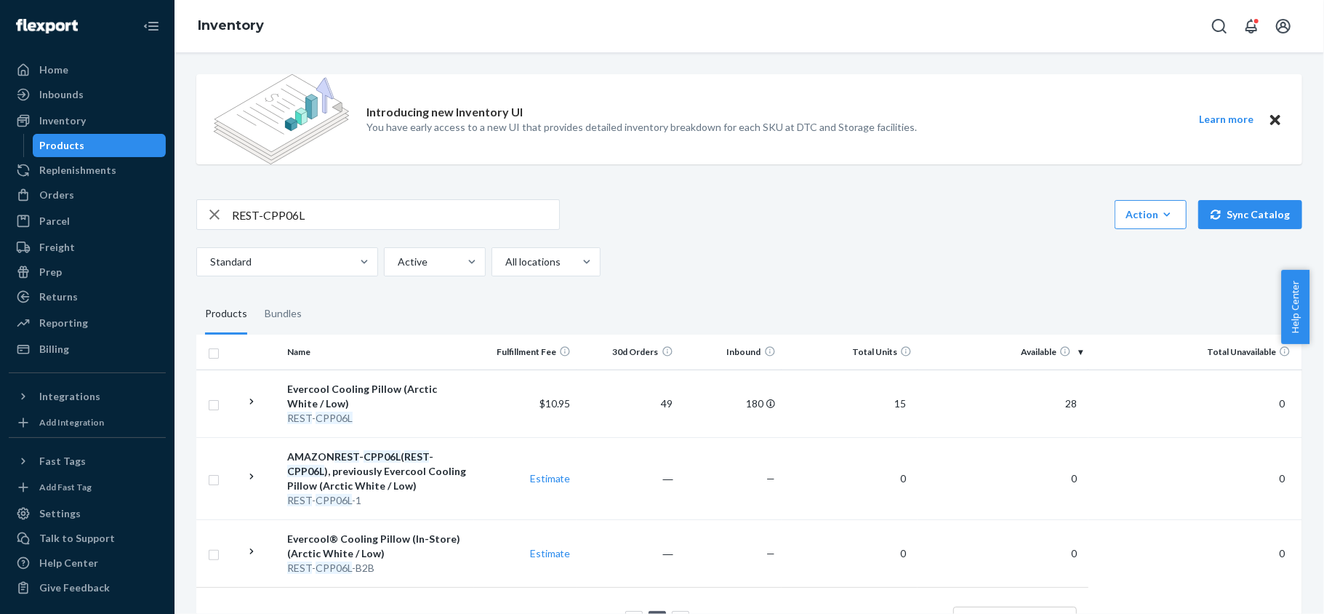
click at [401, 212] on input "REST-CPP06L" at bounding box center [395, 214] width 327 height 29
paste input "REST-CPP07H"
type input "REST-CPP07H"
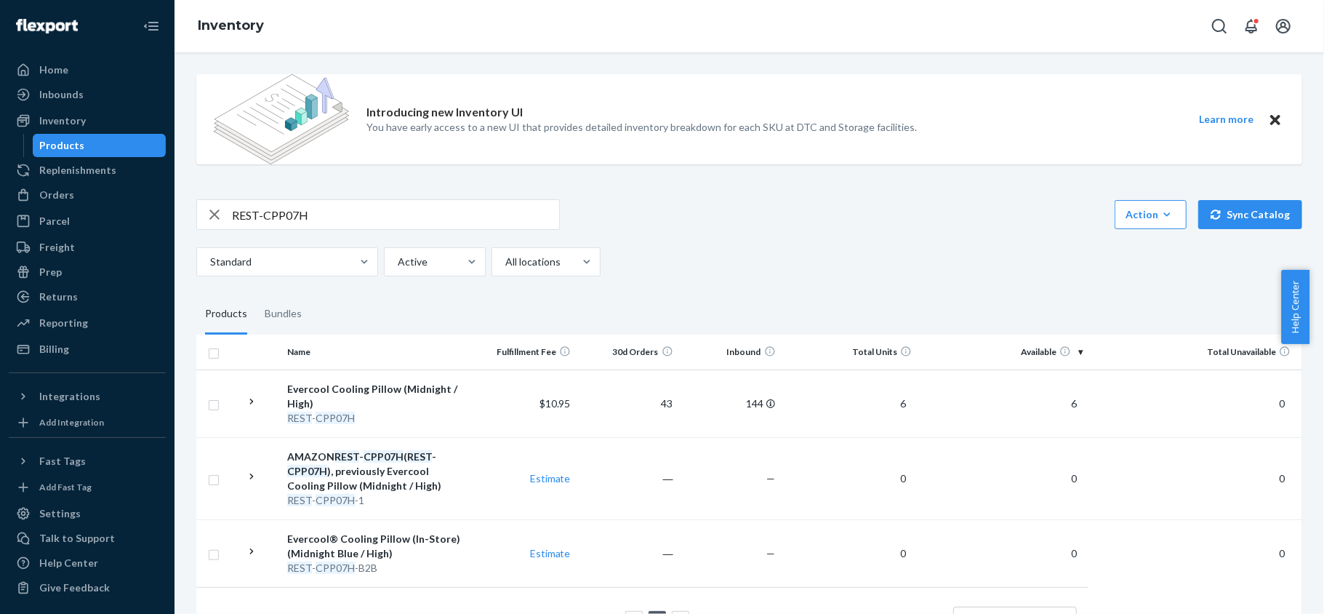
click at [394, 215] on input "REST-CPP07H" at bounding box center [395, 214] width 327 height 29
paste input "REST-CPP07M"
type input "REST-CPP07M"
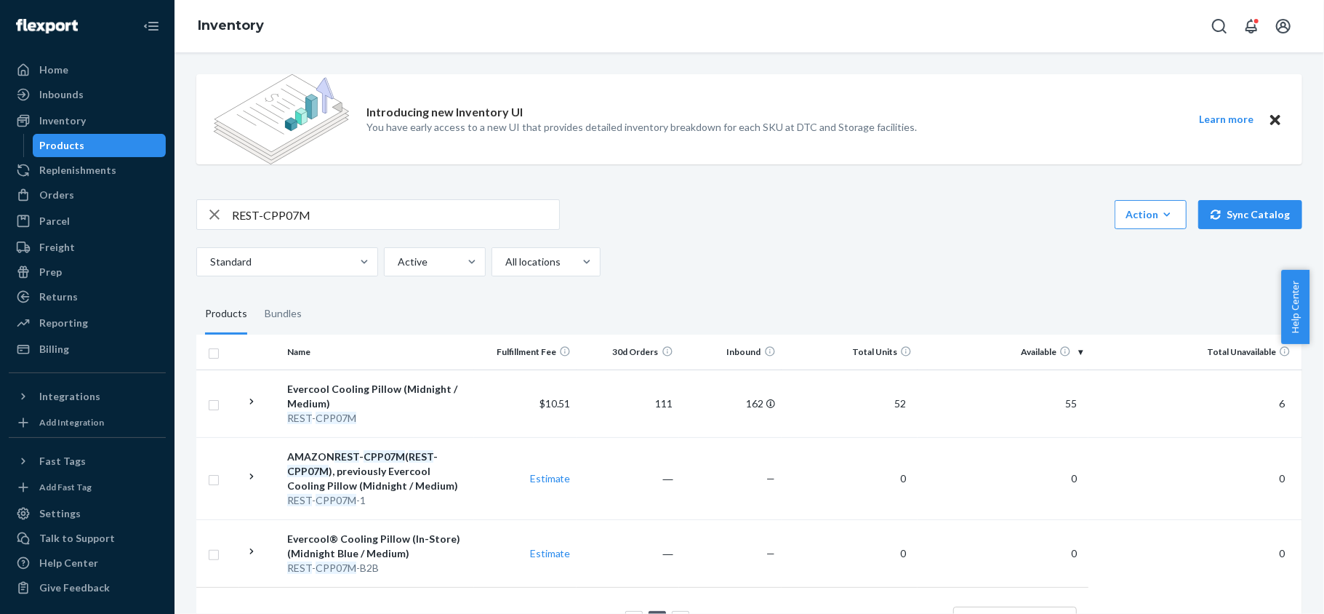
click at [358, 218] on input "REST-CPP07M" at bounding box center [395, 214] width 327 height 29
click at [358, 219] on input "REST-CPP07M" at bounding box center [395, 214] width 327 height 29
paste input "REST-CPP07L"
type input "REST-CPP07L"
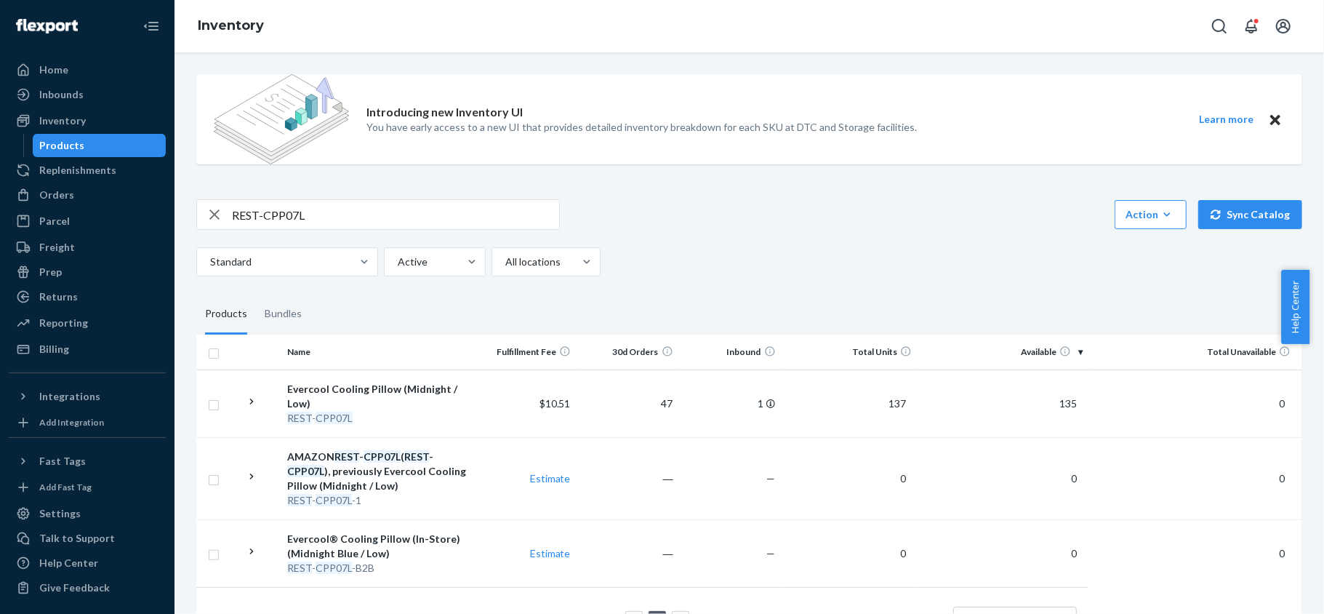
click at [388, 200] on input "REST-CPP07L" at bounding box center [395, 214] width 327 height 29
paste input "REST-CPW07TS-S"
type input "REST-CPW07TS-S"
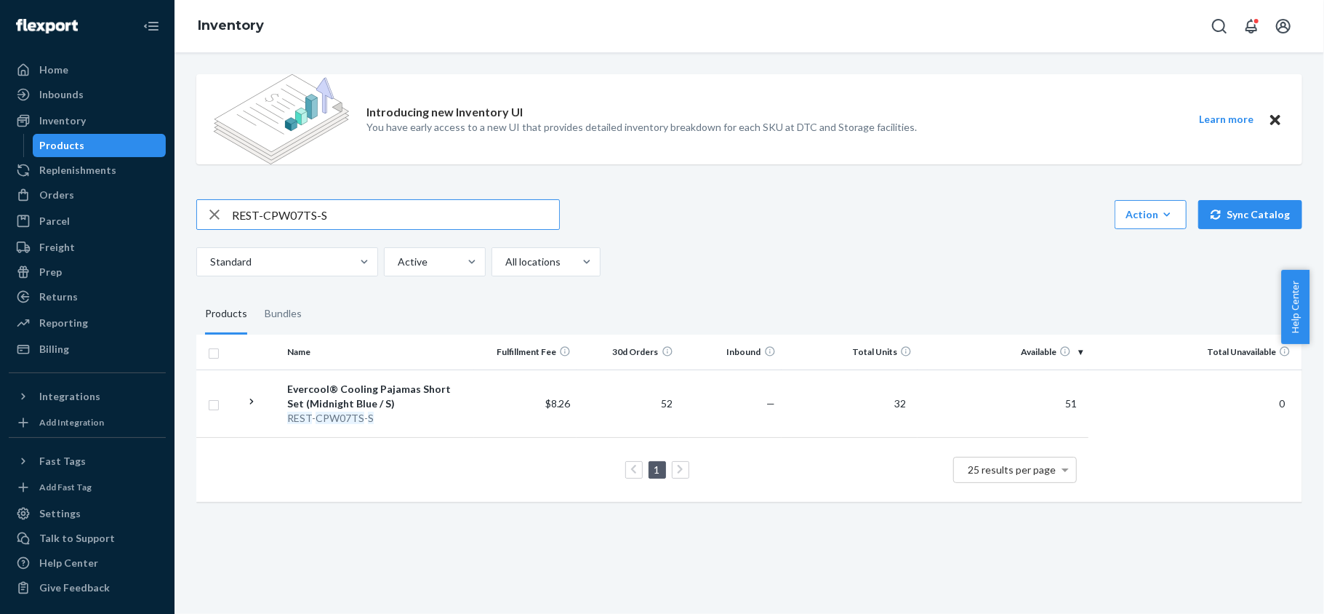
click at [348, 214] on input "REST-CPW07TS-S" at bounding box center [395, 214] width 327 height 29
paste input "REST-CPW07TS-M"
type input "REST-CPW07TS-M"
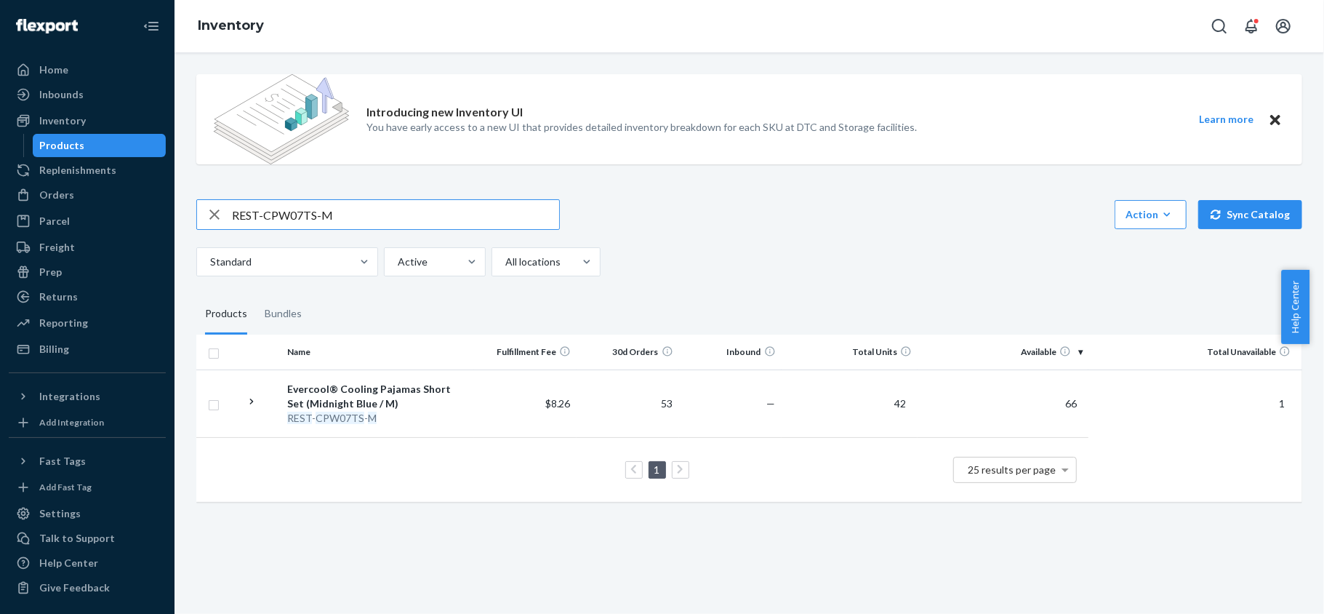
click at [367, 218] on input "REST-CPW07TS-M" at bounding box center [395, 214] width 327 height 29
paste input "REST-CPW07TS-L"
type input "REST-CPW07TS-L"
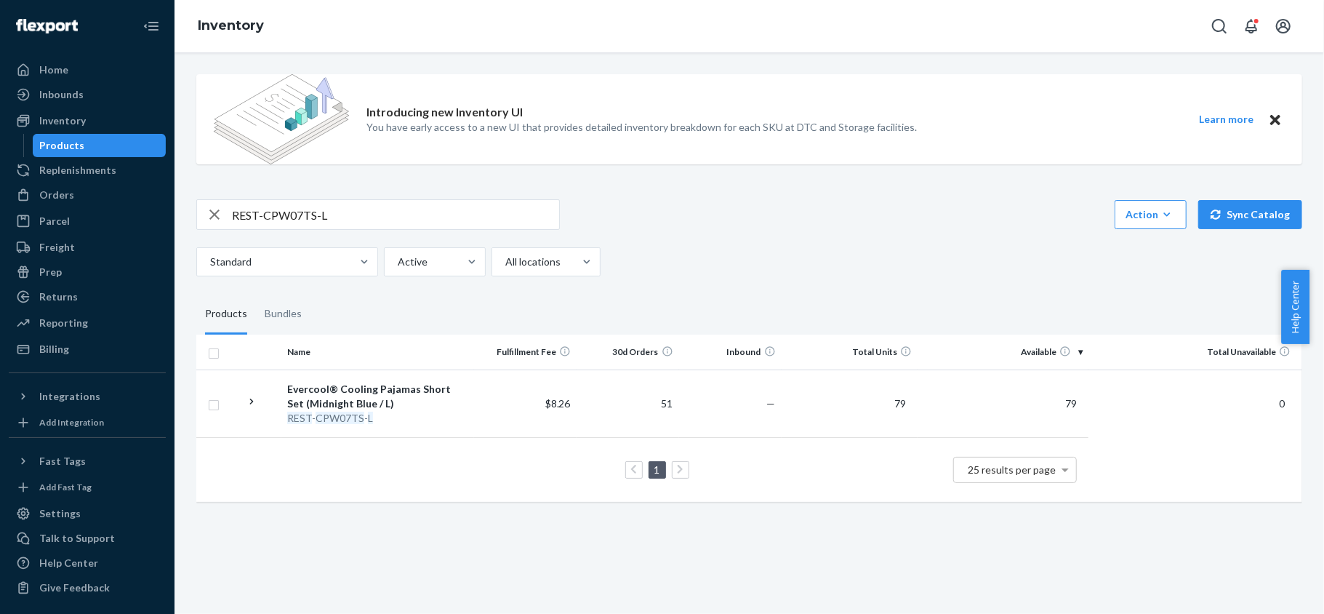
click at [374, 223] on input "REST-CPW07TS-L" at bounding box center [395, 214] width 327 height 29
paste input "REST-CPW07TS-XL"
type input "REST-CPW07TS-XL"
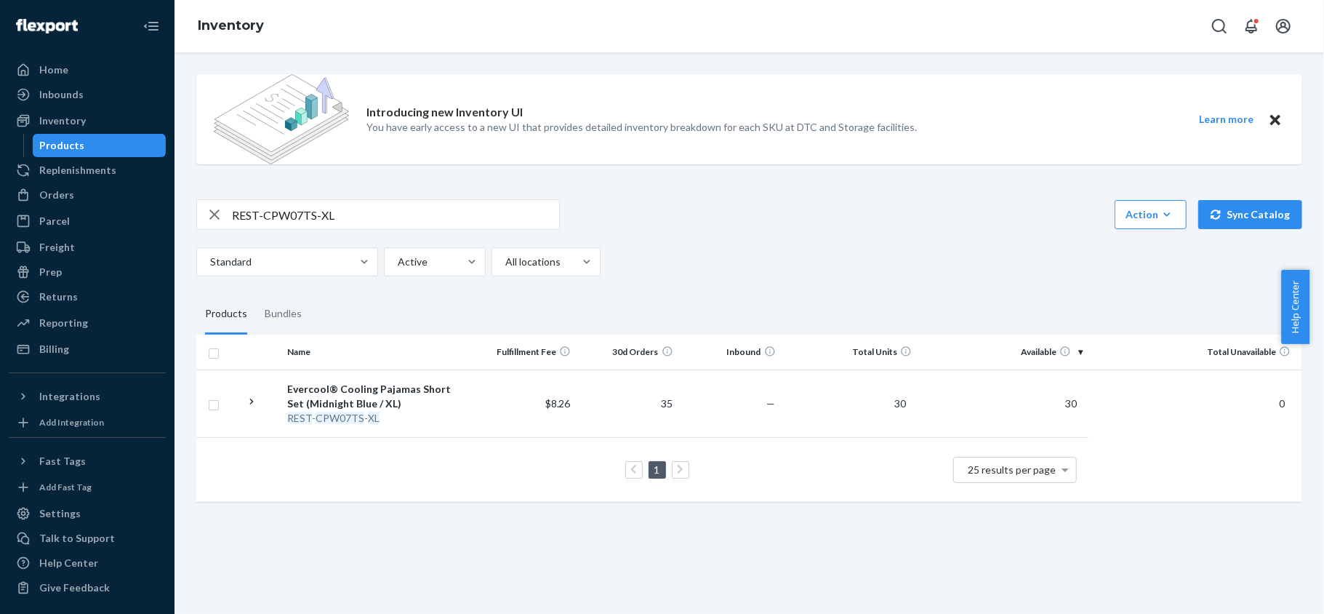
click at [337, 196] on div "Introducing new Inventory UI You have early access to a new UI that provides de…" at bounding box center [749, 290] width 1128 height 454
click at [337, 198] on div "Introducing new Inventory UI You have early access to a new UI that provides de…" at bounding box center [749, 290] width 1128 height 454
click at [336, 208] on input "REST-CPW07TS-XL" at bounding box center [395, 214] width 327 height 29
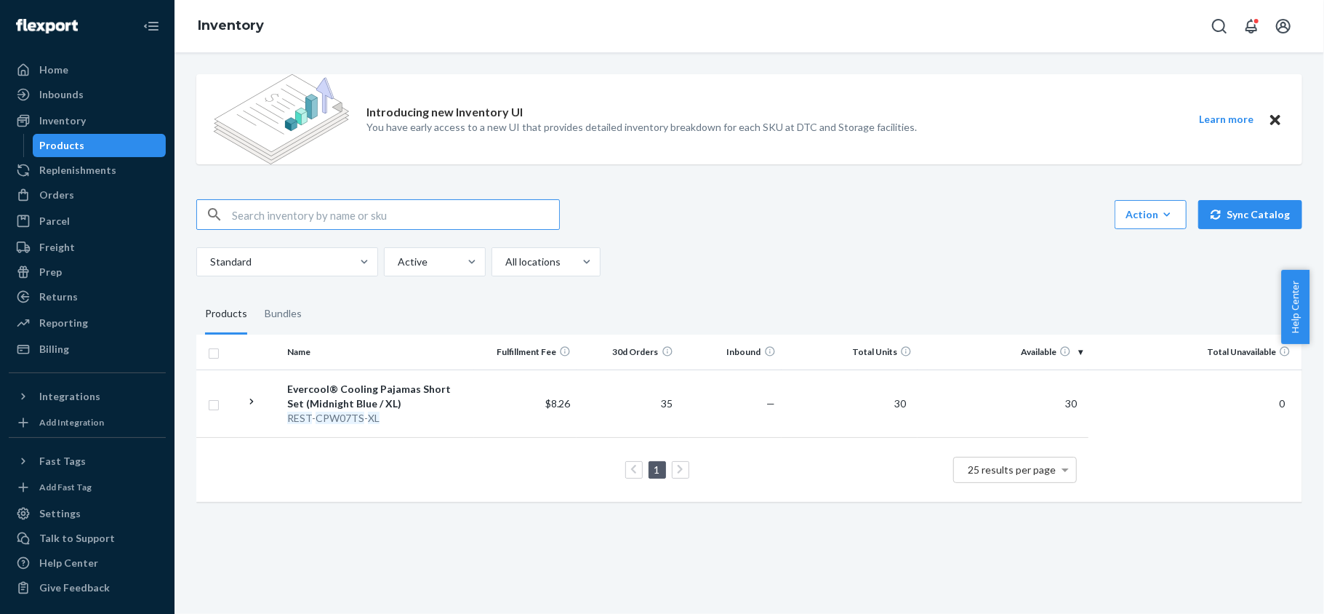
paste input "REST-CPW07TS-XXL"
type input "REST-CPW07TS-XXL"
click at [362, 216] on input "REST-CPW07TS-XXL" at bounding box center [395, 214] width 327 height 29
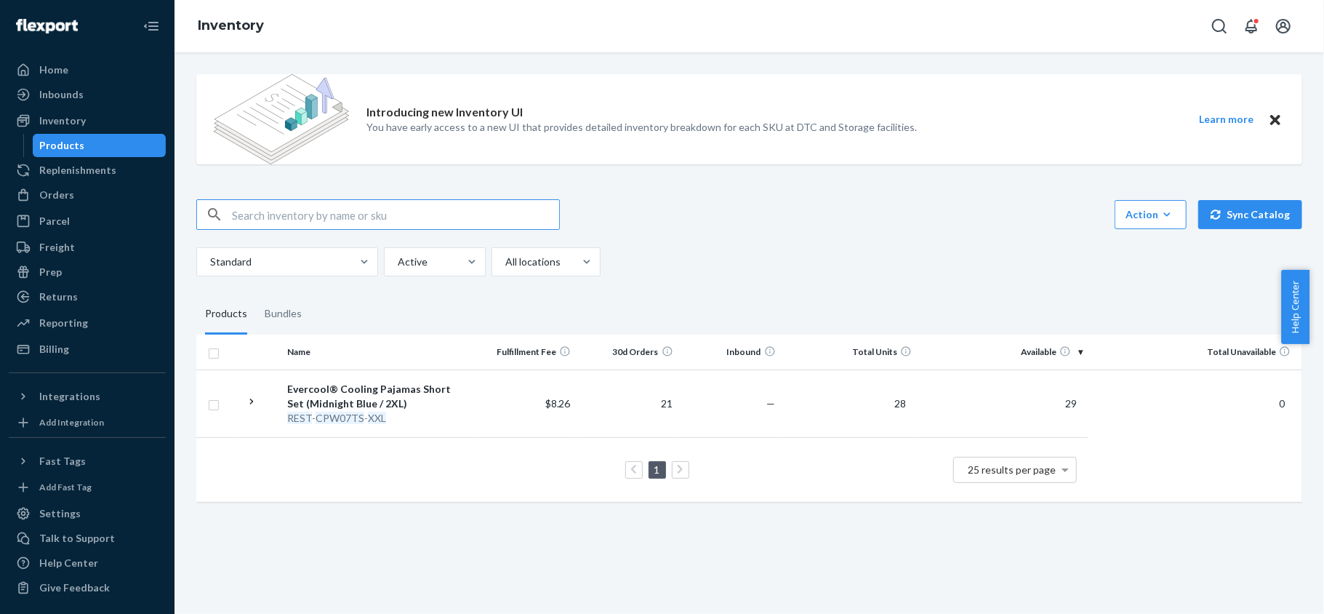
paste input "REST-CPW07TP-S"
type input "REST-CPW07TP-S"
click at [355, 214] on input "REST-CPW07TP-S" at bounding box center [395, 214] width 327 height 29
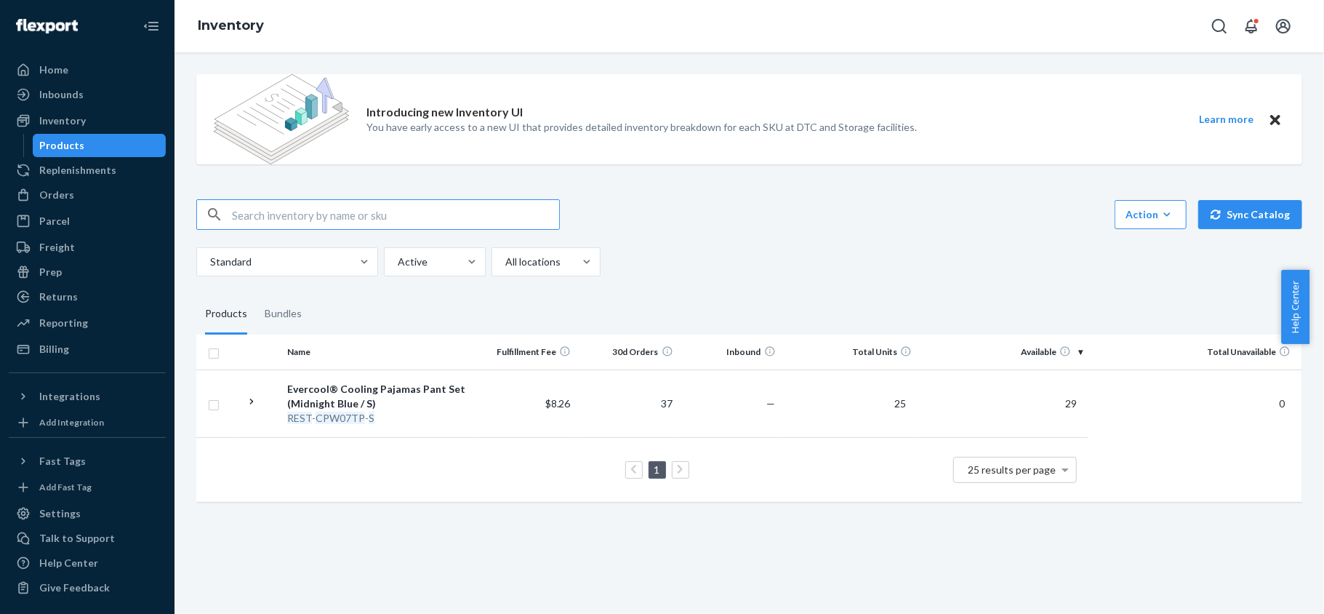
paste input "REST-CPW07TS-XXL"
type input "REST-CPW07TS-XXL"
click at [404, 205] on input "REST-CPW07TS-XXL" at bounding box center [395, 214] width 327 height 29
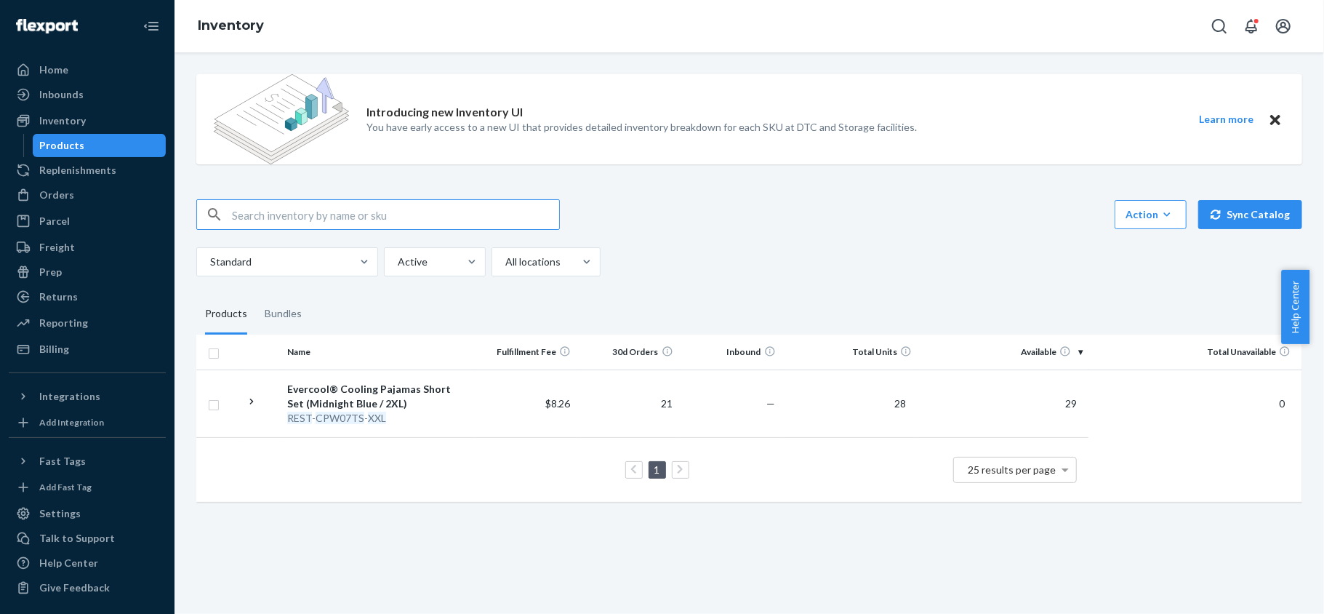
paste input "REST-CPW07TP-S"
click at [419, 204] on input "REST-CPW07TP-S" at bounding box center [395, 214] width 327 height 29
paste input "M"
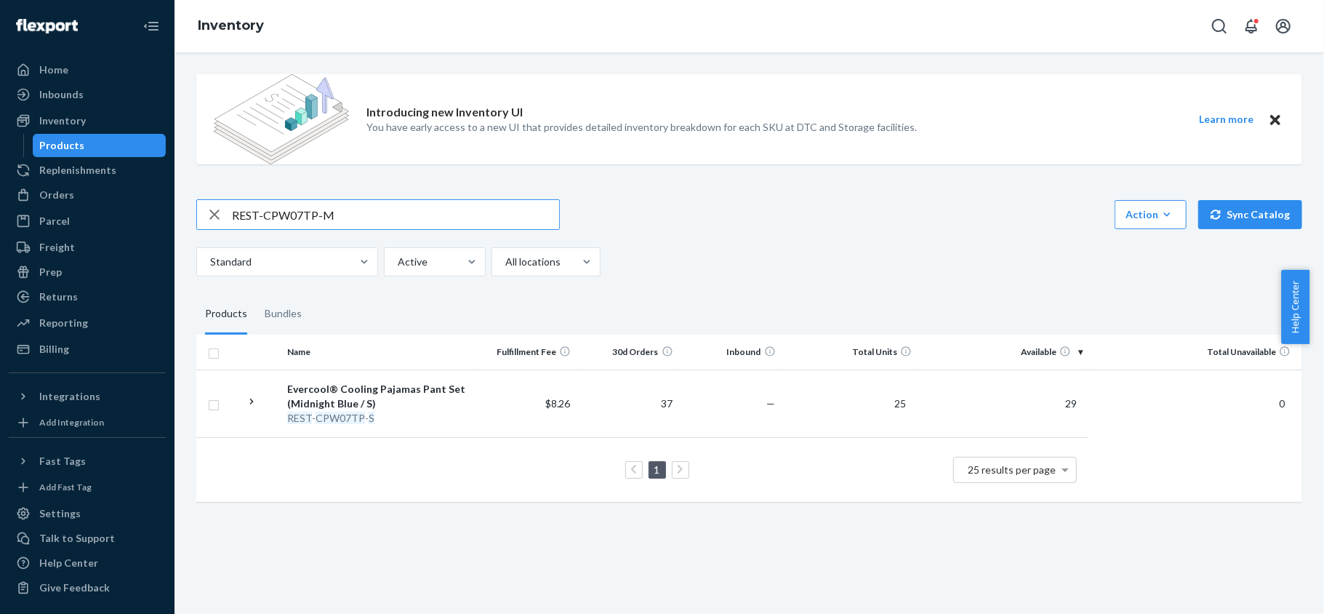
type input "REST-CPW07TP-M"
click at [335, 228] on input "REST-CPW07TP-M" at bounding box center [395, 214] width 327 height 29
click at [338, 227] on input "REST-CPW07TP-M" at bounding box center [395, 214] width 327 height 29
click at [348, 216] on input "REST-CPW07TP-M" at bounding box center [395, 214] width 327 height 29
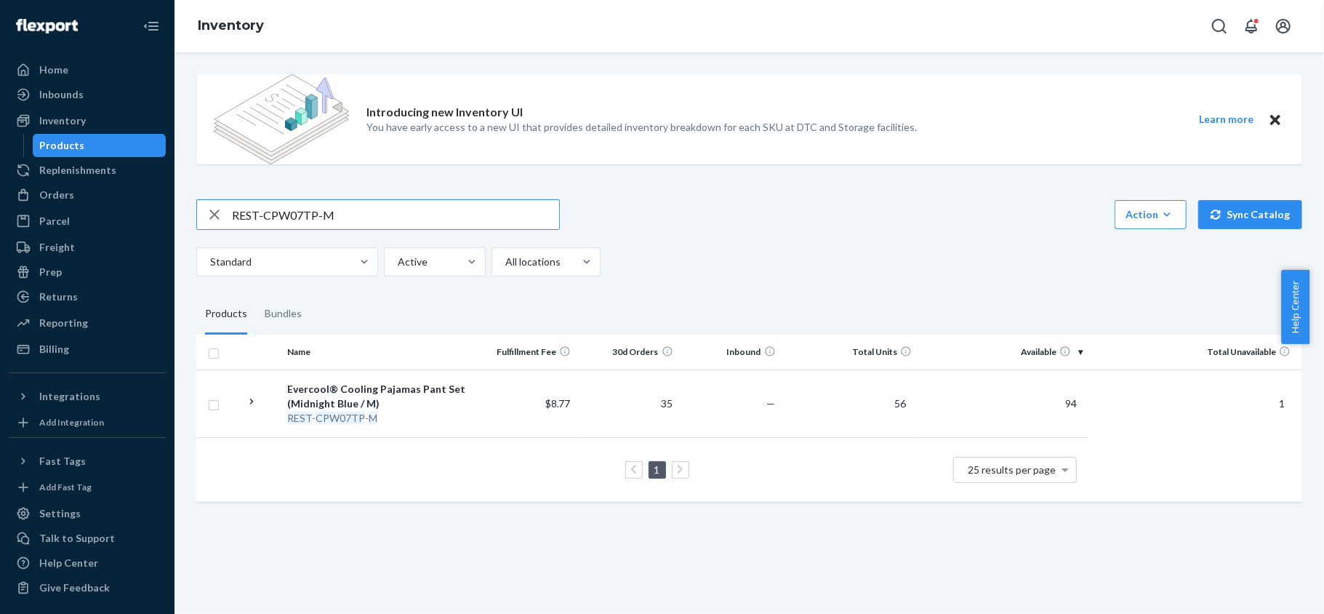
click at [348, 216] on input "REST-CPW07TP-M" at bounding box center [395, 214] width 327 height 29
paste input "REST-CPW07TP-L"
type input "REST-CPW07TP-L"
click at [373, 216] on input "REST-CPW07TP-L" at bounding box center [395, 214] width 327 height 29
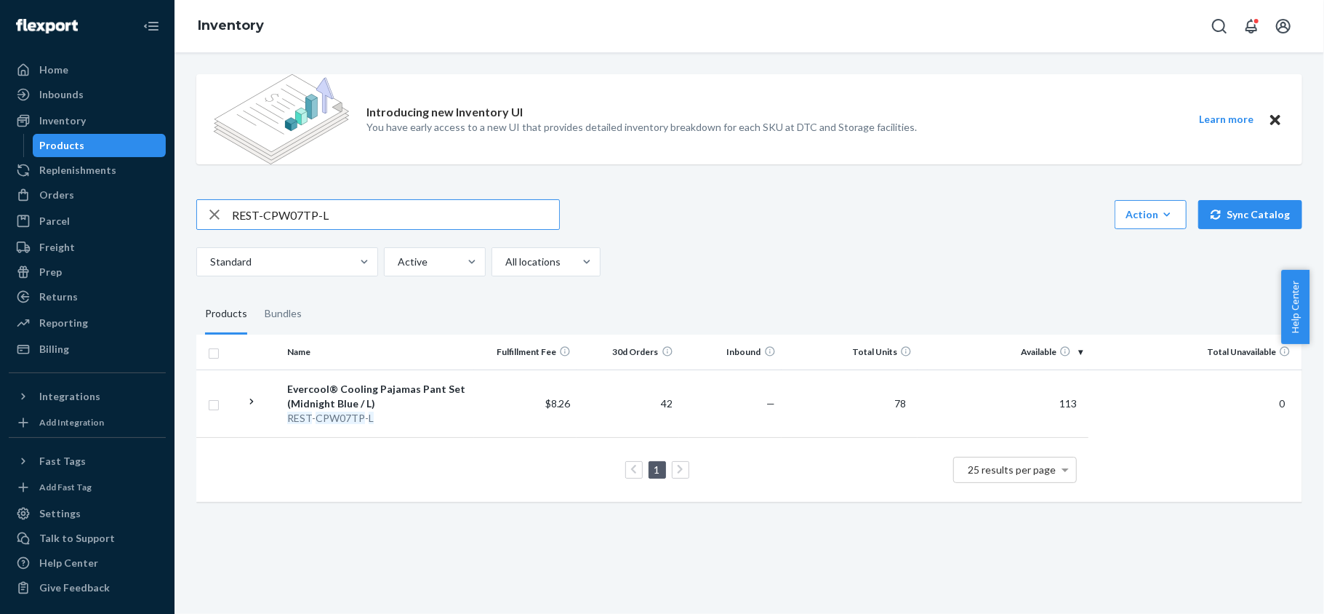
click at [373, 216] on input "REST-CPW07TP-L" at bounding box center [395, 214] width 327 height 29
paste input "REST-CPW07TP-XL"
type input "REST-CPW07TP-XL"
click at [339, 236] on div "REST-CPW07TP-XL Action Create product Create bundle Bulk create products Bulk u…" at bounding box center [749, 237] width 1106 height 77
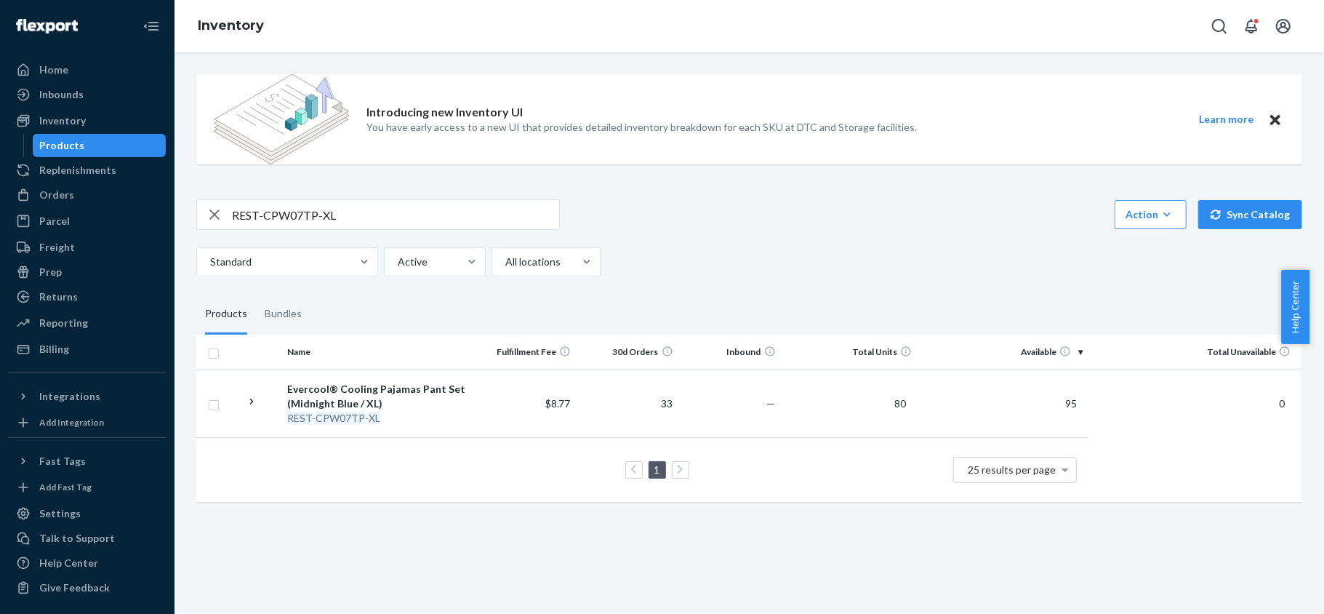
click at [362, 212] on input "REST-CPW07TP-XL" at bounding box center [395, 214] width 327 height 29
paste input "REST-CPW07TP-XXL"
type input "REST-CPW07TP-XXL"
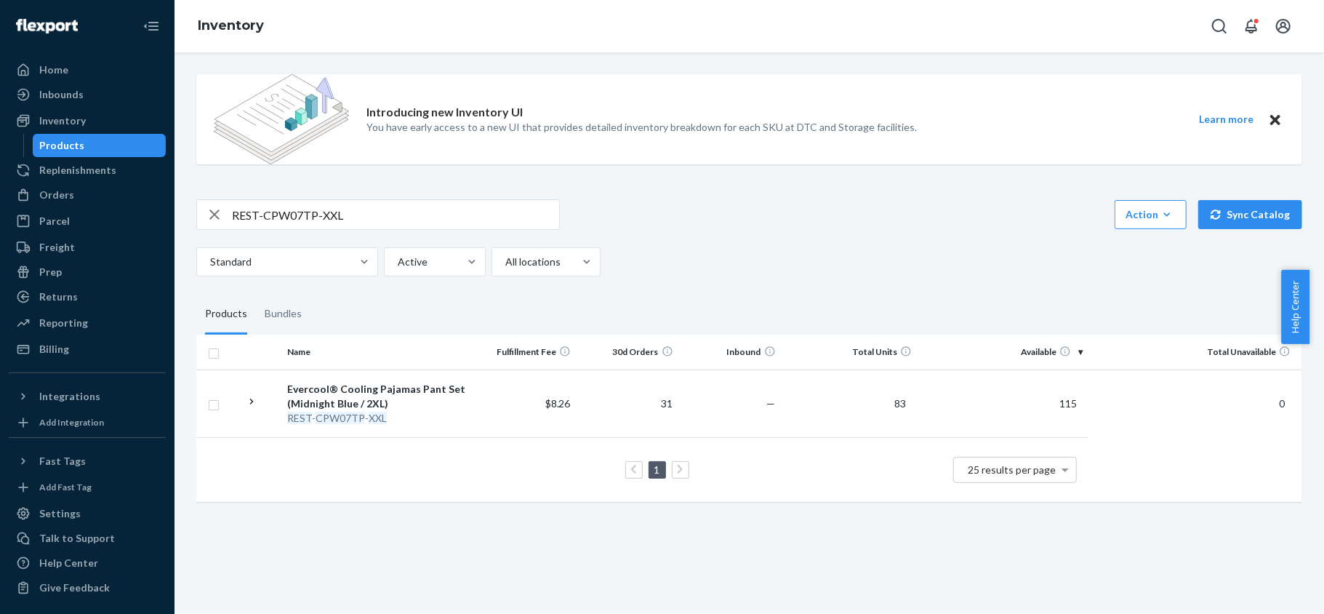
click at [420, 201] on input "REST-CPW07TP-XXL" at bounding box center [395, 214] width 327 height 29
paste input "REST-CPW09TS-S"
type input "REST-CPW09TS-S"
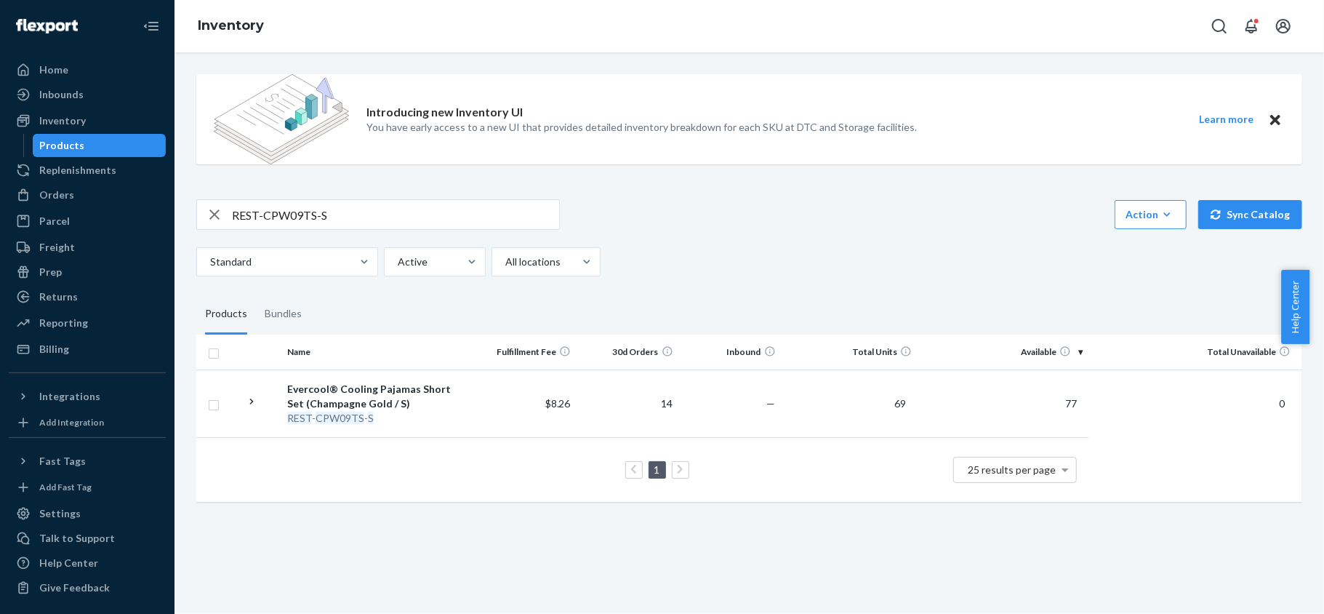
click at [323, 221] on input "REST-CPW09TS-S" at bounding box center [395, 214] width 327 height 29
paste input "REST-CPW09TS-M"
type input "REST-CPW09TS-M"
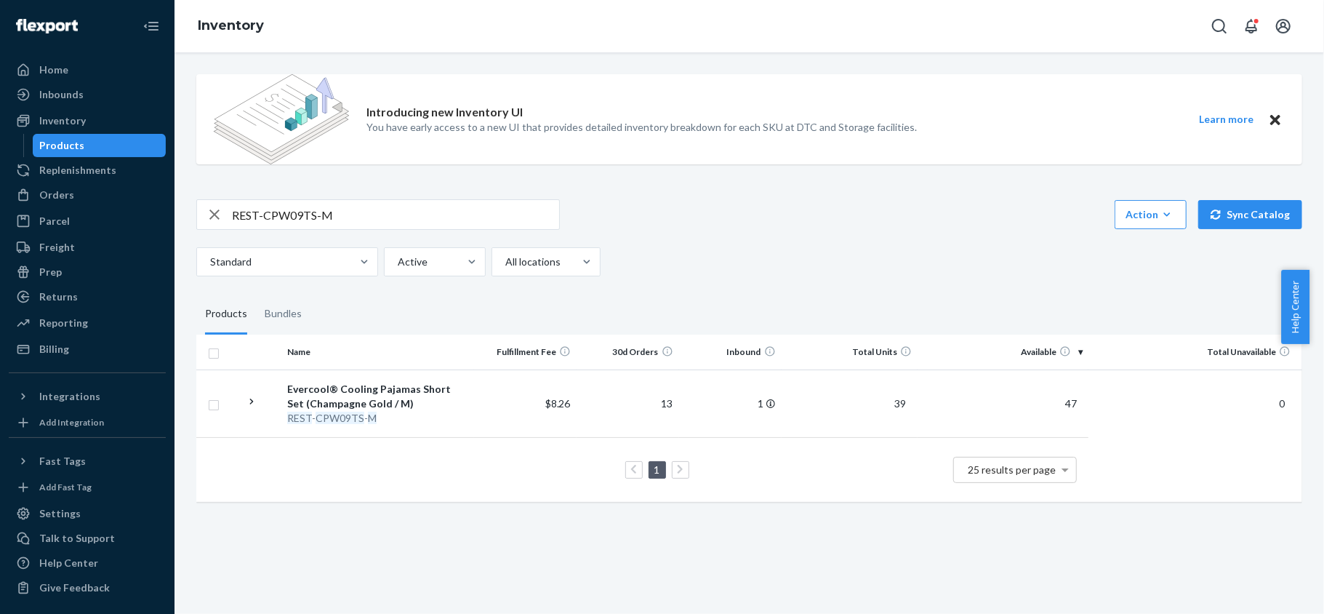
click at [376, 201] on input "REST-CPW09TS-M" at bounding box center [395, 214] width 327 height 29
paste input "REST-CPW09TS-S"
type input "REST-CPW09TS-S"
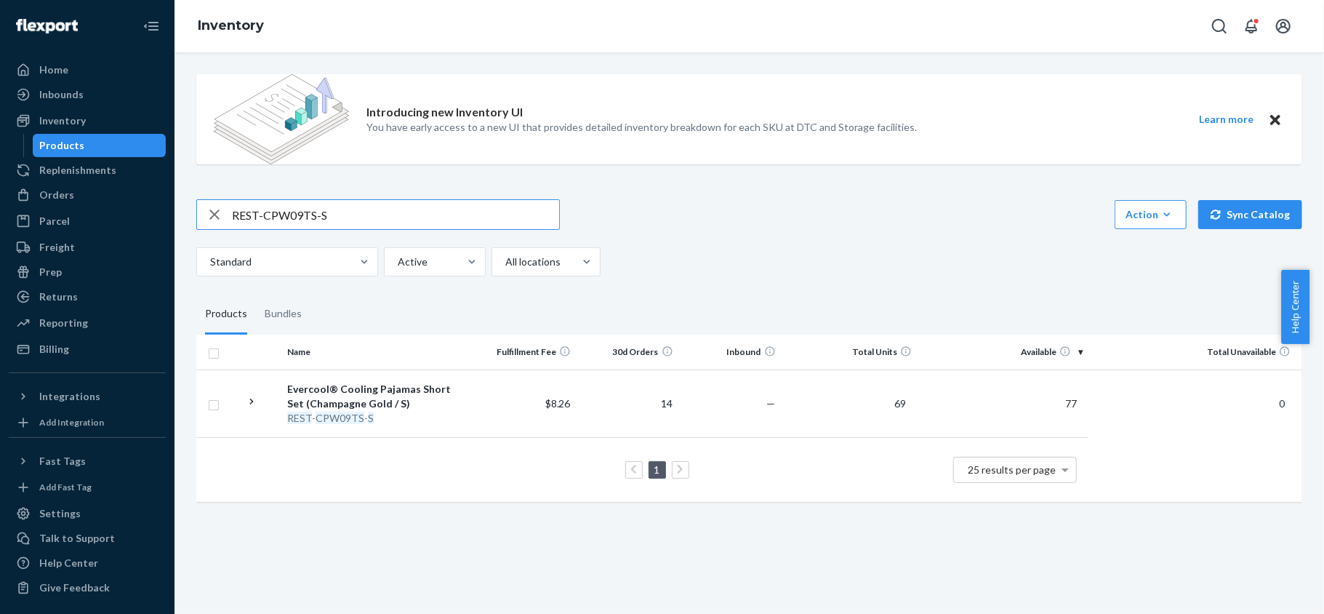
click at [362, 204] on input "REST-CPW09TS-S" at bounding box center [395, 214] width 327 height 29
click at [362, 205] on input "REST-CPW09TS-S" at bounding box center [395, 214] width 327 height 29
paste input "REST-CPW09TS-L"
type input "REST-CPW09TS-L"
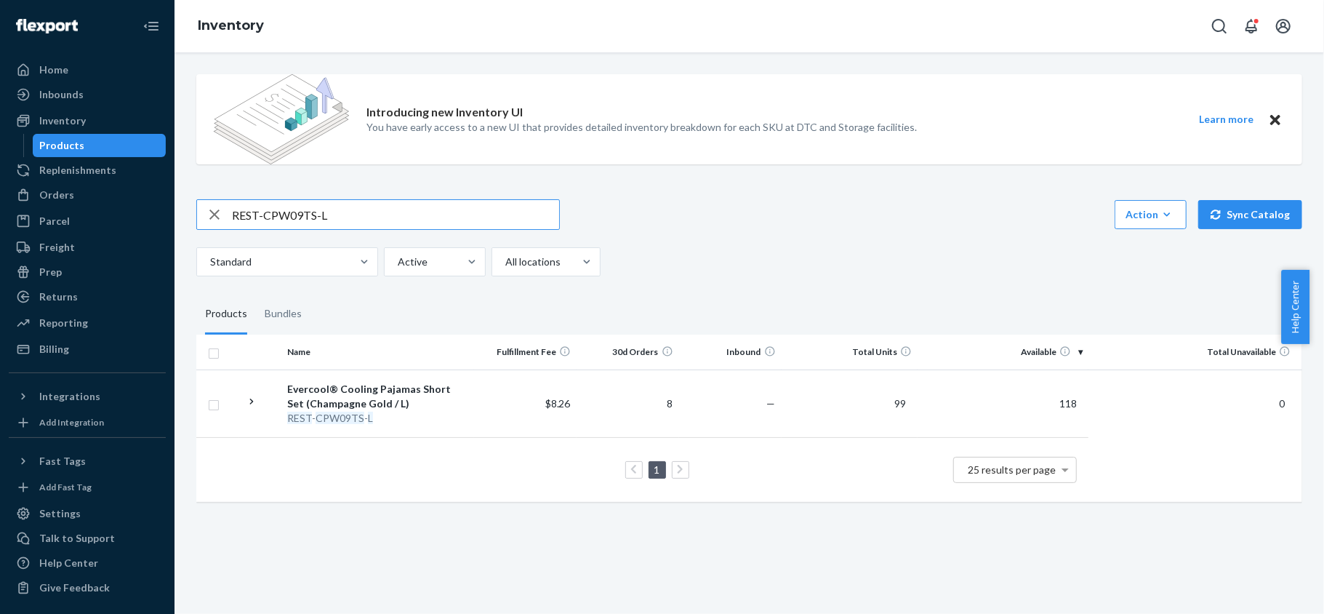
click at [388, 209] on input "REST-CPW09TS-L" at bounding box center [395, 214] width 327 height 29
paste input "REST-CPW09TS-XL"
type input "REST-CPW09TS-XL"
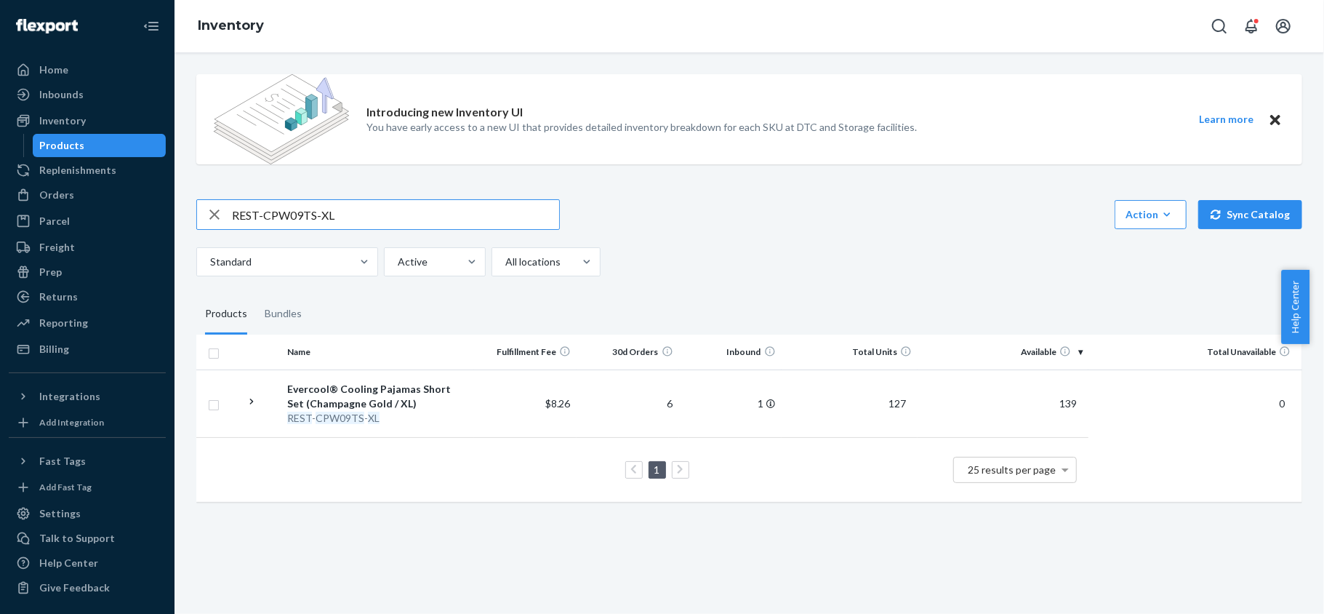
click at [393, 214] on input "REST-CPW09TS-XL" at bounding box center [395, 214] width 327 height 29
paste input "REST-CPW09TS-XXL"
type input "REST-CPW09TS-XXL"
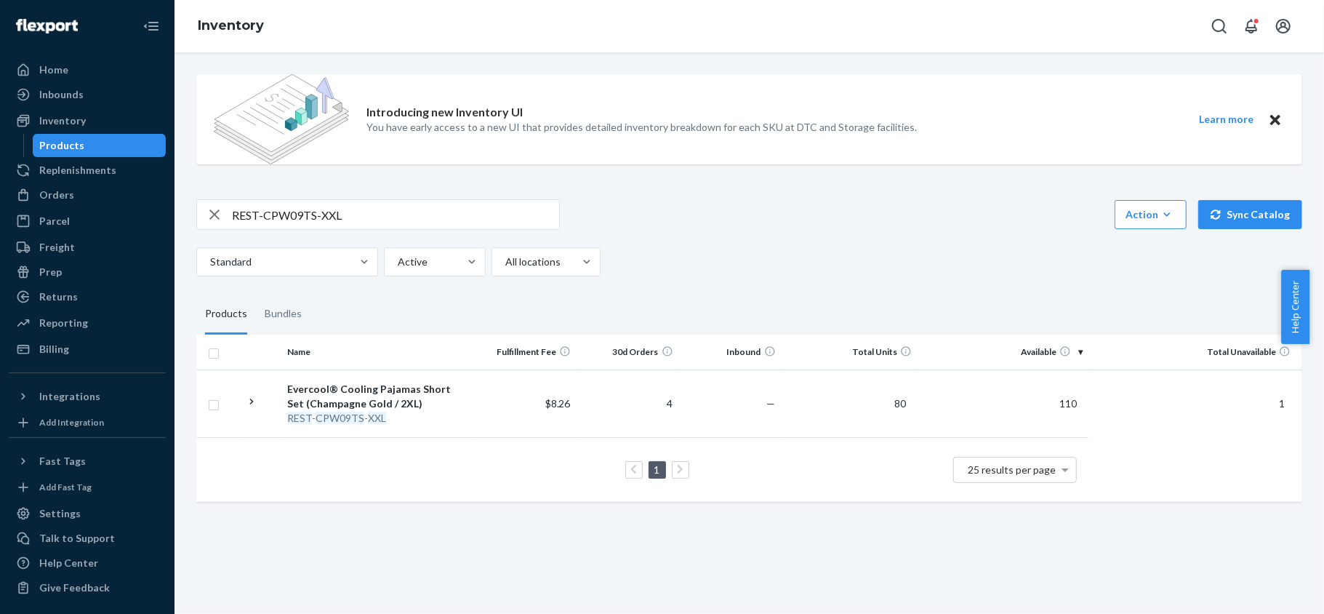
click at [355, 212] on input "REST-CPW09TS-XXL" at bounding box center [395, 214] width 327 height 29
paste input "REST-CPW09TP-S"
type input "REST-CPW09TP-S"
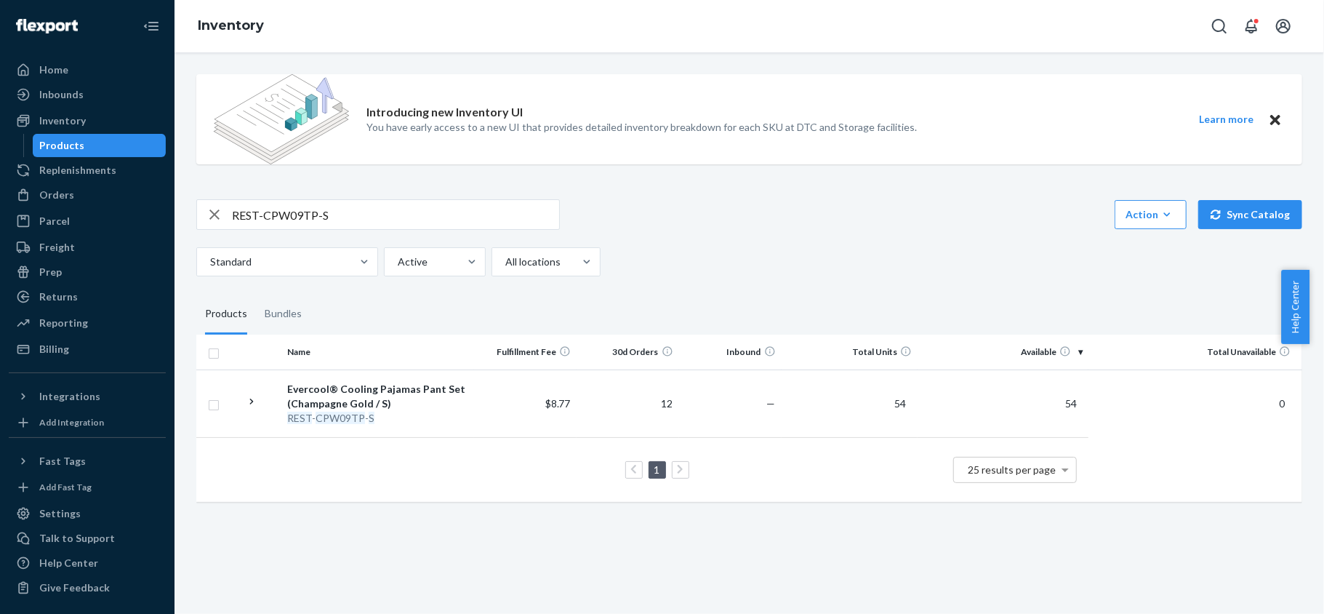
click at [349, 211] on input "REST-CPW09TP-S" at bounding box center [395, 214] width 327 height 29
paste input "REST-CPW09TP-M"
type input "REST-CPW09TP-M"
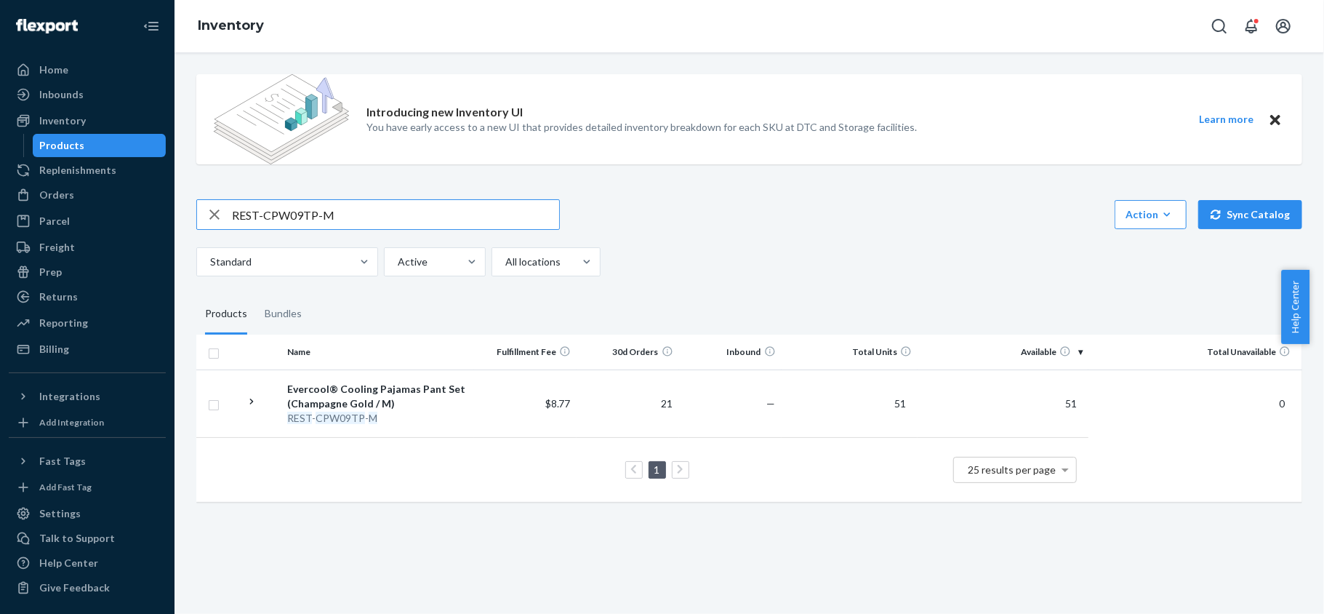
click at [474, 217] on input "REST-CPW09TP-M" at bounding box center [395, 214] width 327 height 29
paste input "REST-CPW09TP-L"
click at [353, 199] on div "REST-CPW09TP-L" at bounding box center [378, 214] width 364 height 31
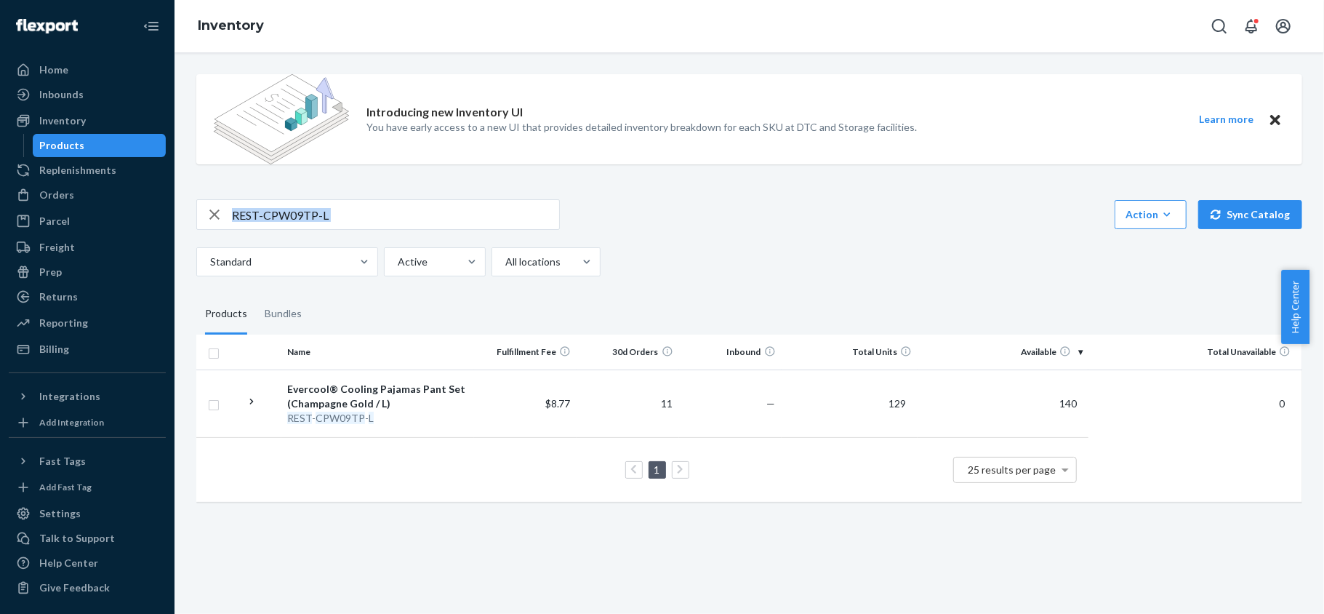
drag, startPoint x: 353, startPoint y: 199, endPoint x: 353, endPoint y: 214, distance: 15.3
click at [353, 199] on div "REST-CPW09TP-L" at bounding box center [378, 214] width 364 height 31
click at [353, 217] on input "REST-CPW09TP-L" at bounding box center [395, 214] width 327 height 29
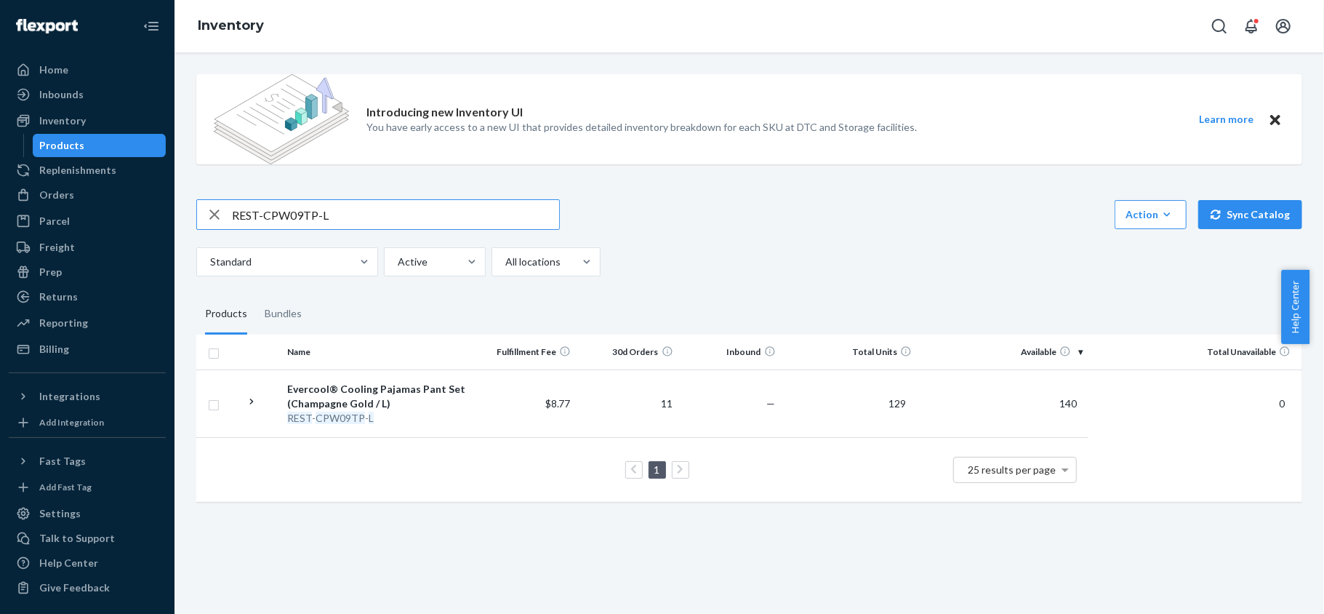
paste input "X"
type input "REST-CPW09TP-XL"
click at [404, 209] on input "REST-CPW09TP-XL" at bounding box center [395, 214] width 327 height 29
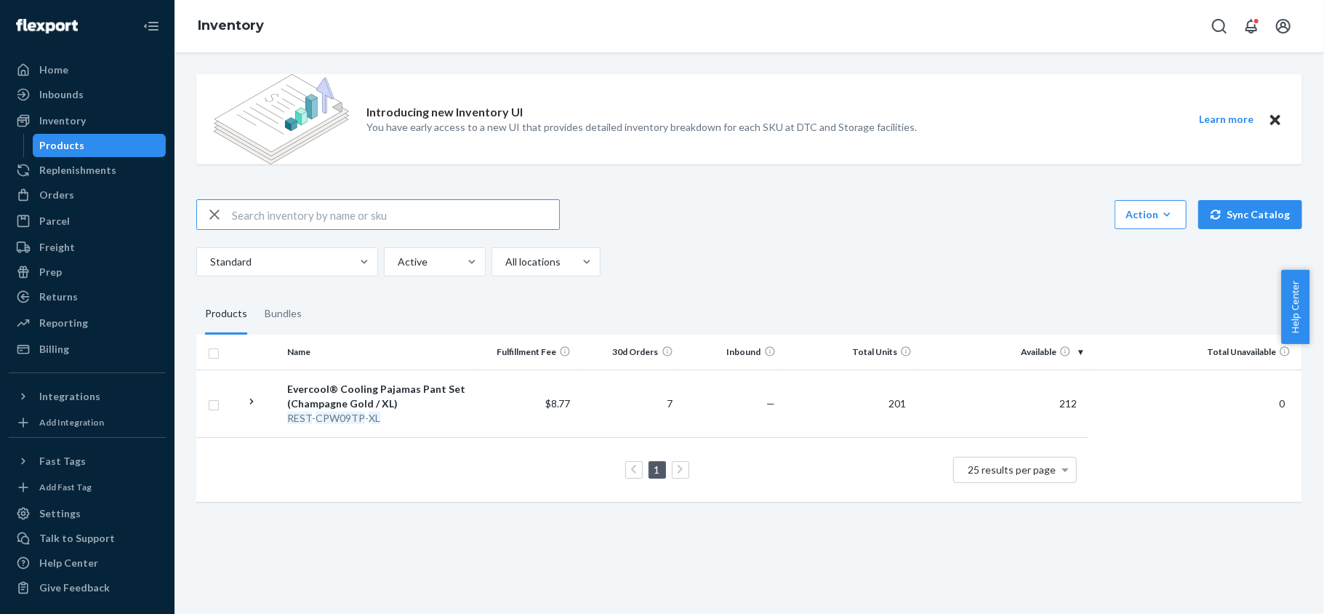
paste input "REST-CPW09TP-XXL"
type input "REST-CPW09TP-XXL"
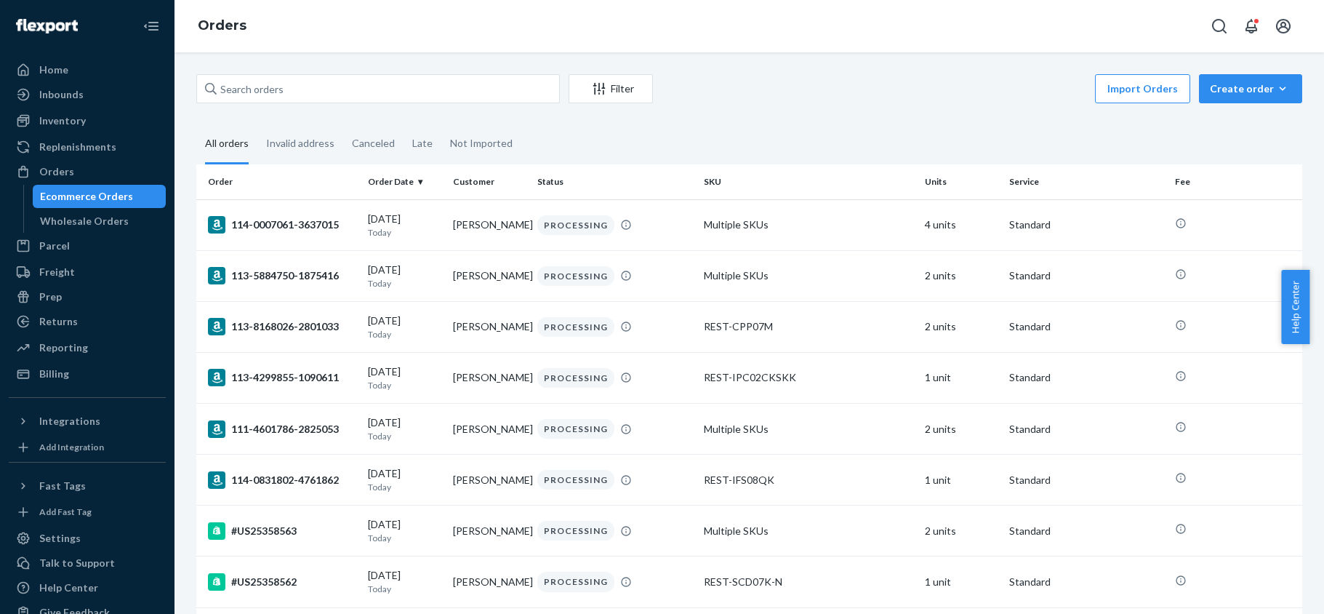
click at [417, 96] on input "text" at bounding box center [378, 88] width 364 height 29
type input "114-4773953-3111465"
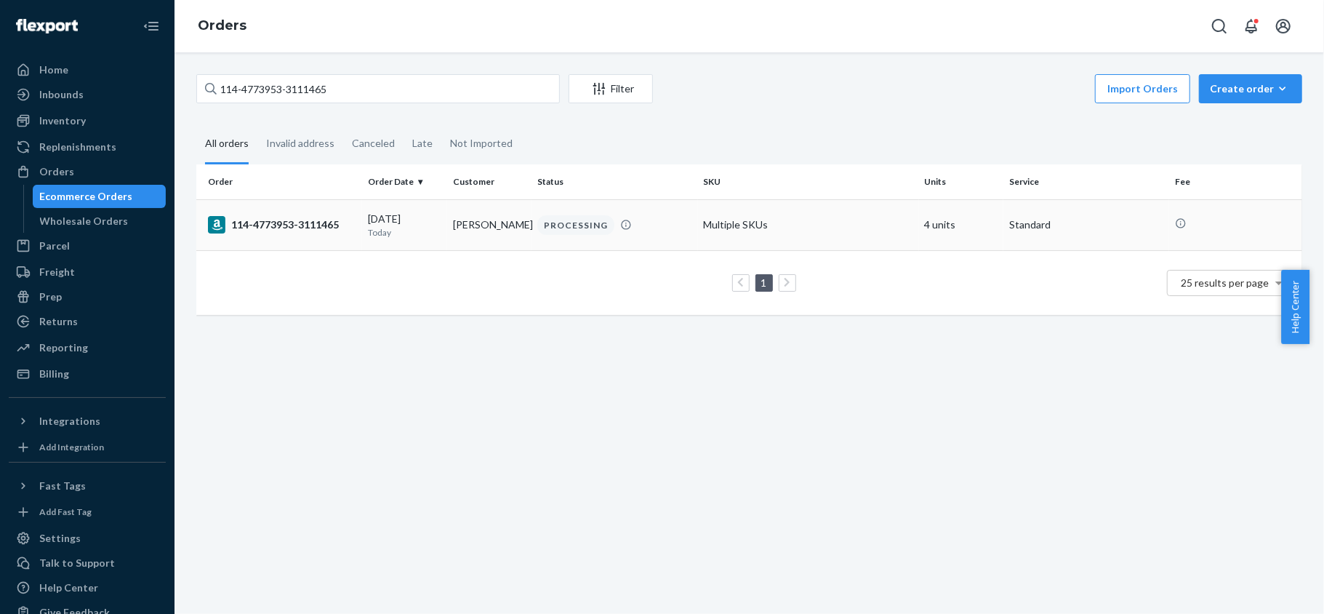
click at [280, 221] on div "114-4773953-3111465" at bounding box center [282, 224] width 148 height 17
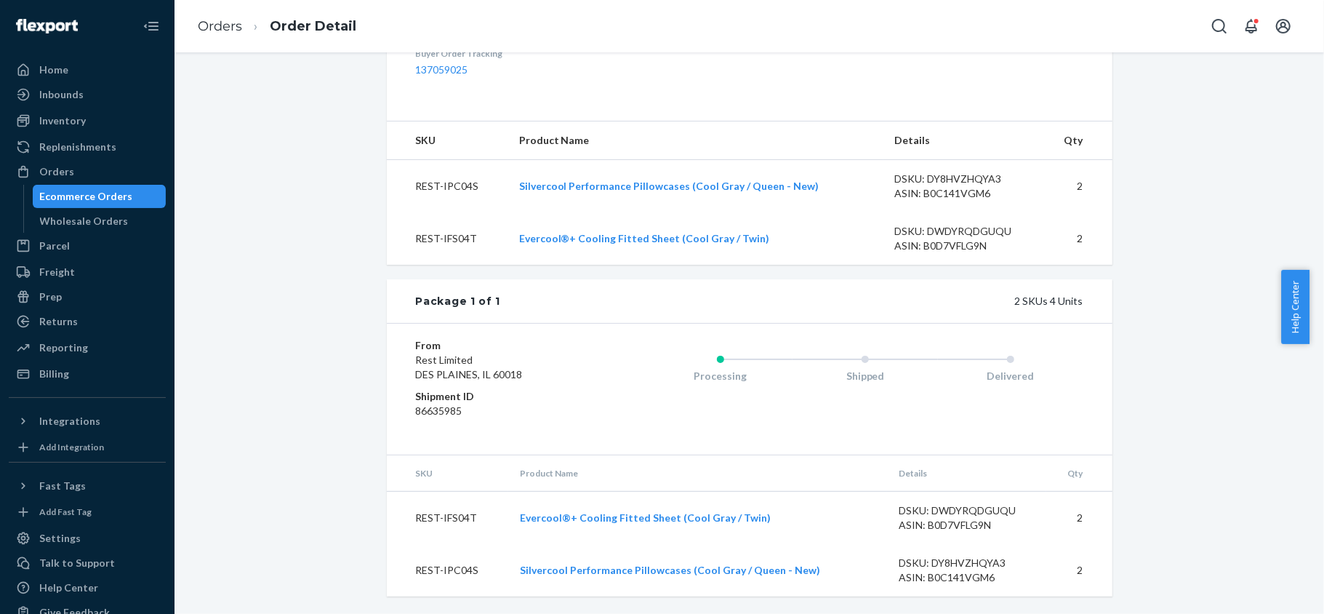
scroll to position [106, 0]
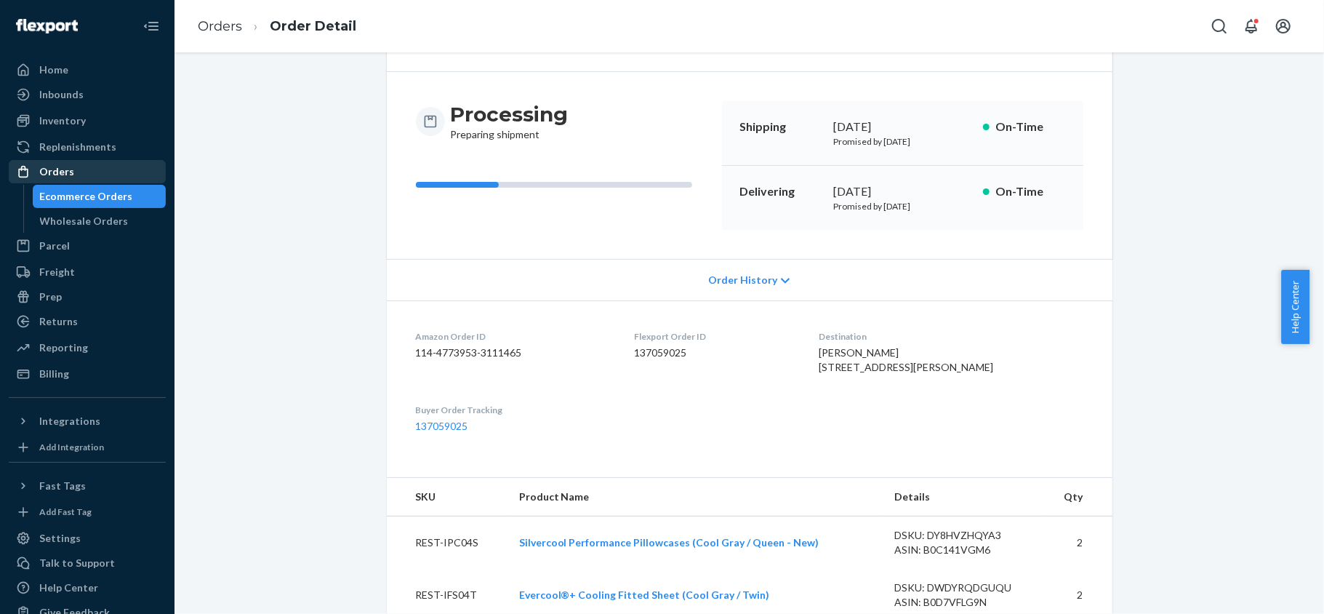
drag, startPoint x: 71, startPoint y: 173, endPoint x: 148, endPoint y: 161, distance: 78.1
click at [71, 173] on div "Orders" at bounding box center [87, 171] width 154 height 20
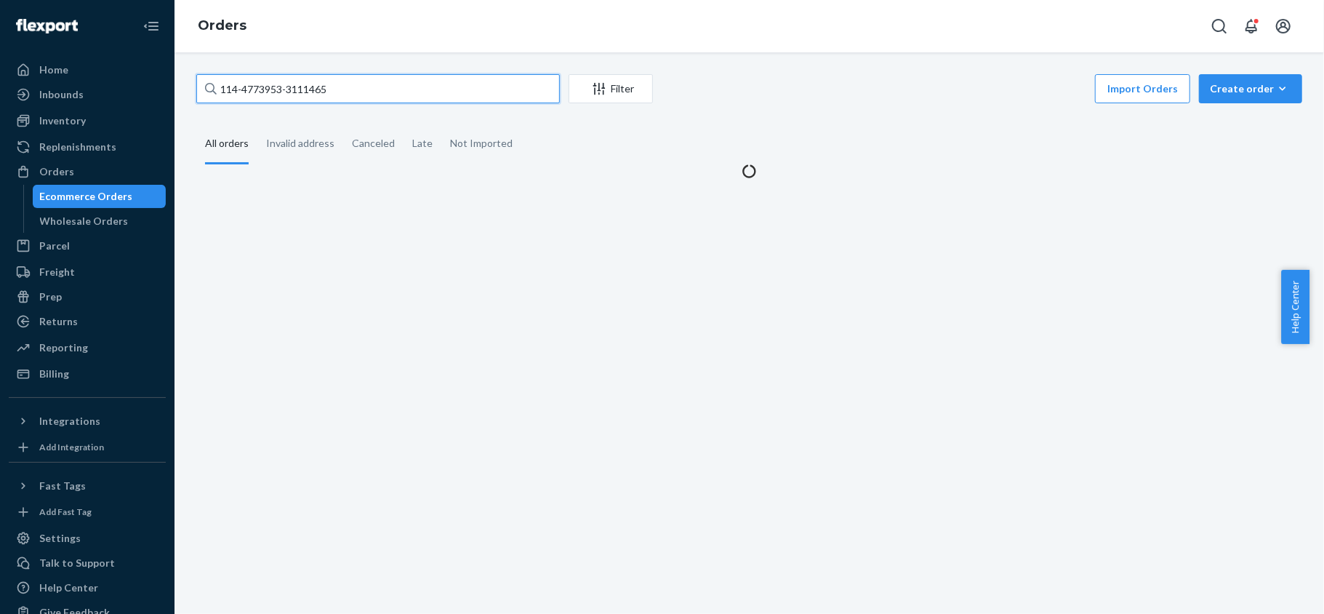
click at [323, 84] on input "114-4773953-3111465" at bounding box center [378, 88] width 364 height 29
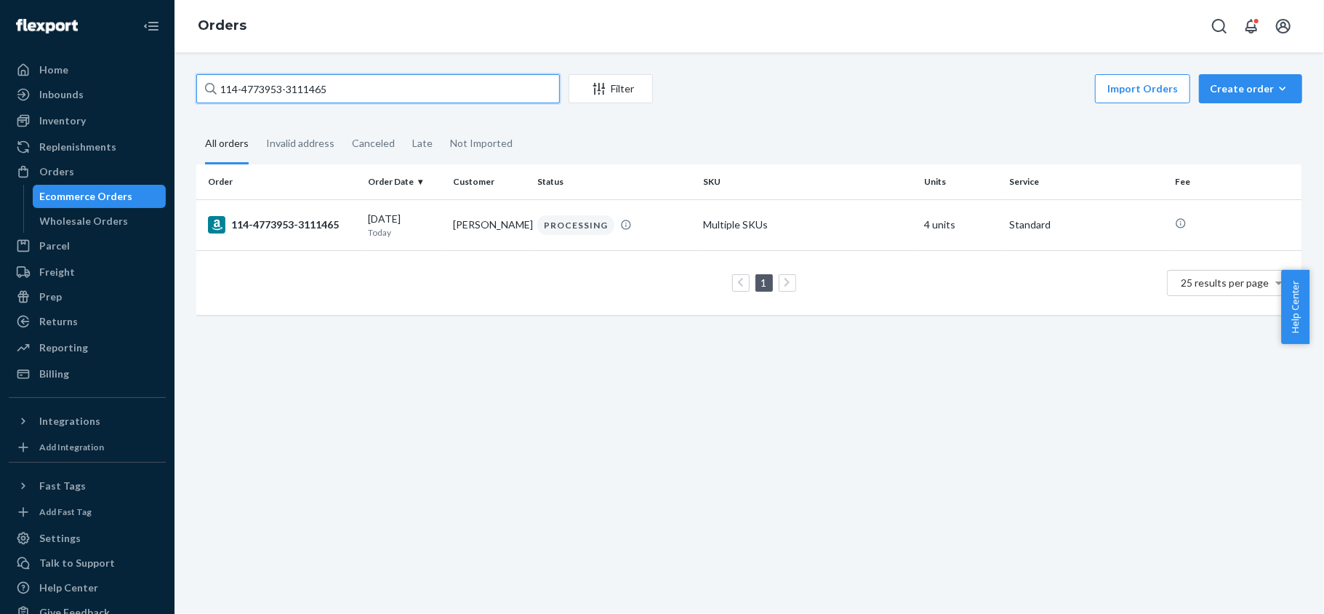
click at [323, 84] on input "114-4773953-3111465" at bounding box center [378, 88] width 364 height 29
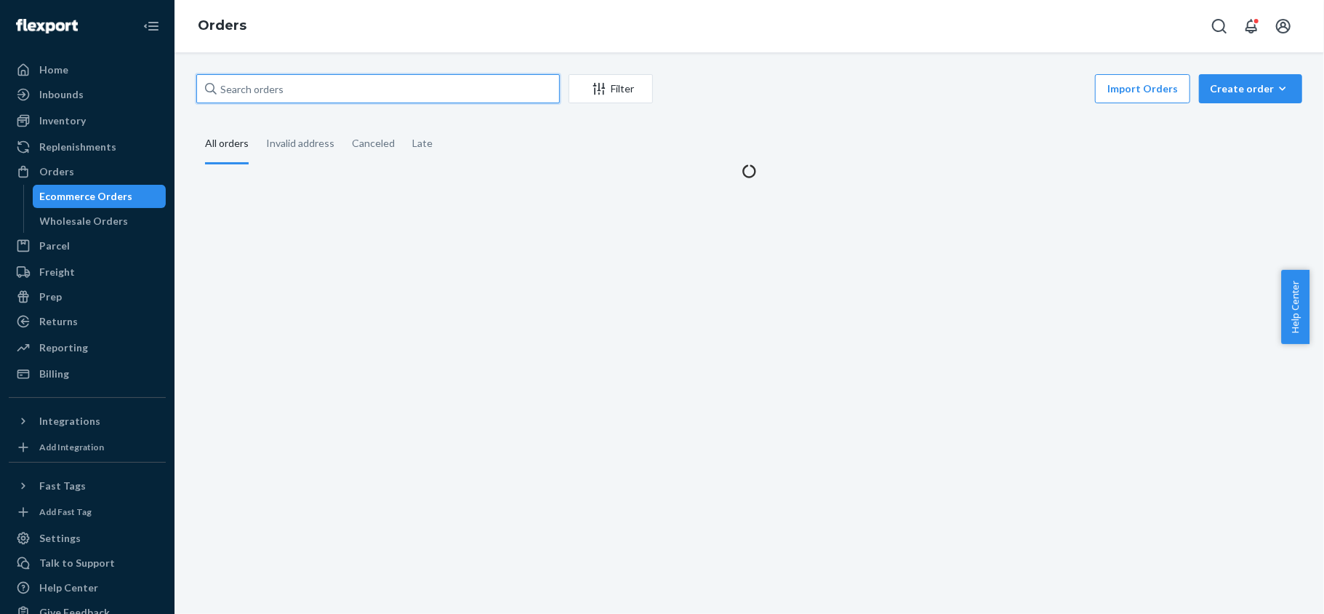
paste input "111-2879076-9129840"
type input "111-2879076-9129840"
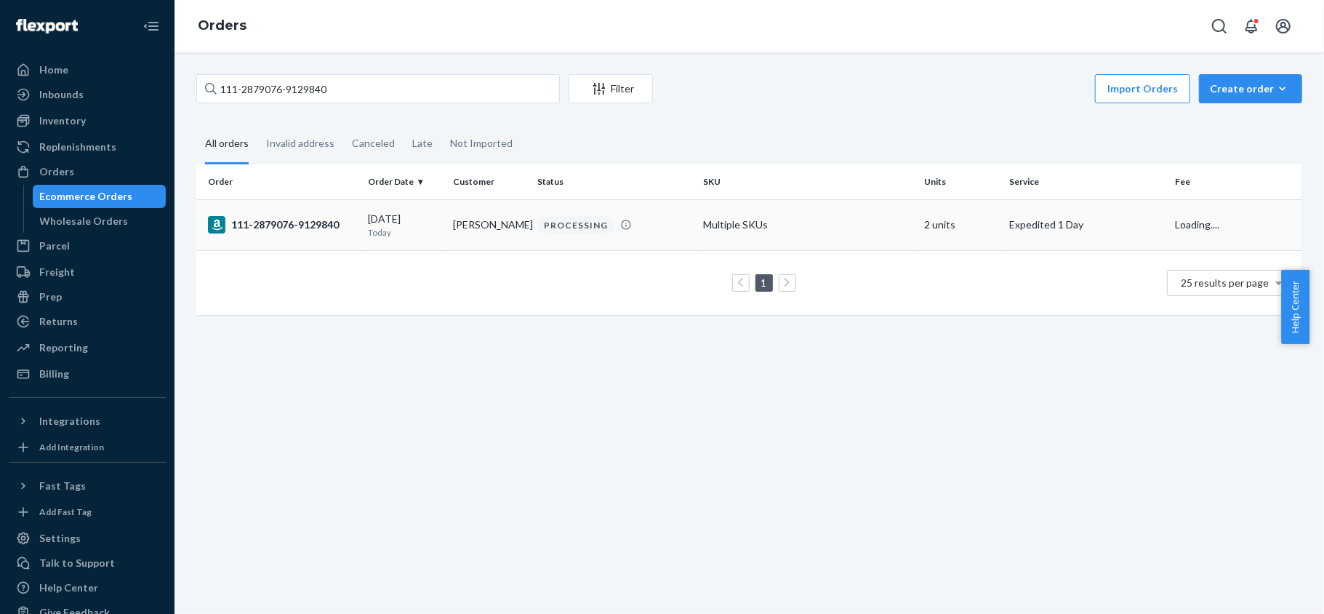
click at [318, 222] on div "111-2879076-9129840" at bounding box center [282, 224] width 148 height 17
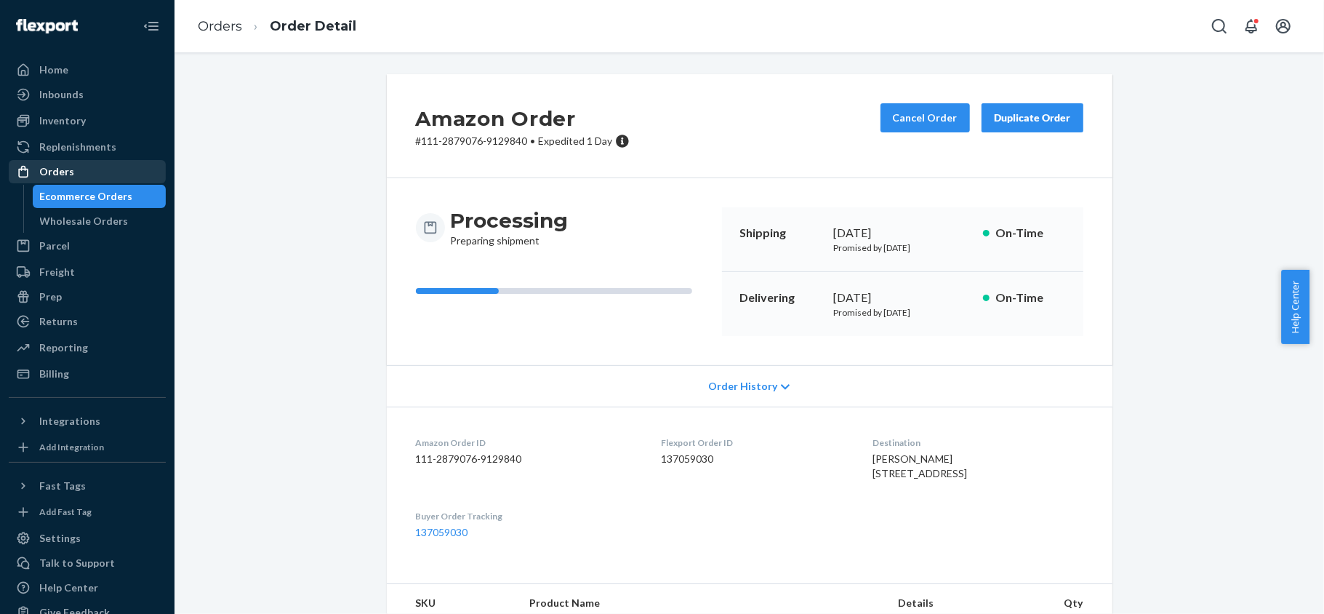
drag, startPoint x: 109, startPoint y: 175, endPoint x: 129, endPoint y: 172, distance: 20.6
click at [109, 175] on div "Orders" at bounding box center [87, 171] width 154 height 20
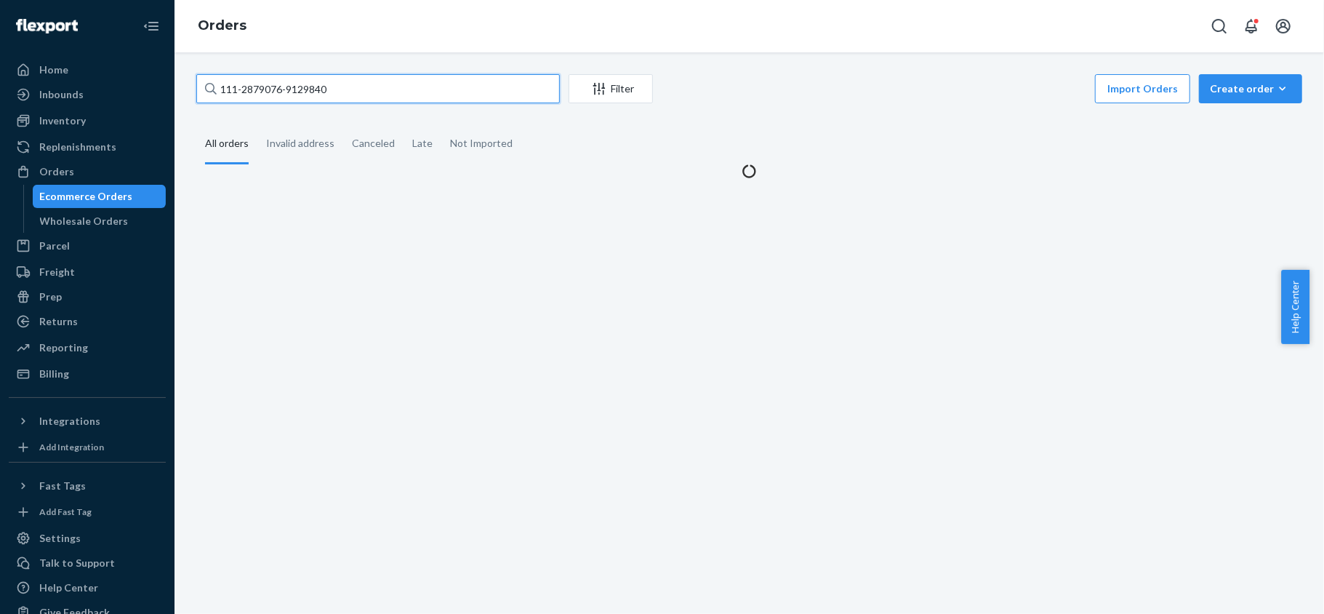
click at [335, 96] on input "111-2879076-9129840" at bounding box center [378, 88] width 364 height 29
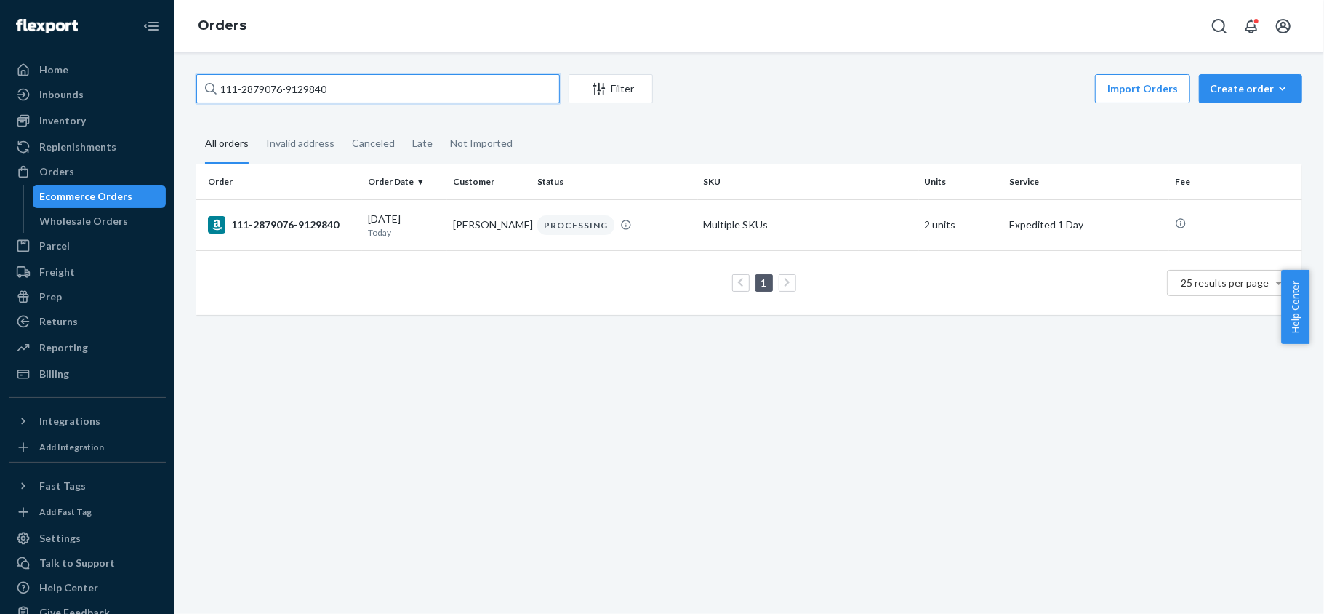
click at [335, 96] on input "111-2879076-9129840" at bounding box center [378, 88] width 364 height 29
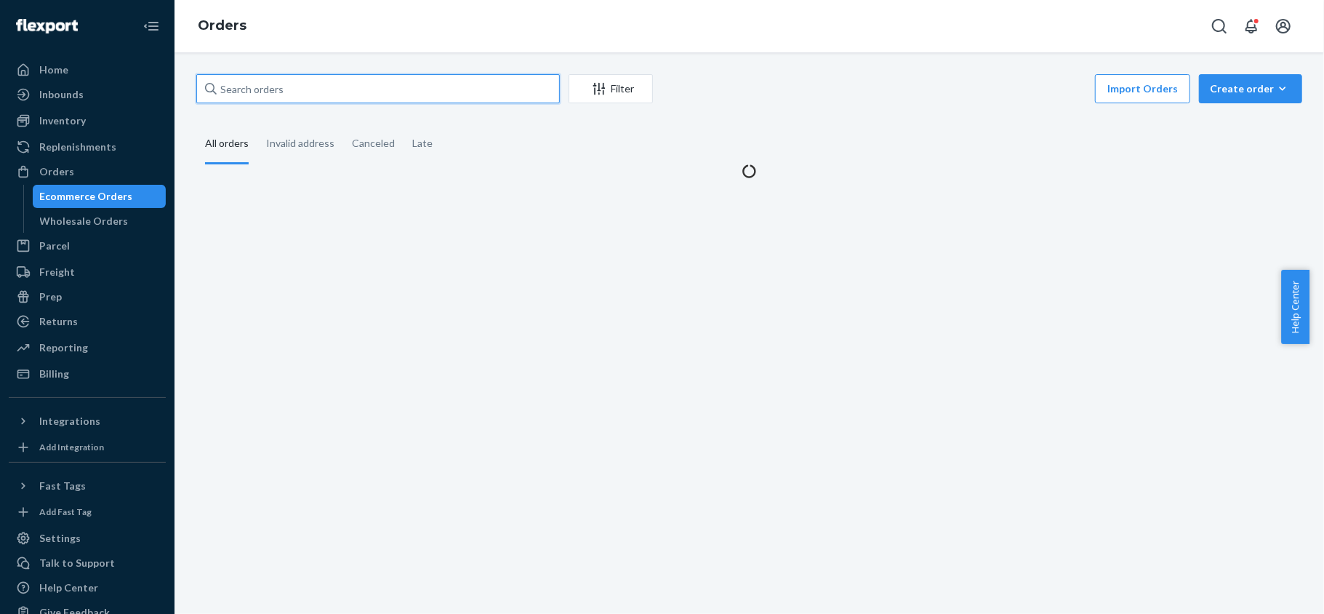
paste input "111-9646817-8252234"
type input "111-9646817-8252234"
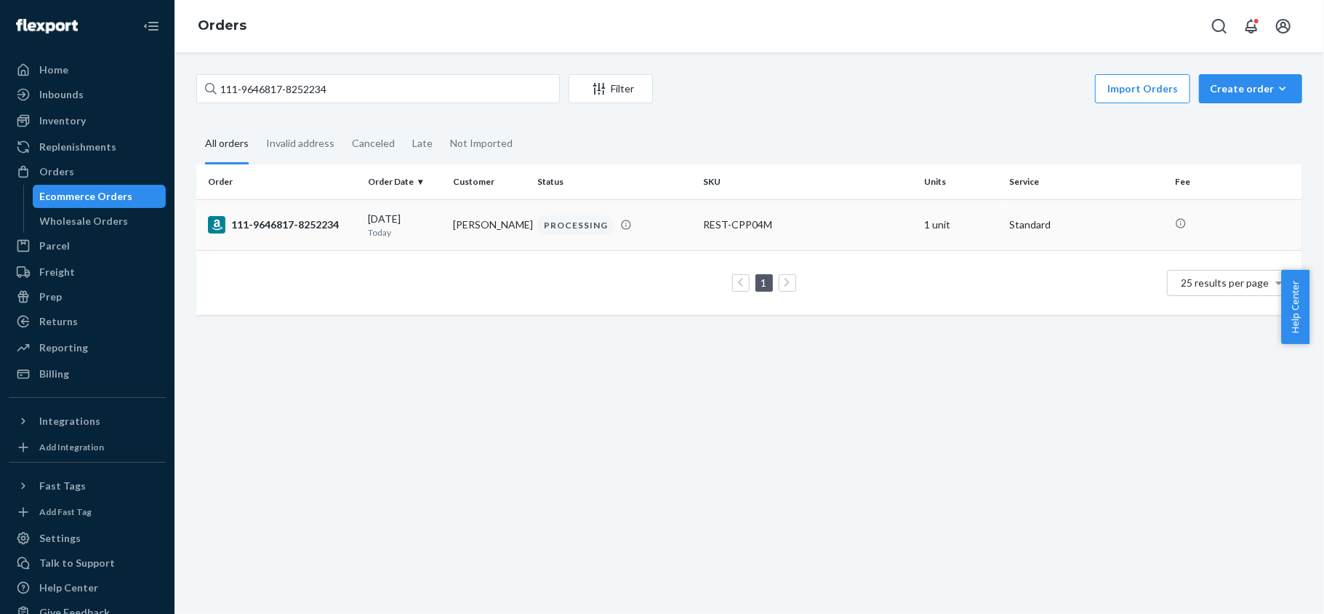
click at [316, 230] on div "111-9646817-8252234" at bounding box center [282, 224] width 148 height 17
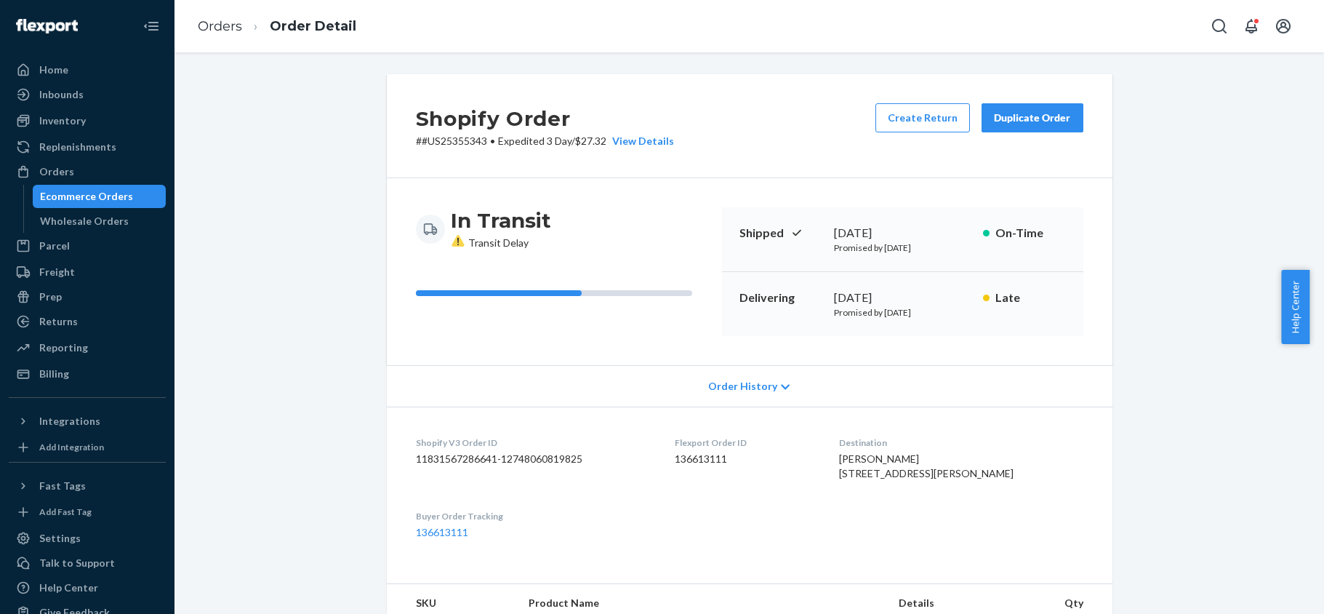
click at [111, 167] on div "Orders" at bounding box center [87, 171] width 154 height 20
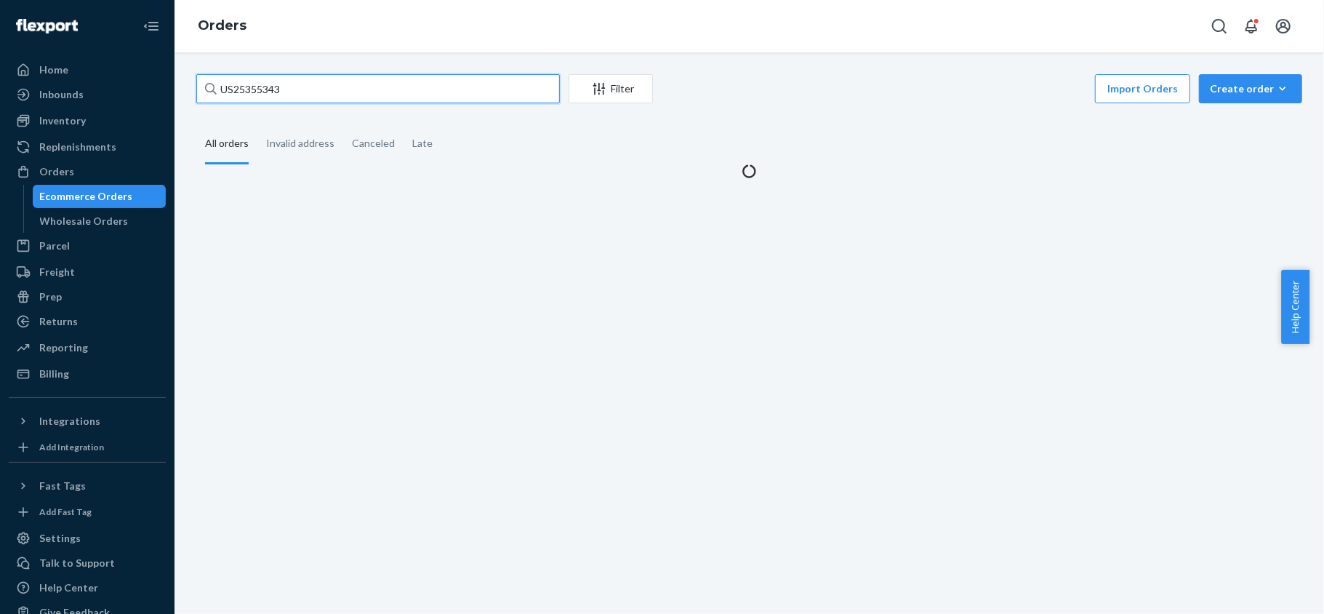
click at [314, 76] on input "US25355343" at bounding box center [378, 88] width 364 height 29
paste input "#US25344434"
type input "#US25344434"
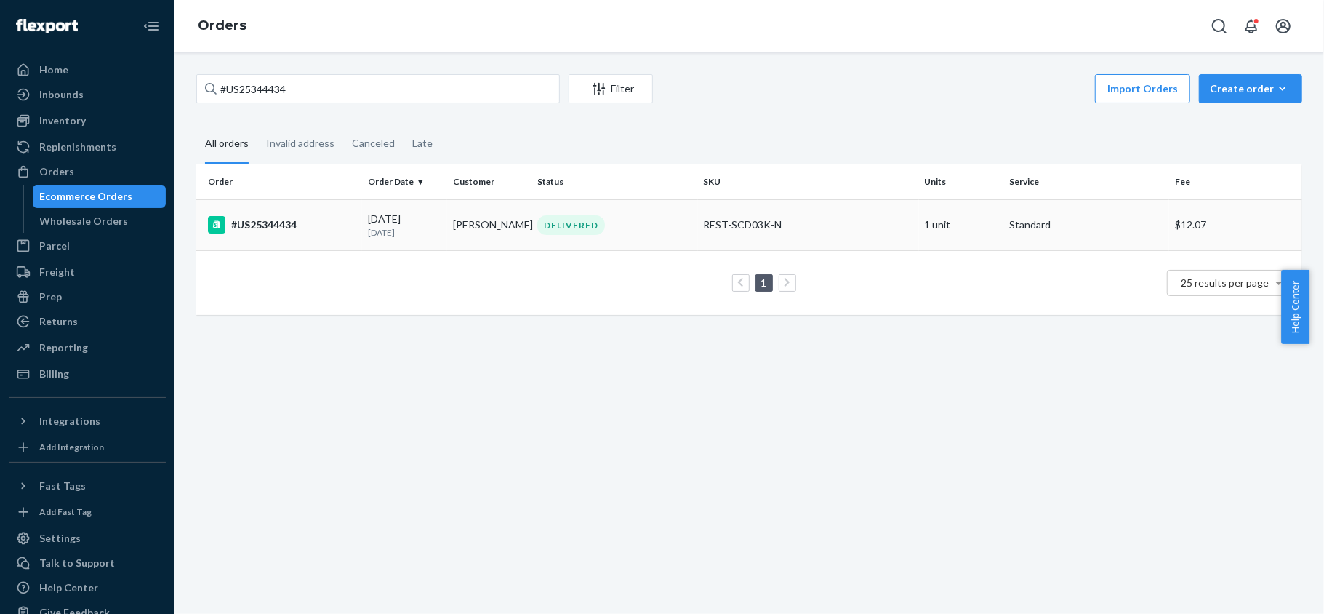
click at [321, 233] on div "#US25344434" at bounding box center [282, 224] width 148 height 17
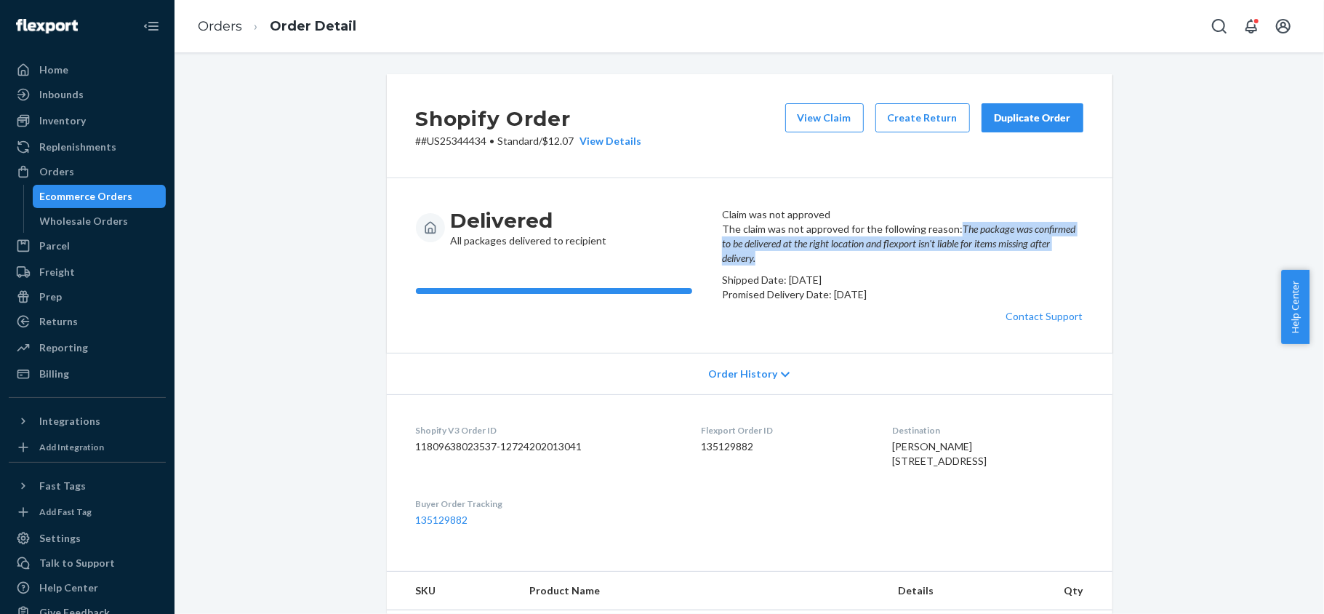
drag, startPoint x: 726, startPoint y: 291, endPoint x: 883, endPoint y: 307, distance: 157.9
click at [883, 307] on div "The claim was not approved for the following reason: The package was confirmed …" at bounding box center [902, 273] width 361 height 102
copy em "The package was confirmed to be delivered at the right location and flexport is…"
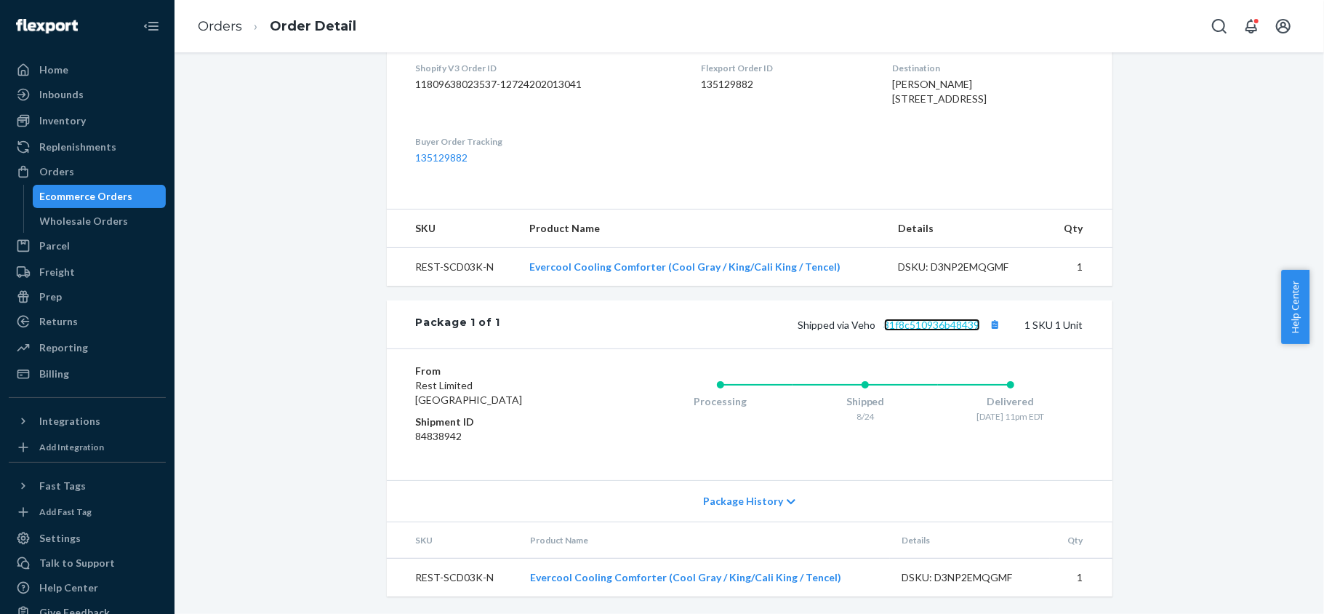
click at [927, 319] on link "31f8c510936b48439" at bounding box center [932, 325] width 96 height 12
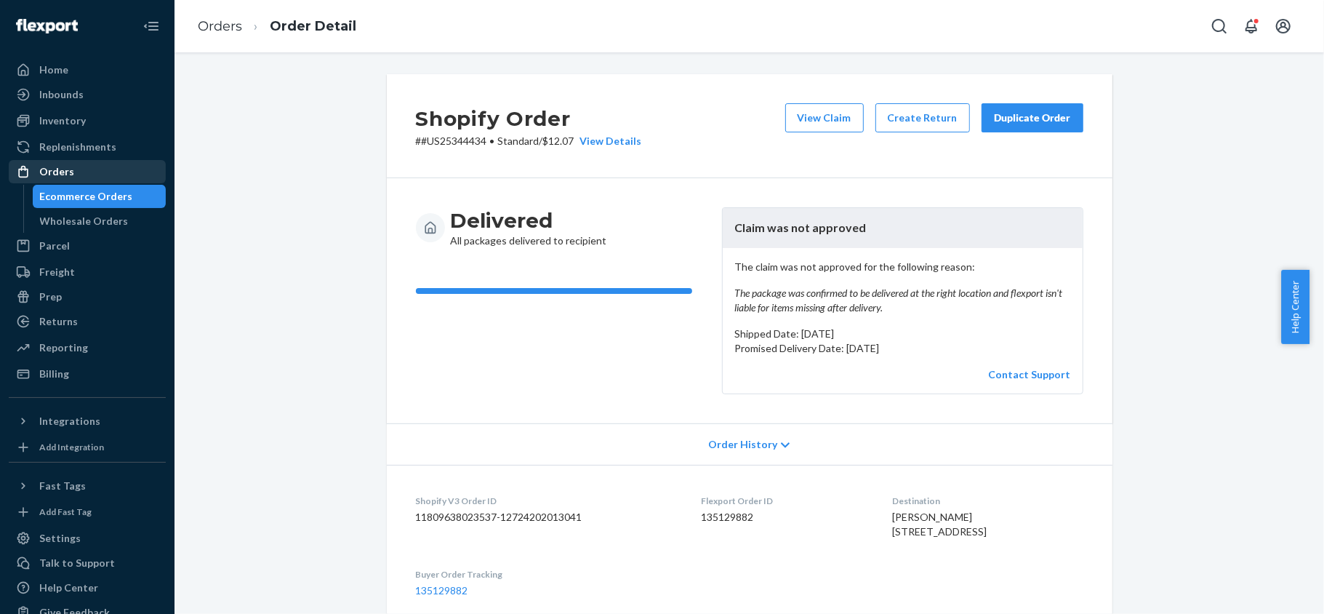
click at [90, 161] on div "Orders" at bounding box center [87, 171] width 154 height 20
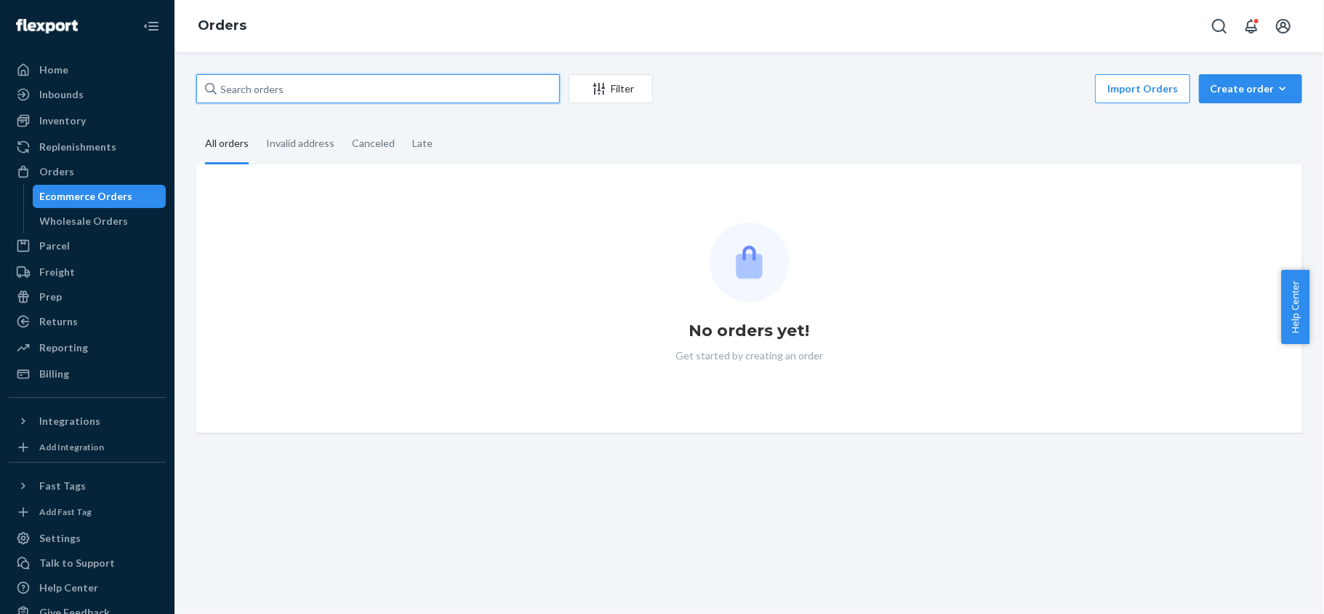
click at [263, 100] on input "text" at bounding box center [378, 88] width 364 height 29
paste input "136066100"
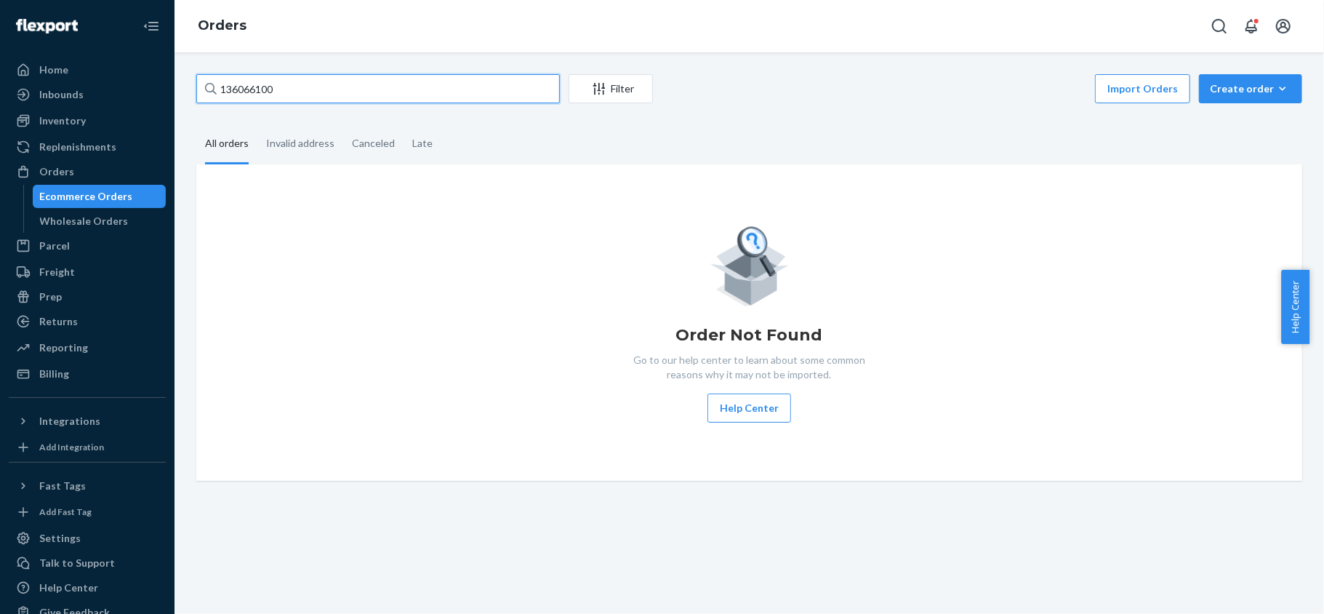
type input "136066100"
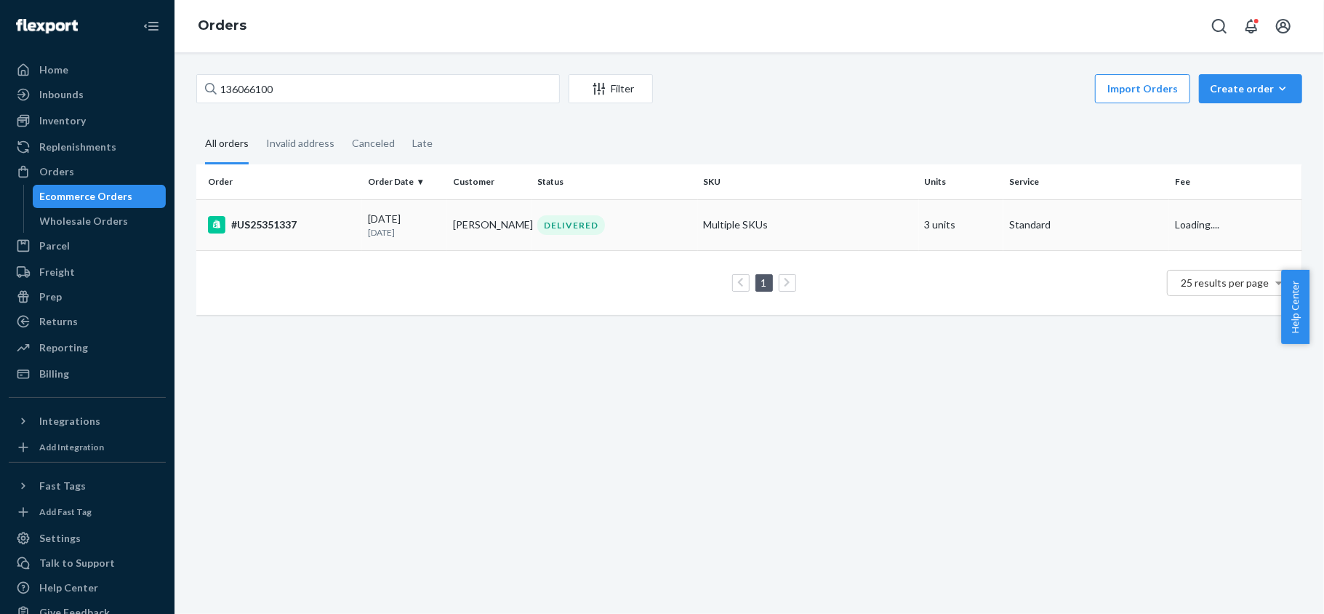
click at [298, 204] on td "#US25351337" at bounding box center [279, 224] width 166 height 51
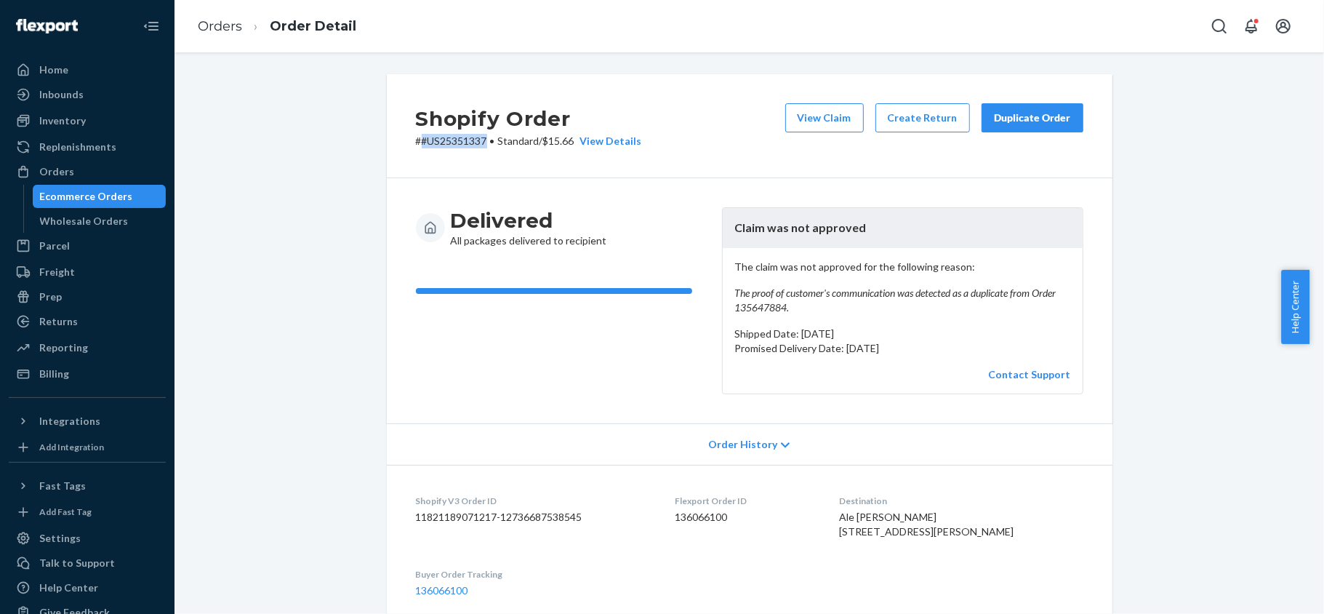
copy p "#US25351337"
drag, startPoint x: 481, startPoint y: 141, endPoint x: 415, endPoint y: 147, distance: 67.2
click at [416, 147] on p "# #US25351337 • Standard / $15.66 View Details" at bounding box center [529, 141] width 226 height 15
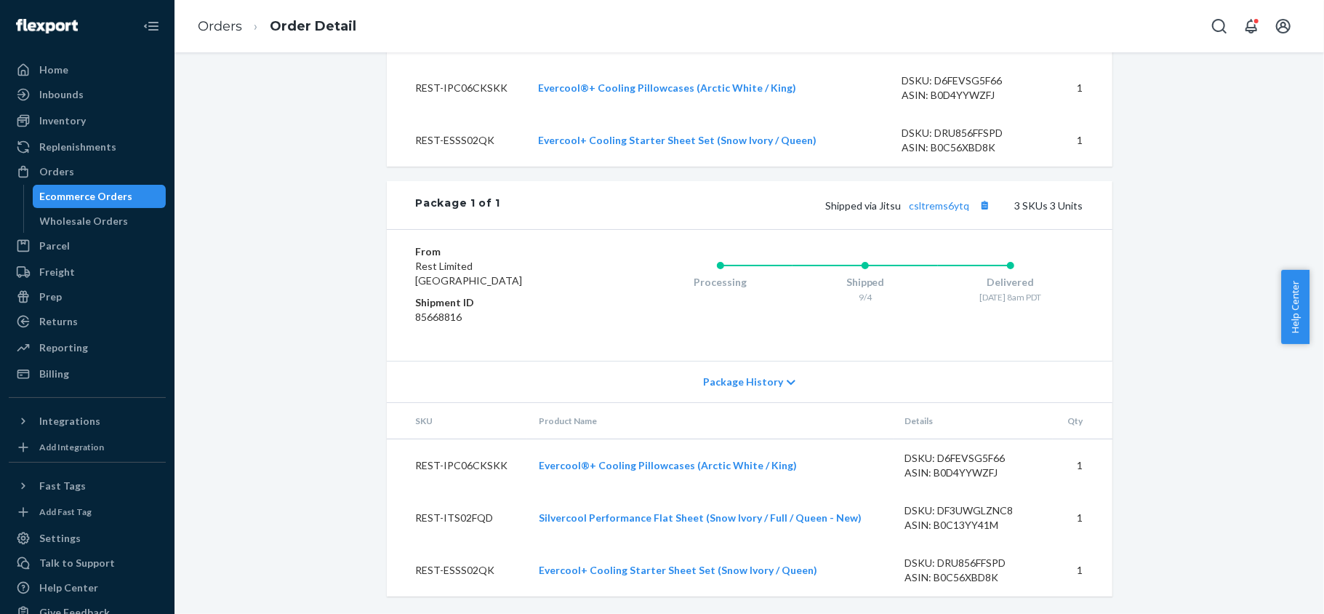
scroll to position [703, 0]
click at [957, 208] on link "csltrems6ytq" at bounding box center [940, 205] width 60 height 12
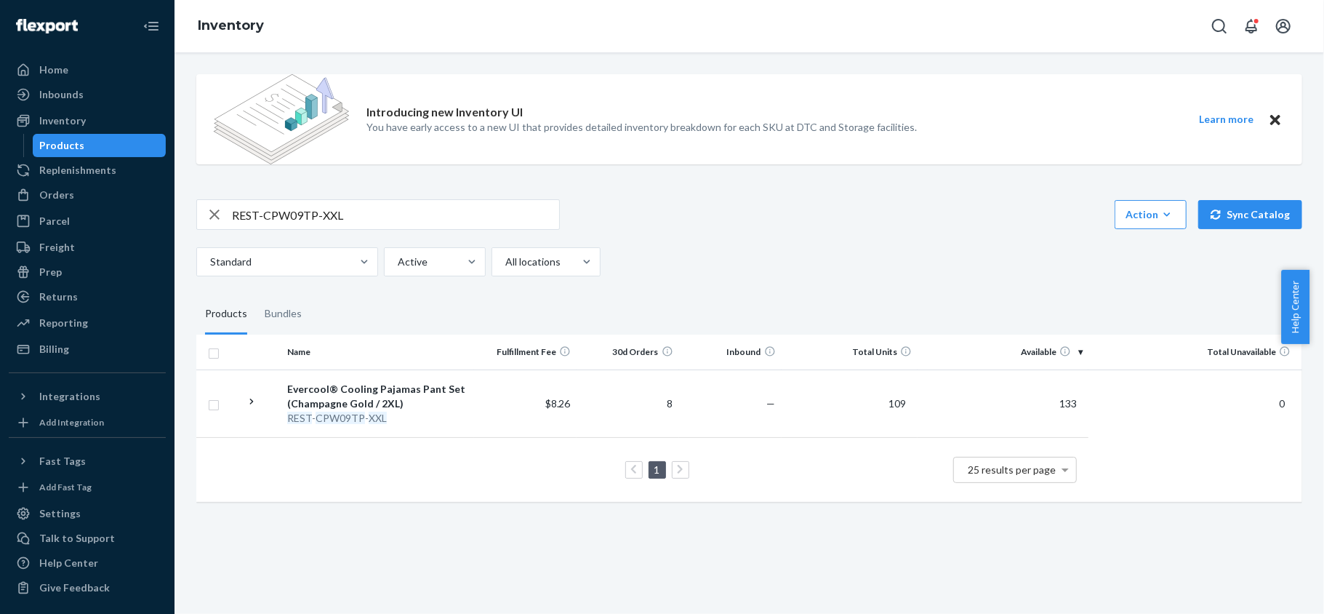
click at [70, 193] on div "Orders" at bounding box center [56, 195] width 35 height 15
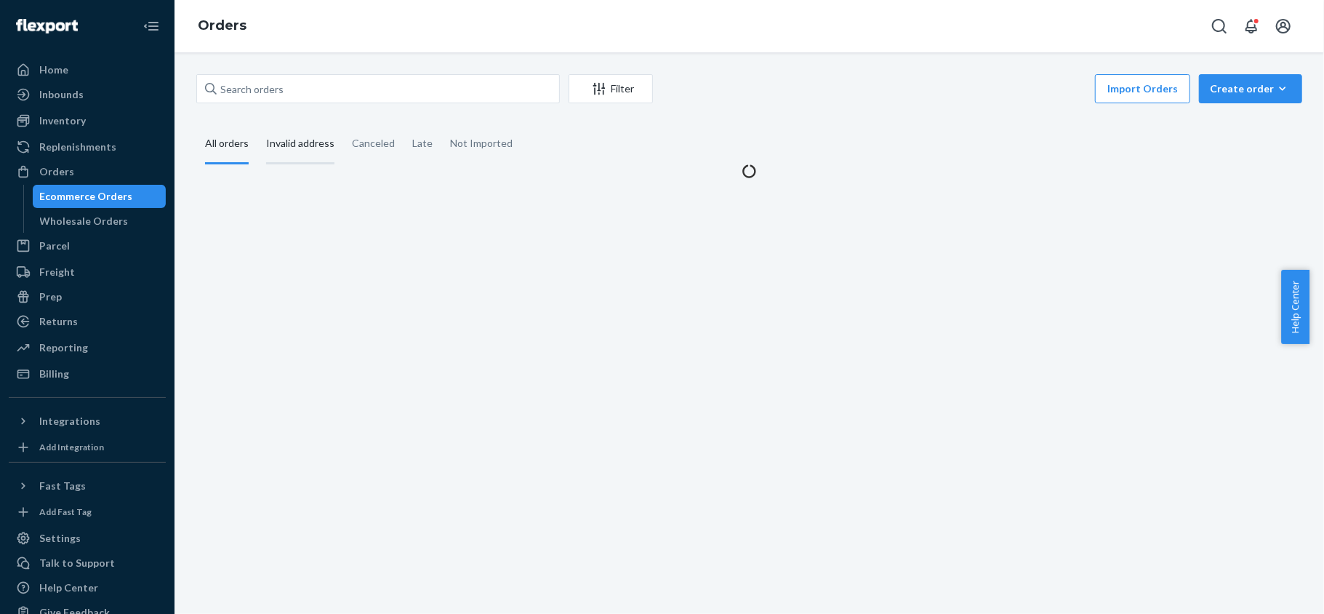
click at [324, 148] on div "Invalid address" at bounding box center [300, 144] width 68 height 40
click at [257, 124] on input "Invalid address" at bounding box center [257, 124] width 0 height 0
